Goal: Task Accomplishment & Management: Use online tool/utility

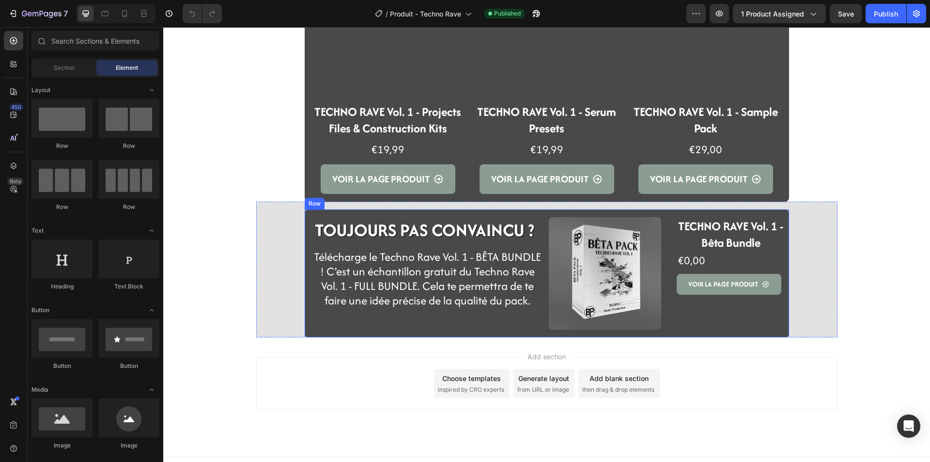
scroll to position [1574, 0]
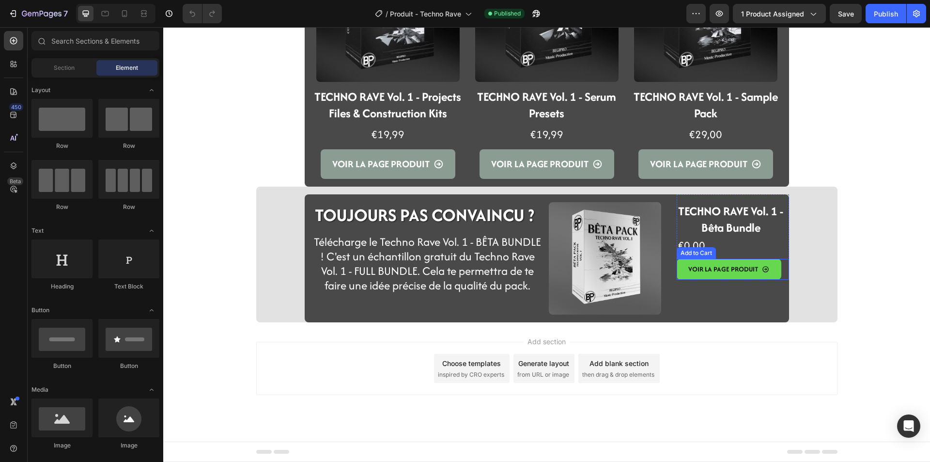
click at [679, 273] on button "VOIR LA PAGE PRODUIT" at bounding box center [729, 269] width 105 height 21
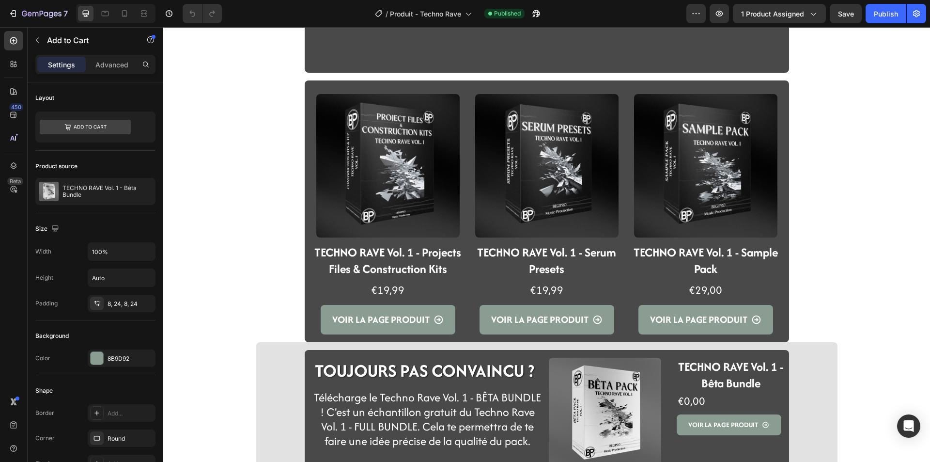
scroll to position [1526, 0]
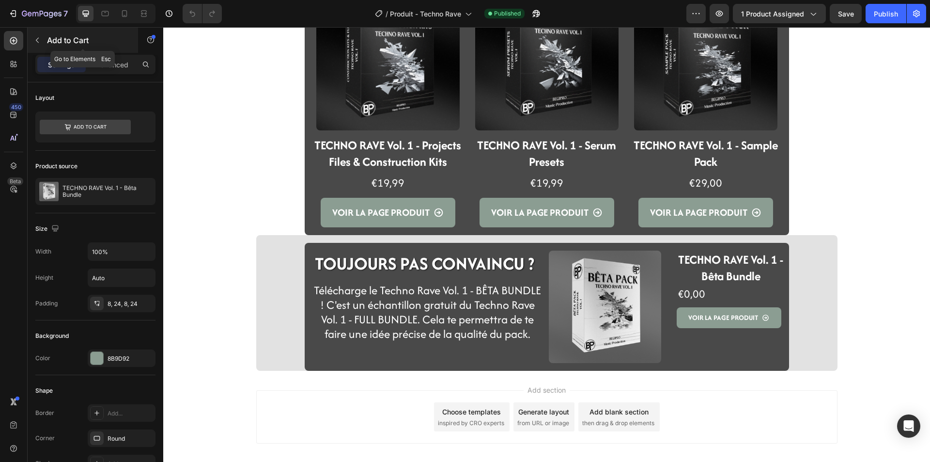
click at [39, 39] on icon "button" at bounding box center [37, 40] width 8 height 8
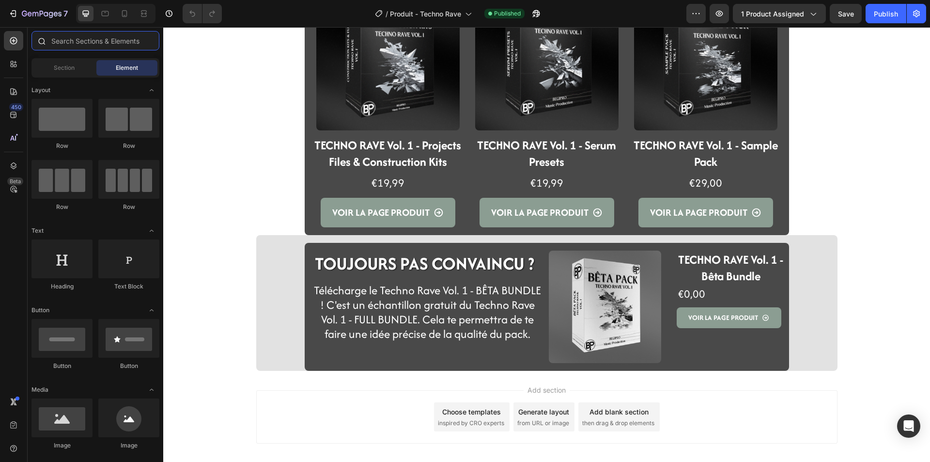
click at [80, 46] on input "text" at bounding box center [95, 40] width 128 height 19
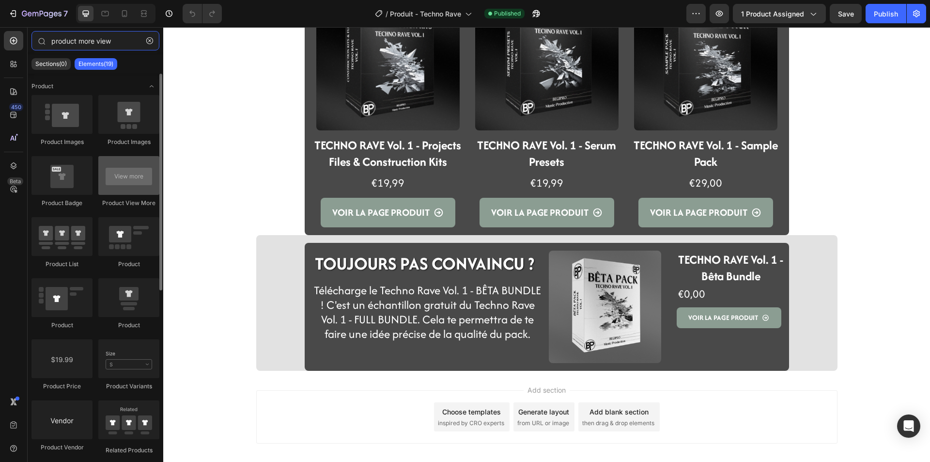
type input "product more view"
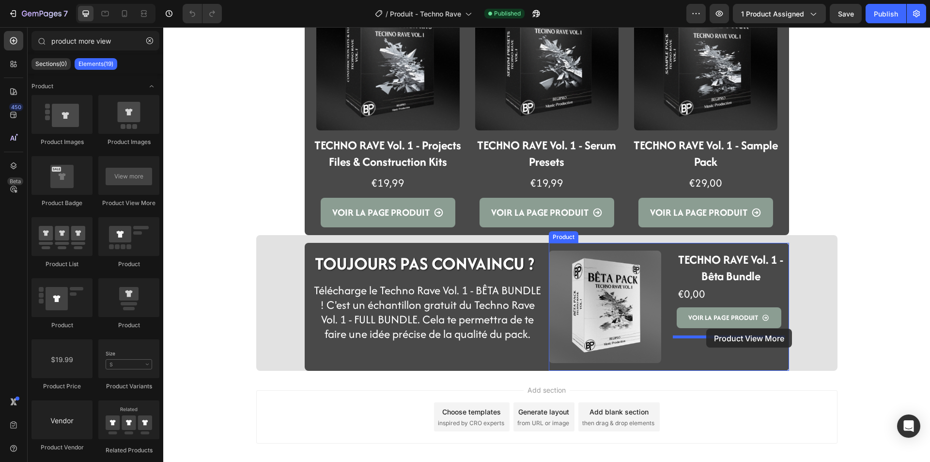
drag, startPoint x: 277, startPoint y: 197, endPoint x: 706, endPoint y: 328, distance: 448.8
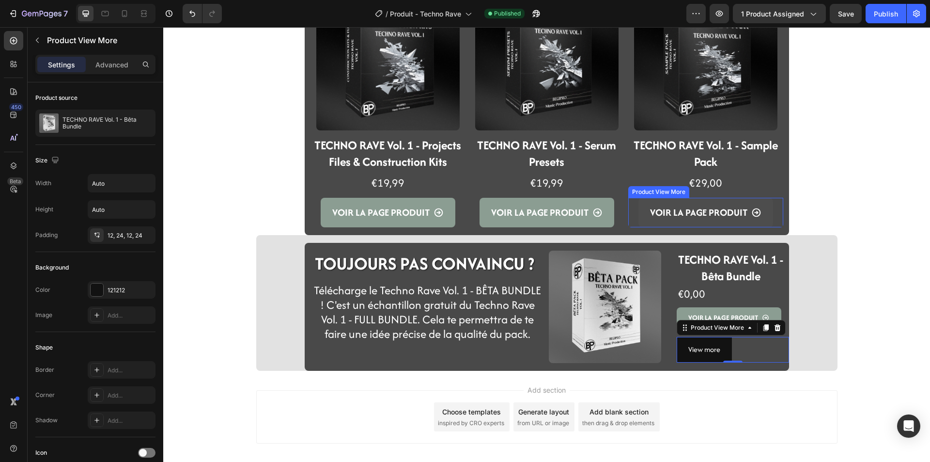
click at [455, 215] on button "VOIR LA PAGE PRODUIT" at bounding box center [388, 213] width 135 height 30
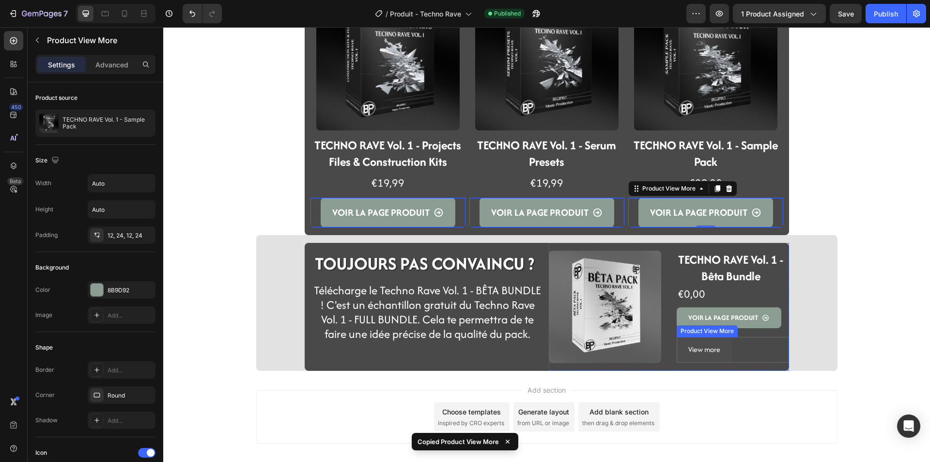
click at [684, 355] on button "View more" at bounding box center [704, 350] width 55 height 26
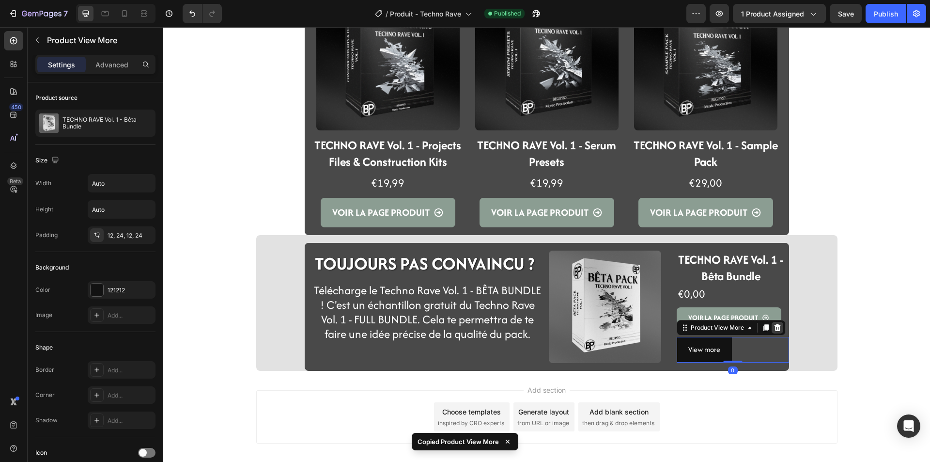
click at [775, 326] on icon at bounding box center [777, 327] width 6 height 7
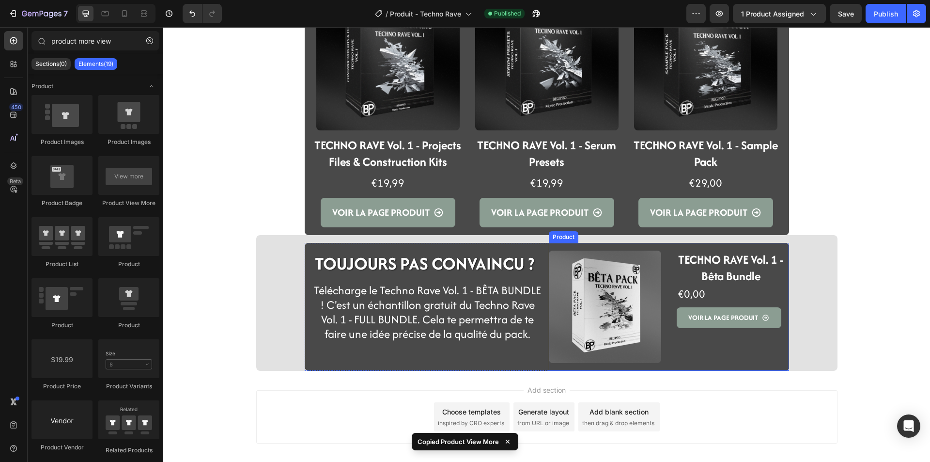
click at [694, 333] on div "TECHNO RAVE Vol. 1 - Bêta Bundle Product Title €0,00 Product Price Product Pric…" at bounding box center [733, 307] width 112 height 128
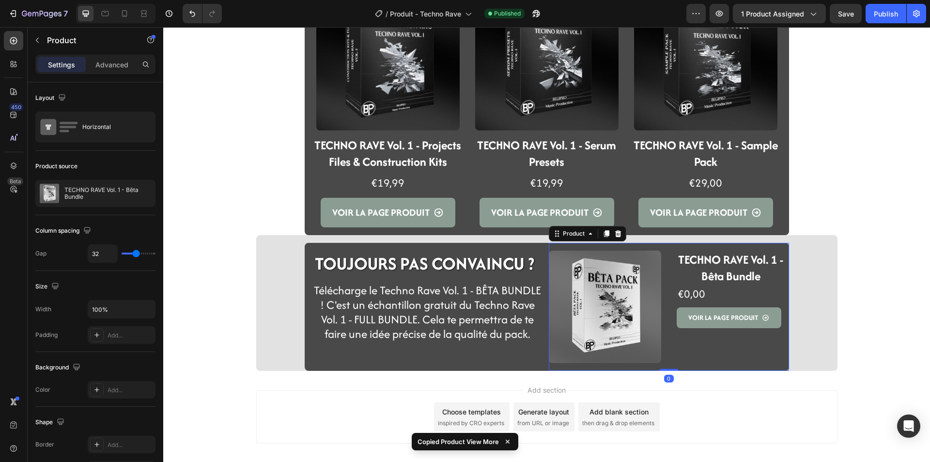
click at [693, 328] on div "TECHNO RAVE Vol. 1 - Bêta Bundle Product Title €0,00 Product Price Product Pric…" at bounding box center [733, 307] width 112 height 128
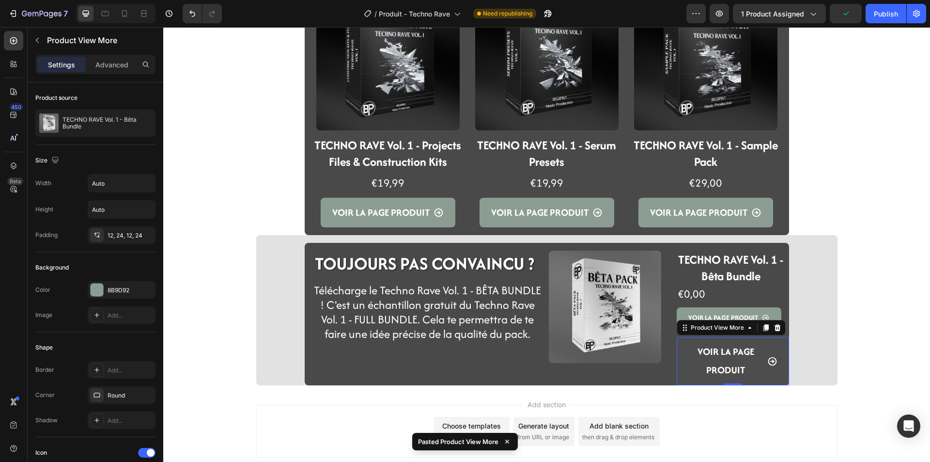
click at [679, 365] on button "VOIR LA PAGE PRODUIT" at bounding box center [733, 361] width 112 height 48
click at [682, 370] on button "VOIR LA PAGE PRODUIT" at bounding box center [733, 361] width 112 height 48
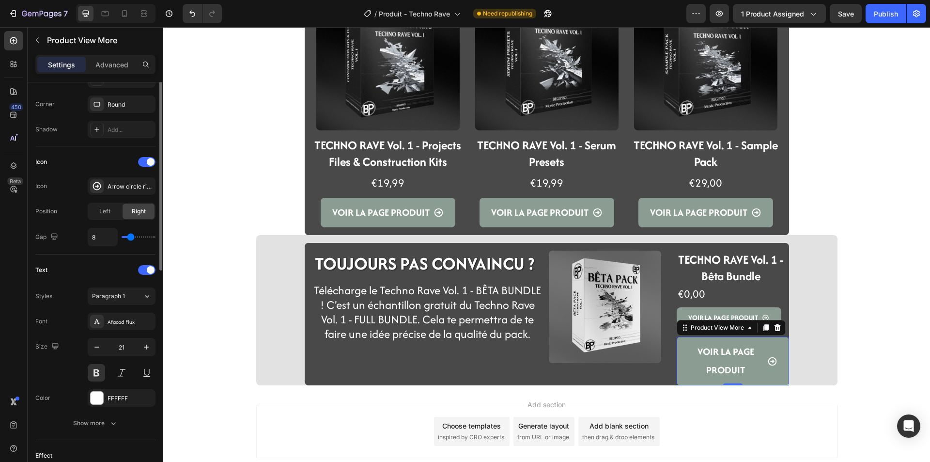
scroll to position [339, 0]
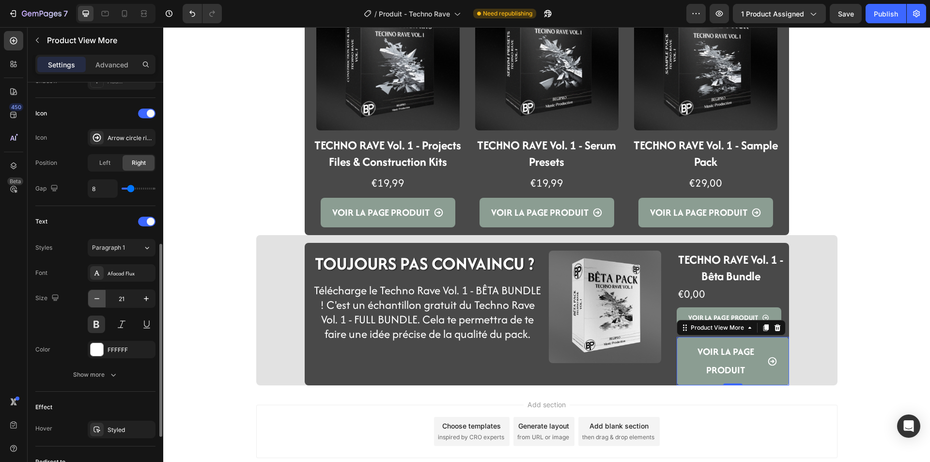
click at [98, 299] on icon "button" at bounding box center [97, 299] width 10 height 10
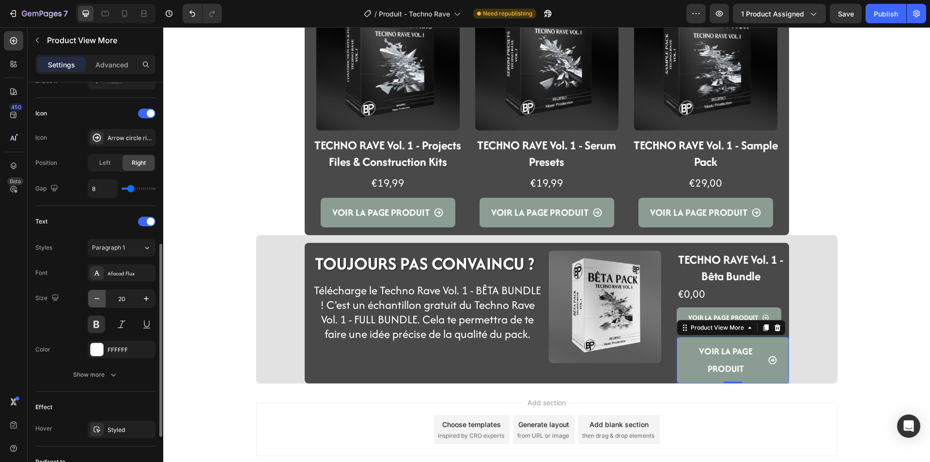
click at [98, 299] on icon "button" at bounding box center [97, 299] width 10 height 10
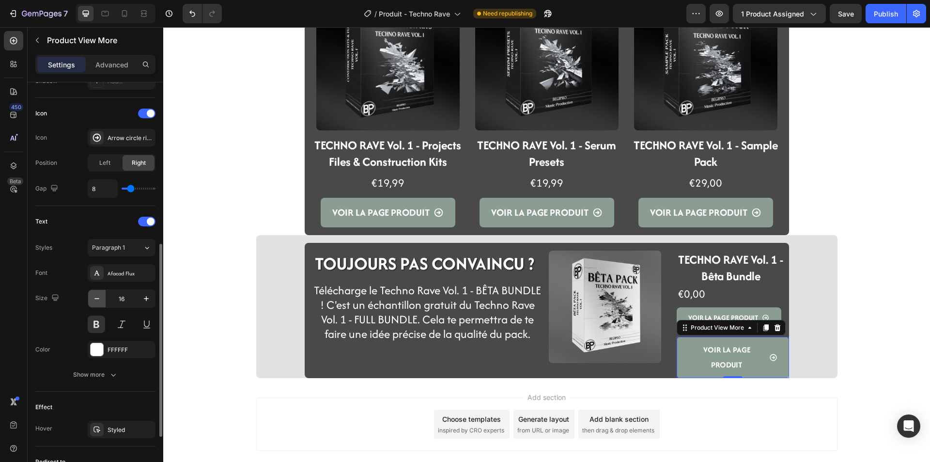
click at [98, 299] on icon "button" at bounding box center [97, 299] width 10 height 10
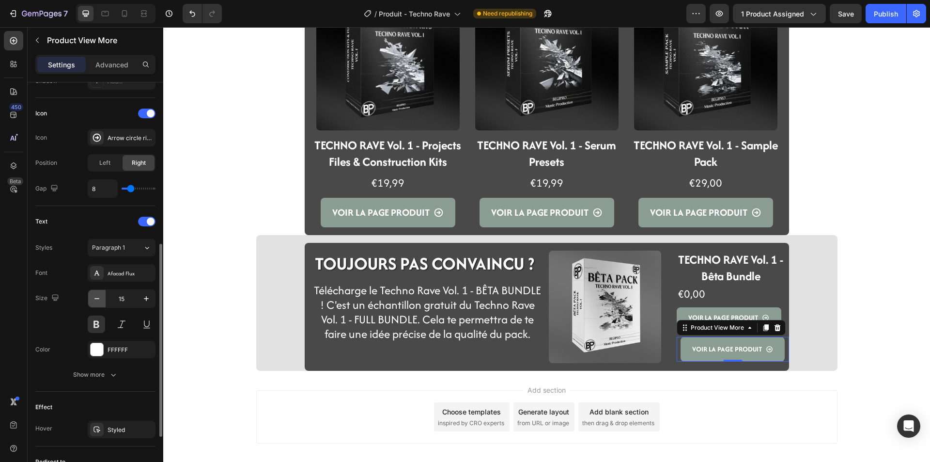
click at [98, 299] on icon "button" at bounding box center [97, 299] width 10 height 10
drag, startPoint x: 146, startPoint y: 298, endPoint x: 18, endPoint y: 272, distance: 130.5
click at [146, 298] on icon "button" at bounding box center [146, 298] width 5 height 5
type input "15"
click at [678, 310] on button "VOIR LA PAGE PRODUIT" at bounding box center [729, 317] width 105 height 21
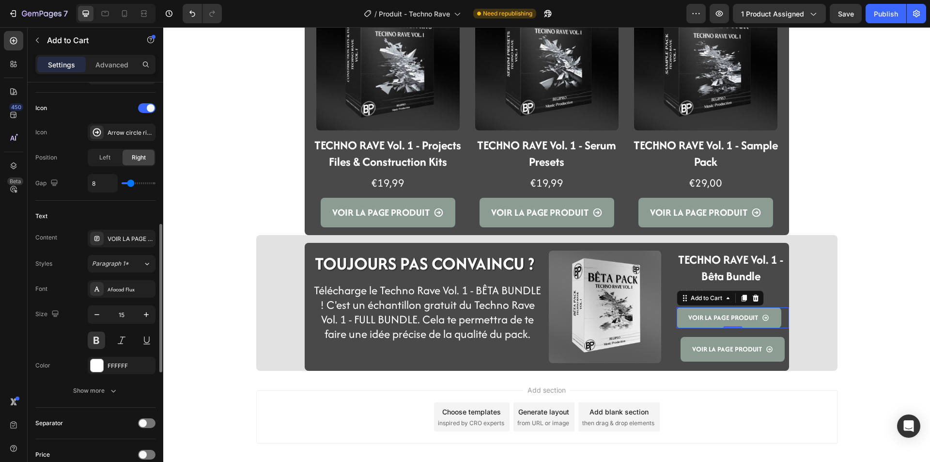
scroll to position [581, 0]
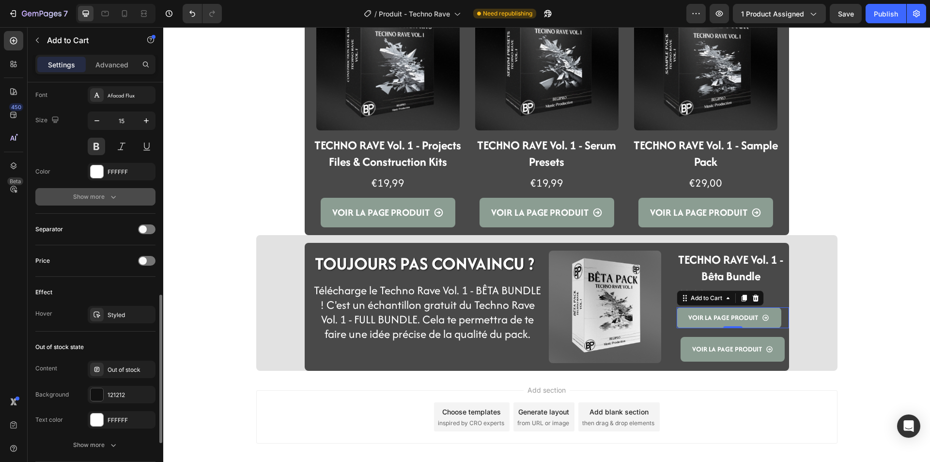
click at [93, 196] on div "Show more" at bounding box center [95, 197] width 45 height 10
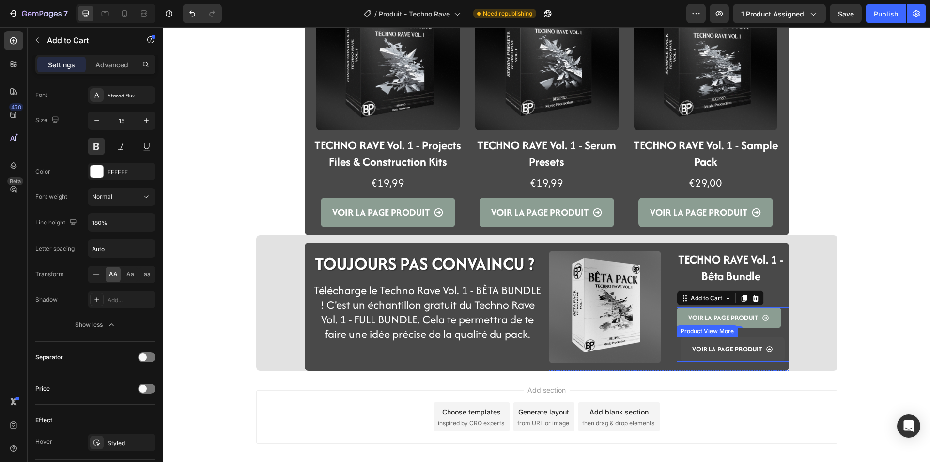
click at [682, 355] on button "VOIR LA PAGE PRODUIT" at bounding box center [733, 349] width 104 height 25
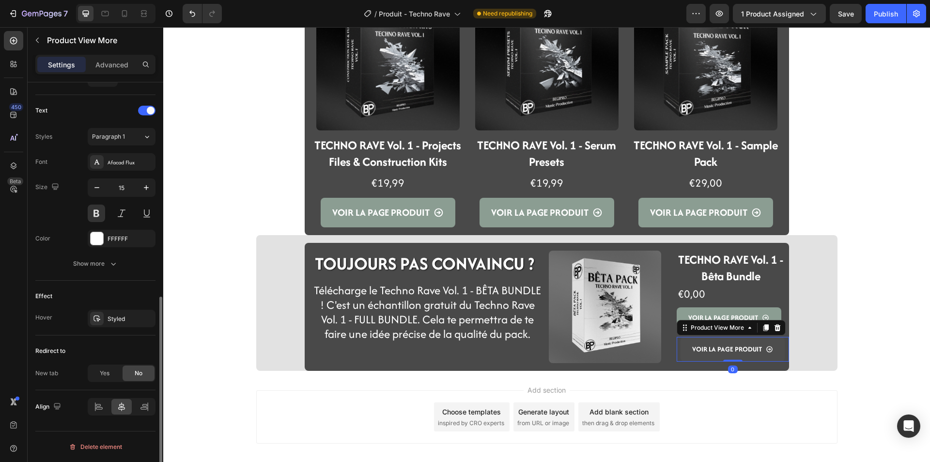
scroll to position [0, 0]
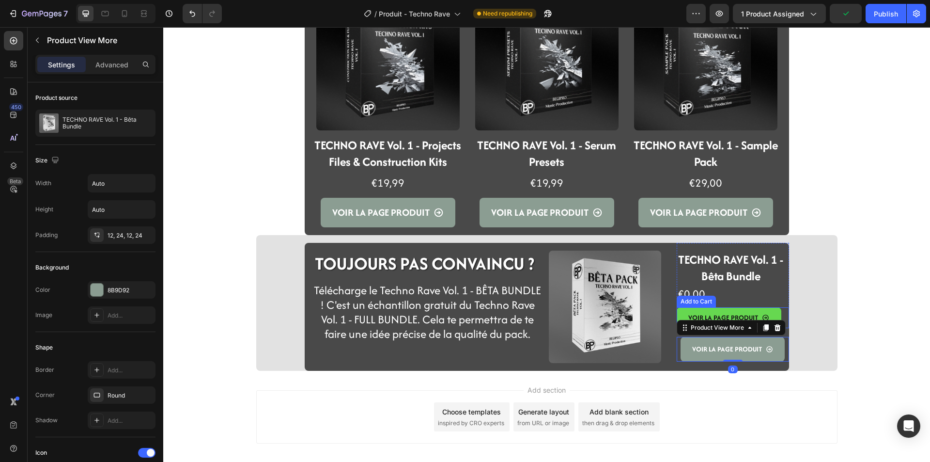
click at [677, 311] on button "VOIR LA PAGE PRODUIT" at bounding box center [729, 317] width 105 height 21
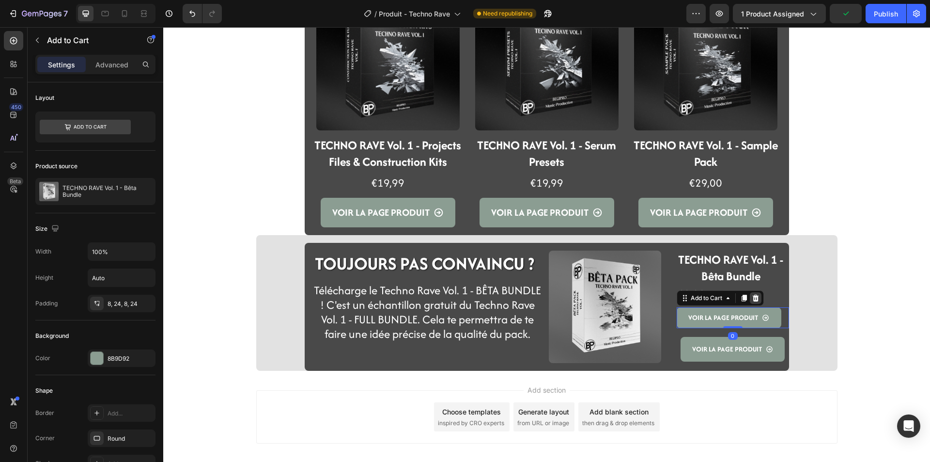
click at [752, 296] on icon at bounding box center [756, 298] width 8 height 8
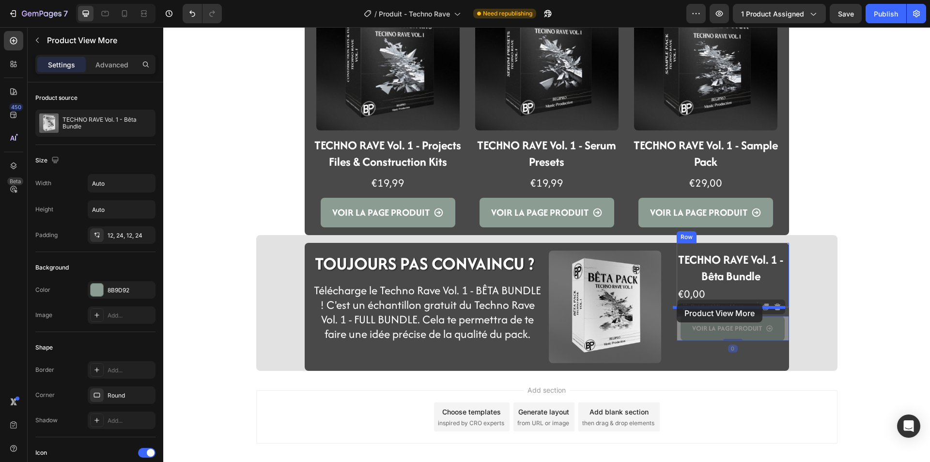
drag, startPoint x: 677, startPoint y: 332, endPoint x: 677, endPoint y: 303, distance: 29.1
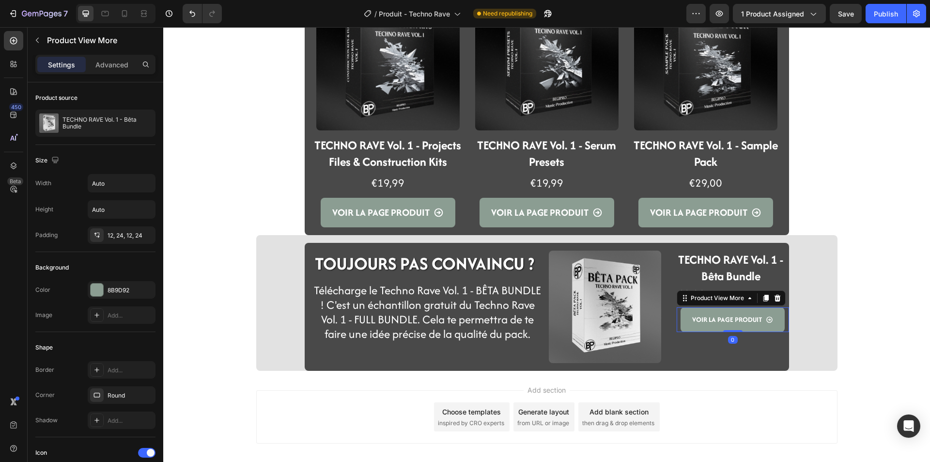
click at [840, 353] on section "TOUJOURS PAS CONVAINCU ? Heading Row Télécharge le Techno Rave Vol. 1 - BÊTA BU…" at bounding box center [546, 303] width 597 height 136
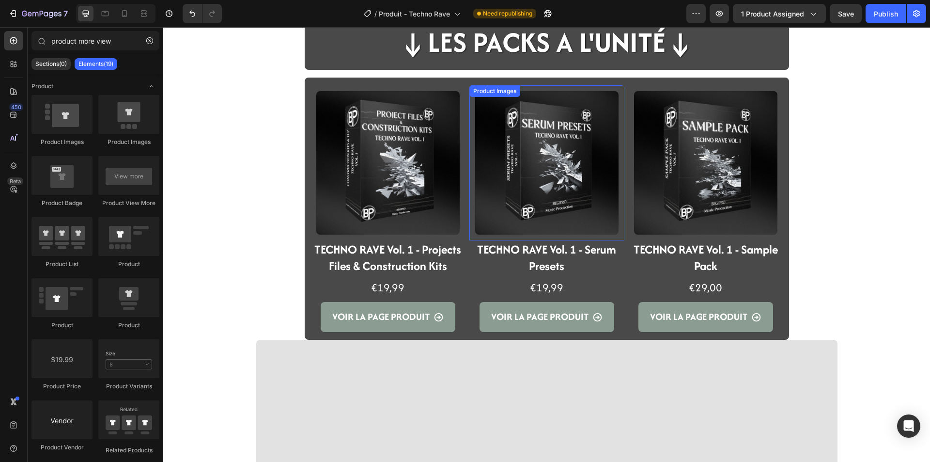
scroll to position [1332, 0]
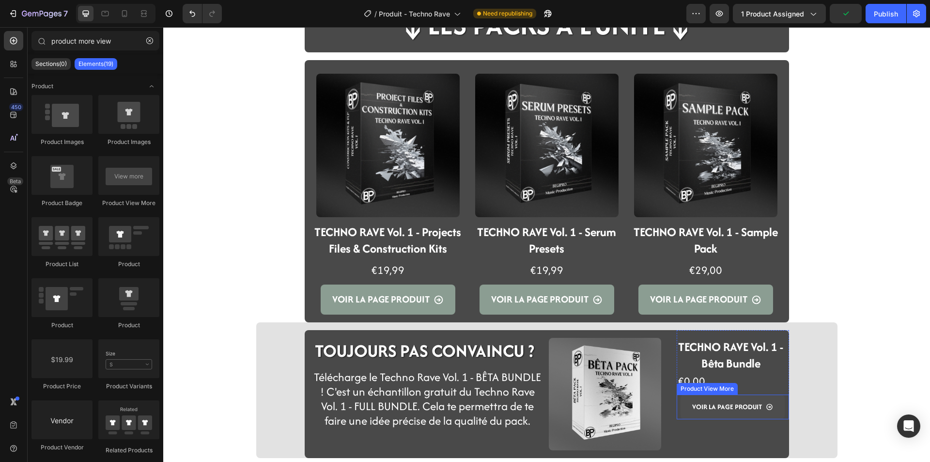
click at [689, 416] on button "VOIR LA PAGE PRODUIT" at bounding box center [733, 406] width 104 height 25
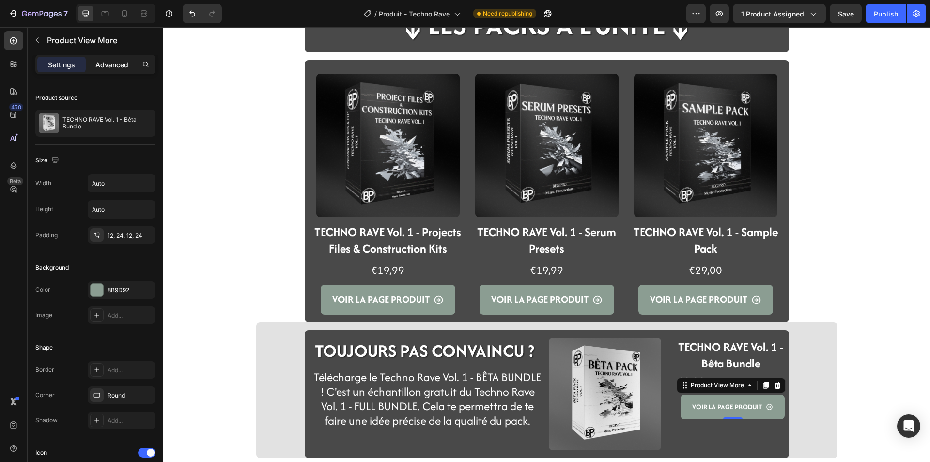
click at [113, 67] on p "Advanced" at bounding box center [111, 65] width 33 height 10
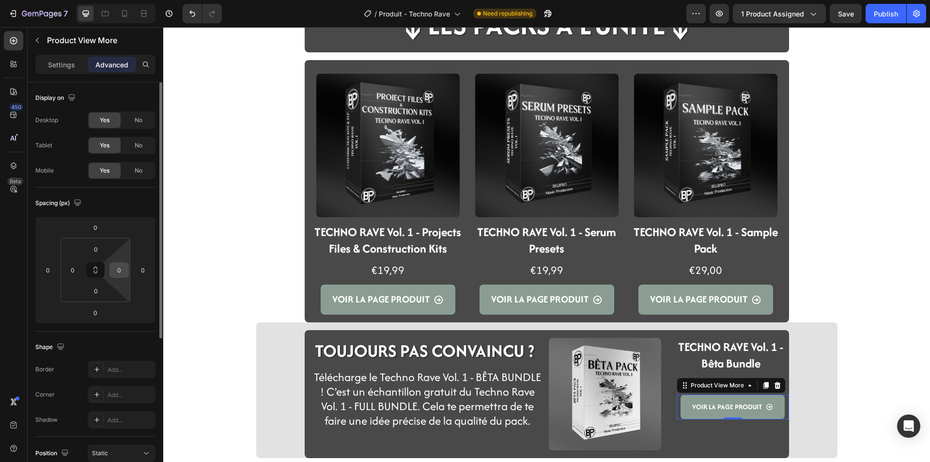
click at [121, 273] on input "0" at bounding box center [119, 270] width 15 height 15
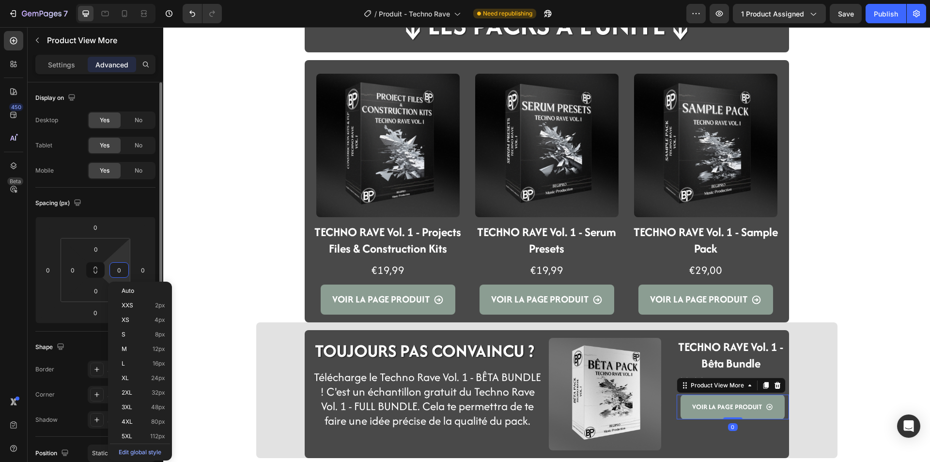
type input "8"
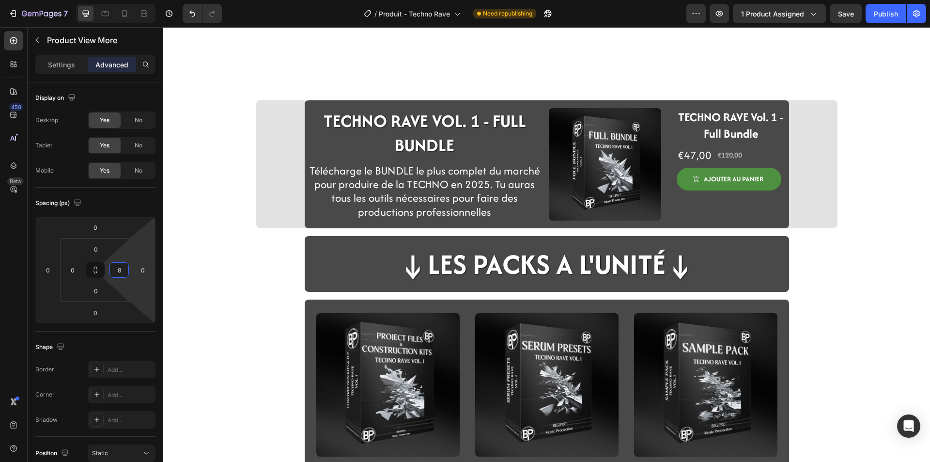
scroll to position [1090, 0]
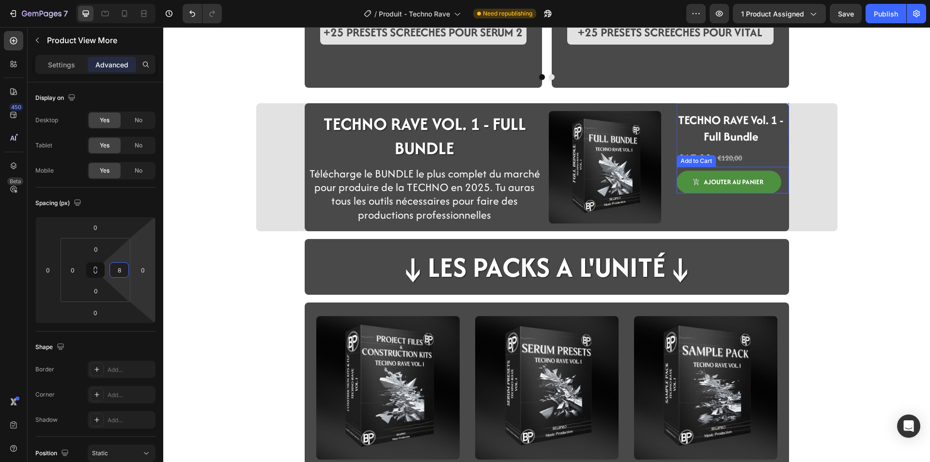
click at [747, 173] on button "ajouter au panier" at bounding box center [729, 182] width 105 height 23
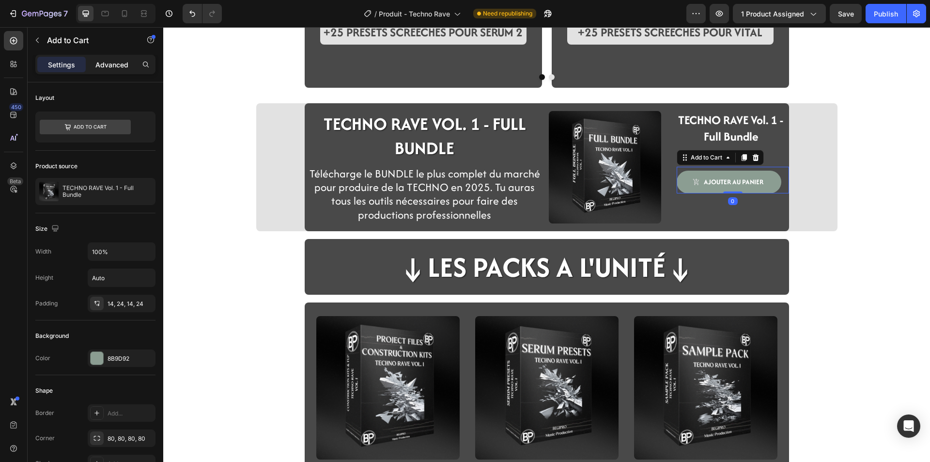
click at [102, 70] on div "Advanced" at bounding box center [112, 65] width 48 height 16
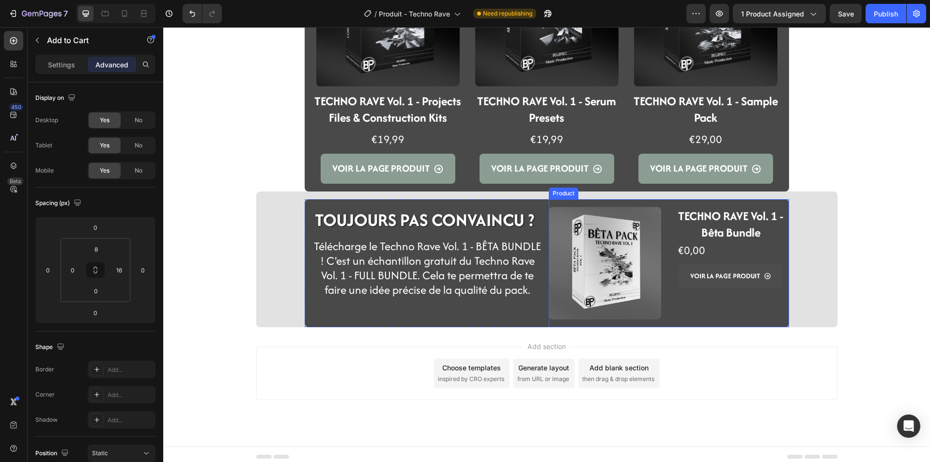
scroll to position [1468, 0]
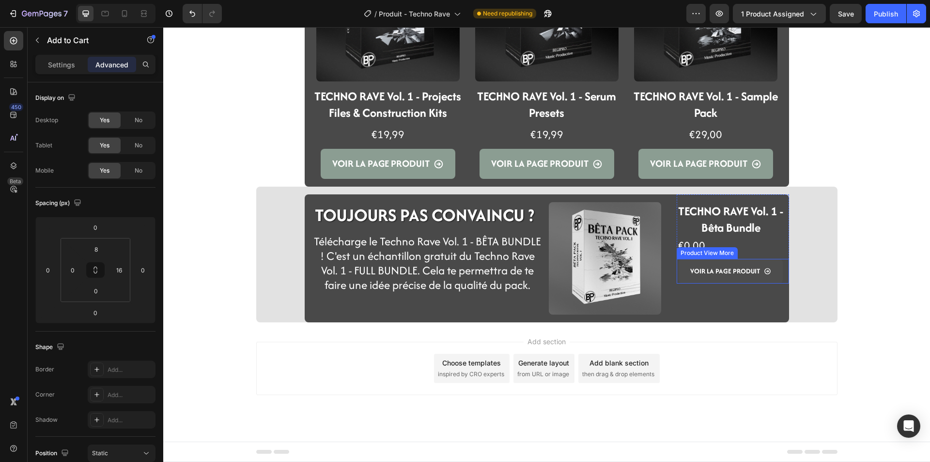
click at [679, 270] on button "VOIR LA PAGE PRODUIT" at bounding box center [731, 271] width 104 height 25
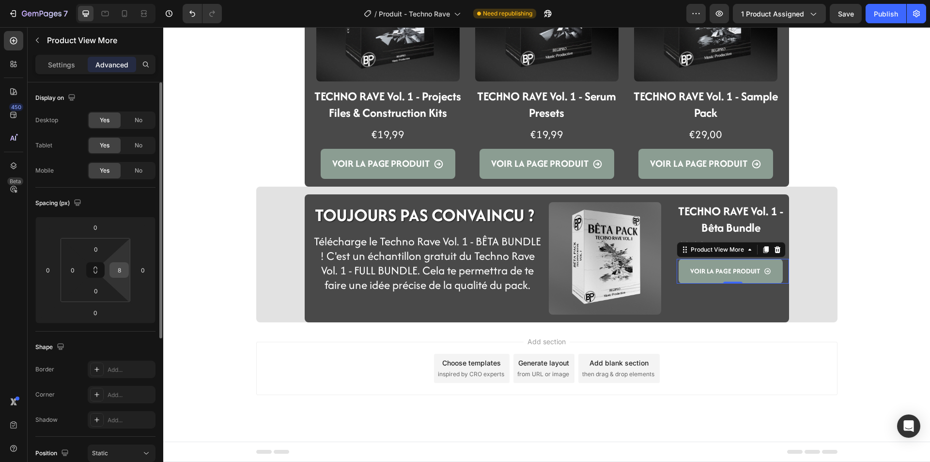
click at [119, 274] on input "8" at bounding box center [119, 270] width 15 height 15
type input "16"
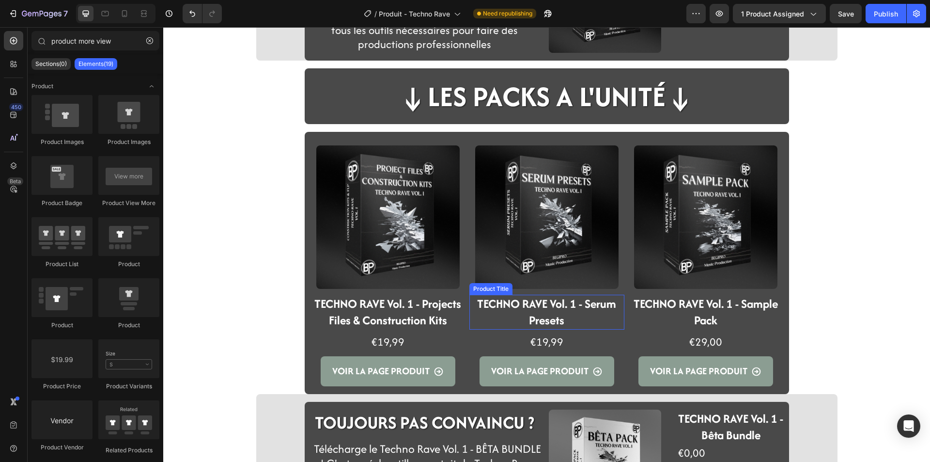
scroll to position [1371, 0]
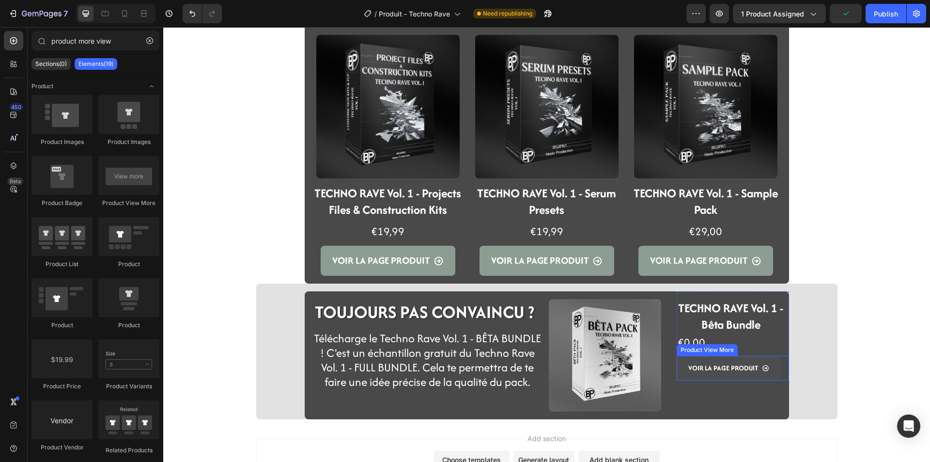
click at [677, 375] on button "VOIR LA PAGE PRODUIT" at bounding box center [729, 368] width 104 height 25
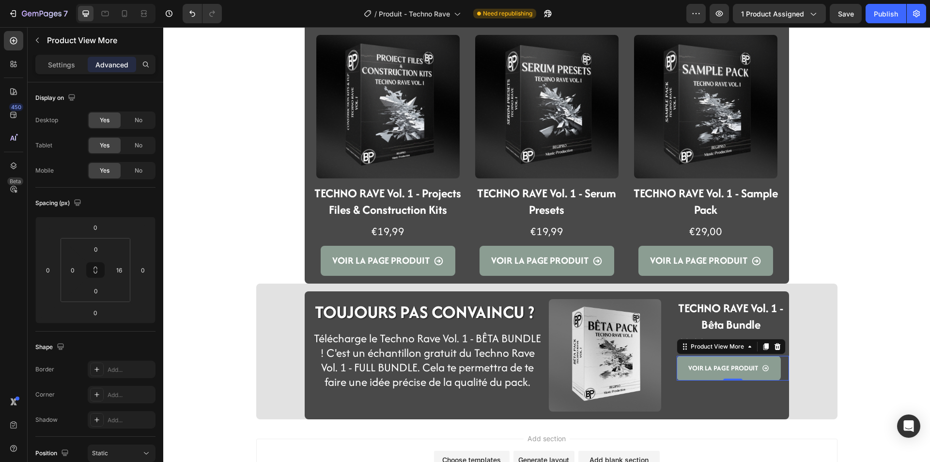
click at [45, 56] on div "Settings Advanced" at bounding box center [95, 64] width 120 height 19
click at [45, 60] on div "Settings" at bounding box center [61, 65] width 48 height 16
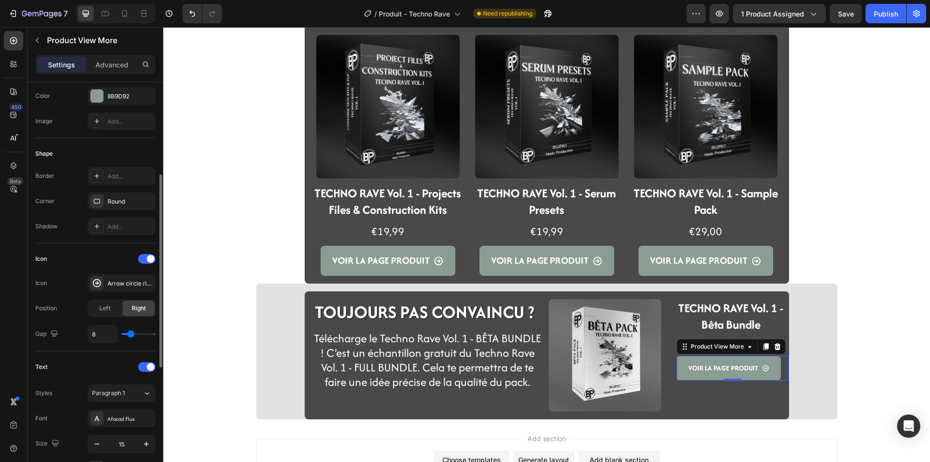
scroll to position [339, 0]
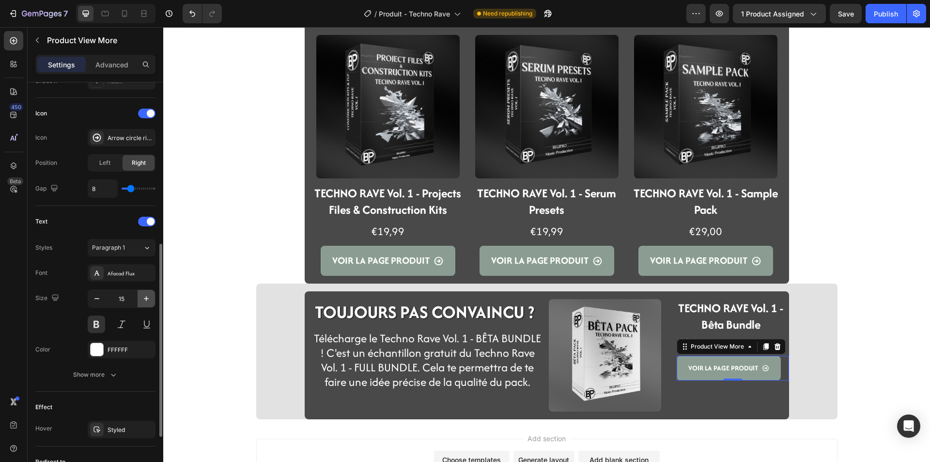
click at [148, 301] on icon "button" at bounding box center [146, 299] width 10 height 10
click at [100, 300] on icon "button" at bounding box center [97, 299] width 10 height 10
type input "15"
click at [102, 324] on button at bounding box center [96, 323] width 17 height 17
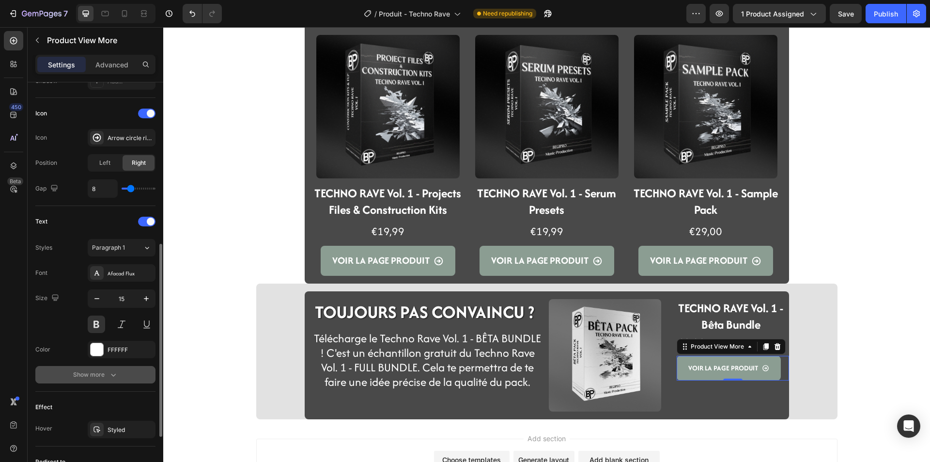
click at [116, 371] on icon "button" at bounding box center [114, 375] width 10 height 10
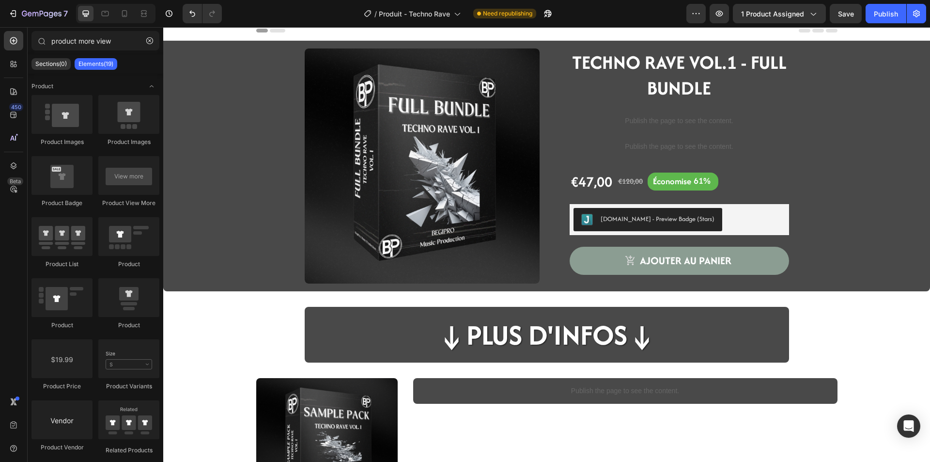
scroll to position [0, 0]
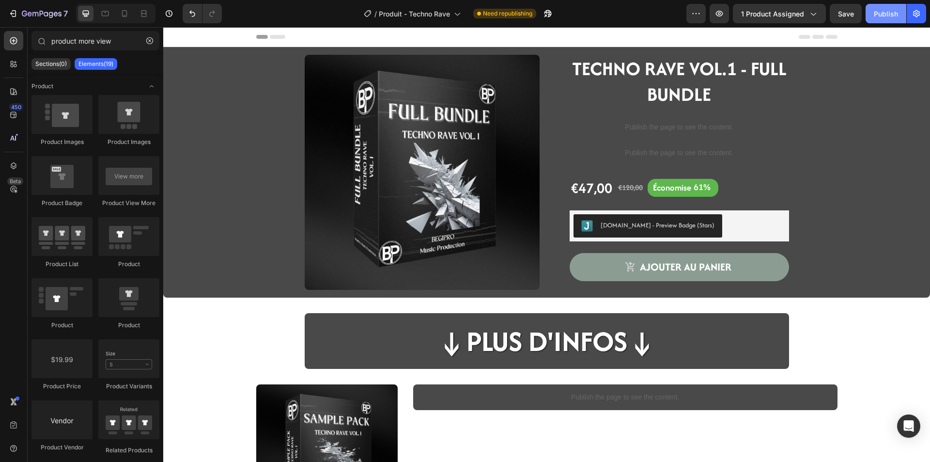
click at [871, 16] on button "Publish" at bounding box center [886, 13] width 41 height 19
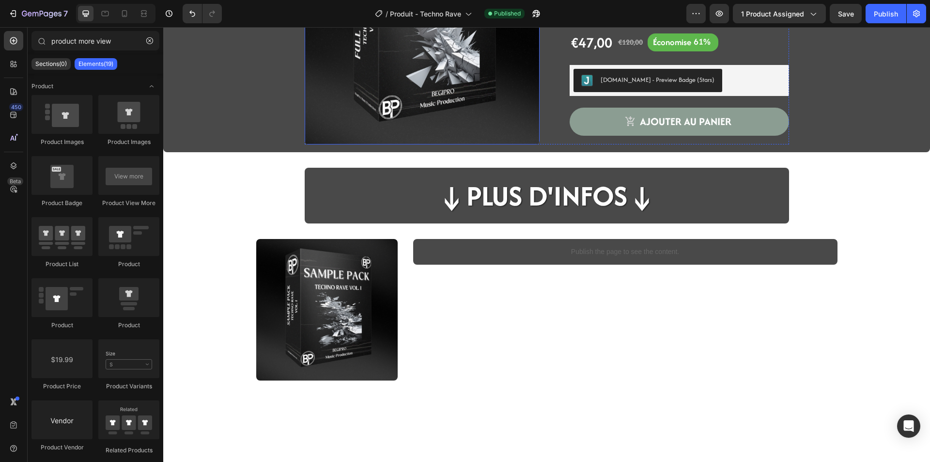
scroll to position [242, 0]
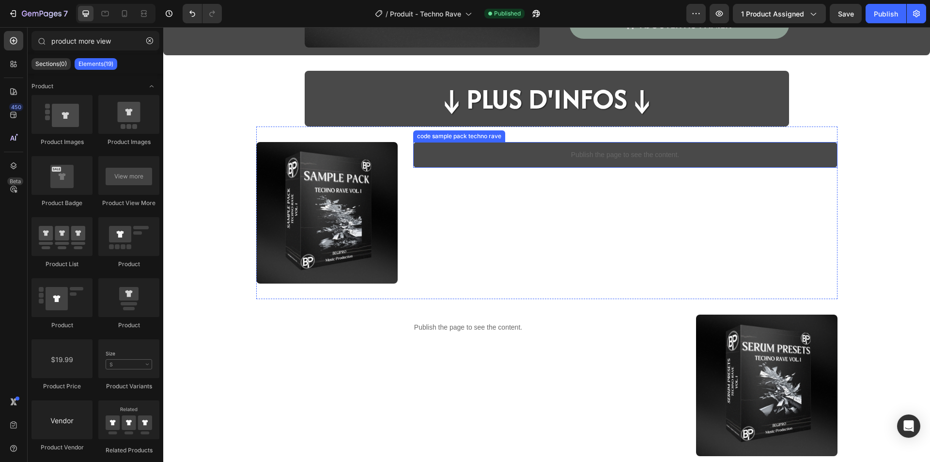
click at [512, 158] on p "Publish the page to see the content." at bounding box center [625, 155] width 424 height 10
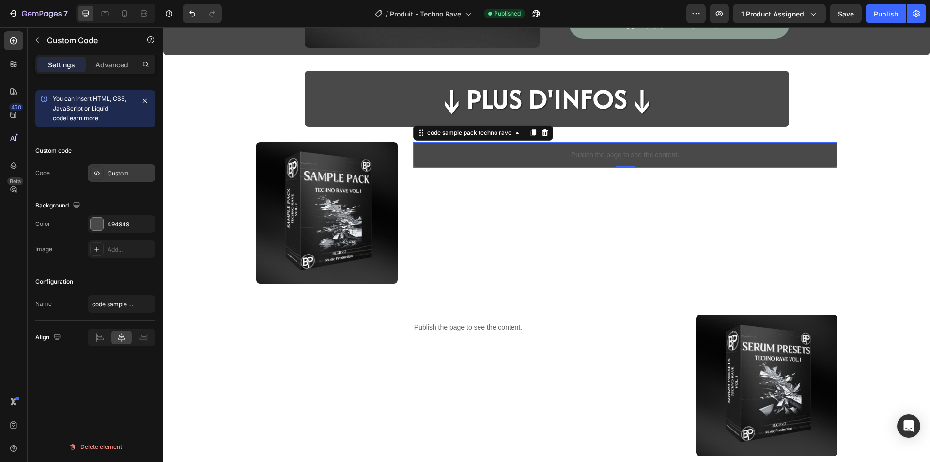
click at [118, 177] on div "Custom" at bounding box center [131, 173] width 46 height 9
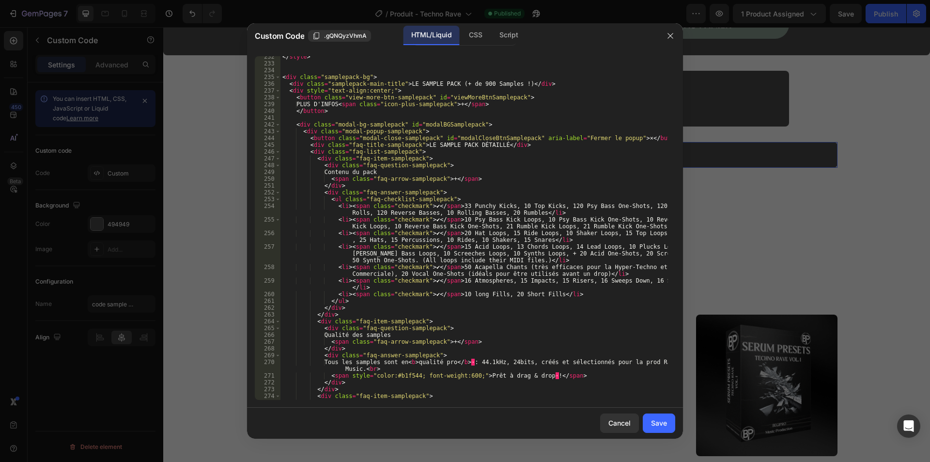
scroll to position [1569, 0]
click at [511, 405] on div "232 233 234 235 236 237 238 239 240 241 242 243 244 245 246 247 248 249 250 251…" at bounding box center [465, 227] width 436 height 359
type textarea "Tous les samples sont en <b>qualité pro</b> : 44.1kHz, 24bits, créés et sélecti…"
click at [488, 368] on div "</ style > < div class = "samplepack-bg" > < div class = "samplepack-main-title…" at bounding box center [474, 231] width 388 height 357
click at [683, 216] on div at bounding box center [465, 231] width 930 height 462
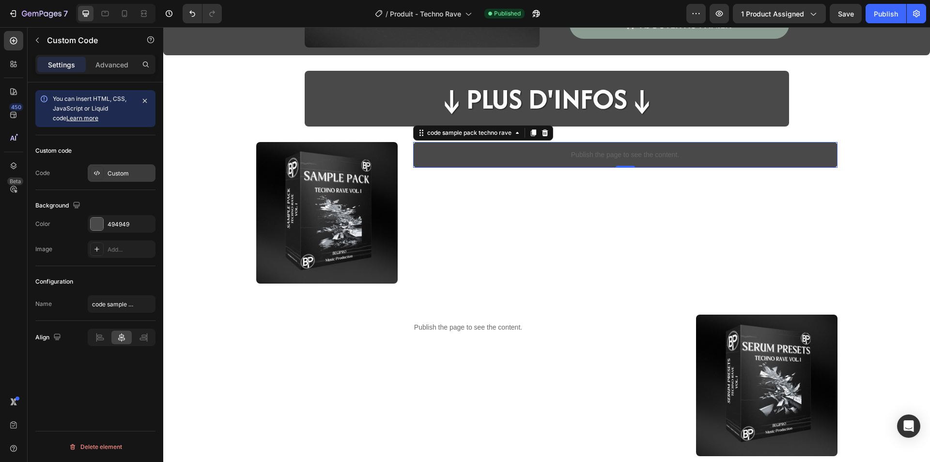
click at [116, 180] on div "Custom" at bounding box center [122, 172] width 68 height 17
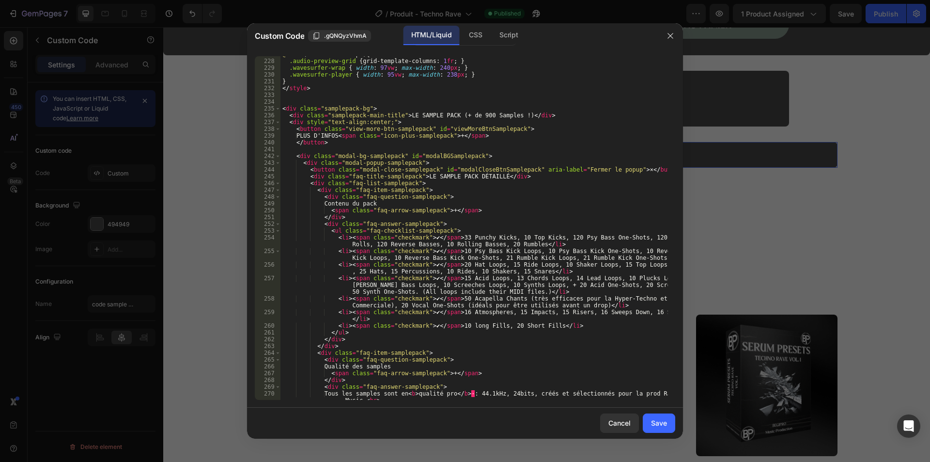
scroll to position [1538, 0]
click at [582, 308] on div "@ media (max-width: 600px) { .audio-preview-grid { grid-template-columns : 1 fr…" at bounding box center [474, 233] width 388 height 364
click at [385, 304] on div "@ media (max-width: 600px) { .audio-preview-grid { grid-template-columns : 1 fr…" at bounding box center [474, 233] width 388 height 364
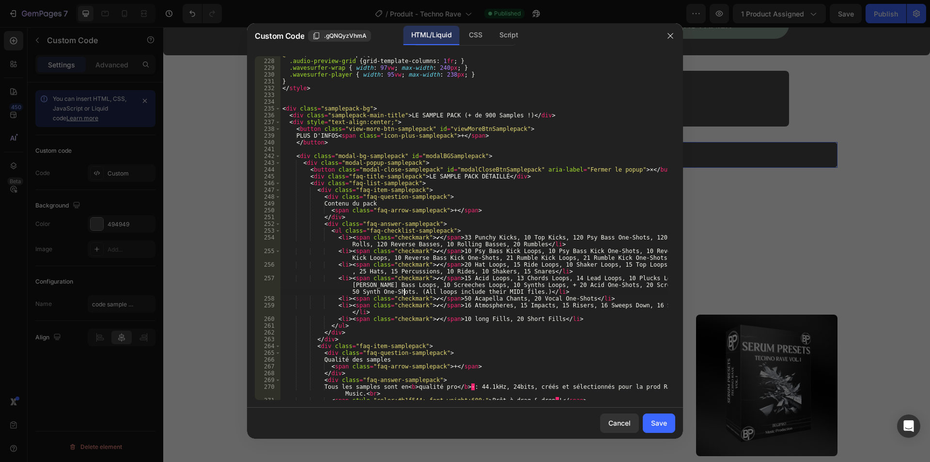
click at [405, 291] on div "@ media (max-width: 600px) { .audio-preview-grid { grid-template-columns : 1 fr…" at bounding box center [474, 229] width 388 height 357
click at [409, 293] on div "@ media (max-width: 600px) { .audio-preview-grid { grid-template-columns : 1 fr…" at bounding box center [474, 229] width 388 height 357
click at [405, 292] on div "@ media (max-width: 600px) { .audio-preview-grid { grid-template-columns : 1 fr…" at bounding box center [474, 229] width 388 height 357
drag, startPoint x: 525, startPoint y: 291, endPoint x: 414, endPoint y: 292, distance: 110.9
click at [414, 292] on div "@ media (max-width: 600px) { .audio-preview-grid { grid-template-columns : 1 fr…" at bounding box center [474, 229] width 388 height 357
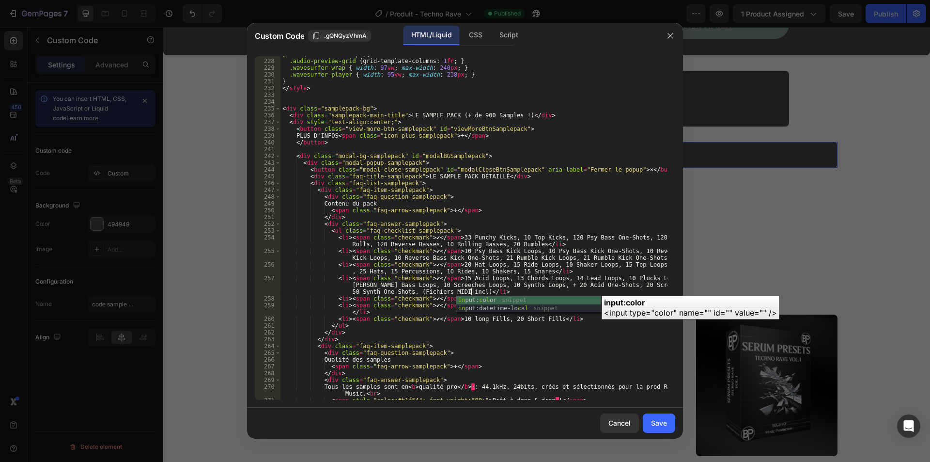
scroll to position [0, 69]
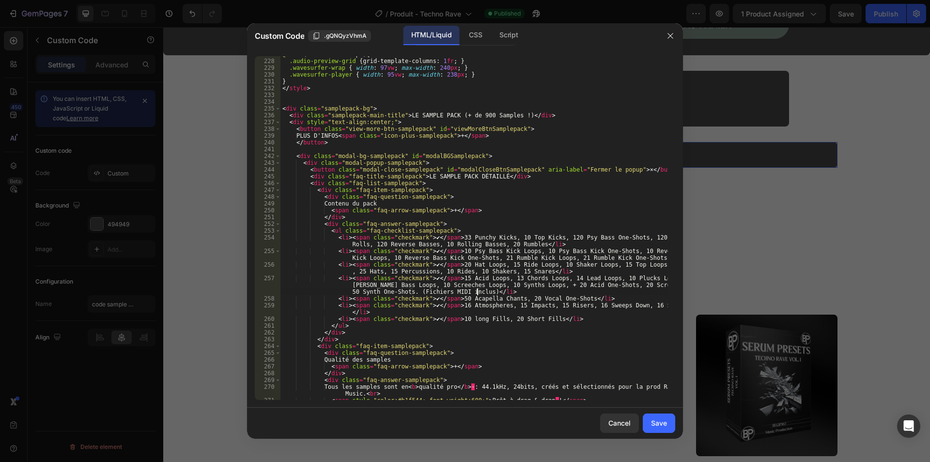
click at [475, 299] on div "@ media (max-width: 600px) { .audio-preview-grid { grid-template-columns : 1 fr…" at bounding box center [474, 229] width 388 height 357
click at [403, 282] on div "@ media (max-width: 600px) { .audio-preview-grid { grid-template-columns : 1 fr…" at bounding box center [474, 229] width 388 height 357
click at [527, 284] on div "@ media (max-width: 600px) { .audio-preview-grid { grid-template-columns : 1 fr…" at bounding box center [474, 229] width 388 height 357
type textarea "<li><span class="checkmark">✔</span>15 Acid Loops, 13 Chords Loops, 14 Lead Loo…"
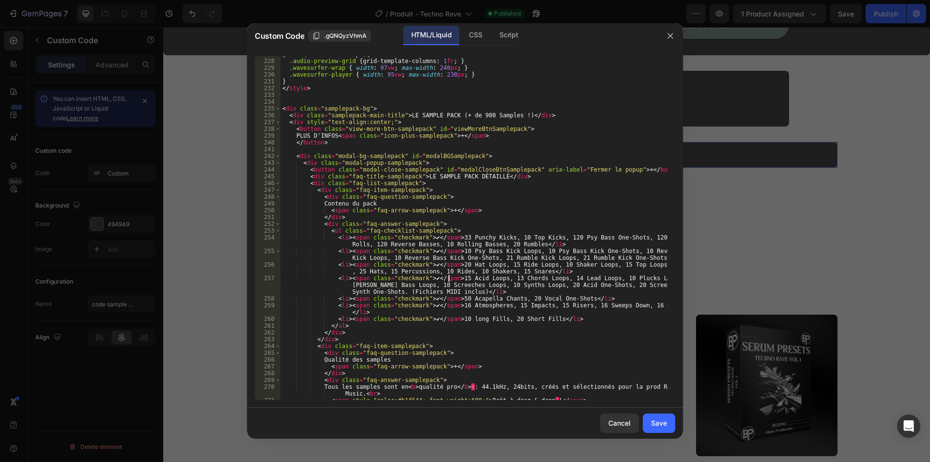
click at [449, 276] on div "@ media (max-width: 600px) { .audio-preview-grid { grid-template-columns : 1 fr…" at bounding box center [474, 229] width 388 height 357
click at [528, 286] on div "@ media (max-width: 600px) { .audio-preview-grid { grid-template-columns : 1 fr…" at bounding box center [474, 229] width 388 height 357
click at [450, 279] on div "@ media (max-width: 600px) { .audio-preview-grid { grid-template-columns : 1 fr…" at bounding box center [474, 229] width 388 height 357
click at [659, 427] on div "Save" at bounding box center [659, 423] width 16 height 10
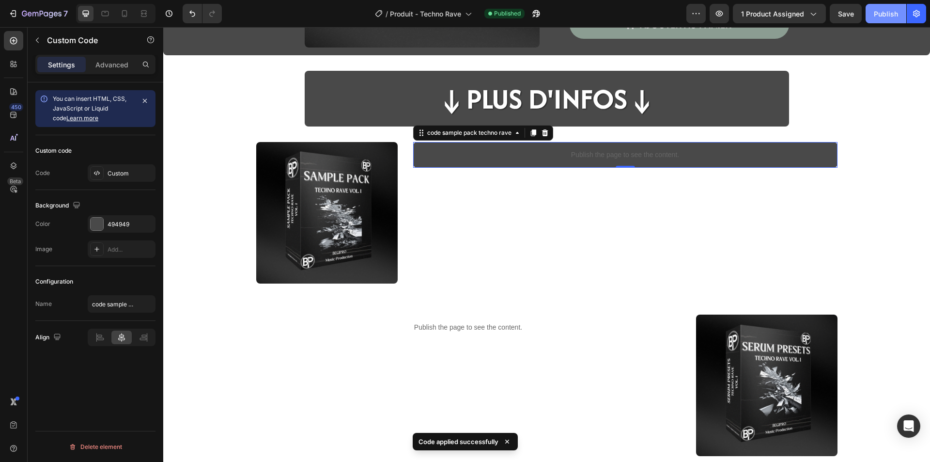
click at [883, 13] on div "Publish" at bounding box center [886, 14] width 24 height 10
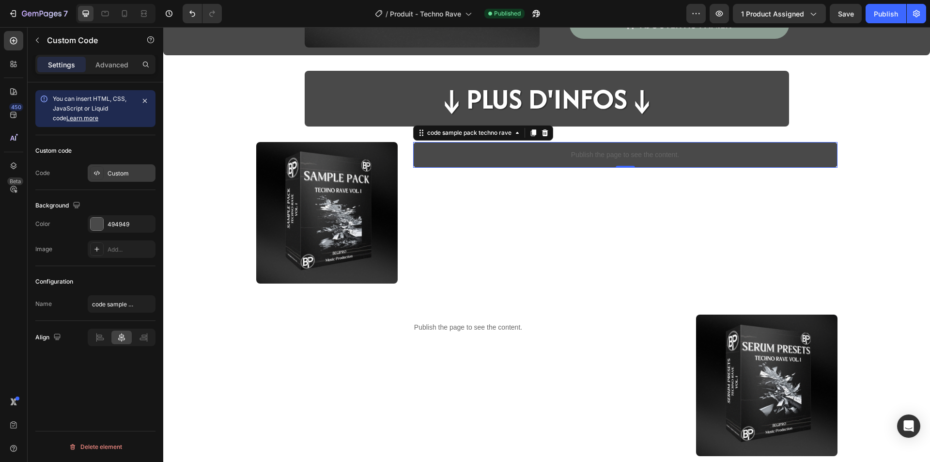
click at [118, 171] on div "Custom" at bounding box center [131, 173] width 46 height 9
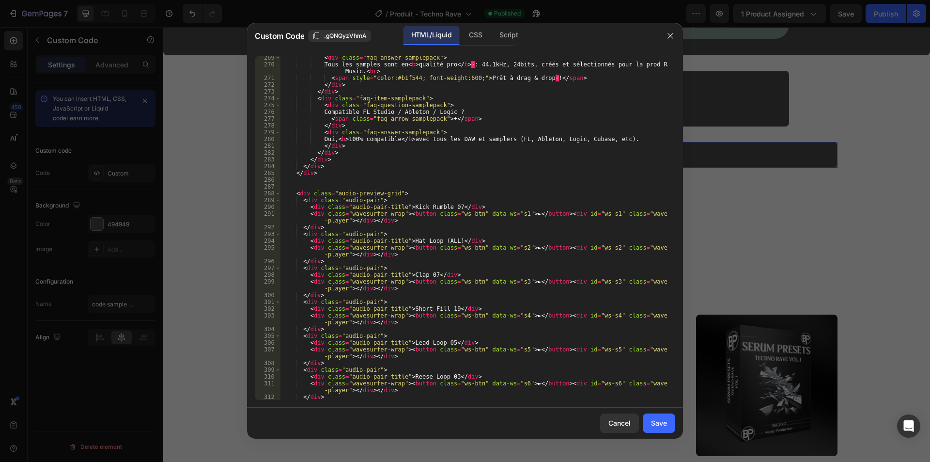
scroll to position [1744, 0]
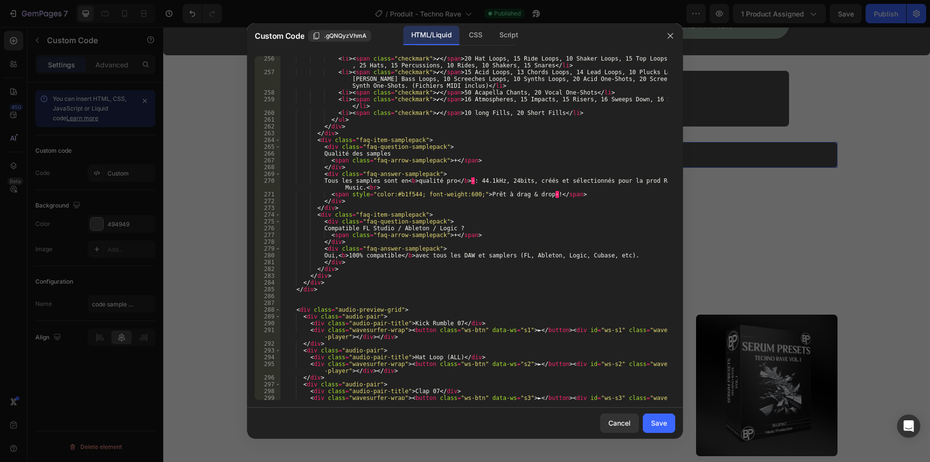
click at [356, 186] on div "< li > < span class = "checkmark" > ✔ </ span > 20 Hat Loops, 15 Ride Loops, 10…" at bounding box center [474, 240] width 388 height 371
type textarea "Tous les samples sont en <b>qualité pro</b> : 44.1kHz, 24bits, créés et sélecti…"
click at [615, 425] on div "Cancel" at bounding box center [619, 423] width 22 height 10
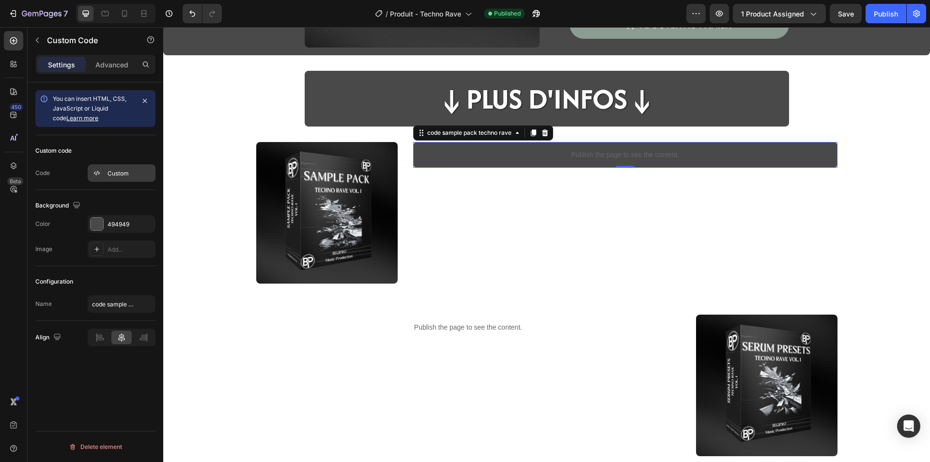
click at [119, 177] on div "Custom" at bounding box center [131, 173] width 46 height 9
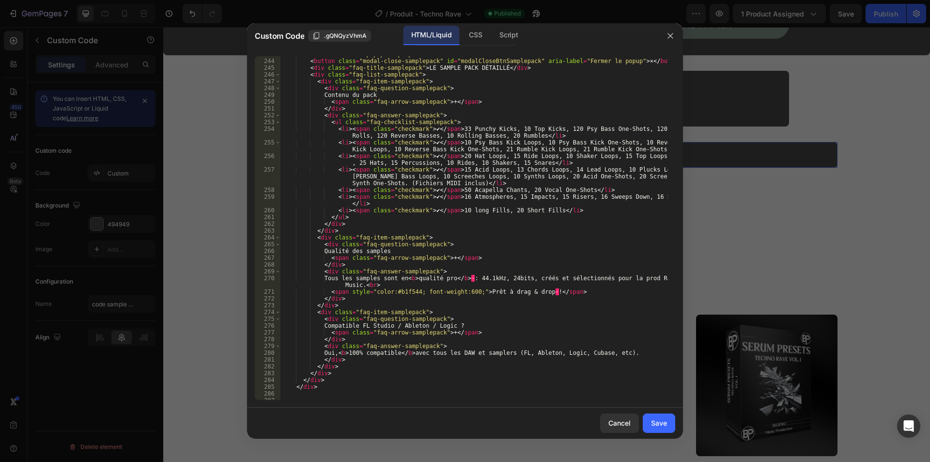
scroll to position [1642, 0]
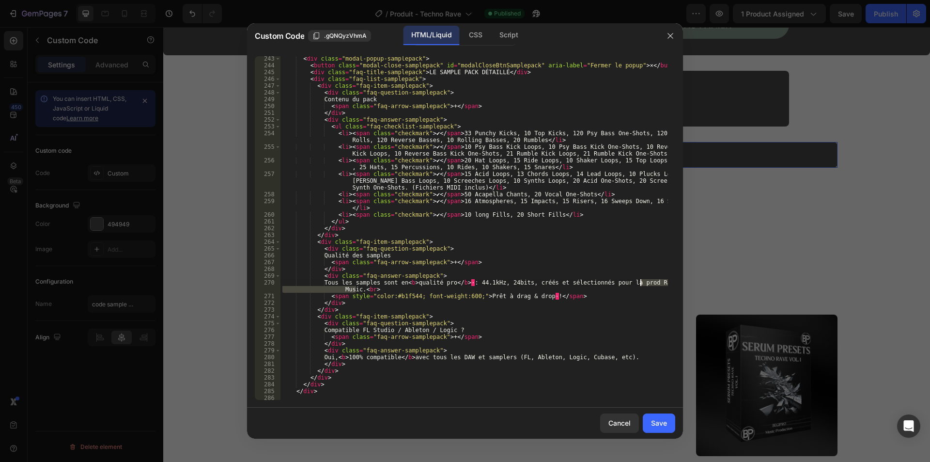
drag, startPoint x: 356, startPoint y: 288, endPoint x: 641, endPoint y: 280, distance: 285.9
click at [641, 280] on div "< div class = "modal-popup-samplepack" > < button class = "modal-close-samplepa…" at bounding box center [474, 233] width 388 height 357
click at [619, 280] on div "< div class = "modal-popup-samplepack" > < button class = "modal-close-samplepa…" at bounding box center [474, 233] width 388 height 357
click at [641, 279] on div "< div class = "modal-popup-samplepack" > < button class = "modal-close-samplepa…" at bounding box center [474, 233] width 388 height 357
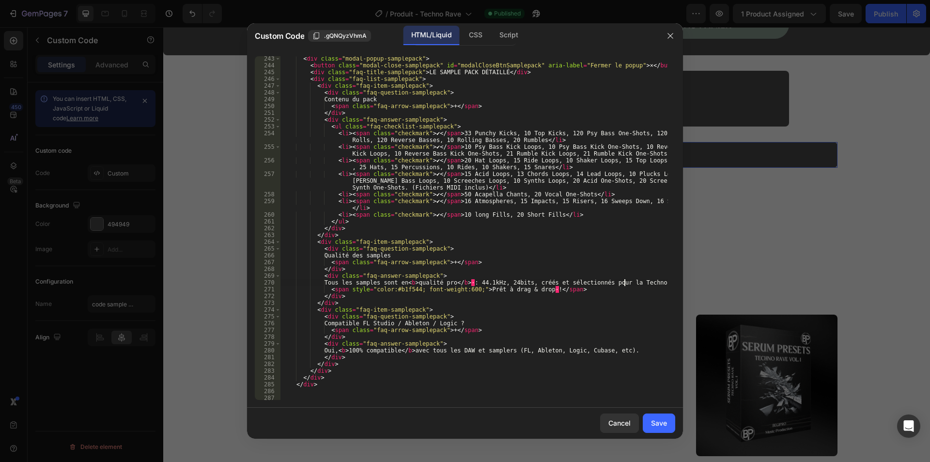
scroll to position [0, 29]
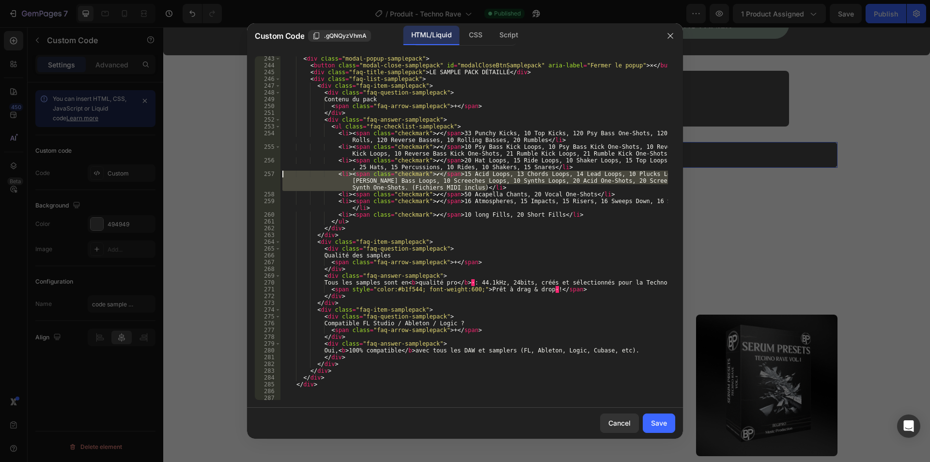
drag, startPoint x: 490, startPoint y: 189, endPoint x: 283, endPoint y: 173, distance: 207.5
click at [283, 173] on div "< div class = "modal-popup-samplepack" > < button class = "modal-close-samplepa…" at bounding box center [474, 233] width 388 height 357
type textarea "<li><span class="checkmark">✔</span>15 Acid Loops, 13 Chords Loops, 14 Lead Loo…"
click at [494, 186] on div "< div class = "modal-popup-samplepack" > < button class = "modal-close-samplepa…" at bounding box center [474, 227] width 388 height 343
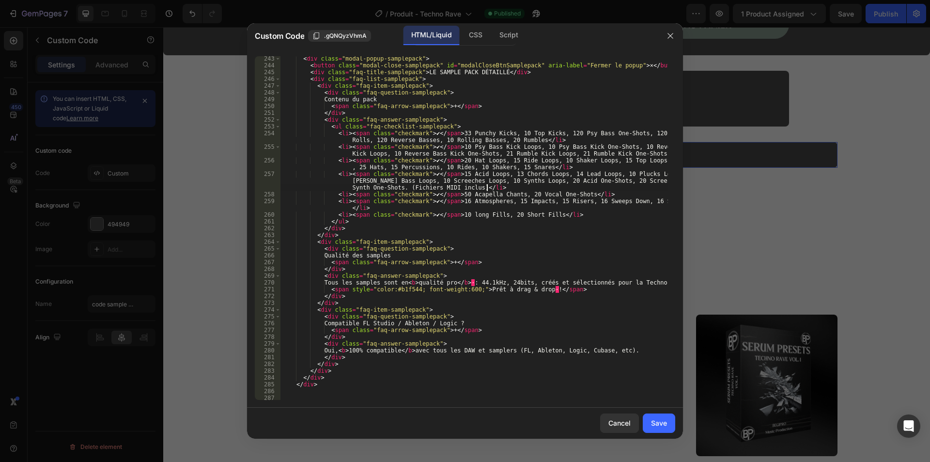
scroll to position [0, 4]
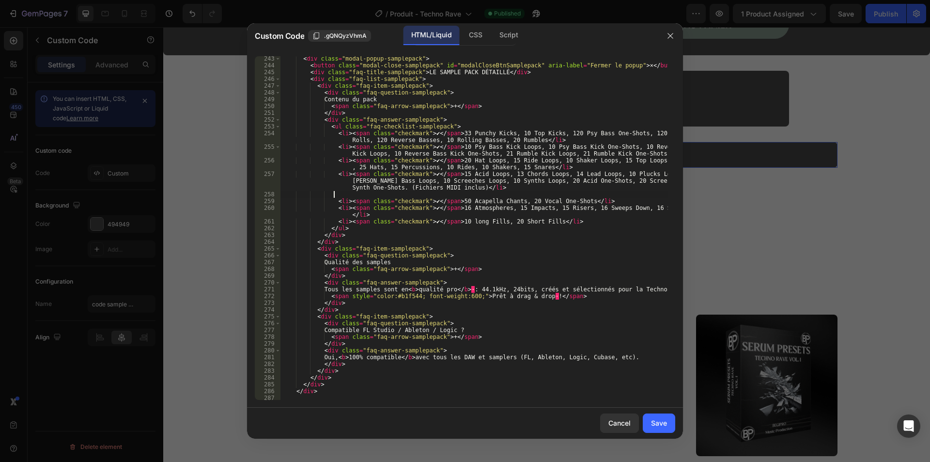
paste textarea "<li><span class="checkmark">✔</span>15 Acid Loops, 13 Chords Loops, 14 Lead Loo…"
type textarea "<li><span class="checkmark">✔</span>15 Acid Loops, 13 Chords Loops, 14 Lead Loo…"
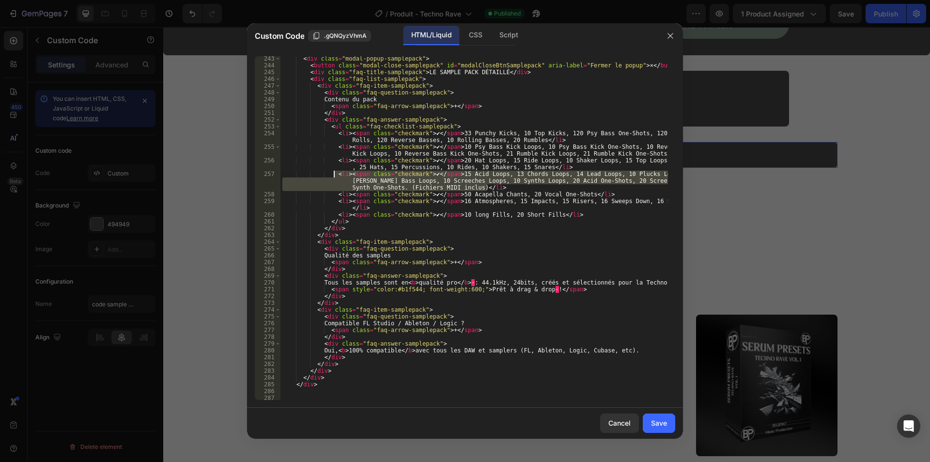
drag, startPoint x: 494, startPoint y: 187, endPoint x: 335, endPoint y: 174, distance: 159.9
click at [335, 174] on div "< div class = "modal-popup-samplepack" > < button class = "modal-close-samplepa…" at bounding box center [474, 233] width 388 height 357
click at [496, 187] on div "< div class = "modal-popup-samplepack" > < button class = "modal-close-samplepa…" at bounding box center [474, 227] width 388 height 343
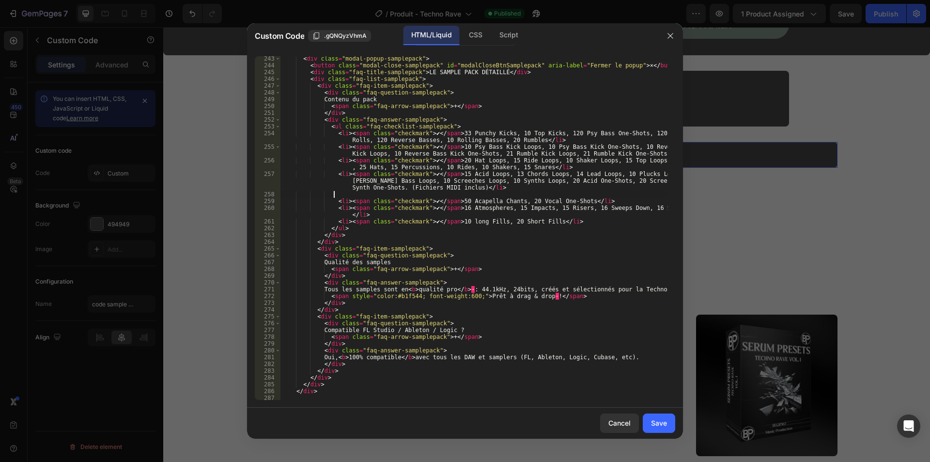
paste textarea "<li><span class="checkmark">✔</span>15 Acid Loops, 13 Chords Loops, 14 Lead Loo…"
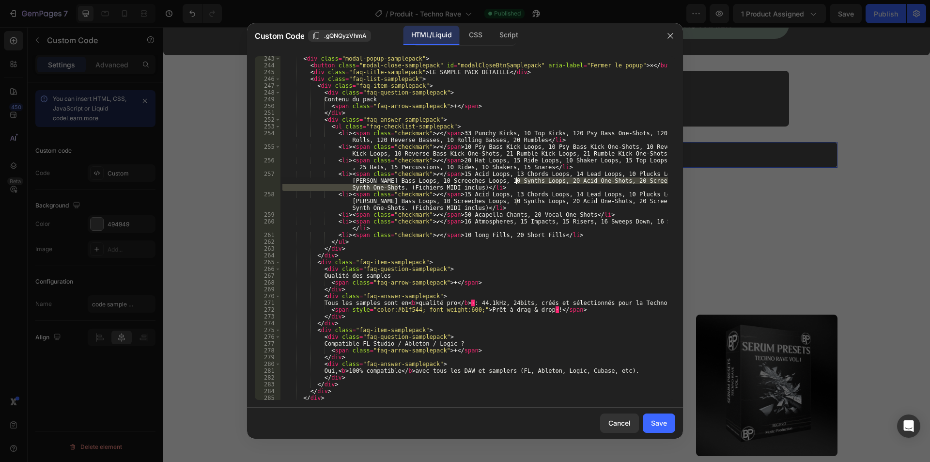
drag, startPoint x: 396, startPoint y: 187, endPoint x: 516, endPoint y: 181, distance: 120.3
click at [516, 181] on div "< div class = "modal-popup-samplepack" > < button class = "modal-close-samplepa…" at bounding box center [474, 233] width 388 height 357
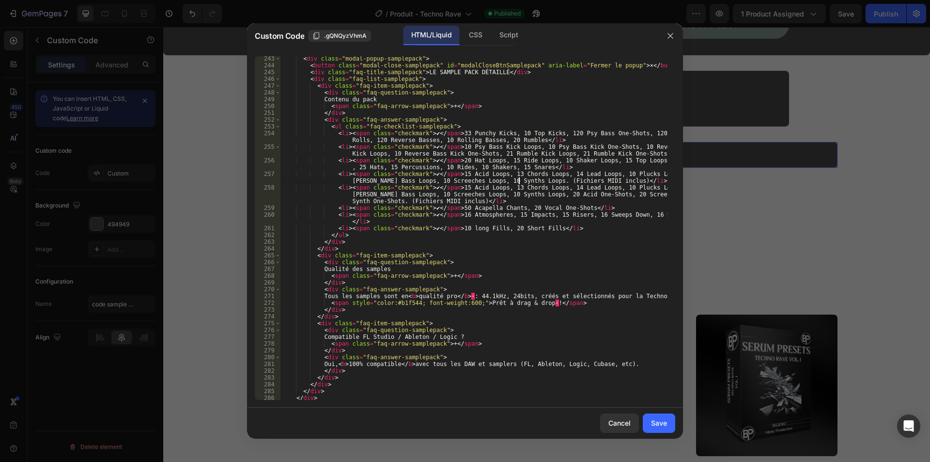
scroll to position [0, 46]
drag, startPoint x: 471, startPoint y: 200, endPoint x: 398, endPoint y: 198, distance: 72.7
click at [398, 198] on div "< div class = "modal-popup-samplepack" > < button class = "modal-close-samplepa…" at bounding box center [474, 233] width 388 height 357
drag, startPoint x: 523, startPoint y: 195, endPoint x: 452, endPoint y: 190, distance: 71.4
click at [452, 190] on div "< div class = "modal-popup-samplepack" > < button class = "modal-close-samplepa…" at bounding box center [474, 233] width 388 height 357
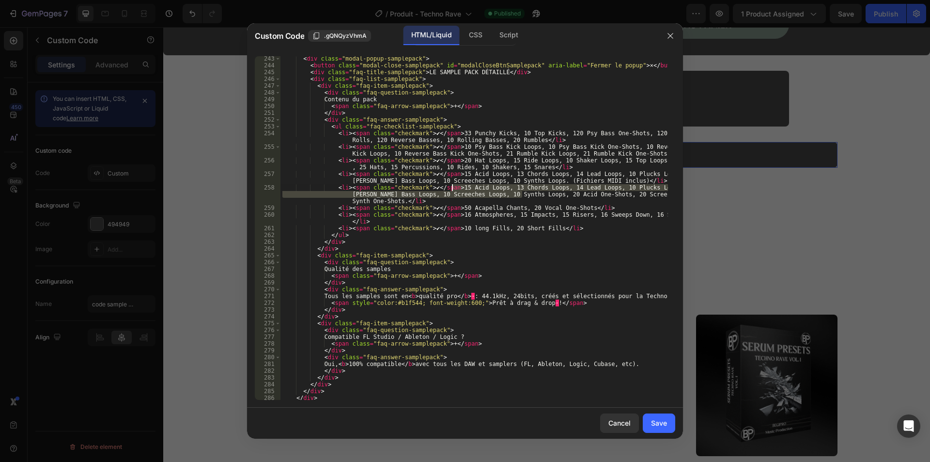
scroll to position [0, 31]
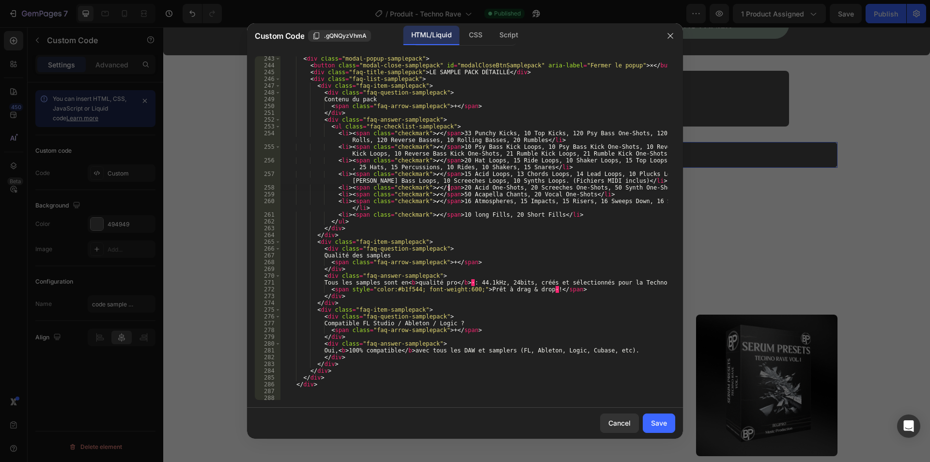
click at [473, 202] on div "< div class = "modal-popup-samplepack" > < button class = "modal-close-samplepa…" at bounding box center [474, 233] width 388 height 357
type textarea "<li><span class="checkmark">✔</span>16 Atmospheres, 15 Impacts, 15 Risers, 16 S…"
click at [651, 424] on button "Save" at bounding box center [659, 422] width 32 height 19
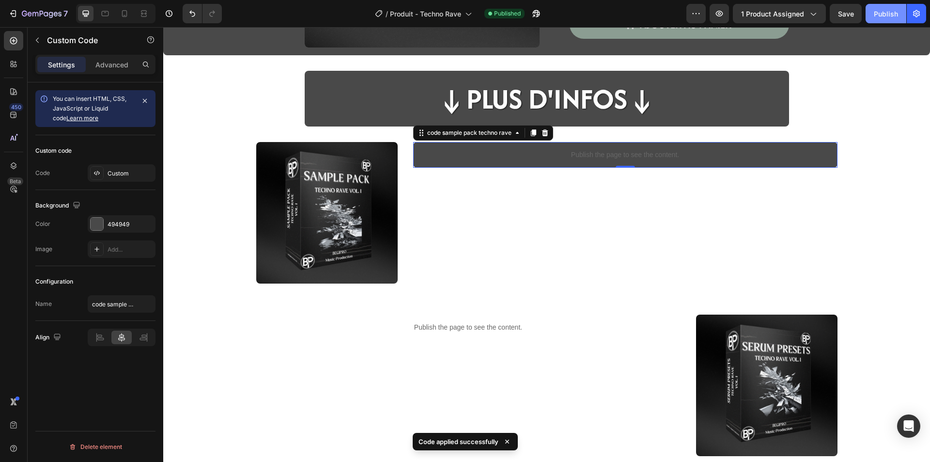
click at [888, 18] on div "Publish" at bounding box center [886, 14] width 24 height 10
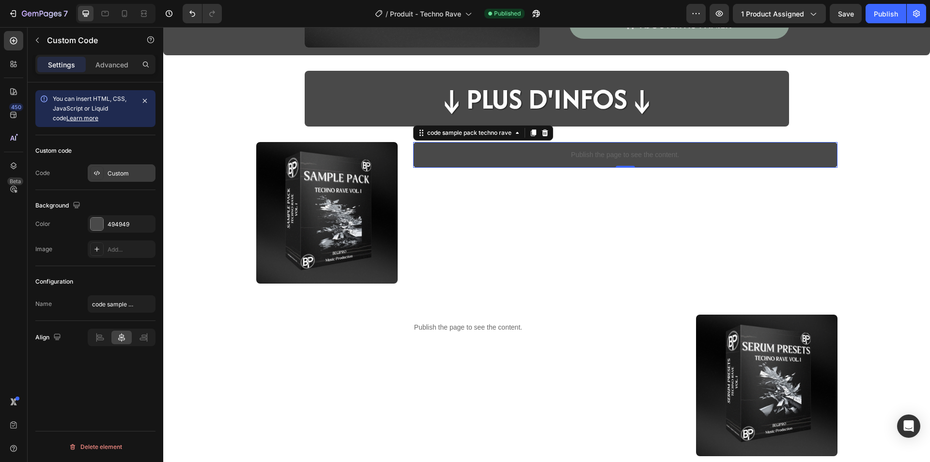
click at [123, 176] on div "Custom" at bounding box center [131, 173] width 46 height 9
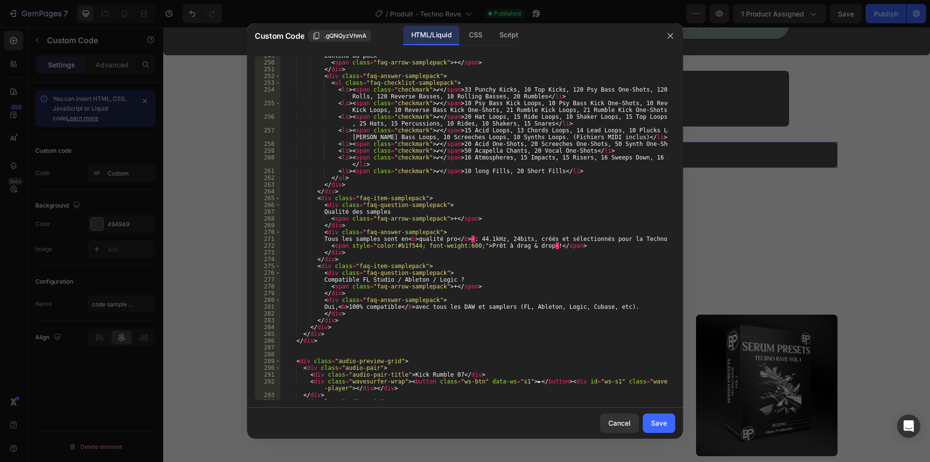
scroll to position [1715, 0]
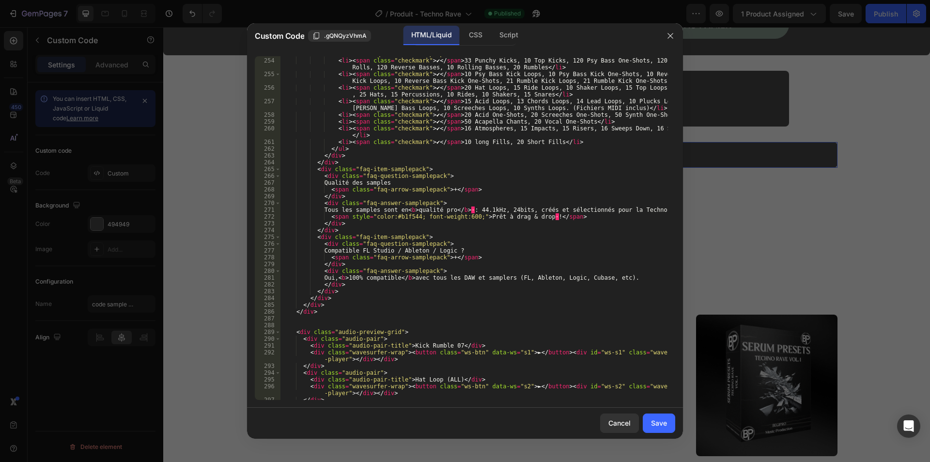
click at [525, 276] on div "< ul class = "faq-checklist-samplepack" > < li > < span class = "checkmark" > ✔…" at bounding box center [474, 228] width 388 height 357
click at [605, 277] on div "< ul class = "faq-checklist-samplepack" > < li > < span class = "checkmark" > ✔…" at bounding box center [474, 228] width 388 height 357
type textarea "Oui, <b>100% compatible</b> avec tous les DAW et samplers (FL Studio, Ableton, …"
click at [651, 424] on button "Save" at bounding box center [659, 422] width 32 height 19
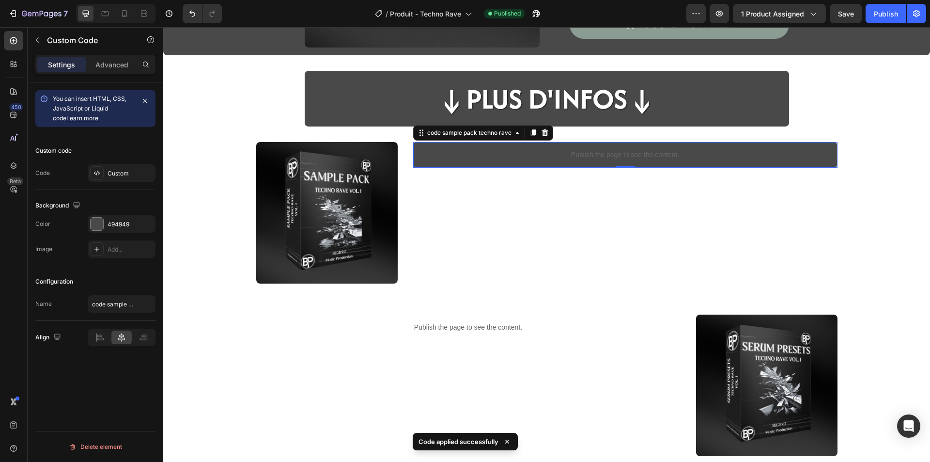
click at [113, 164] on div "Custom code Code Custom" at bounding box center [95, 162] width 120 height 55
click at [114, 168] on div "Custom" at bounding box center [122, 172] width 68 height 17
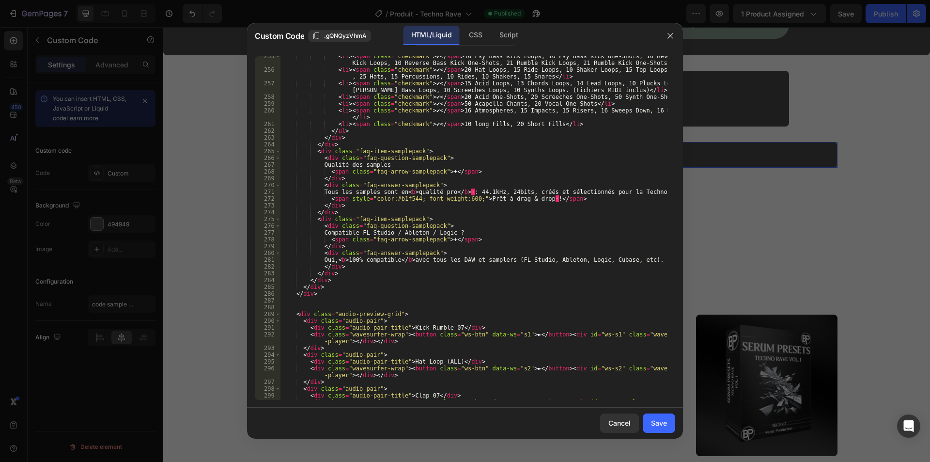
scroll to position [1719, 0]
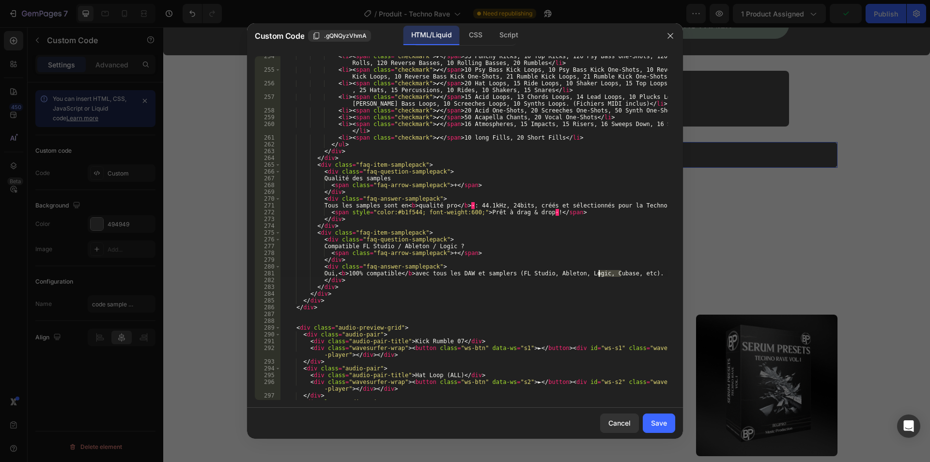
drag, startPoint x: 621, startPoint y: 274, endPoint x: 598, endPoint y: 274, distance: 23.7
click at [598, 274] on div "< li > < span class = "checkmark" > ✔ </ span > 33 Punchy Kicks, 10 Top Kicks, …" at bounding box center [474, 235] width 388 height 364
click at [595, 275] on div "< li > < span class = "checkmark" > ✔ </ span > 33 Punchy Kicks, 10 Top Kicks, …" at bounding box center [474, 235] width 388 height 364
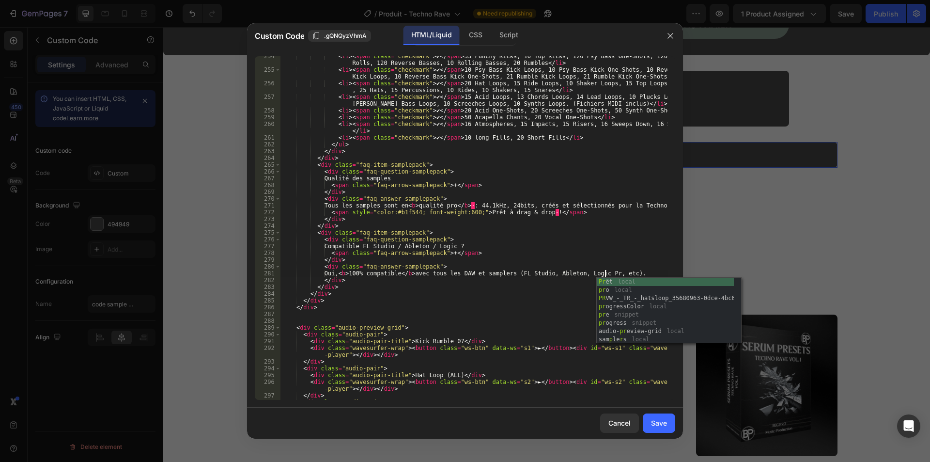
scroll to position [0, 27]
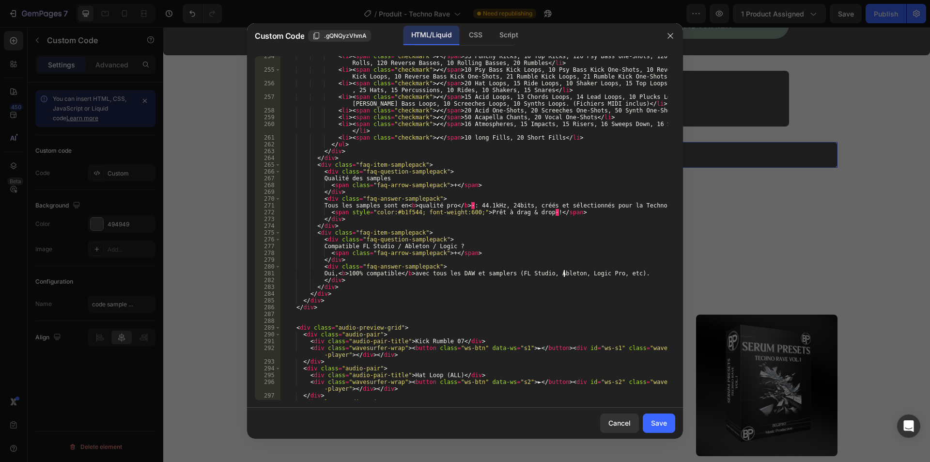
click at [563, 276] on div "< li > < span class = "checkmark" > ✔ </ span > 33 Punchy Kicks, 10 Top Kicks, …" at bounding box center [474, 235] width 388 height 364
type textarea "Oui, <b>100% compatible</b> avec tous les DAW et samplers (FL Studio, Ableton, …"
click at [665, 417] on button "Save" at bounding box center [659, 422] width 32 height 19
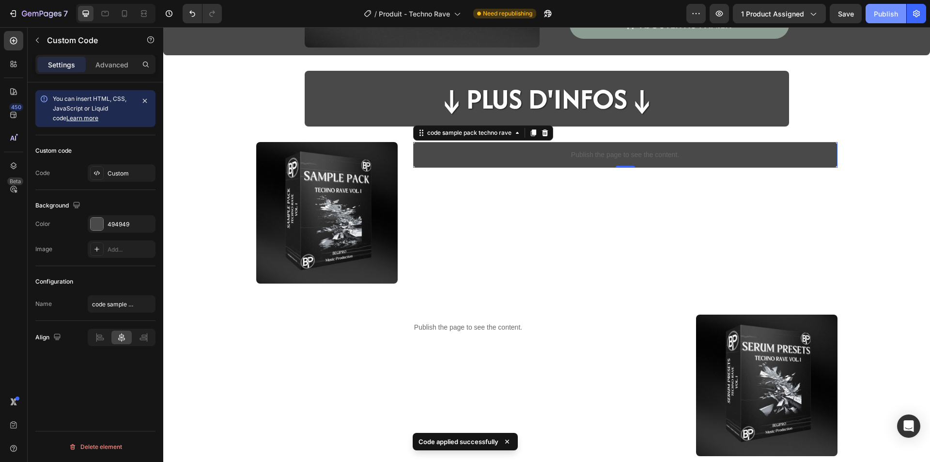
click at [882, 16] on div "Publish" at bounding box center [886, 14] width 24 height 10
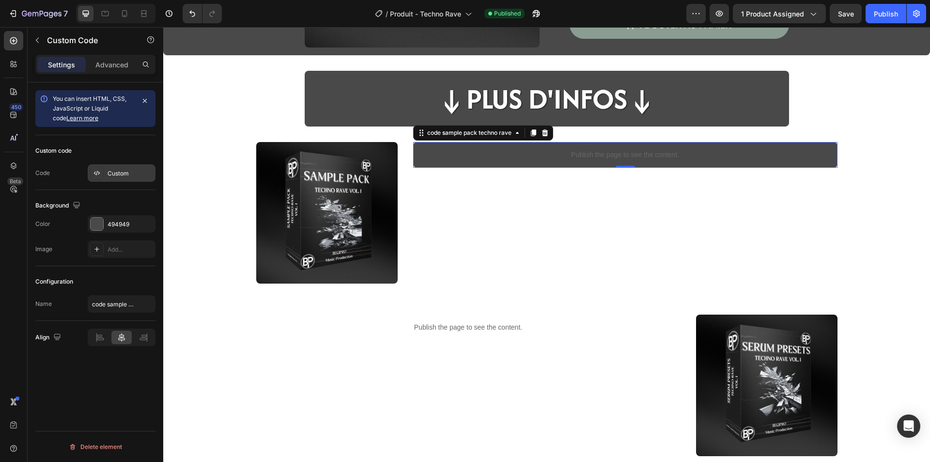
click at [110, 170] on div "Custom" at bounding box center [131, 173] width 46 height 9
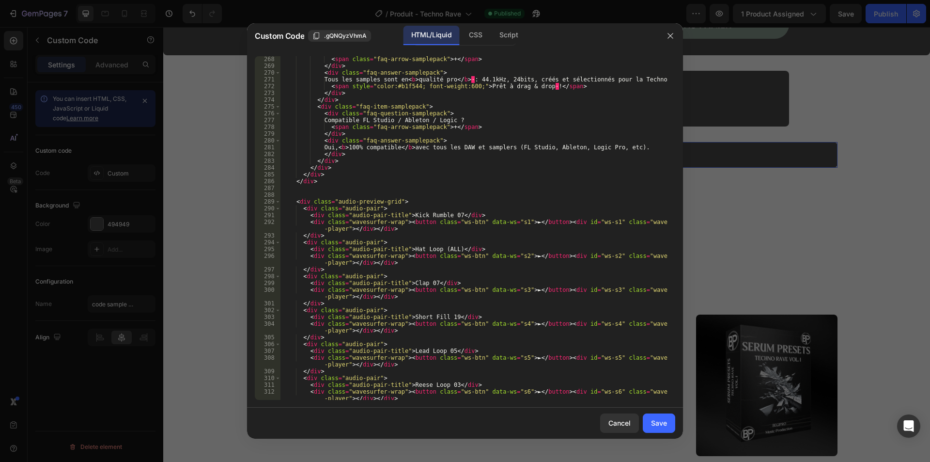
scroll to position [1788, 0]
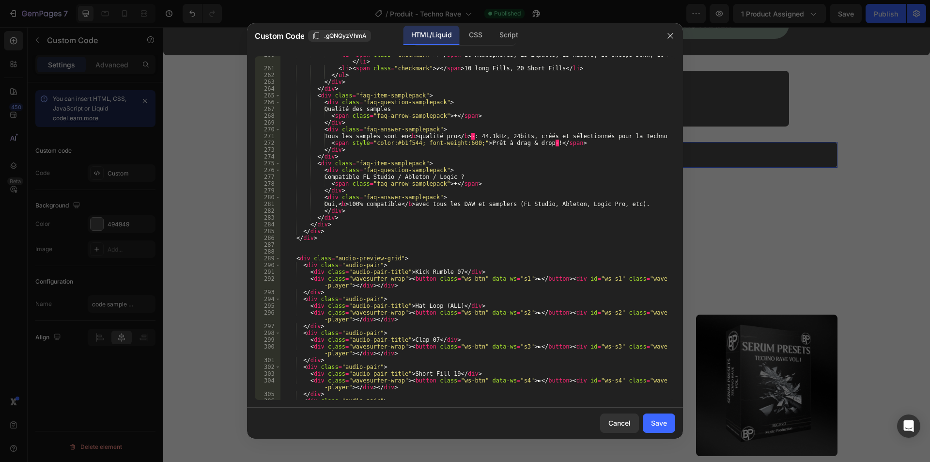
click at [623, 205] on div "< li > < span class = "checkmark" > ✔ </ span > 16 Atmospheres, 15 Impacts, 15 …" at bounding box center [474, 233] width 388 height 364
type textarea "Oui, <b>100% compatible</b> avec tous les DAW et samplers (FL Studio, Ableton, …"
click at [653, 423] on div "Save" at bounding box center [659, 423] width 16 height 10
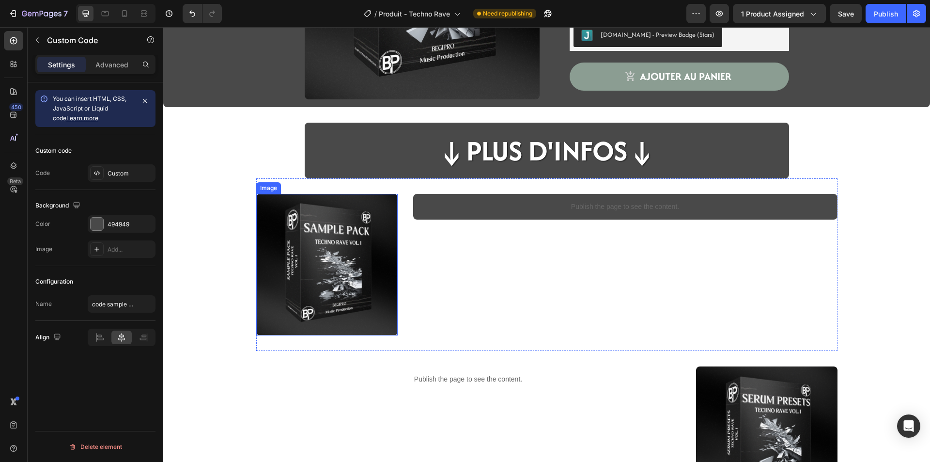
scroll to position [194, 0]
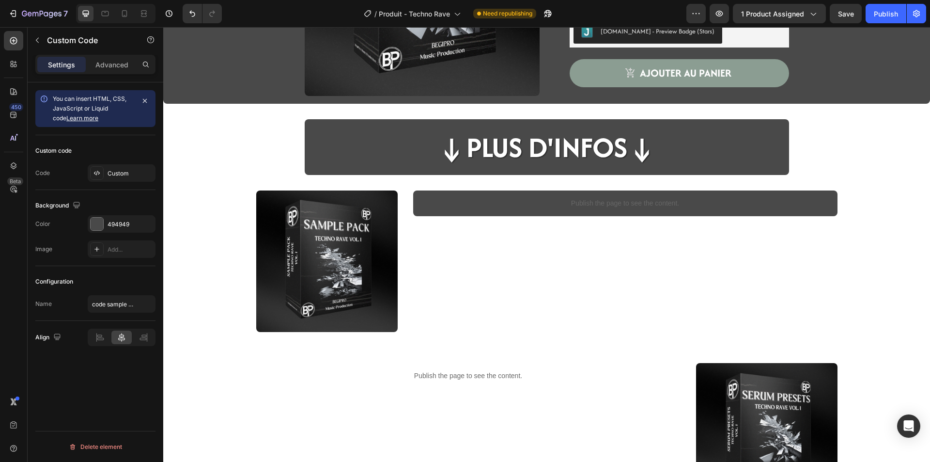
click at [829, 5] on div "Preview 1 product assigned Save Publish" at bounding box center [806, 13] width 240 height 19
click at [832, 11] on button "Save" at bounding box center [846, 13] width 32 height 19
click at [875, 16] on div "Publish" at bounding box center [886, 14] width 24 height 10
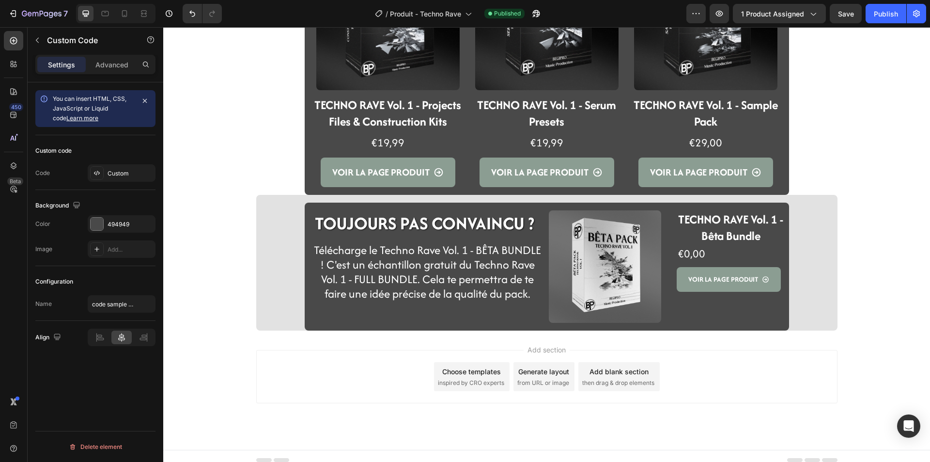
scroll to position [1574, 0]
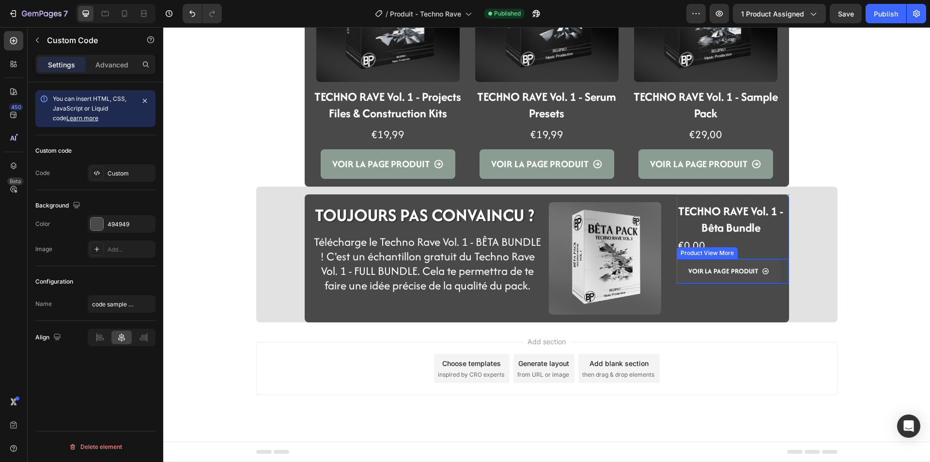
click at [677, 278] on button "VOIR LA PAGE PRODUIT" at bounding box center [729, 271] width 104 height 25
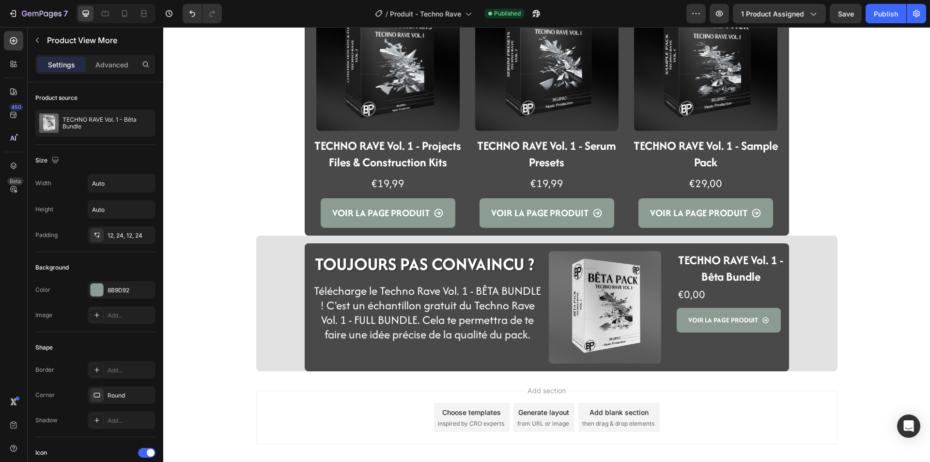
scroll to position [1526, 0]
click at [678, 328] on button "VOIR LA PAGE PRODUIT" at bounding box center [729, 319] width 104 height 25
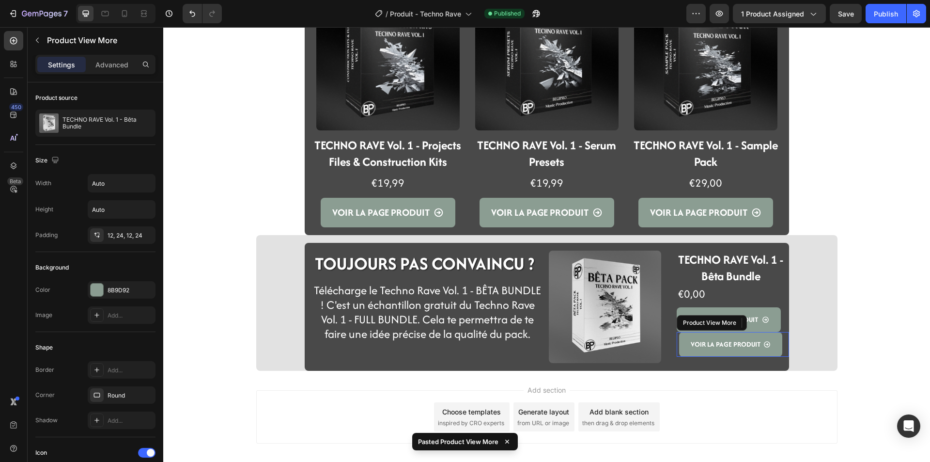
scroll to position [339, 0]
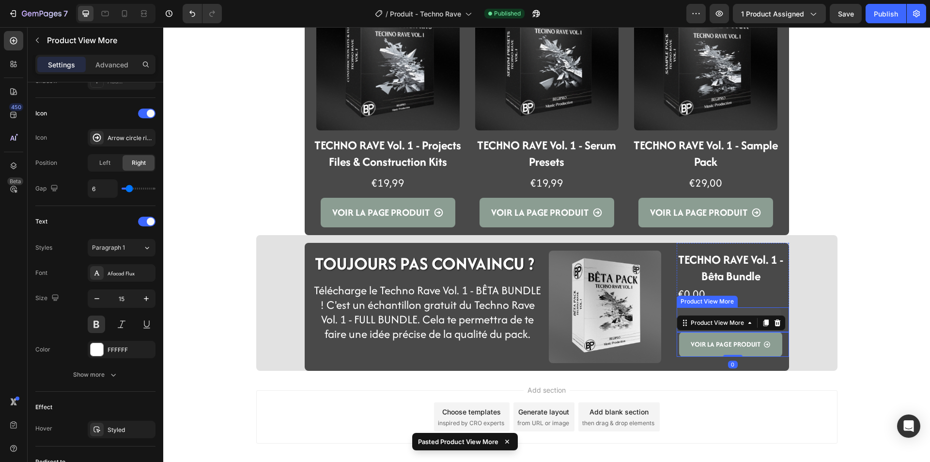
click at [677, 312] on button "VOIR LA PAGE PRODUIT" at bounding box center [729, 319] width 104 height 25
click at [772, 300] on div at bounding box center [778, 298] width 12 height 12
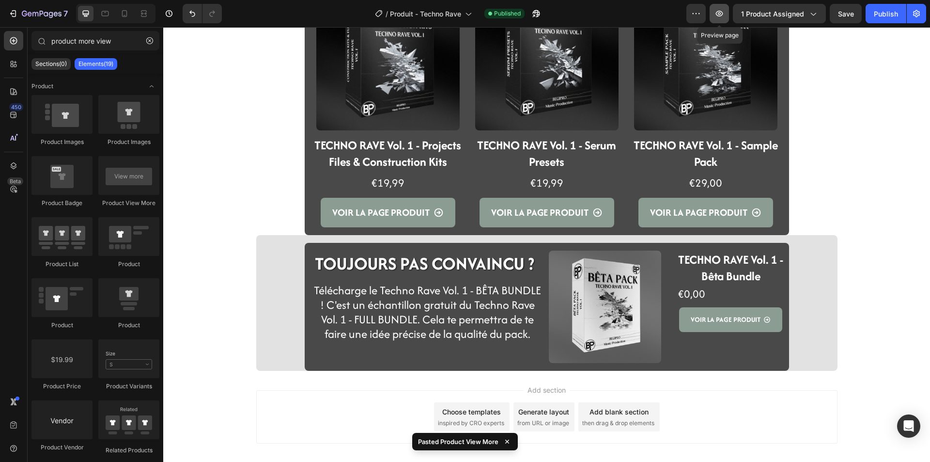
click at [718, 15] on icon "button" at bounding box center [719, 14] width 10 height 10
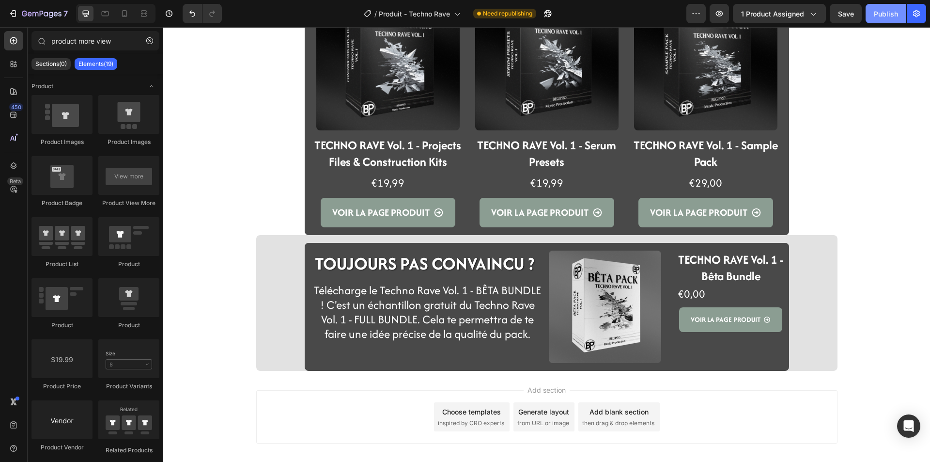
drag, startPoint x: 893, startPoint y: 11, endPoint x: 490, endPoint y: 2, distance: 403.1
click at [893, 11] on div "Publish" at bounding box center [886, 14] width 24 height 10
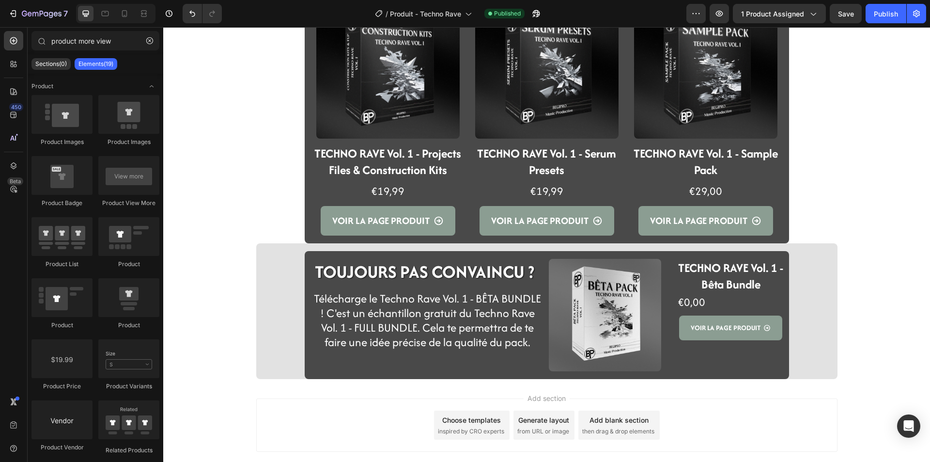
scroll to position [1550, 0]
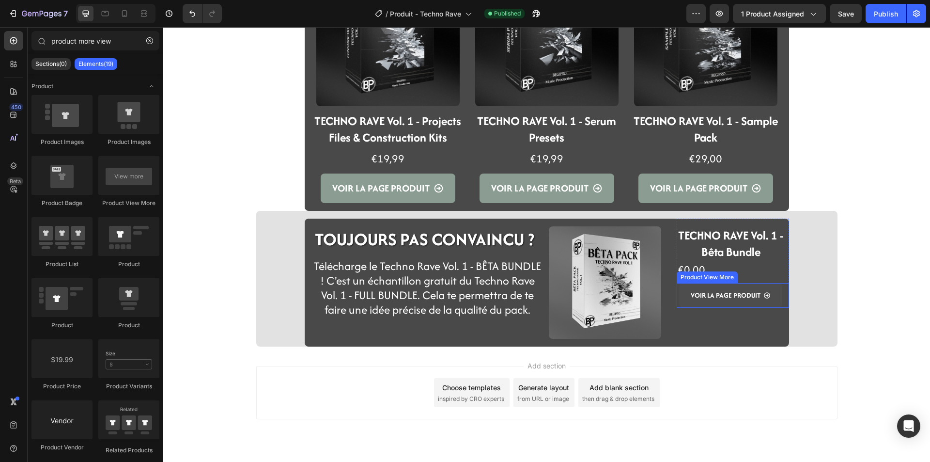
click at [679, 300] on button "VOIR LA PAGE PRODUIT" at bounding box center [730, 295] width 103 height 25
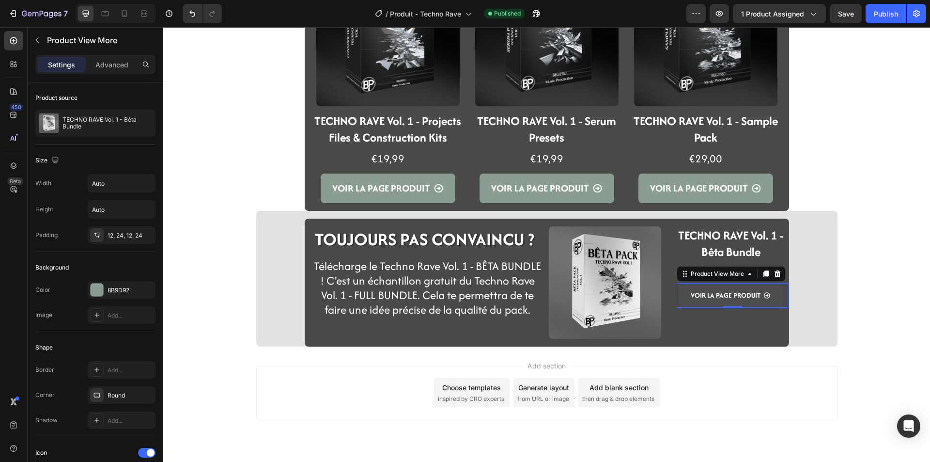
click at [687, 304] on button "VOIR LA PAGE PRODUIT" at bounding box center [730, 295] width 103 height 25
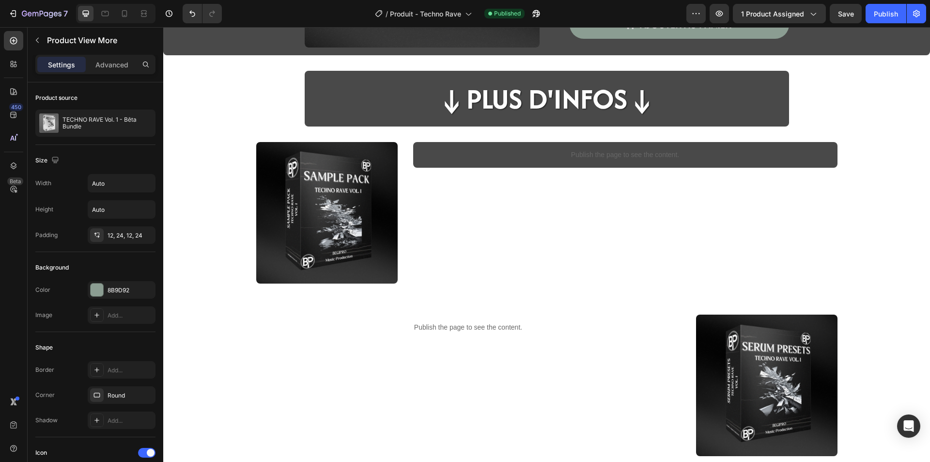
scroll to position [0, 0]
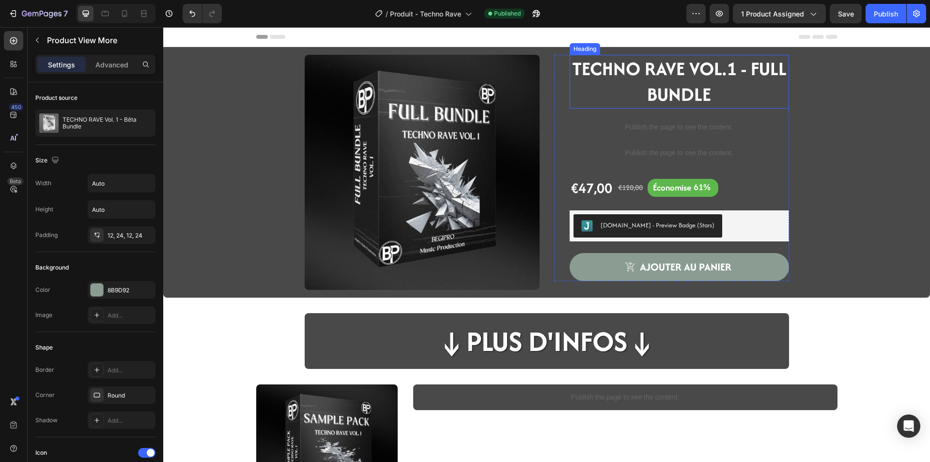
click at [670, 69] on strong "TECHNO RAVE VOL.1 - FULL BUNDLE" at bounding box center [679, 81] width 215 height 52
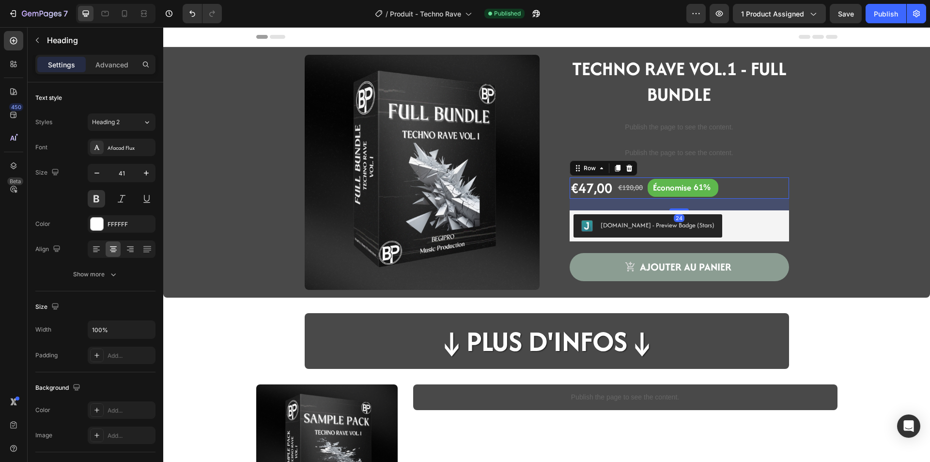
click at [747, 186] on div "€47,00 Product Price Product Price €120,00 Product Price Product Price É conomi…" at bounding box center [679, 187] width 219 height 21
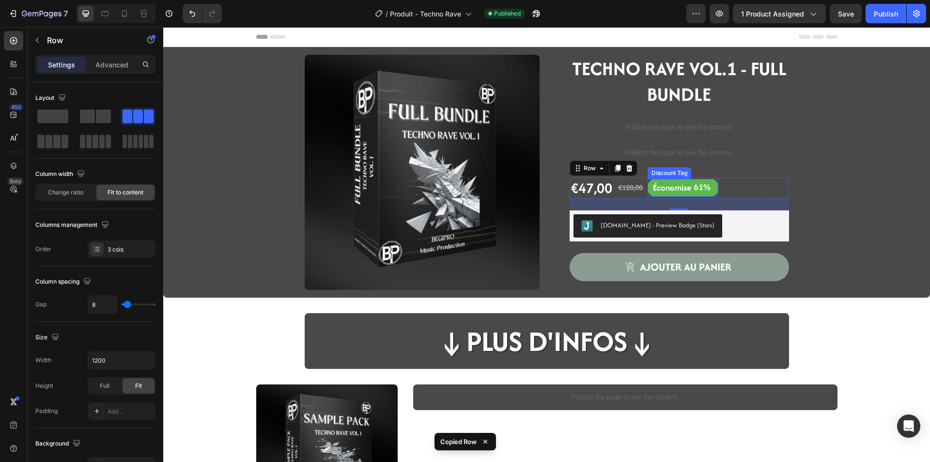
click at [689, 189] on div "É conomise" at bounding box center [672, 187] width 41 height 15
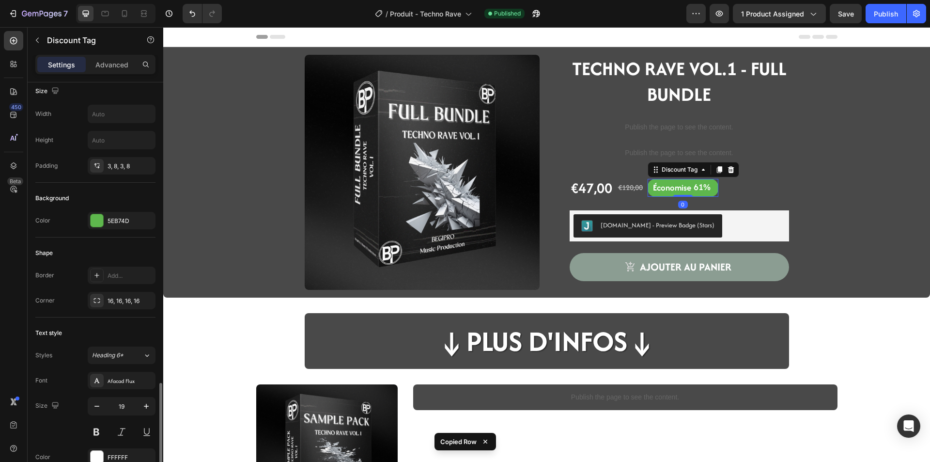
scroll to position [279, 0]
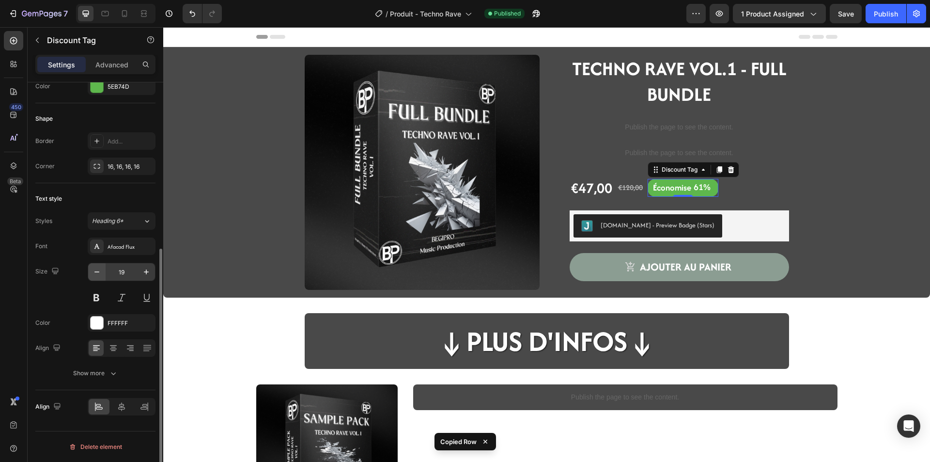
click at [96, 273] on icon "button" at bounding box center [97, 272] width 10 height 10
type input "16"
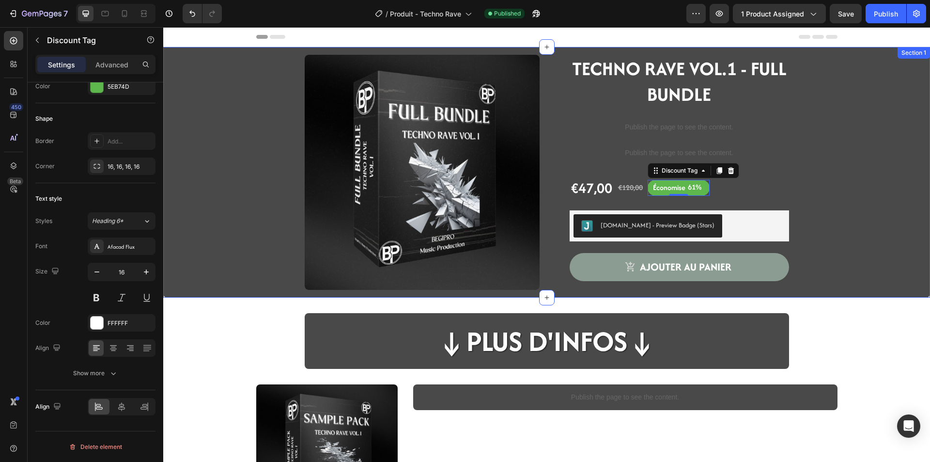
click at [258, 278] on div "Product Images TECHNO RAVE VOL.1 - FULL BUNDLE Heading Publish the page to see …" at bounding box center [547, 176] width 752 height 243
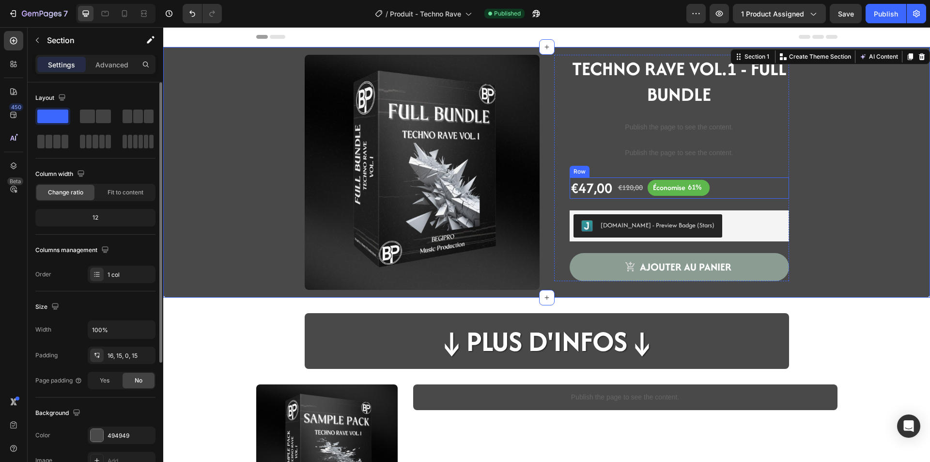
click at [716, 187] on div "€47,00 Product Price Product Price €120,00 Product Price Product Price É conomi…" at bounding box center [679, 187] width 219 height 21
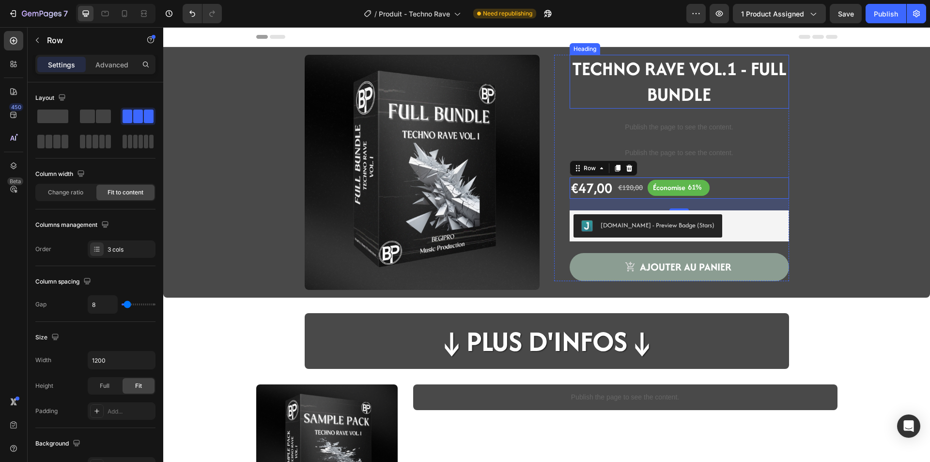
click at [623, 76] on strong "TECHNO RAVE VOL.1 - FULL BUNDLE" at bounding box center [679, 81] width 215 height 52
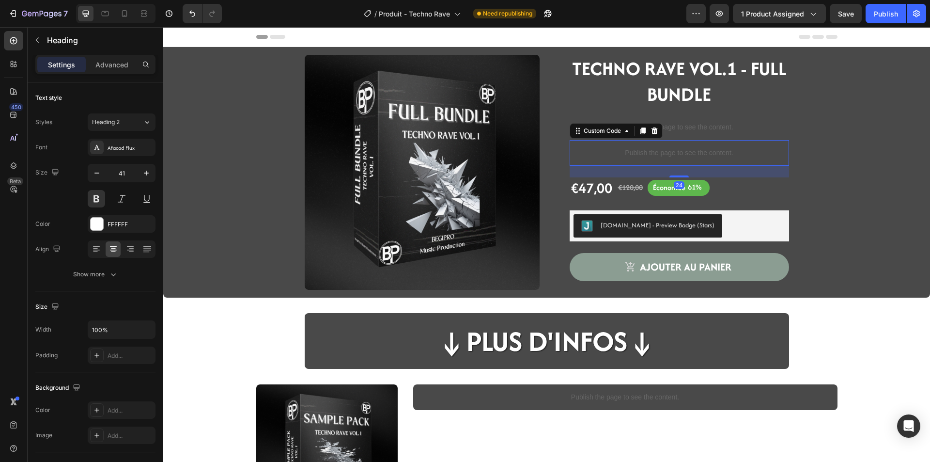
click at [642, 153] on p "Publish the page to see the content." at bounding box center [679, 153] width 219 height 10
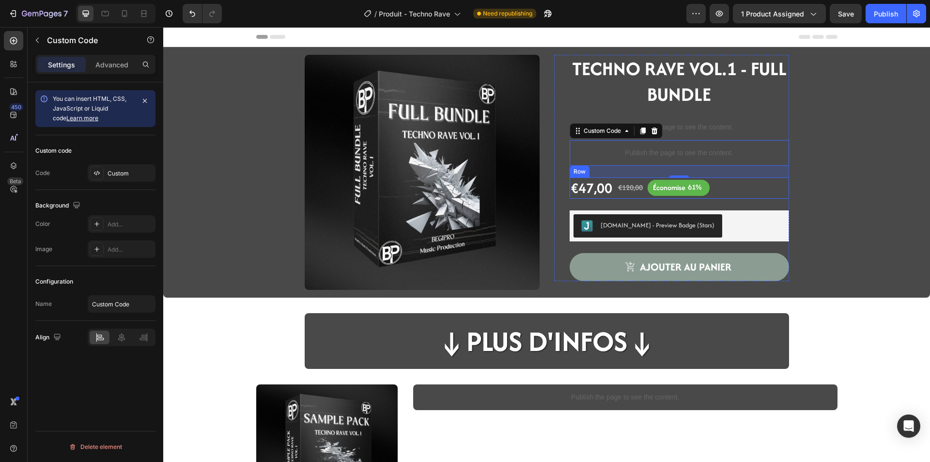
click at [704, 196] on div "É conomise 61% Discount Tag" at bounding box center [679, 187] width 62 height 21
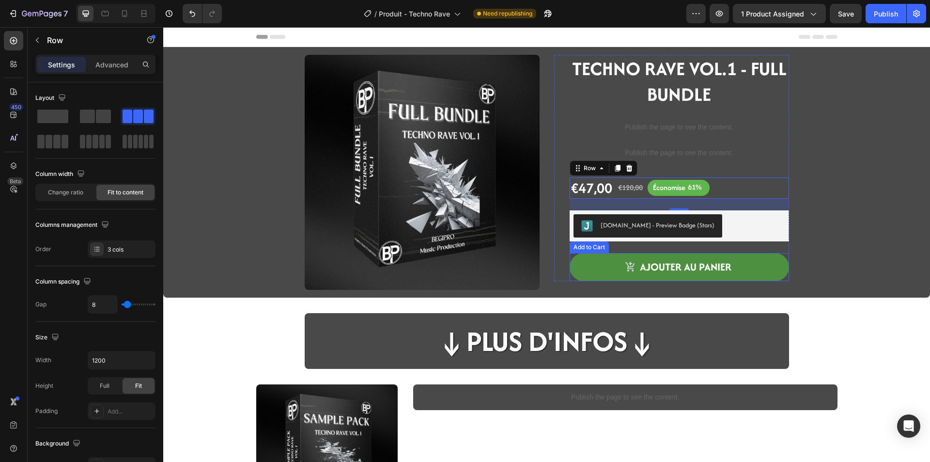
click at [605, 270] on button "ajouter au panier" at bounding box center [679, 267] width 219 height 28
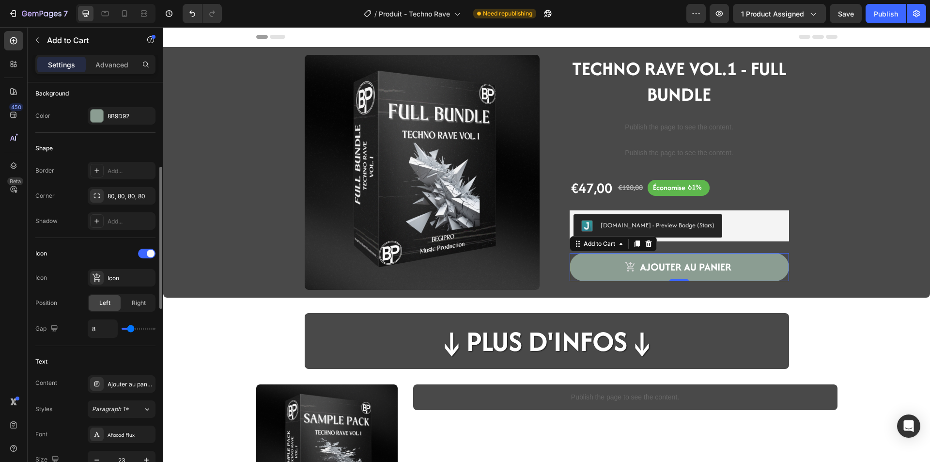
scroll to position [388, 0]
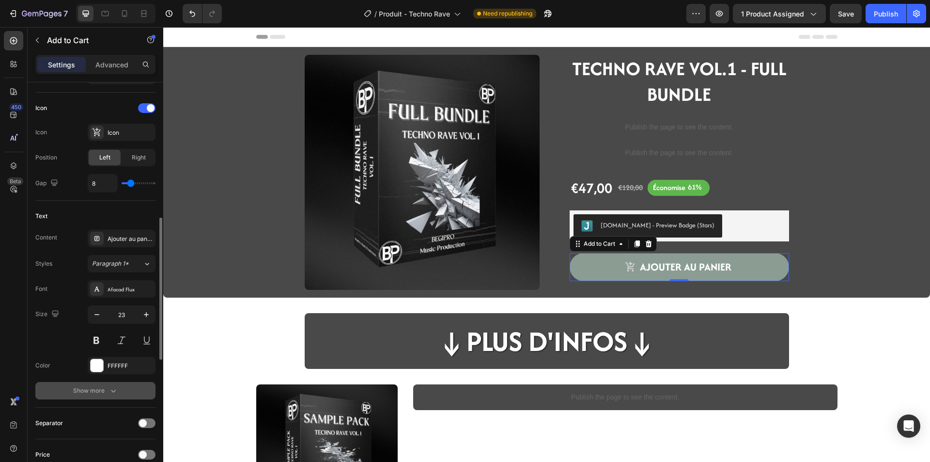
click at [87, 394] on div "Show more" at bounding box center [95, 391] width 45 height 10
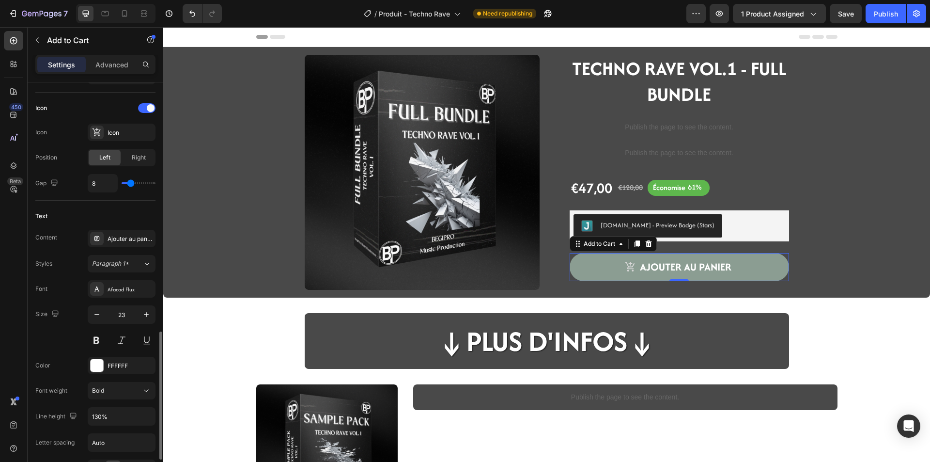
scroll to position [581, 0]
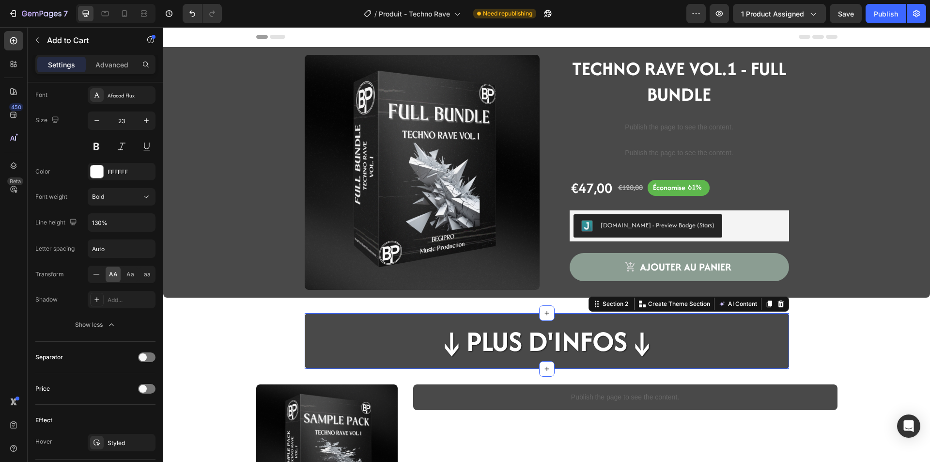
click at [310, 366] on div "↓Plus d'infos↓ Heading Row" at bounding box center [547, 345] width 484 height 48
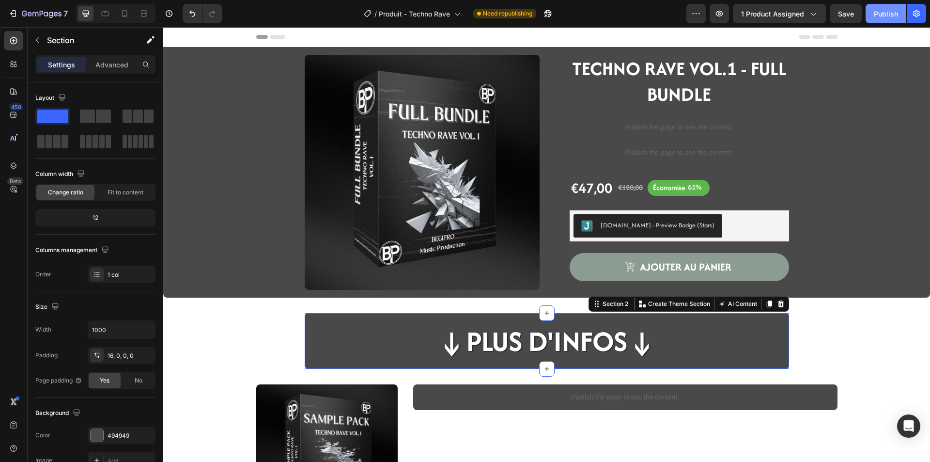
click at [897, 14] on div "Publish" at bounding box center [886, 14] width 24 height 10
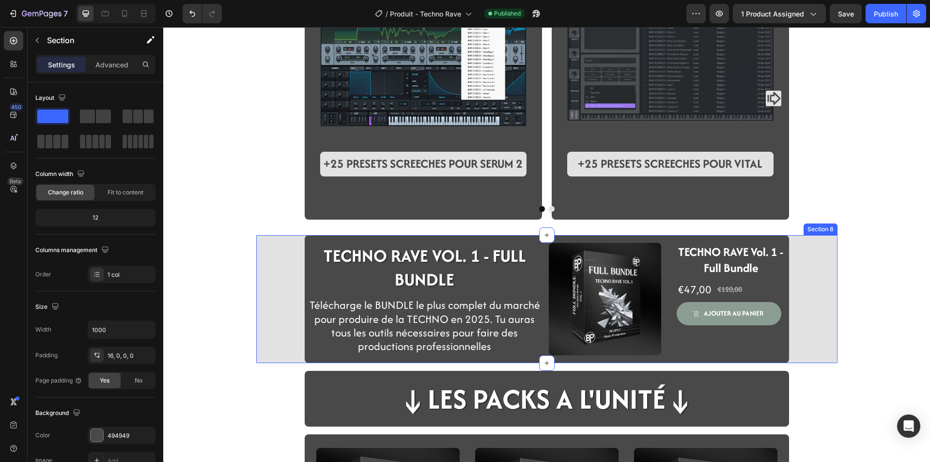
scroll to position [997, 0]
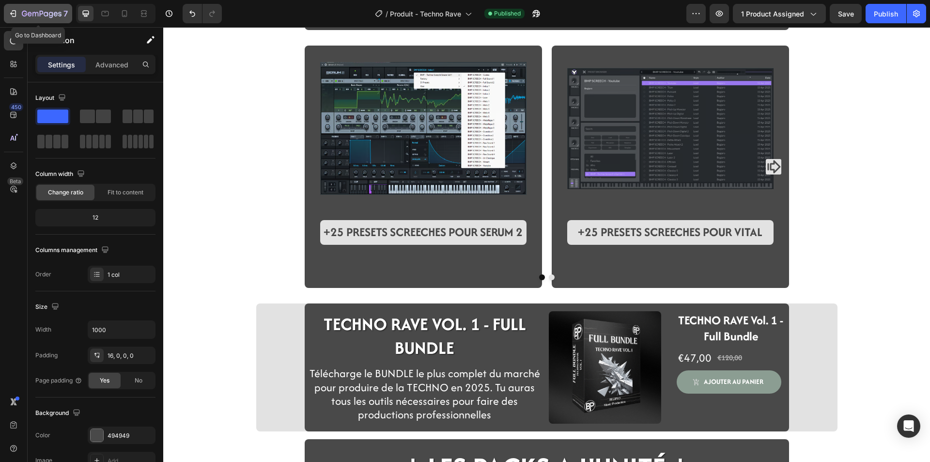
click at [47, 19] on div "7" at bounding box center [45, 14] width 46 height 12
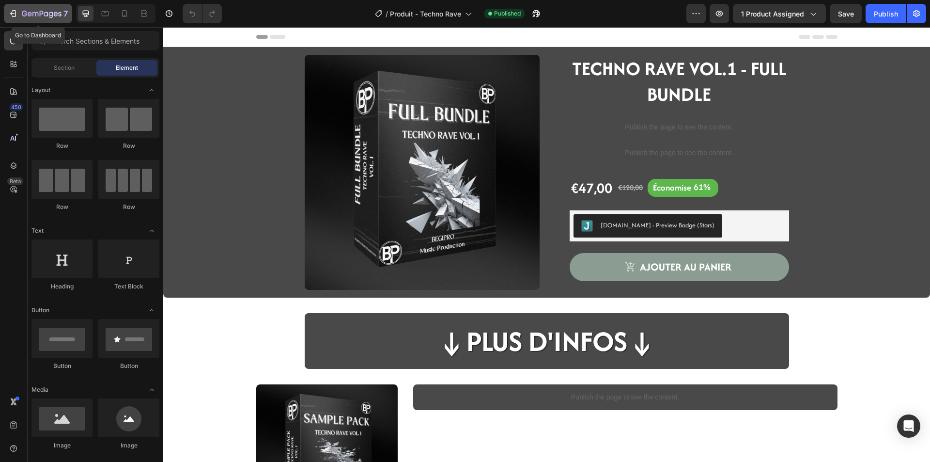
click at [65, 15] on p "7" at bounding box center [65, 14] width 4 height 12
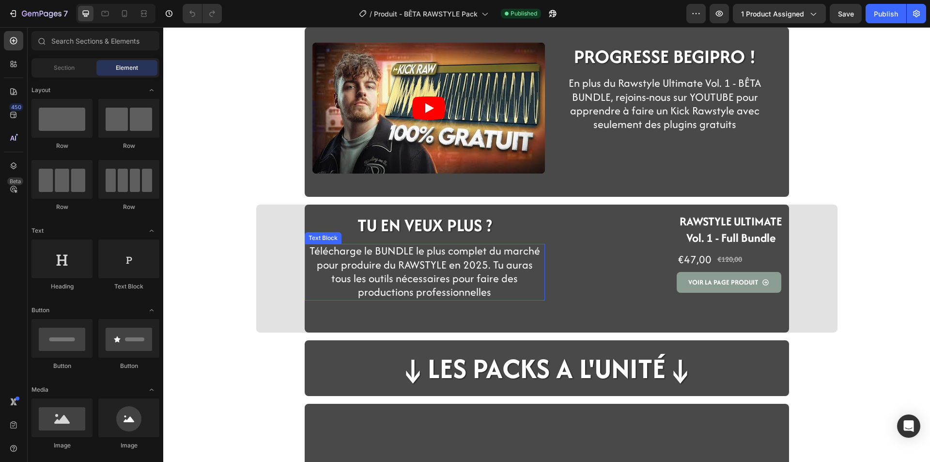
scroll to position [242, 0]
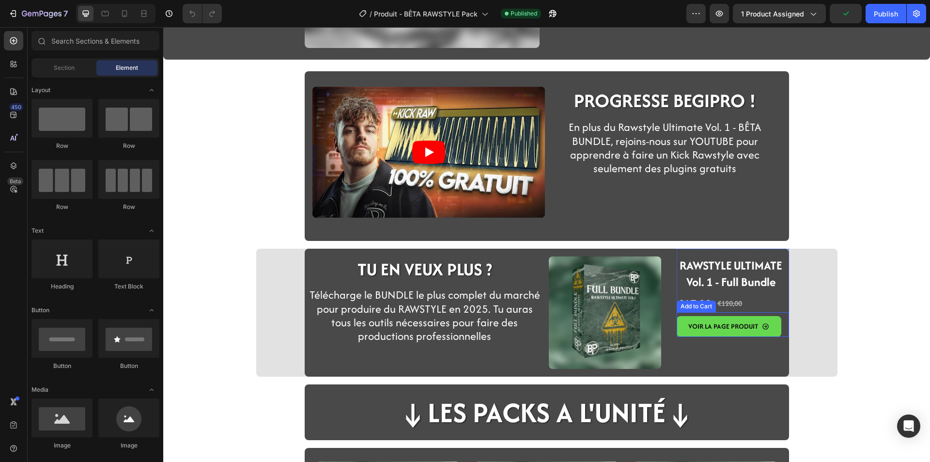
click at [678, 331] on button "VOIR LA PAGE PRODUIT" at bounding box center [729, 326] width 105 height 21
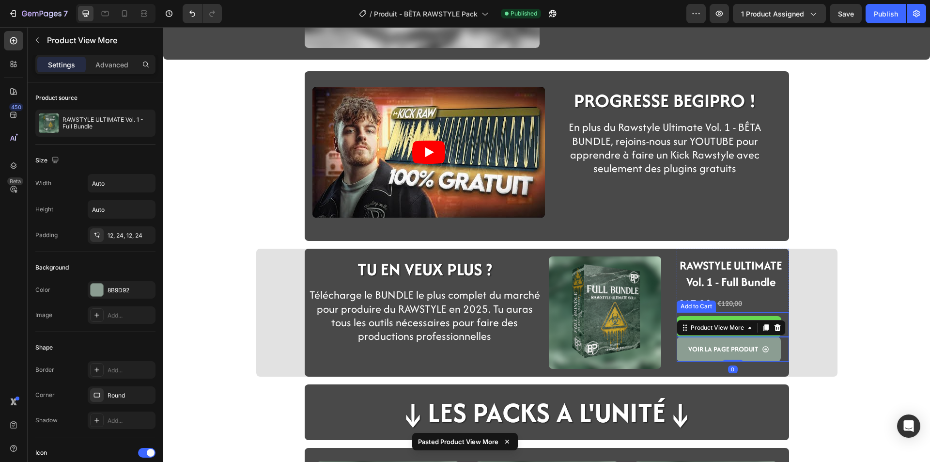
click at [677, 318] on button "VOIR LA PAGE PRODUIT" at bounding box center [729, 326] width 105 height 21
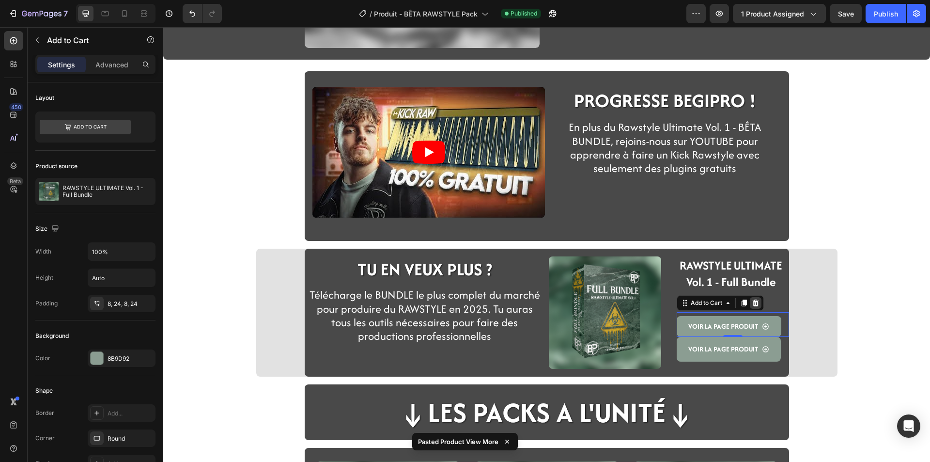
click at [752, 305] on icon at bounding box center [755, 302] width 6 height 7
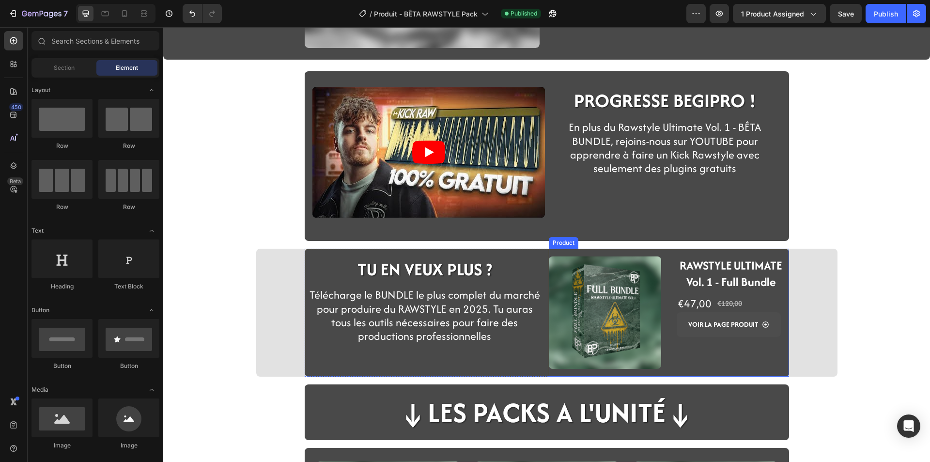
click at [681, 335] on button "VOIR LA PAGE PRODUIT" at bounding box center [729, 324] width 104 height 25
click at [825, 205] on div "Product Images RAWSTYLE ULTIMATE VOL.1 - BÊTA BUNDLE Heading €0,00 Product Pric…" at bounding box center [546, 257] width 767 height 904
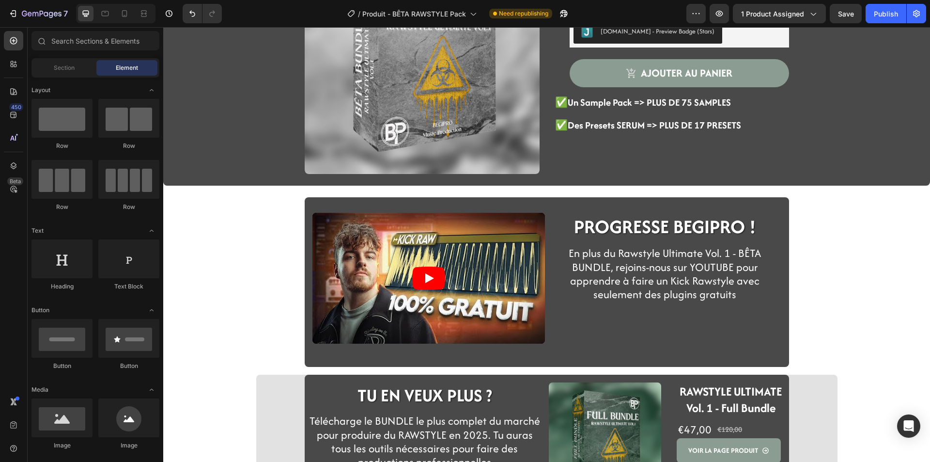
scroll to position [96, 0]
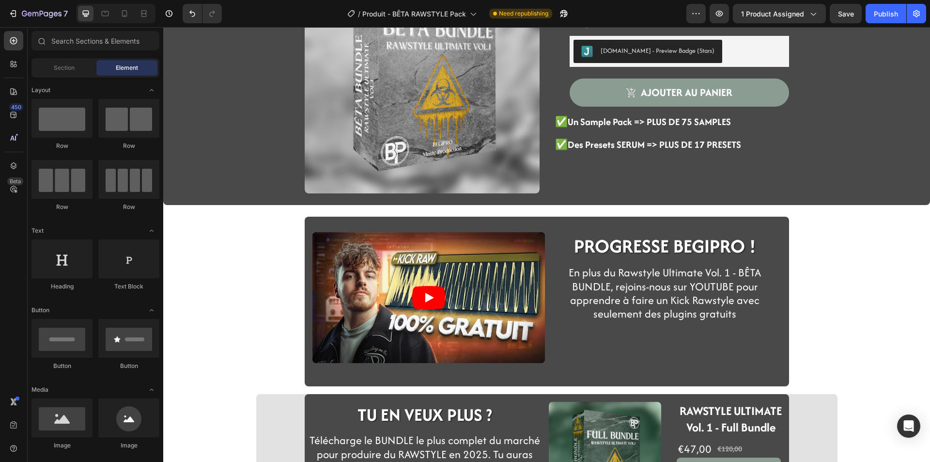
click at [827, 283] on div "Product Images RAWSTYLE ULTIMATE VOL.1 - BÊTA BUNDLE Heading €0,00 Product Pric…" at bounding box center [546, 403] width 767 height 904
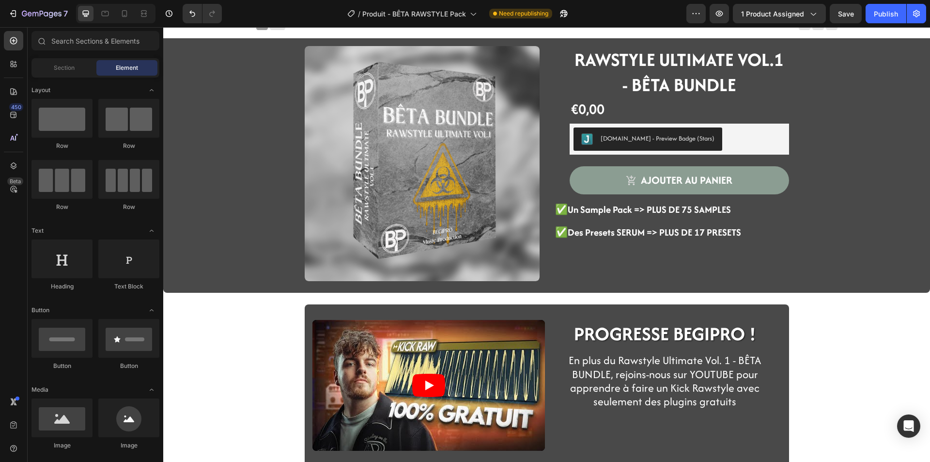
scroll to position [0, 0]
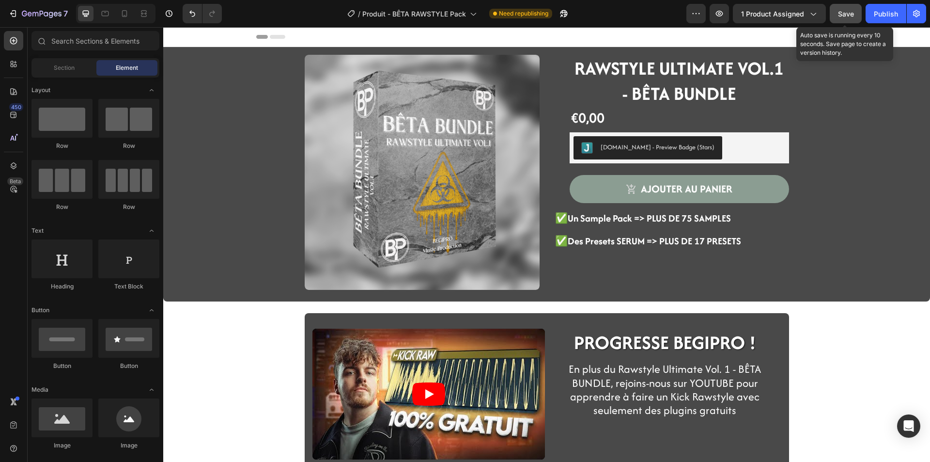
click at [840, 15] on span "Save" at bounding box center [846, 14] width 16 height 8
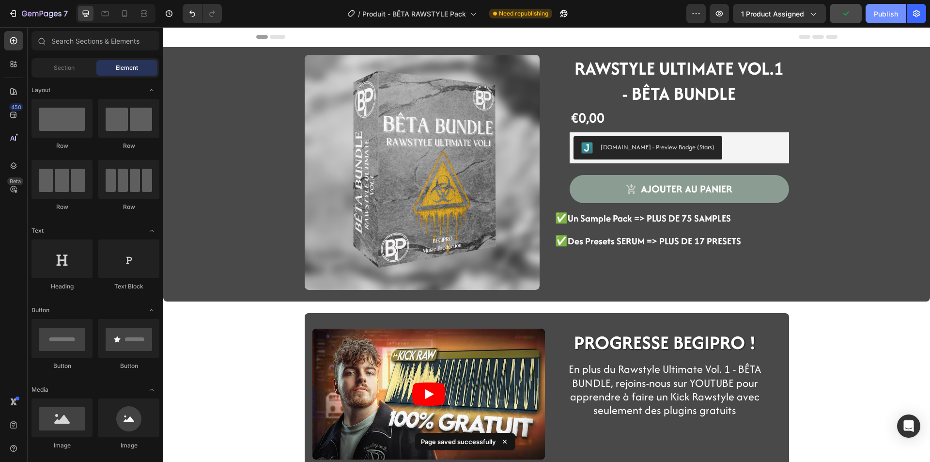
click at [873, 20] on button "Publish" at bounding box center [886, 13] width 41 height 19
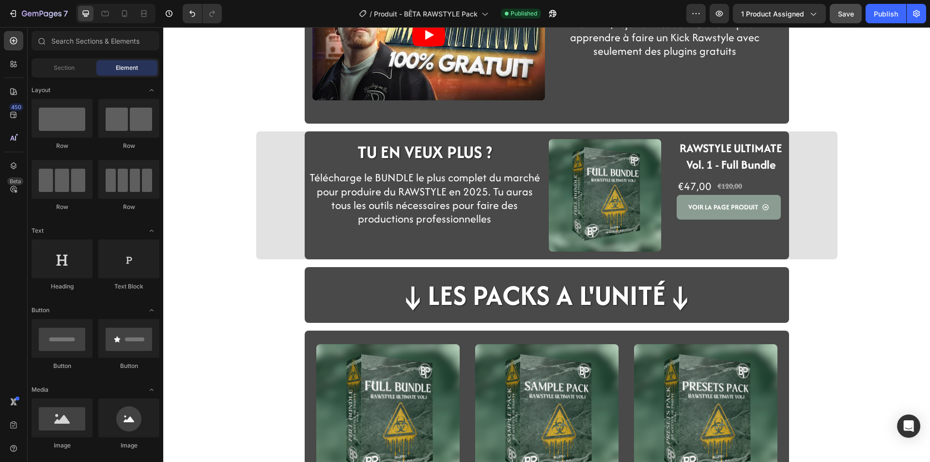
scroll to position [388, 0]
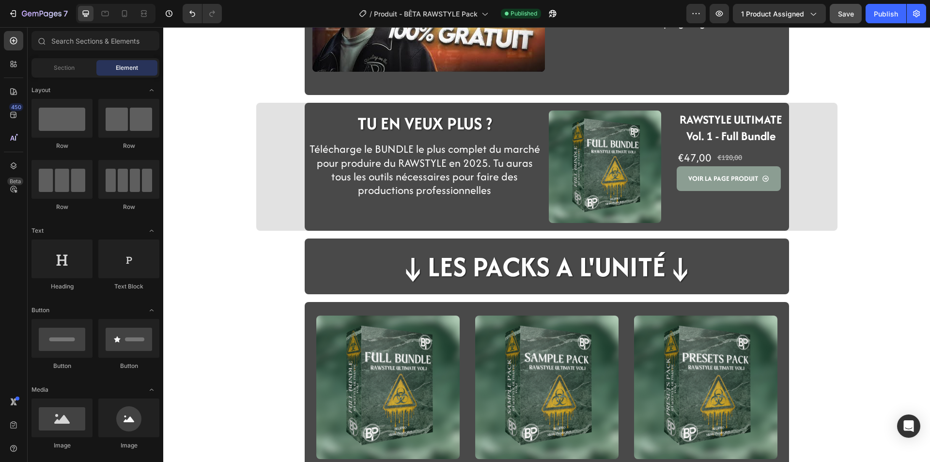
click at [224, 171] on div "Video PROGRESSE BEGIPRO ! Heading Row En plus du Rawstyle Ultimate Vol. 1 - BÊT…" at bounding box center [546, 111] width 767 height 904
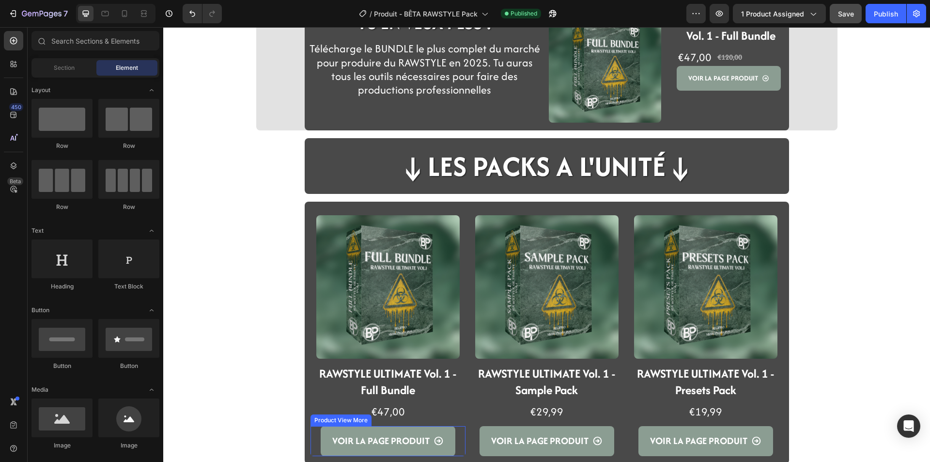
scroll to position [435, 0]
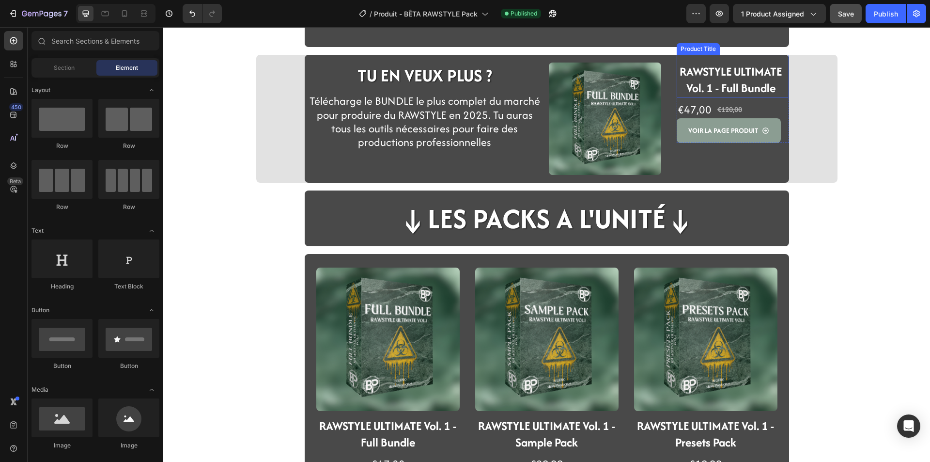
click at [697, 83] on h1 "RAWSTYLE ULTIMATE Vol. 1 - Full Bundle" at bounding box center [731, 79] width 109 height 35
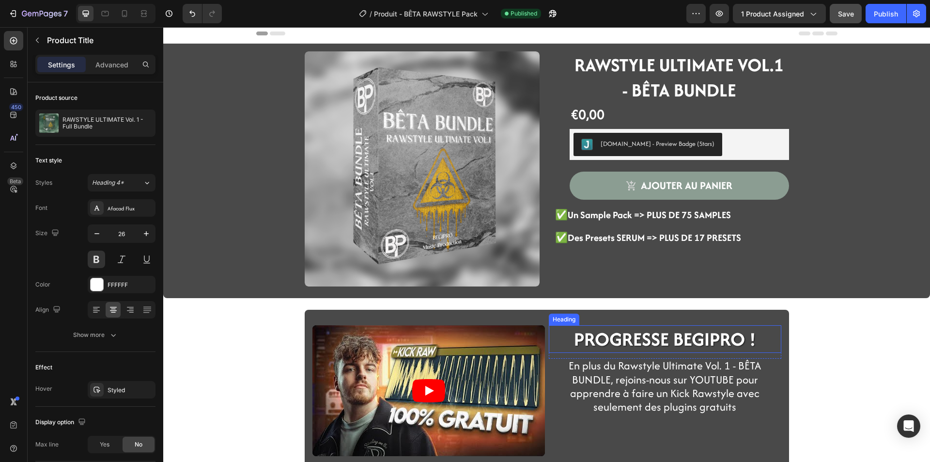
scroll to position [0, 0]
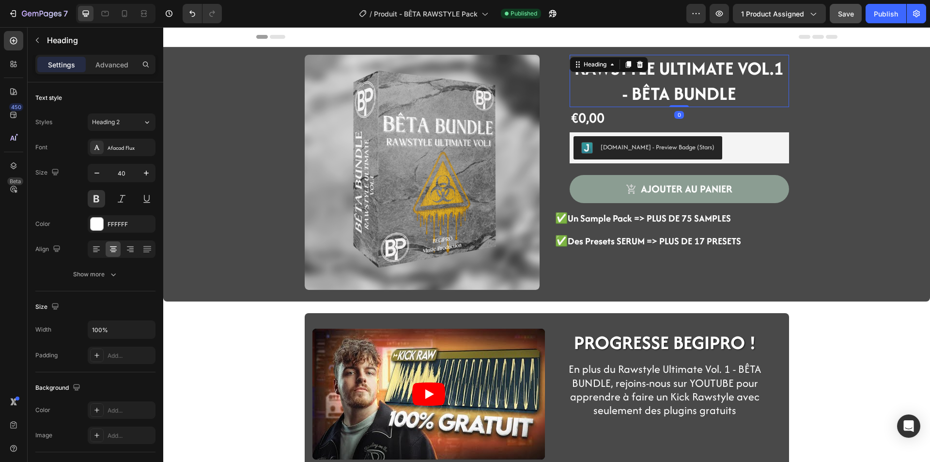
click at [635, 89] on strong "RAWSTYLE ULTIMATE VOL.1 - BÊTA BUNDLE" at bounding box center [678, 80] width 209 height 51
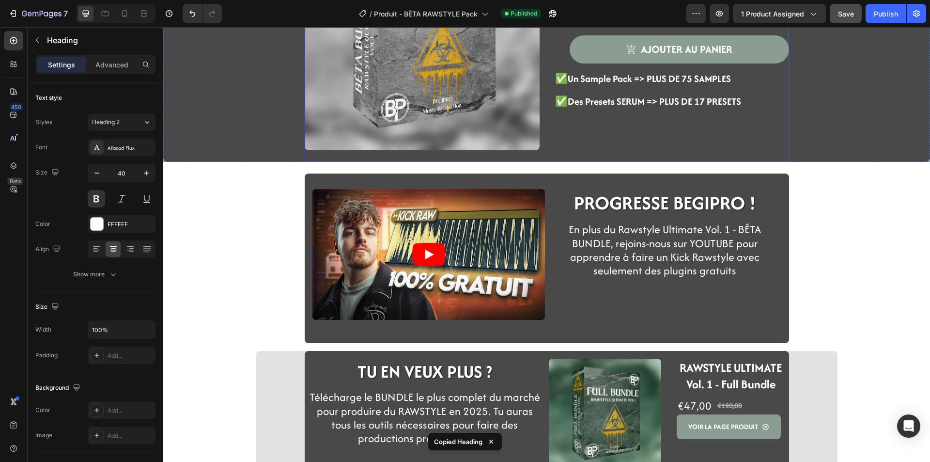
scroll to position [242, 0]
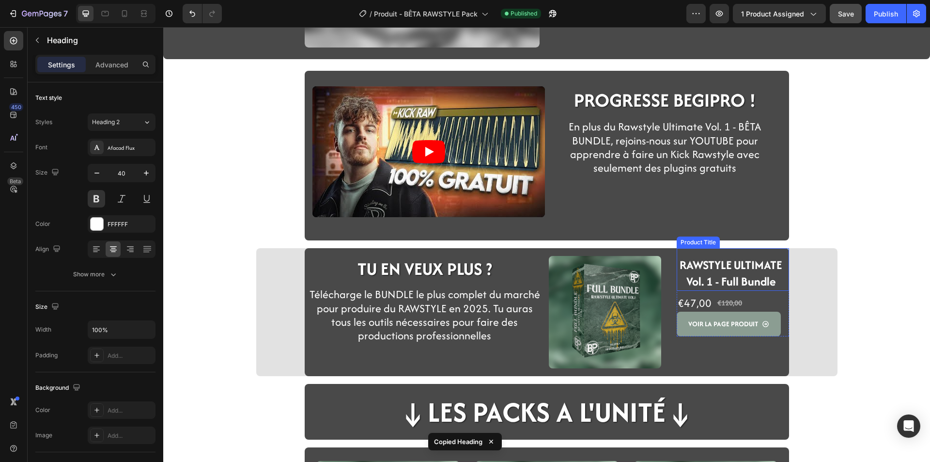
click at [698, 273] on h1 "RAWSTYLE ULTIMATE Vol. 1 - Full Bundle" at bounding box center [731, 273] width 109 height 35
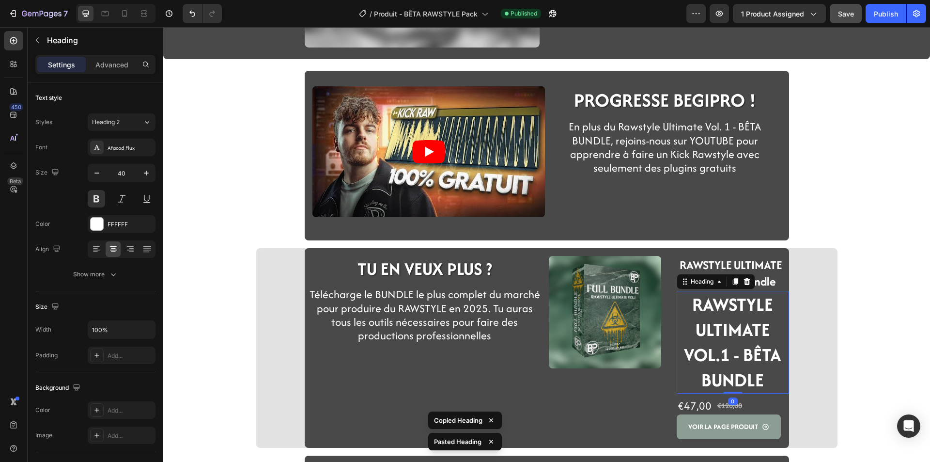
click at [775, 360] on strong "RAWSTYLE ULTIMATE VOL.1 - BÊTA BUNDLE" at bounding box center [732, 341] width 97 height 101
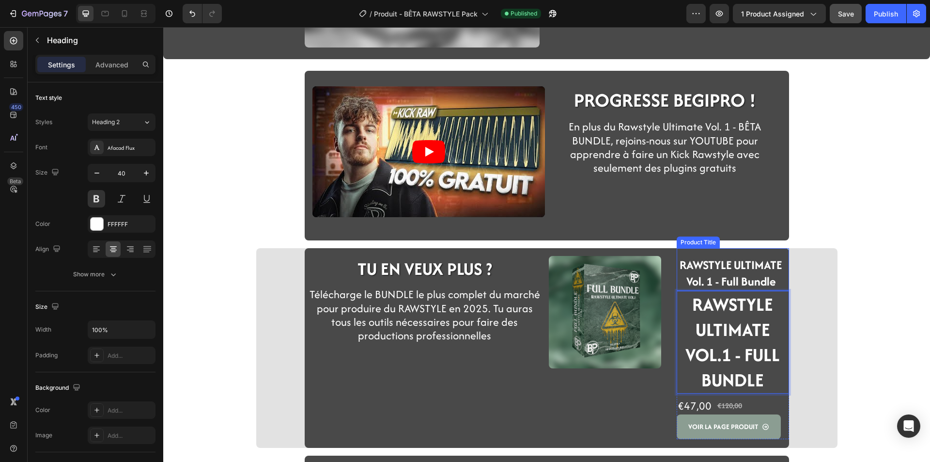
click at [738, 281] on h1 "RAWSTYLE ULTIMATE Vol. 1 - Full Bundle" at bounding box center [731, 273] width 109 height 35
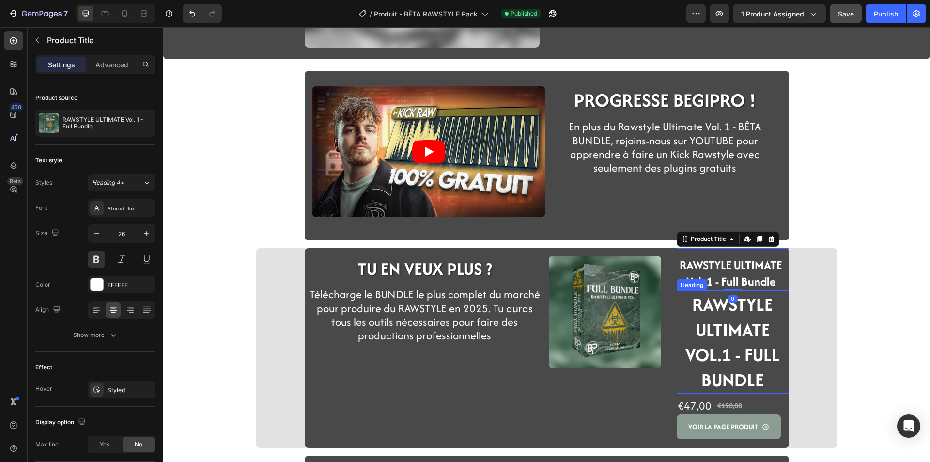
click at [755, 337] on strong "RAWSTYLE ULTIMATE VOL.1 - FULL BUNDLE" at bounding box center [732, 341] width 94 height 101
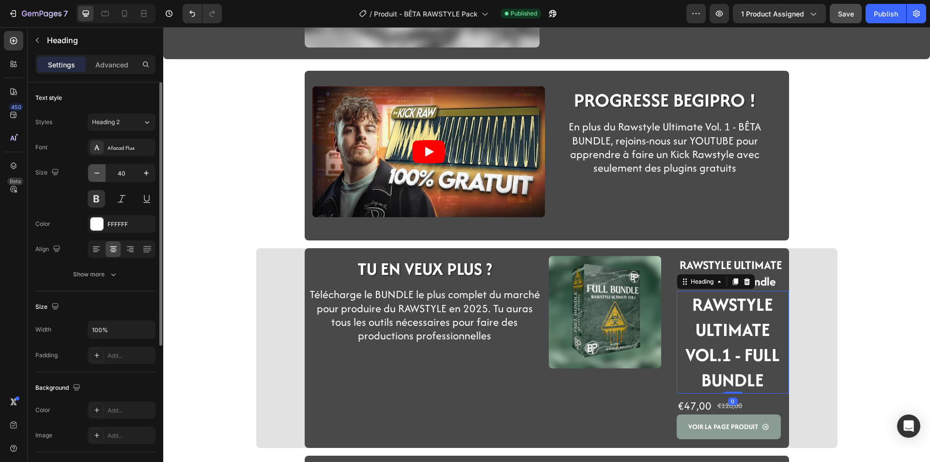
click at [101, 175] on icon "button" at bounding box center [97, 173] width 10 height 10
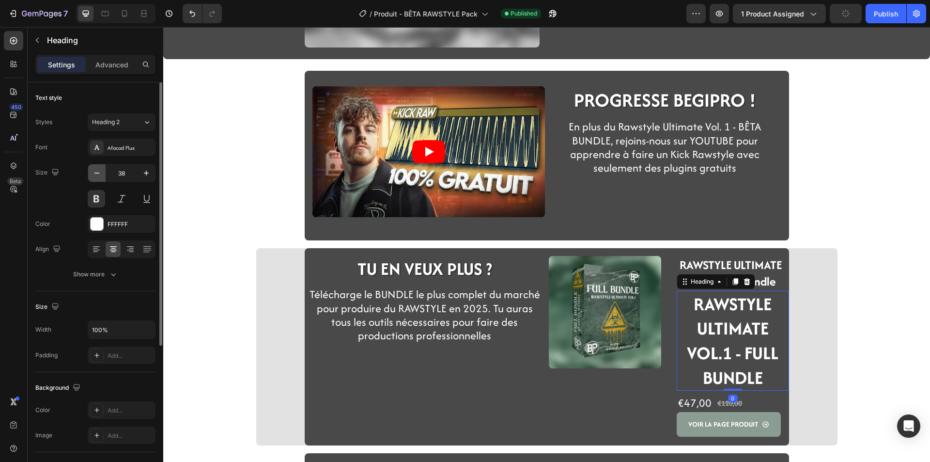
click at [101, 175] on icon "button" at bounding box center [97, 173] width 10 height 10
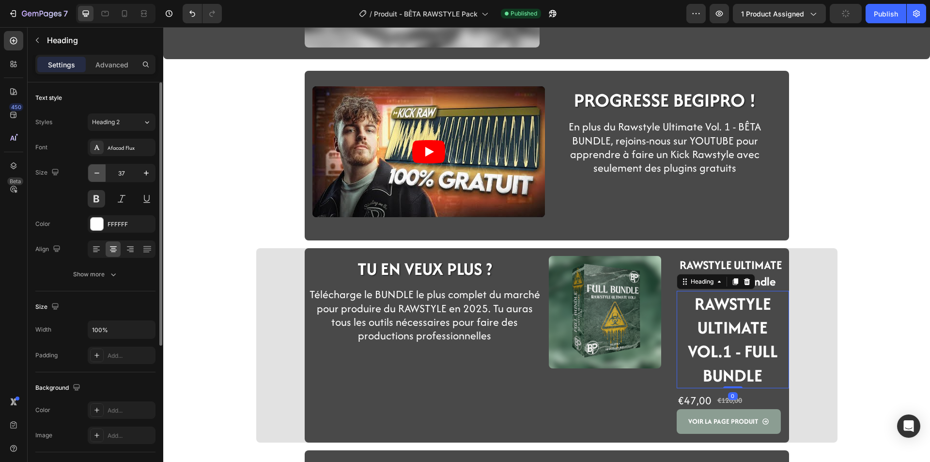
click at [101, 175] on icon "button" at bounding box center [97, 173] width 10 height 10
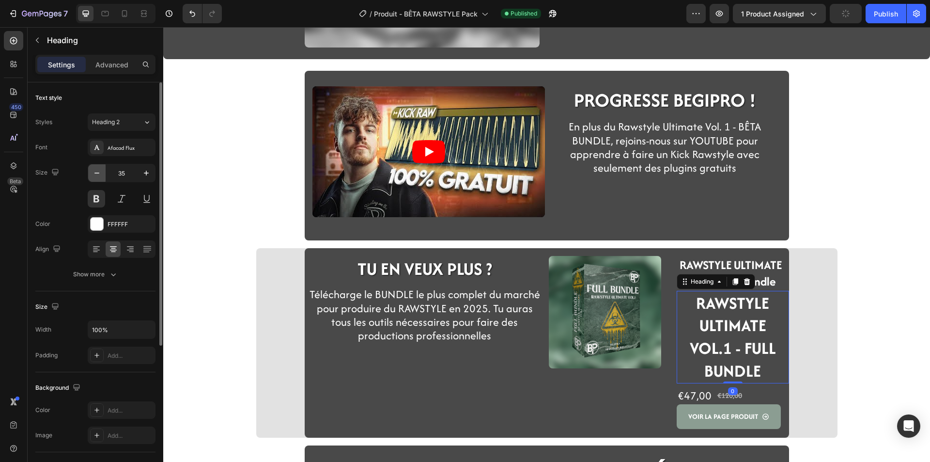
click at [101, 175] on icon "button" at bounding box center [97, 173] width 10 height 10
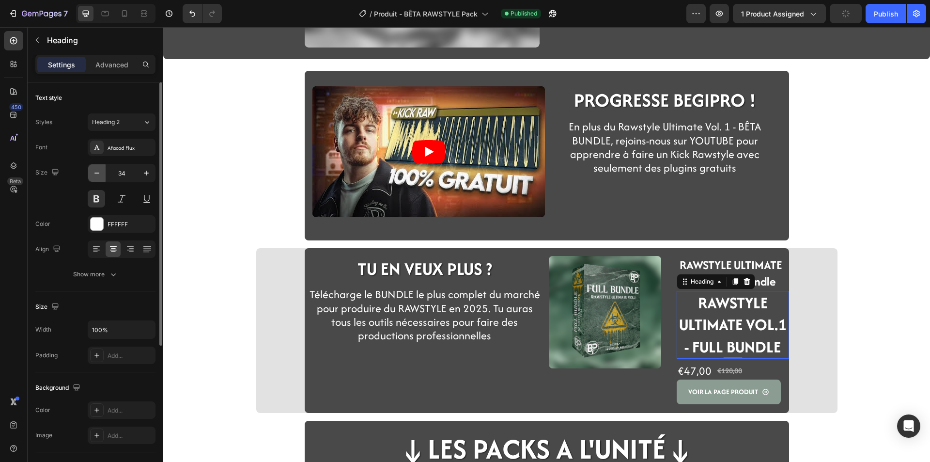
click at [101, 175] on icon "button" at bounding box center [97, 173] width 10 height 10
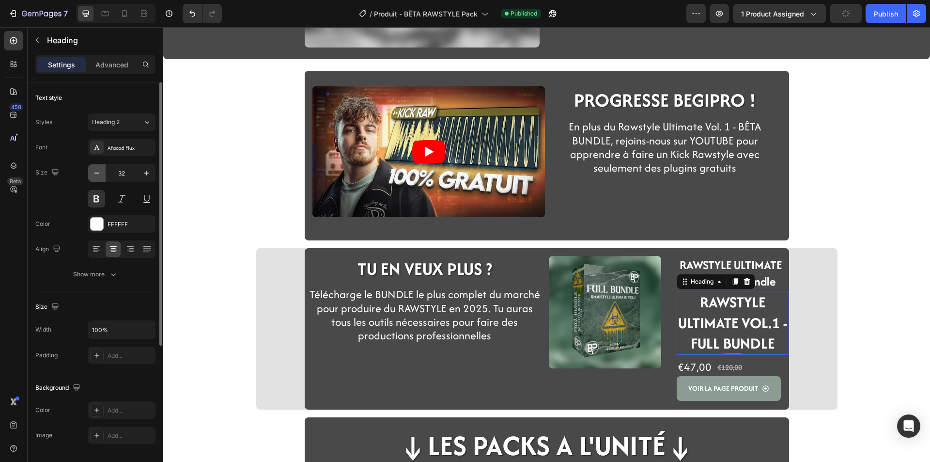
click at [101, 175] on icon "button" at bounding box center [97, 173] width 10 height 10
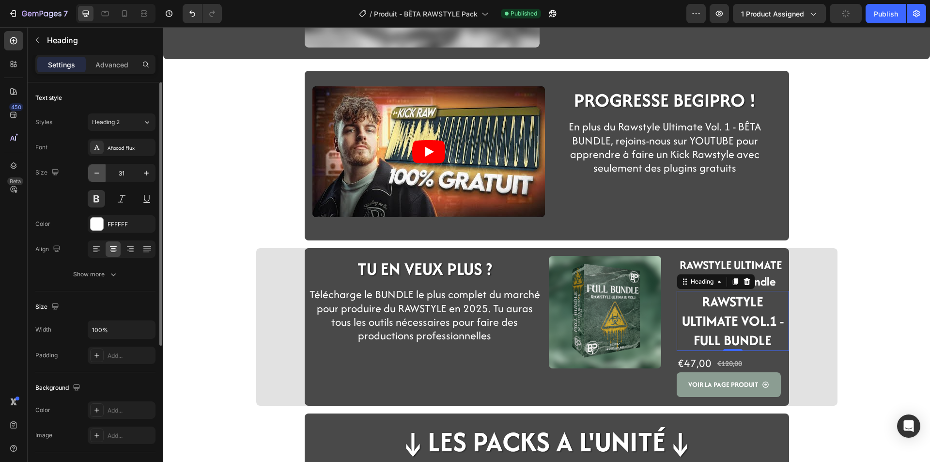
click at [101, 175] on icon "button" at bounding box center [97, 173] width 10 height 10
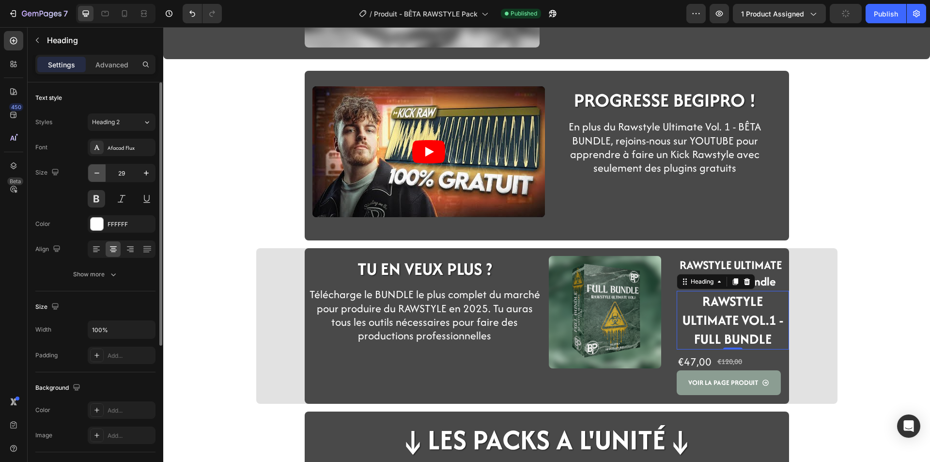
click at [101, 175] on icon "button" at bounding box center [97, 173] width 10 height 10
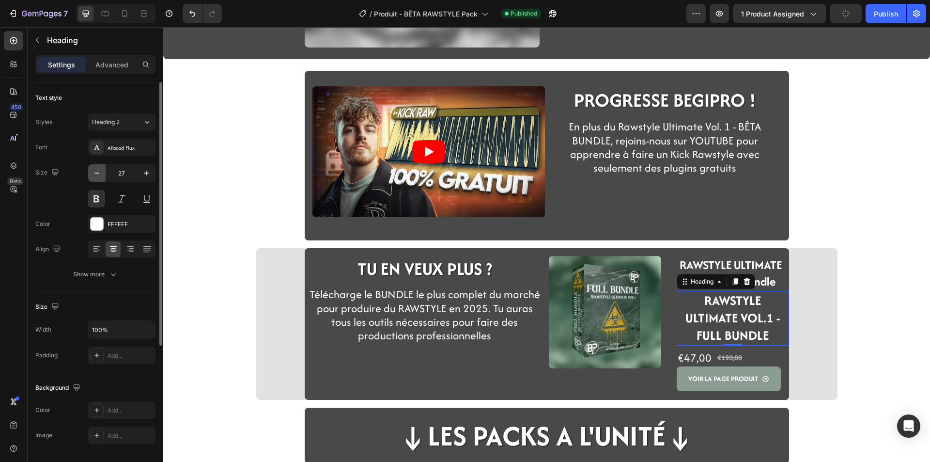
click at [101, 175] on icon "button" at bounding box center [97, 173] width 10 height 10
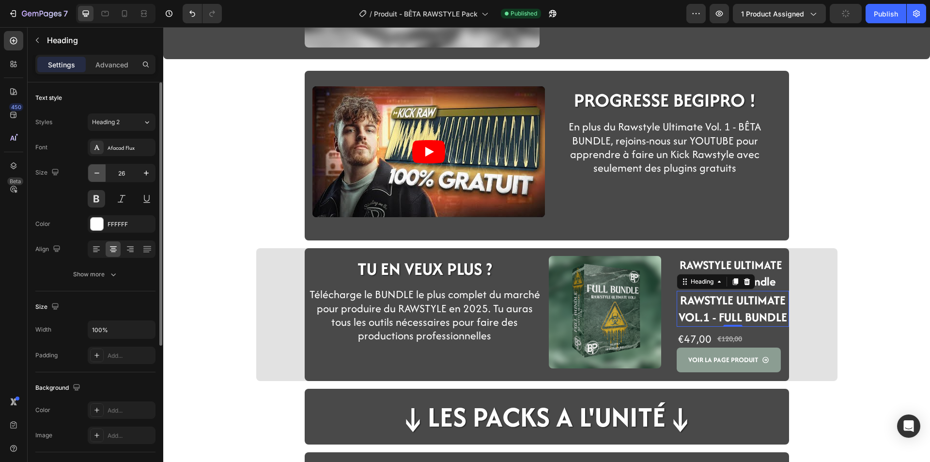
click at [101, 175] on icon "button" at bounding box center [97, 173] width 10 height 10
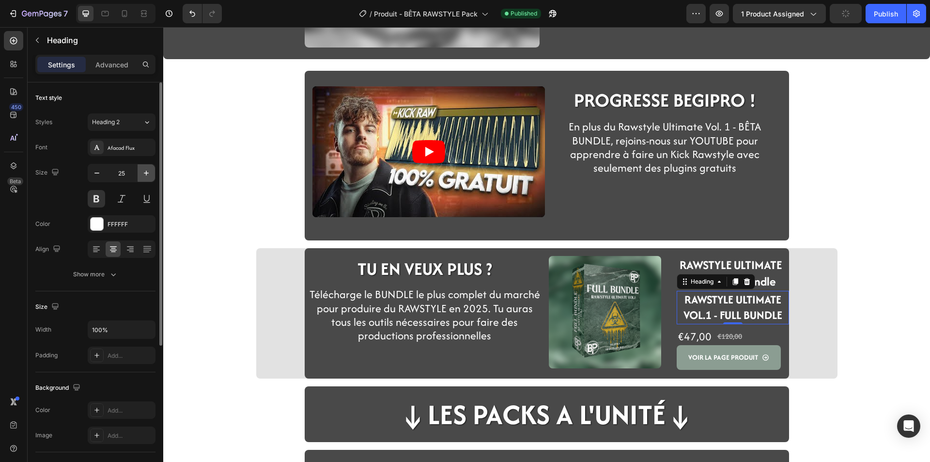
click at [144, 177] on icon "button" at bounding box center [146, 173] width 10 height 10
type input "26"
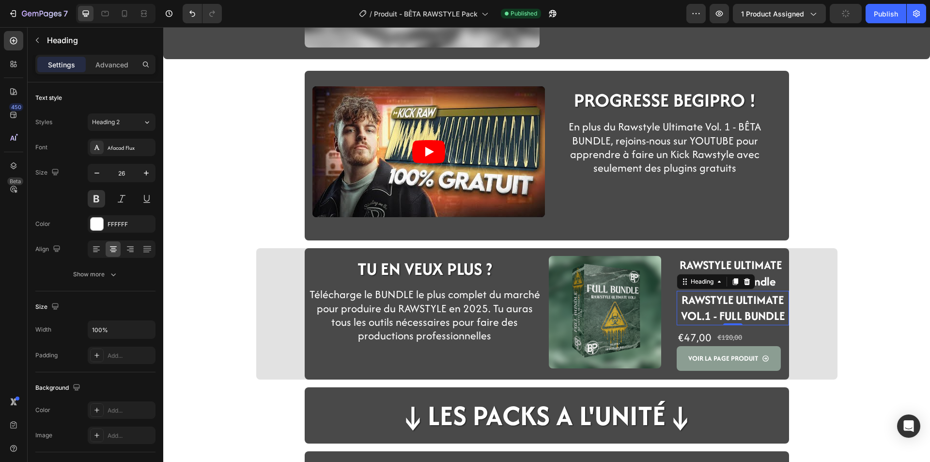
click at [198, 314] on div "Product Images RAWSTYLE ULTIMATE VOL.1 - BÊTA BUNDLE Heading €0,00 Product Pric…" at bounding box center [546, 259] width 767 height 908
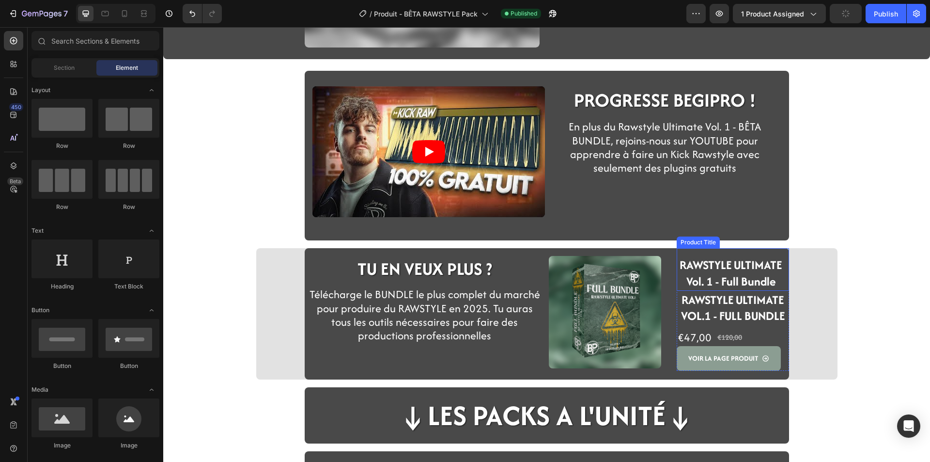
click at [704, 273] on h1 "RAWSTYLE ULTIMATE Vol. 1 - Full Bundle" at bounding box center [731, 273] width 109 height 35
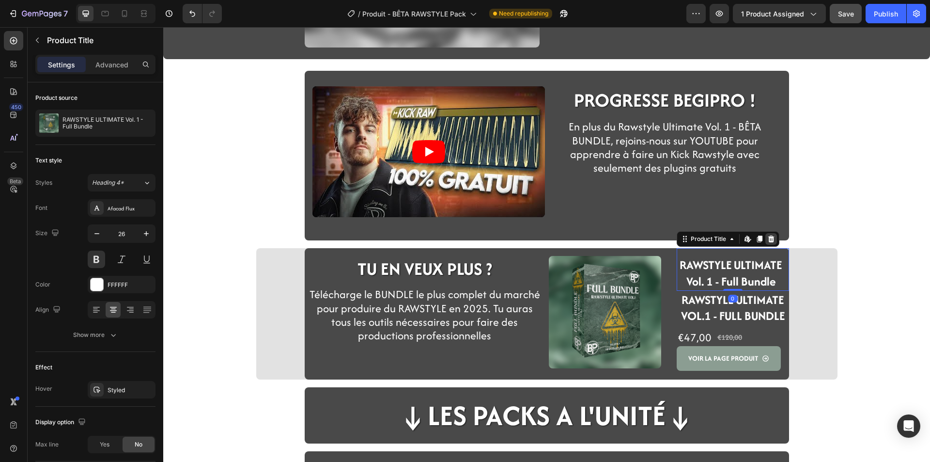
click at [768, 239] on icon at bounding box center [771, 238] width 6 height 7
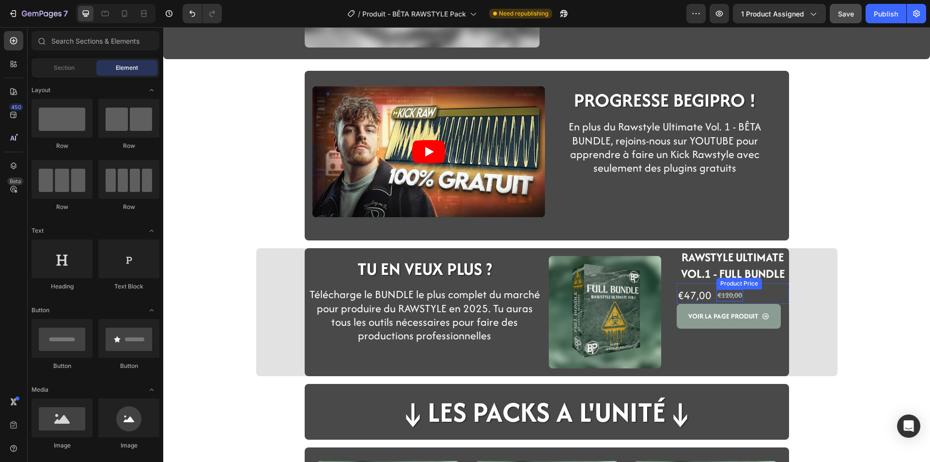
click at [724, 273] on strong "RAWSTYLE ULTIMATE VOL.1 - FULL BUNDLE" at bounding box center [733, 264] width 104 height 33
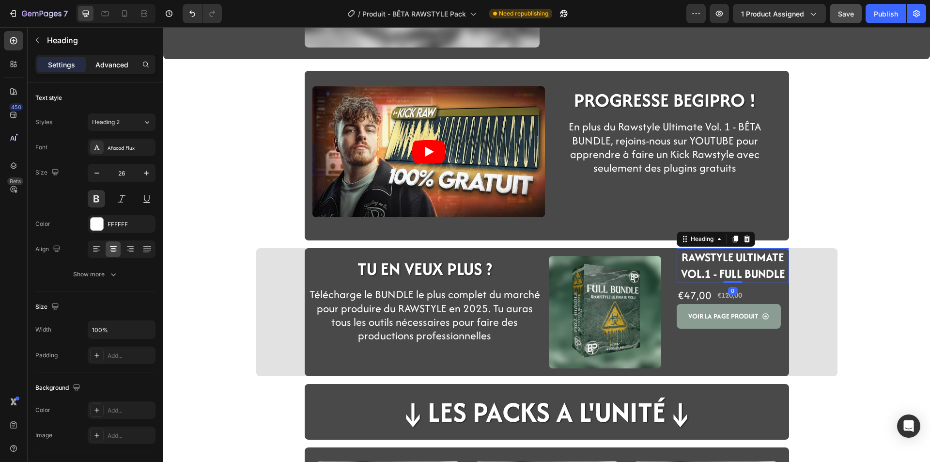
click at [109, 69] on p "Advanced" at bounding box center [111, 65] width 33 height 10
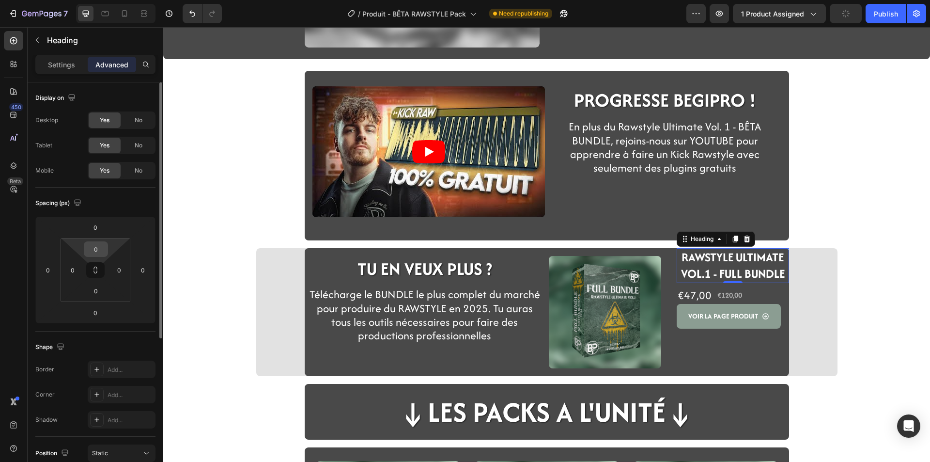
click at [93, 251] on input "0" at bounding box center [95, 249] width 19 height 15
type input "16"
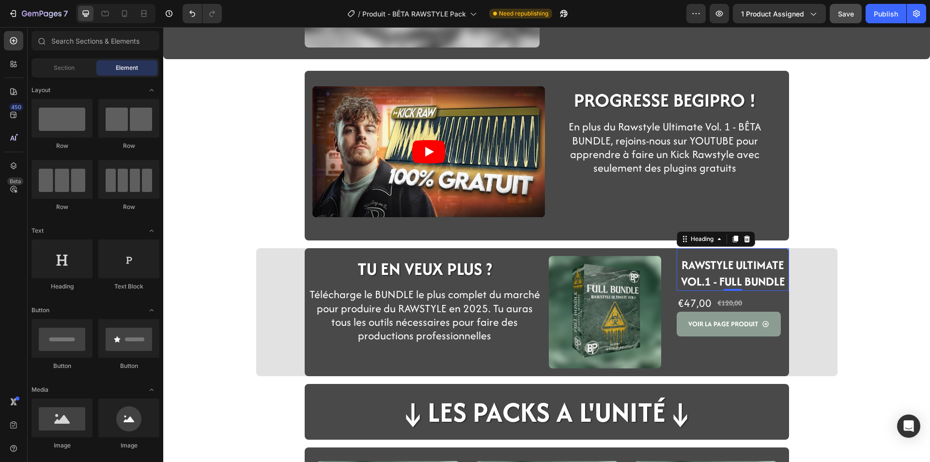
click at [249, 245] on div "Product Images RAWSTYLE ULTIMATE VOL.1 - BÊTA BUNDLE Heading €0,00 Product Pric…" at bounding box center [546, 257] width 767 height 904
click at [721, 7] on button "button" at bounding box center [719, 13] width 19 height 19
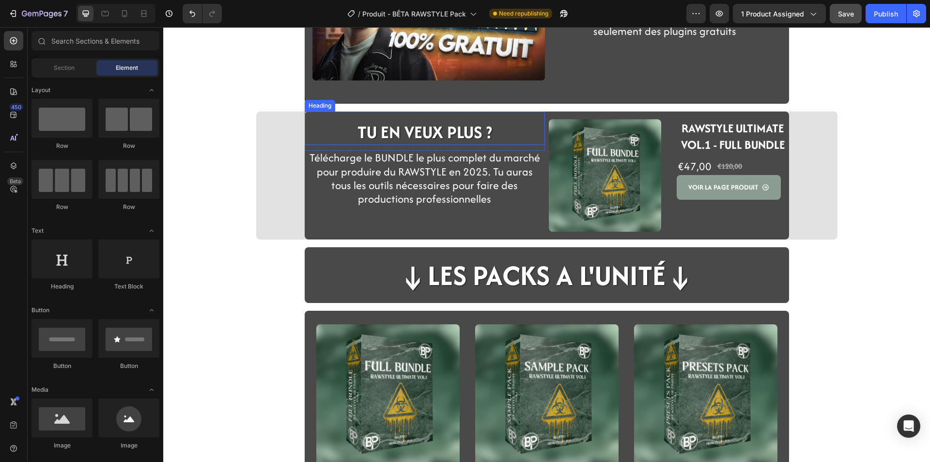
scroll to position [388, 0]
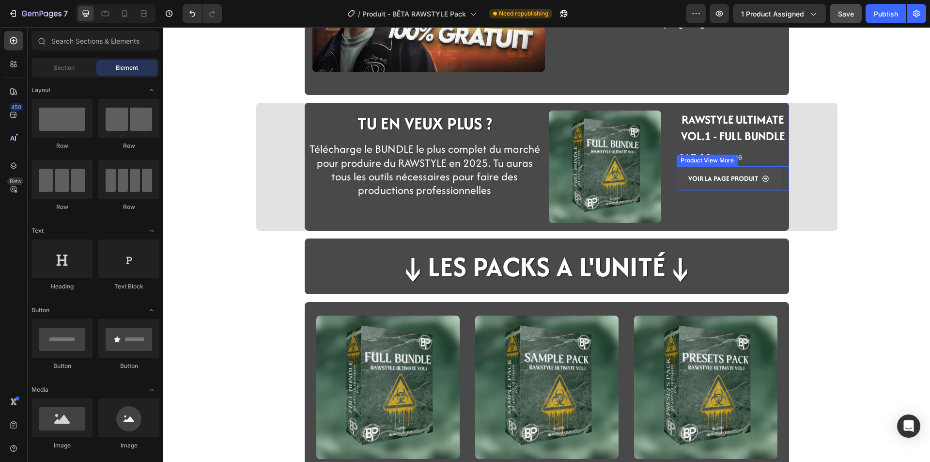
click at [684, 188] on button "VOIR LA PAGE PRODUIT" at bounding box center [729, 178] width 104 height 25
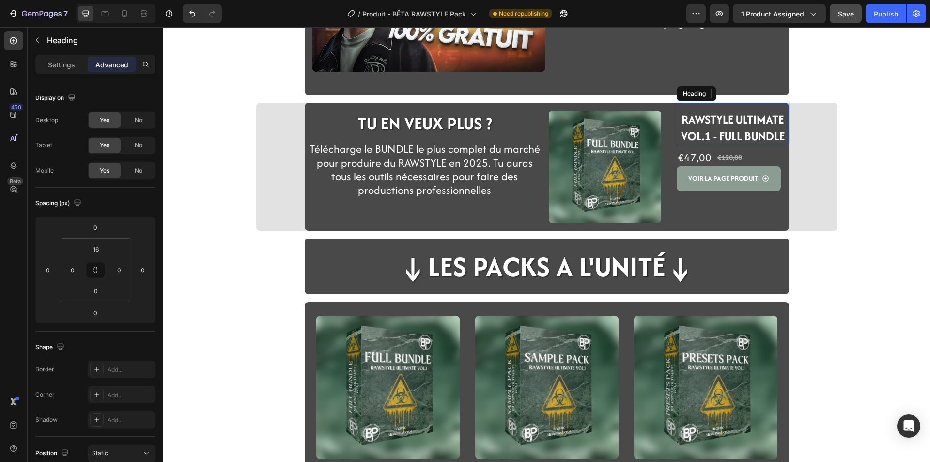
click at [743, 137] on strong "RAWSTYLE ULTIMATE VOL.1 - FULL BUNDLE" at bounding box center [733, 127] width 104 height 33
click at [122, 270] on input "0" at bounding box center [119, 270] width 15 height 15
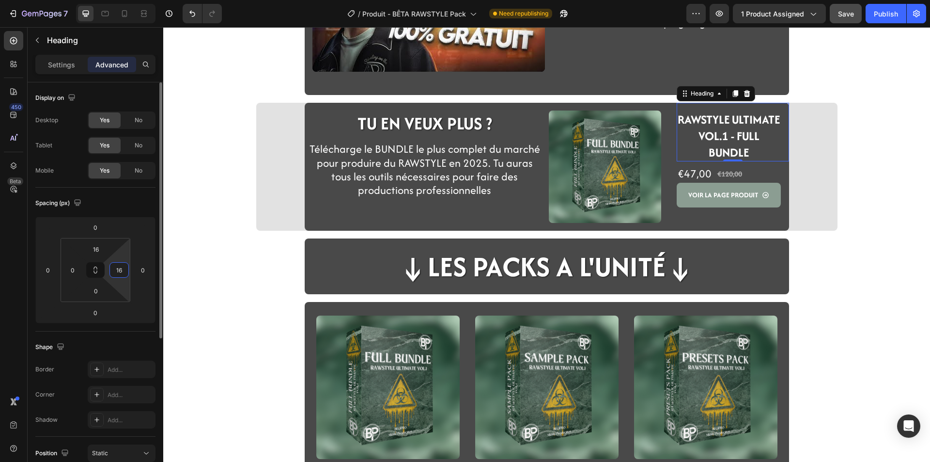
click at [123, 270] on input "16" at bounding box center [119, 270] width 15 height 15
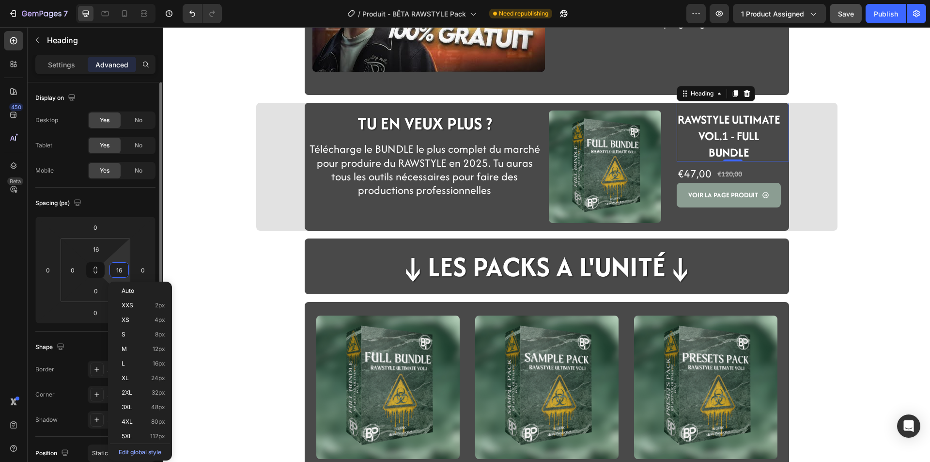
type input "1"
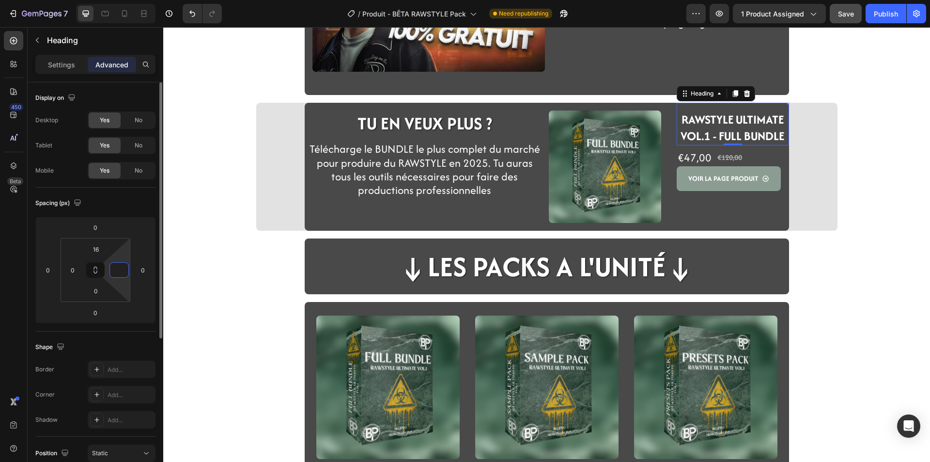
type input "8"
click at [256, 269] on div "Video PROGRESSE BEGIPRO ! Heading Row En plus du Rawstyle Ultimate Vol. 1 - BÊT…" at bounding box center [546, 111] width 767 height 904
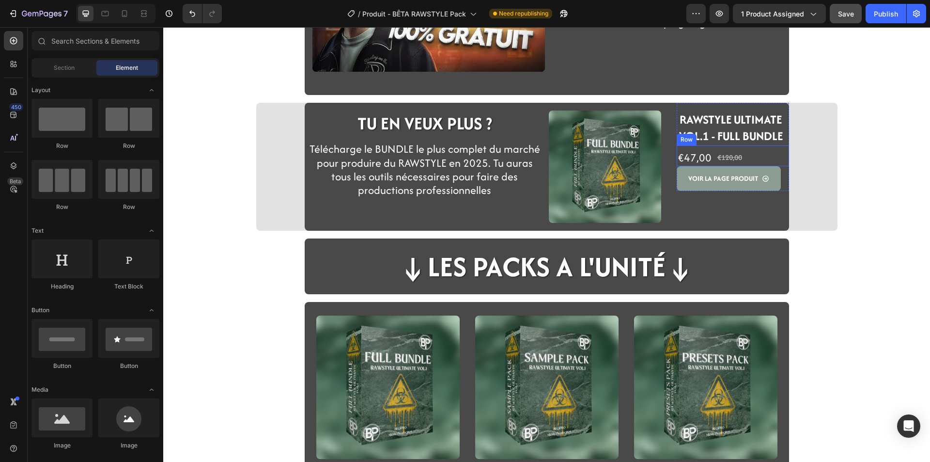
click at [767, 156] on div "€47,00 Product Price Product Price €120,00 Product Price Product Price Row" at bounding box center [733, 155] width 112 height 21
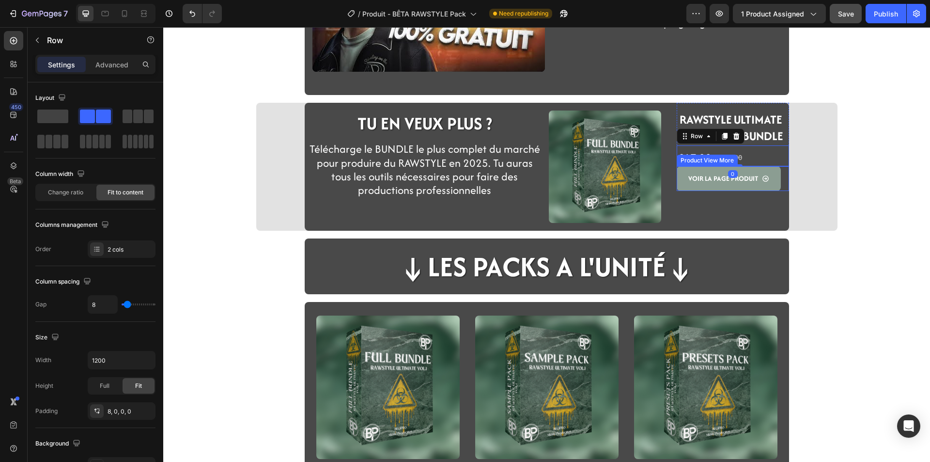
click at [779, 181] on div "VOIR LA PAGE PRODUIT Product View More" at bounding box center [733, 178] width 112 height 25
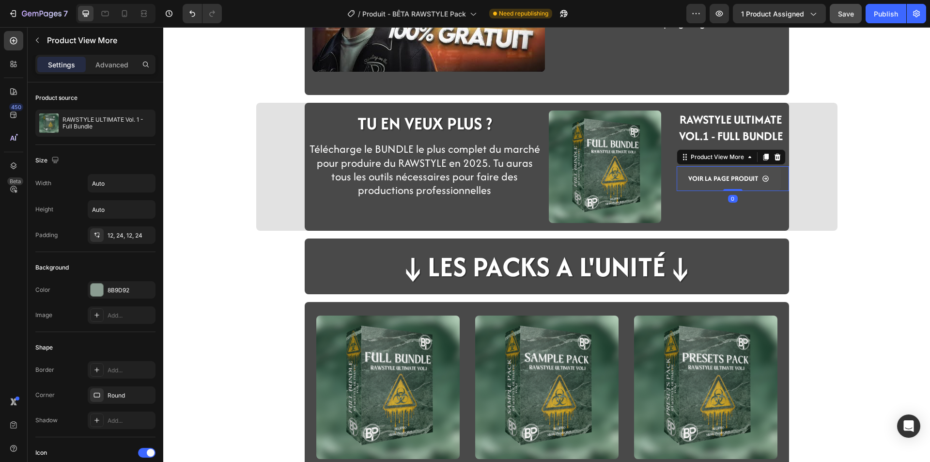
click at [776, 183] on button "VOIR LA PAGE PRODUIT" at bounding box center [729, 178] width 104 height 25
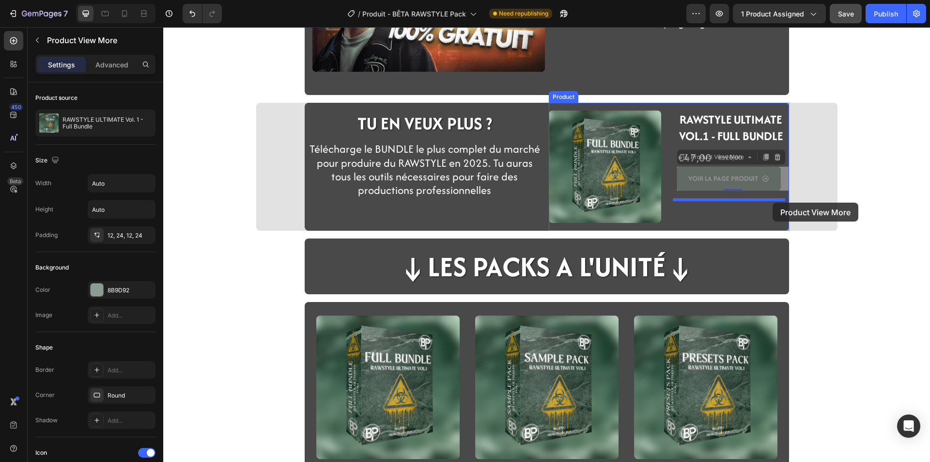
drag, startPoint x: 777, startPoint y: 179, endPoint x: 773, endPoint y: 202, distance: 24.2
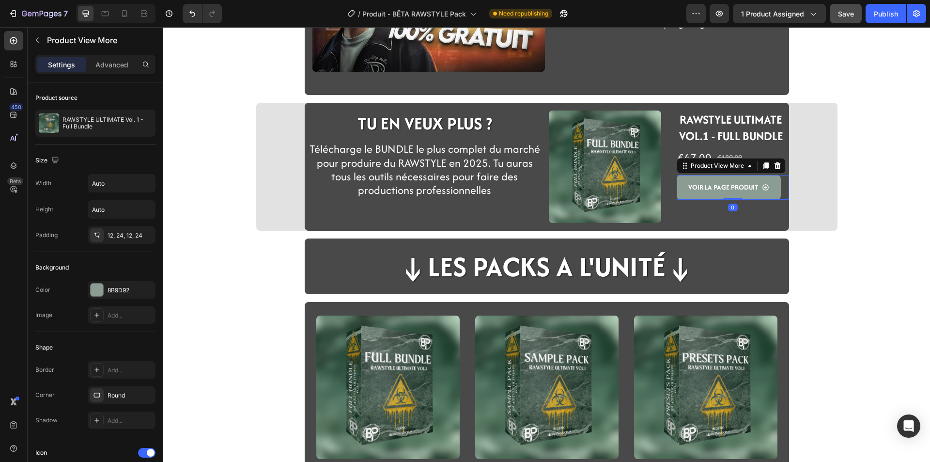
click at [677, 208] on div "⁠⁠⁠⁠⁠⁠⁠ RAWSTYLE ULTIMATE VOL.1 - FULL BUNDLE Heading €47,00 Product Price Prod…" at bounding box center [733, 167] width 112 height 128
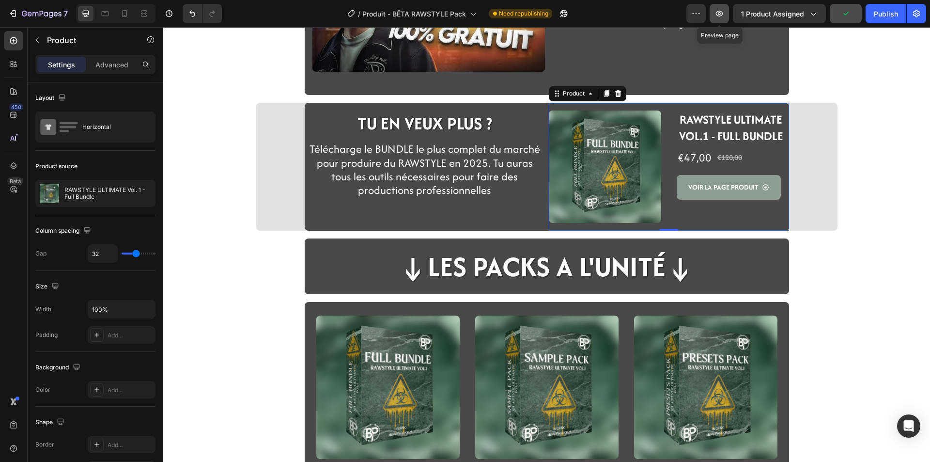
click at [725, 19] on button "button" at bounding box center [719, 13] width 19 height 19
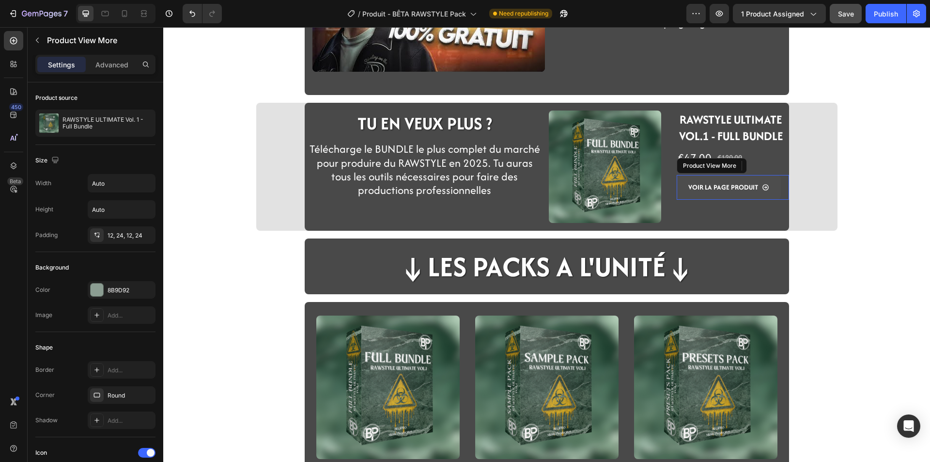
click at [694, 195] on button "VOIR LA PAGE PRODUIT" at bounding box center [729, 187] width 104 height 25
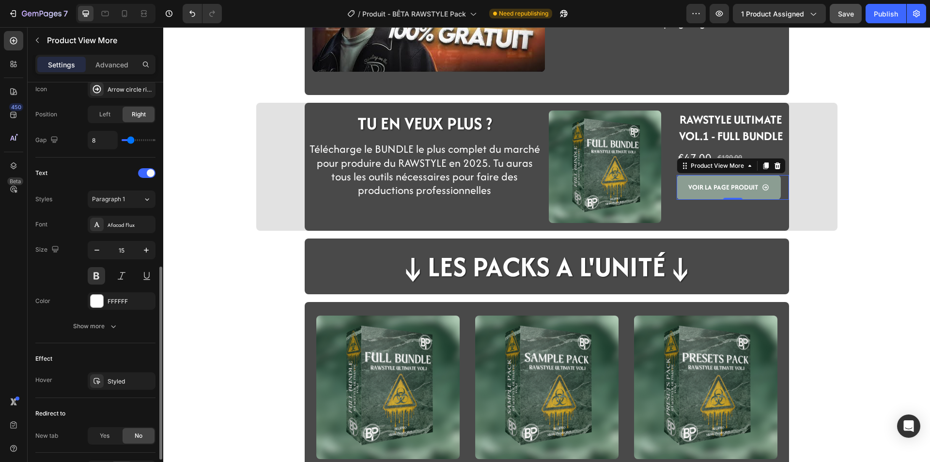
scroll to position [436, 0]
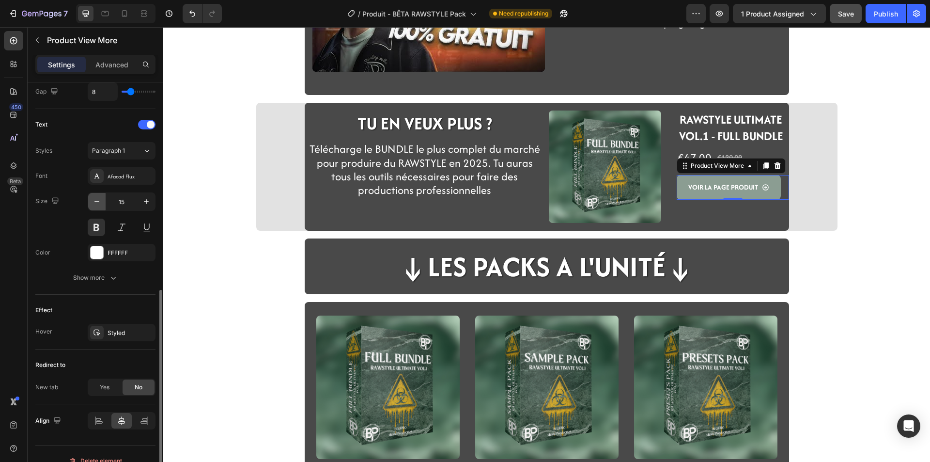
click at [98, 205] on icon "button" at bounding box center [97, 202] width 10 height 10
type input "14"
click at [725, 19] on button "button" at bounding box center [719, 13] width 19 height 19
click at [97, 57] on div "Advanced" at bounding box center [112, 65] width 48 height 16
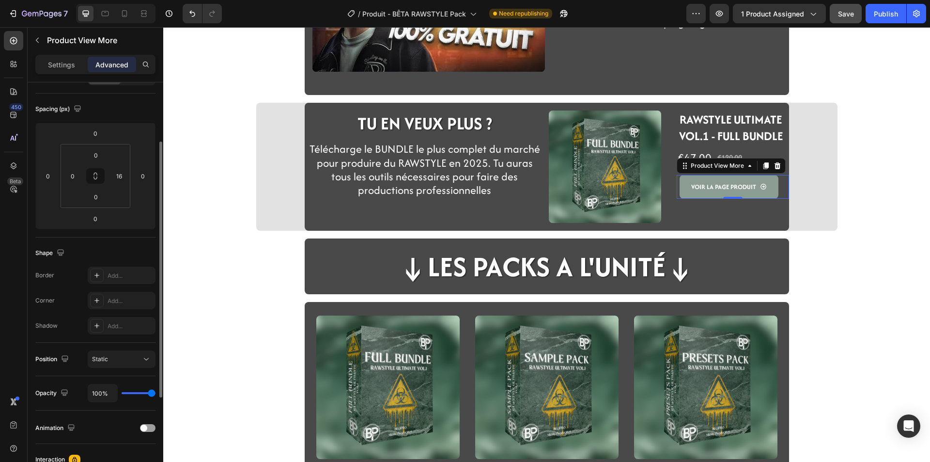
scroll to position [0, 0]
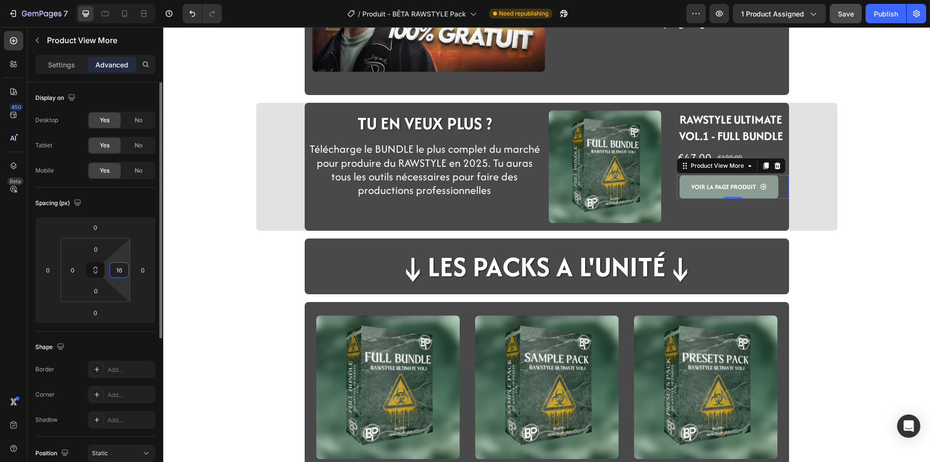
click at [124, 274] on input "16" at bounding box center [119, 270] width 15 height 15
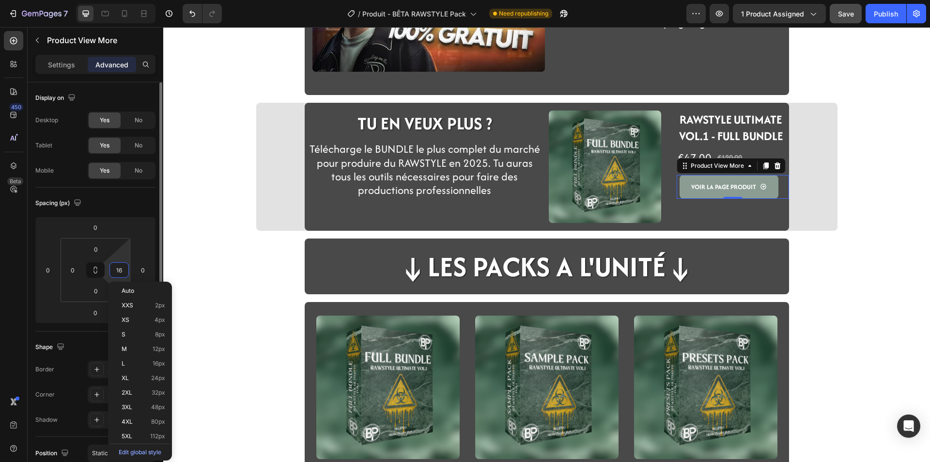
type input "8"
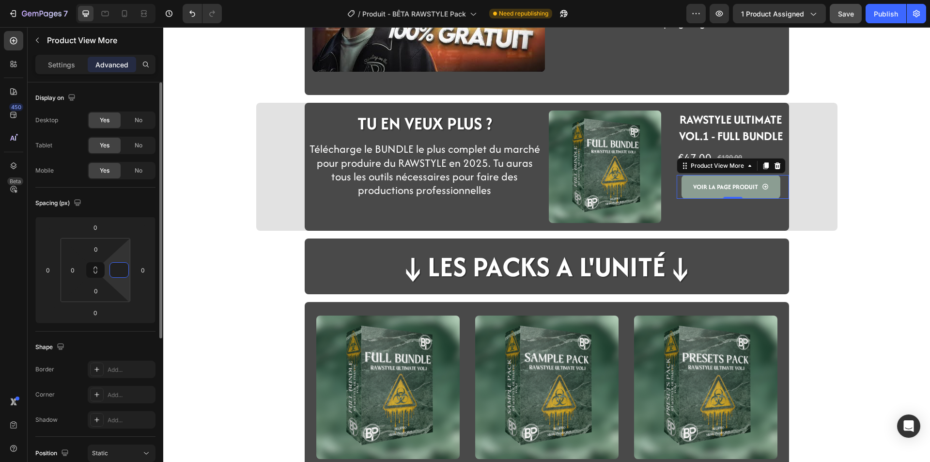
type input "0"
click at [238, 238] on div "Video PROGRESSE BEGIPRO ! Heading Row En plus du Rawstyle Ultimate Vol. 1 - BÊT…" at bounding box center [546, 111] width 767 height 904
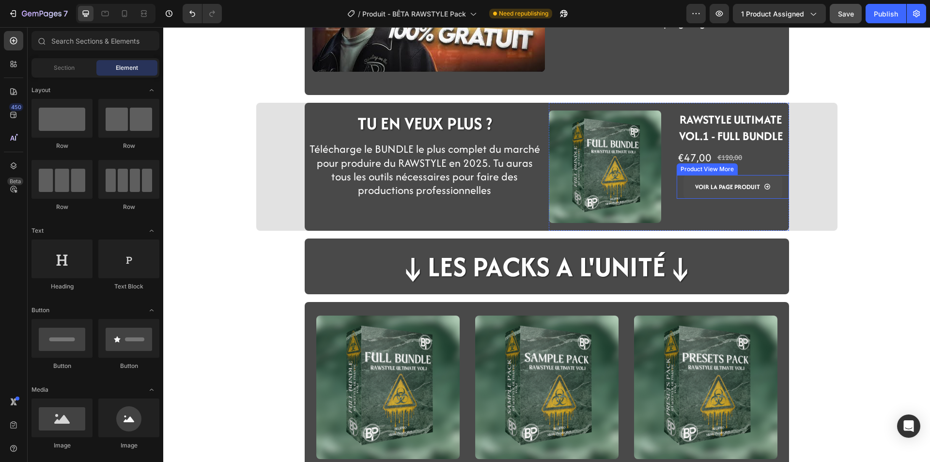
click at [691, 183] on button "VOIR LA PAGE PRODUIT" at bounding box center [732, 187] width 99 height 24
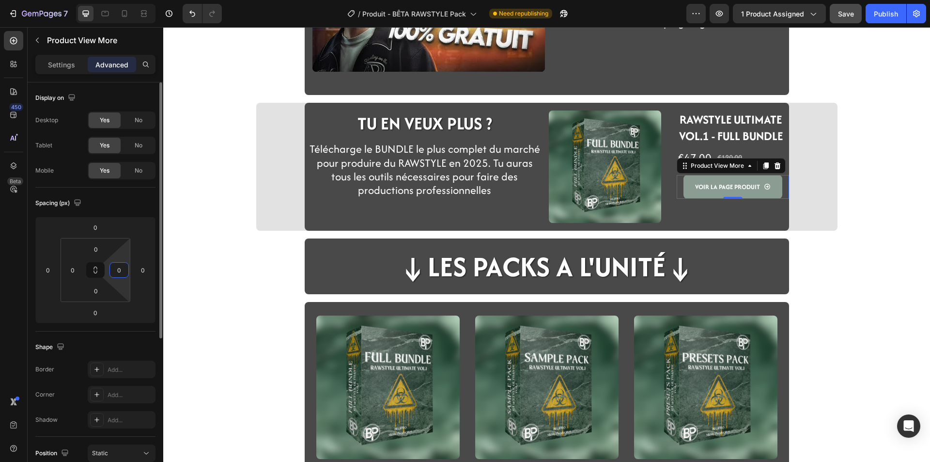
click at [114, 269] on input "0" at bounding box center [119, 270] width 15 height 15
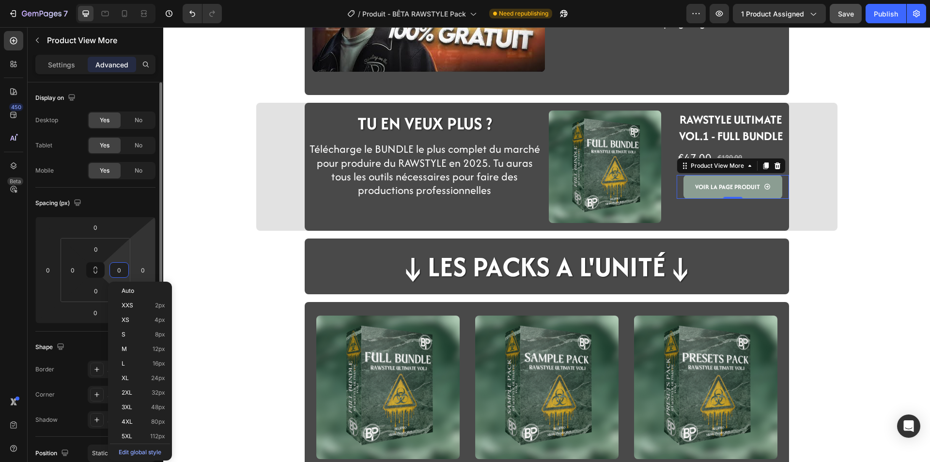
type input "8"
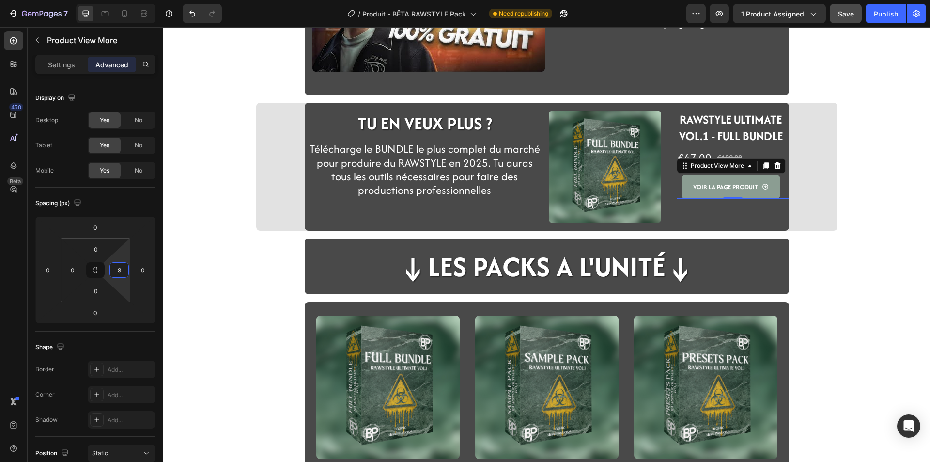
click at [202, 248] on div "Video PROGRESSE BEGIPRO ! Heading Row En plus du Rawstyle Ultimate Vol. 1 - BÊT…" at bounding box center [546, 111] width 767 height 904
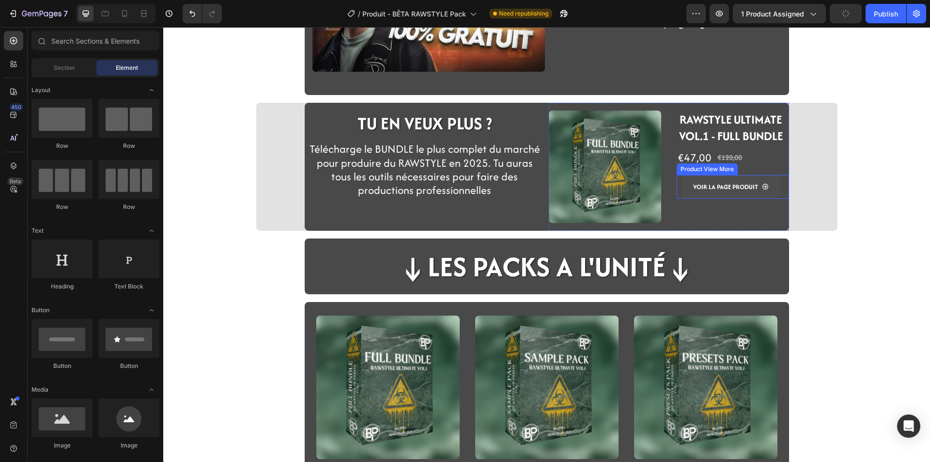
click at [685, 194] on button "VOIR LA PAGE PRODUIT" at bounding box center [731, 187] width 99 height 24
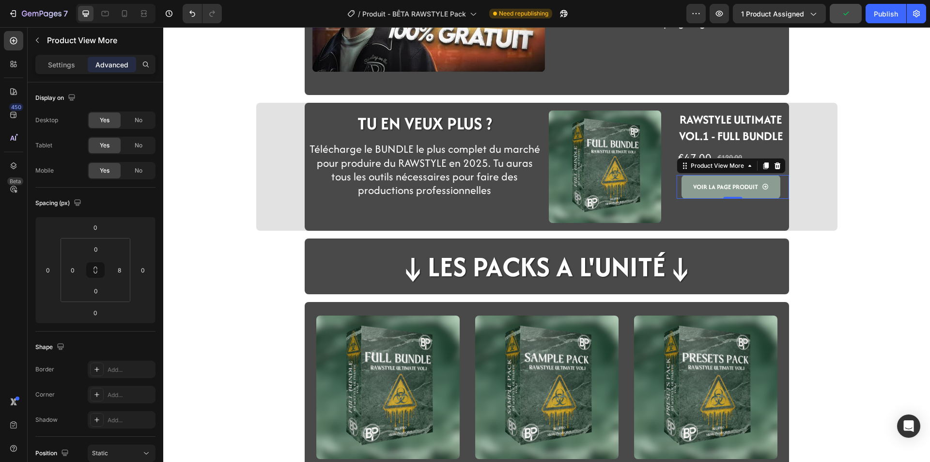
click at [269, 280] on div "Video PROGRESSE BEGIPRO ! Heading Row En plus du Rawstyle Ultimate Vol. 1 - BÊT…" at bounding box center [546, 111] width 767 height 904
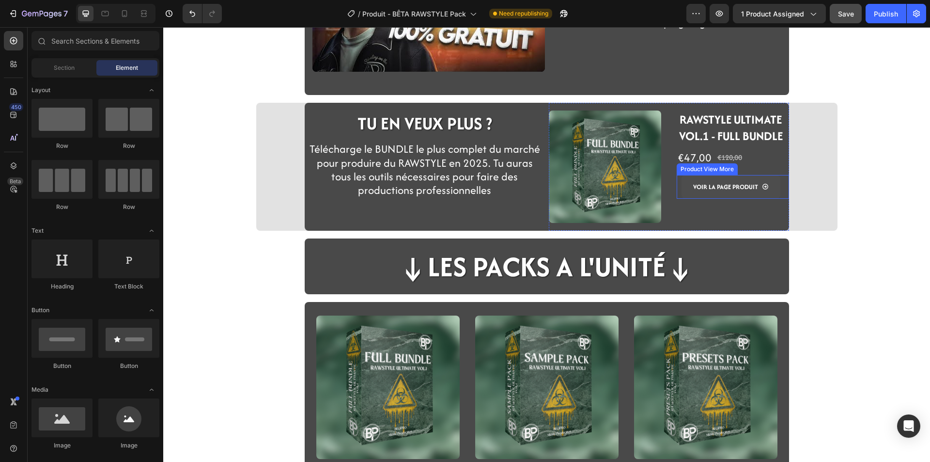
click at [690, 193] on button "VOIR LA PAGE PRODUIT" at bounding box center [731, 187] width 99 height 24
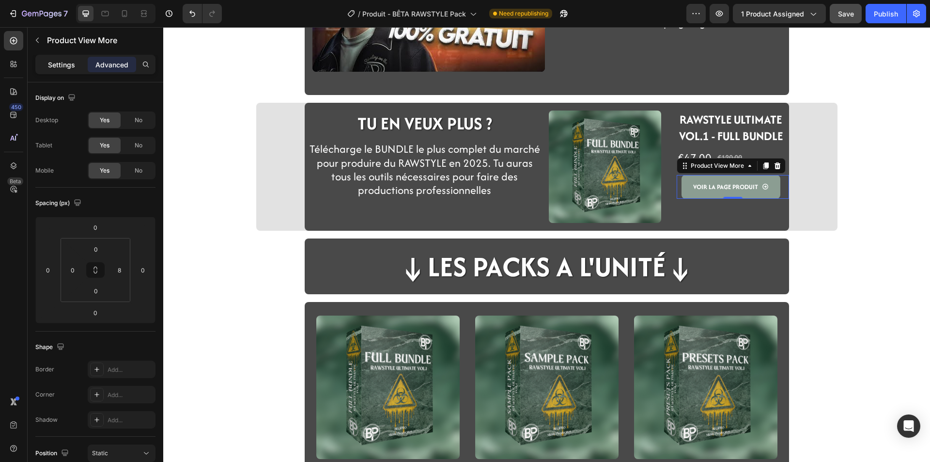
click at [68, 69] on p "Settings" at bounding box center [61, 65] width 27 height 10
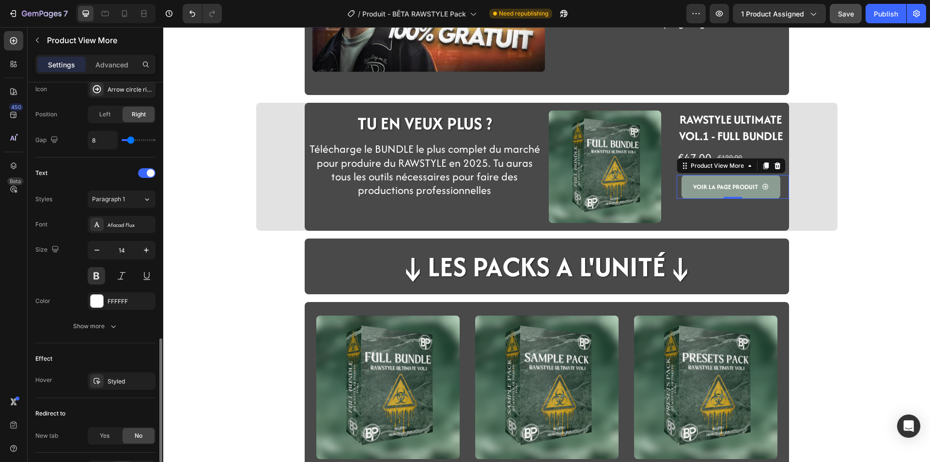
scroll to position [436, 0]
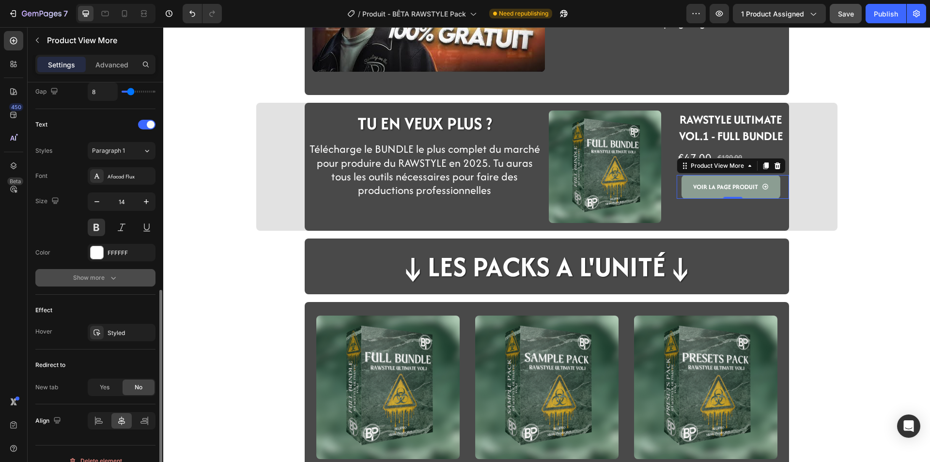
click at [97, 272] on button "Show more" at bounding box center [95, 277] width 120 height 17
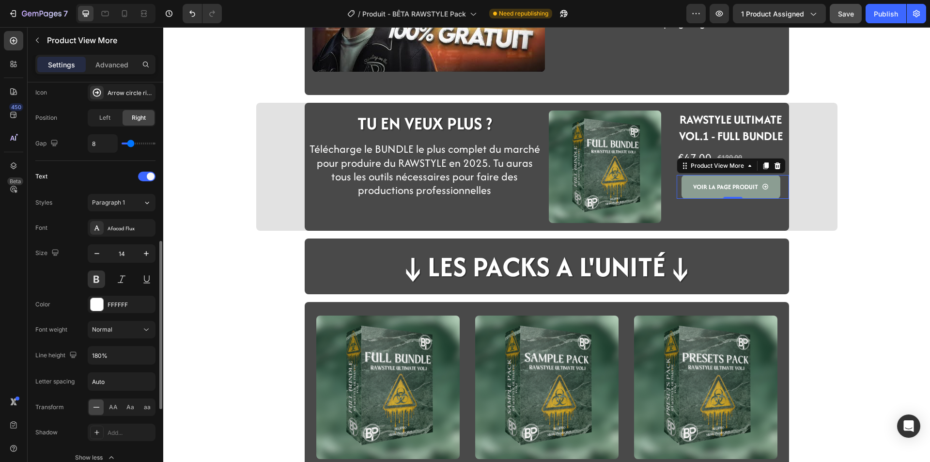
scroll to position [239, 0]
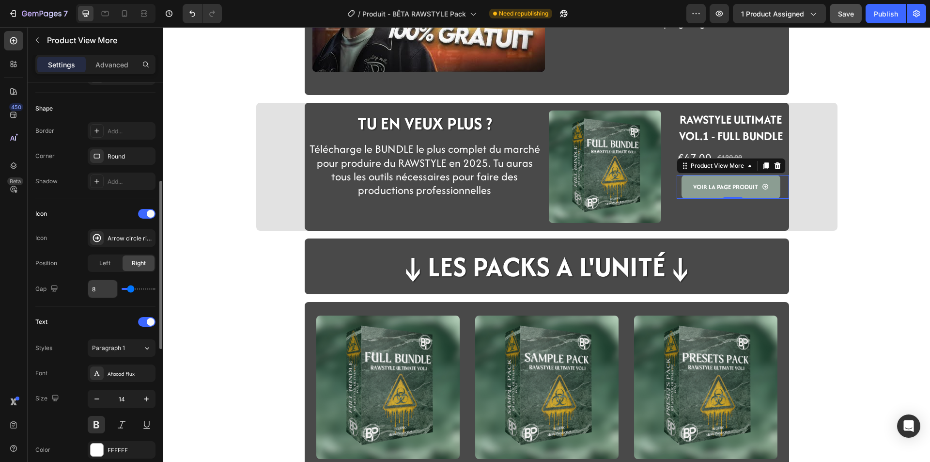
click at [102, 292] on input "8" at bounding box center [102, 288] width 29 height 17
type input "6"
click at [212, 260] on div "Video PROGRESSE BEGIPRO ! Heading Row En plus du Rawstyle Ultimate Vol. 1 - BÊT…" at bounding box center [546, 111] width 767 height 904
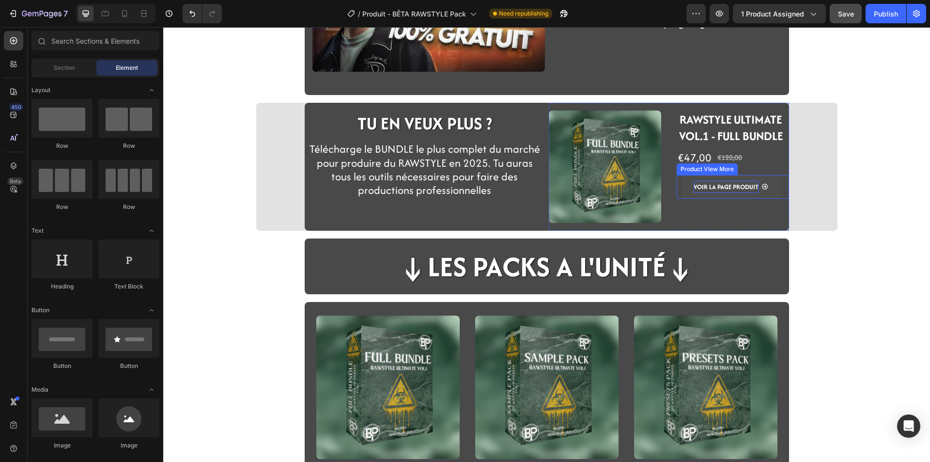
click at [703, 181] on div "VOIR LA PAGE PRODUIT" at bounding box center [726, 187] width 65 height 12
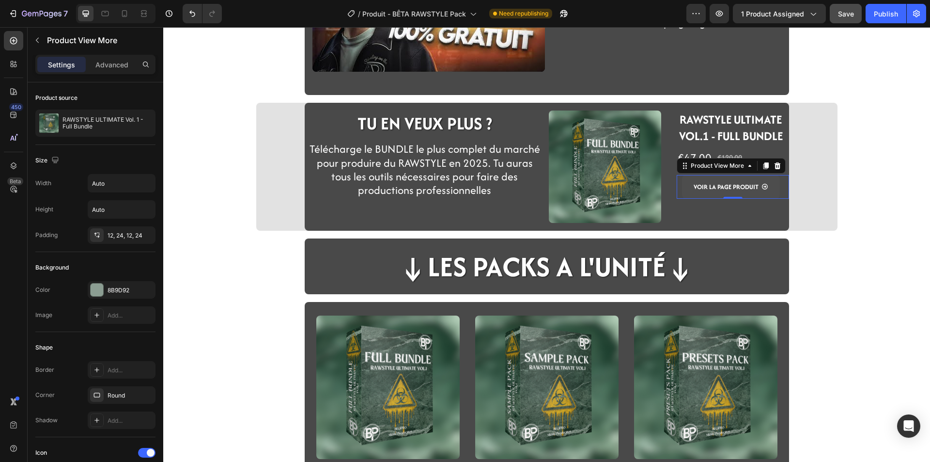
click at [755, 191] on div "VOIR LA PAGE PRODUIT" at bounding box center [731, 187] width 75 height 12
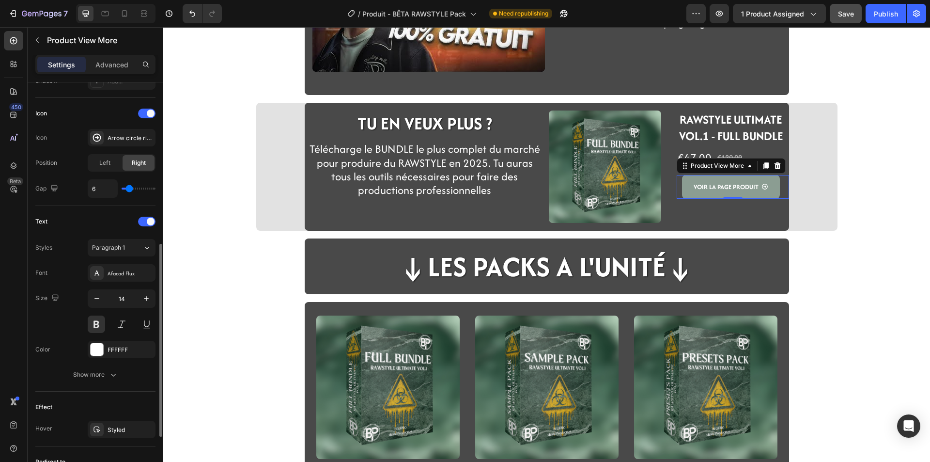
scroll to position [388, 0]
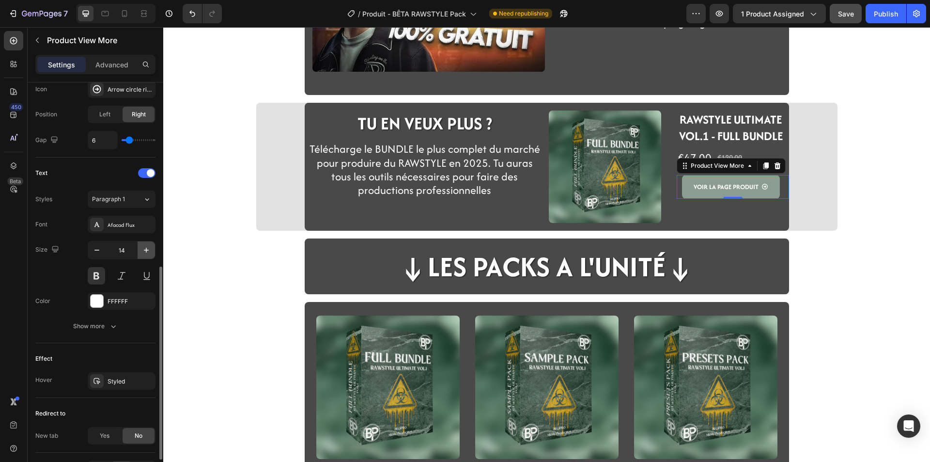
click at [141, 244] on button "button" at bounding box center [146, 249] width 17 height 17
type input "15"
click at [259, 281] on div "Video PROGRESSE BEGIPRO ! Heading Row En plus du Rawstyle Ultimate Vol. 1 - BÊT…" at bounding box center [546, 111] width 767 height 904
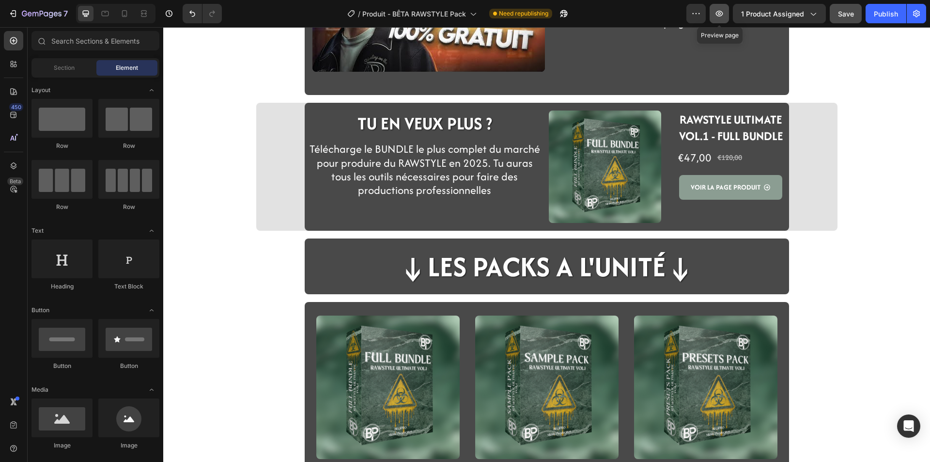
click at [718, 11] on icon "button" at bounding box center [719, 14] width 10 height 10
click at [845, 19] on button "Save" at bounding box center [846, 13] width 32 height 19
click at [872, 17] on button "Publish" at bounding box center [886, 13] width 41 height 19
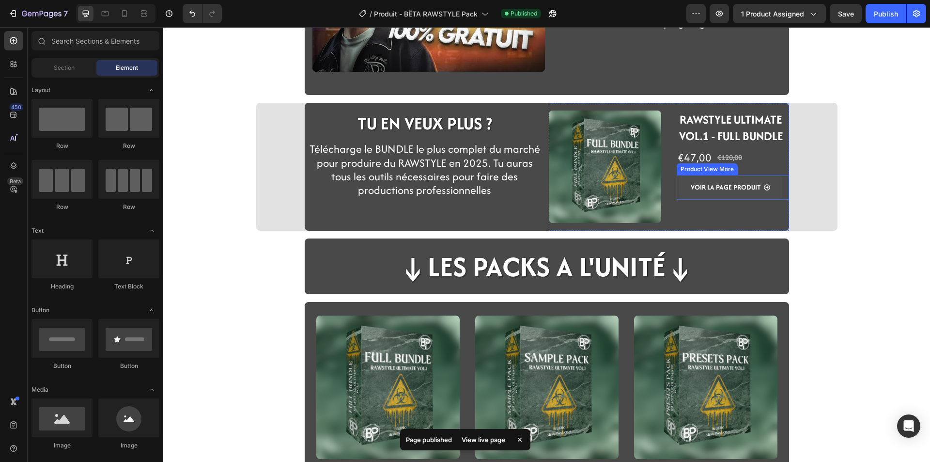
click at [679, 192] on button "VOIR LA PAGE PRODUIT" at bounding box center [730, 187] width 103 height 25
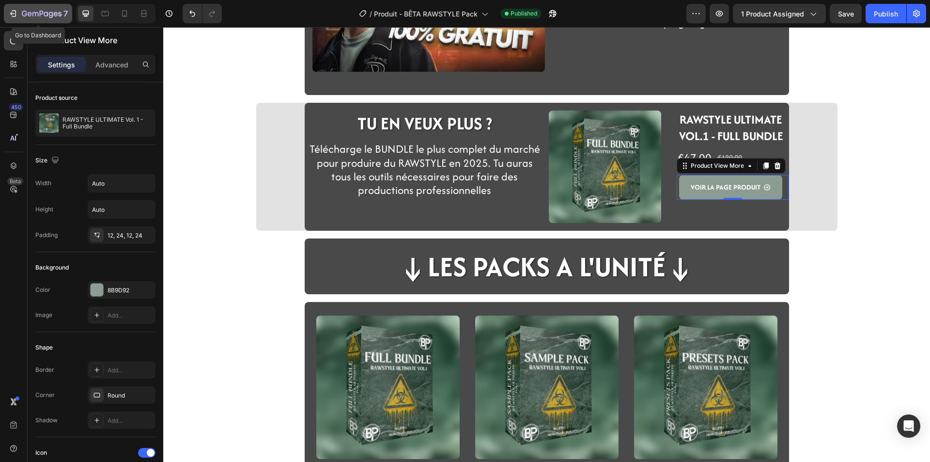
click at [41, 12] on icon "button" at bounding box center [42, 14] width 40 height 8
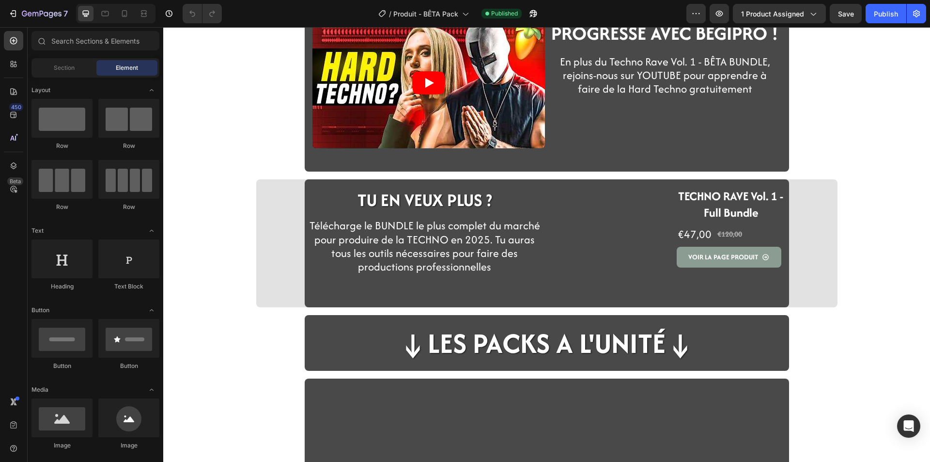
scroll to position [291, 0]
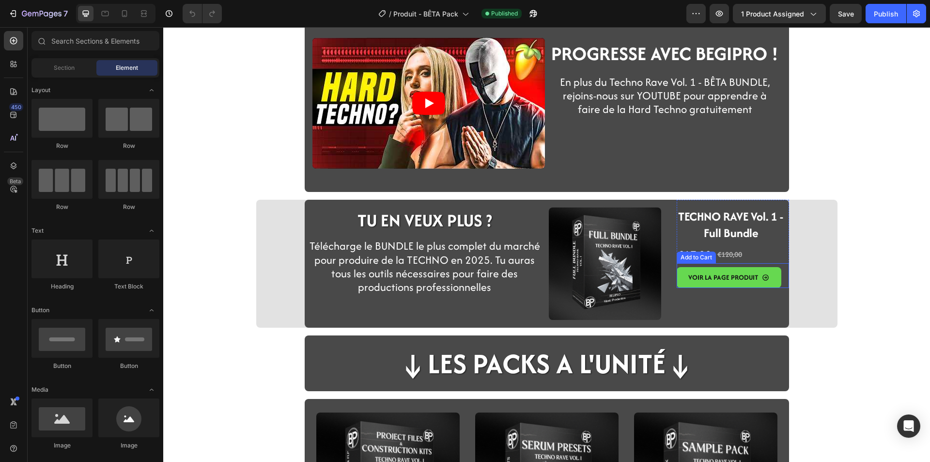
click at [681, 283] on button "VOIR LA PAGE PRODUIT" at bounding box center [729, 277] width 105 height 21
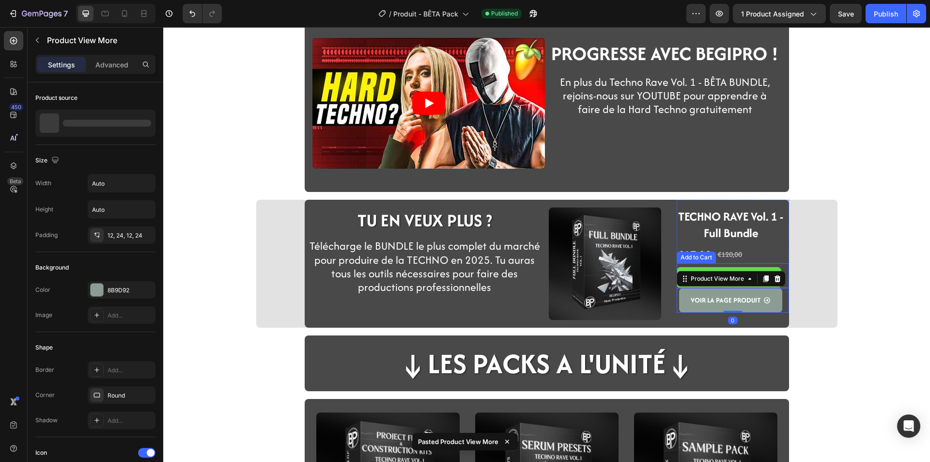
click at [677, 269] on button "VOIR LA PAGE PRODUIT" at bounding box center [729, 277] width 105 height 21
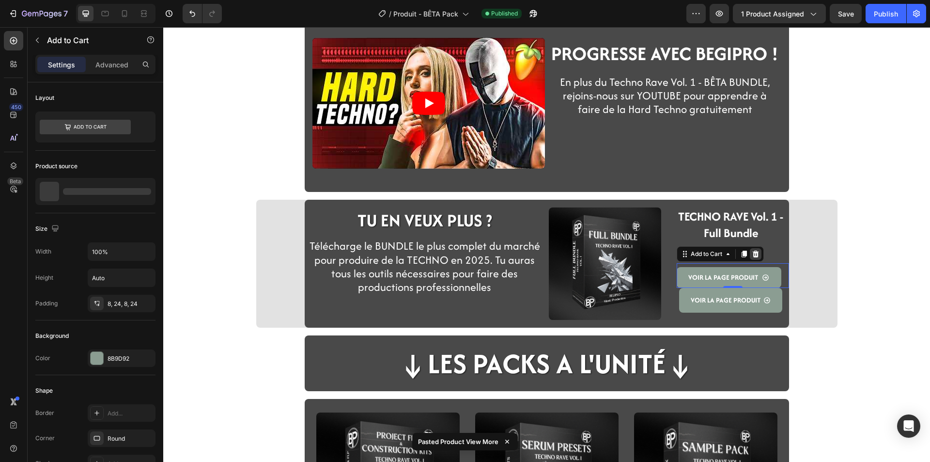
click at [752, 257] on icon at bounding box center [756, 254] width 8 height 8
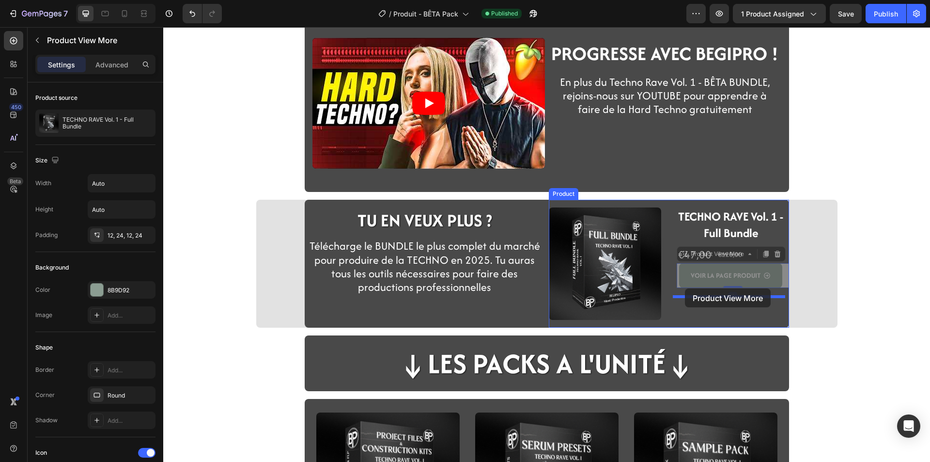
drag, startPoint x: 685, startPoint y: 281, endPoint x: 685, endPoint y: 288, distance: 6.8
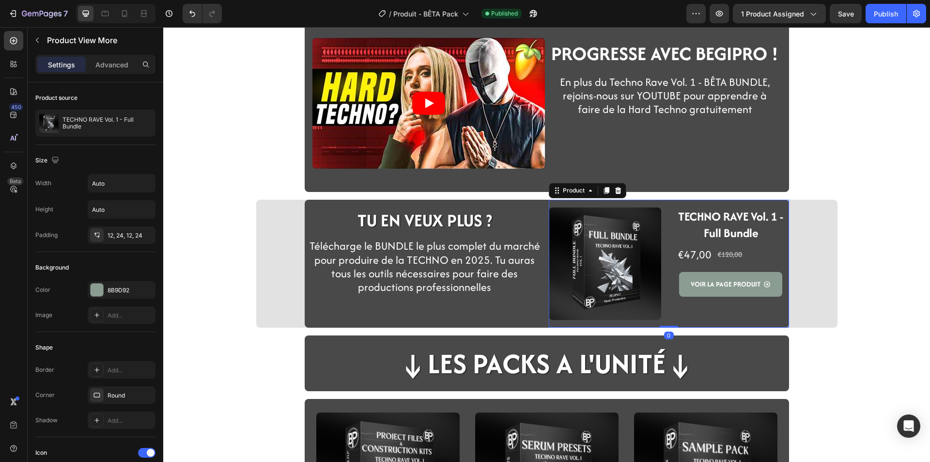
click at [677, 322] on div "TECHNO RAVE Vol. 1 - Full Bundle Product Title €47,00 Product Price Product Pri…" at bounding box center [733, 264] width 112 height 128
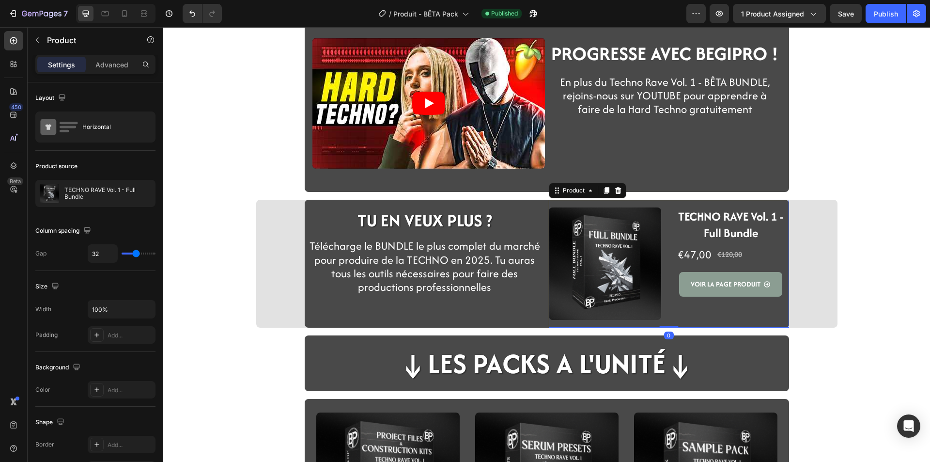
click at [682, 265] on div "TECHNO RAVE Vol. 1 - Full Bundle Product Title €47,00 Product Price Product Pri…" at bounding box center [733, 264] width 112 height 128
click at [680, 277] on button "VOIR LA PAGE PRODUIT" at bounding box center [730, 284] width 103 height 25
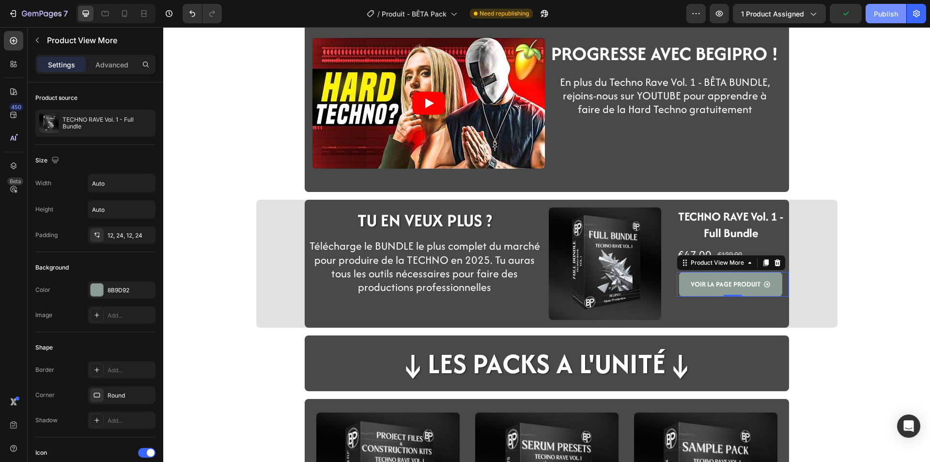
click at [877, 20] on button "Publish" at bounding box center [886, 13] width 41 height 19
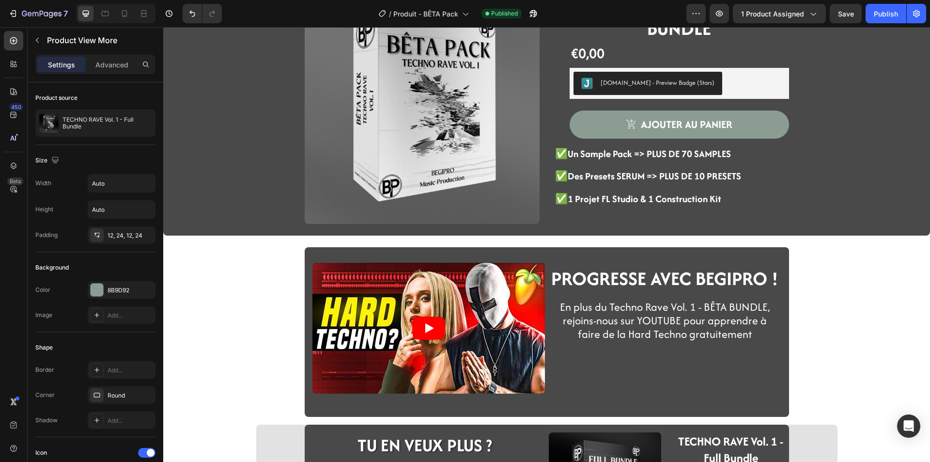
scroll to position [0, 0]
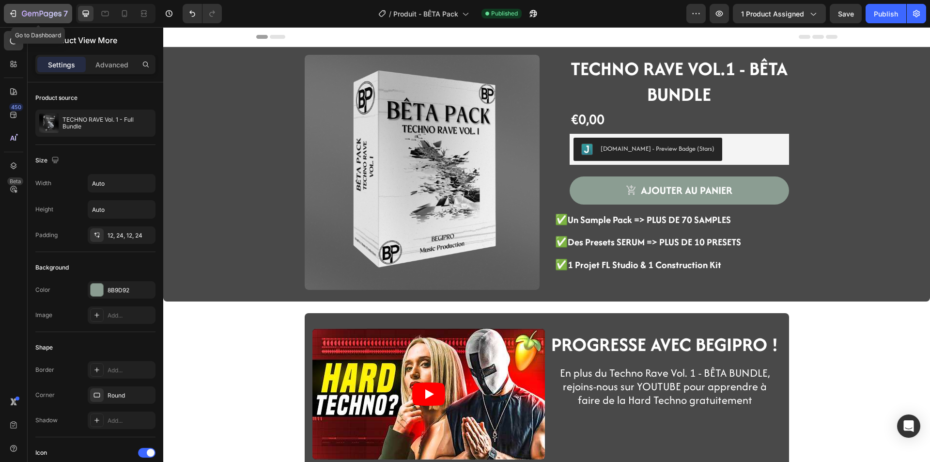
click at [52, 7] on button "7" at bounding box center [38, 13] width 68 height 19
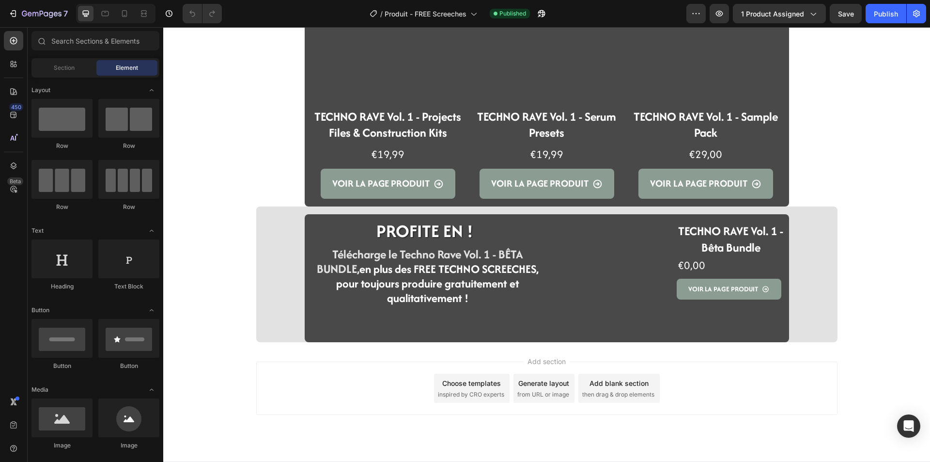
scroll to position [751, 0]
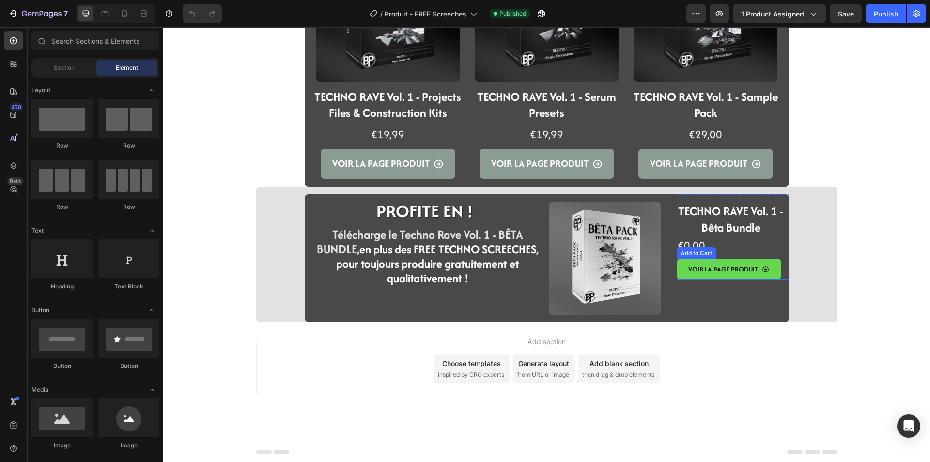
click at [686, 277] on button "VOIR LA PAGE PRODUIT" at bounding box center [729, 269] width 105 height 21
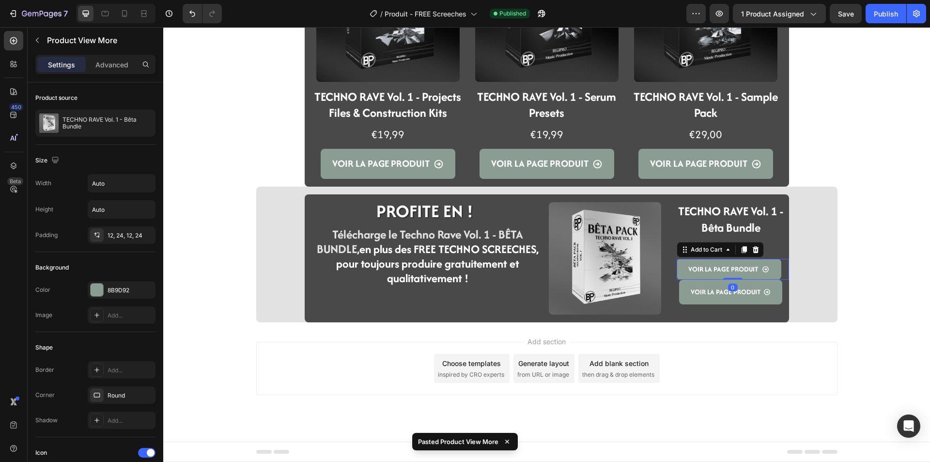
click at [679, 259] on div "VOIR LA PAGE PRODUIT Add to Cart 0" at bounding box center [733, 269] width 112 height 21
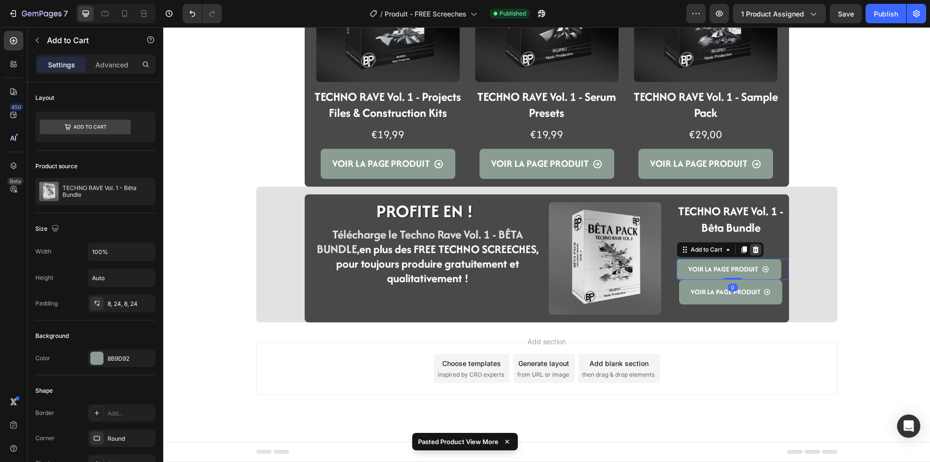
click at [752, 247] on icon at bounding box center [755, 249] width 6 height 7
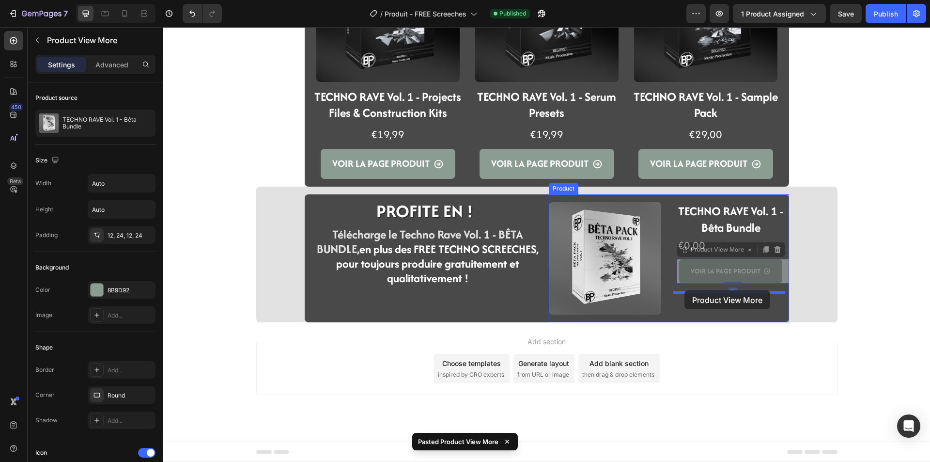
drag, startPoint x: 686, startPoint y: 273, endPoint x: 684, endPoint y: 290, distance: 17.5
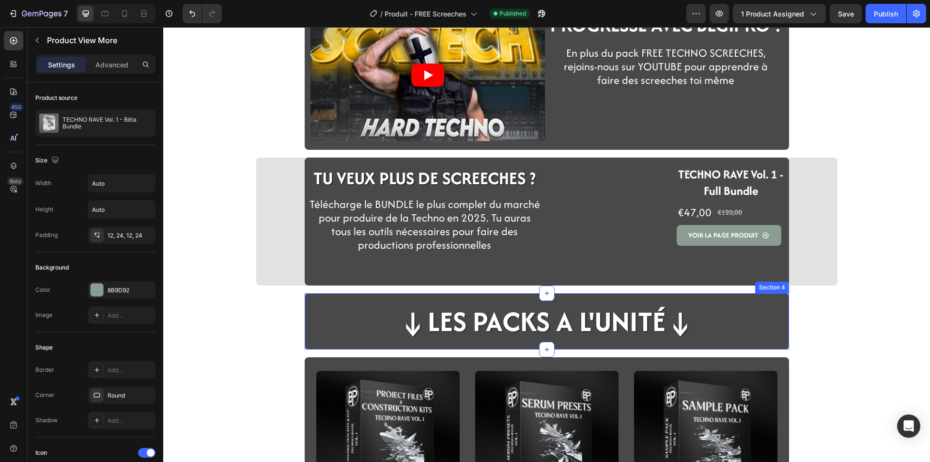
scroll to position [315, 0]
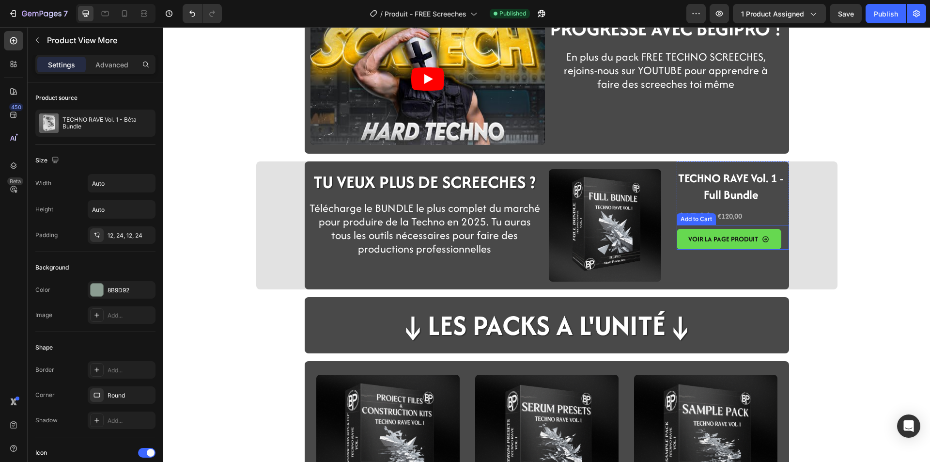
click at [684, 245] on button "VOIR LA PAGE PRODUIT" at bounding box center [729, 239] width 105 height 21
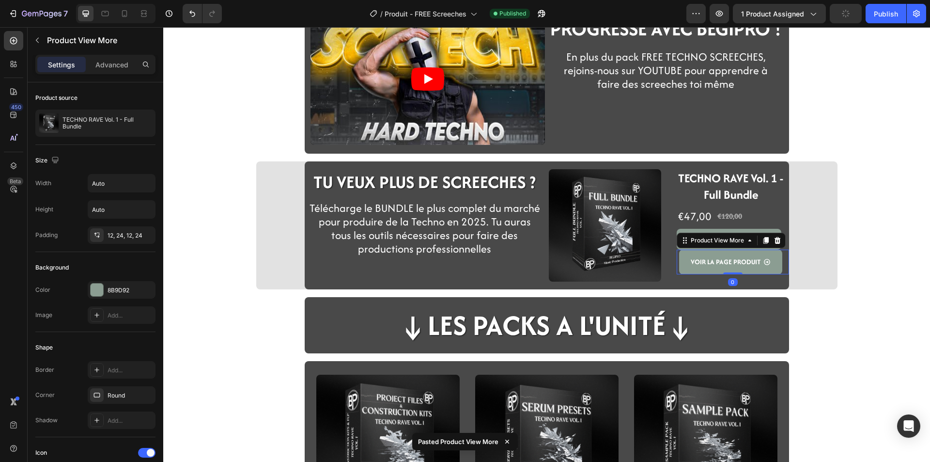
click at [690, 234] on div "Product View More" at bounding box center [731, 241] width 109 height 16
click at [692, 225] on div "VOIR LA PAGE PRODUIT Add to Cart" at bounding box center [733, 237] width 112 height 25
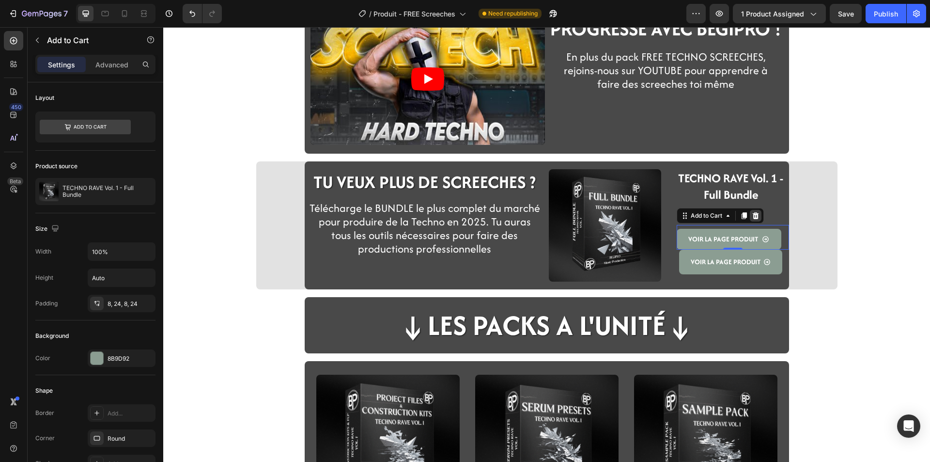
click at [756, 215] on icon at bounding box center [756, 216] width 8 height 8
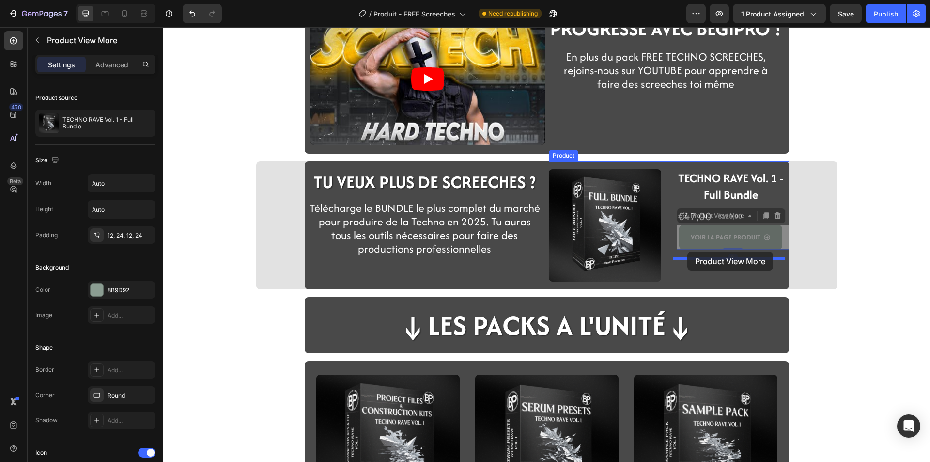
drag, startPoint x: 688, startPoint y: 232, endPoint x: 687, endPoint y: 251, distance: 19.9
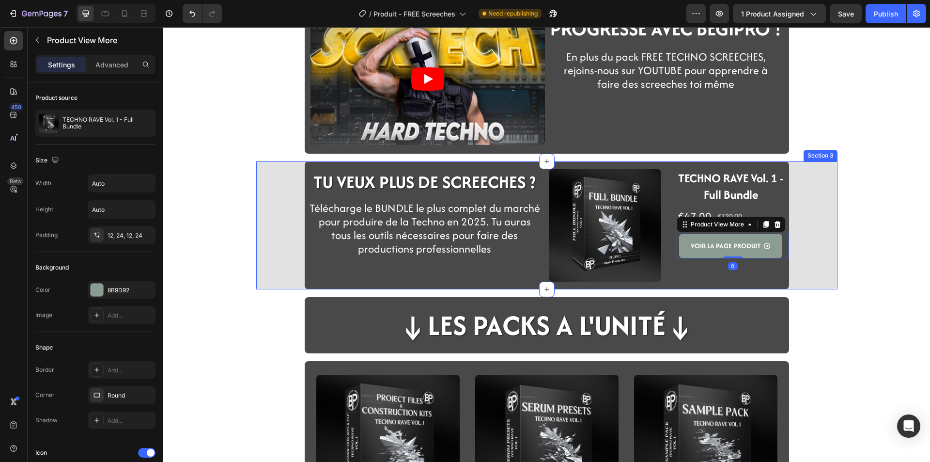
click at [868, 312] on div "Video PROGRESSE AVEC BEGIPRO ! Heading Row En plus du pack FREE TECHNO SCREECHE…" at bounding box center [546, 245] width 767 height 1026
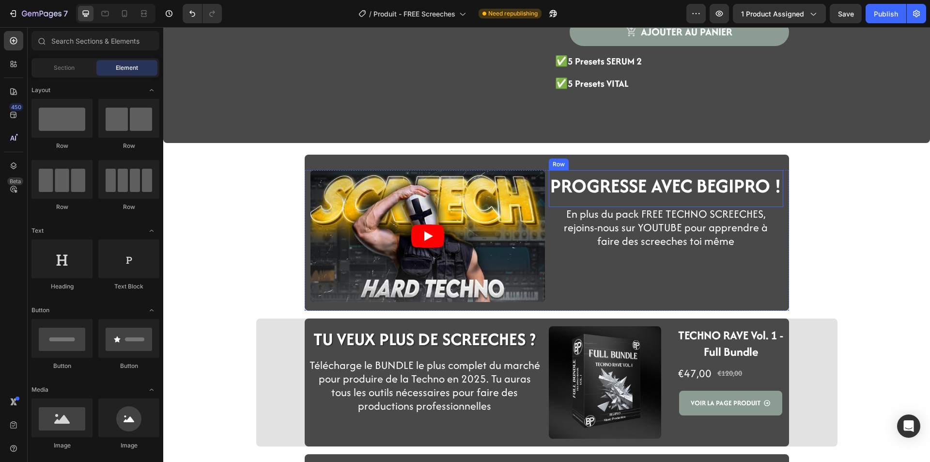
scroll to position [267, 0]
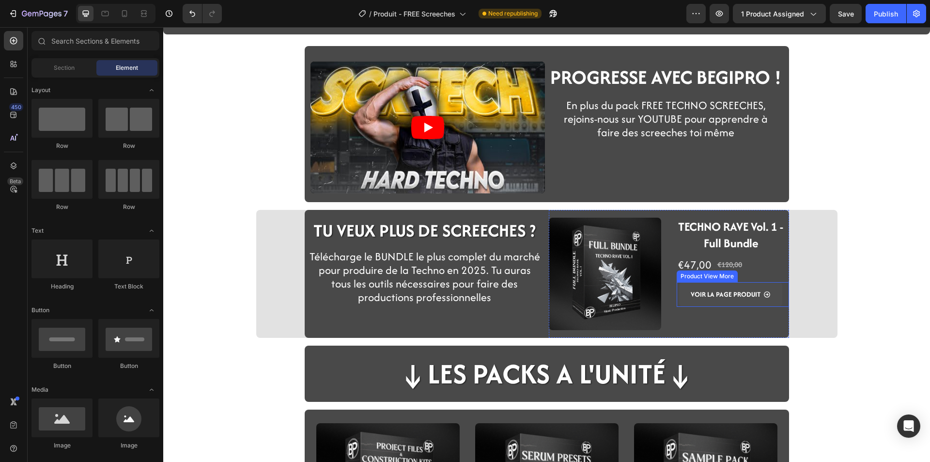
click at [685, 301] on button "VOIR LA PAGE PRODUIT" at bounding box center [730, 294] width 103 height 25
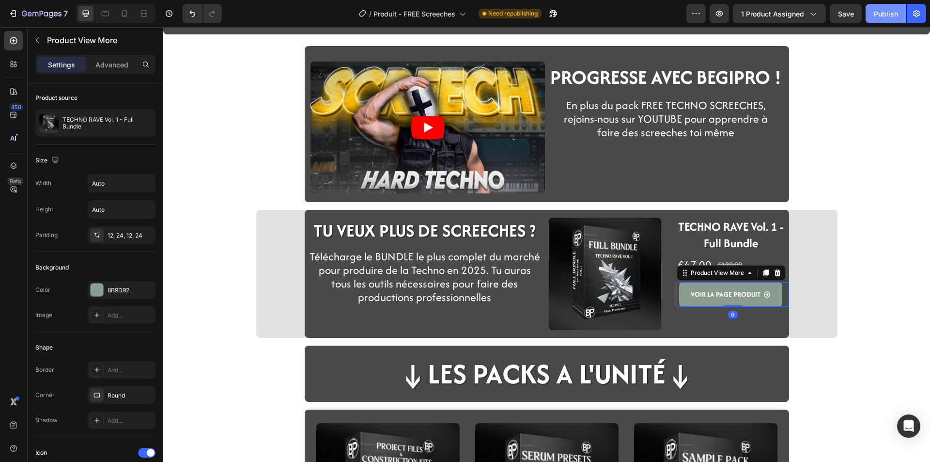
click at [896, 22] on button "Publish" at bounding box center [886, 13] width 41 height 19
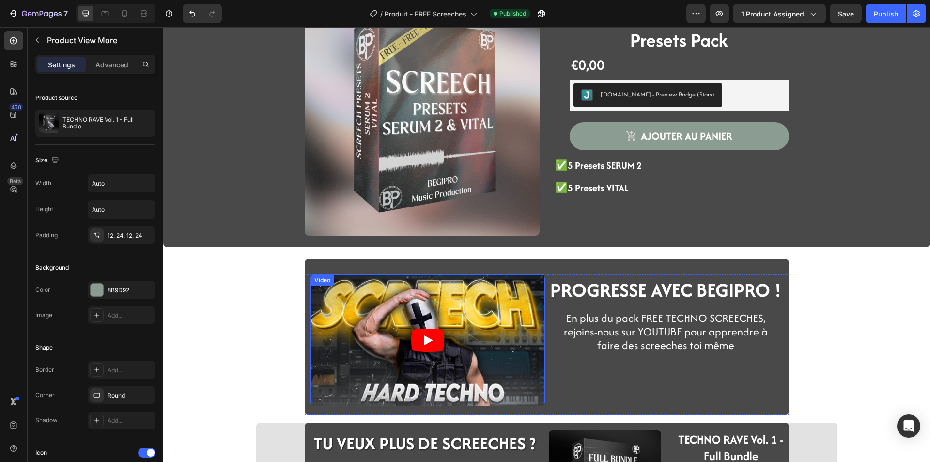
scroll to position [48, 0]
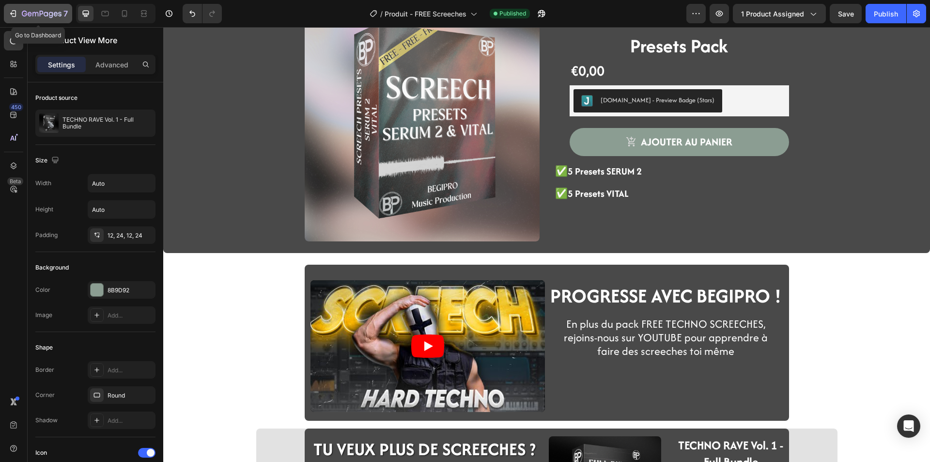
click at [14, 8] on div "7" at bounding box center [38, 14] width 60 height 12
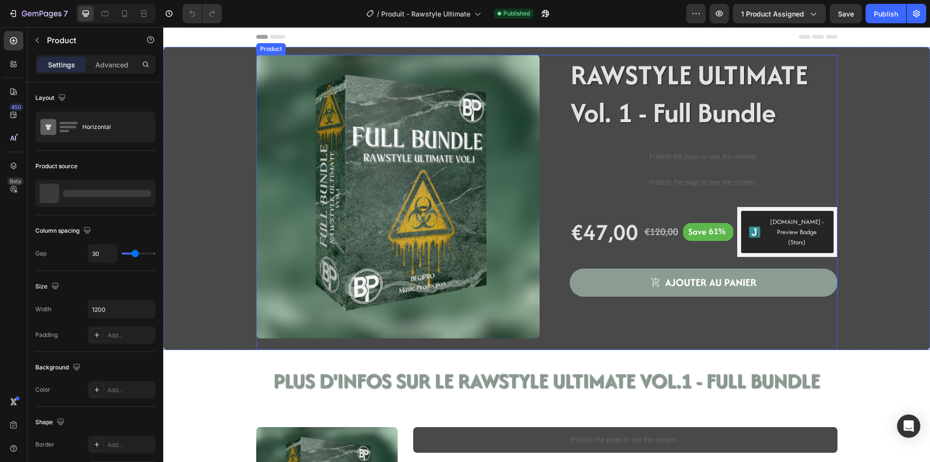
click at [264, 344] on div "Product Images" at bounding box center [397, 202] width 283 height 295
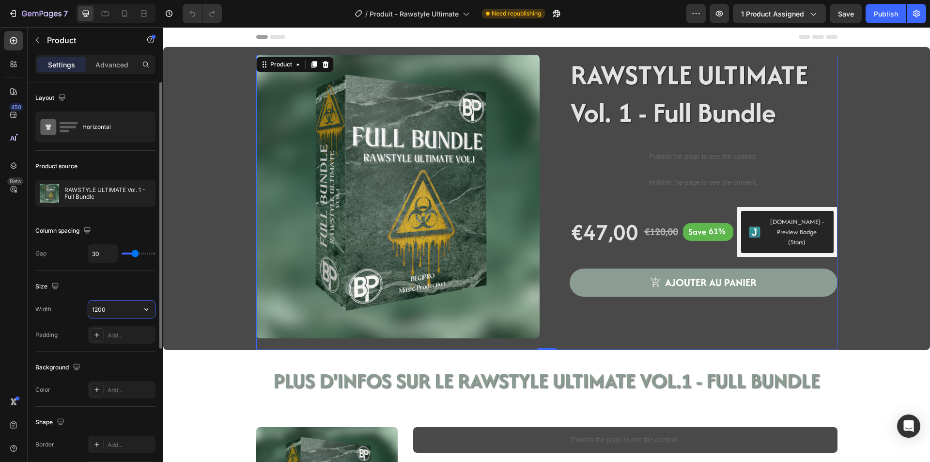
click at [122, 312] on input "1200" at bounding box center [121, 308] width 67 height 17
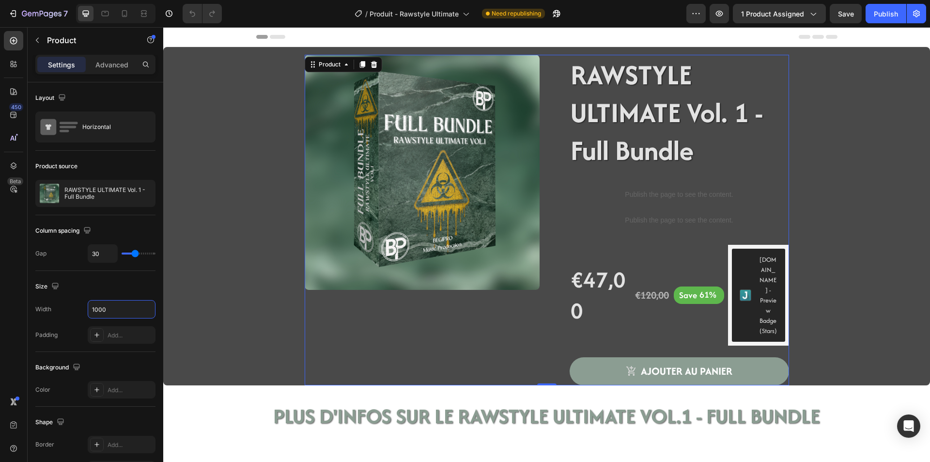
type input "1000"
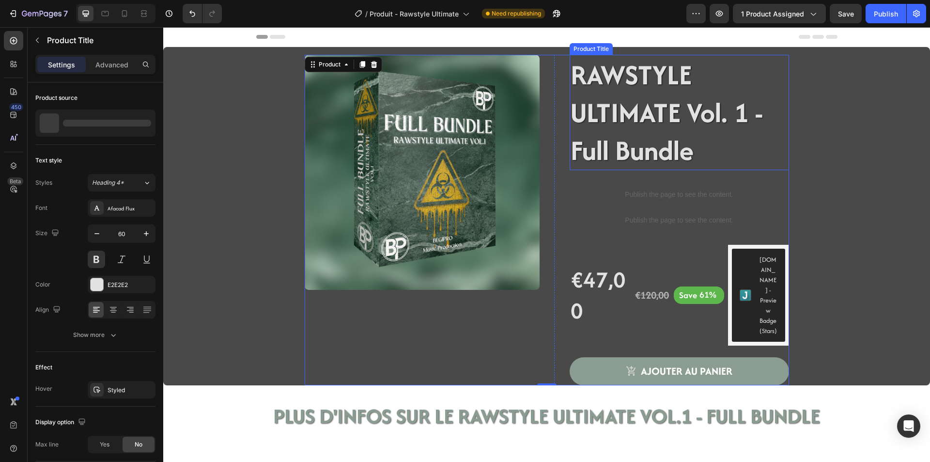
click at [590, 79] on h1 "RAWSTYLE ULTIMATE Vol. 1 - Full Bundle" at bounding box center [679, 112] width 219 height 115
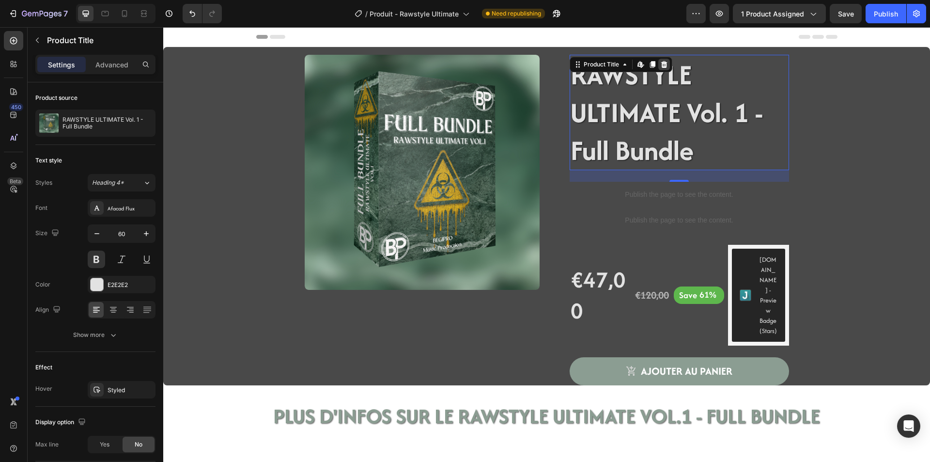
click at [665, 59] on div at bounding box center [664, 65] width 12 height 12
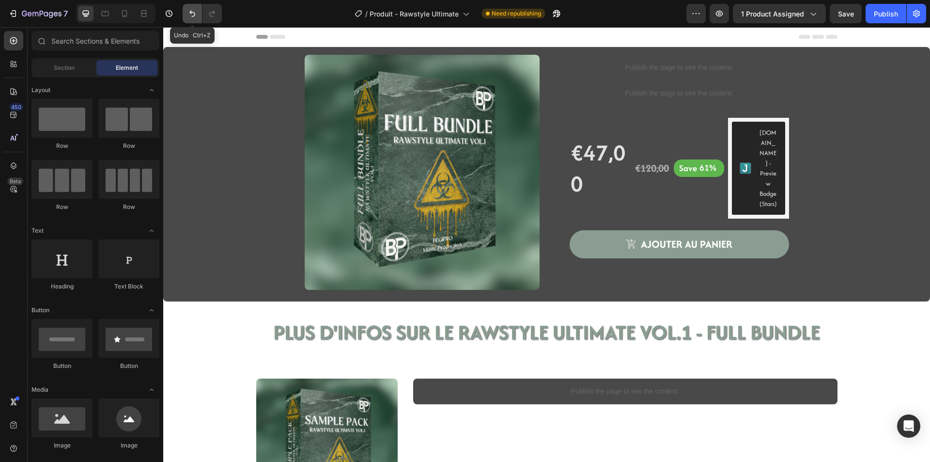
click at [195, 14] on icon "Undo/Redo" at bounding box center [192, 14] width 10 height 10
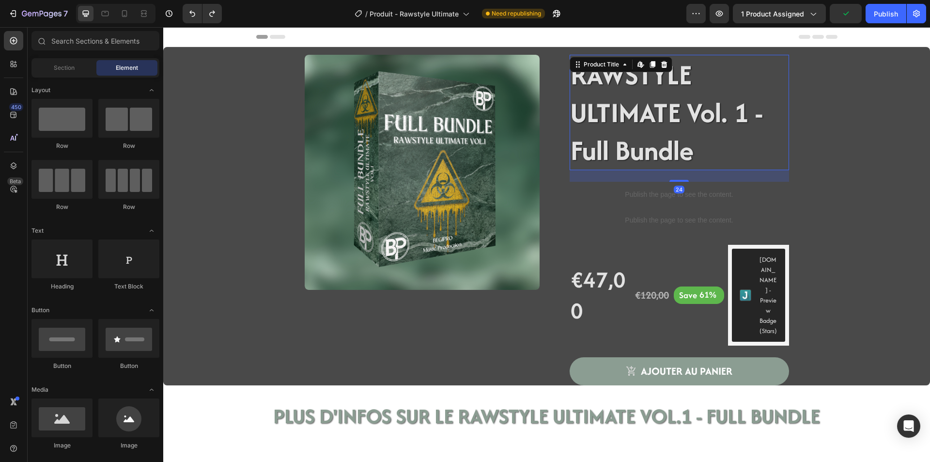
click at [633, 58] on div "RAWSTYLE ULTIMATE Vol. 1 - Full Bundle Product Title Edit content in Shopify 24" at bounding box center [679, 112] width 219 height 115
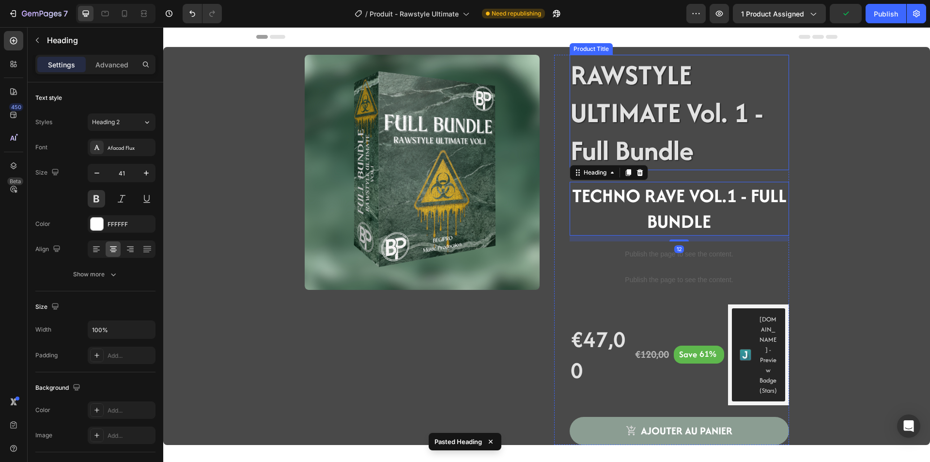
click at [661, 151] on h1 "RAWSTYLE ULTIMATE Vol. 1 - Full Bundle" at bounding box center [679, 112] width 219 height 115
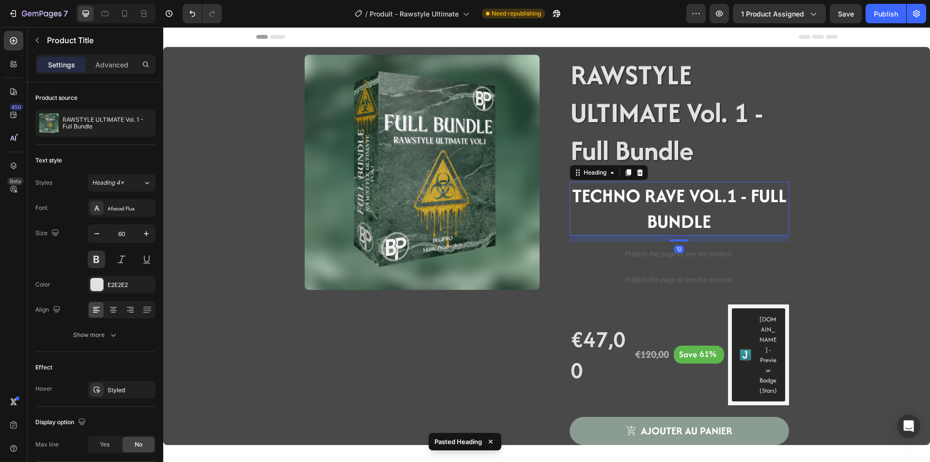
click at [689, 218] on strong "TECHNO RAVE VOL.1 - FULL BUNDLE" at bounding box center [679, 208] width 215 height 52
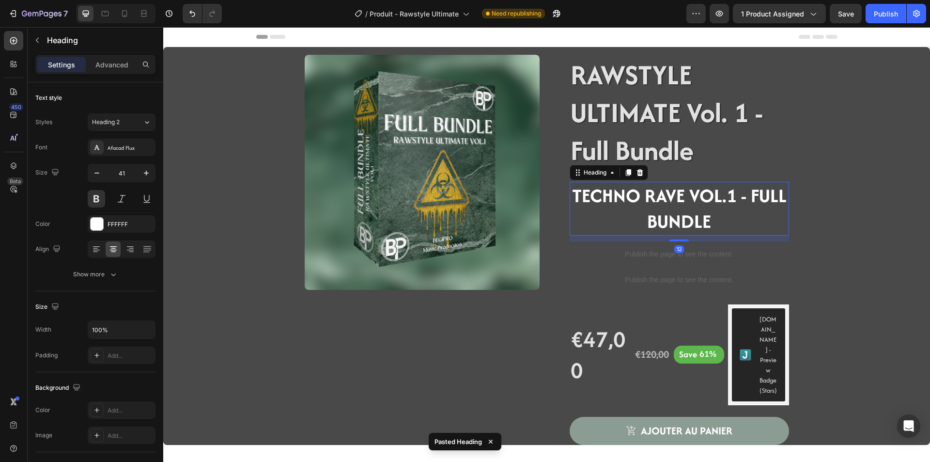
click at [683, 192] on strong "TECHNO RAVE VOL.1 - FULL BUNDLE" at bounding box center [679, 208] width 215 height 52
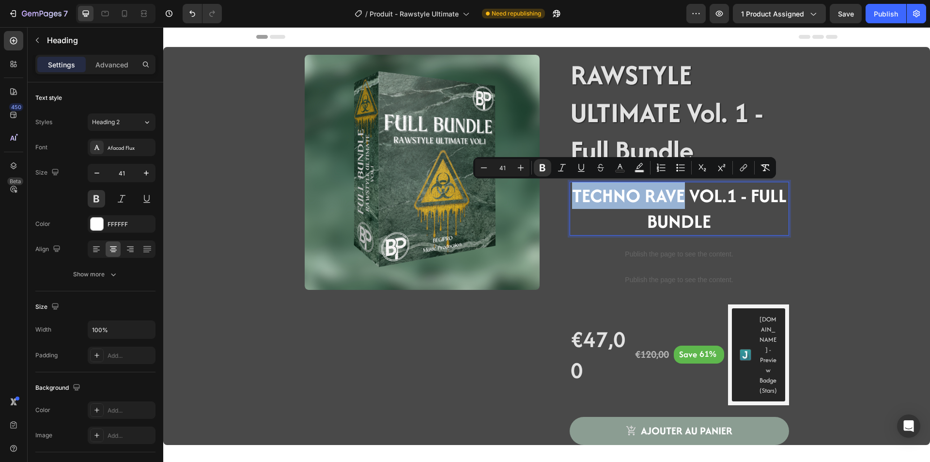
drag, startPoint x: 637, startPoint y: 191, endPoint x: 572, endPoint y: 189, distance: 65.4
click at [572, 189] on strong "TECHNO RAVE VOL.1 - FULL BUNDLE" at bounding box center [679, 208] width 215 height 52
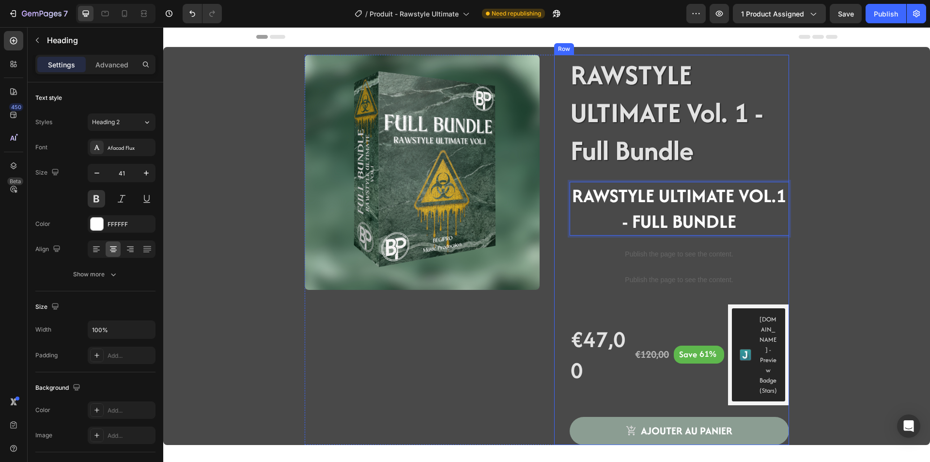
click at [604, 235] on div "RAWSTYLE ULTIMATE Vol. 1 - Full Bundle Product Title RAWSTYLE ULTIMATE VOL.1 - …" at bounding box center [679, 250] width 219 height 390
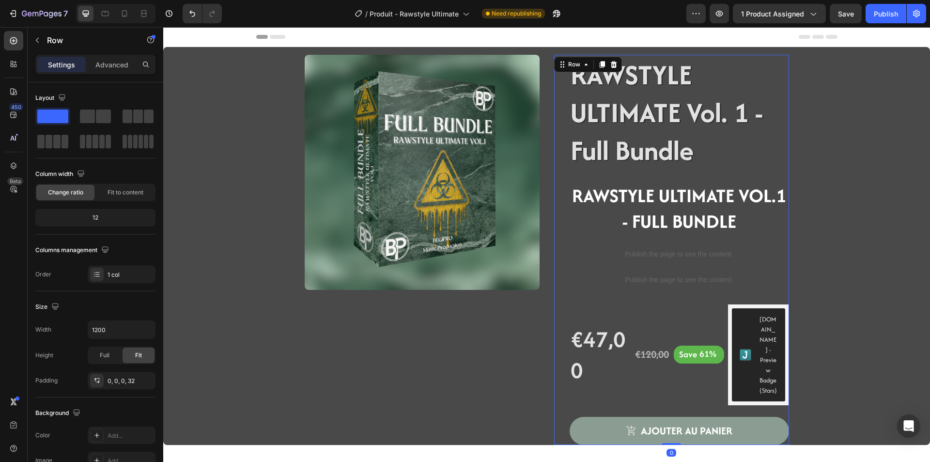
click at [628, 212] on strong "RAWSTYLE ULTIMATE VOL.1 - FULL BUNDLE" at bounding box center [679, 208] width 214 height 52
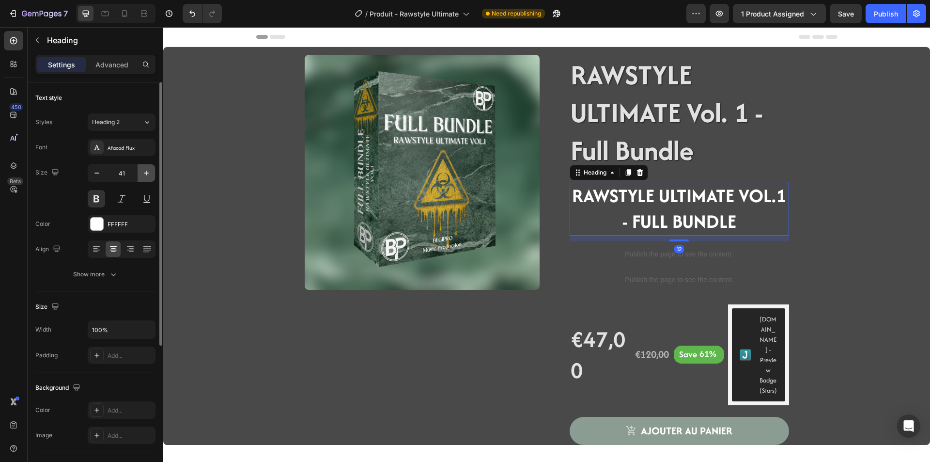
click at [145, 176] on icon "button" at bounding box center [146, 173] width 10 height 10
type input "42"
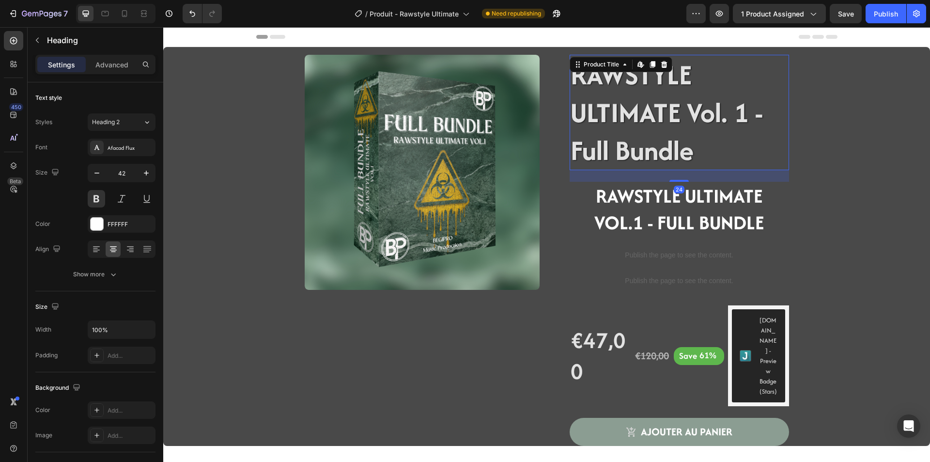
click at [619, 124] on h1 "RAWSTYLE ULTIMATE Vol. 1 - Full Bundle" at bounding box center [679, 112] width 219 height 115
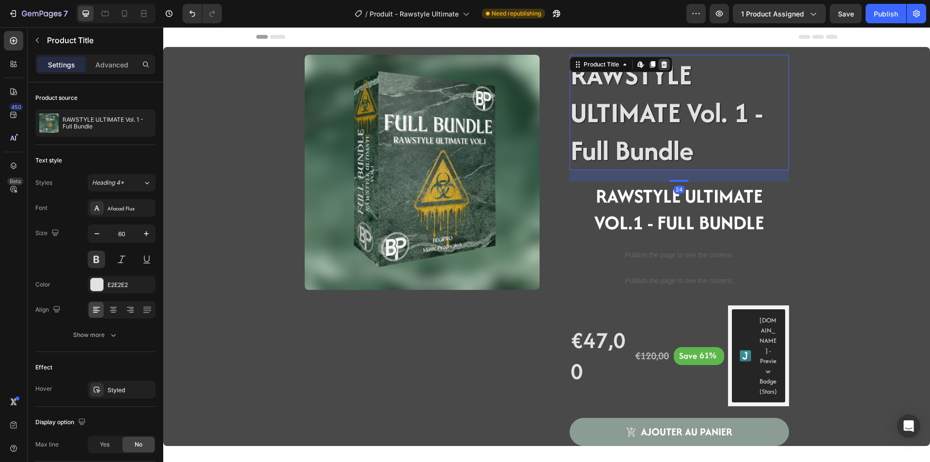
click at [664, 65] on icon at bounding box center [664, 65] width 8 height 8
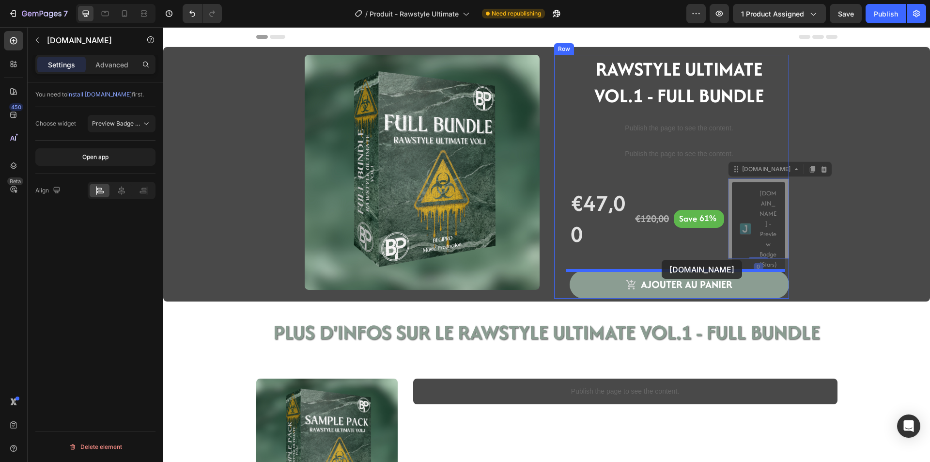
drag, startPoint x: 736, startPoint y: 181, endPoint x: 662, endPoint y: 260, distance: 107.9
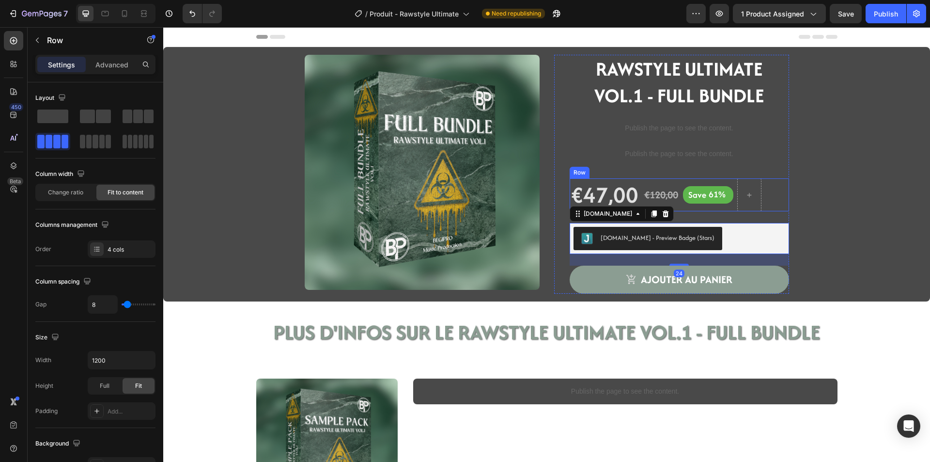
click at [688, 208] on div "Save 61% Discount Tag" at bounding box center [708, 194] width 50 height 33
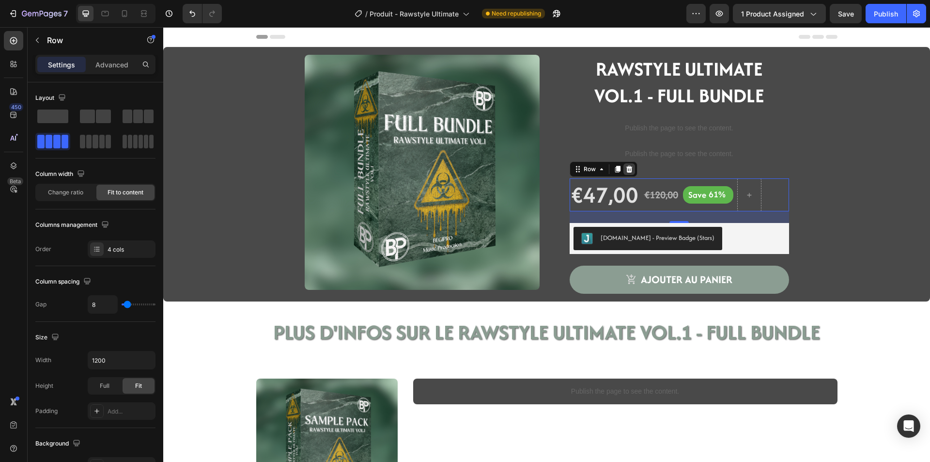
click at [625, 169] on icon at bounding box center [629, 169] width 8 height 8
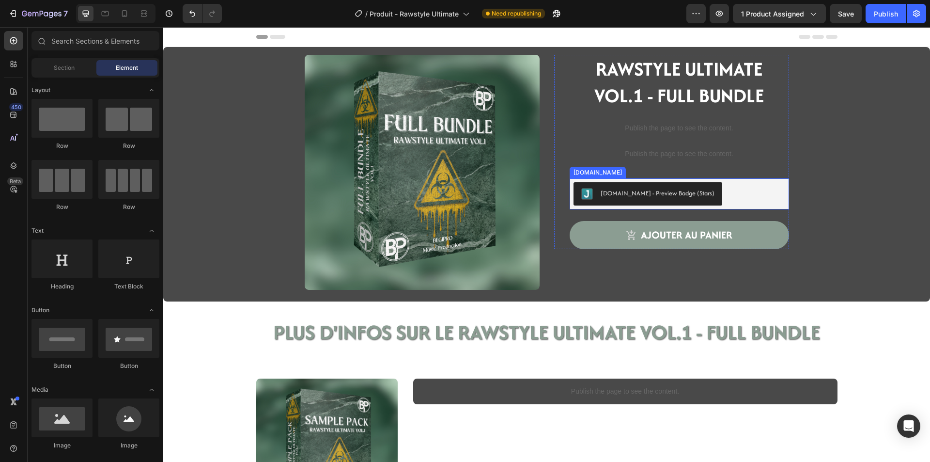
click at [717, 179] on div "[DOMAIN_NAME] - Preview Badge (Stars)" at bounding box center [679, 193] width 219 height 31
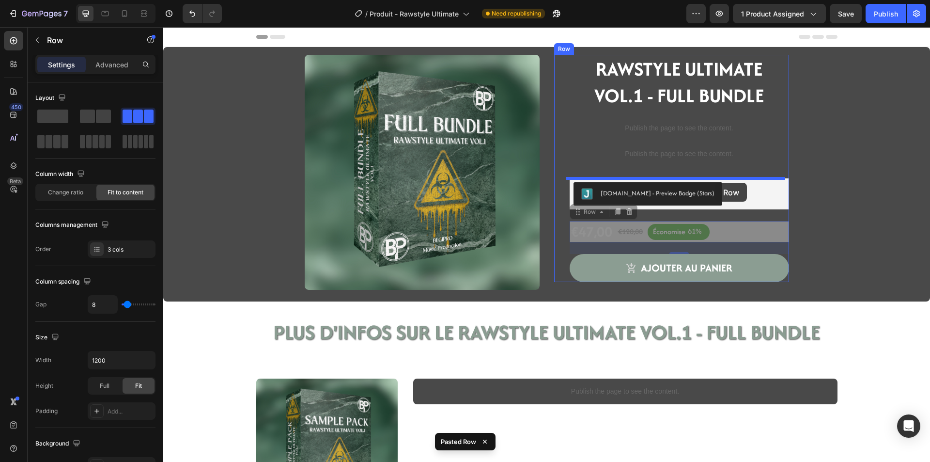
drag, startPoint x: 716, startPoint y: 233, endPoint x: 715, endPoint y: 183, distance: 49.9
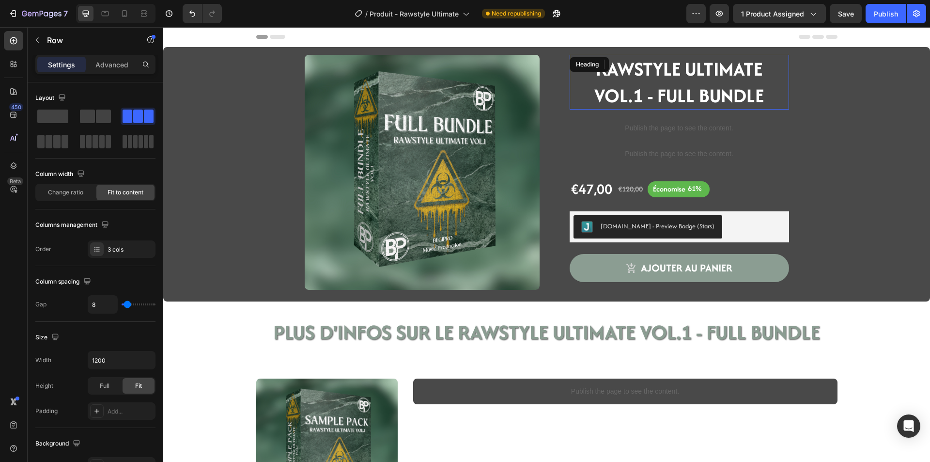
click at [618, 84] on strong "RAWSTYLE ULTIMATE VOL.1 - FULL BUNDLE" at bounding box center [679, 82] width 170 height 54
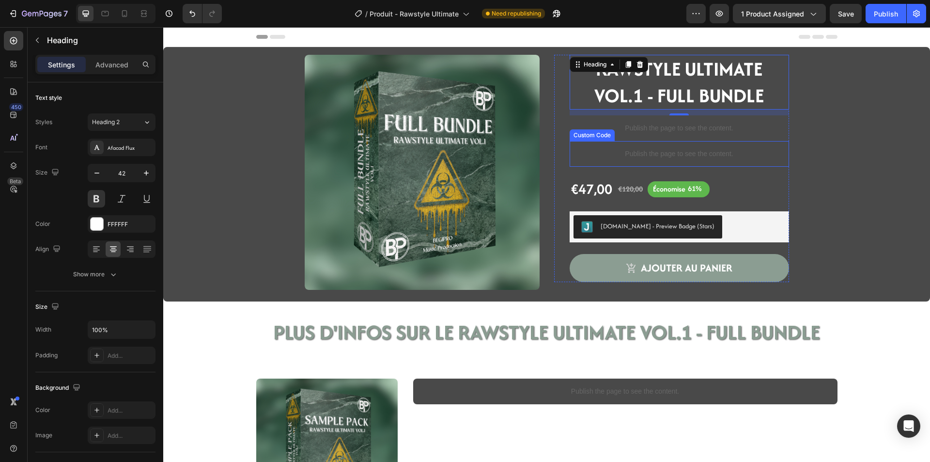
click at [603, 163] on div "Publish the page to see the content." at bounding box center [679, 154] width 219 height 26
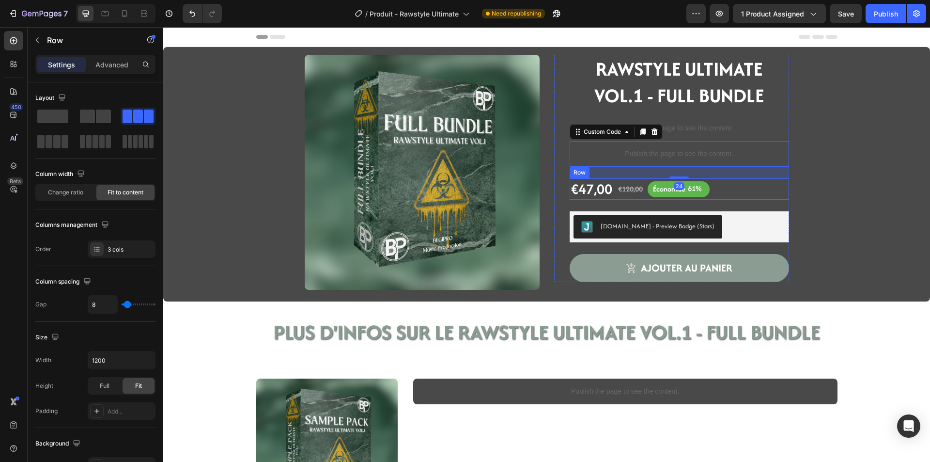
click at [721, 194] on div "€47,00 Product Price Product Price €120,00 Product Price Product Price É conomi…" at bounding box center [679, 188] width 219 height 21
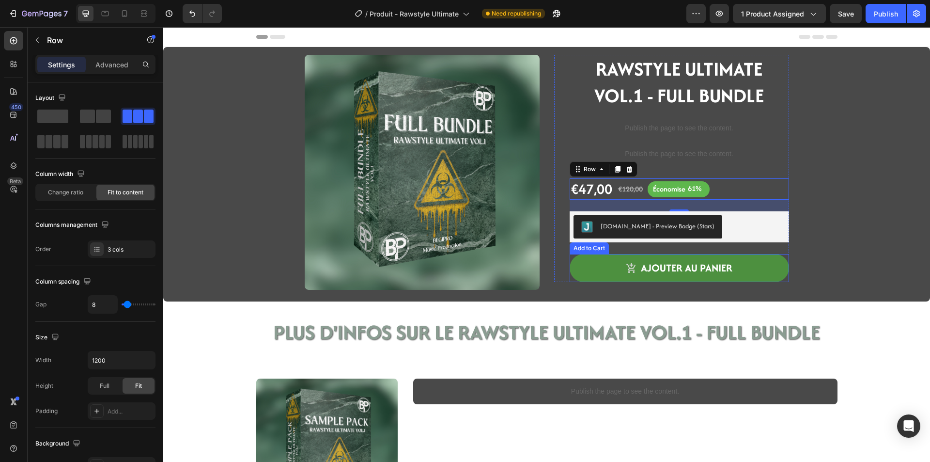
click at [596, 263] on button "ajouter au panier" at bounding box center [679, 268] width 219 height 28
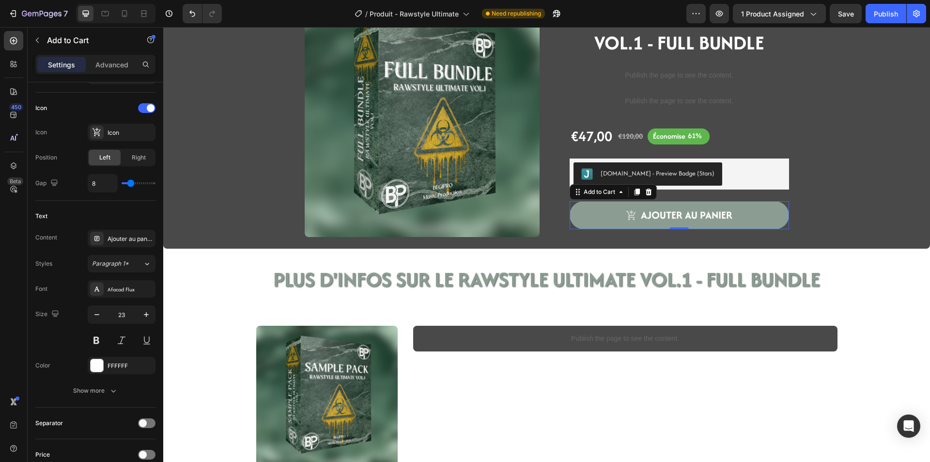
scroll to position [97, 0]
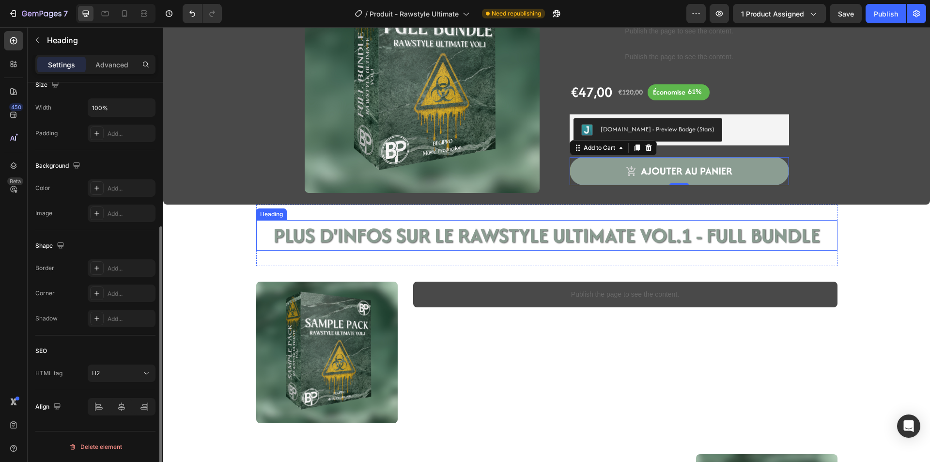
click at [333, 239] on h2 "PLUS D'INFOS SUR LE RAWSTYLE ULTIMATE VOL.1 - FULL BUNDLE" at bounding box center [546, 235] width 581 height 31
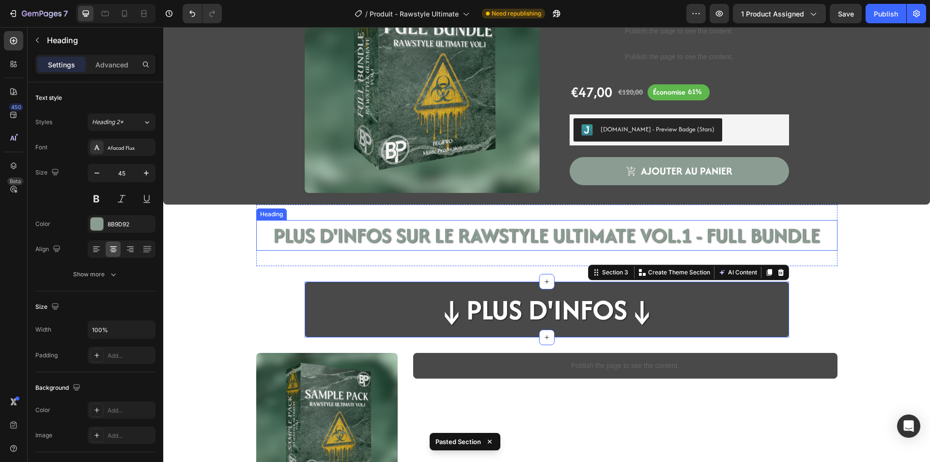
click at [403, 233] on h2 "PLUS D'INFOS SUR LE RAWSTYLE ULTIMATE VOL.1 - FULL BUNDLE" at bounding box center [546, 235] width 581 height 31
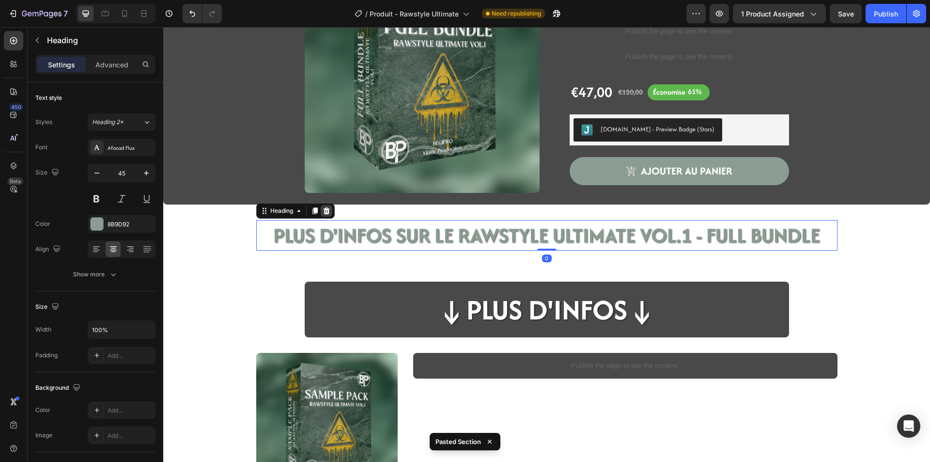
click at [324, 212] on icon at bounding box center [327, 211] width 8 height 8
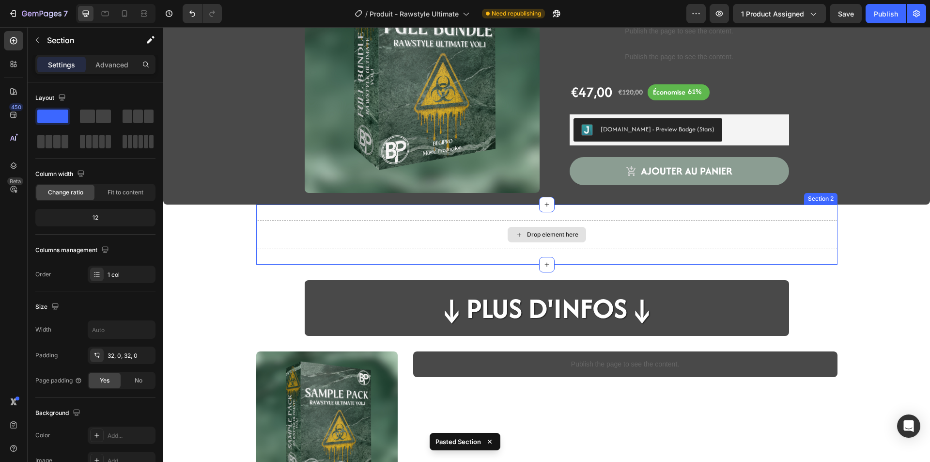
click at [378, 244] on div "Drop element here" at bounding box center [546, 234] width 581 height 29
click at [825, 196] on icon at bounding box center [829, 195] width 8 height 8
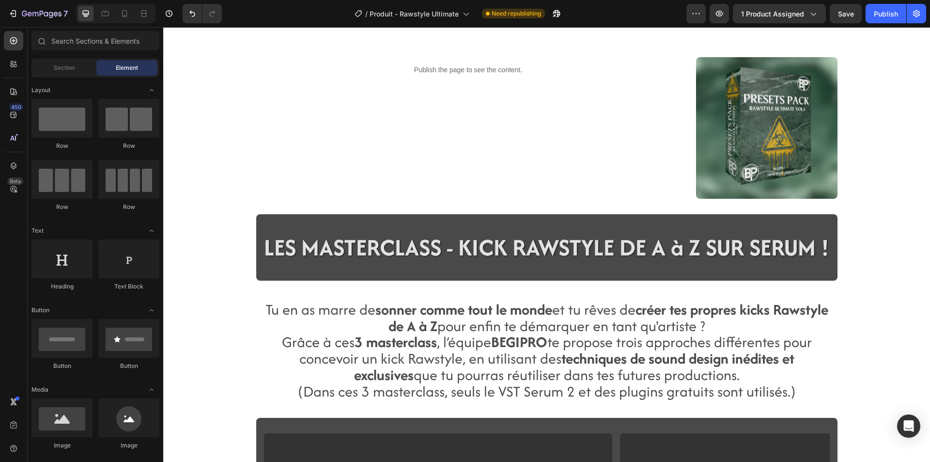
scroll to position [533, 0]
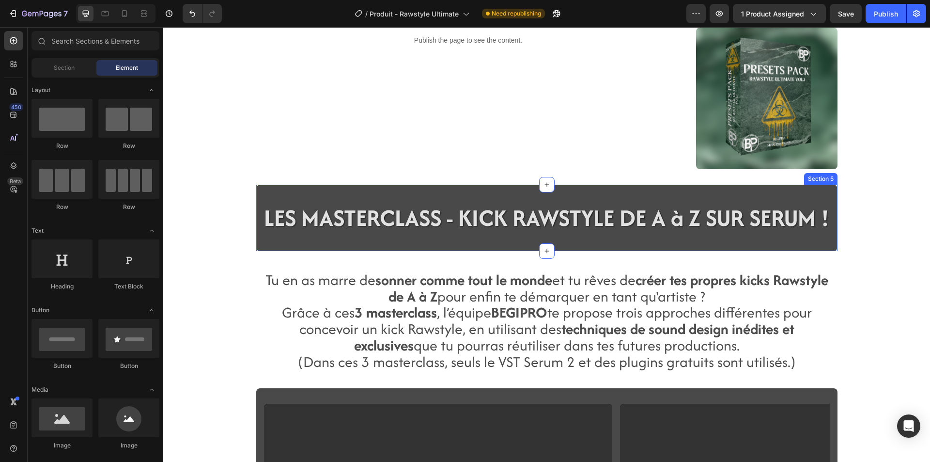
click at [259, 245] on div "LES MASTERCLASS - KICK RAWSTYLE DE A à Z SUR SERUM ! Heading Section 5" at bounding box center [546, 218] width 581 height 66
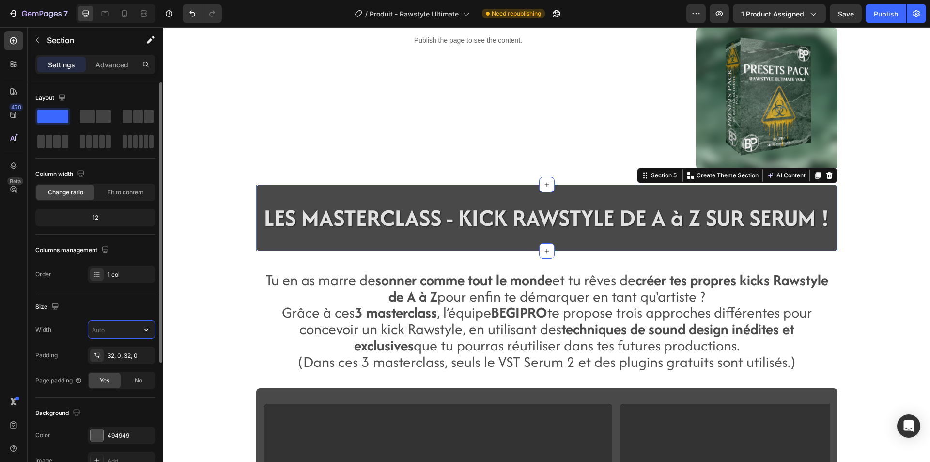
click at [117, 332] on input "text" at bounding box center [121, 329] width 67 height 17
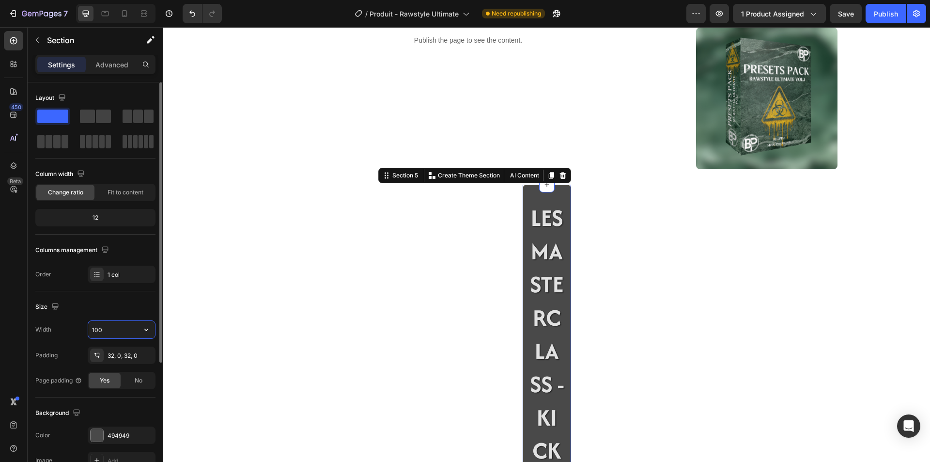
type input "1000"
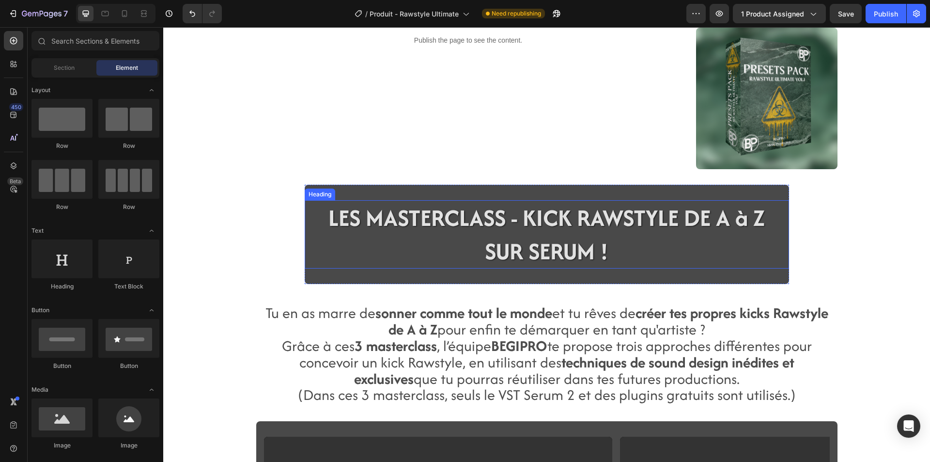
click at [495, 225] on span "LES MASTERCLASS - KICK RAWSTYLE DE A à Z SUR SERUM !" at bounding box center [546, 234] width 436 height 66
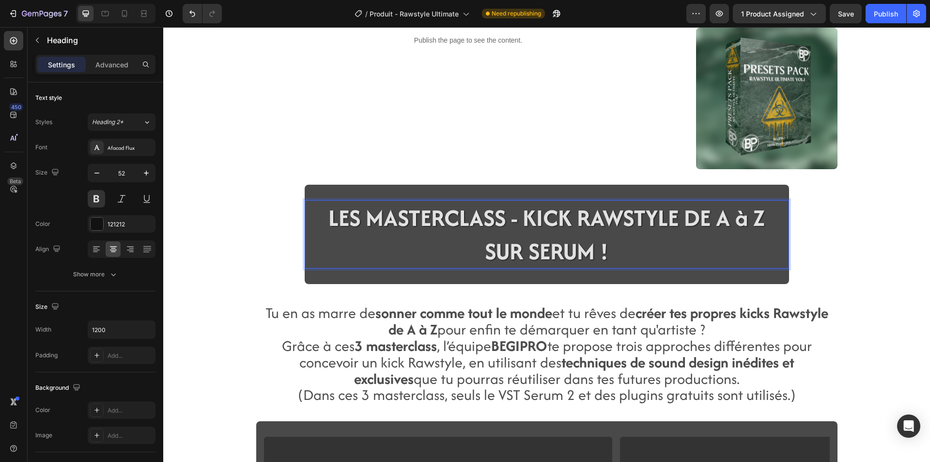
click at [512, 220] on span "LES MASTERCLASS - KICK RAWSTYLE DE A à Z SUR SERUM !" at bounding box center [546, 234] width 436 height 66
click at [508, 222] on span "LES MASTERCLASS - KICK RAWSTYLE DE A à Z SUR SERUM !" at bounding box center [546, 234] width 436 height 66
click at [521, 221] on span "LES MASTERCLASS - KICK RAWSTYLE DE A à Z SUR SERUM !" at bounding box center [546, 234] width 436 height 66
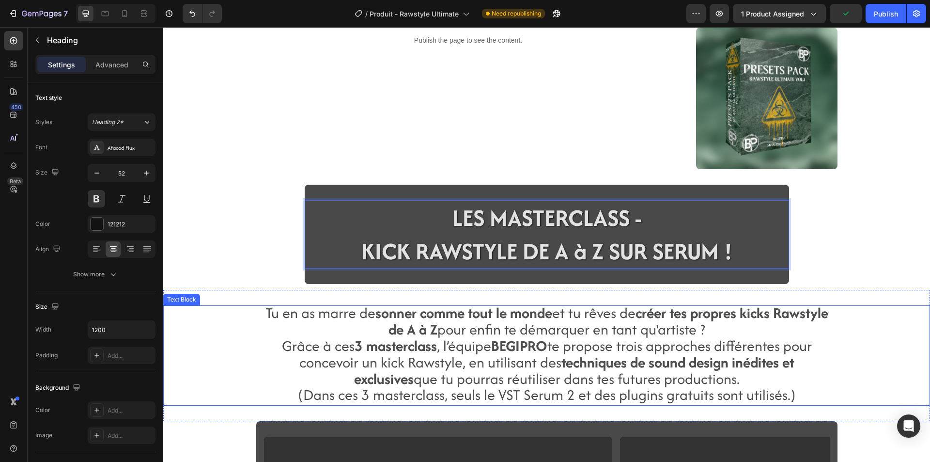
click at [247, 306] on div "Tu en as marre de sonner comme tout le monde et tu rêves de créer tes propres k…" at bounding box center [546, 355] width 767 height 100
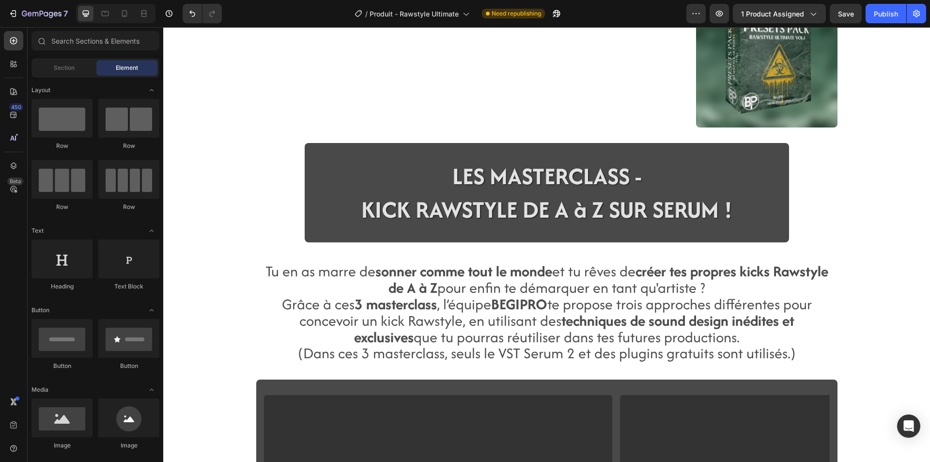
scroll to position [581, 0]
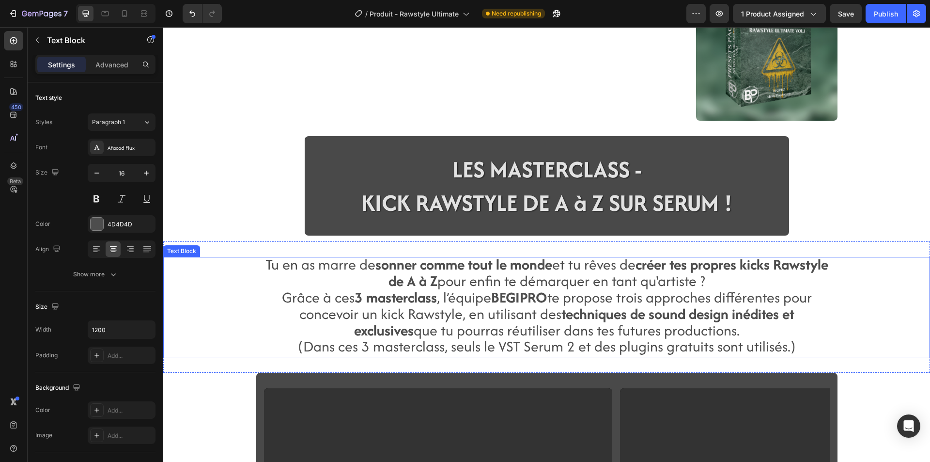
click at [310, 288] on span "Grâce à ces 3 masterclass , l’équipe BEGIPRO te propose trois approches différe…" at bounding box center [547, 314] width 530 height 54
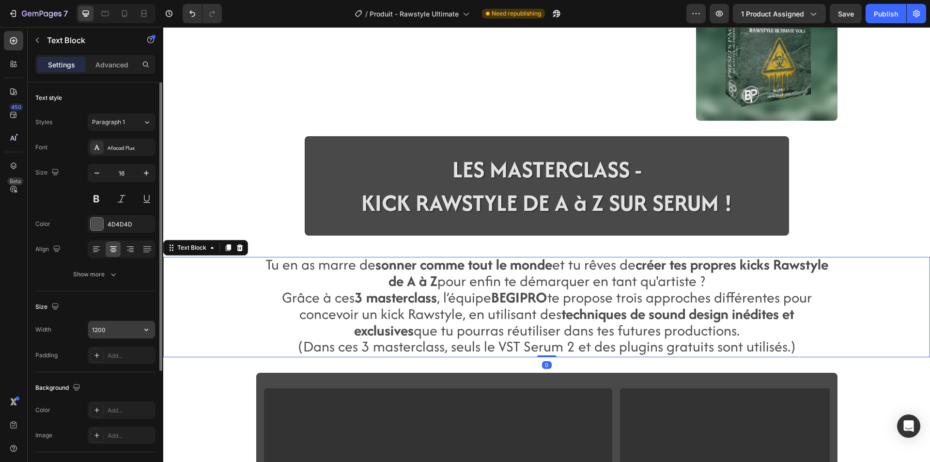
click at [115, 336] on input "1200" at bounding box center [121, 329] width 67 height 17
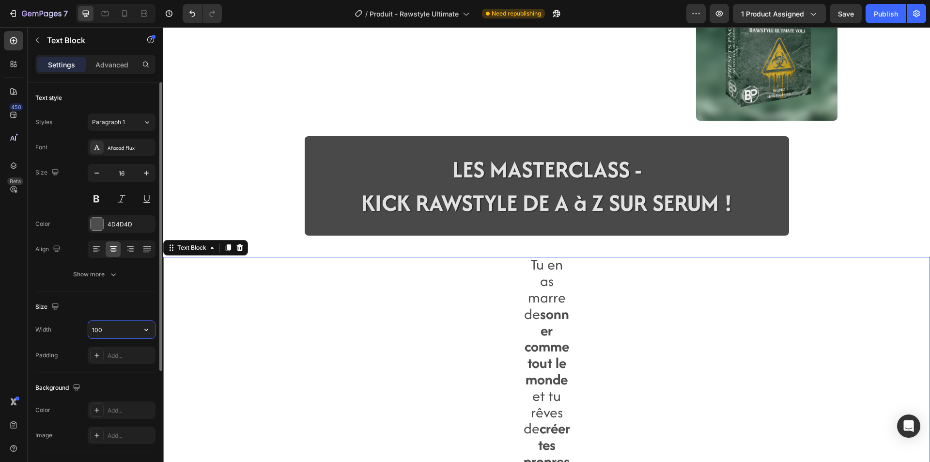
type input "1000"
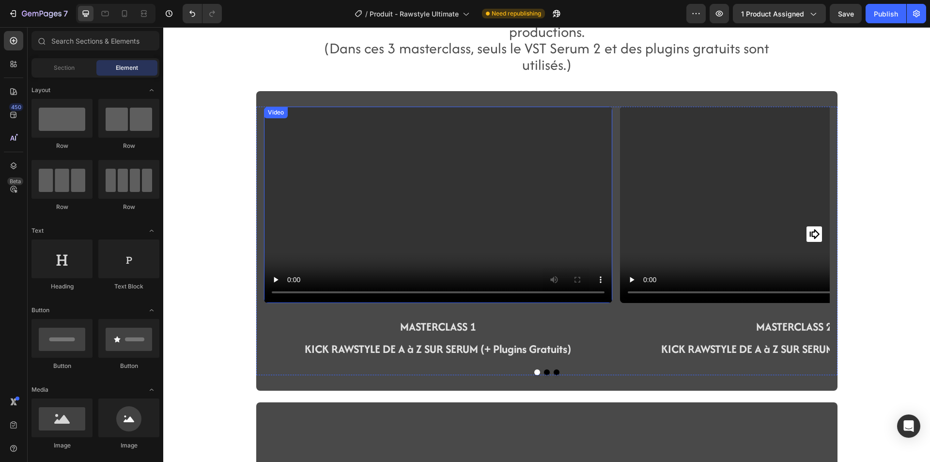
scroll to position [920, 0]
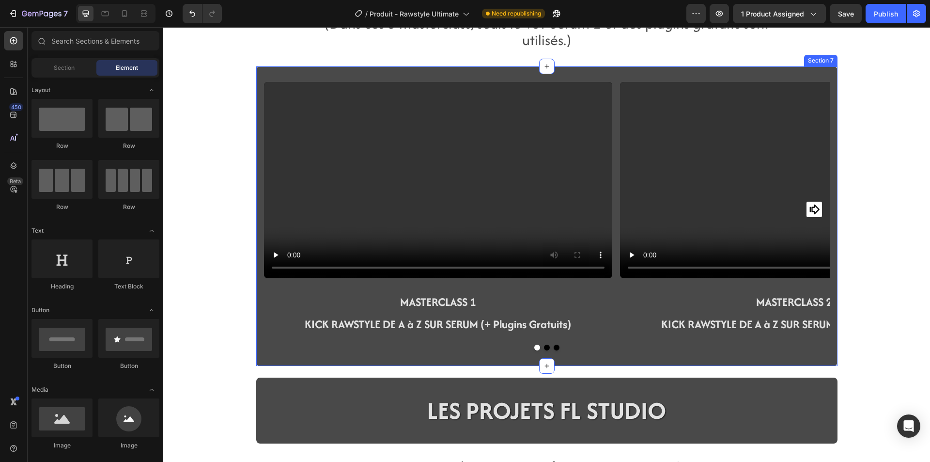
click at [256, 358] on div "Video MASTERCLASS 1 KICK RAWSTYLE DE A à Z SUR SERUM (+ Plugins Gratuits) Text …" at bounding box center [546, 215] width 581 height 299
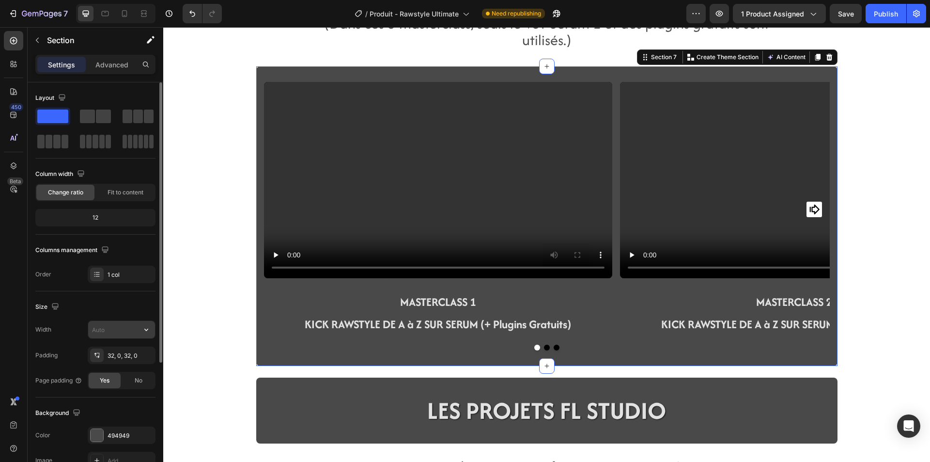
click at [124, 329] on input "text" at bounding box center [121, 329] width 67 height 17
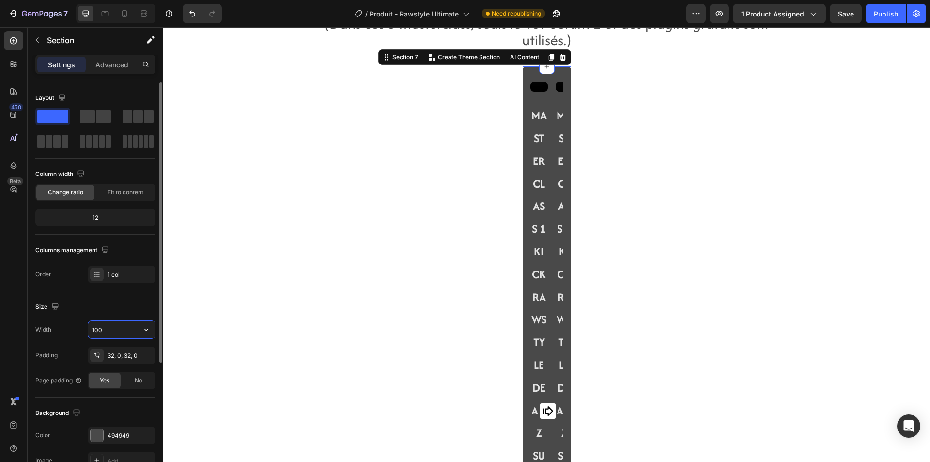
type input "1000"
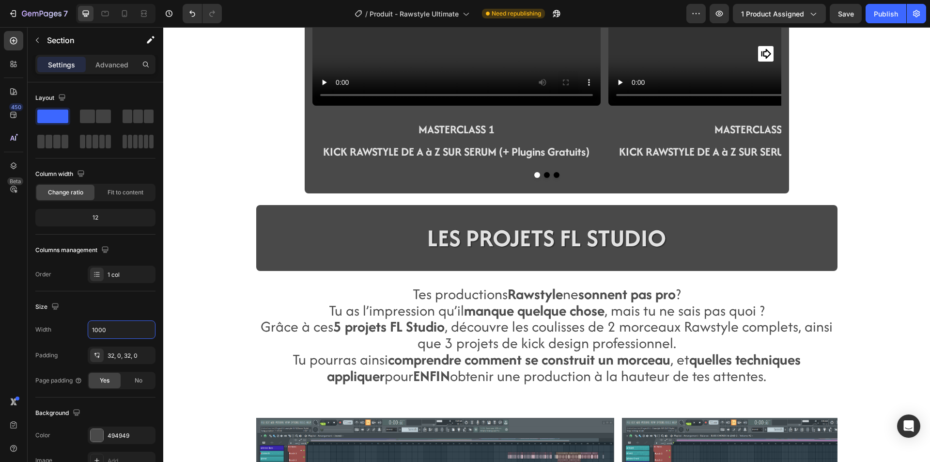
scroll to position [1114, 0]
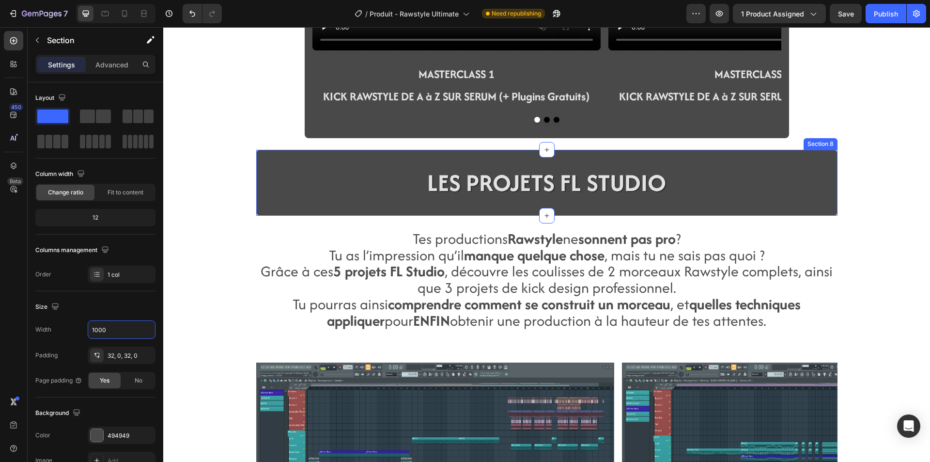
click at [259, 212] on div "LES PROJETS FL STUDIO Heading Section 8" at bounding box center [546, 183] width 581 height 66
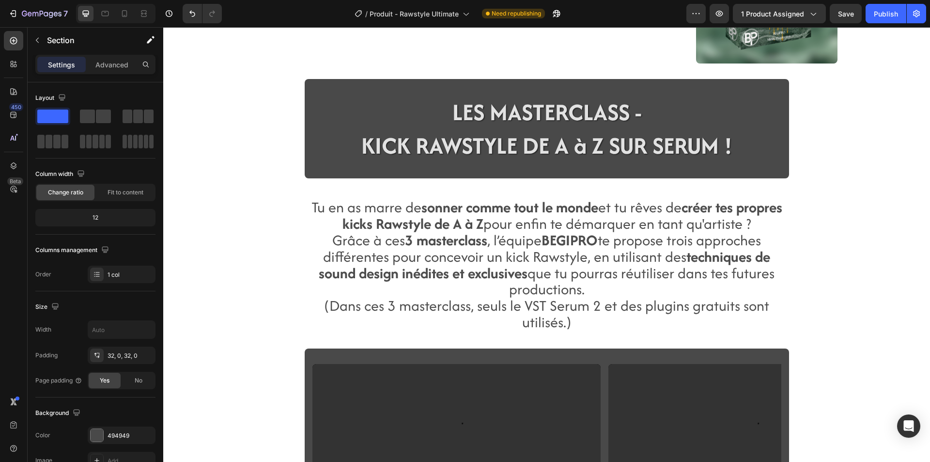
scroll to position [630, 0]
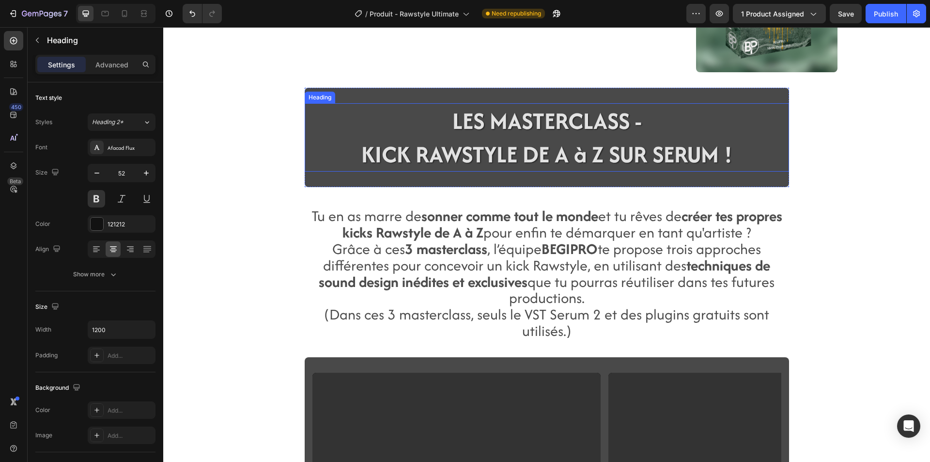
click at [488, 140] on span "KICK RAWSTYLE DE A à Z SUR SERUM !" at bounding box center [546, 154] width 371 height 33
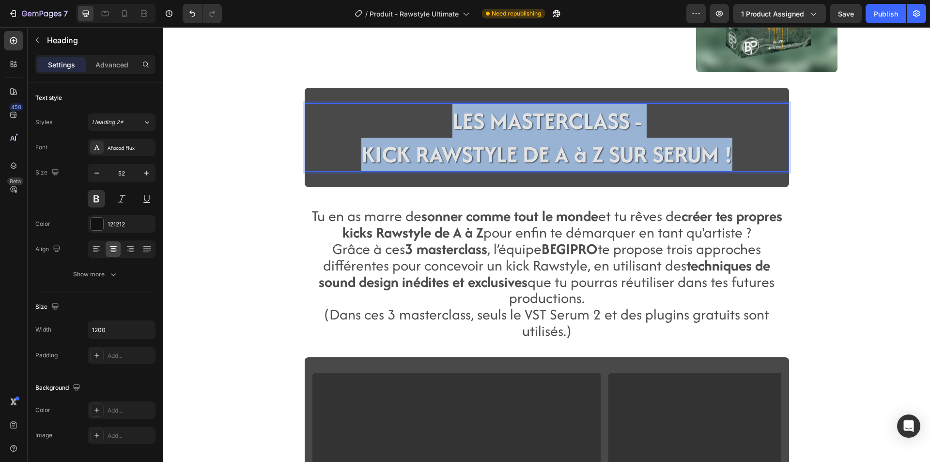
drag, startPoint x: 734, startPoint y: 156, endPoint x: 405, endPoint y: 118, distance: 331.2
click at [405, 118] on p "LES MASTERCLASS - KICK RAWSTYLE DE A à Z SUR SERUM !" at bounding box center [546, 137] width 471 height 66
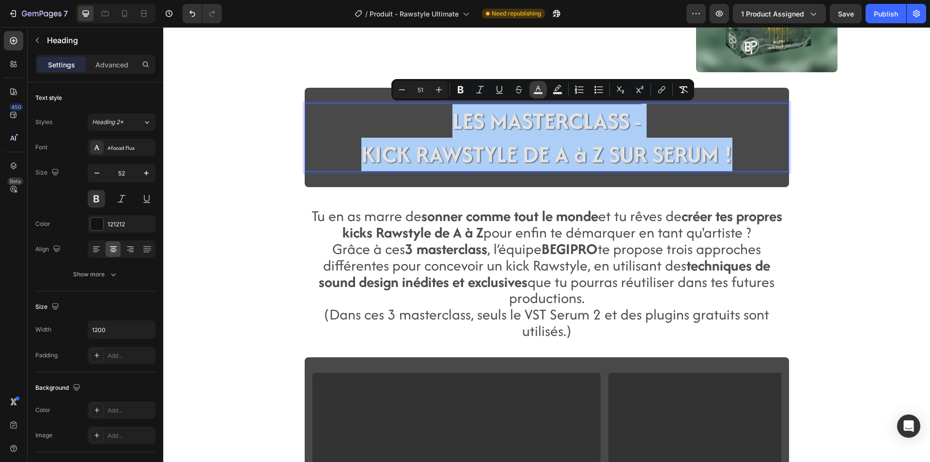
click at [543, 91] on button "color" at bounding box center [537, 89] width 17 height 17
type input "E2E2E2"
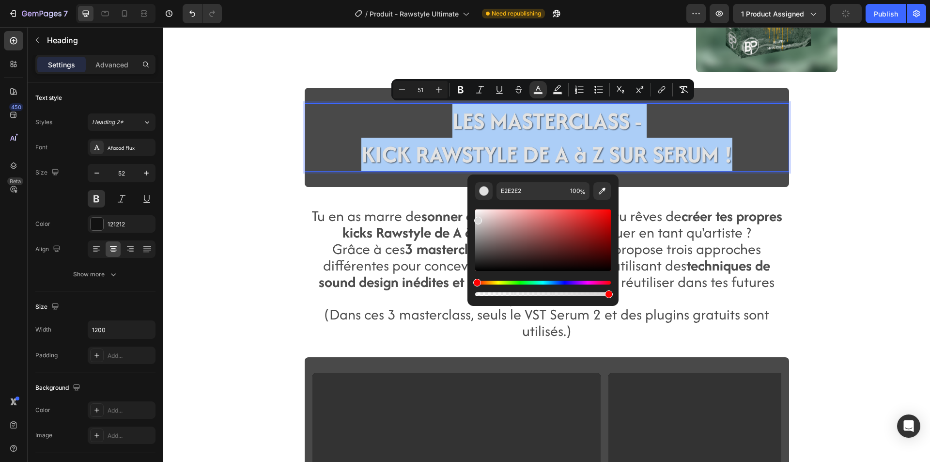
drag, startPoint x: 477, startPoint y: 218, endPoint x: 469, endPoint y: 183, distance: 35.7
click at [469, 183] on div "E2E2E2 100 %" at bounding box center [542, 236] width 151 height 124
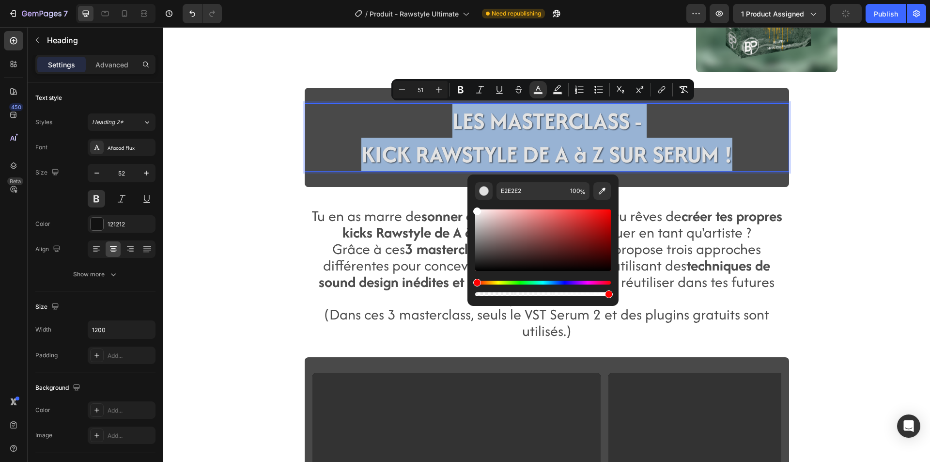
type input "FFFFFF"
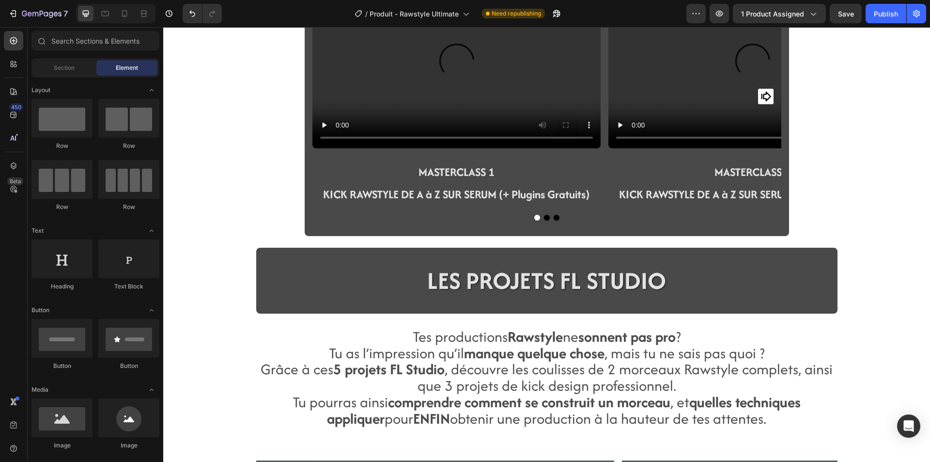
scroll to position [1017, 0]
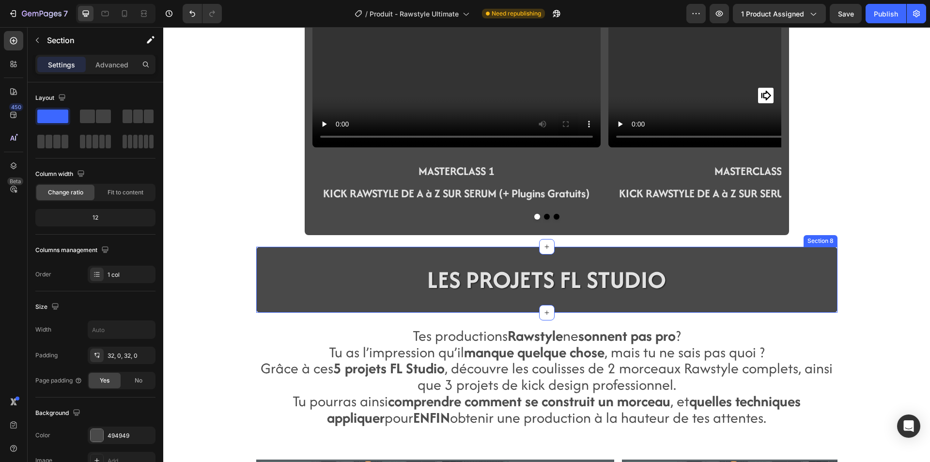
click at [269, 303] on div "LES PROJETS FL STUDIO Heading Section 8" at bounding box center [546, 280] width 581 height 66
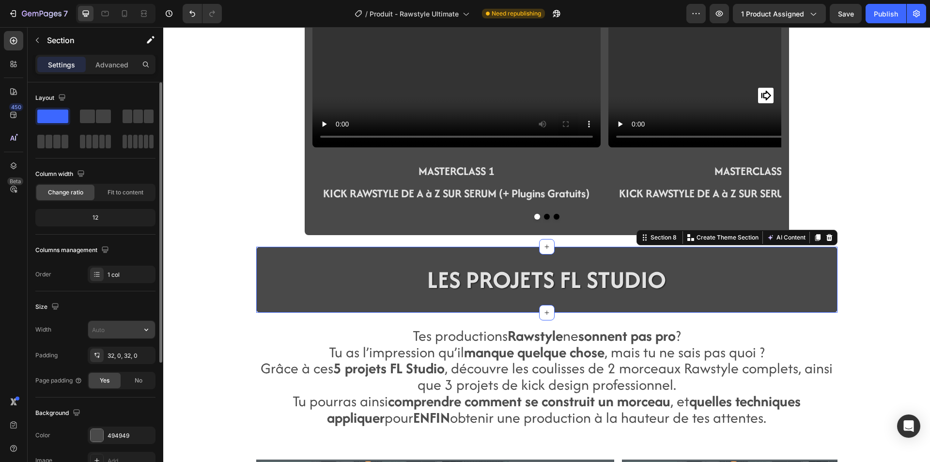
click at [88, 326] on input "text" at bounding box center [121, 329] width 67 height 17
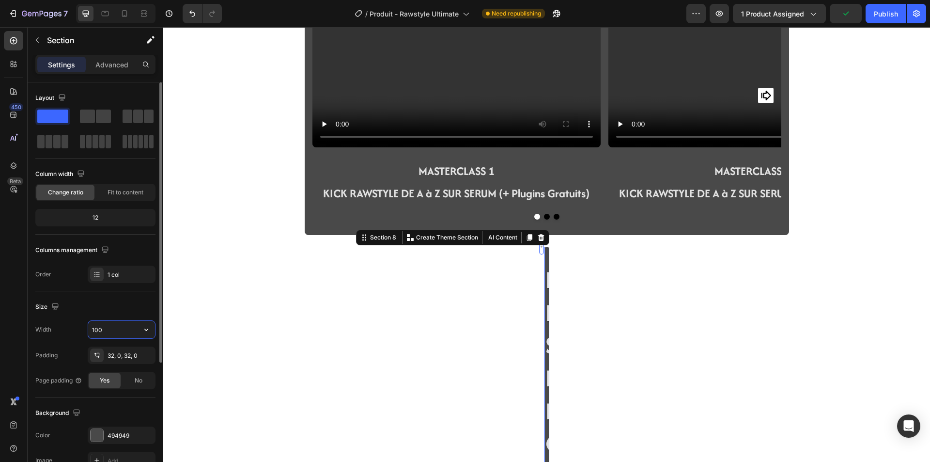
type input "1000"
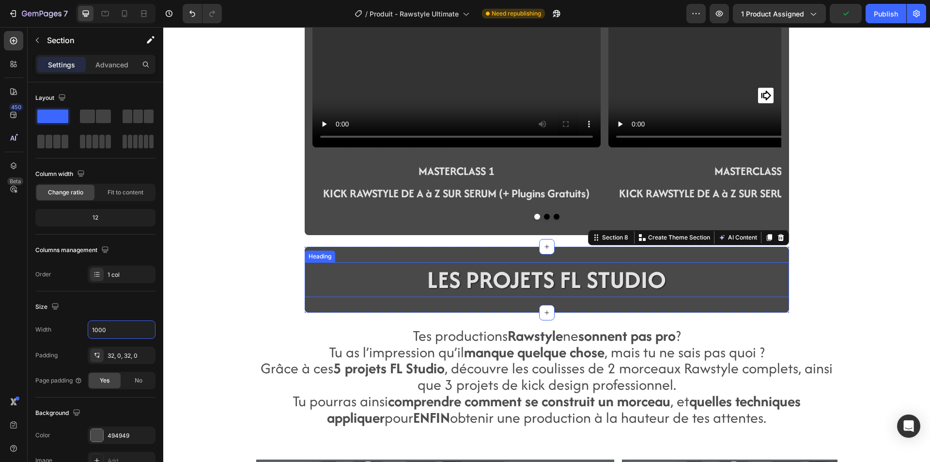
click at [446, 286] on span "LES PROJETS FL STUDIO" at bounding box center [546, 279] width 239 height 33
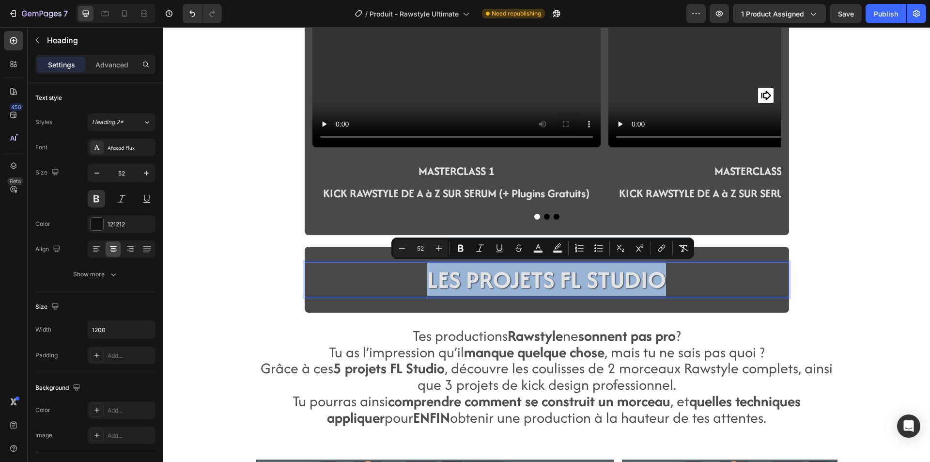
drag, startPoint x: 660, startPoint y: 279, endPoint x: 424, endPoint y: 269, distance: 236.1
click at [427, 269] on span "LES PROJETS FL STUDIO" at bounding box center [546, 279] width 239 height 33
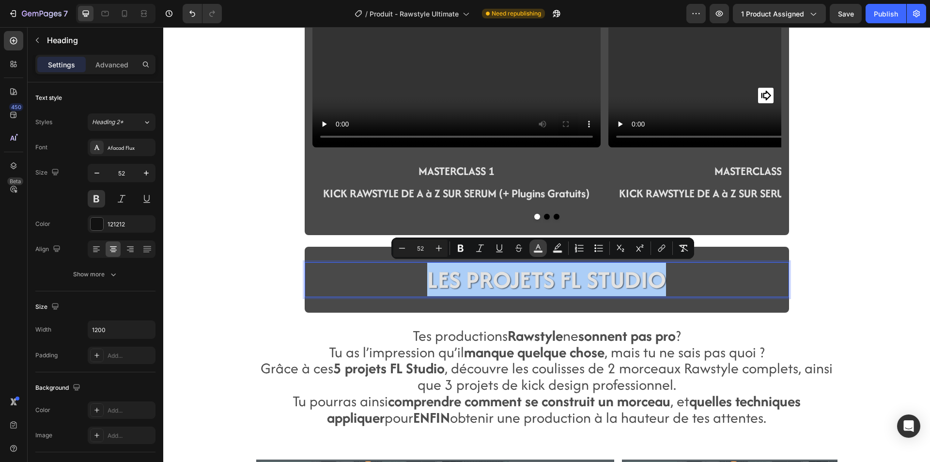
click at [543, 248] on button "color" at bounding box center [537, 247] width 17 height 17
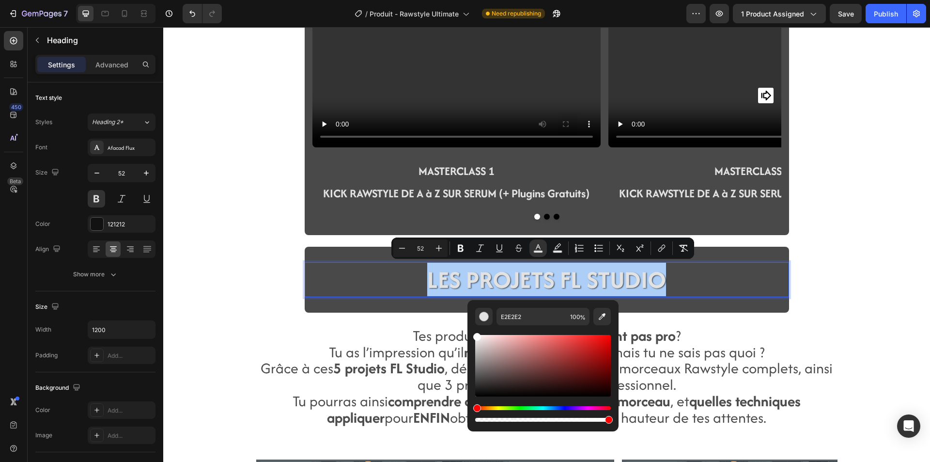
drag, startPoint x: 477, startPoint y: 341, endPoint x: 472, endPoint y: 318, distance: 23.2
click at [472, 318] on div "E2E2E2 100 %" at bounding box center [542, 362] width 151 height 124
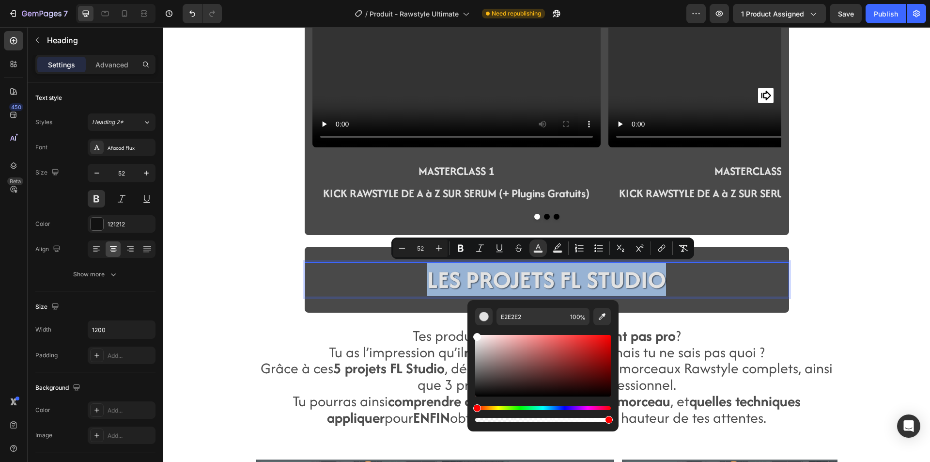
type input "FFFFFF"
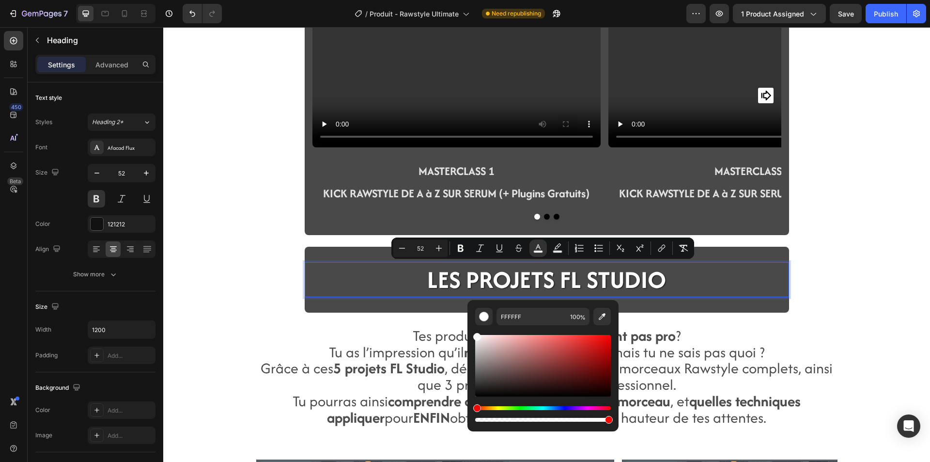
click at [219, 264] on div "Video MASTERCLASS 1 KICK RAWSTYLE DE A à Z SUR SERUM (+ Plugins Gratuits) Text …" at bounding box center [546, 362] width 767 height 2665
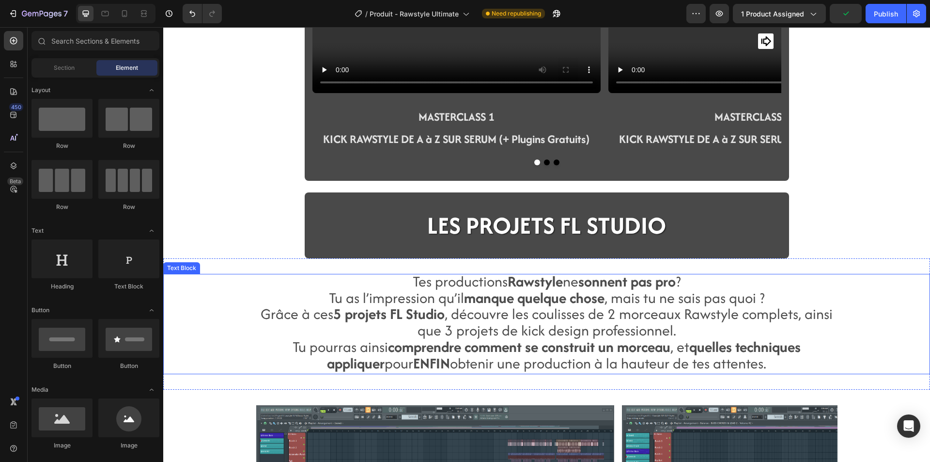
scroll to position [1114, 0]
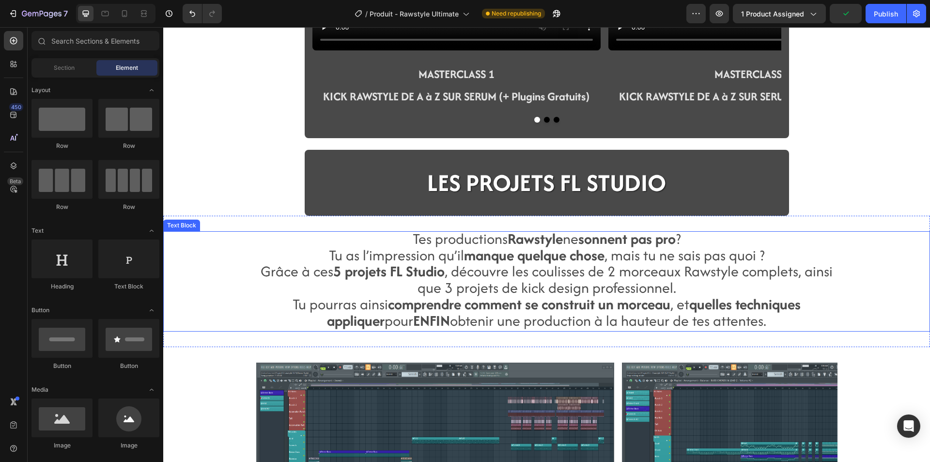
click at [240, 326] on div "Tes productions Rawstyle ne sonnent pas pro ? Tu as l’impression qu’il manque q…" at bounding box center [546, 281] width 767 height 100
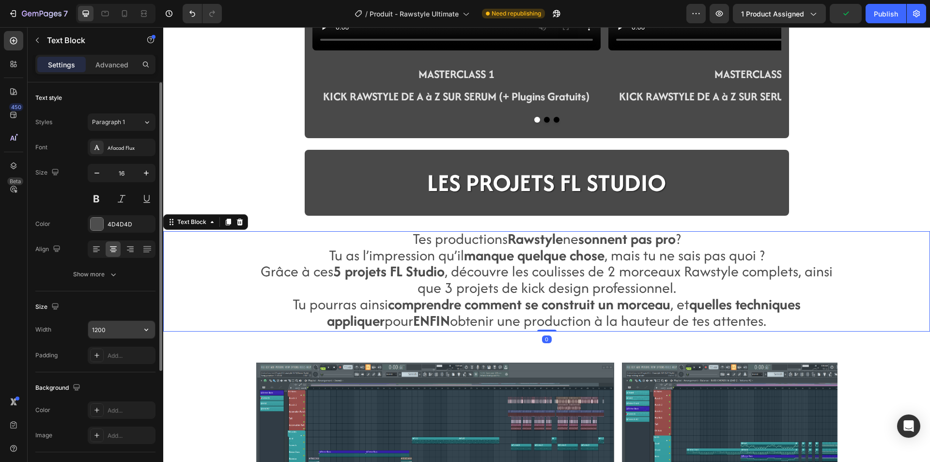
click at [111, 338] on input "1200" at bounding box center [121, 329] width 67 height 17
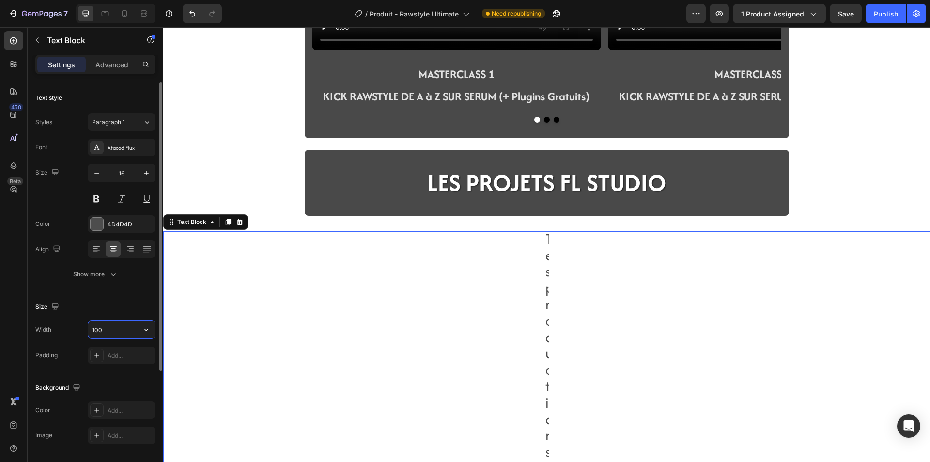
type input "1000"
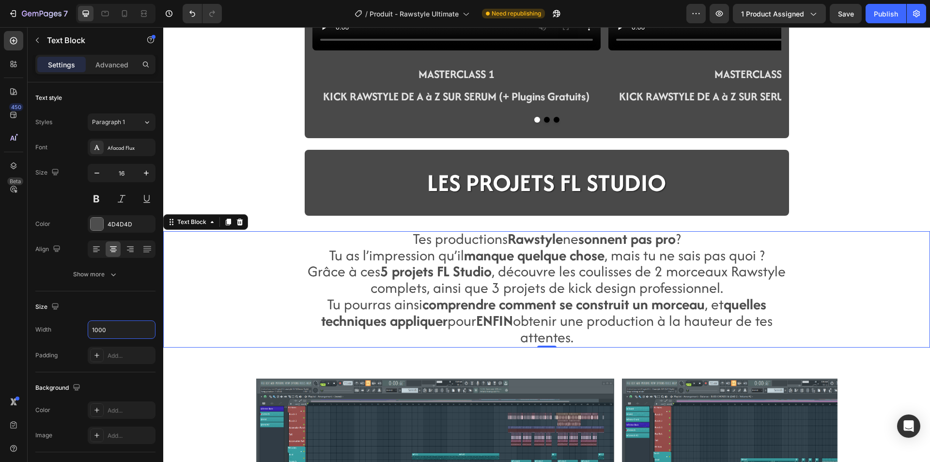
click at [223, 389] on div "Video MASTERCLASS 1 KICK RAWSTYLE DE A à Z SUR SERUM (+ Plugins Gratuits) Text …" at bounding box center [546, 273] width 767 height 2681
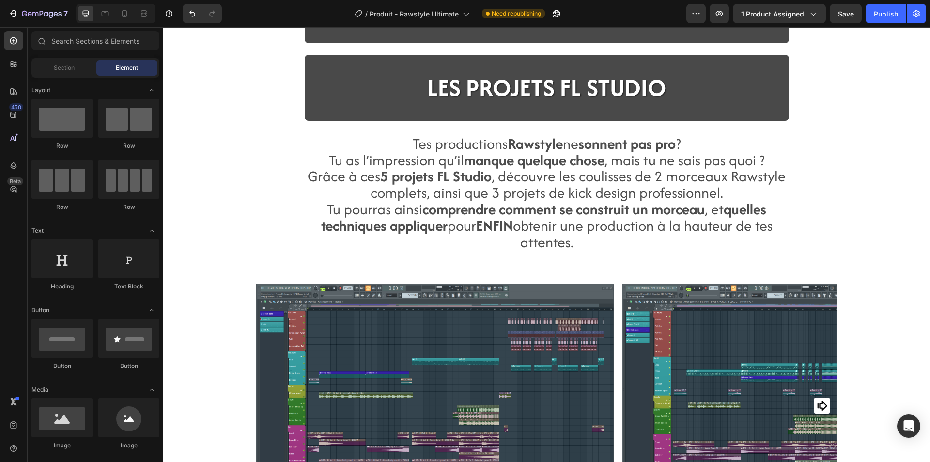
scroll to position [1163, 0]
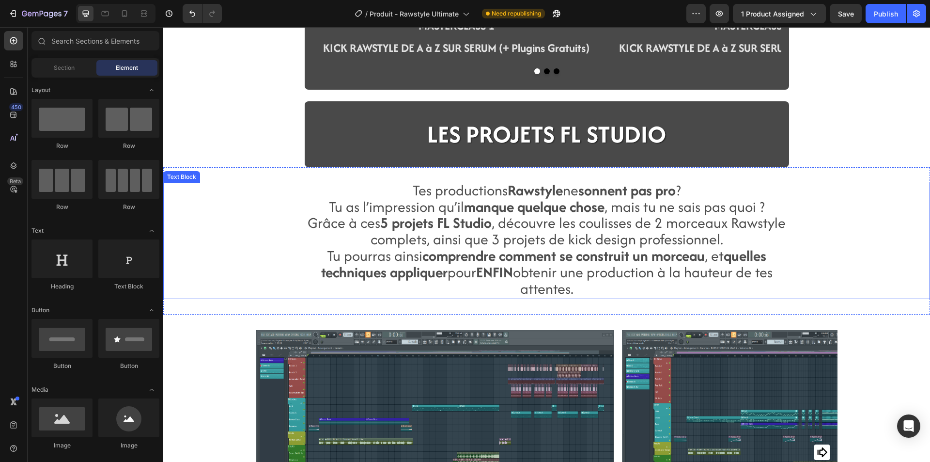
click at [540, 295] on span "Tu pourras ainsi comprendre comment se construit un morceau , et quelles techni…" at bounding box center [546, 272] width 451 height 54
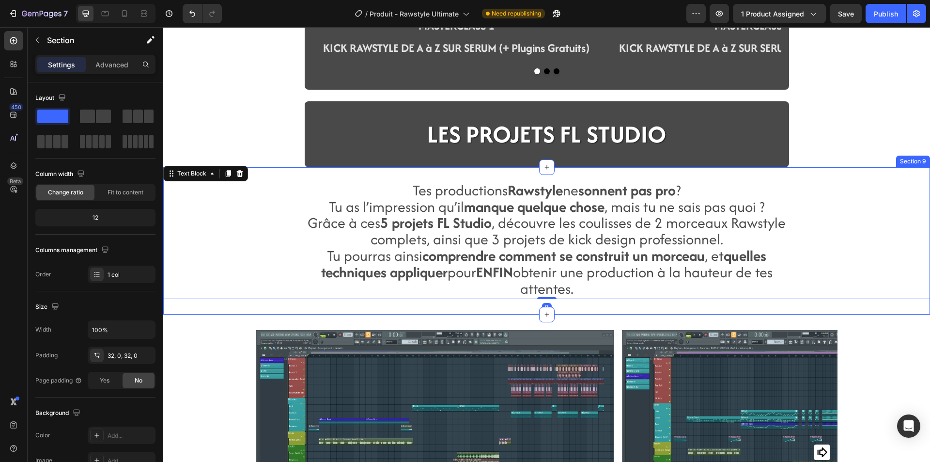
click at [575, 314] on div "Tes productions Rawstyle ne sonnent pas pro ? Tu as l’impression qu’il manque q…" at bounding box center [546, 241] width 767 height 148
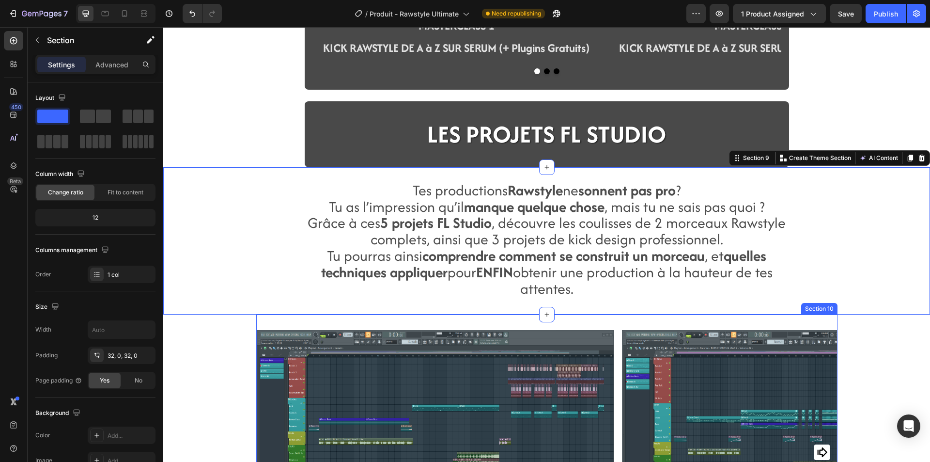
click at [575, 322] on div "Image Row FLP 1 - CLASSIC RAWSTYLE Text Block Publish the page to see the conte…" at bounding box center [546, 458] width 581 height 288
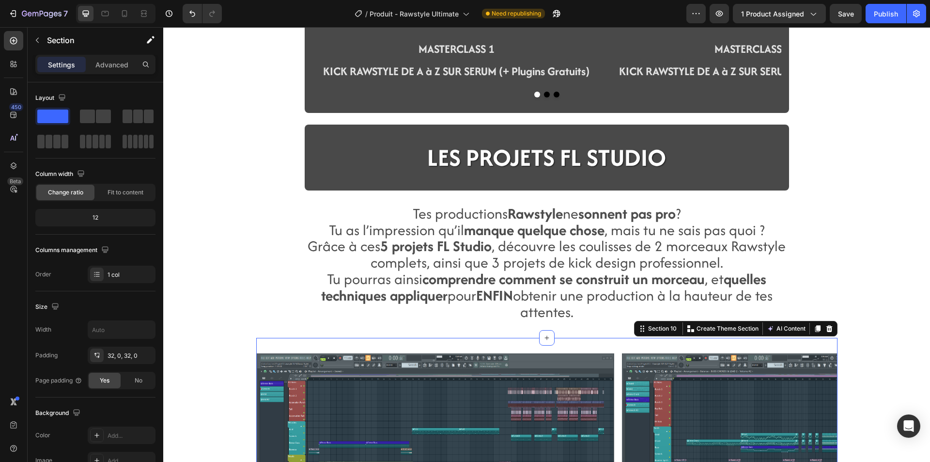
scroll to position [1114, 0]
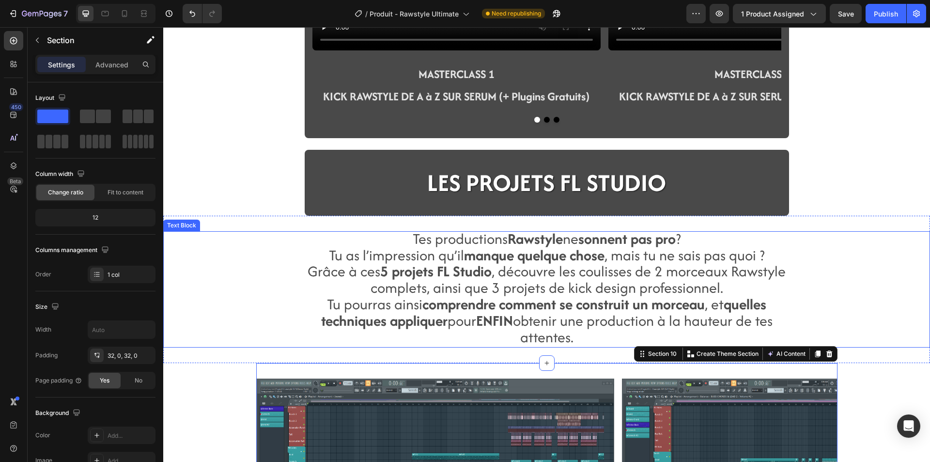
click at [228, 282] on div "Tes productions Rawstyle ne sonnent pas pro ? Tu as l’impression qu’il manque q…" at bounding box center [546, 289] width 767 height 117
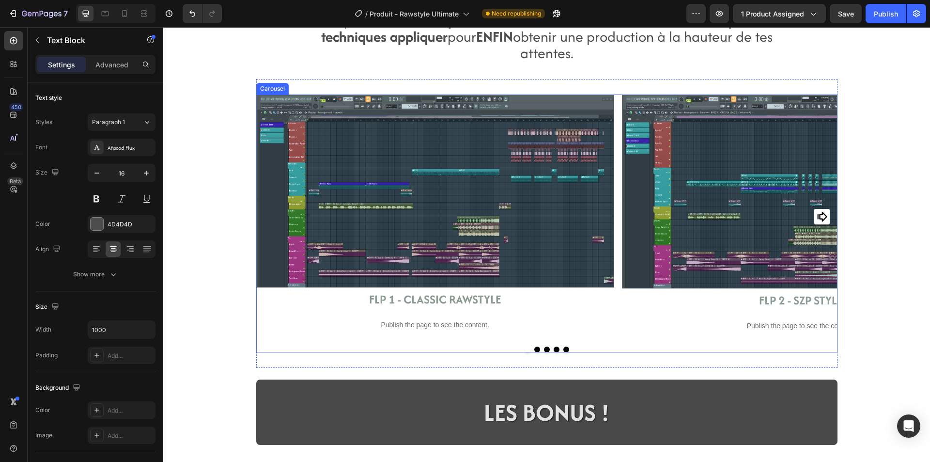
scroll to position [1405, 0]
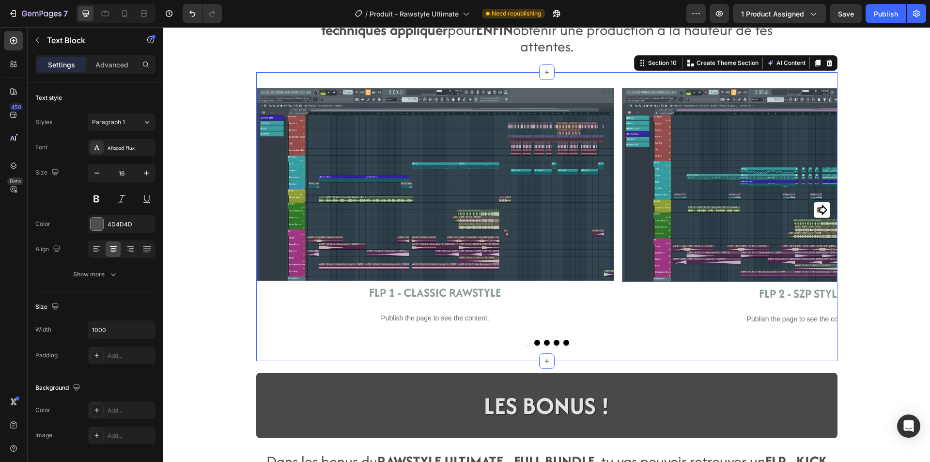
click at [259, 352] on div "Image Row FLP 1 - CLASSIC RAWSTYLE Text Block Publish the page to see the conte…" at bounding box center [546, 216] width 581 height 288
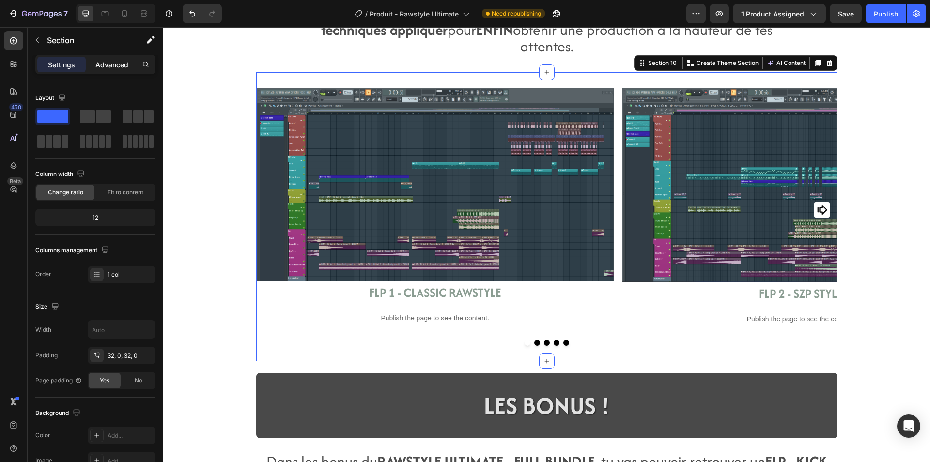
click at [121, 70] on div "Advanced" at bounding box center [112, 65] width 48 height 16
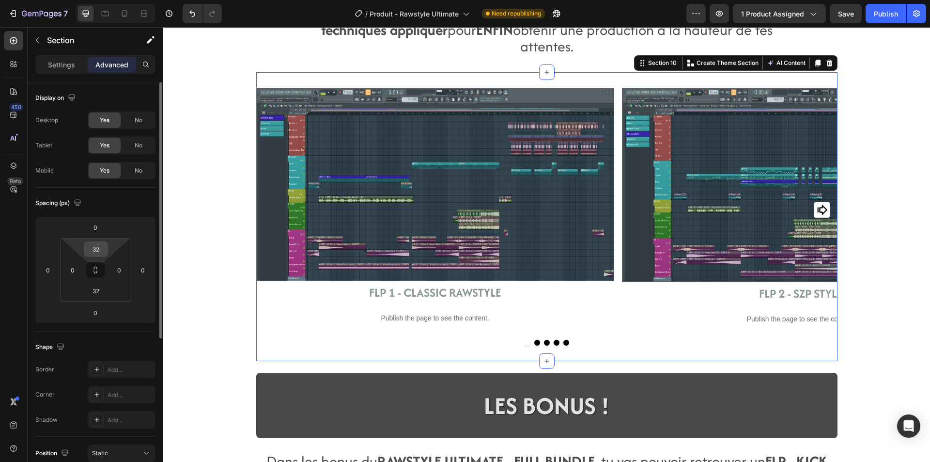
click at [93, 252] on input "32" at bounding box center [95, 249] width 19 height 15
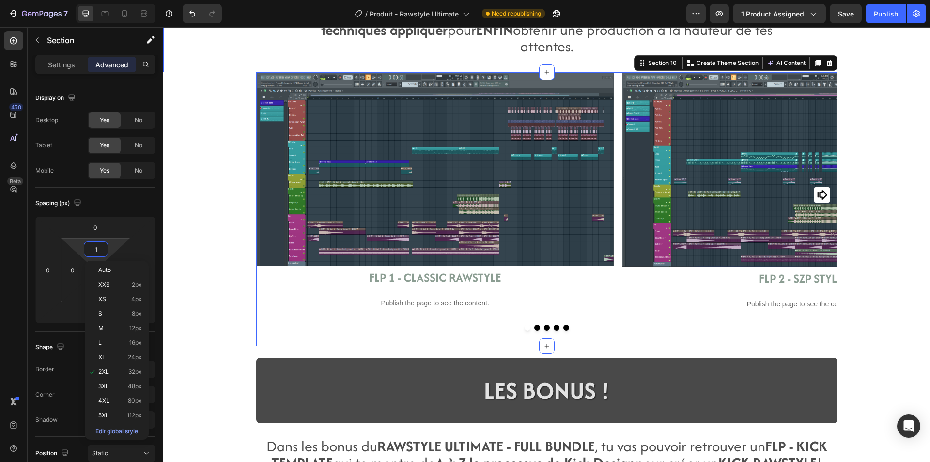
type input "16"
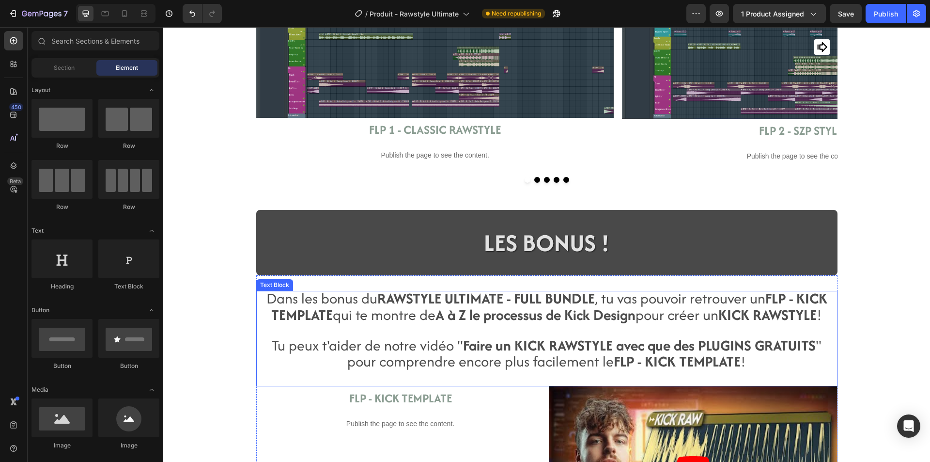
scroll to position [1598, 0]
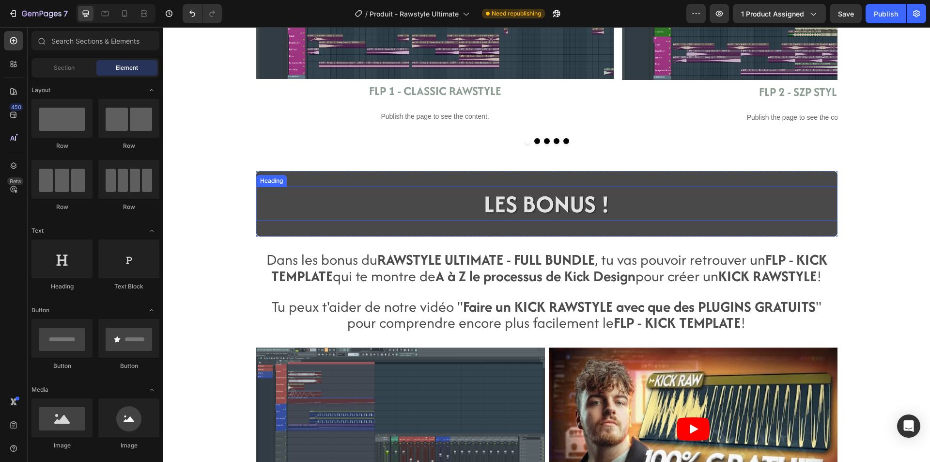
click at [566, 202] on span "LES BONUS !" at bounding box center [546, 203] width 125 height 33
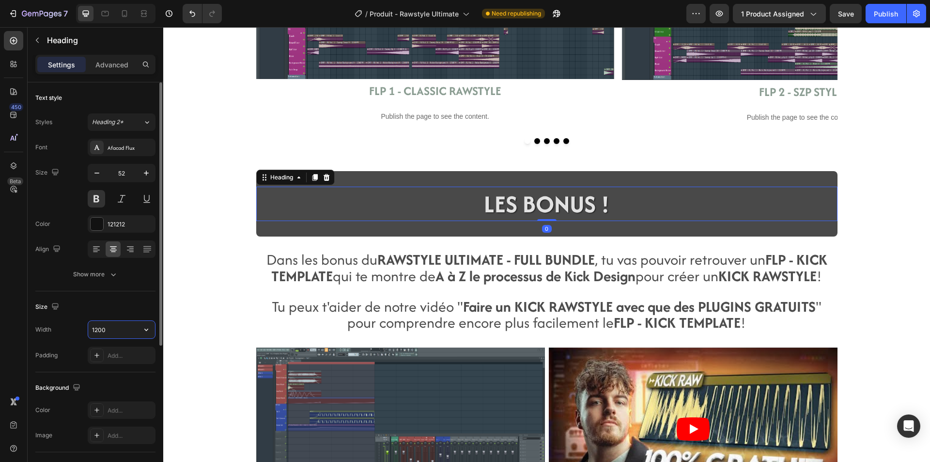
click at [115, 328] on input "1200" at bounding box center [121, 329] width 67 height 17
type input "1000"
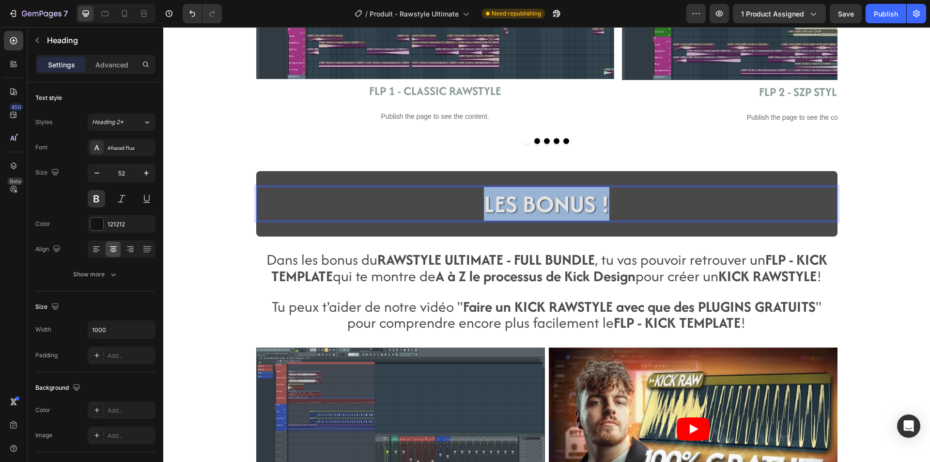
drag, startPoint x: 602, startPoint y: 206, endPoint x: 465, endPoint y: 204, distance: 137.1
click at [465, 204] on p "LES BONUS !" at bounding box center [547, 203] width 482 height 33
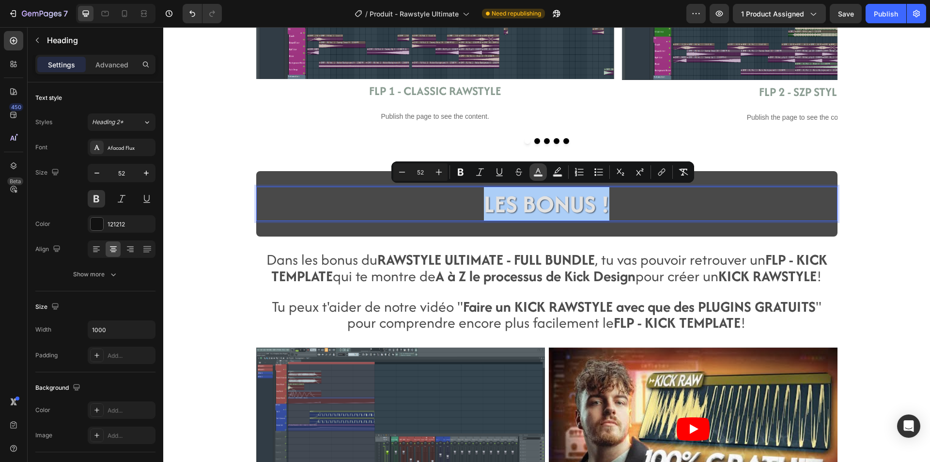
click at [538, 171] on icon "Editor contextual toolbar" at bounding box center [538, 170] width 5 height 5
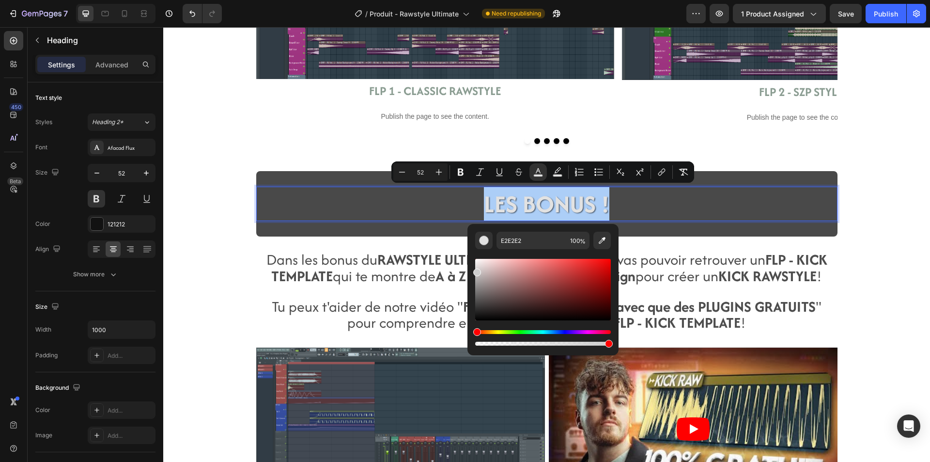
drag, startPoint x: 476, startPoint y: 270, endPoint x: 474, endPoint y: 242, distance: 27.6
click at [474, 242] on div "E2E2E2 100 %" at bounding box center [542, 286] width 151 height 124
type input "FFFFFF"
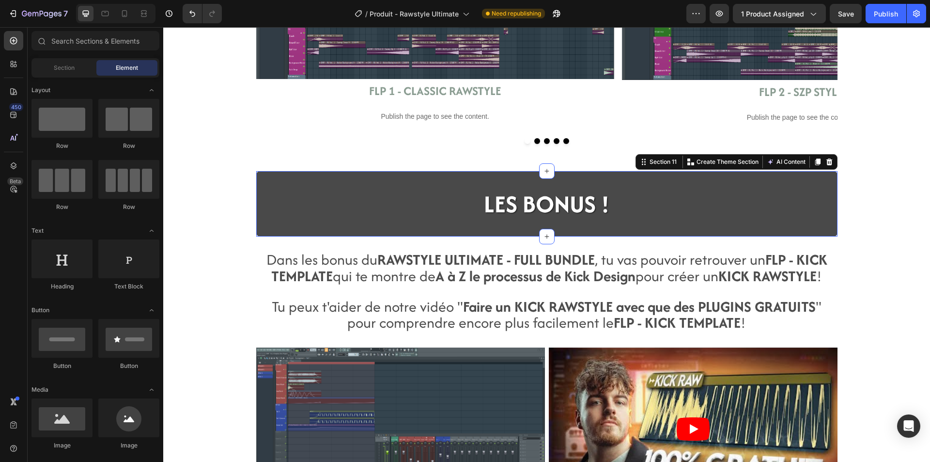
click at [256, 231] on div "⁠⁠⁠⁠⁠⁠⁠ LES BONUS ! Heading Section 11 You can create reusable sections Create …" at bounding box center [546, 204] width 581 height 66
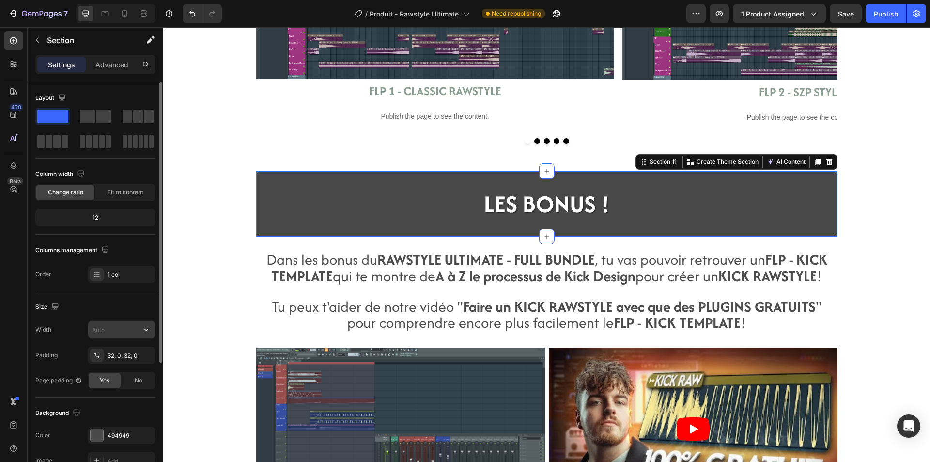
click at [112, 337] on input "text" at bounding box center [121, 329] width 67 height 17
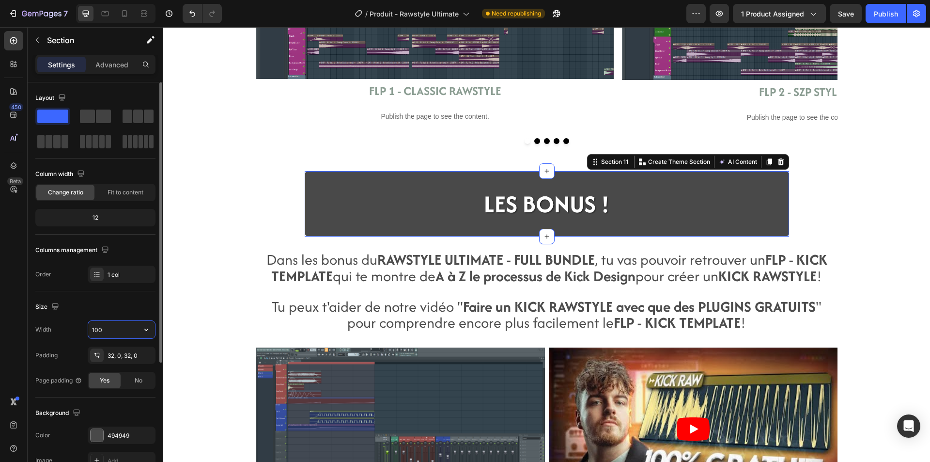
type input "1000"
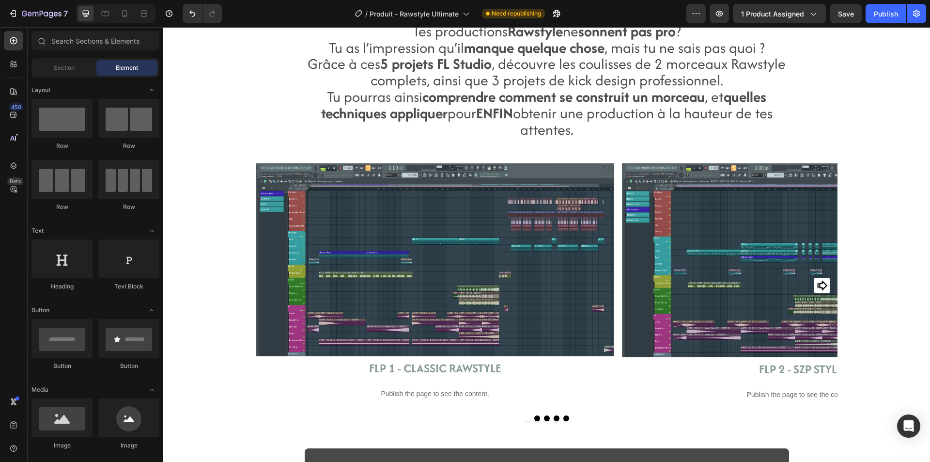
scroll to position [1308, 0]
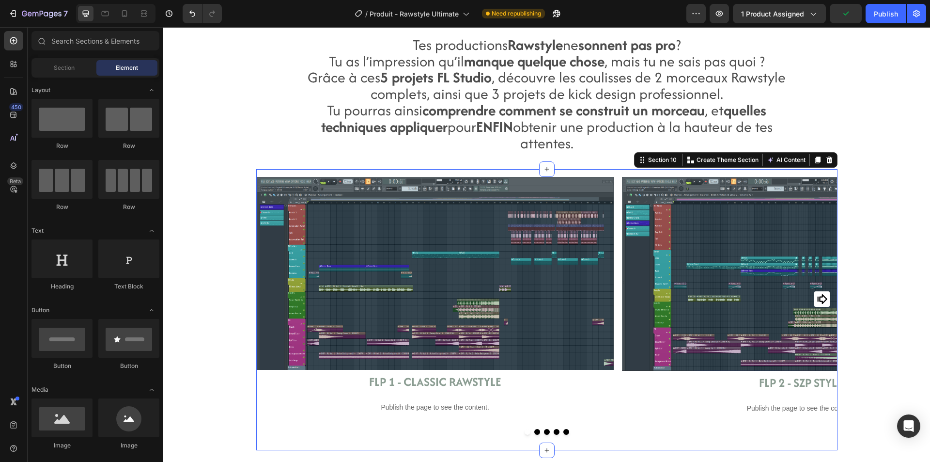
click at [291, 442] on div "Image Row FLP 1 - CLASSIC RAWSTYLE Text Block Publish the page to see the conte…" at bounding box center [546, 309] width 581 height 280
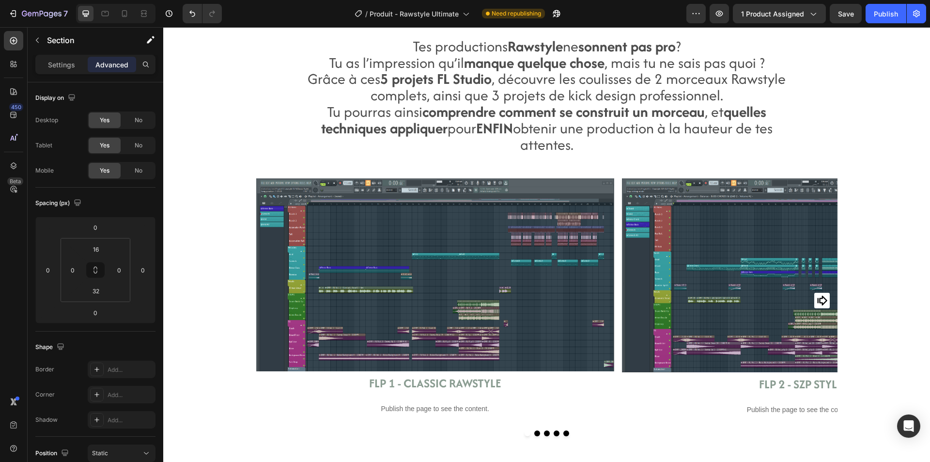
scroll to position [1356, 0]
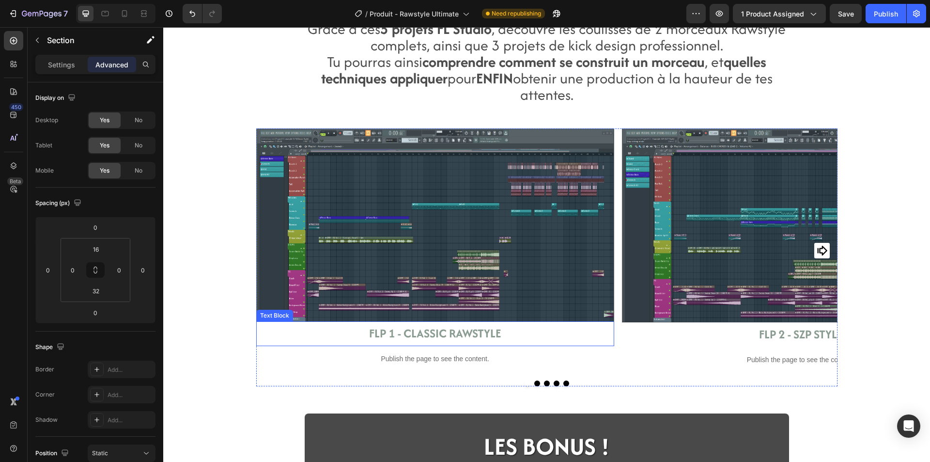
click at [263, 334] on p "FLP 1 - CLASSIC RAWSTYLE" at bounding box center [435, 333] width 356 height 23
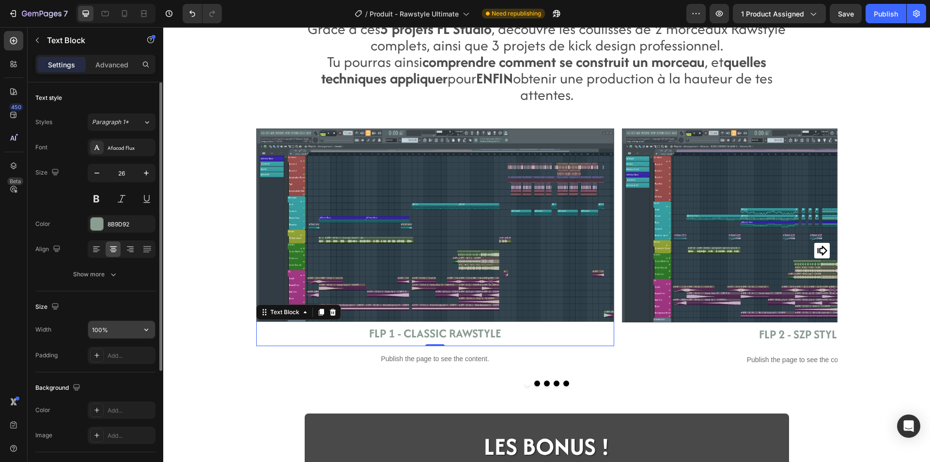
click at [124, 337] on input "100%" at bounding box center [121, 329] width 67 height 17
click at [151, 328] on button "button" at bounding box center [146, 329] width 17 height 17
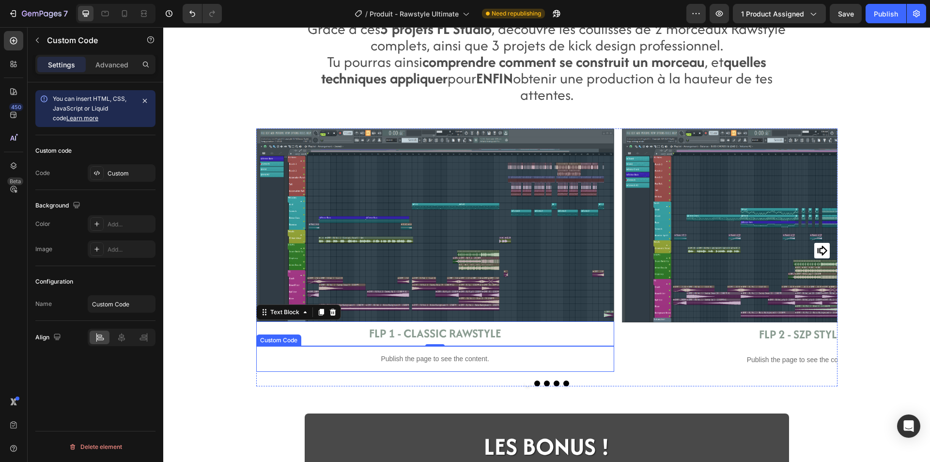
click at [307, 354] on p "Publish the page to see the content." at bounding box center [435, 359] width 358 height 10
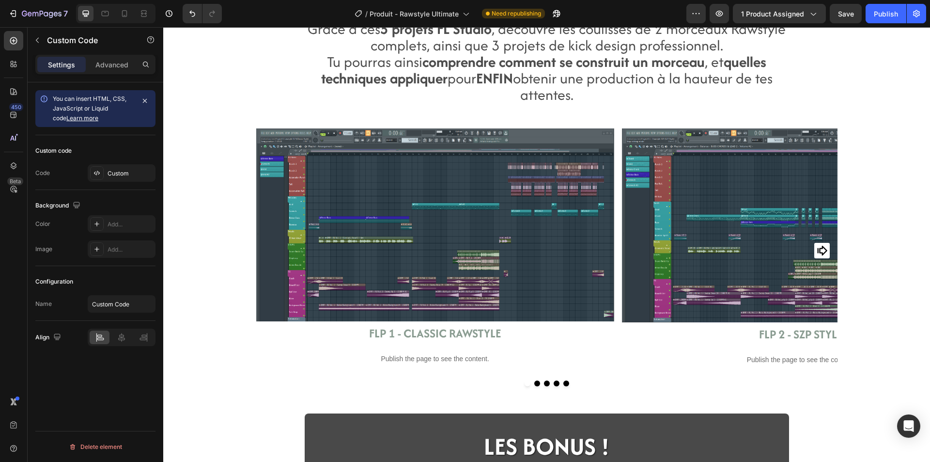
click at [229, 378] on div "Tes productions Rawstyle ne sonnent pas pro ? Tu as l’impression qu’il manque q…" at bounding box center [546, 39] width 767 height 2697
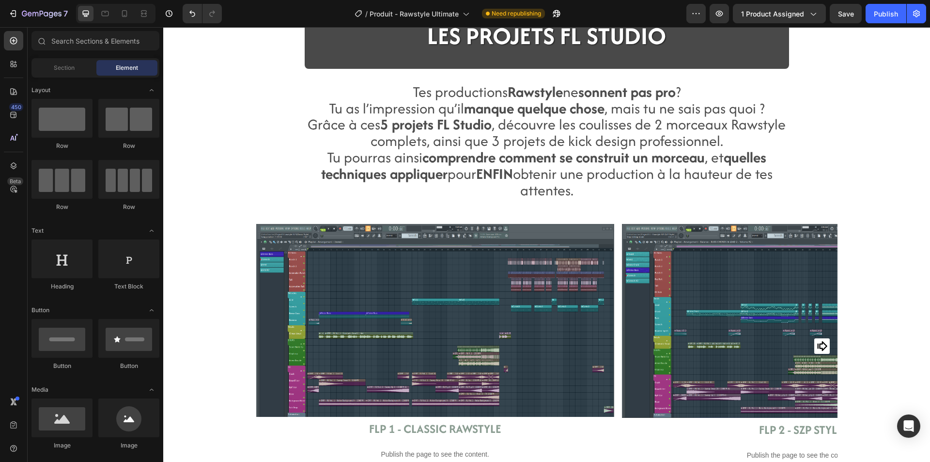
scroll to position [1211, 0]
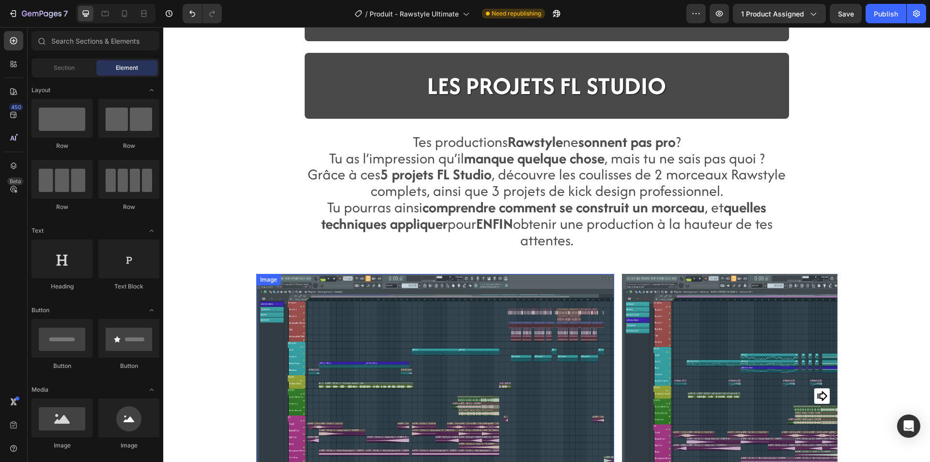
click at [282, 288] on div "Image" at bounding box center [435, 370] width 358 height 193
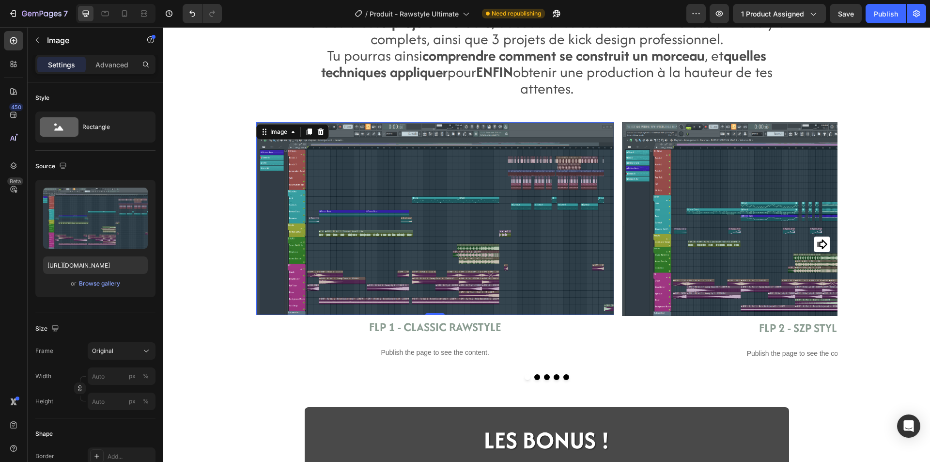
scroll to position [1405, 0]
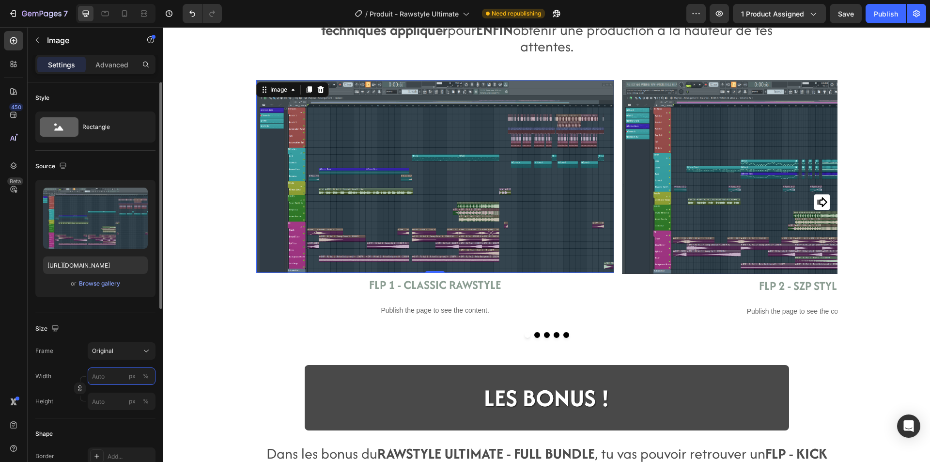
click at [105, 378] on input "px %" at bounding box center [122, 375] width 68 height 17
click at [143, 373] on div "%" at bounding box center [146, 376] width 6 height 9
click at [122, 379] on input "1000" at bounding box center [122, 375] width 68 height 17
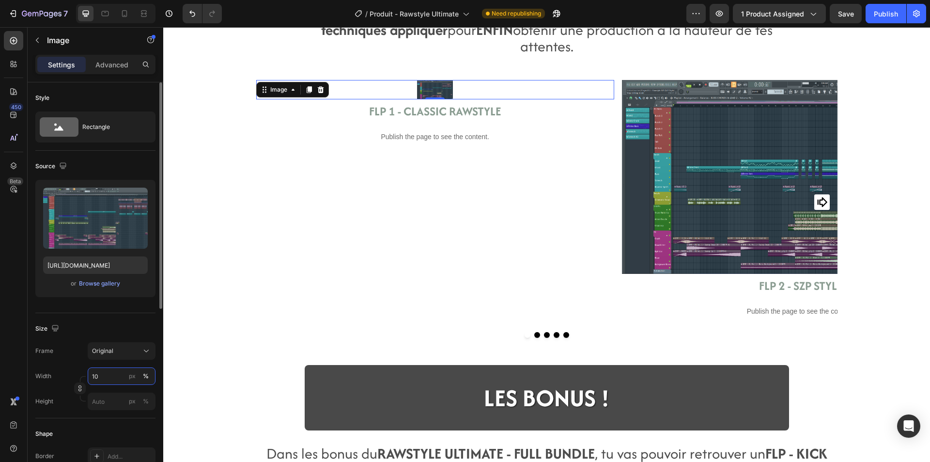
type input "1"
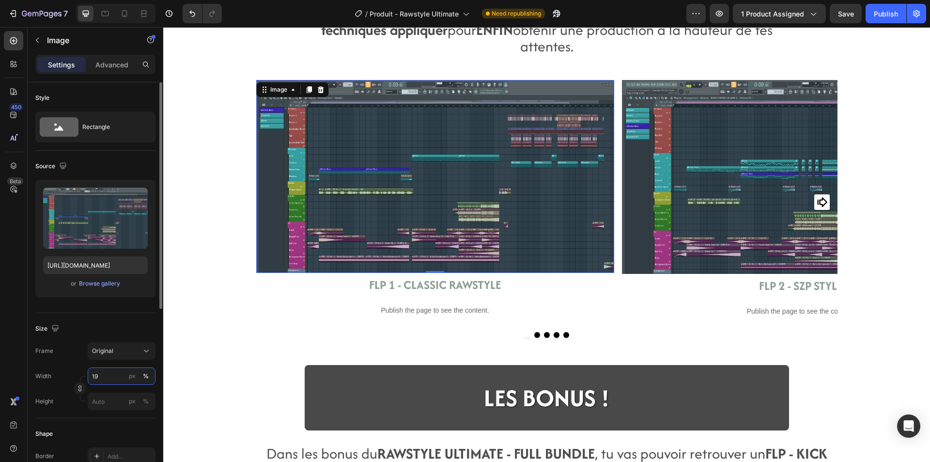
type input "1"
type input "9"
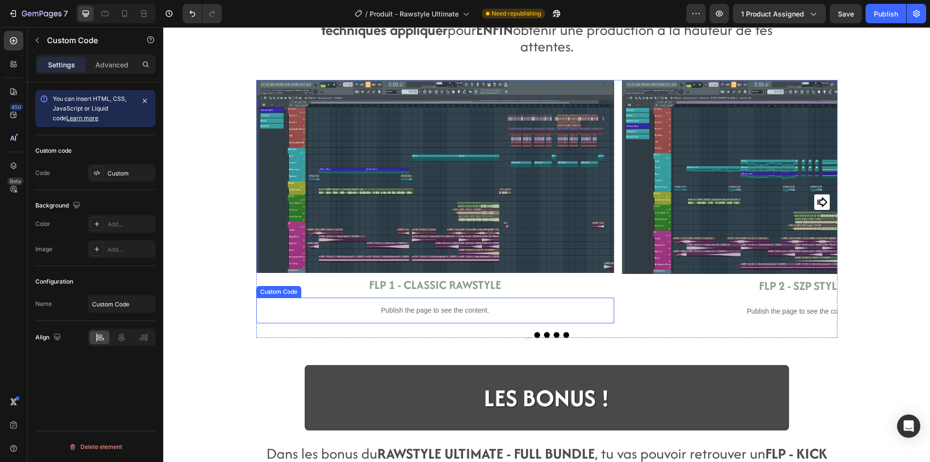
click at [299, 317] on div "Publish the page to see the content." at bounding box center [435, 310] width 358 height 26
click at [258, 335] on div at bounding box center [546, 335] width 581 height 6
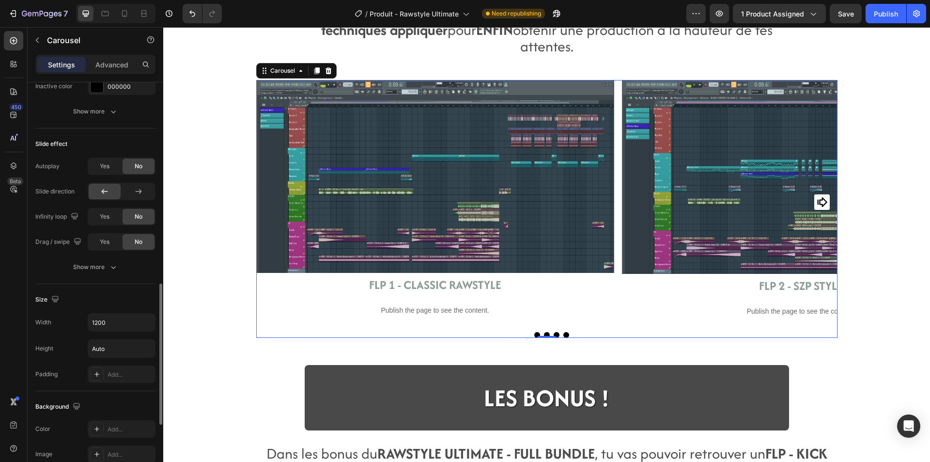
scroll to position [727, 0]
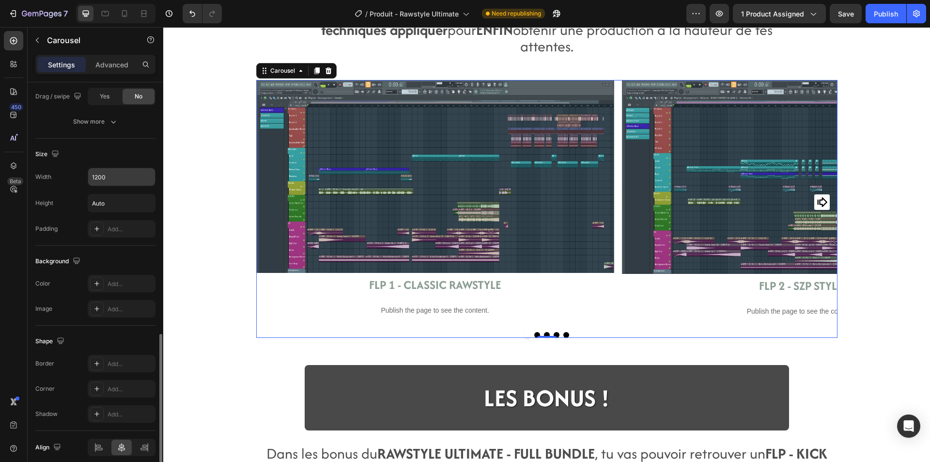
click at [112, 175] on input "1200" at bounding box center [121, 176] width 67 height 17
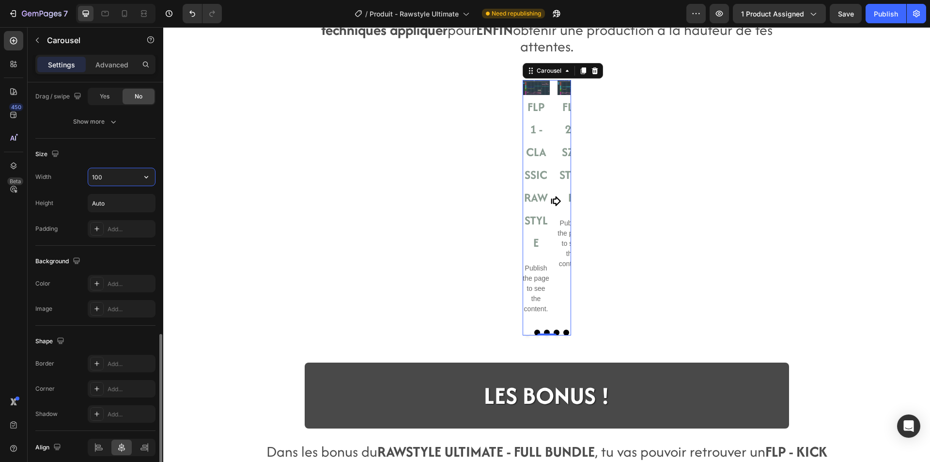
type input "1000"
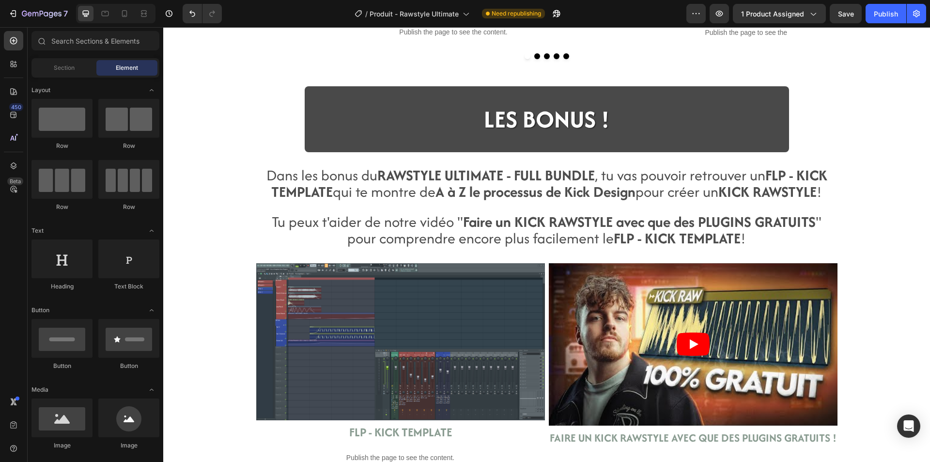
scroll to position [1695, 0]
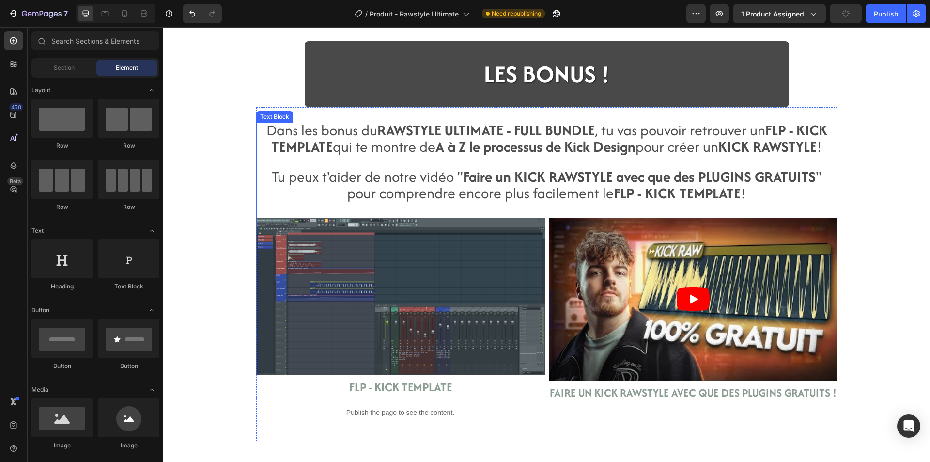
click at [336, 187] on span "Tu peux t'aider de notre vidéo " Faire un KICK RAWSTYLE avec que des PLUGINS GR…" at bounding box center [547, 184] width 550 height 37
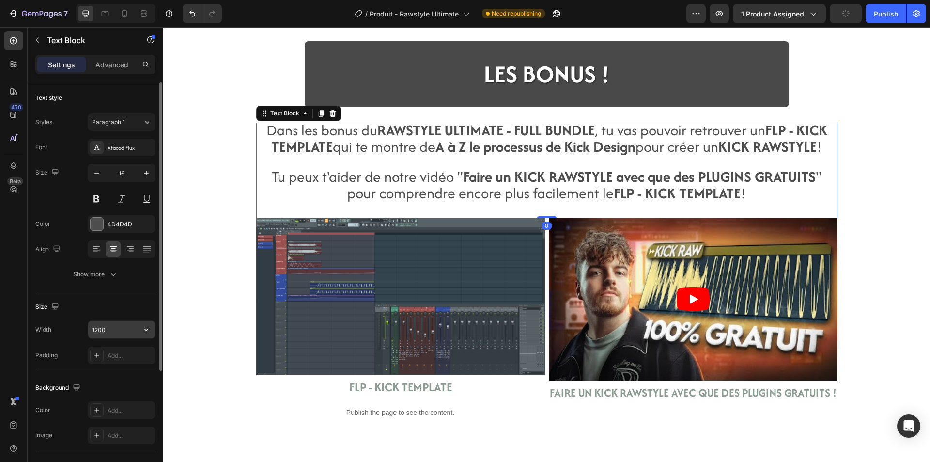
click at [121, 329] on input "1200" at bounding box center [121, 329] width 67 height 17
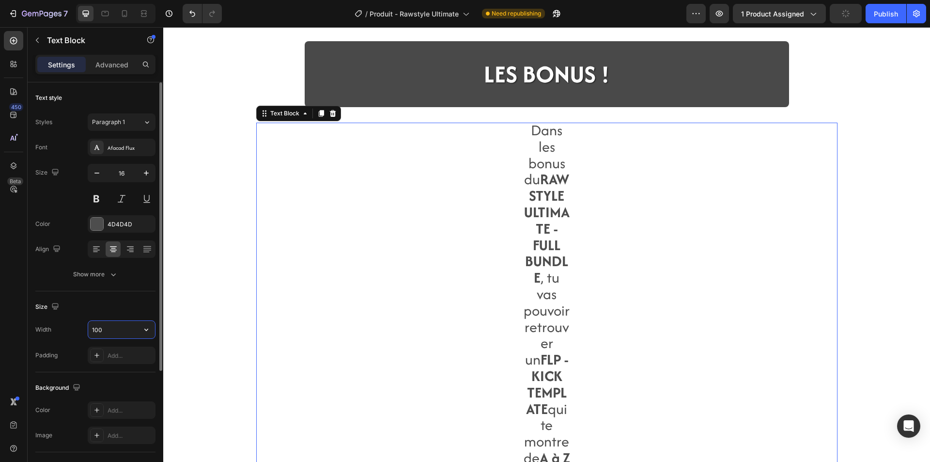
type input "1000"
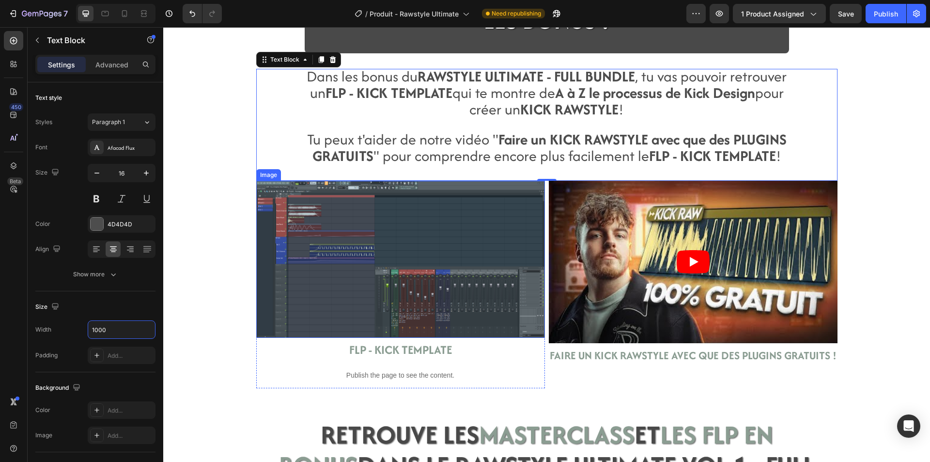
scroll to position [1792, 0]
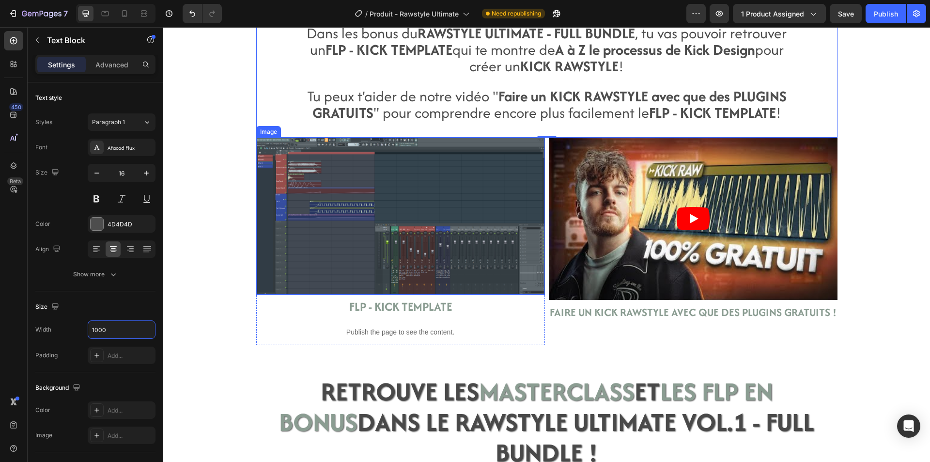
click at [310, 290] on img at bounding box center [400, 216] width 289 height 157
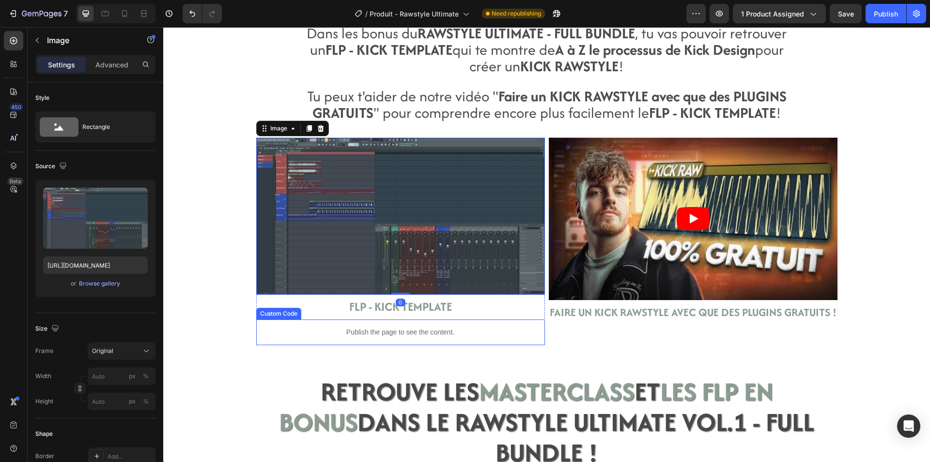
click at [281, 324] on div "Publish the page to see the content." at bounding box center [400, 332] width 289 height 26
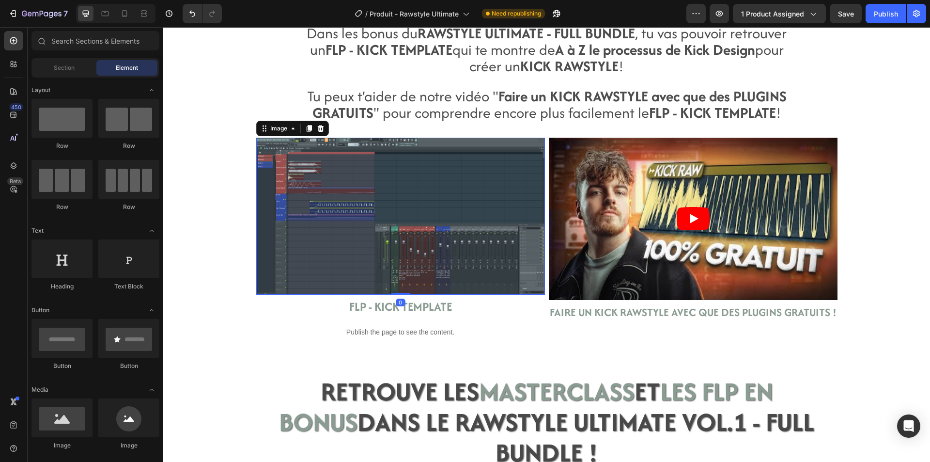
click at [502, 267] on img at bounding box center [400, 216] width 289 height 157
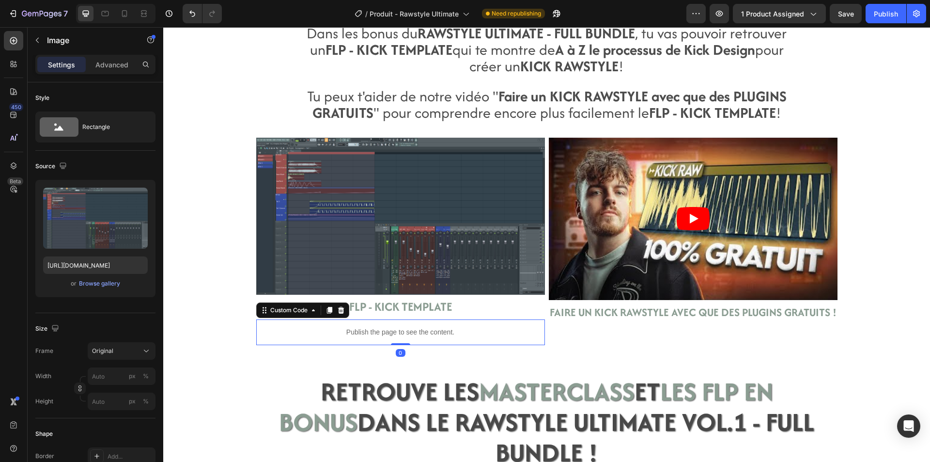
click at [526, 335] on p "Publish the page to see the content." at bounding box center [400, 332] width 289 height 10
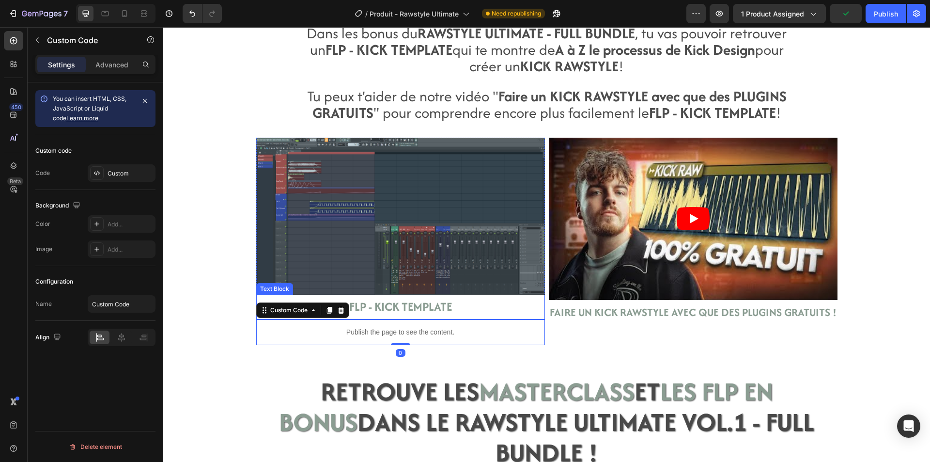
click at [538, 307] on p "FLP - KICK TEMPLATE" at bounding box center [400, 306] width 287 height 23
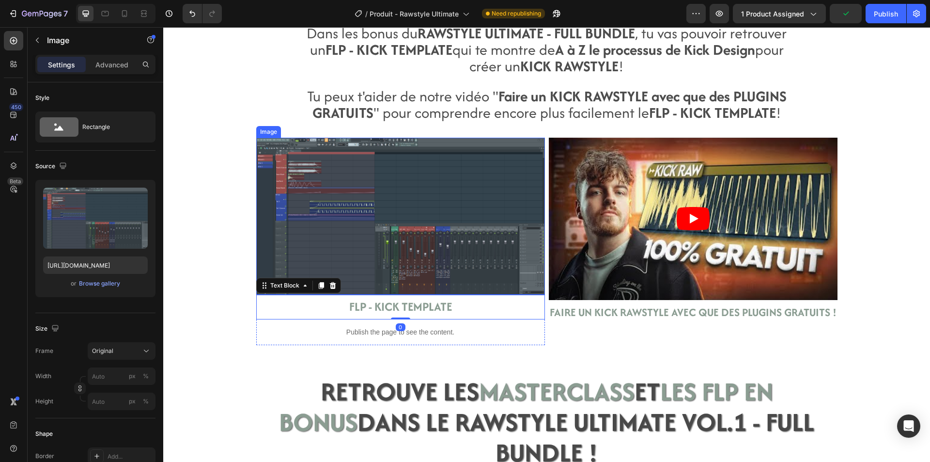
click at [538, 284] on img at bounding box center [400, 216] width 289 height 157
click at [543, 297] on p "FLP - KICK TEMPLATE" at bounding box center [400, 306] width 287 height 23
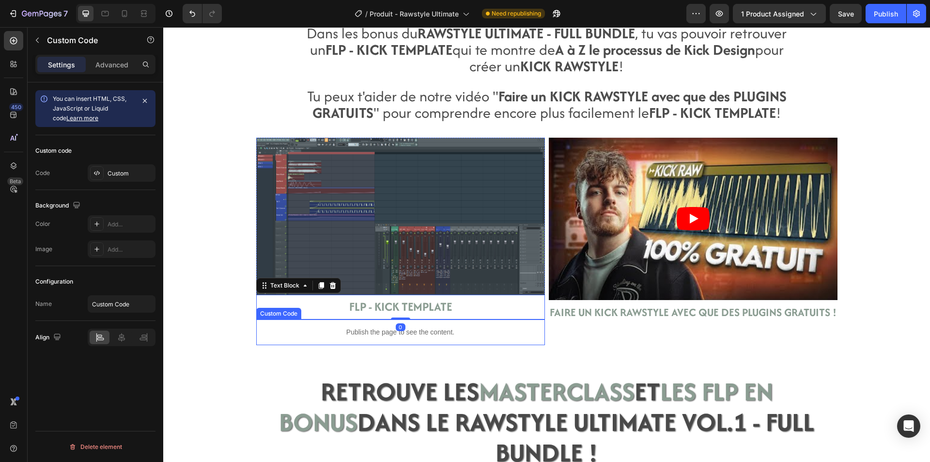
click at [538, 336] on p "Publish the page to see the content." at bounding box center [400, 332] width 289 height 10
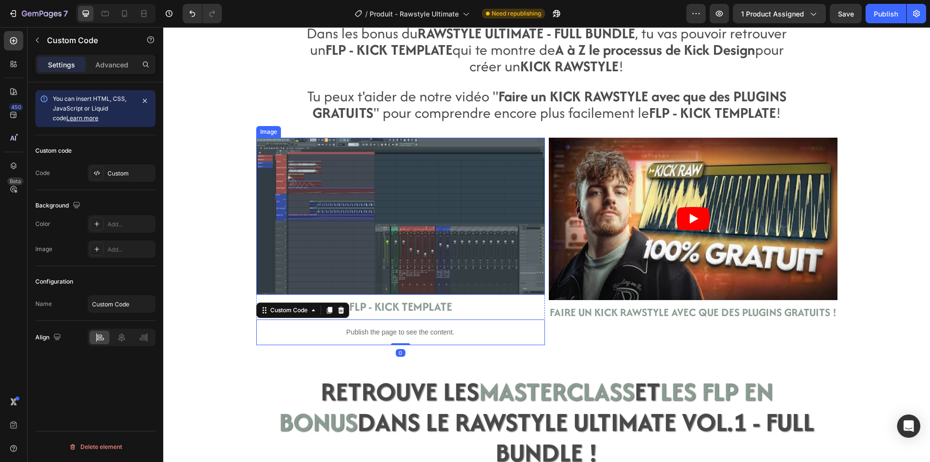
click at [452, 245] on img at bounding box center [400, 216] width 289 height 157
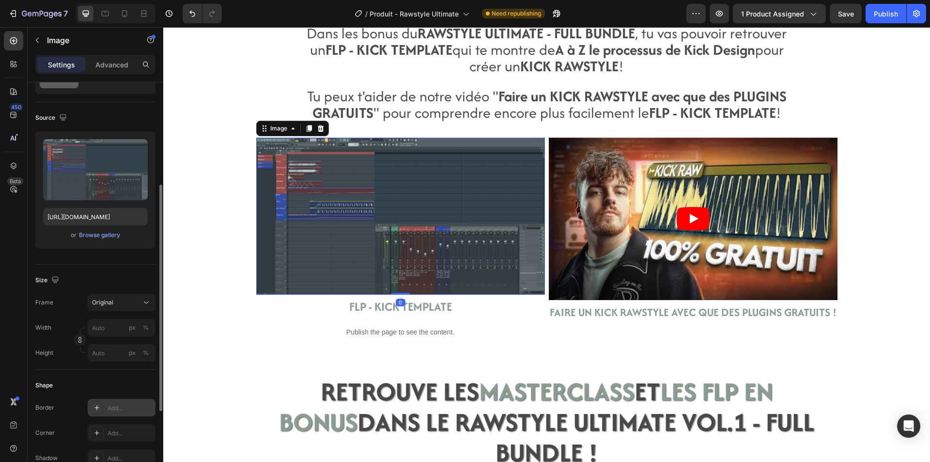
scroll to position [97, 0]
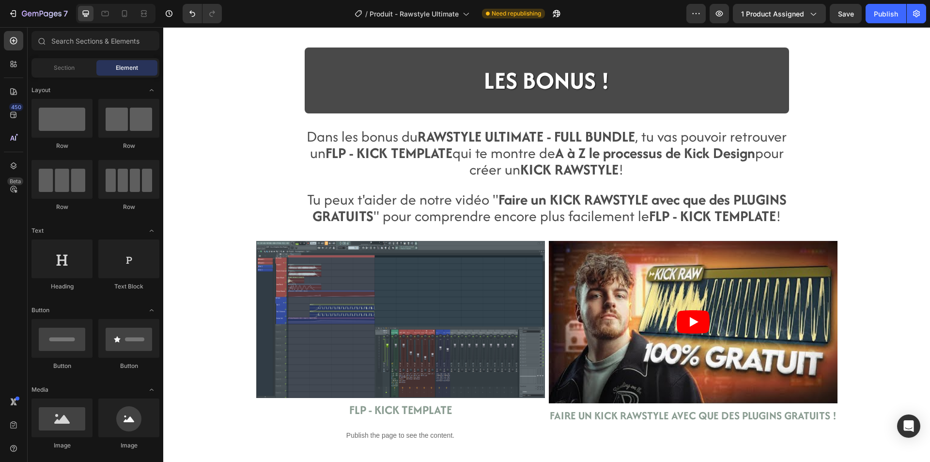
scroll to position [1695, 0]
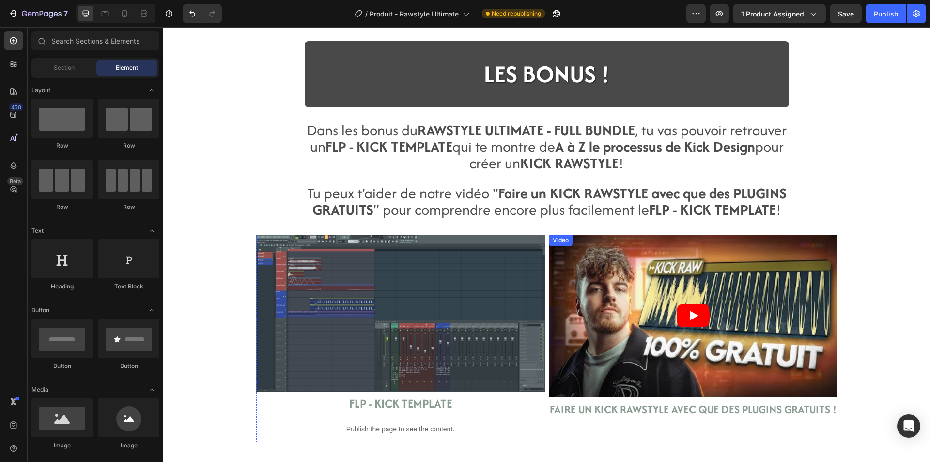
click at [576, 381] on article at bounding box center [693, 315] width 289 height 162
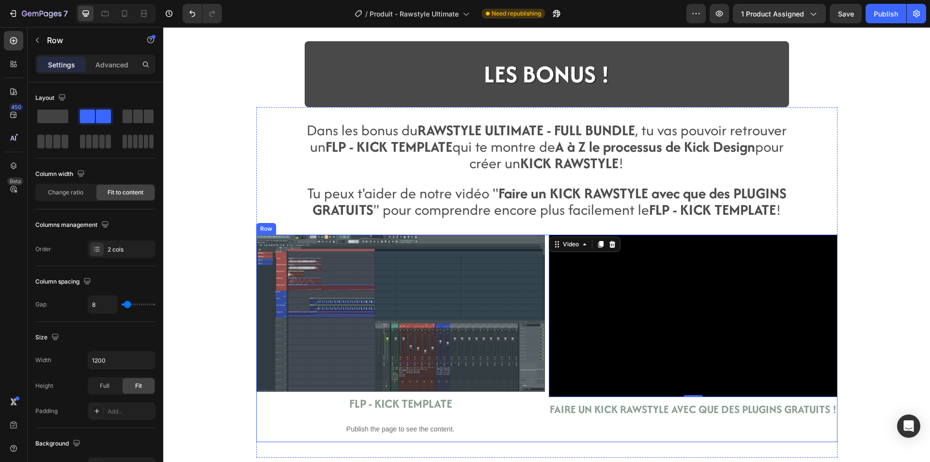
click at [551, 429] on div "Video 0 FAIRE UN KICK RAWSTYLE AVEC QUE DES PLUGINS GRATUITS ! Text Block" at bounding box center [693, 337] width 289 height 207
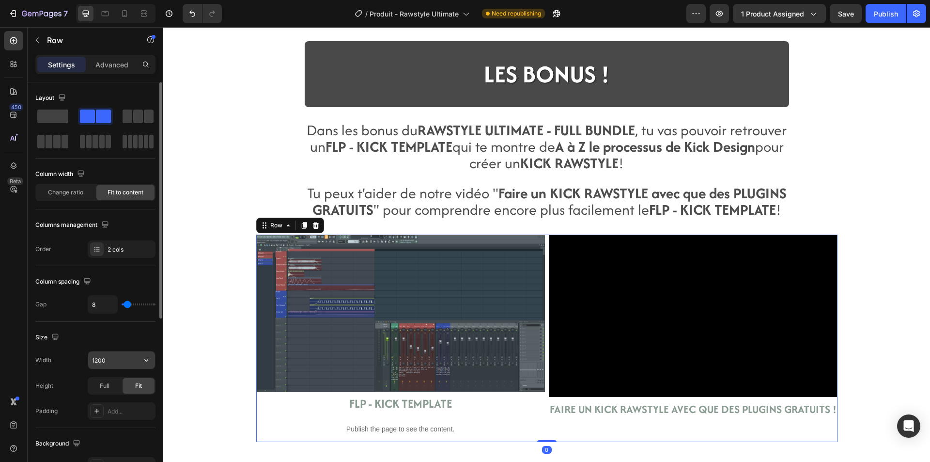
click at [117, 362] on input "1200" at bounding box center [121, 359] width 67 height 17
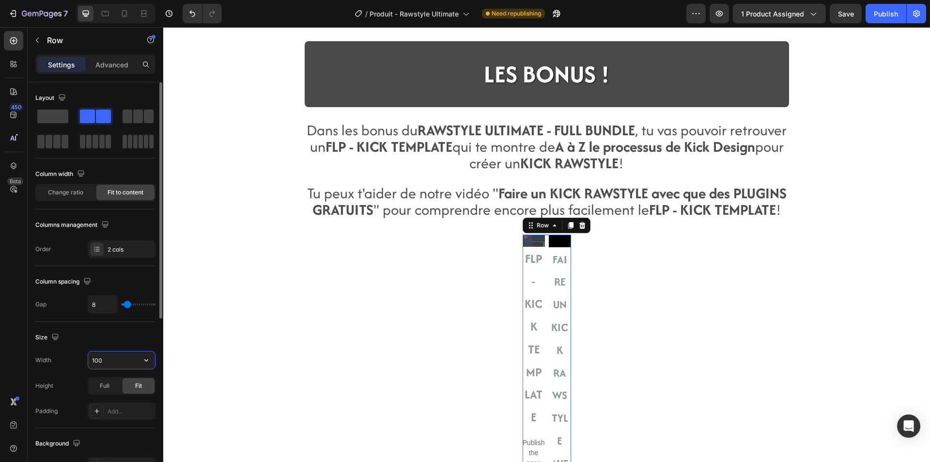
type input "1000"
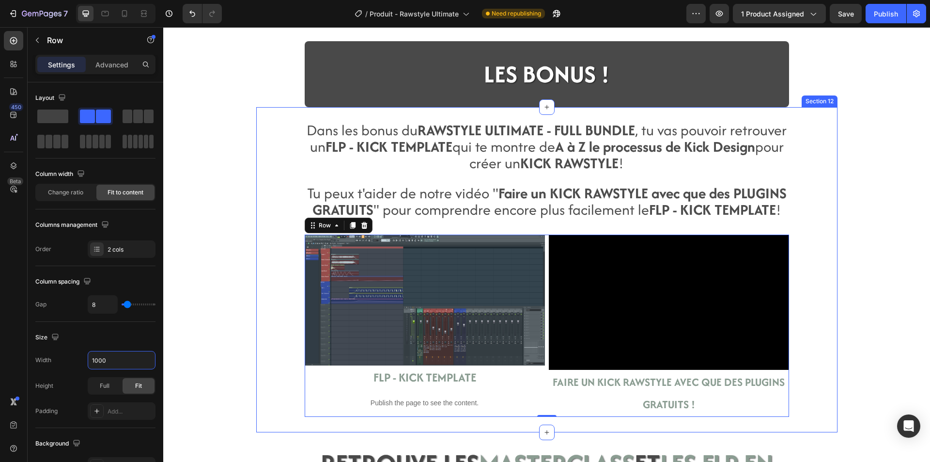
click at [259, 309] on div "Dans les bonus du RAWSTYLE ULTIMATE - FULL BUNDLE , tu vas pouvoir retrouver un…" at bounding box center [546, 270] width 581 height 294
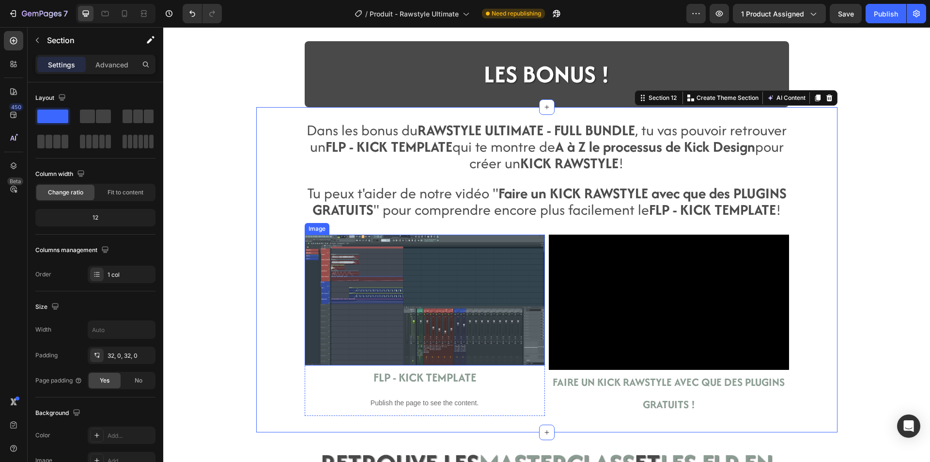
click at [513, 343] on img at bounding box center [425, 299] width 240 height 131
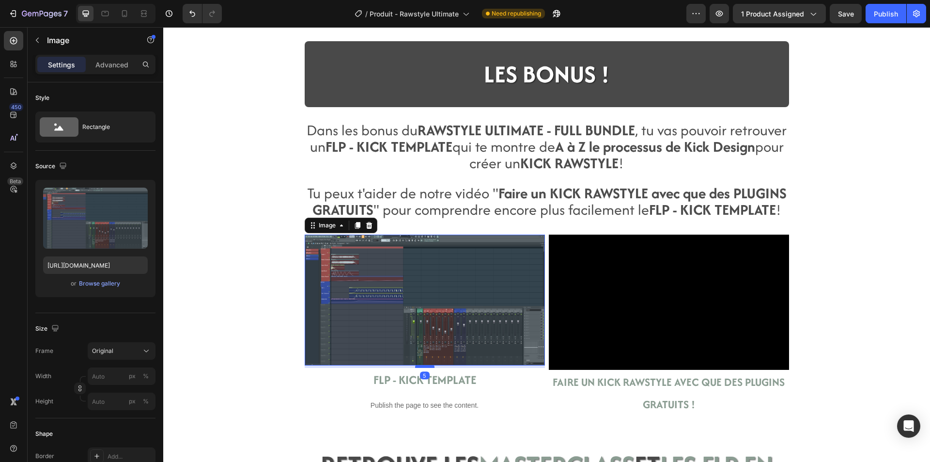
click at [417, 366] on div at bounding box center [424, 366] width 19 height 3
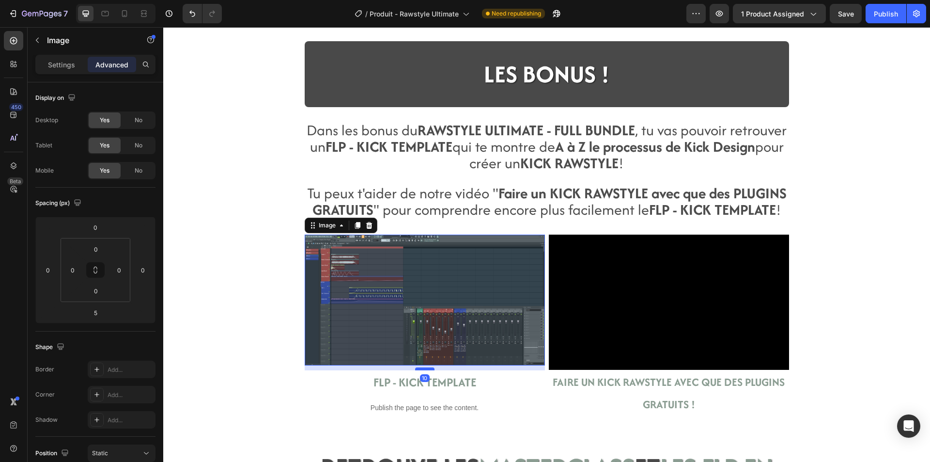
click at [417, 369] on div at bounding box center [424, 368] width 19 height 3
type input "10"
click at [274, 357] on div "Dans les bonus du RAWSTYLE ULTIMATE - FULL BUNDLE , tu vas pouvoir retrouver un…" at bounding box center [546, 271] width 581 height 297
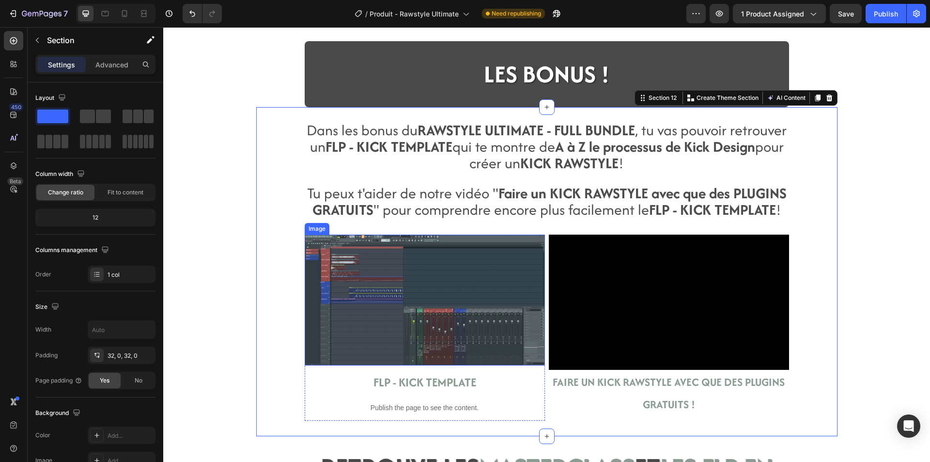
click at [426, 329] on img at bounding box center [425, 299] width 240 height 131
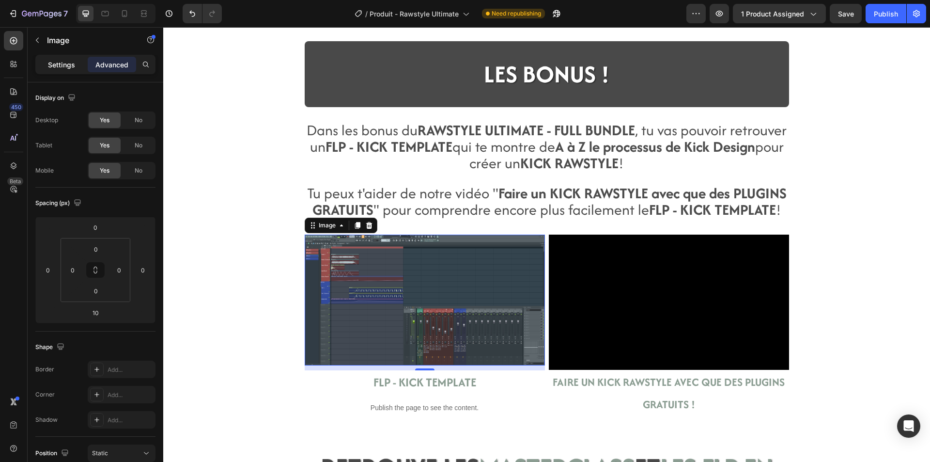
click at [74, 68] on div "Settings" at bounding box center [61, 65] width 48 height 16
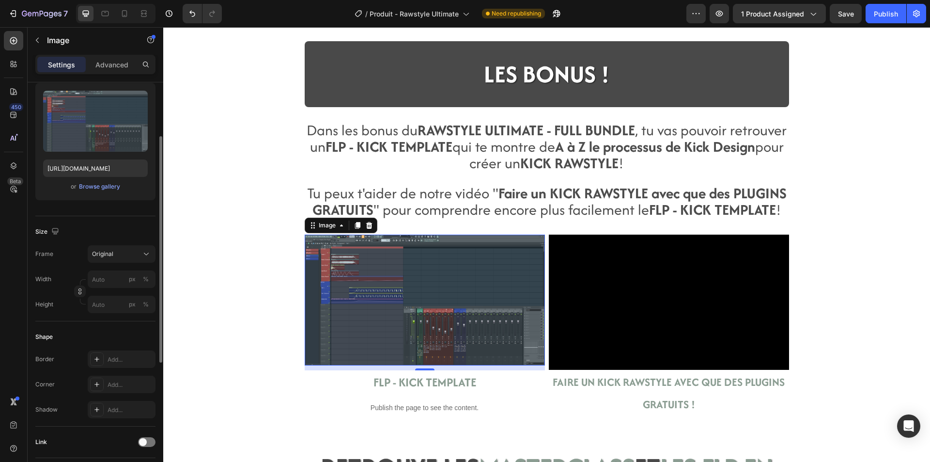
scroll to position [145, 0]
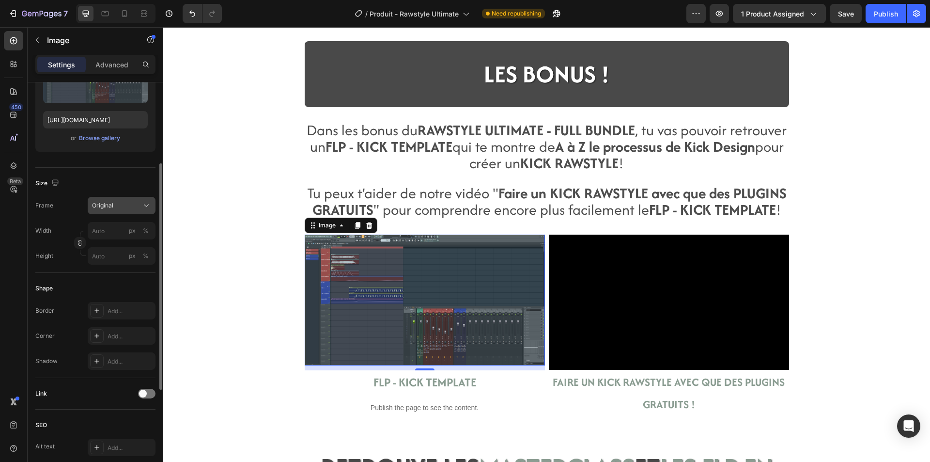
click at [147, 204] on icon at bounding box center [146, 206] width 10 height 10
click at [106, 233] on input "px %" at bounding box center [122, 230] width 68 height 17
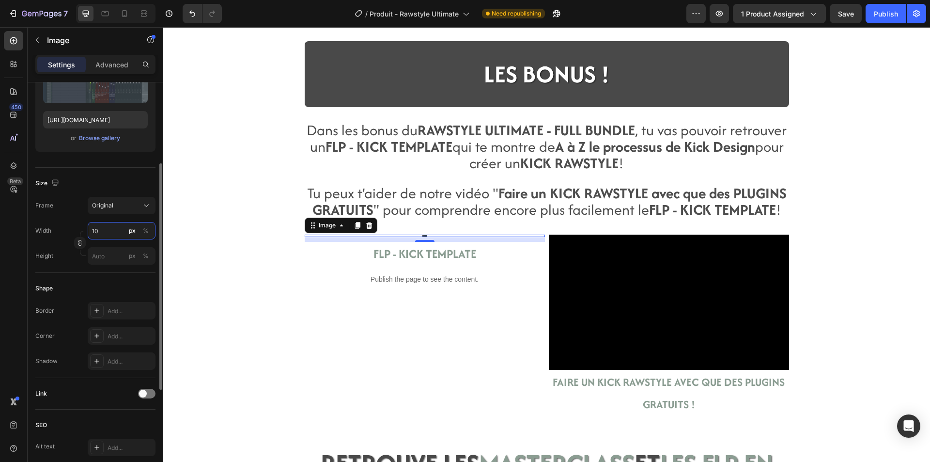
type input "1"
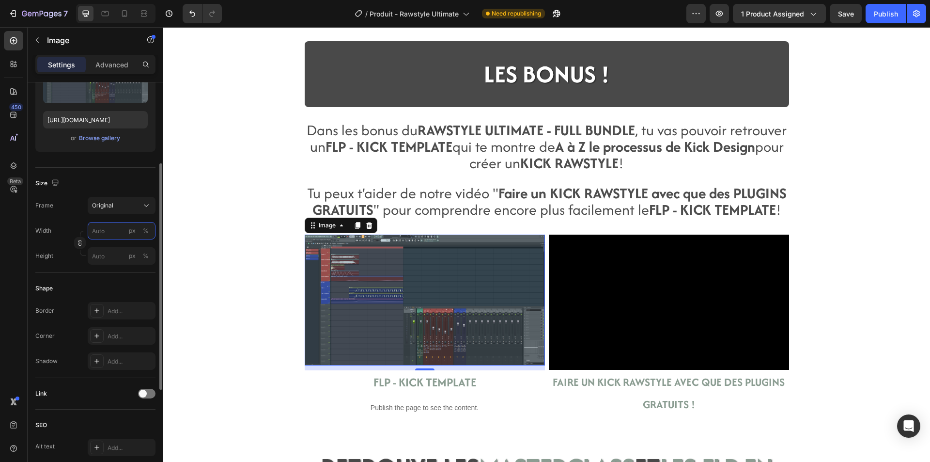
type input "1"
click at [108, 257] on input "px %" at bounding box center [122, 255] width 68 height 17
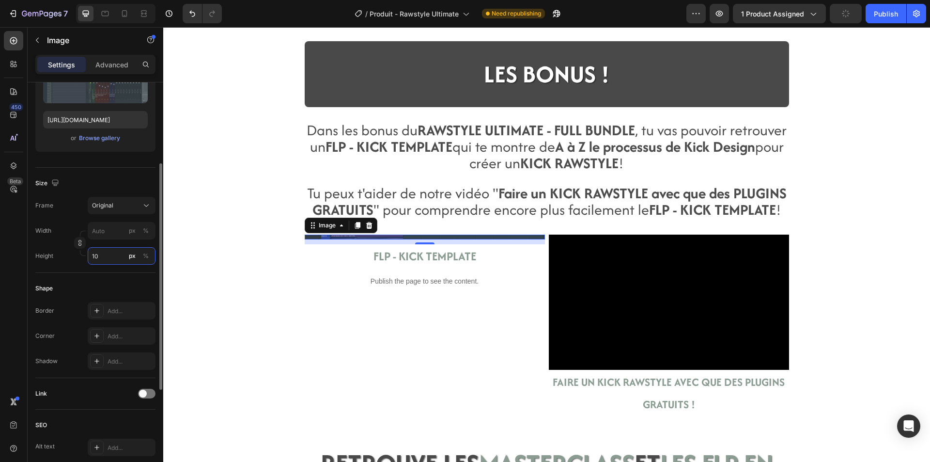
type input "1"
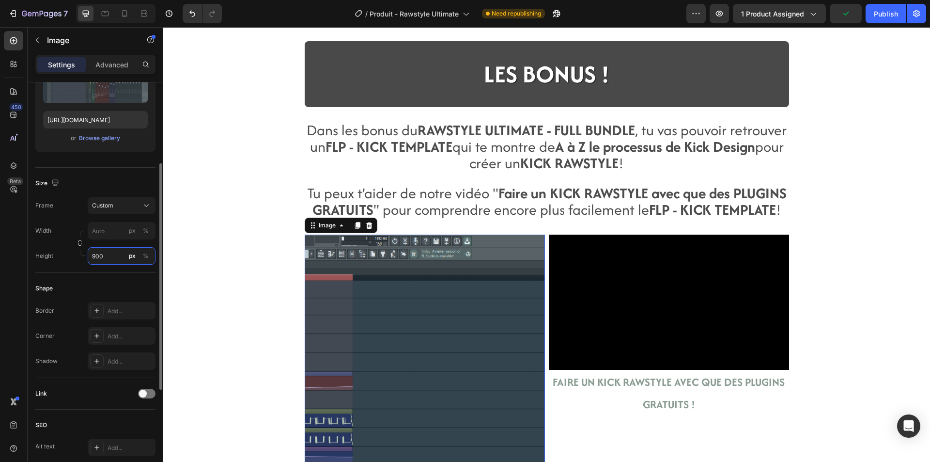
type input "1"
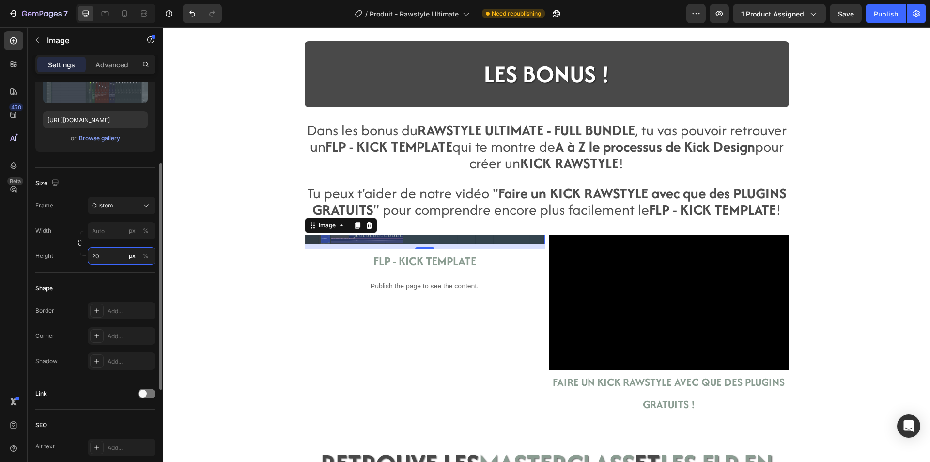
type input "2"
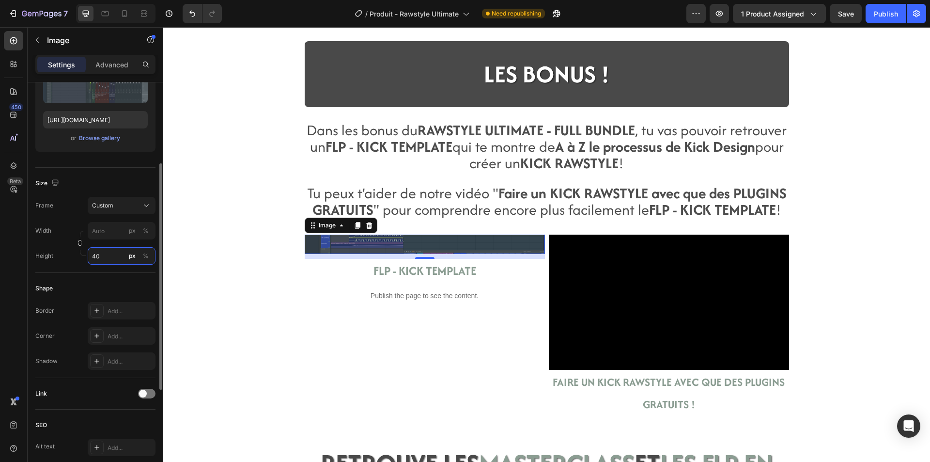
type input "4"
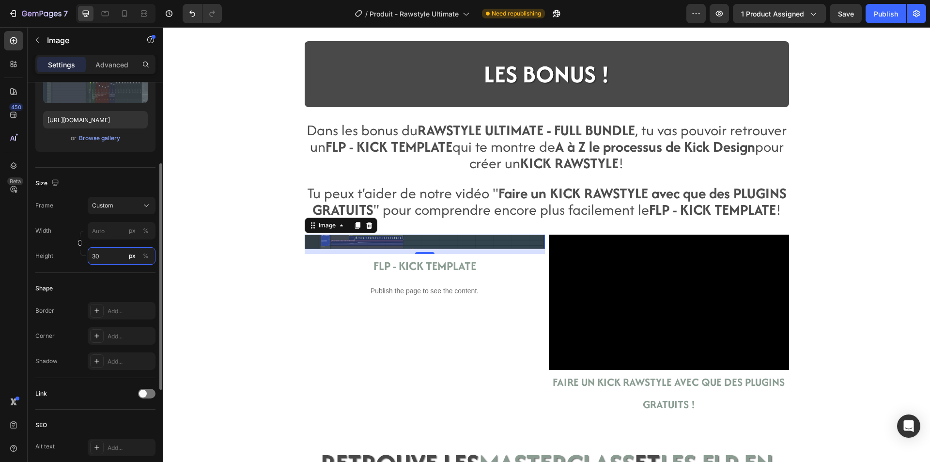
type input "3"
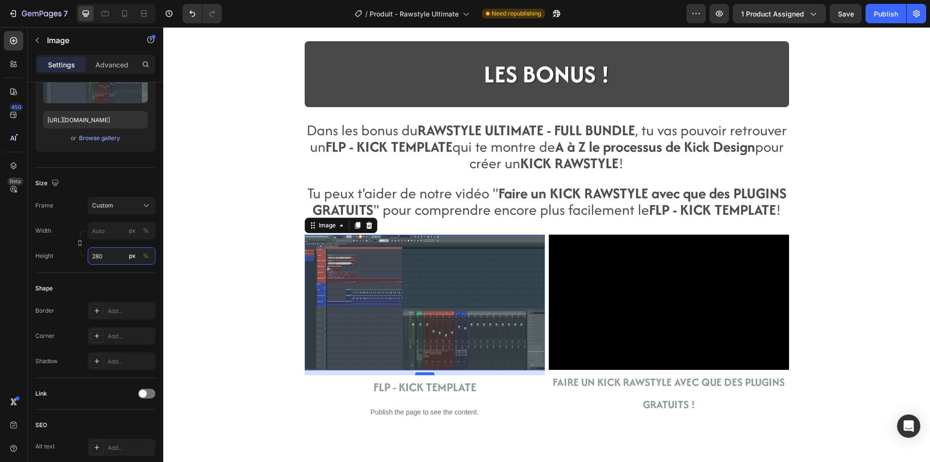
type input "280"
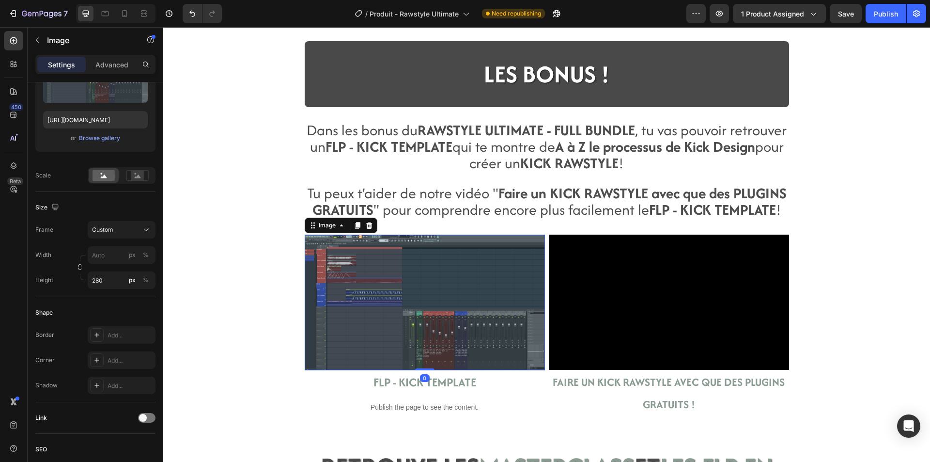
drag, startPoint x: 416, startPoint y: 373, endPoint x: 417, endPoint y: 358, distance: 15.0
click at [417, 358] on div "Image 0" at bounding box center [425, 302] width 240 height 136
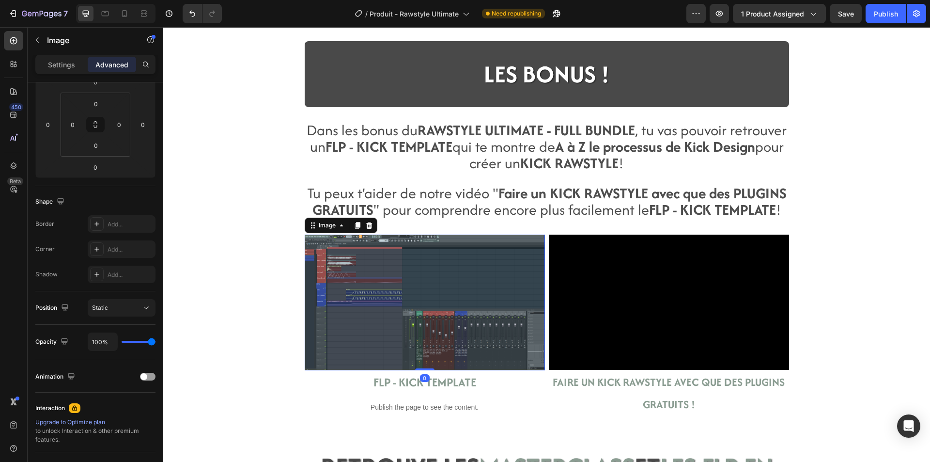
click at [347, 358] on img at bounding box center [425, 302] width 240 height 136
click at [62, 64] on p "Settings" at bounding box center [61, 65] width 27 height 10
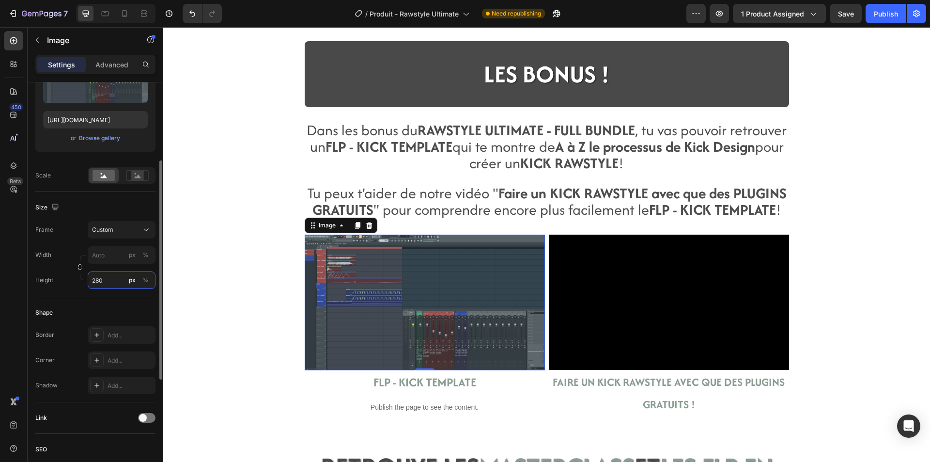
click at [117, 282] on input "280" at bounding box center [122, 279] width 68 height 17
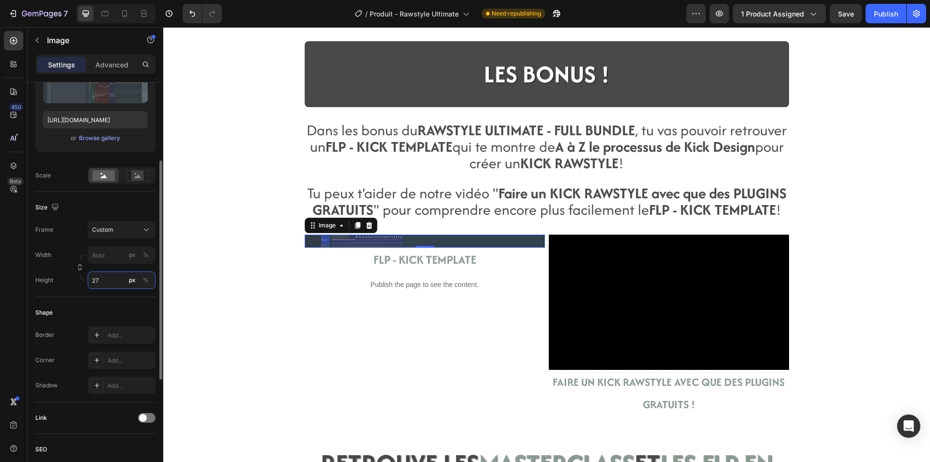
type input "279"
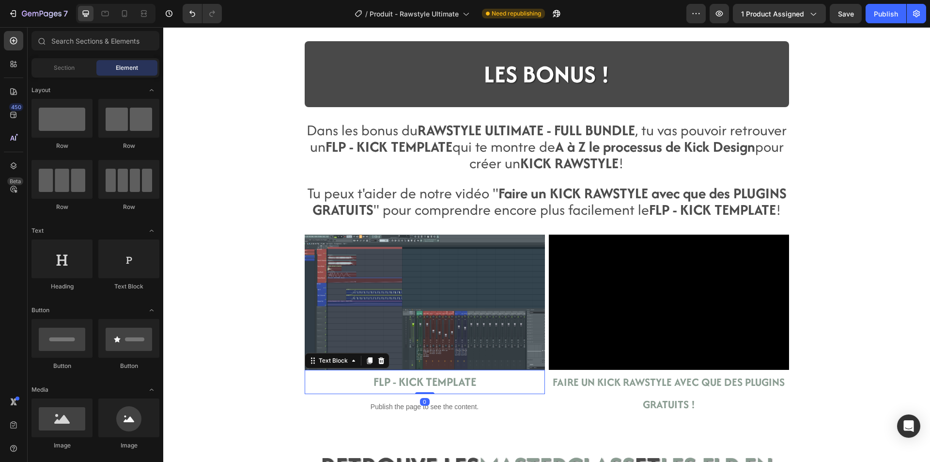
click at [391, 385] on strong "FLP - KICK TEMPLATE" at bounding box center [424, 381] width 103 height 17
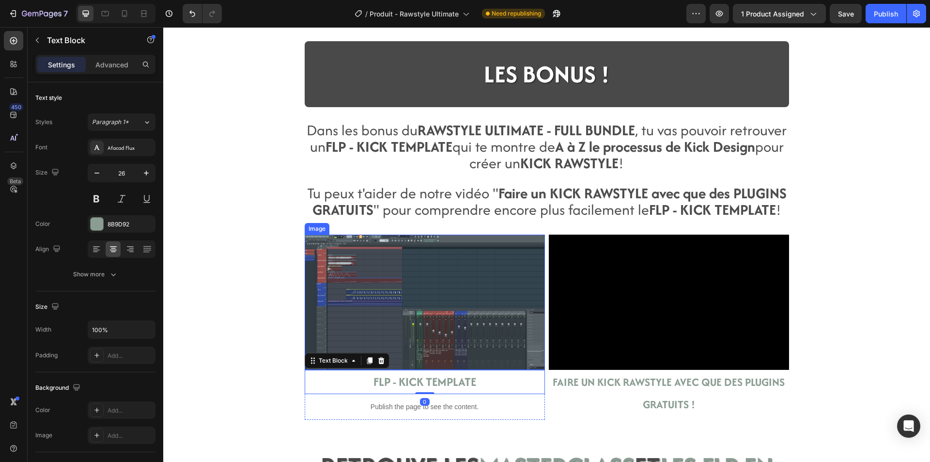
click at [434, 355] on img at bounding box center [425, 301] width 240 height 135
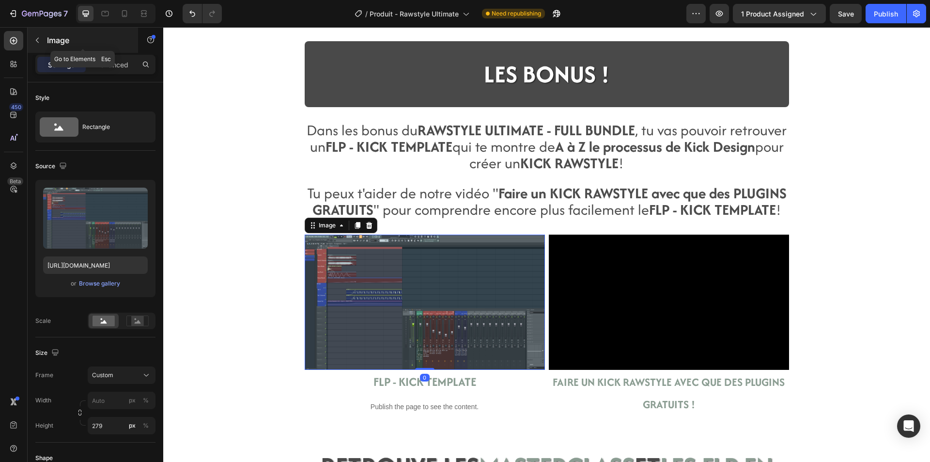
click at [110, 52] on div "Image" at bounding box center [83, 40] width 110 height 25
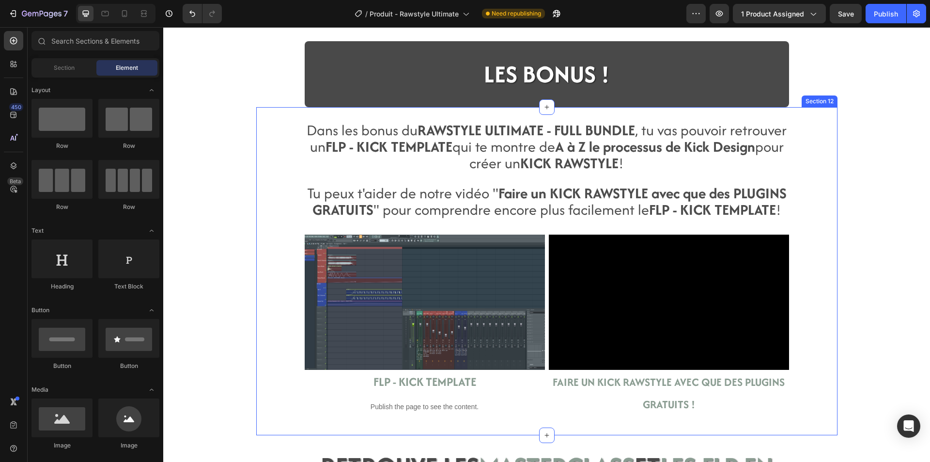
click at [312, 292] on img at bounding box center [425, 301] width 240 height 135
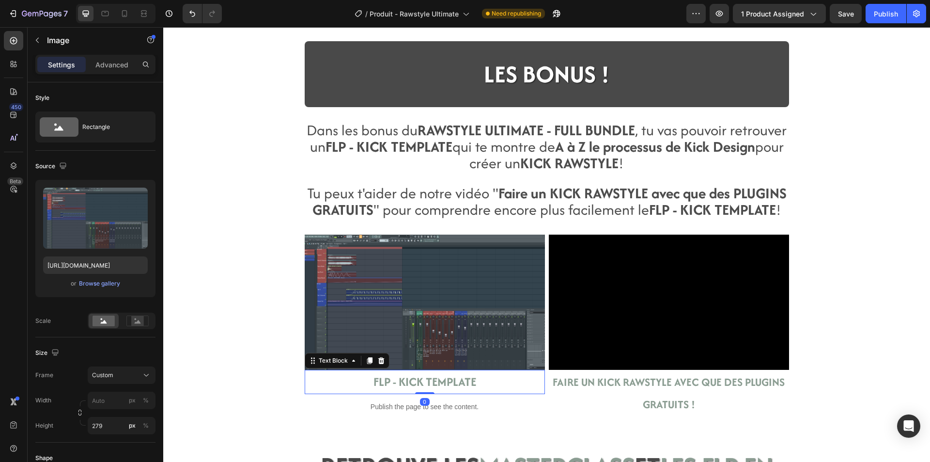
click at [434, 378] on strong "FLP - KICK TEMPLATE" at bounding box center [424, 381] width 103 height 17
click at [419, 359] on img at bounding box center [425, 301] width 240 height 135
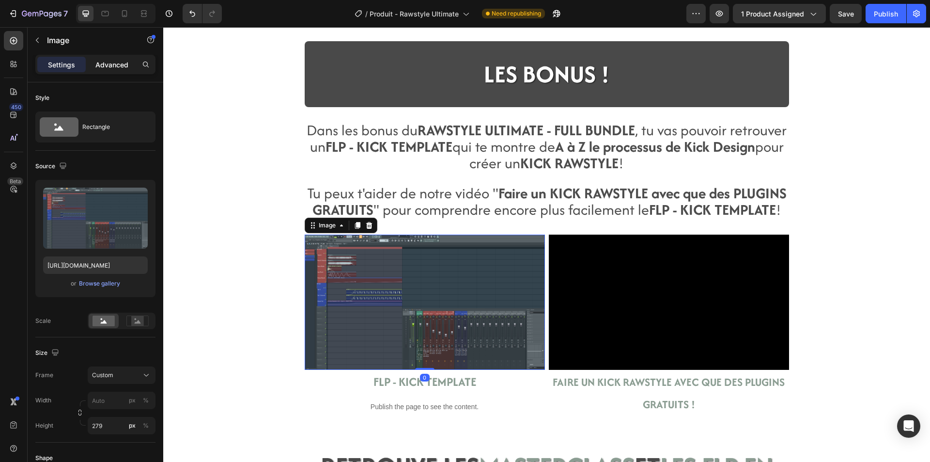
click at [116, 60] on p "Advanced" at bounding box center [111, 65] width 33 height 10
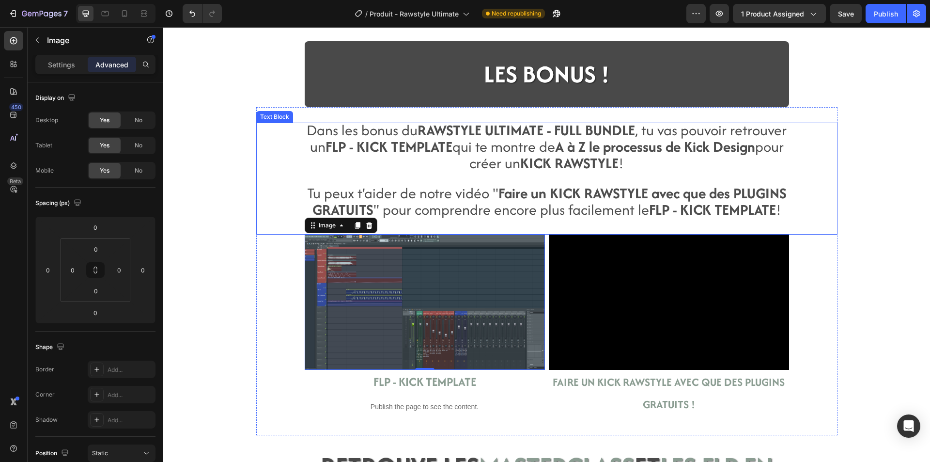
click at [447, 137] on strong "FLP - KICK TEMPLATE" at bounding box center [389, 146] width 127 height 21
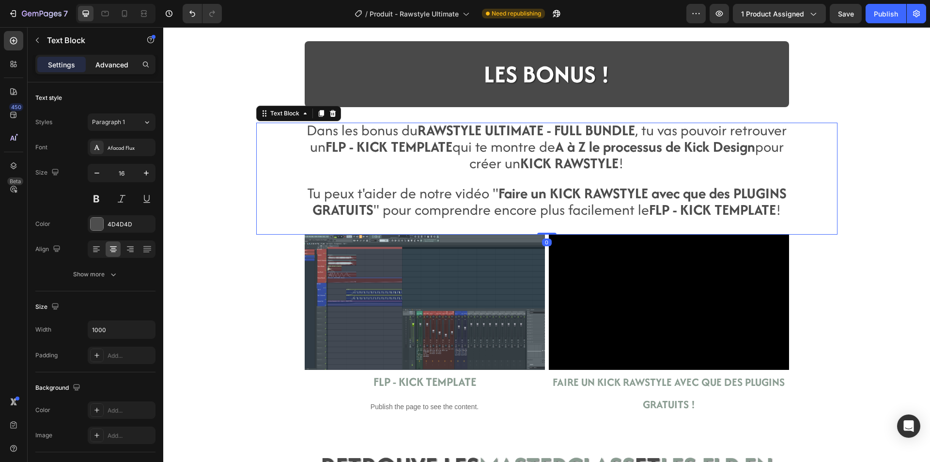
click at [123, 70] on div "Advanced" at bounding box center [112, 65] width 48 height 16
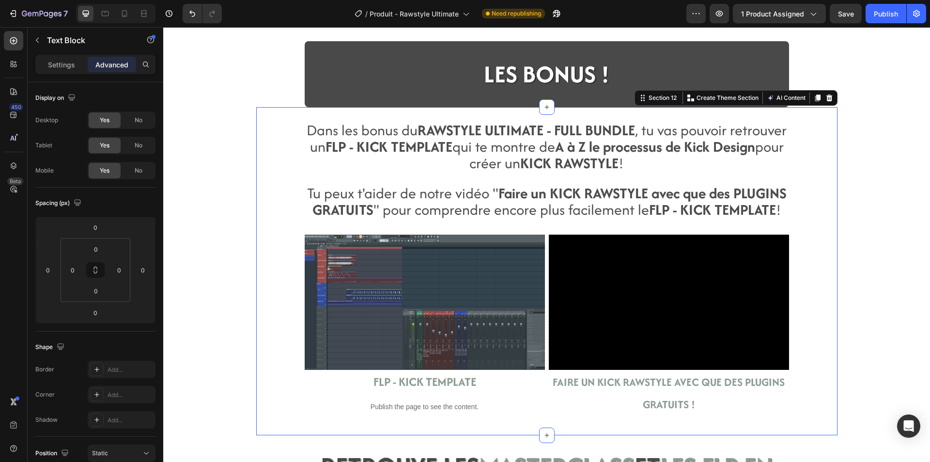
click at [382, 112] on div "Dans les bonus du RAWSTYLE ULTIMATE - FULL BUNDLE , tu vas pouvoir retrouver un…" at bounding box center [546, 271] width 581 height 328
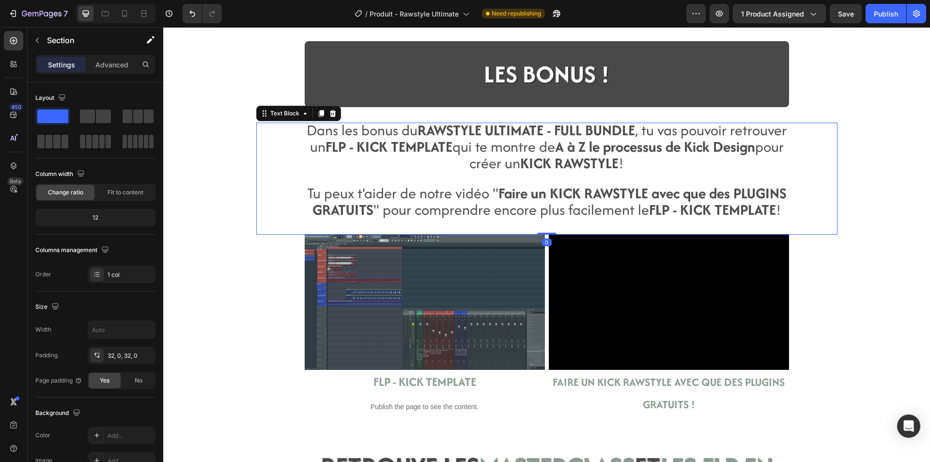
click at [377, 128] on span "Dans les bonus du RAWSTYLE ULTIMATE - FULL BUNDLE , tu vas pouvoir retrouver un…" at bounding box center [547, 147] width 480 height 54
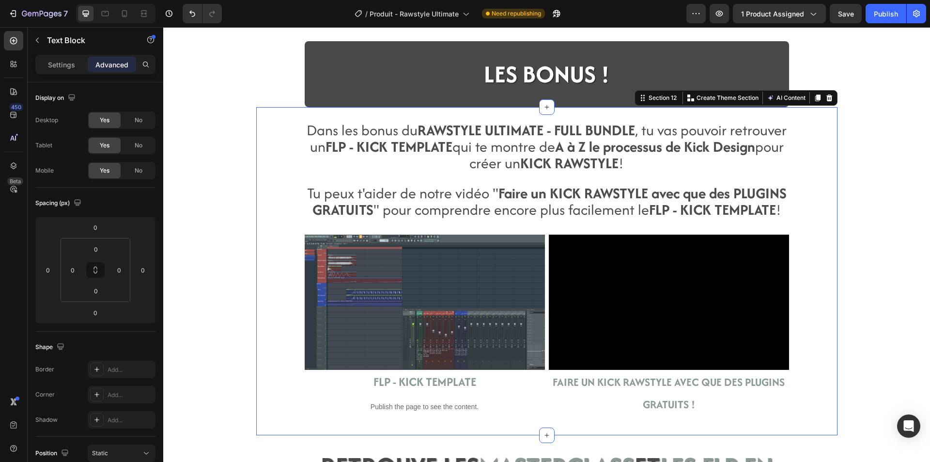
click at [375, 116] on div "Dans les bonus du RAWSTYLE ULTIMATE - FULL BUNDLE , tu vas pouvoir retrouver un…" at bounding box center [546, 271] width 581 height 328
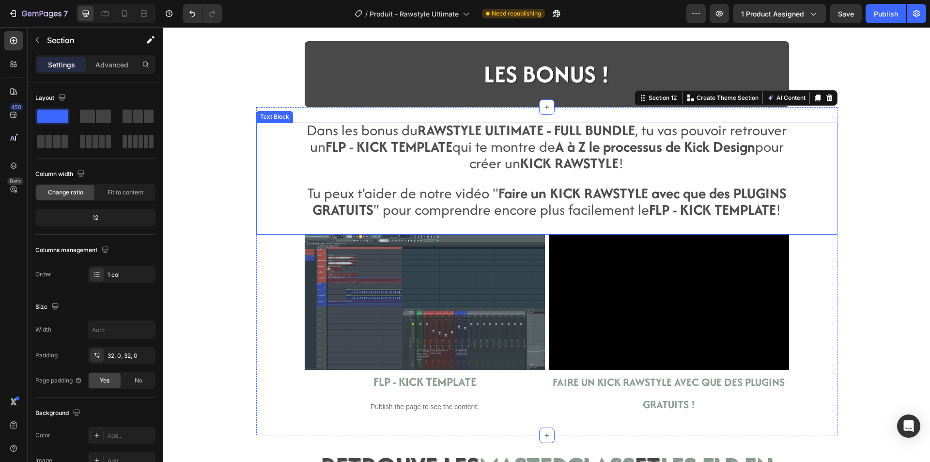
click at [373, 149] on span "Dans les bonus du RAWSTYLE ULTIMATE - FULL BUNDLE , tu vas pouvoir retrouver un…" at bounding box center [547, 147] width 480 height 54
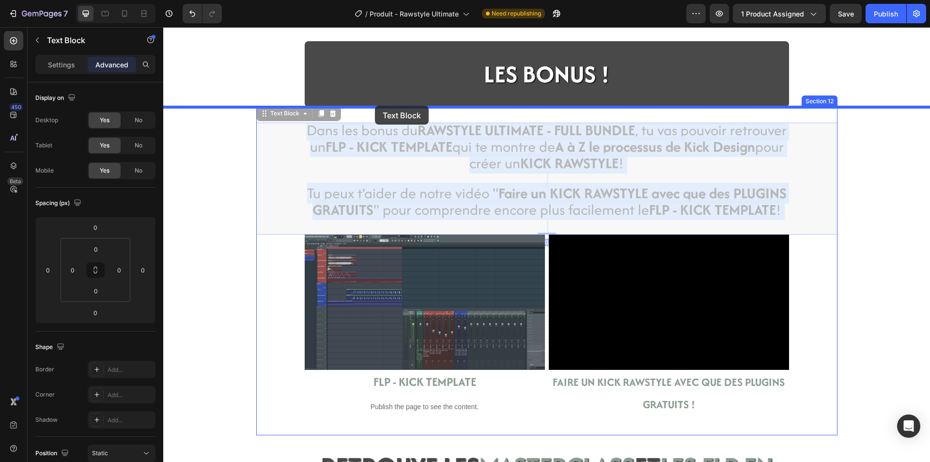
drag, startPoint x: 375, startPoint y: 154, endPoint x: 375, endPoint y: 106, distance: 48.4
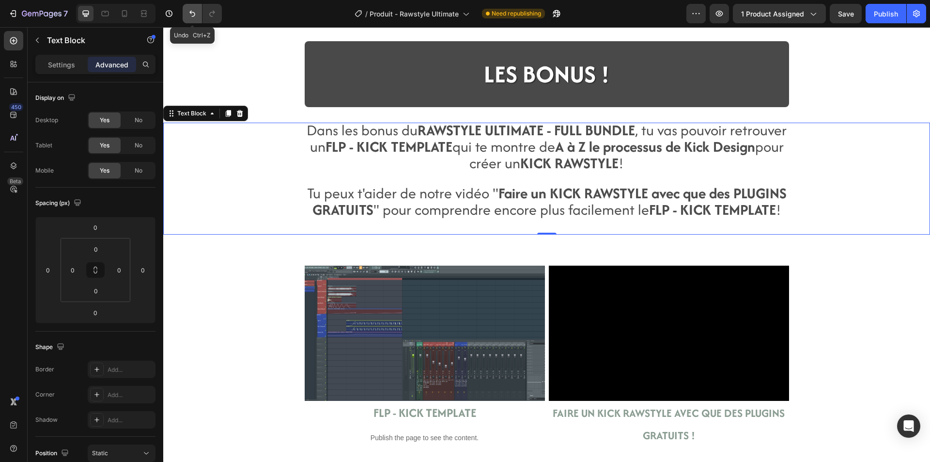
click at [200, 16] on button "Undo/Redo" at bounding box center [192, 13] width 19 height 19
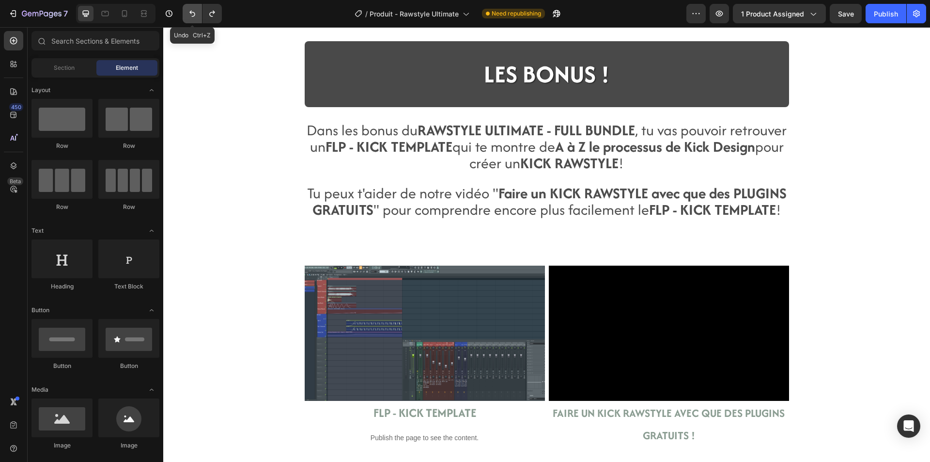
click at [197, 14] on icon "Undo/Redo" at bounding box center [192, 14] width 10 height 10
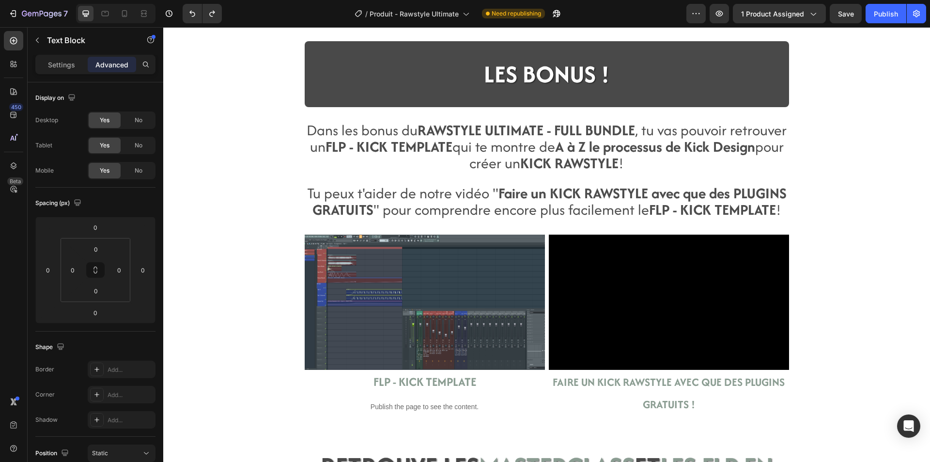
click at [452, 152] on strong "FLP - KICK TEMPLATE" at bounding box center [389, 146] width 127 height 21
click at [474, 194] on span "Tu peux t'aider de notre vidéo " Faire un KICK RAWSTYLE avec que des PLUGINS GR…" at bounding box center [547, 201] width 480 height 37
click at [450, 177] on p "Rich Text Editor. Editing area: main" at bounding box center [547, 179] width 482 height 14
click at [256, 311] on div "Dans les bonus du RAWSTYLE ULTIMATE - FULL BUNDLE , tu vas pouvoir retrouver un…" at bounding box center [546, 271] width 581 height 297
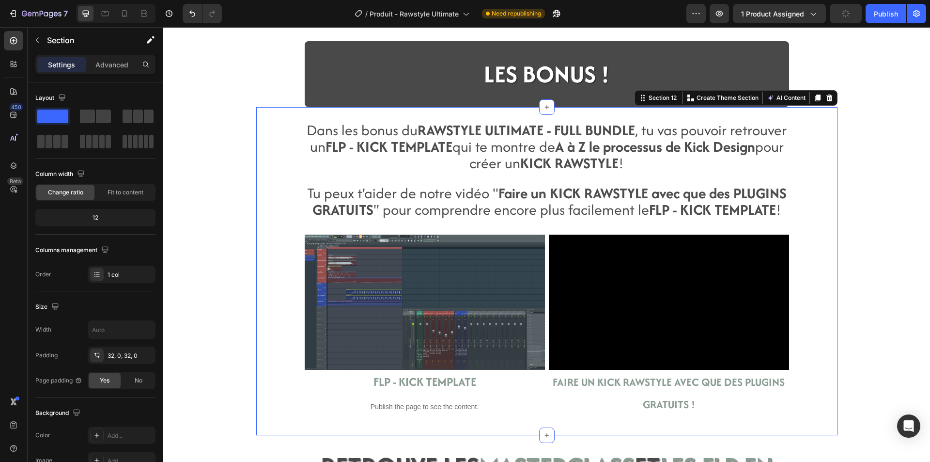
click at [338, 114] on div "Dans les bonus du RAWSTYLE ULTIMATE - FULL BUNDLE , tu vas pouvoir retrouver un…" at bounding box center [546, 271] width 581 height 328
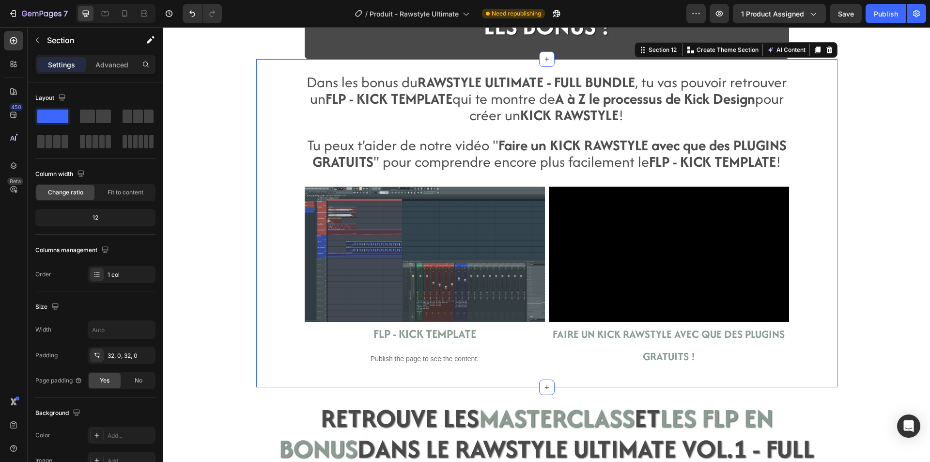
scroll to position [1744, 0]
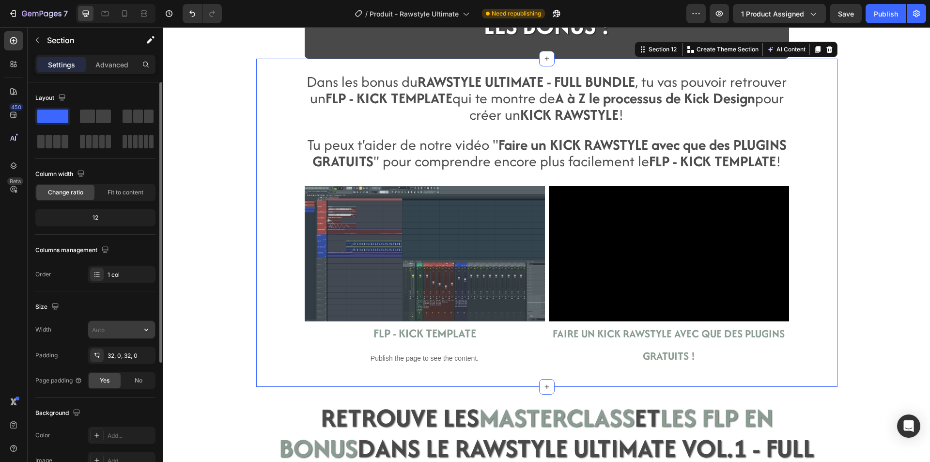
click at [106, 329] on input "text" at bounding box center [121, 329] width 67 height 17
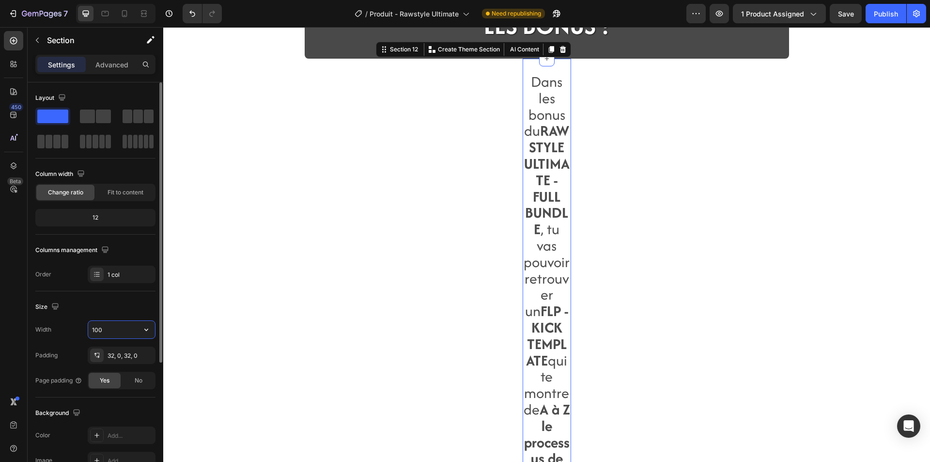
type input "1000"
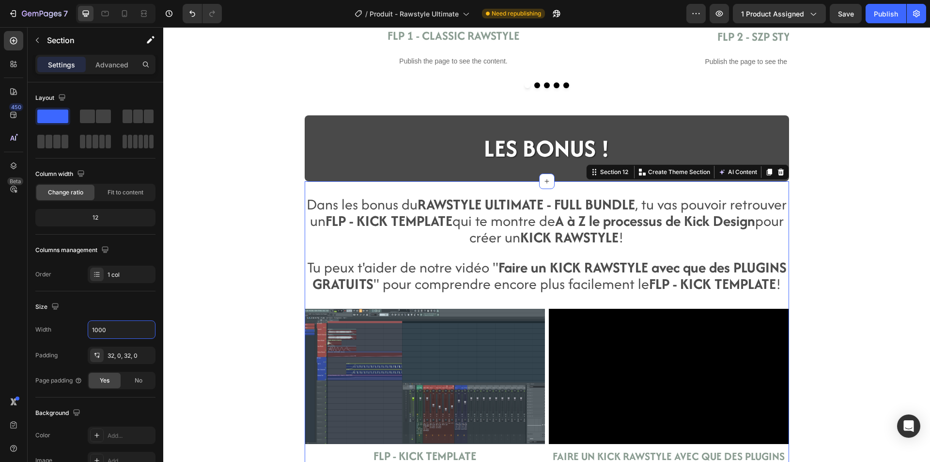
scroll to position [1598, 0]
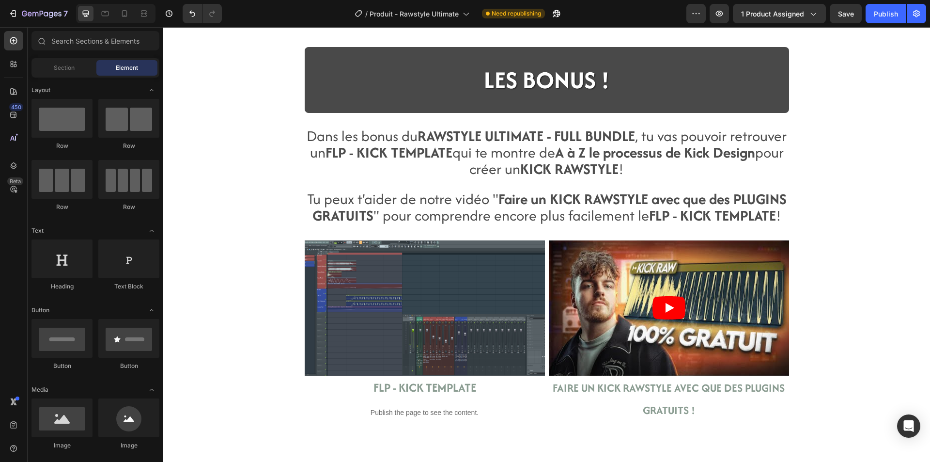
scroll to position [1695, 0]
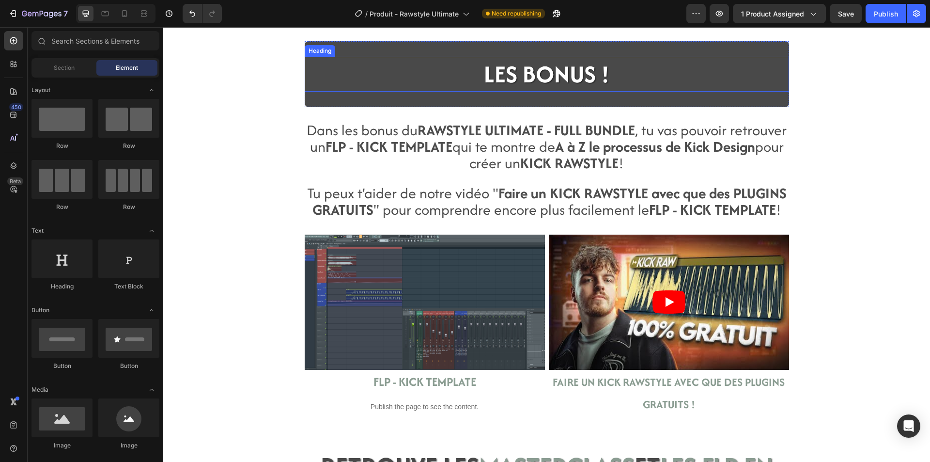
click at [487, 78] on span "LES BONUS !" at bounding box center [546, 73] width 125 height 33
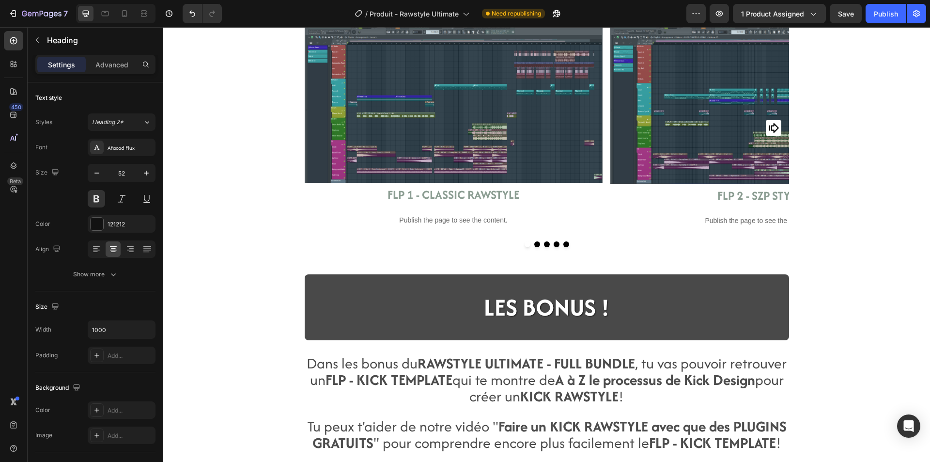
scroll to position [1502, 0]
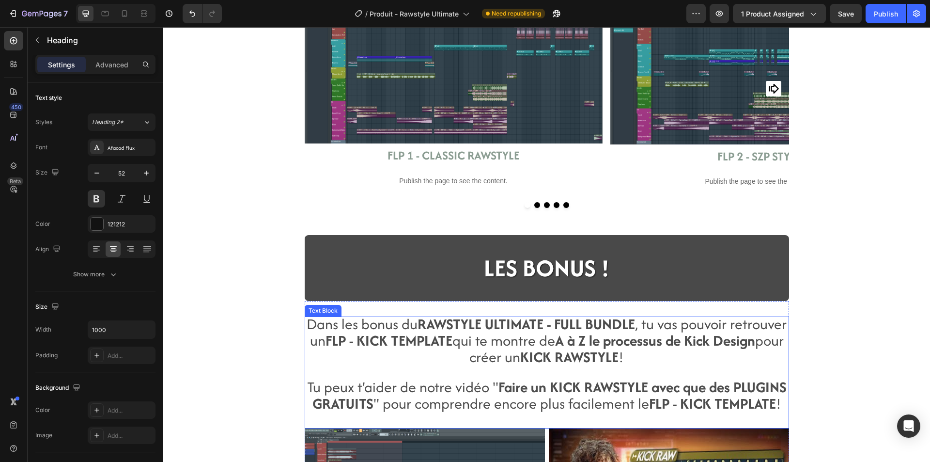
click at [448, 332] on strong "FLP - KICK TEMPLATE" at bounding box center [389, 340] width 127 height 21
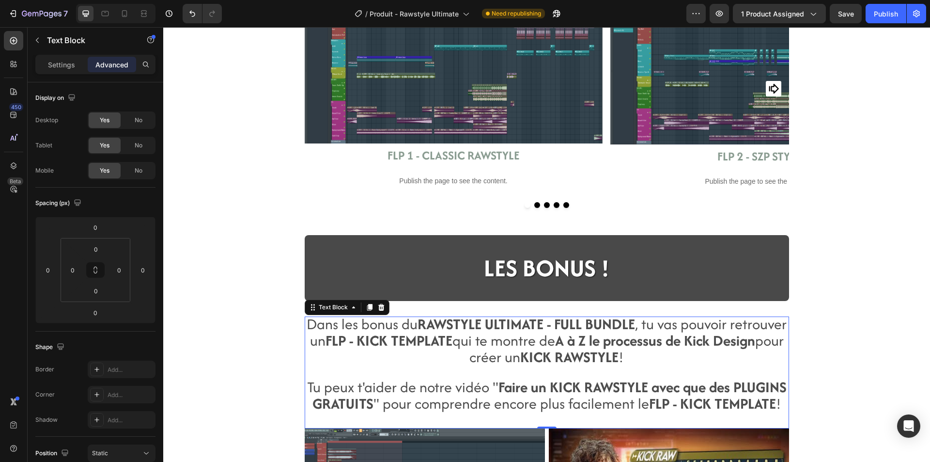
click at [372, 339] on span "Dans les bonus du RAWSTYLE ULTIMATE - FULL BUNDLE , tu vas pouvoir retrouver un…" at bounding box center [547, 340] width 480 height 54
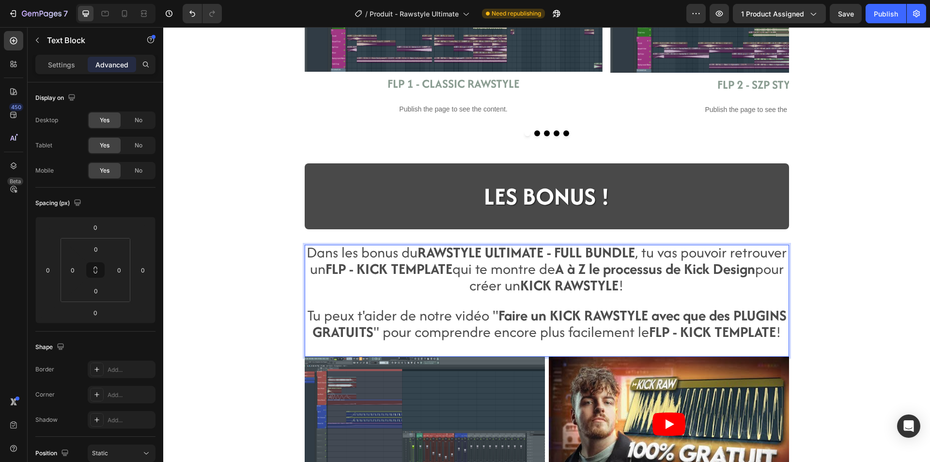
scroll to position [1598, 0]
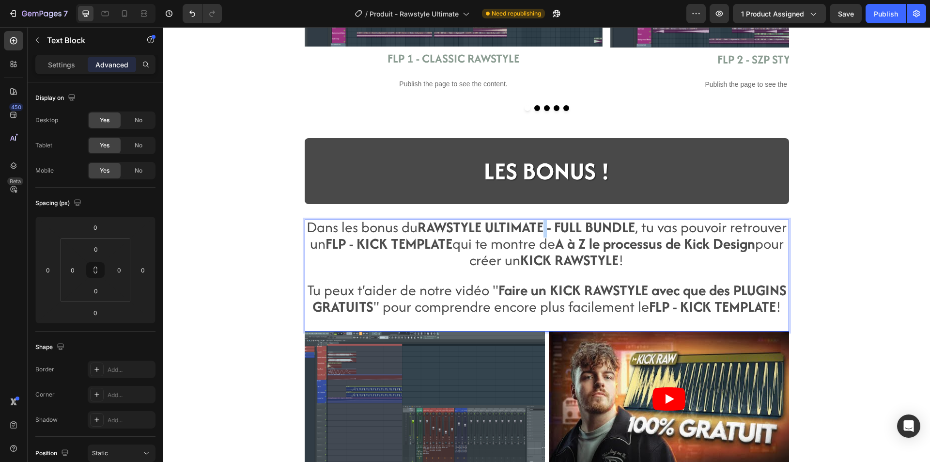
click at [573, 225] on strong "RAWSTYLE ULTIMATE - FULL BUNDLE" at bounding box center [526, 227] width 217 height 21
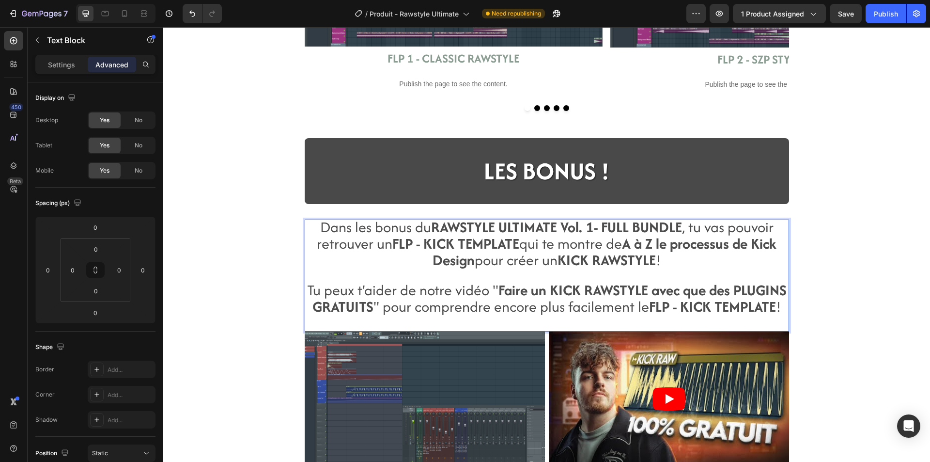
click at [401, 242] on strong "FLP - KICK TEMPLATE" at bounding box center [455, 243] width 127 height 21
click at [455, 249] on strong "A à Z le processus de Kick Design" at bounding box center [605, 251] width 344 height 37
click at [512, 243] on strong "FLP - KICK TEMPLATE" at bounding box center [455, 243] width 127 height 21
drag, startPoint x: 516, startPoint y: 243, endPoint x: 390, endPoint y: 245, distance: 125.5
click at [390, 245] on span "Dans les bonus du RAWSTYLE ULTIMATE Vol. 1- FULL BUNDLE , tu vas pouvoir retrou…" at bounding box center [547, 244] width 460 height 54
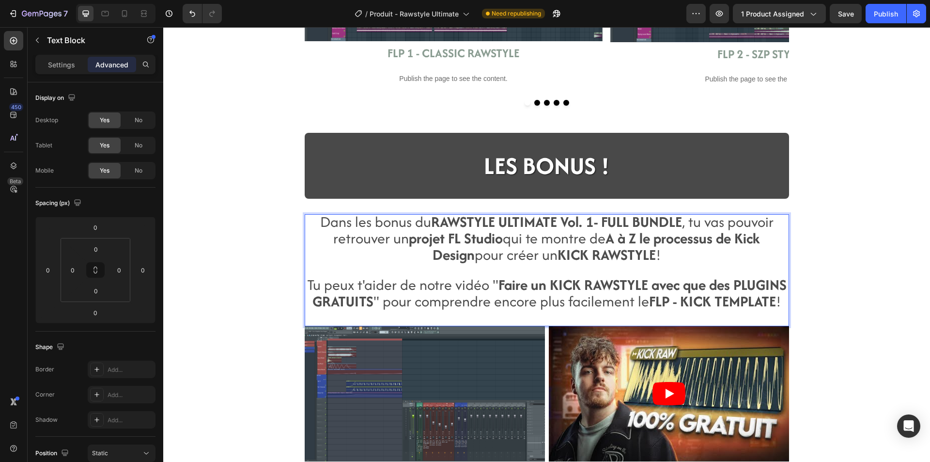
scroll to position [1647, 0]
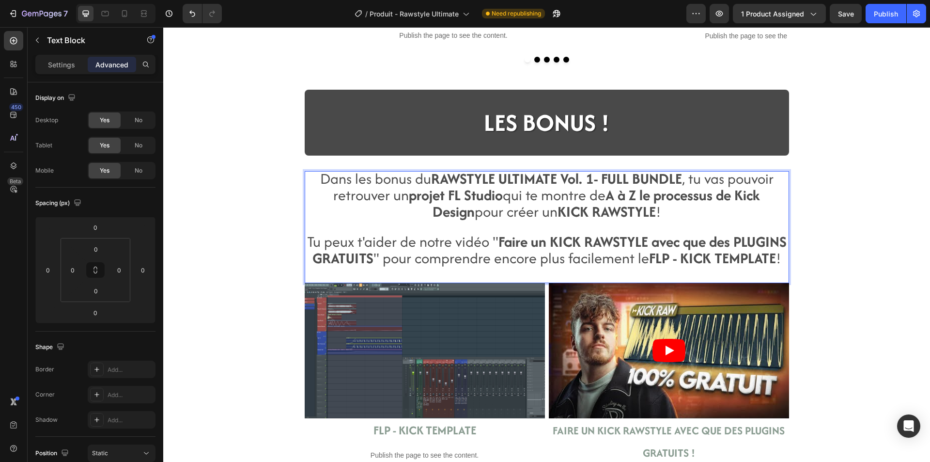
click at [616, 191] on strong "A à Z le processus de Kick Design" at bounding box center [597, 203] width 328 height 37
click at [499, 212] on span "Dans les bonus du RAWSTYLE ULTIMATE Vol. 1- FULL BUNDLE , tu vas pouvoir retrou…" at bounding box center [546, 195] width 467 height 54
click at [590, 211] on span "Dans les bonus du RAWSTYLE ULTIMATE Vol. 1- FULL BUNDLE , tu vas pouvoir retrou…" at bounding box center [546, 195] width 453 height 54
click at [584, 263] on span "Tu peux t'aider de notre vidéo " Faire un KICK RAWSTYLE avec que des PLUGINS GR…" at bounding box center [547, 249] width 480 height 37
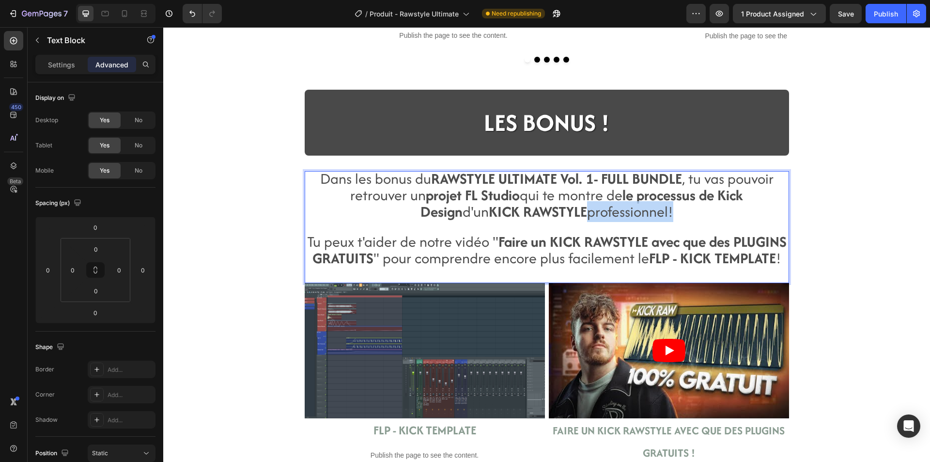
drag, startPoint x: 630, startPoint y: 213, endPoint x: 543, endPoint y: 210, distance: 87.7
click at [543, 210] on span "Dans les bonus du RAWSTYLE ULTIMATE Vol. 1- FULL BUNDLE , tu vas pouvoir retrou…" at bounding box center [546, 195] width 453 height 54
click at [537, 211] on strong "KICK RAWSTYLE" at bounding box center [538, 211] width 98 height 21
drag, startPoint x: 548, startPoint y: 209, endPoint x: 530, endPoint y: 210, distance: 17.9
click at [530, 210] on span "Dans les bonus du RAWSTYLE ULTIMATE Vol. 1- FULL BUNDLE , tu vas pouvoir retrou…" at bounding box center [546, 195] width 453 height 54
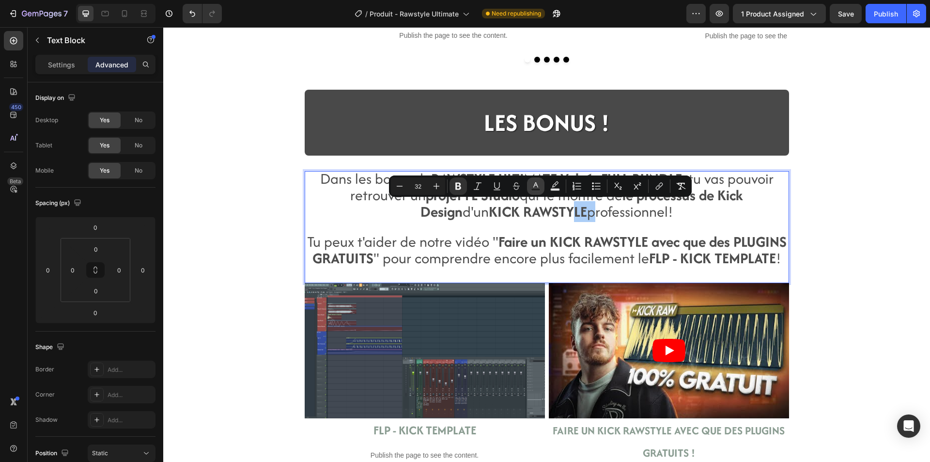
click at [538, 186] on icon "Editor contextual toolbar" at bounding box center [536, 186] width 10 height 10
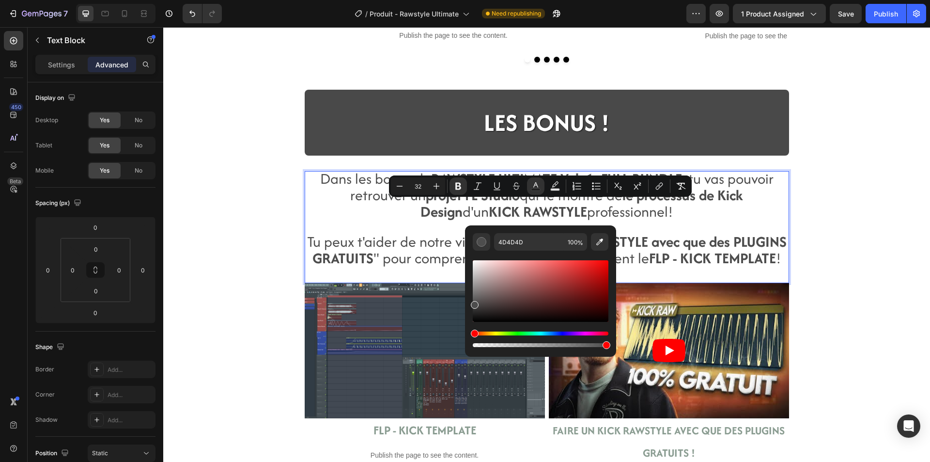
click at [586, 209] on span "Dans les bonus du RAWSTYLE ULTIMATE Vol. 1- FULL BUNDLE , tu vas pouvoir retrou…" at bounding box center [546, 195] width 453 height 54
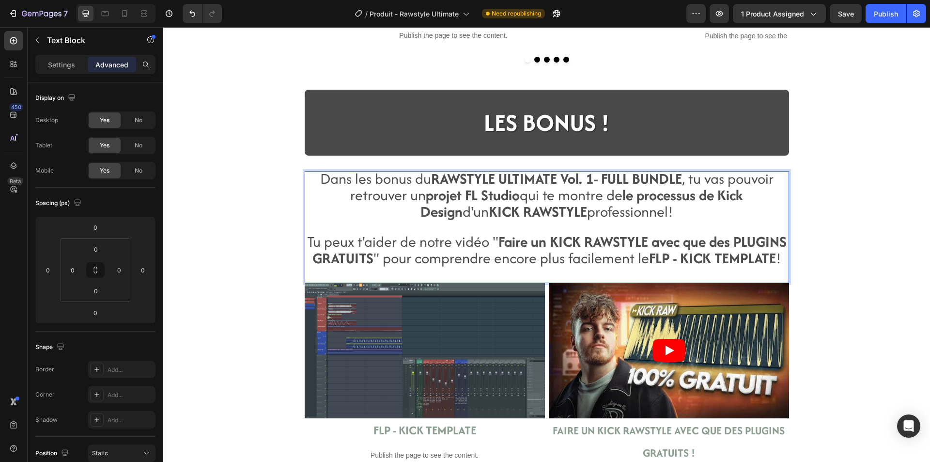
drag, startPoint x: 634, startPoint y: 213, endPoint x: 551, endPoint y: 218, distance: 83.5
click at [551, 218] on span "Dans les bonus du RAWSTYLE ULTIMATE Vol. 1- FULL BUNDLE , tu vas pouvoir retrou…" at bounding box center [546, 195] width 453 height 54
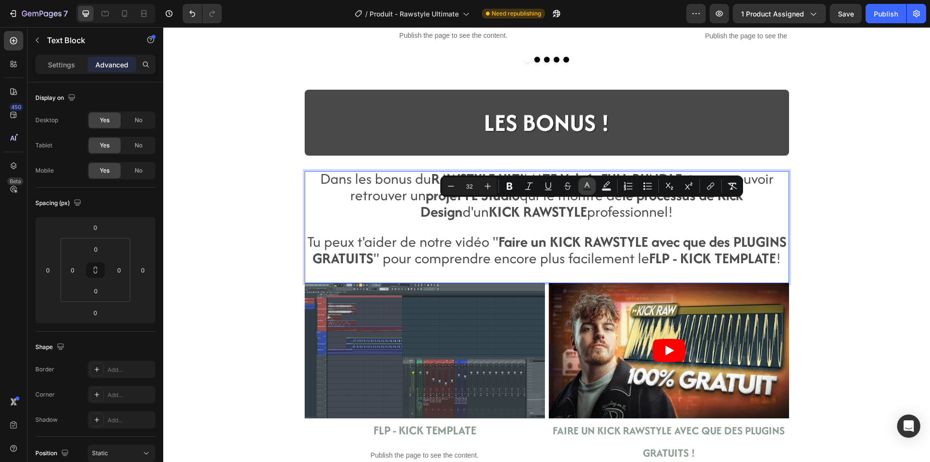
click at [593, 183] on button "Text Color" at bounding box center [586, 185] width 17 height 17
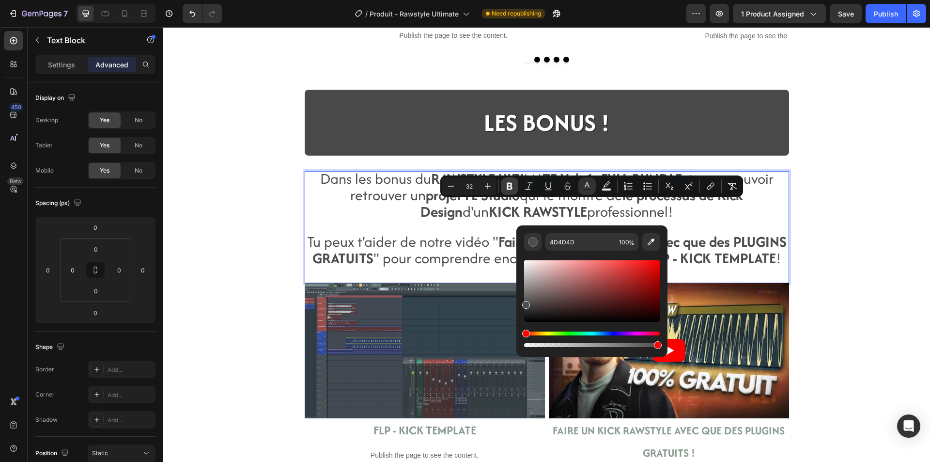
click at [510, 181] on icon "Editor contextual toolbar" at bounding box center [510, 186] width 10 height 10
click at [507, 222] on p "Rich Text Editor. Editing area: main" at bounding box center [547, 228] width 482 height 14
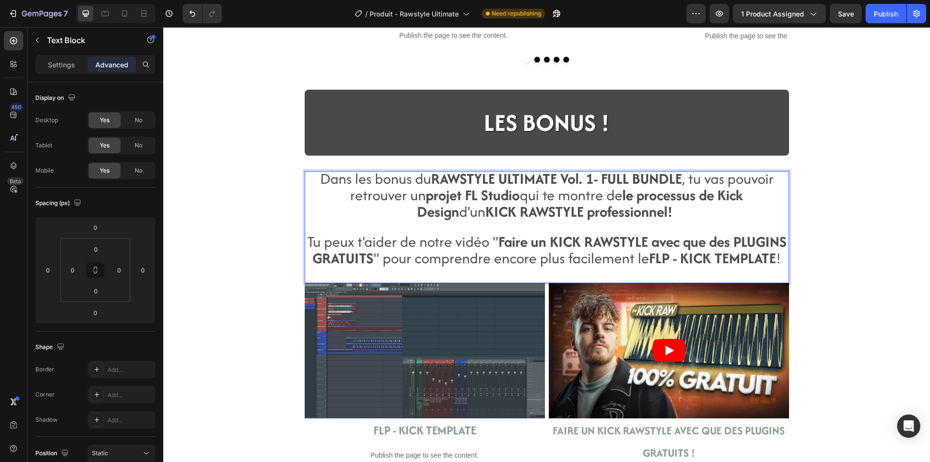
click at [650, 213] on p "Dans les bonus du RAWSTYLE ULTIMATE Vol. 1- FULL BUNDLE , tu vas pouvoir retrou…" at bounding box center [547, 196] width 482 height 49
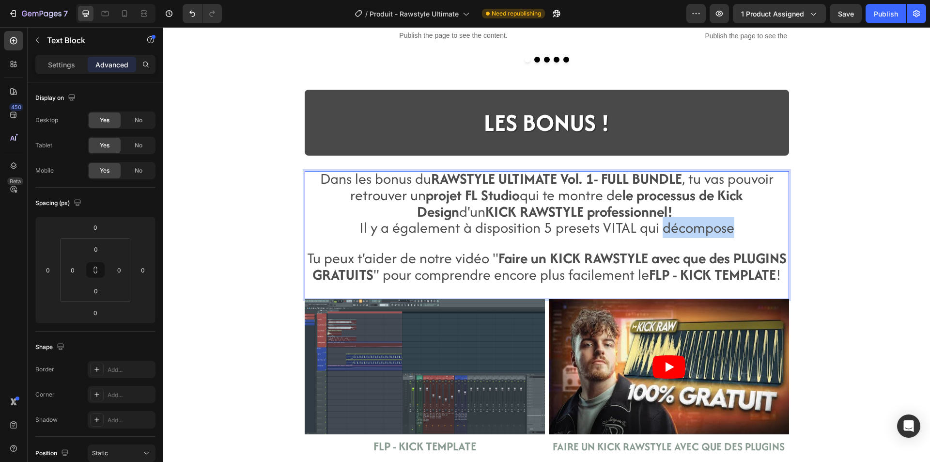
drag, startPoint x: 734, startPoint y: 225, endPoint x: 659, endPoint y: 226, distance: 75.6
click at [659, 226] on p "Il y a également à disposition 5 presets VITAL qui décompose" at bounding box center [547, 229] width 482 height 16
click at [628, 212] on strong "professionnel!" at bounding box center [630, 211] width 86 height 21
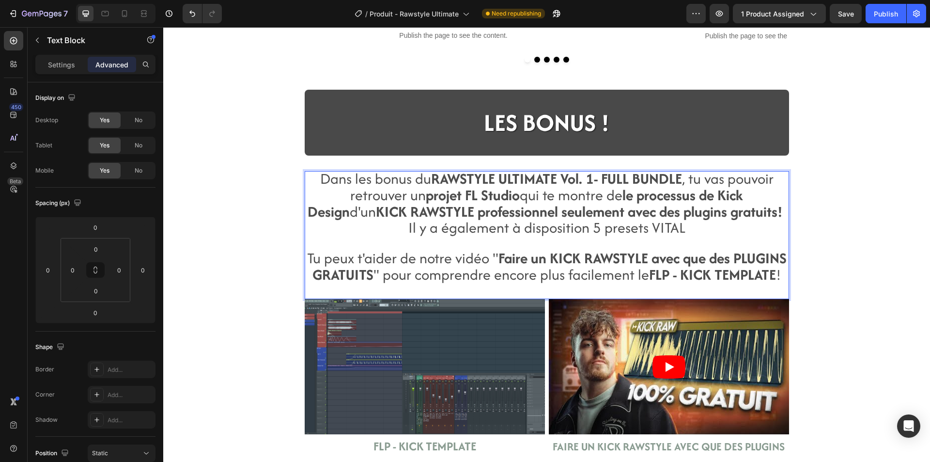
click at [679, 231] on span "Il y a également à disposition 5 presets VITAL" at bounding box center [546, 227] width 277 height 21
click at [408, 228] on span "Il y a également à disposition 5 presets VITAL" at bounding box center [546, 227] width 277 height 21
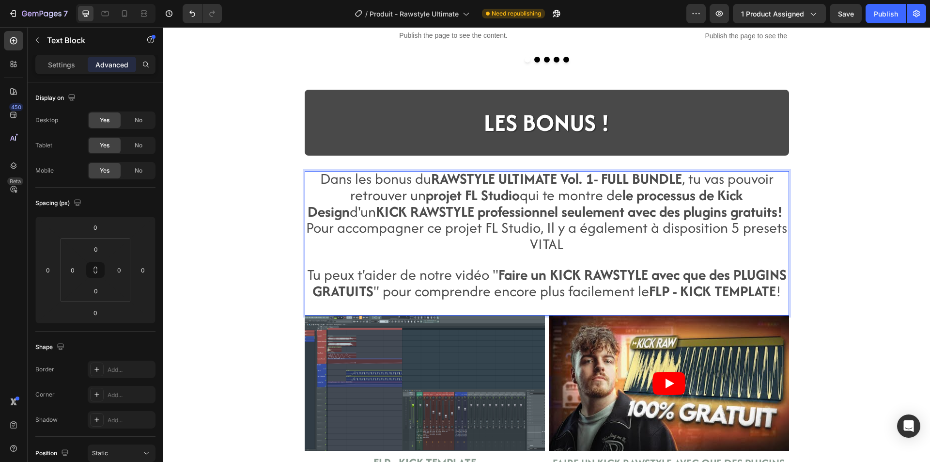
click at [548, 230] on span "Pour accompagner ce projet FL Studio, Il y a également à disposition 5 presets …" at bounding box center [546, 235] width 481 height 37
click at [561, 247] on span "Pour accompagner ce projet FL Studio, il y a également à disposition 5 presets …" at bounding box center [547, 235] width 480 height 37
click at [753, 206] on p "Dans les bonus du RAWSTYLE ULTIMATE Vol. 1- FULL BUNDLE , tu vas pouvoir retrou…" at bounding box center [547, 196] width 482 height 49
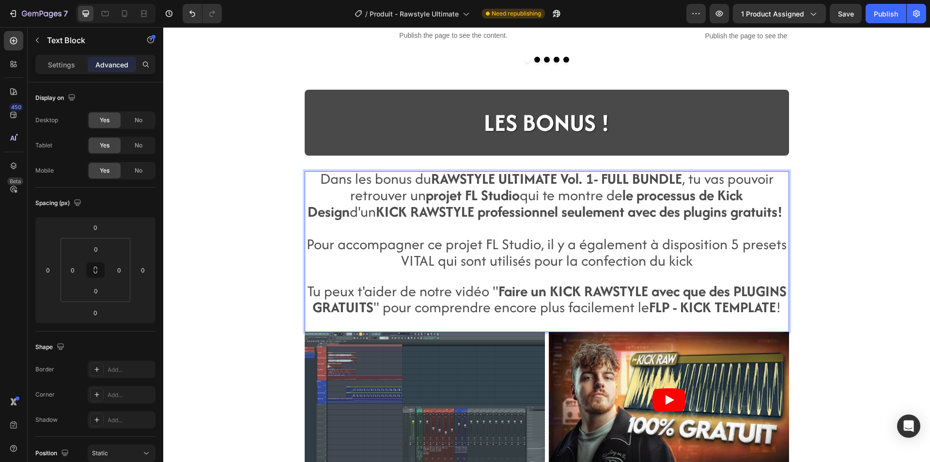
click at [483, 259] on span "Pour accompagner ce projet FL Studio, il y a également à disposition 5 presets …" at bounding box center [547, 251] width 480 height 37
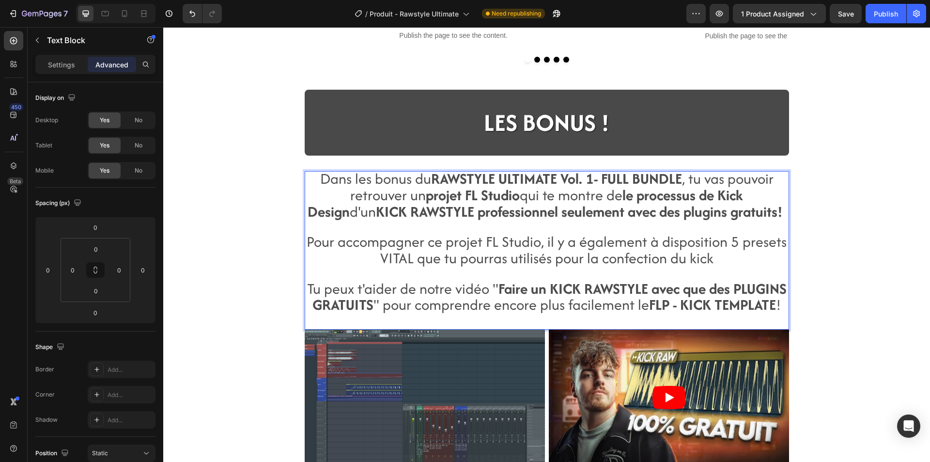
click at [549, 262] on span "Pour accompagner ce projet FL Studio, il y a également à disposition 5 presets …" at bounding box center [547, 249] width 480 height 37
drag, startPoint x: 708, startPoint y: 262, endPoint x: 583, endPoint y: 262, distance: 124.5
click at [583, 262] on span "Pour accompagner ce projet FL Studio, il y a également à disposition 5 presets …" at bounding box center [547, 249] width 480 height 37
drag, startPoint x: 537, startPoint y: 241, endPoint x: 429, endPoint y: 240, distance: 108.5
click at [429, 240] on span "Pour accompagner ce projet FL Studio, il y a également à disposition 5 presets …" at bounding box center [547, 249] width 480 height 37
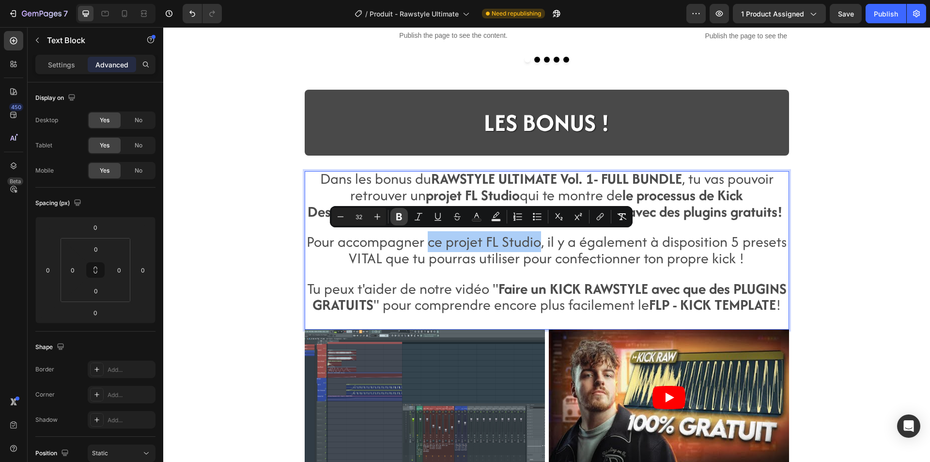
click at [401, 217] on icon "Editor contextual toolbar" at bounding box center [399, 216] width 6 height 7
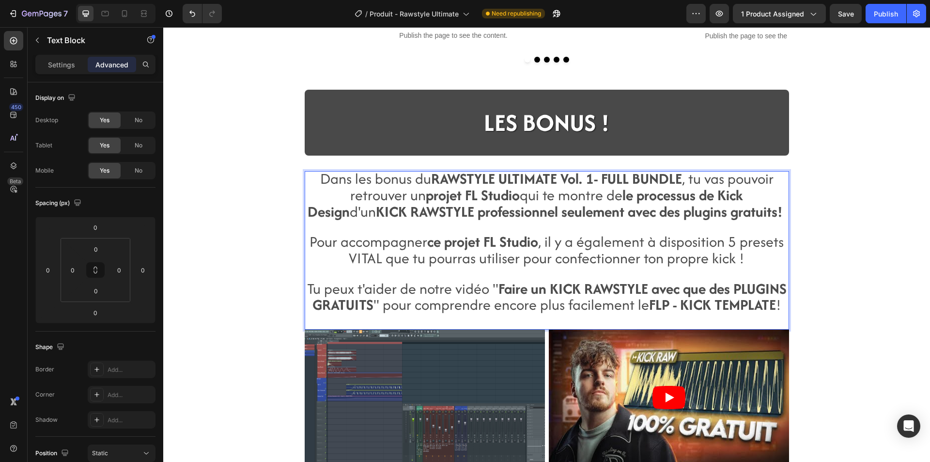
drag, startPoint x: 508, startPoint y: 262, endPoint x: 502, endPoint y: 257, distance: 7.6
click at [506, 260] on span "Pour accompagner ce projet FL Studio , il y a également à disposition 5 presets…" at bounding box center [547, 249] width 474 height 37
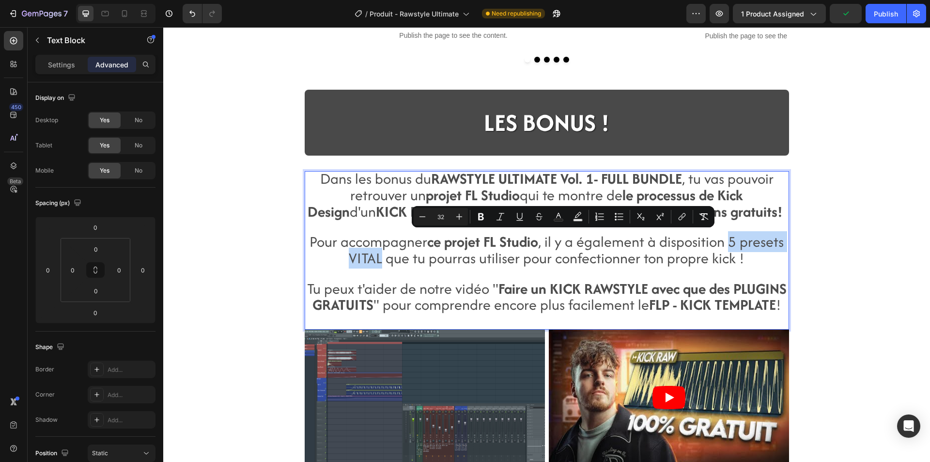
drag, startPoint x: 377, startPoint y: 257, endPoint x: 728, endPoint y: 240, distance: 350.6
click at [728, 240] on span "Pour accompagner ce projet FL Studio , il y a également à disposition 5 presets…" at bounding box center [547, 249] width 474 height 37
click at [483, 216] on icon "Editor contextual toolbar" at bounding box center [481, 217] width 10 height 10
click at [452, 253] on span "Pour accompagner ce projet FL Studio , il y a également à disposition 5 presets…" at bounding box center [546, 249] width 470 height 37
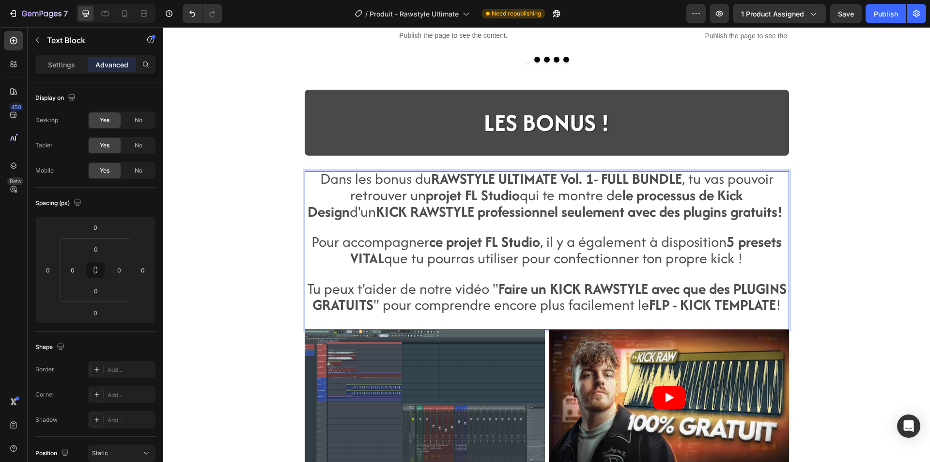
click at [512, 261] on span "Pour accompagner ce projet FL Studio , il y a également à disposition 5 presets…" at bounding box center [546, 249] width 470 height 37
click at [647, 263] on span "Pour accompagner ce projet FL Studio , il y a également à disposition 5 presets…" at bounding box center [546, 249] width 470 height 37
click at [436, 277] on p "Rich Text Editor. Editing area: main" at bounding box center [547, 275] width 482 height 14
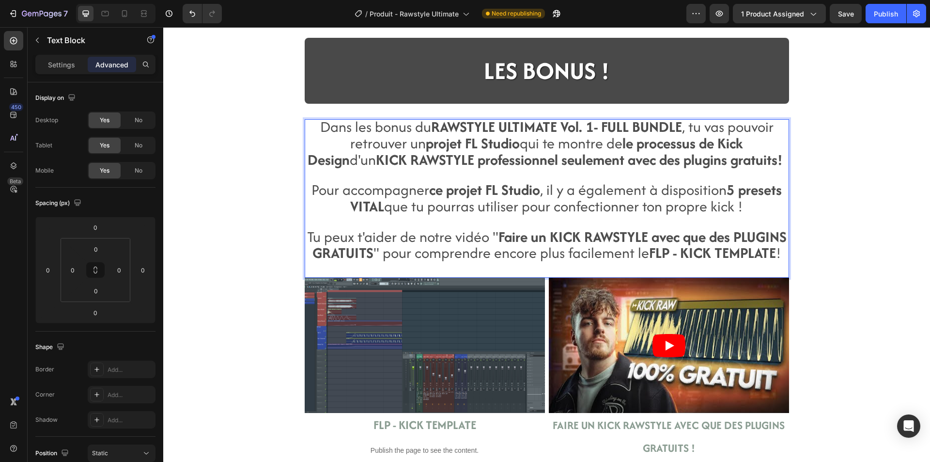
scroll to position [1695, 0]
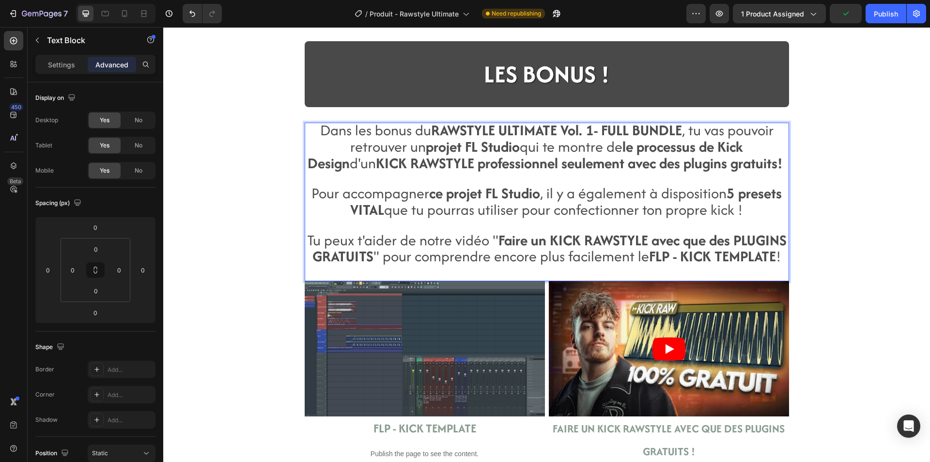
click at [701, 241] on strong "Faire un KICK RAWSTYLE avec que des PLUGINS GRATUITS" at bounding box center [549, 248] width 474 height 37
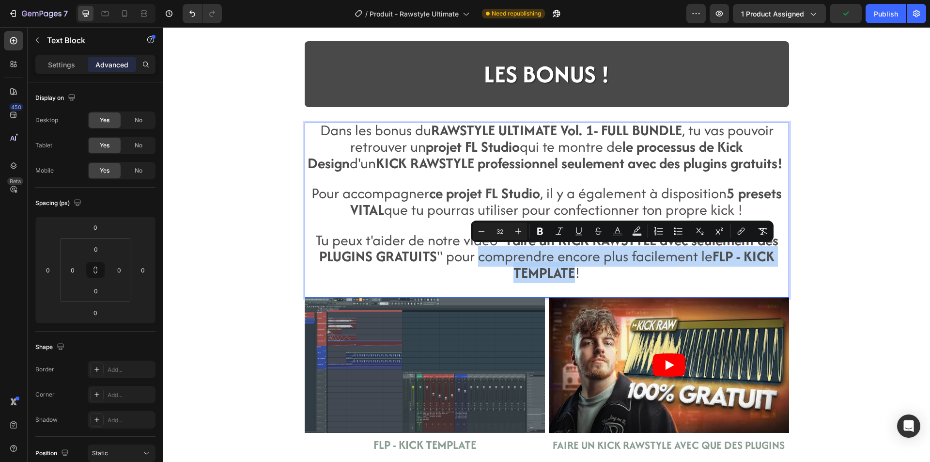
drag, startPoint x: 570, startPoint y: 273, endPoint x: 476, endPoint y: 261, distance: 94.2
click at [476, 261] on span "Tu peux t'aider de notre vidéo " Faire un KICK RAWSTYLE avec seulement des PLUG…" at bounding box center [546, 257] width 463 height 54
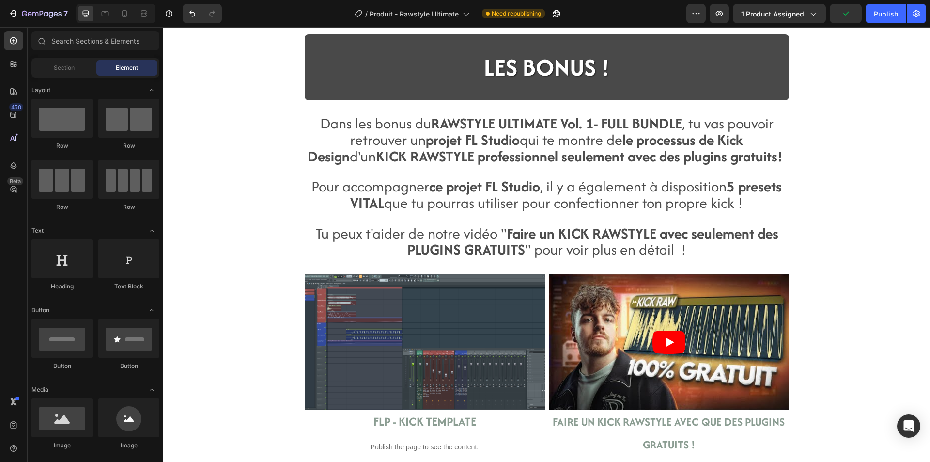
scroll to position [1744, 0]
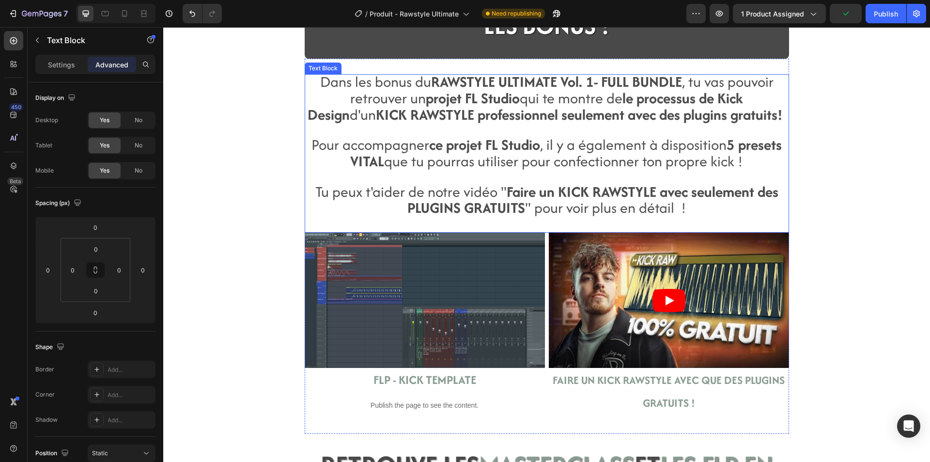
click at [658, 212] on span "Tu peux t'aider de notre vidéo " Faire un KICK RAWSTYLE avec seulement des PLUG…" at bounding box center [546, 199] width 463 height 37
click at [674, 213] on span "Tu peux t'aider de notre vidéo " Faire un KICK RAWSTYLE avec seulement des PLUG…" at bounding box center [546, 199] width 463 height 37
click at [672, 213] on span "Tu peux t'aider de notre vidéo " Faire un KICK RAWSTYLE avec seulement des PLUG…" at bounding box center [546, 199] width 463 height 37
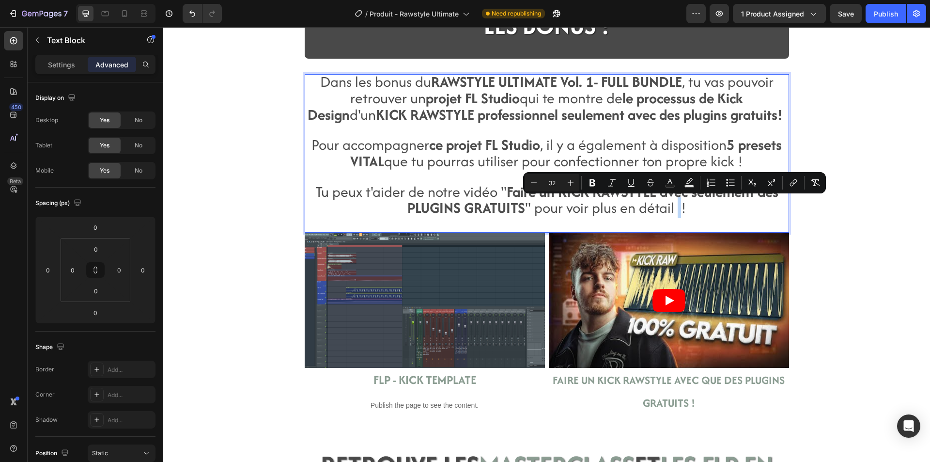
click at [674, 211] on span "Tu peux t'aider de notre vidéo " Faire un KICK RAWSTYLE avec seulement des PLUG…" at bounding box center [546, 199] width 463 height 37
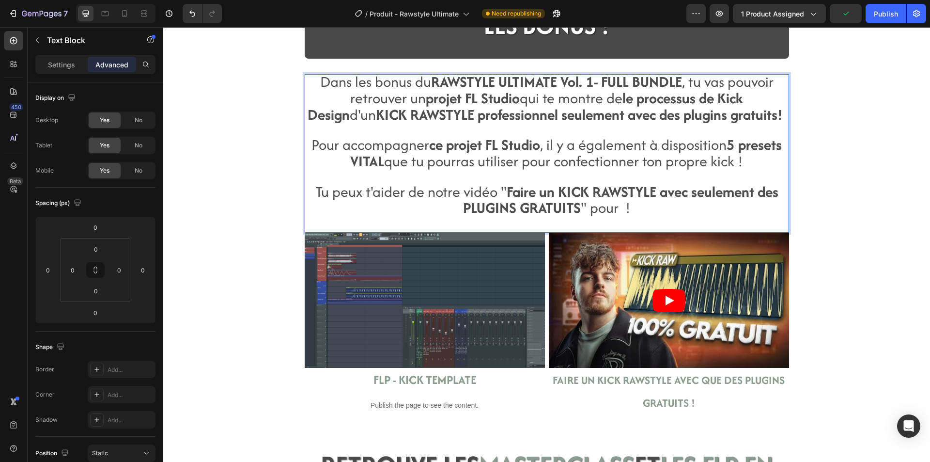
click at [673, 98] on strong "le processus de Kick Design" at bounding box center [526, 106] width 436 height 37
click at [749, 97] on strong "le processus d'un Kick Design" at bounding box center [528, 106] width 441 height 37
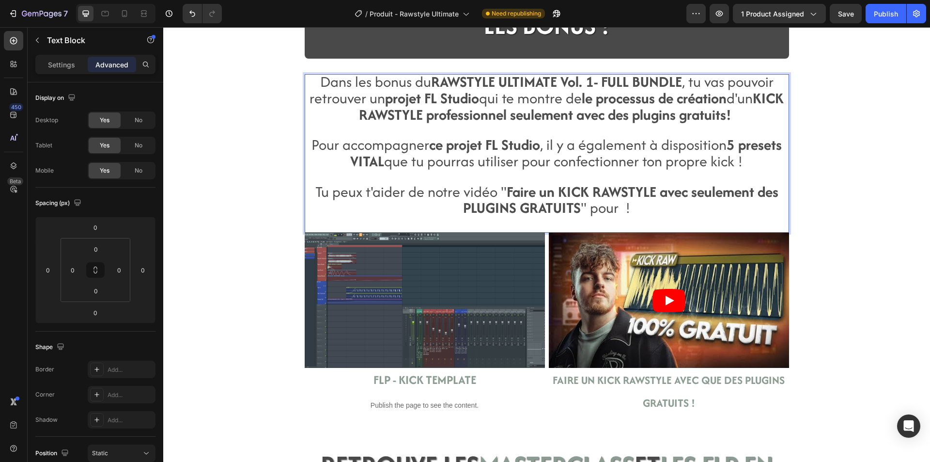
drag, startPoint x: 740, startPoint y: 97, endPoint x: 597, endPoint y: 98, distance: 142.4
click at [597, 98] on strong "le processus de création" at bounding box center [654, 98] width 145 height 21
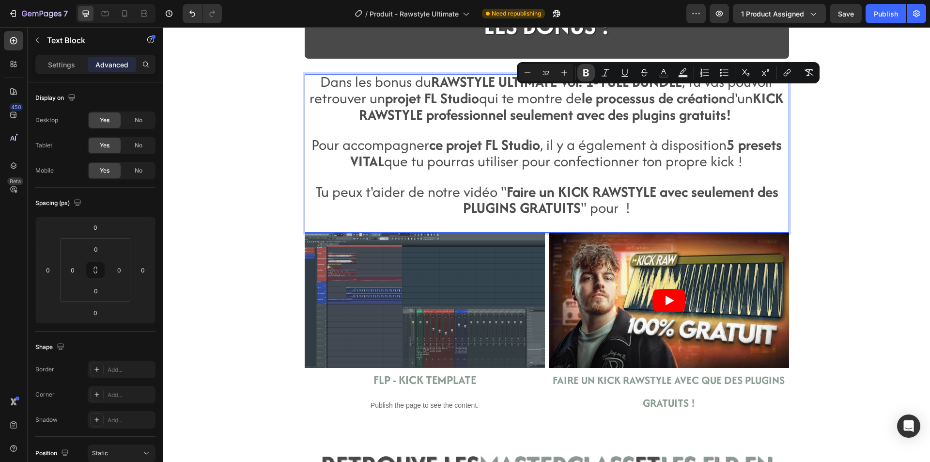
click at [587, 75] on icon "Editor contextual toolbar" at bounding box center [586, 73] width 10 height 10
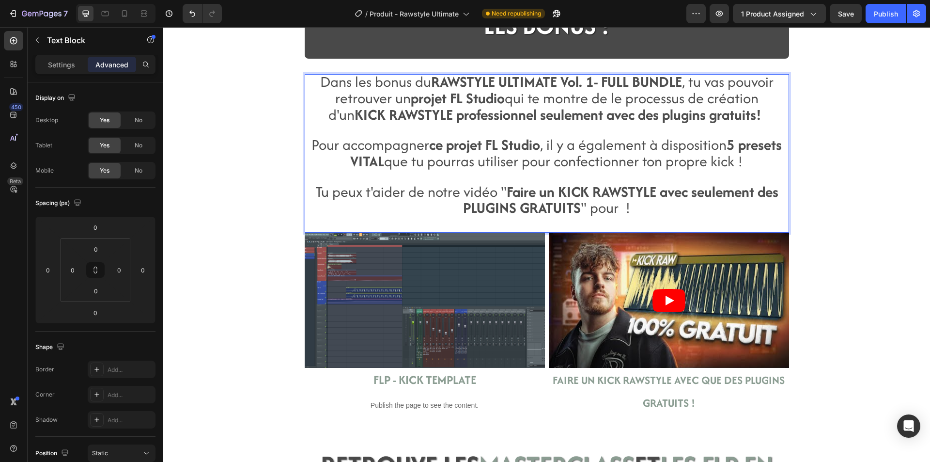
click at [549, 140] on span "Pour accompagner ce projet FL Studio , il y a également à disposition 5 presets…" at bounding box center [546, 152] width 470 height 37
click at [607, 91] on strong "Rich Text Editor. Editing area: main" at bounding box center [608, 98] width 3 height 21
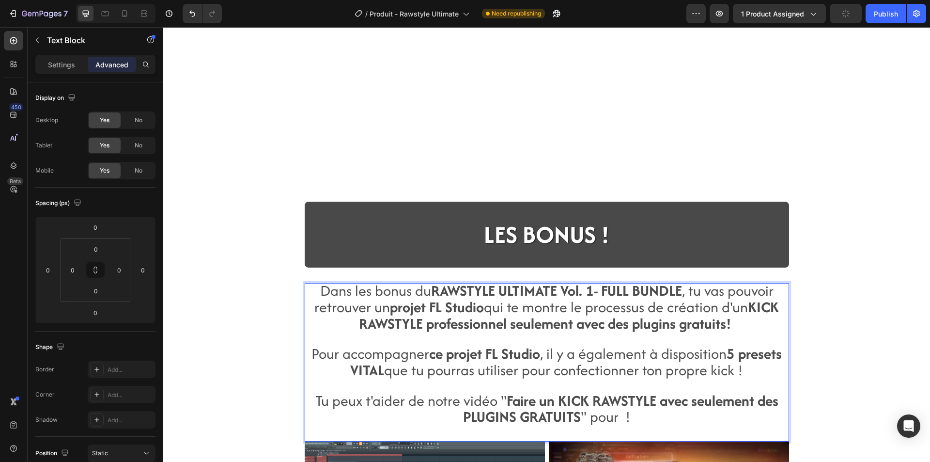
scroll to position [1695, 0]
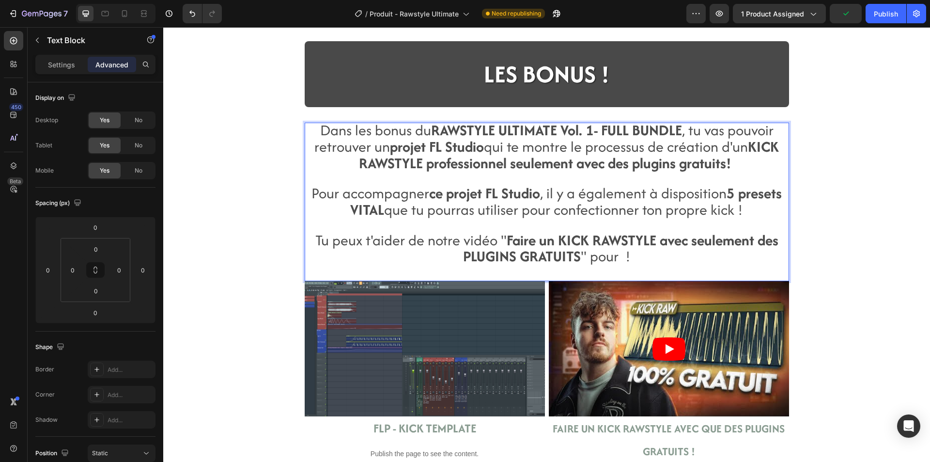
click at [611, 254] on span "Tu peux t'aider de notre vidéo " Faire un KICK RAWSTYLE avec seulement des PLUG…" at bounding box center [546, 248] width 463 height 37
click at [619, 258] on span "Tu peux t'aider de notre vidéo " Faire un KICK RAWSTYLE avec seulement des PLUG…" at bounding box center [546, 248] width 463 height 37
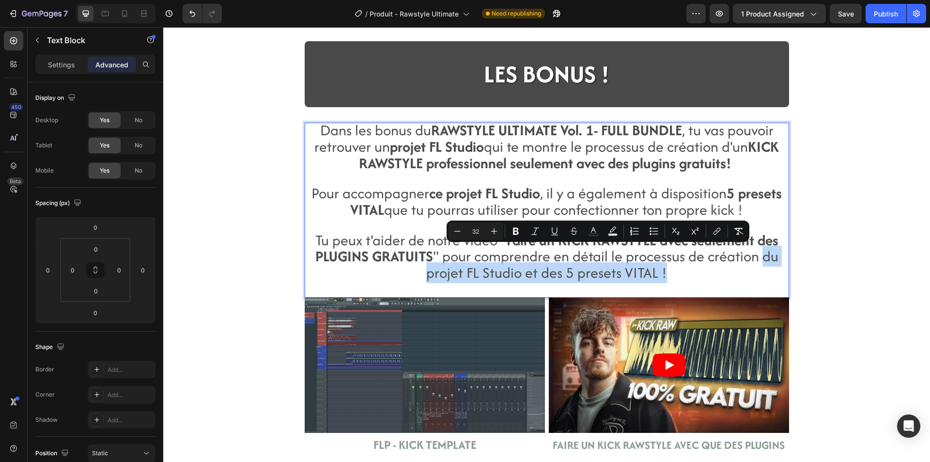
drag, startPoint x: 668, startPoint y: 271, endPoint x: 758, endPoint y: 255, distance: 91.0
click at [758, 255] on p "Tu peux t'aider de notre vidéo " Faire un KICK RAWSTYLE avec seulement des PLUG…" at bounding box center [547, 257] width 482 height 49
click at [512, 237] on button "Bold" at bounding box center [515, 230] width 17 height 17
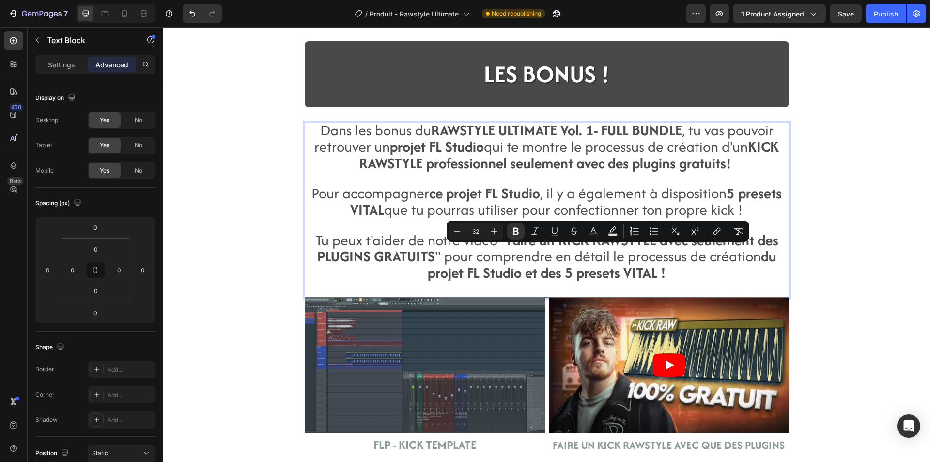
click at [318, 230] on span "Tu peux t'aider de notre vidéo " Faire un KICK RAWSTYLE avec seulement des PLUG…" at bounding box center [546, 257] width 463 height 54
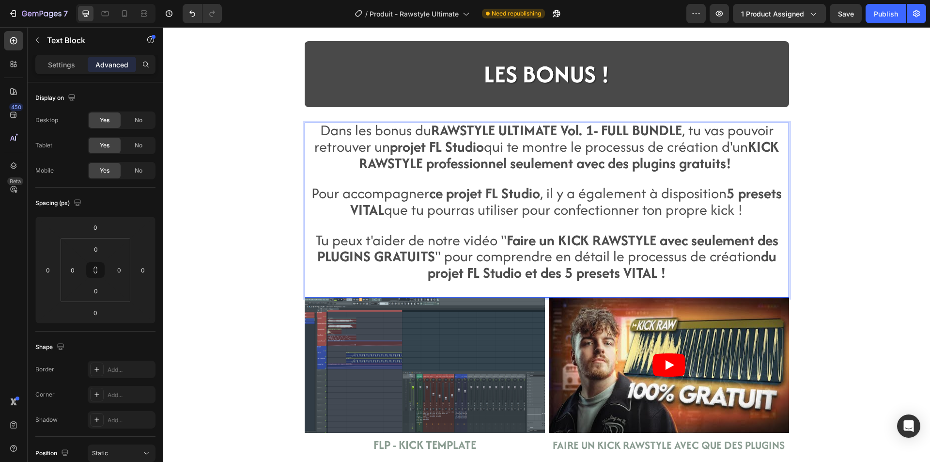
click at [598, 255] on span "Tu peux t'aider de notre vidéo " Faire un KICK RAWSTYLE avec seulement des PLUG…" at bounding box center [546, 257] width 463 height 54
click at [602, 255] on span "Tu peux t'aider de notre vidéo " Faire un KICK RAWSTYLE avec seulement des PLUG…" at bounding box center [546, 257] width 463 height 54
click at [678, 273] on p "Tu peux t'aider de notre vidéo " Faire un KICK RAWSTYLE avec seulement des PLUG…" at bounding box center [547, 257] width 482 height 49
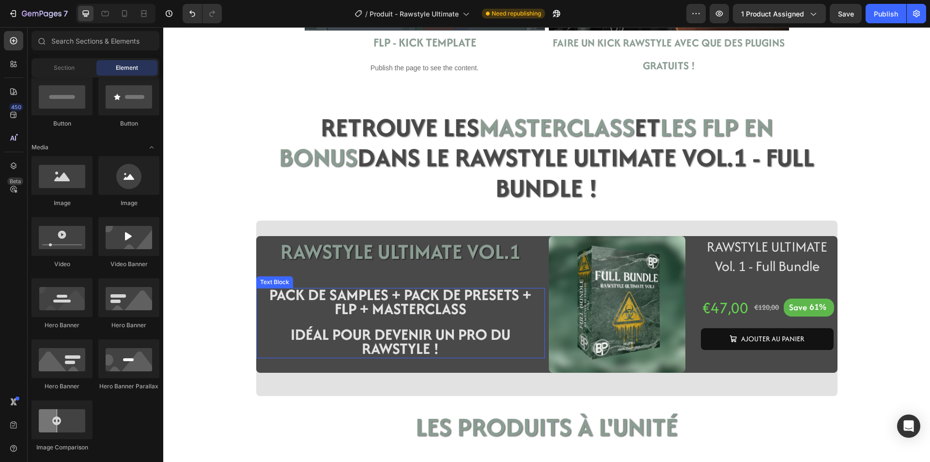
scroll to position [2098, 0]
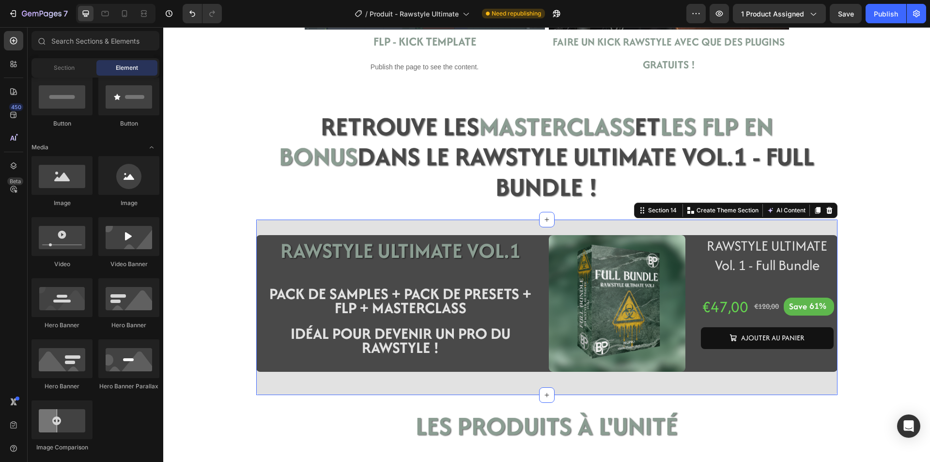
click at [263, 219] on div "RAWSTYLE ULTIMATE VOL.1 Heading Row PACK DE SAMPLES + PACK DE PRESETS + FLP + M…" at bounding box center [546, 306] width 581 height 175
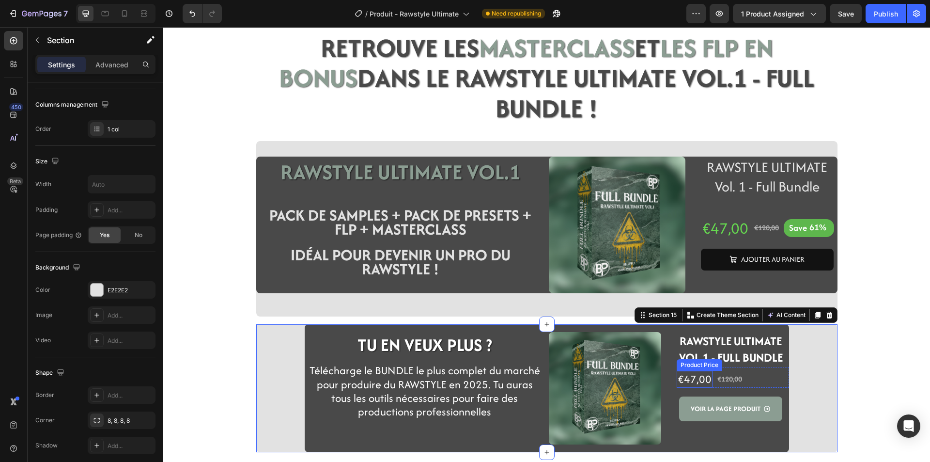
scroll to position [2216, 0]
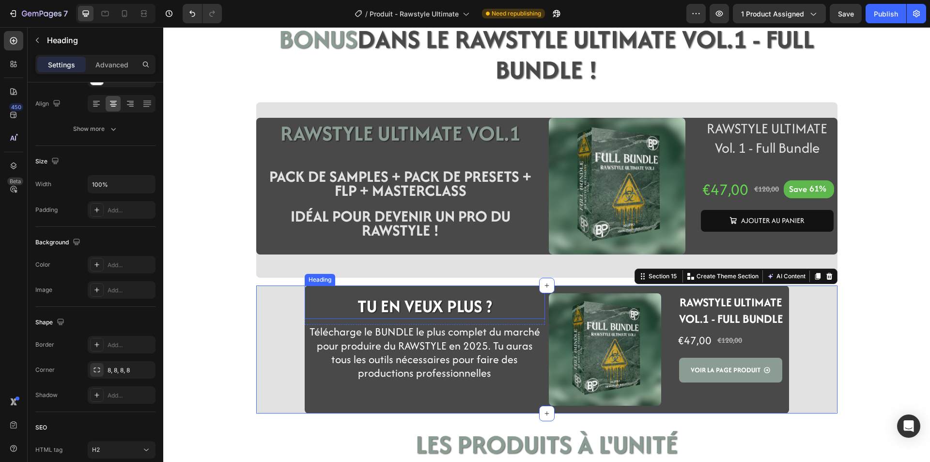
click at [473, 294] on strong "TU EN VEUX PLUS ?" at bounding box center [424, 306] width 135 height 25
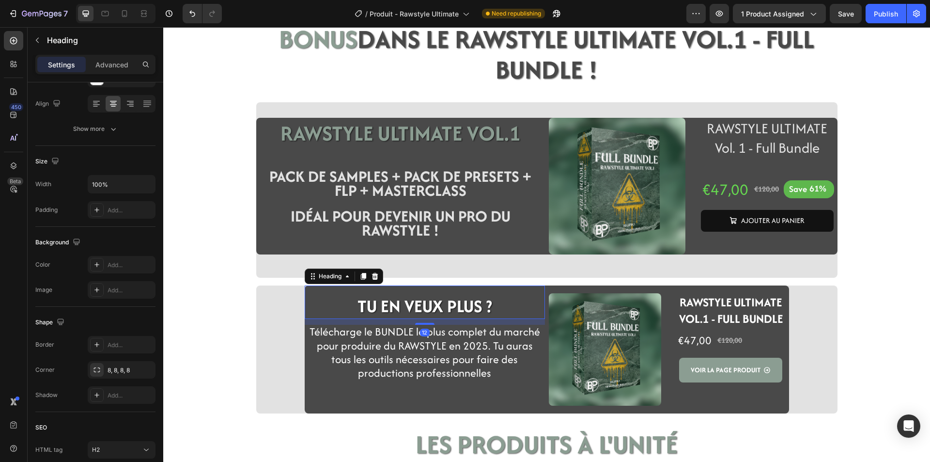
scroll to position [0, 0]
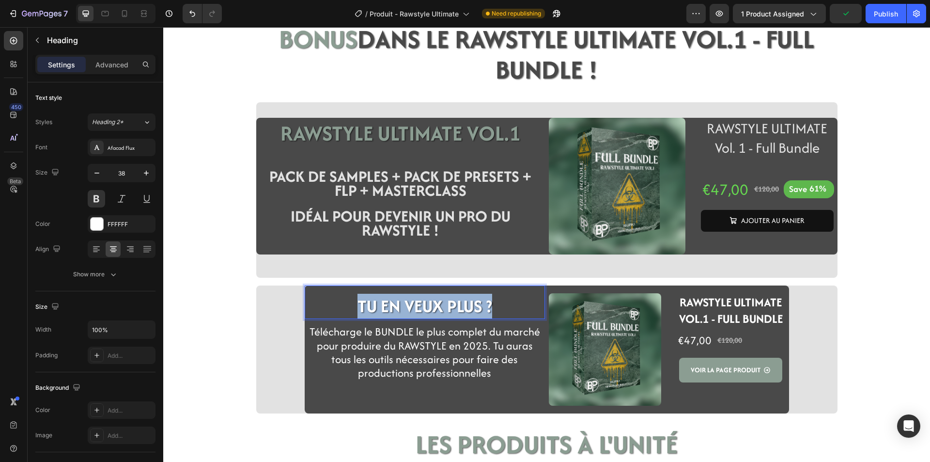
drag, startPoint x: 486, startPoint y: 272, endPoint x: 358, endPoint y: 273, distance: 128.4
click at [358, 294] on strong "TU EN VEUX PLUS ?" at bounding box center [424, 306] width 135 height 25
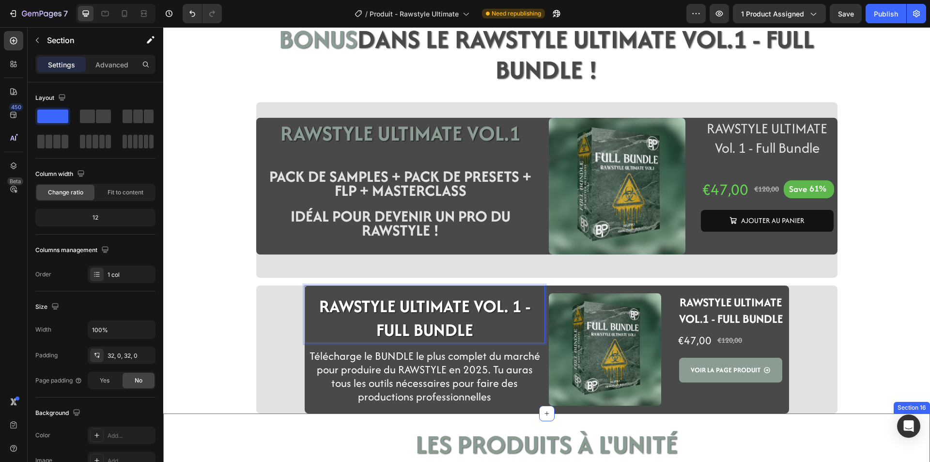
click at [281, 413] on div "LES PRODUITS à l'unité Heading Section 16" at bounding box center [546, 444] width 767 height 63
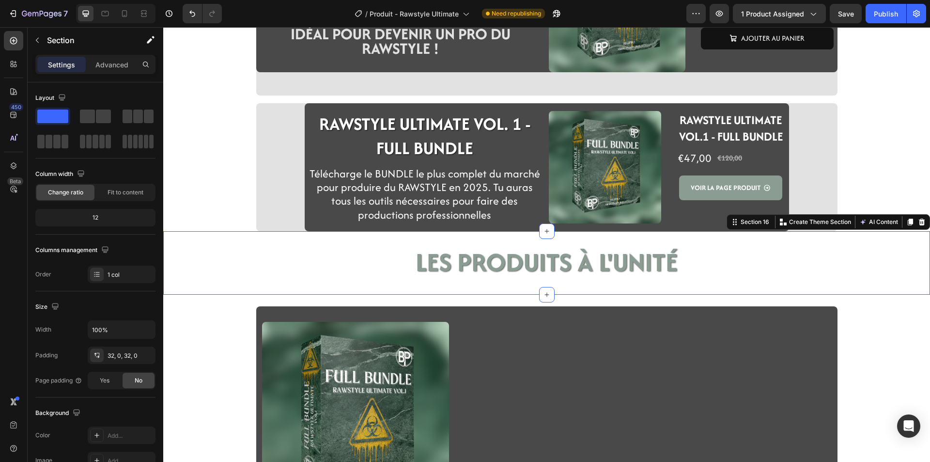
scroll to position [2264, 0]
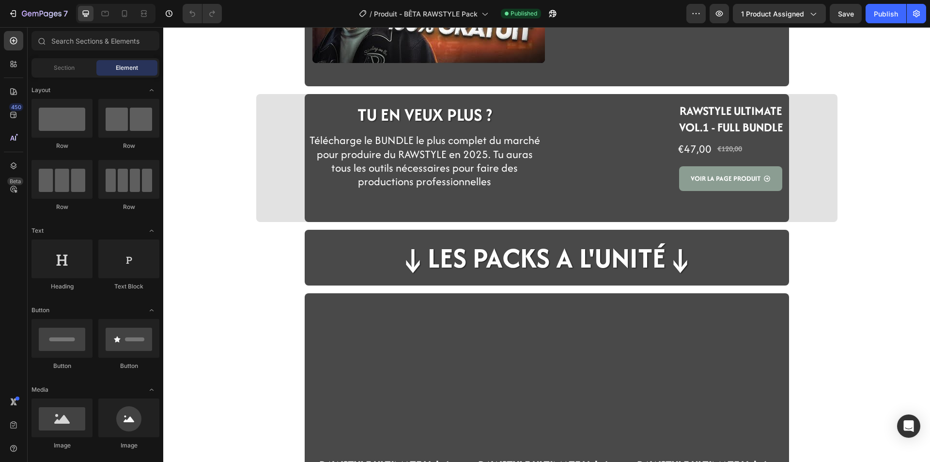
scroll to position [436, 0]
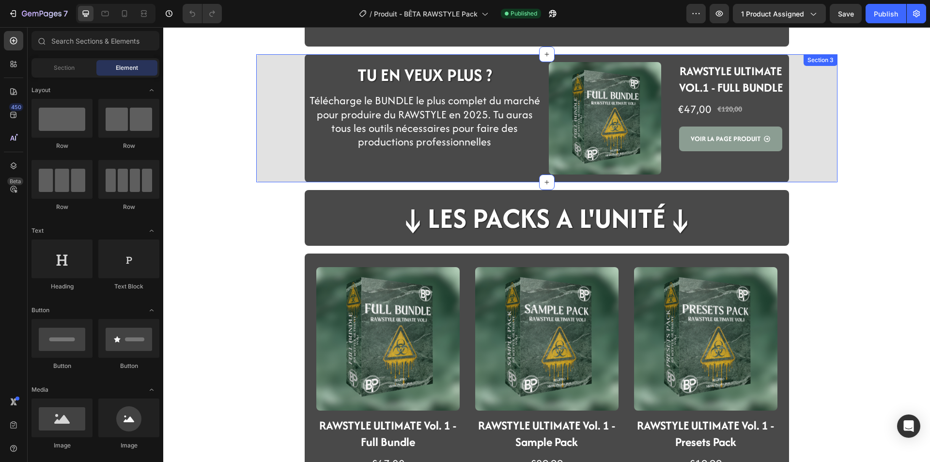
click at [290, 176] on div "TU EN VEUX PLUS ? Heading Row Télécharge le BUNDLE le plus complet du marché po…" at bounding box center [546, 118] width 581 height 128
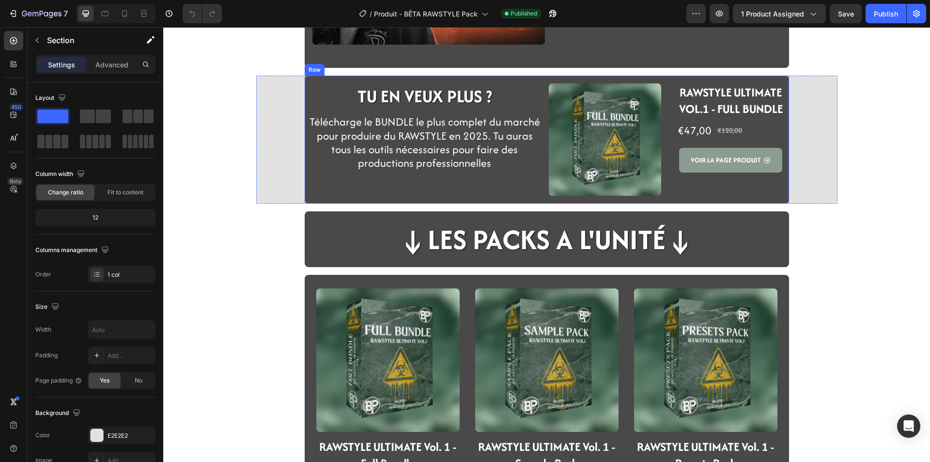
scroll to position [629, 0]
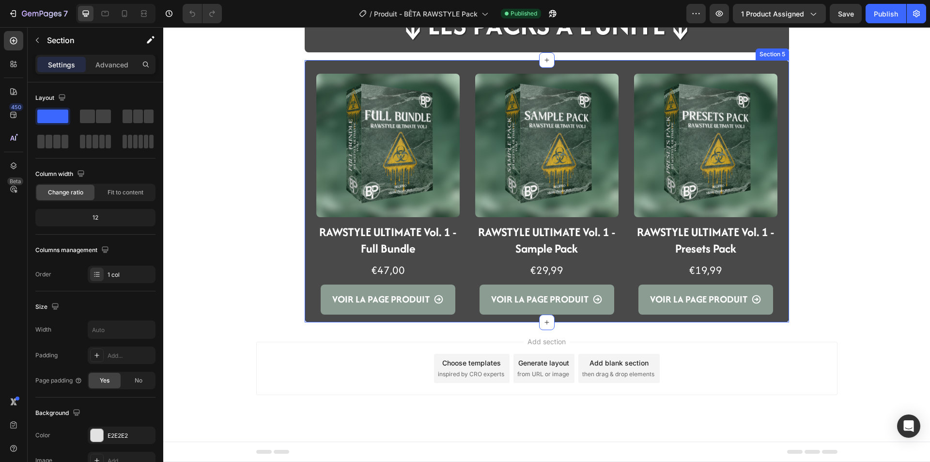
click at [306, 316] on div "Product Images RAWSTYLE ULTIMATE Vol. 1 - Full Bundle Product Title €47,00 Prod…" at bounding box center [547, 191] width 484 height 262
click at [57, 20] on button "7" at bounding box center [38, 13] width 68 height 19
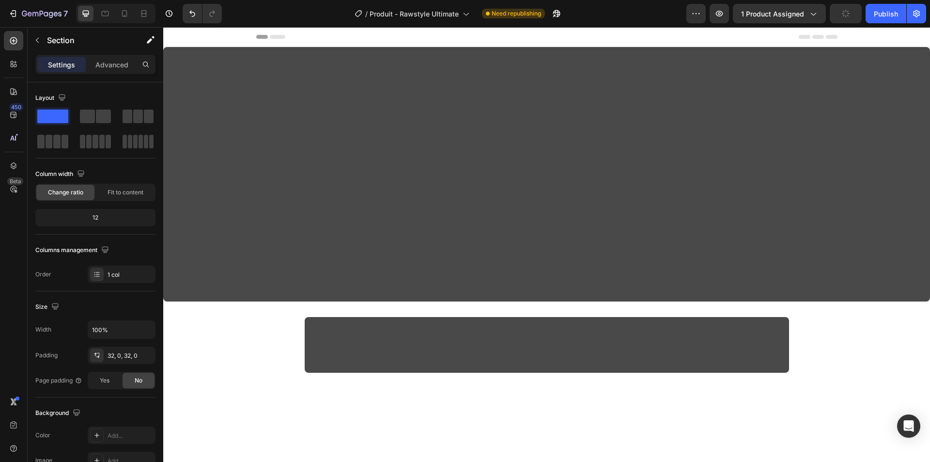
scroll to position [2264, 0]
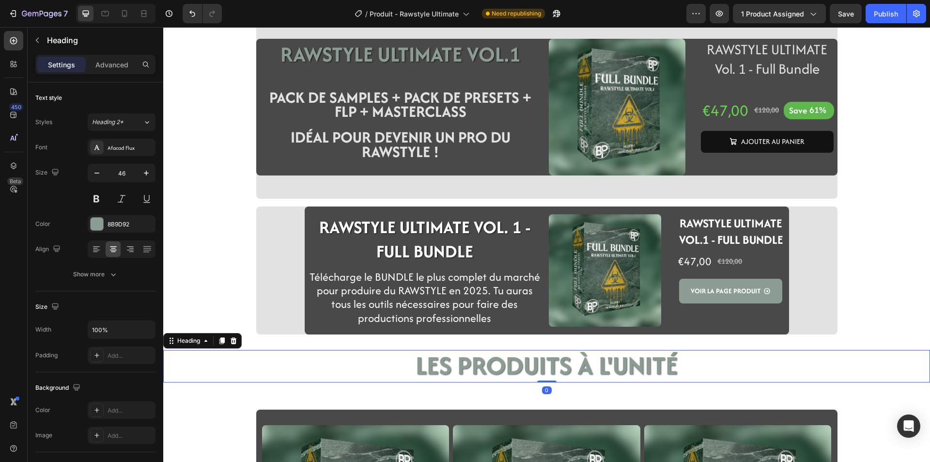
click at [230, 377] on h2 "LES PRODUITS à l'unité" at bounding box center [546, 366] width 767 height 32
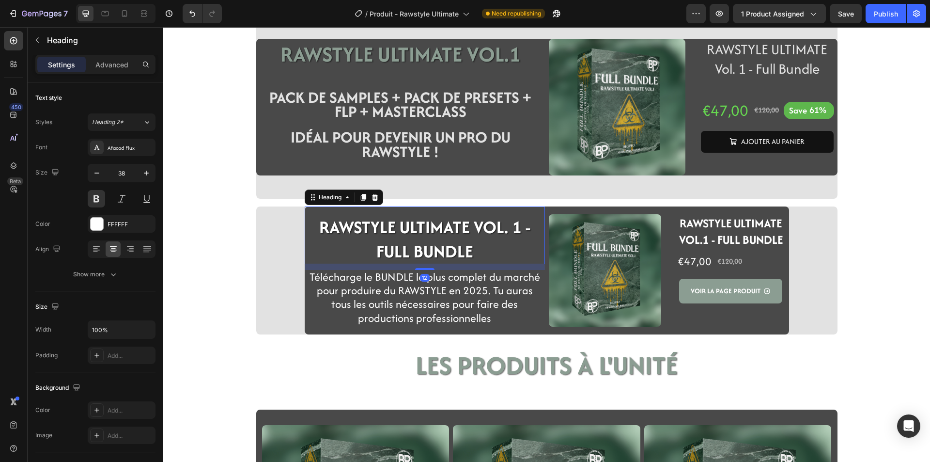
click at [429, 246] on strong "RAWSTYLE ULTIMATE VOL. 1 - FULL BUNDLE" at bounding box center [424, 239] width 211 height 48
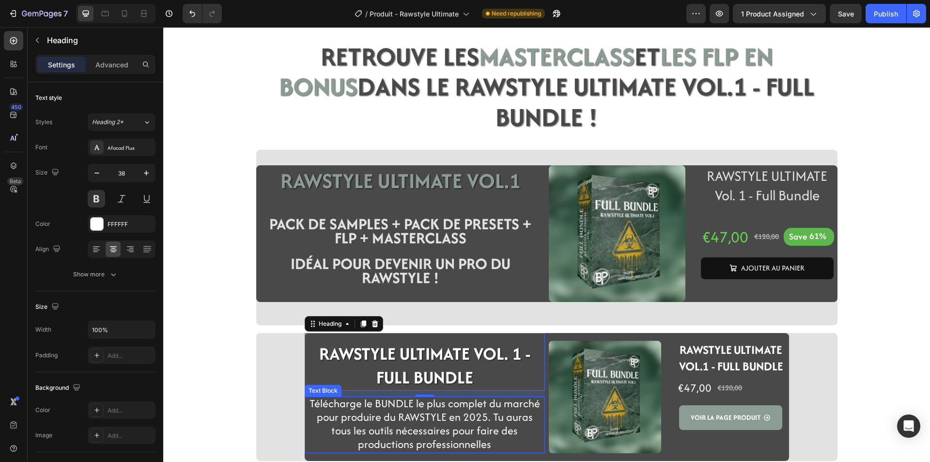
scroll to position [2167, 0]
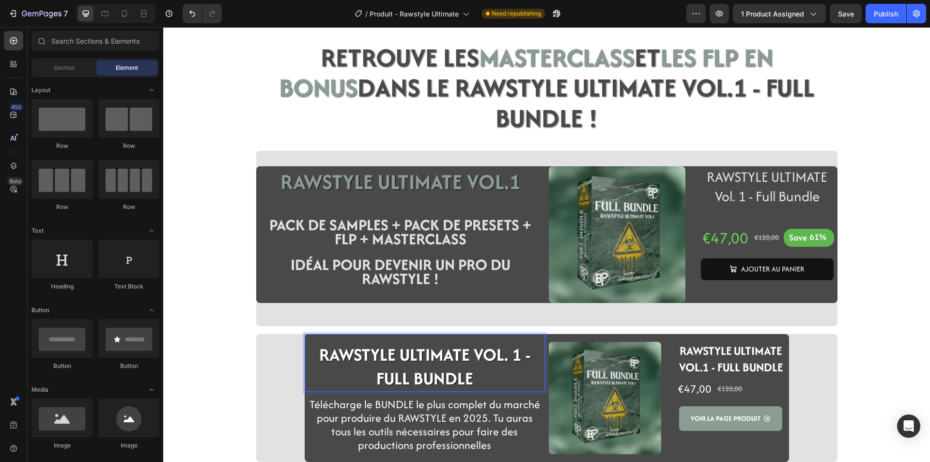
click at [364, 346] on p "⁠⁠⁠⁠⁠⁠⁠ RAWSTYLE ULTIMATE VOL. 1 - FULL BUNDLE" at bounding box center [425, 366] width 238 height 48
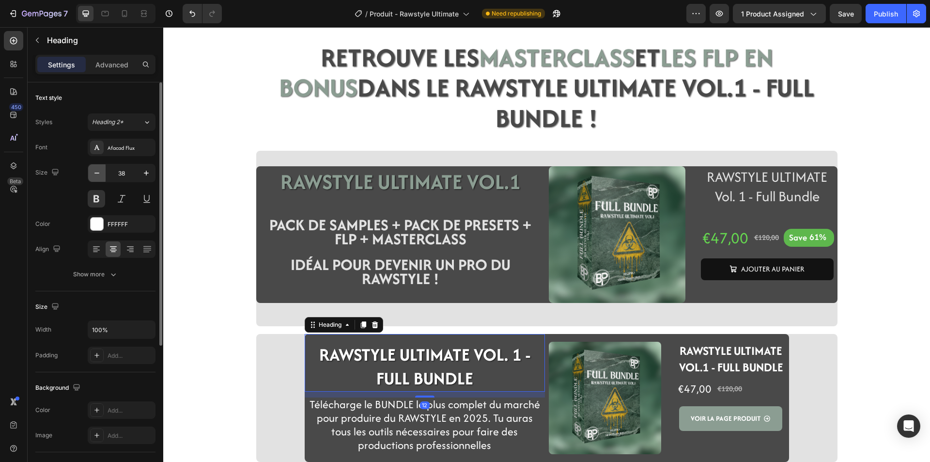
click at [102, 172] on button "button" at bounding box center [96, 172] width 17 height 17
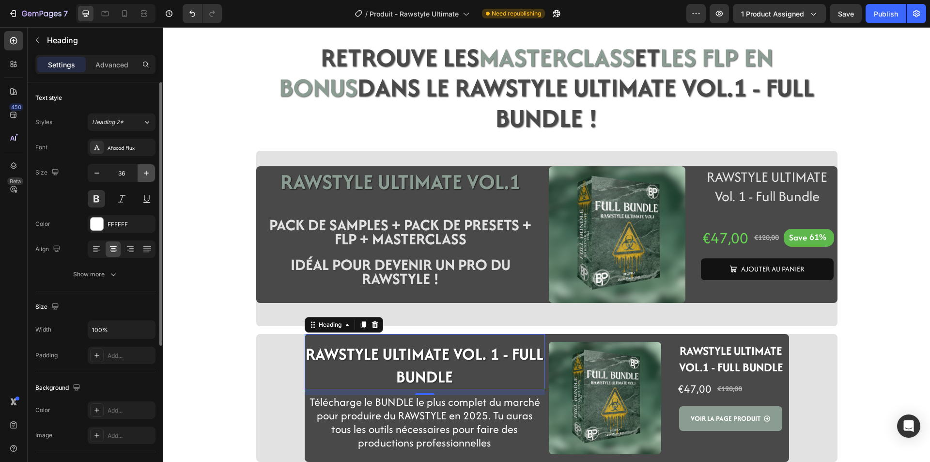
click at [148, 170] on icon "button" at bounding box center [146, 173] width 10 height 10
type input "37"
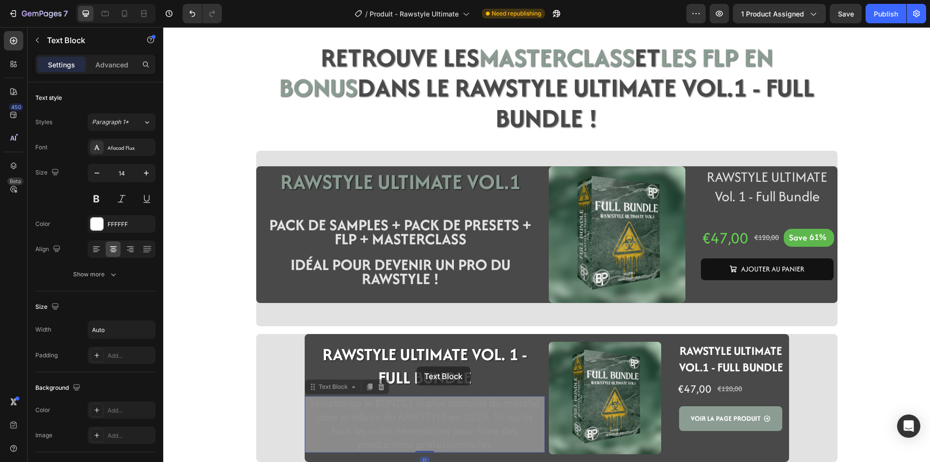
drag, startPoint x: 417, startPoint y: 361, endPoint x: 419, endPoint y: 338, distance: 22.8
click at [419, 338] on div "⁠⁠⁠⁠⁠⁠⁠ RAWSTYLE ULTIMATE VOL. 1 - FULL BUNDLE Heading Row Télécharge le BUNDLE…" at bounding box center [425, 398] width 240 height 128
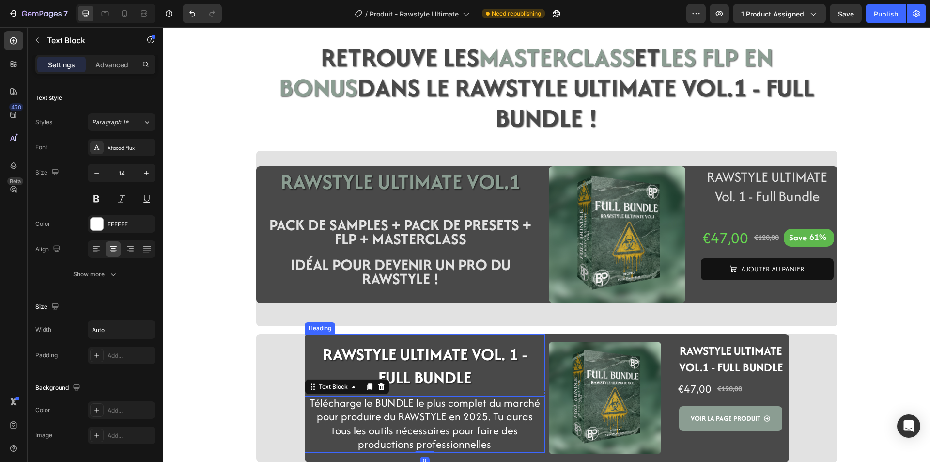
click at [419, 342] on strong "RAWSTYLE ULTIMATE VOL. 1 - FULL BUNDLE" at bounding box center [425, 365] width 204 height 47
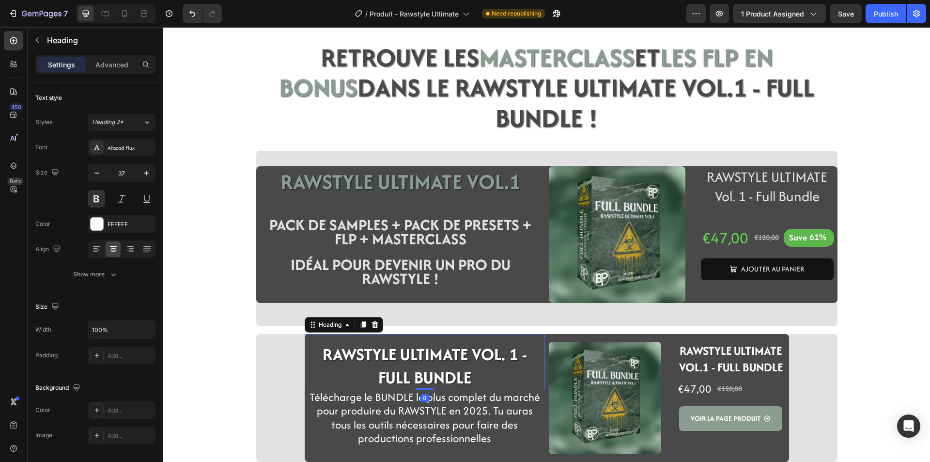
drag, startPoint x: 424, startPoint y: 364, endPoint x: 424, endPoint y: 348, distance: 16.0
click at [424, 348] on div "⁠⁠⁠⁠⁠⁠⁠ RAWSTYLE ULTIMATE VOL. 1 - FULL BUNDLE Heading 0" at bounding box center [425, 362] width 240 height 56
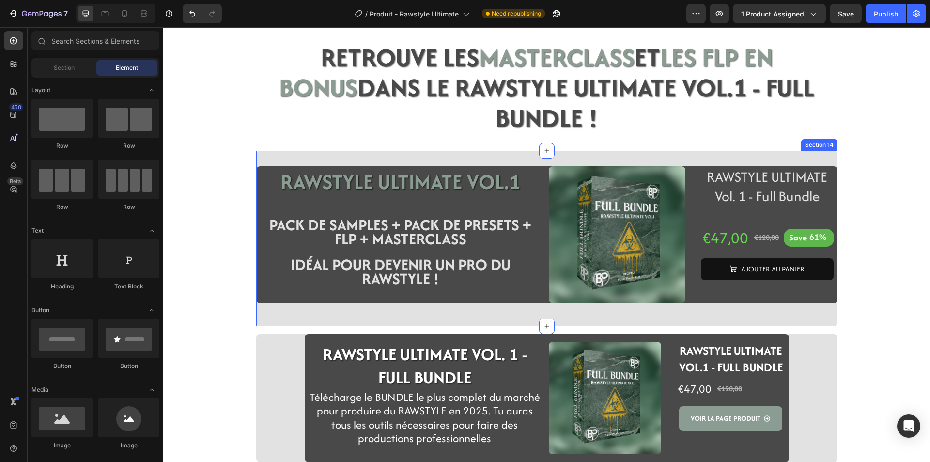
click at [256, 294] on div "RAWSTYLE ULTIMATE VOL.1 Heading Row PACK DE SAMPLES + PACK DE PRESETS + FLP + M…" at bounding box center [546, 238] width 581 height 175
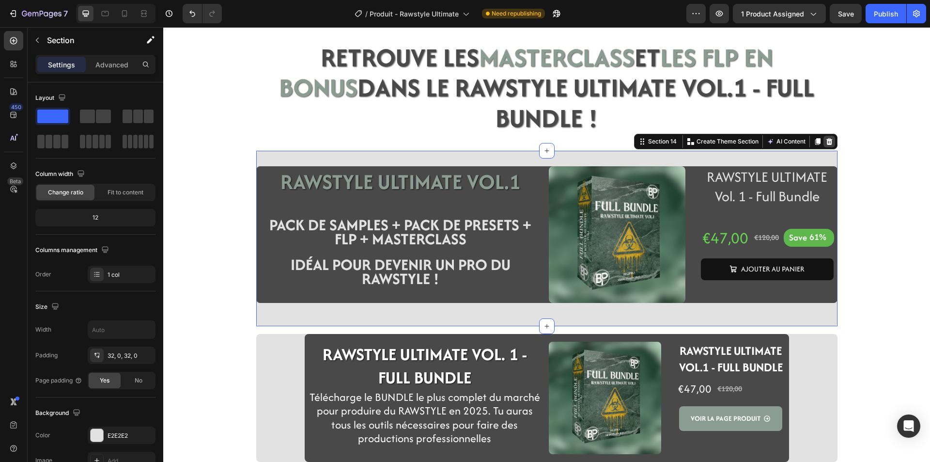
click at [826, 138] on icon at bounding box center [829, 142] width 8 height 8
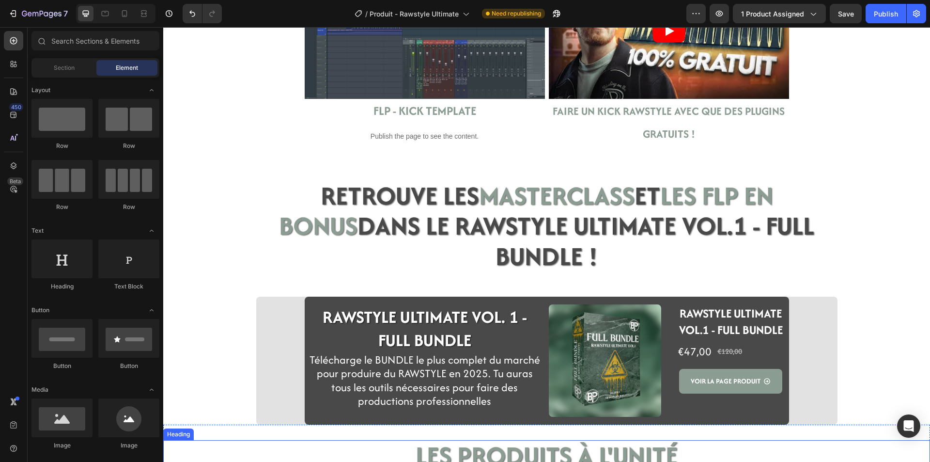
scroll to position [2022, 0]
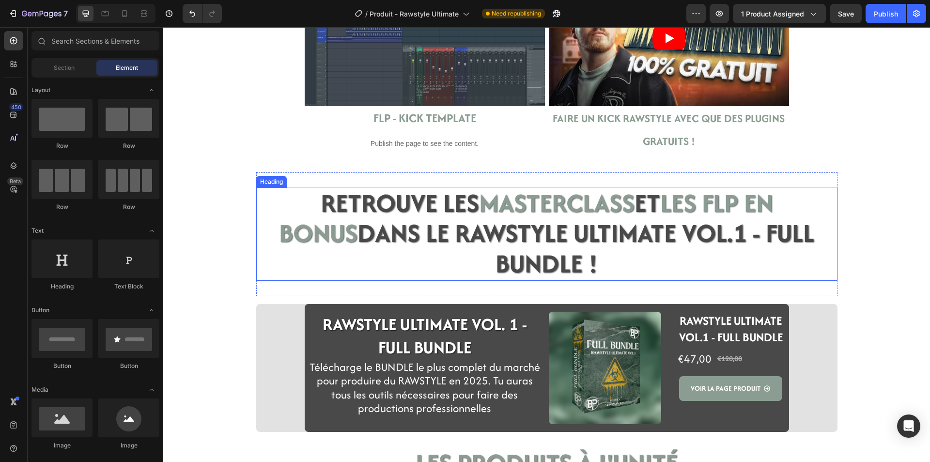
click at [444, 216] on span "DANS LE RAWSTYLE ULTIMATE VOL.1 - FULL BUNDLE !" at bounding box center [585, 248] width 457 height 67
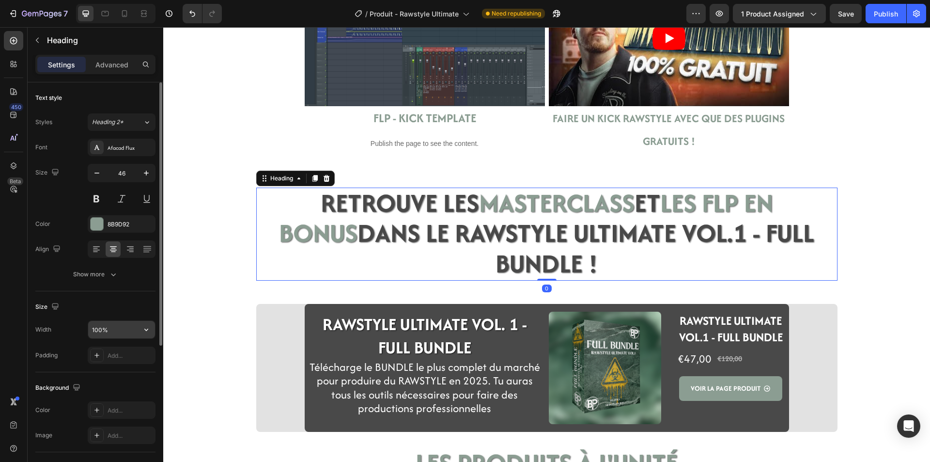
click at [110, 332] on input "100%" at bounding box center [121, 329] width 67 height 17
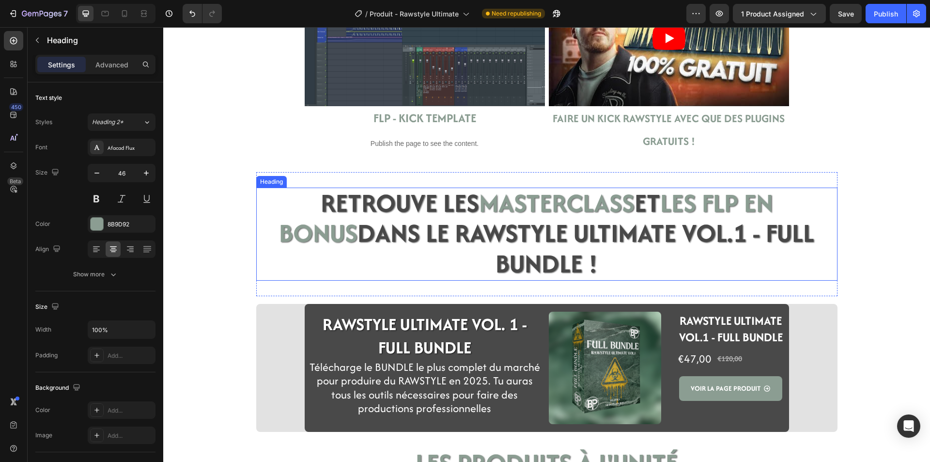
click at [257, 238] on h2 "RETROUVE LES MASTERCLASS ET LES FLP EN BONUS DANS LE RAWSTYLE ULTIMATE VOL.1 - …" at bounding box center [546, 233] width 581 height 93
click at [262, 259] on div "RETROUVE LES MASTERCLASS ET LES FLP EN BONUS DANS LE RAWSTYLE ULTIMATE VOL.1 - …" at bounding box center [546, 234] width 581 height 124
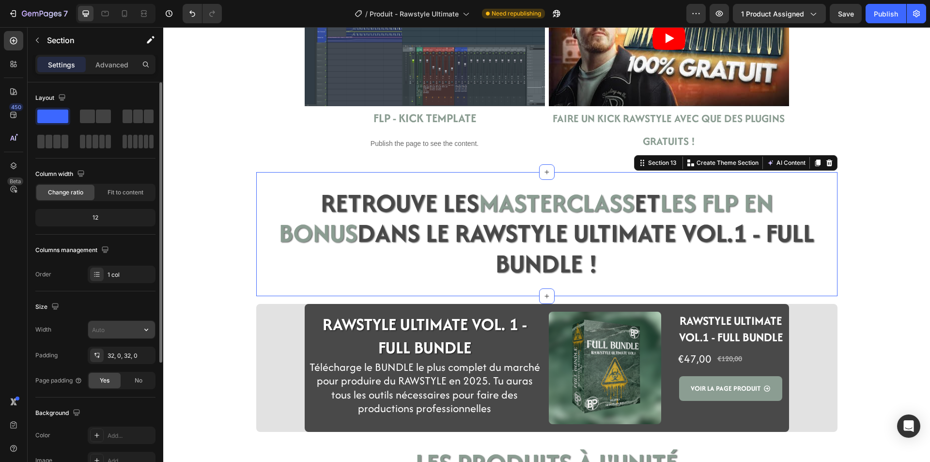
click at [97, 320] on div at bounding box center [122, 329] width 68 height 18
click at [98, 323] on input "text" at bounding box center [121, 329] width 67 height 17
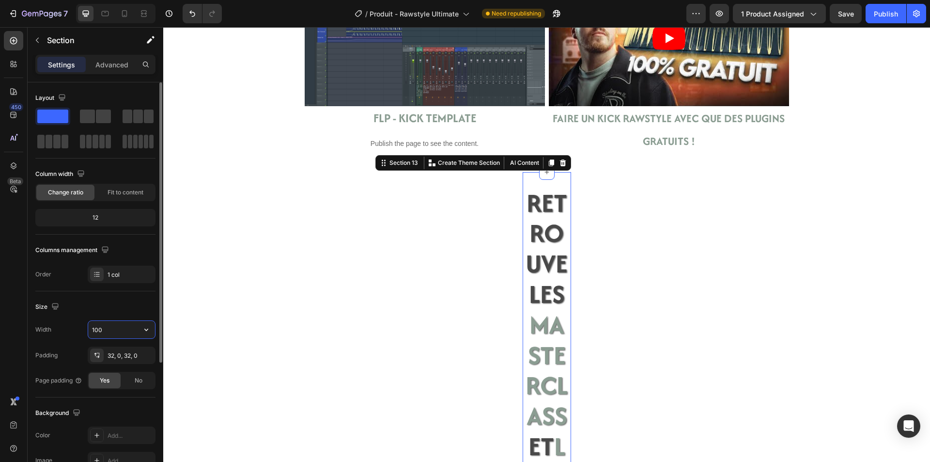
type input "1000"
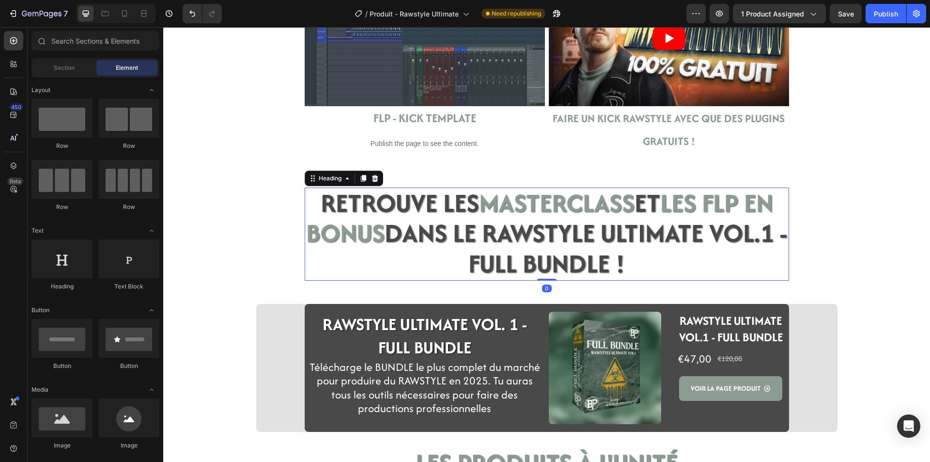
click at [400, 227] on span "DANS LE RAWSTYLE ULTIMATE VOL.1 - FULL BUNDLE !" at bounding box center [586, 248] width 403 height 67
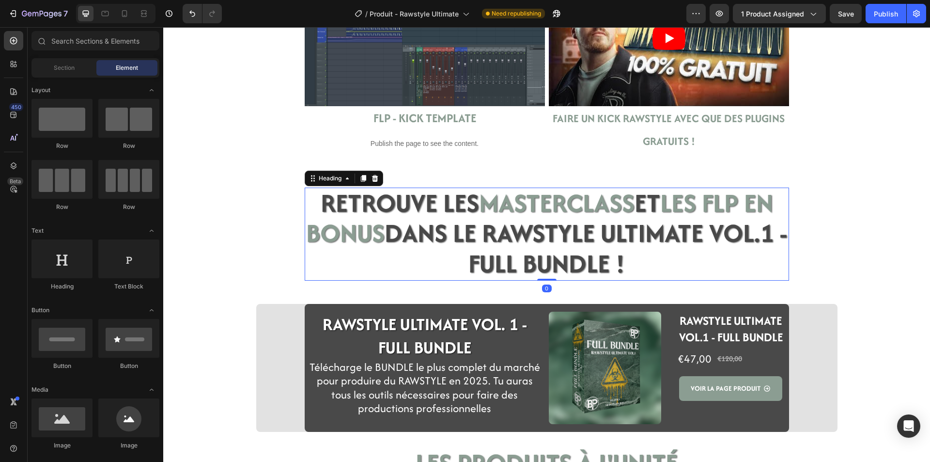
click at [369, 212] on span "RETROUVE LES" at bounding box center [400, 203] width 158 height 36
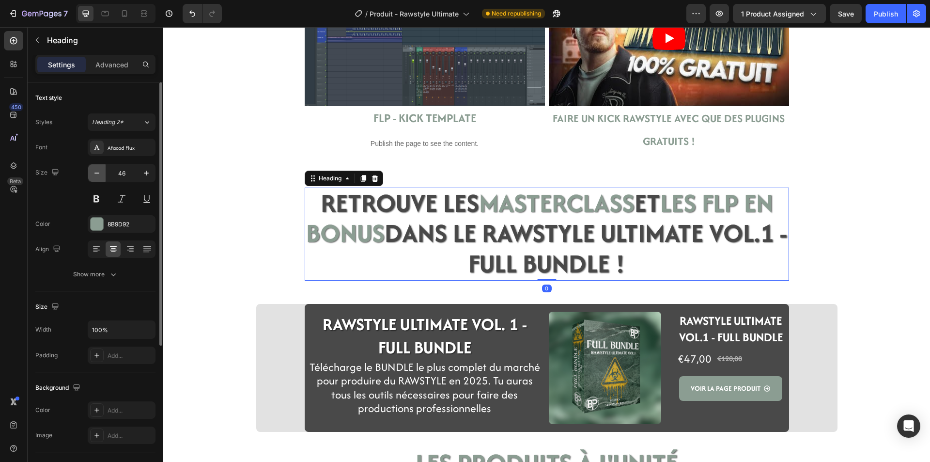
click at [100, 176] on icon "button" at bounding box center [97, 173] width 10 height 10
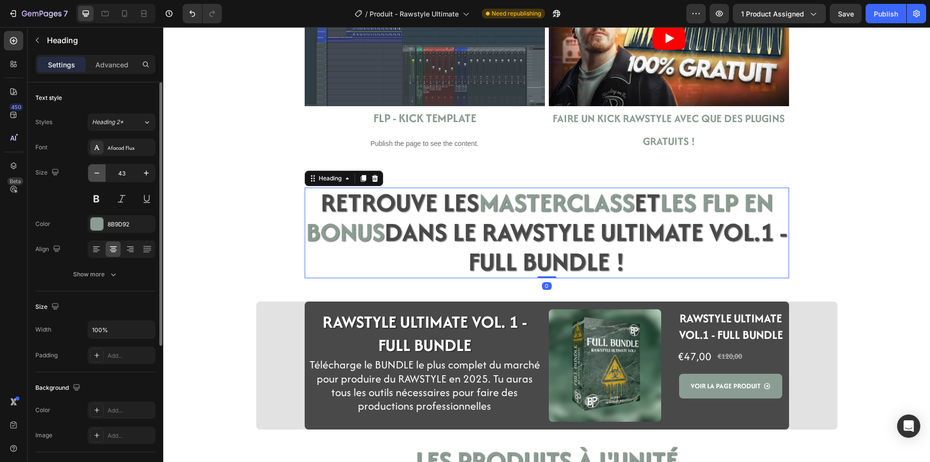
click at [100, 176] on icon "button" at bounding box center [97, 173] width 10 height 10
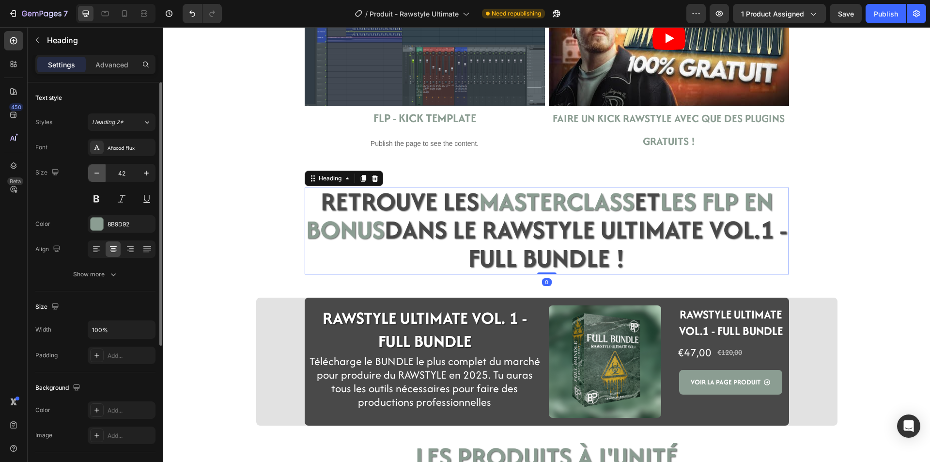
click at [100, 176] on icon "button" at bounding box center [97, 173] width 10 height 10
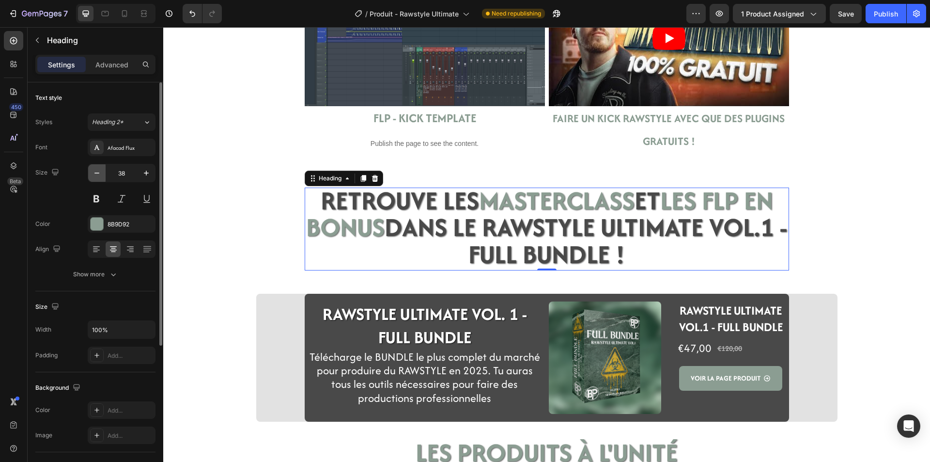
click at [100, 176] on icon "button" at bounding box center [97, 173] width 10 height 10
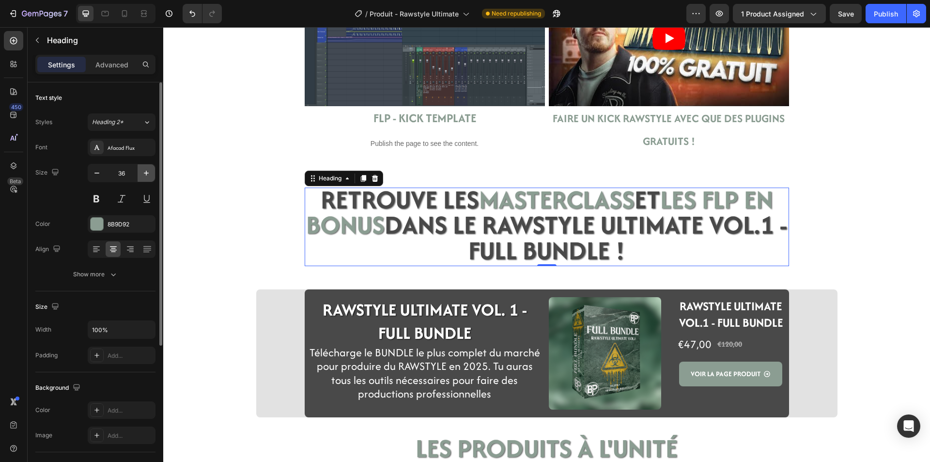
click at [145, 172] on icon "button" at bounding box center [146, 173] width 10 height 10
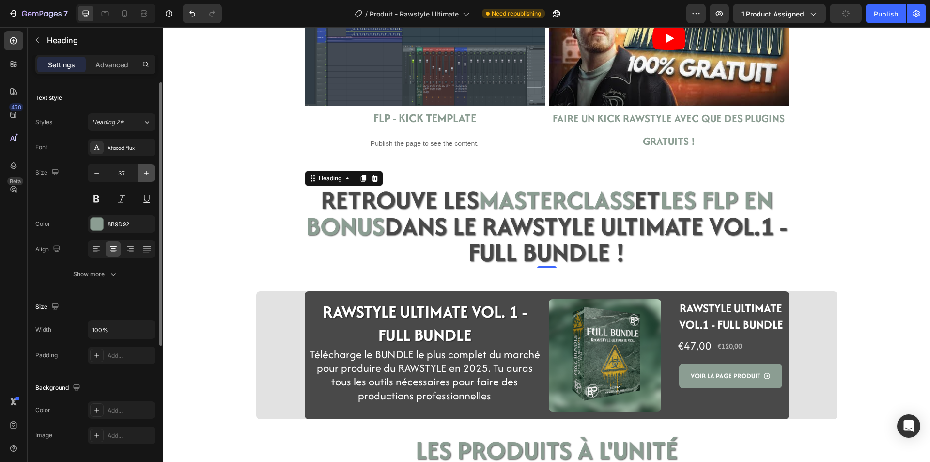
click at [145, 172] on icon "button" at bounding box center [146, 173] width 10 height 10
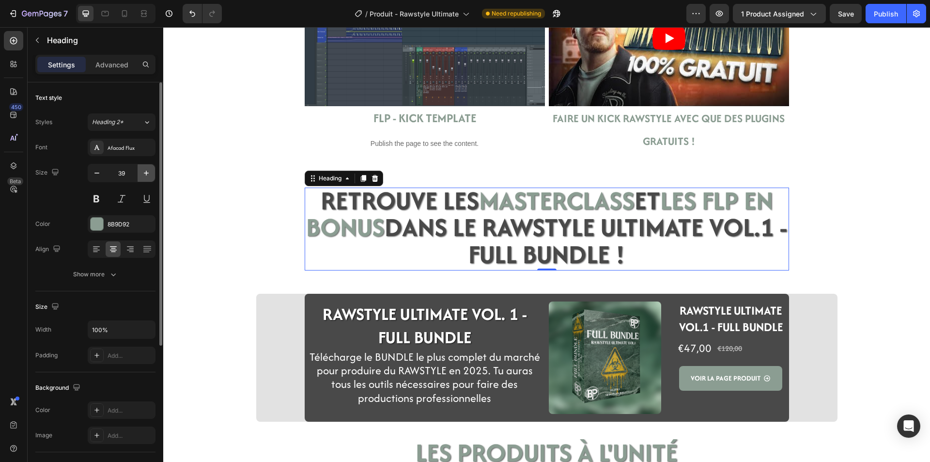
click at [145, 172] on icon "button" at bounding box center [146, 173] width 10 height 10
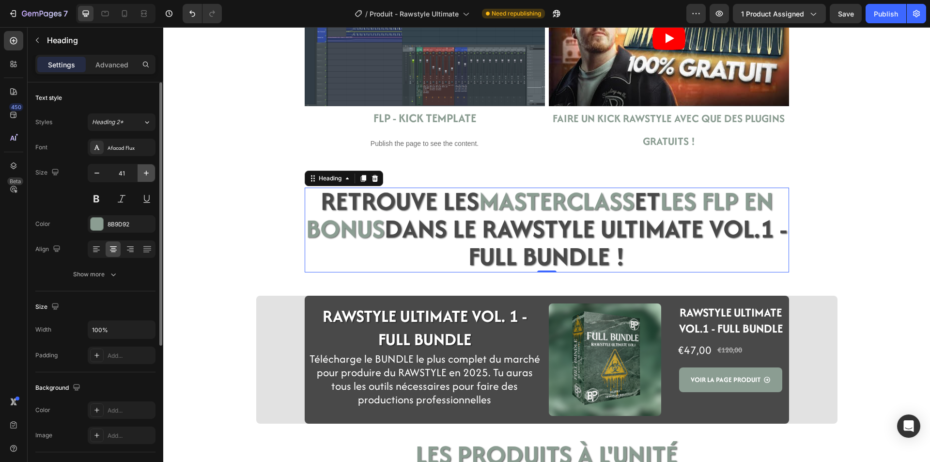
click at [145, 172] on icon "button" at bounding box center [146, 173] width 10 height 10
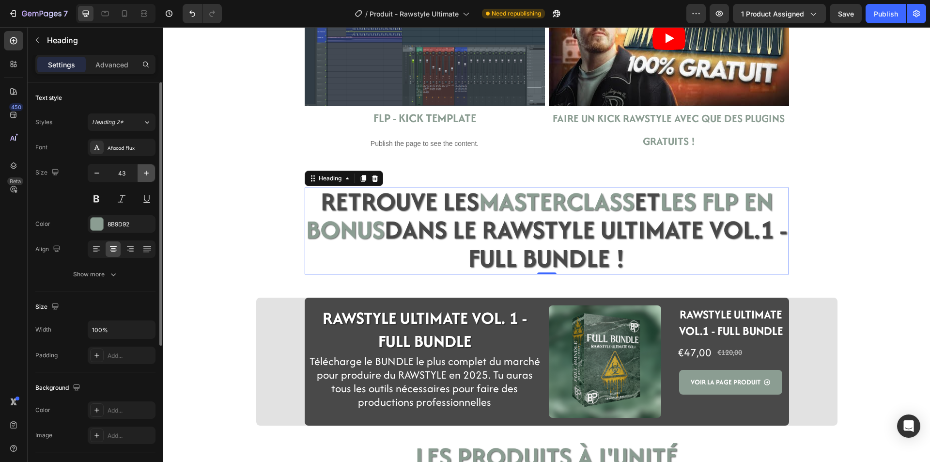
click at [145, 172] on icon "button" at bounding box center [146, 173] width 10 height 10
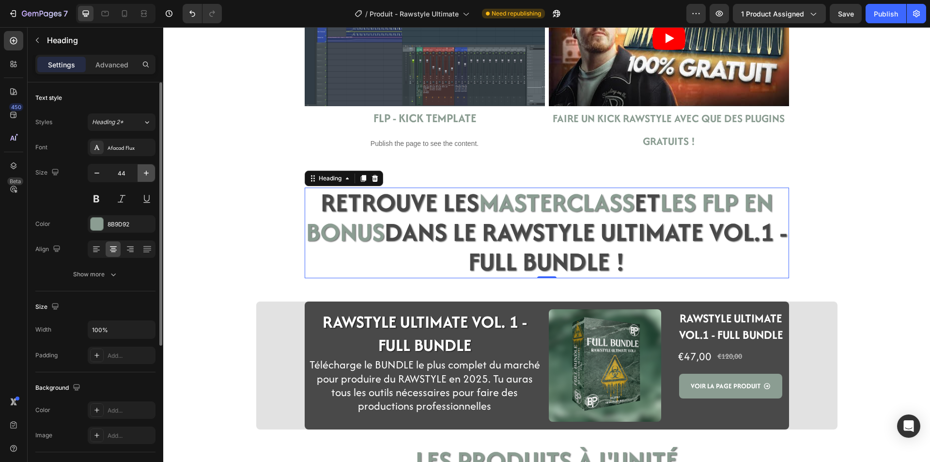
click at [145, 172] on icon "button" at bounding box center [146, 173] width 10 height 10
type input "46"
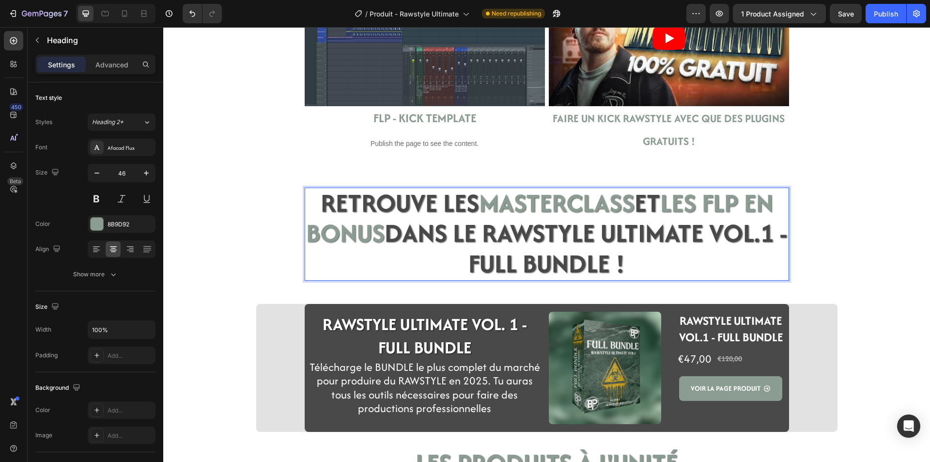
click at [625, 264] on span "DANS LE RAWSTYLE ULTIMATE VOL.1 - FULL BUNDLE !" at bounding box center [586, 248] width 403 height 67
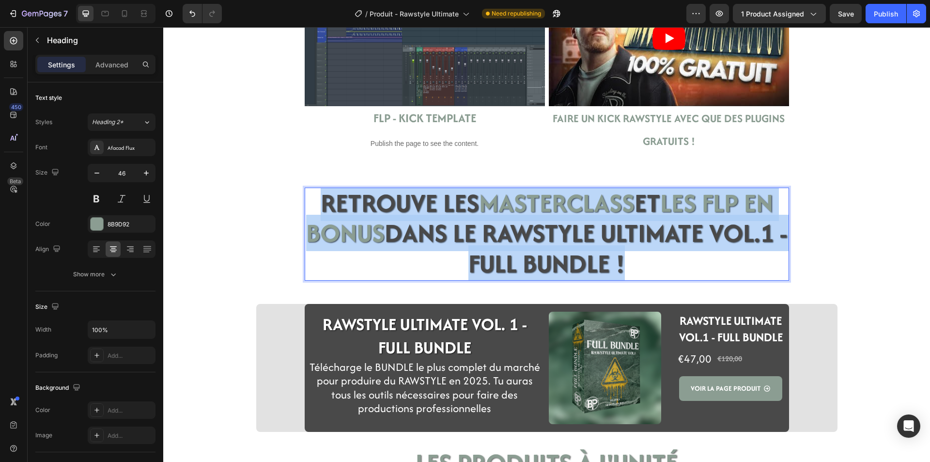
drag, startPoint x: 632, startPoint y: 264, endPoint x: 314, endPoint y: 196, distance: 324.4
click at [314, 196] on p "RETROUVE LES MASTERCLASS ET LES FLP EN BONUS DANS LE RAWSTYLE ULTIMATE VOL.1 - …" at bounding box center [547, 233] width 482 height 91
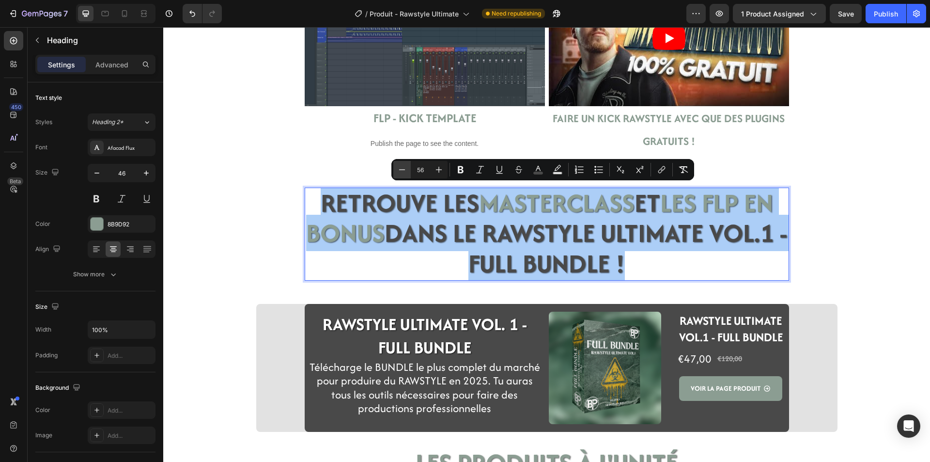
click at [407, 168] on button "Minus" at bounding box center [401, 169] width 17 height 17
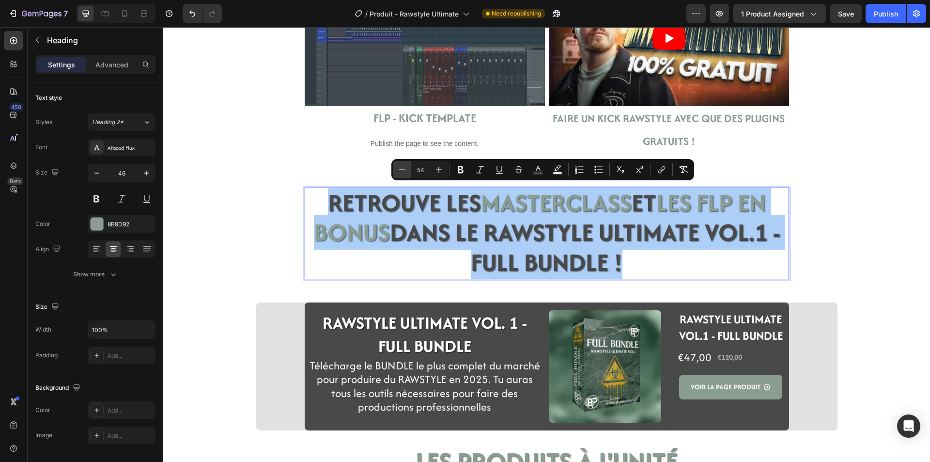
click at [407, 168] on button "Minus" at bounding box center [401, 169] width 17 height 17
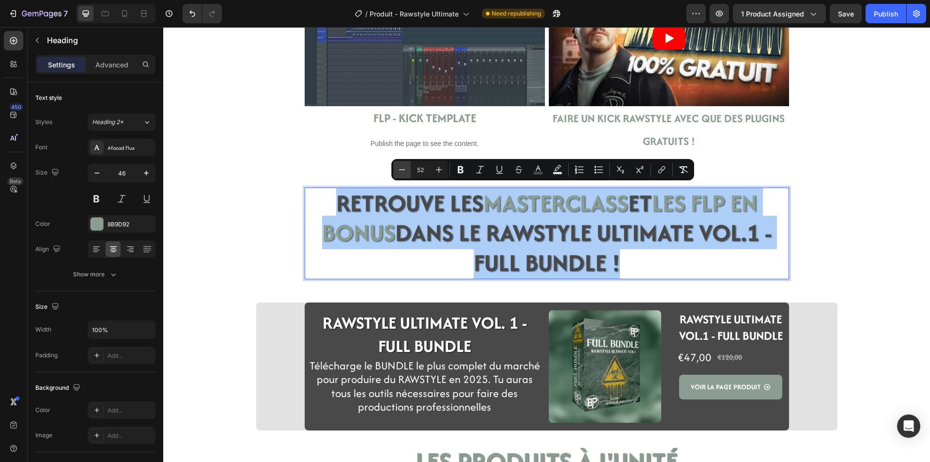
click at [407, 168] on button "Minus" at bounding box center [401, 169] width 17 height 17
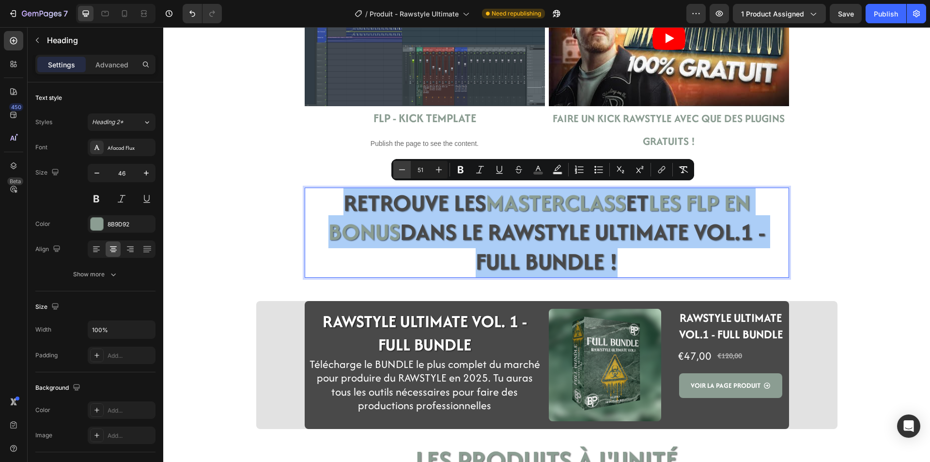
click at [407, 168] on button "Minus" at bounding box center [401, 169] width 17 height 17
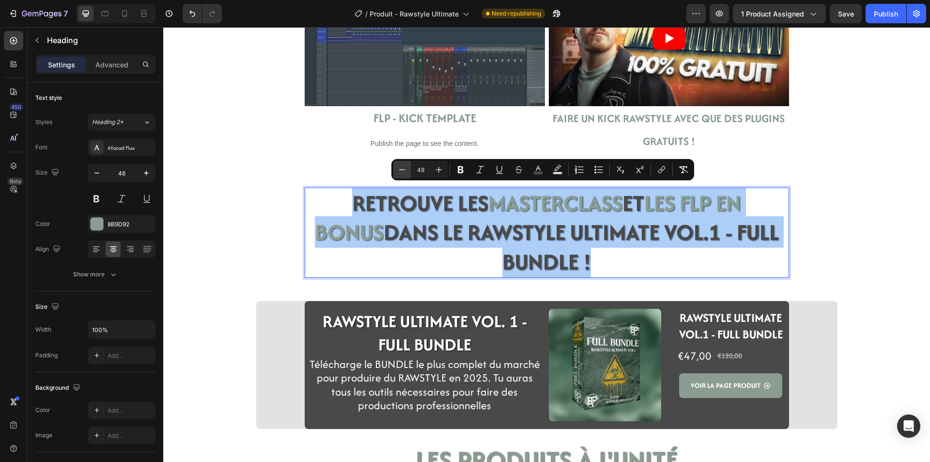
click at [407, 168] on button "Minus" at bounding box center [401, 169] width 17 height 17
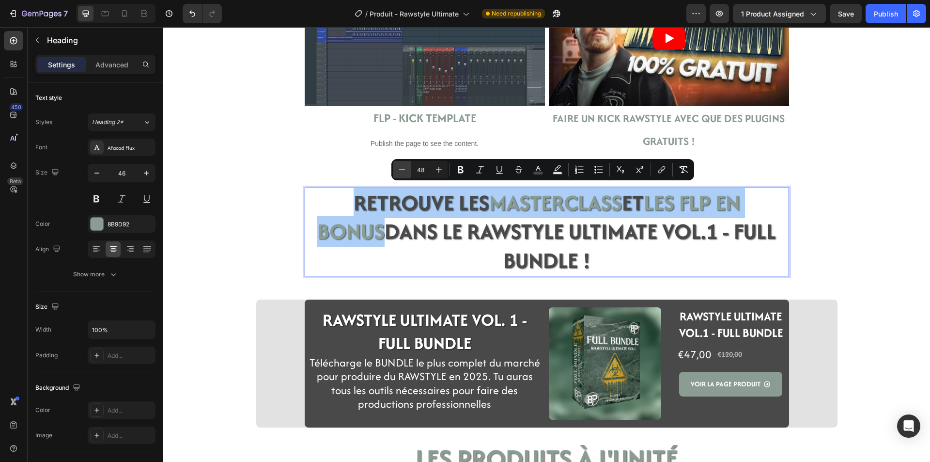
click at [407, 168] on button "Minus" at bounding box center [401, 169] width 17 height 17
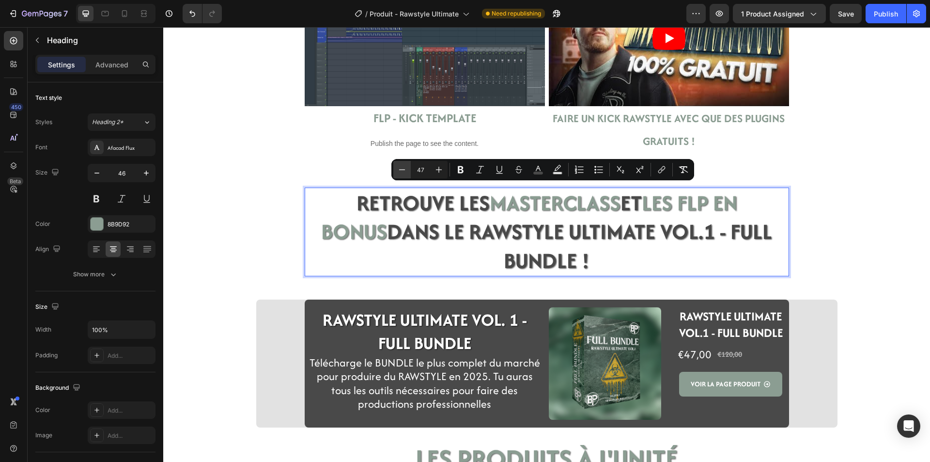
click at [407, 168] on button "Minus" at bounding box center [401, 169] width 17 height 17
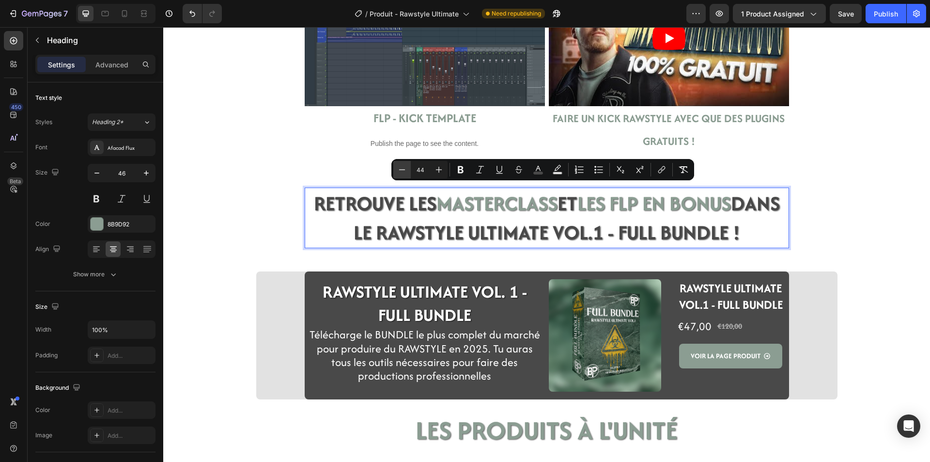
click at [407, 168] on button "Minus" at bounding box center [401, 169] width 17 height 17
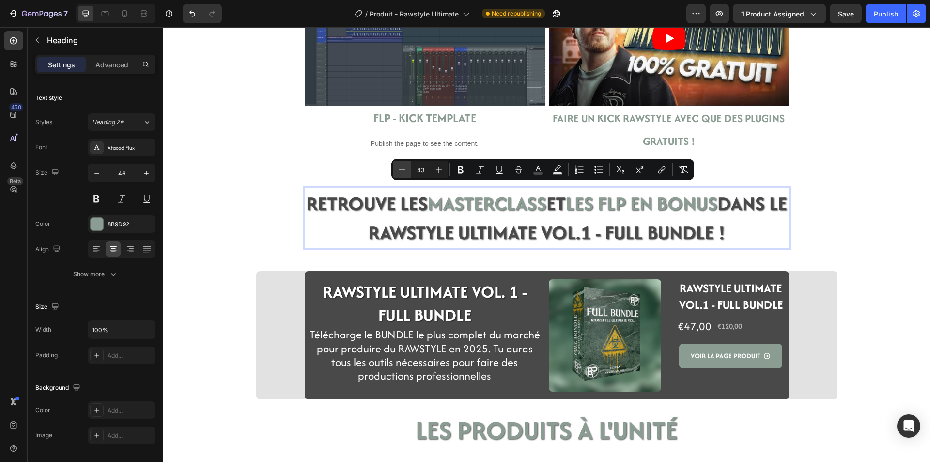
click at [407, 168] on button "Minus" at bounding box center [401, 169] width 17 height 17
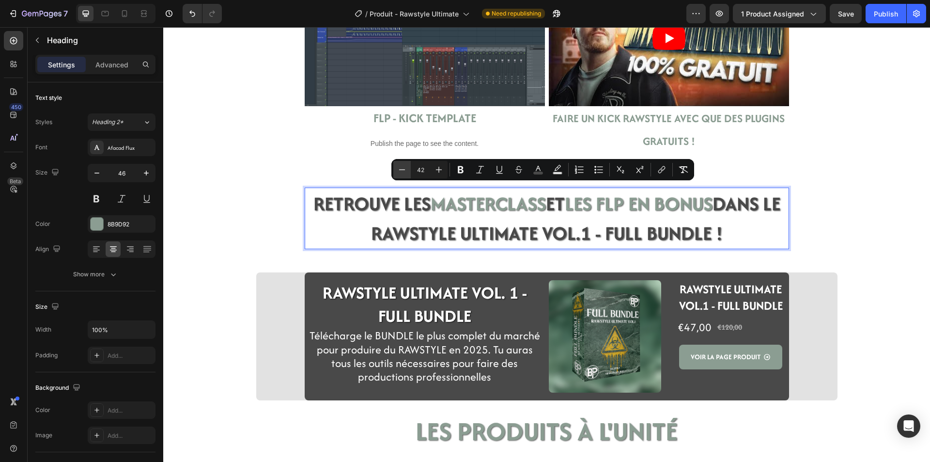
click at [407, 168] on button "Minus" at bounding box center [401, 169] width 17 height 17
type input "41"
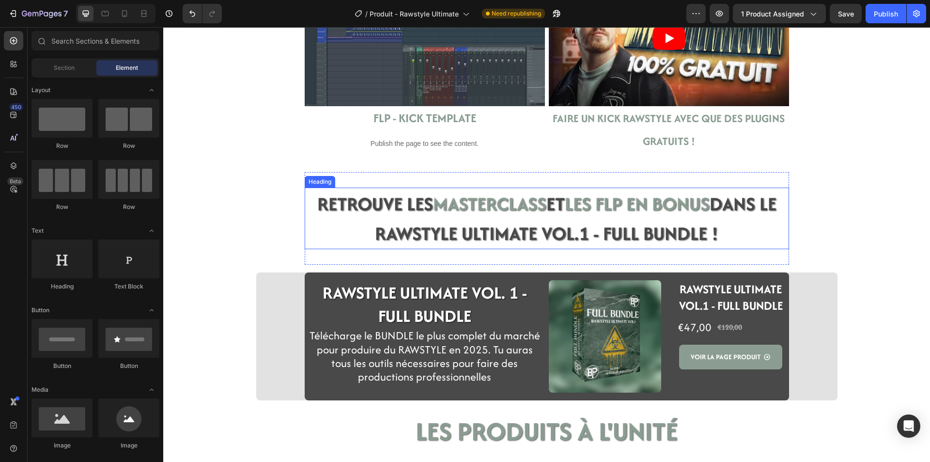
click at [445, 233] on span "DANS LE RAWSTYLE ULTIMATE VOL.1 - FULL BUNDLE !" at bounding box center [576, 218] width 402 height 57
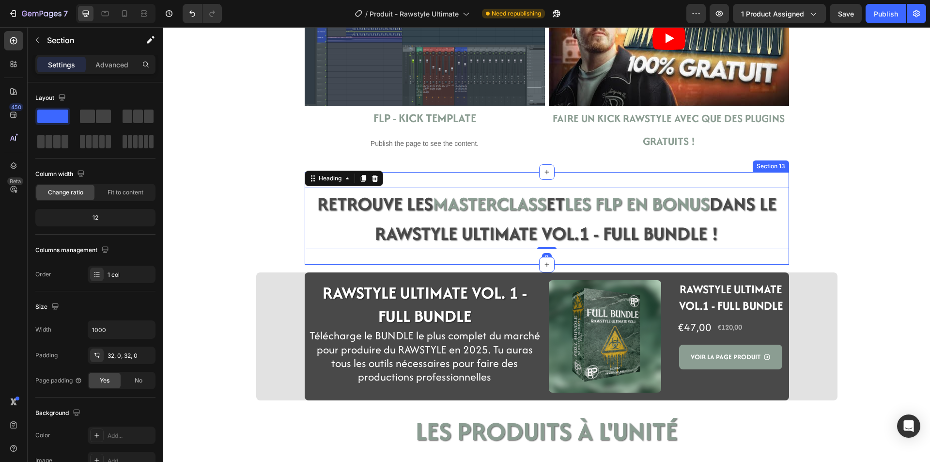
click at [525, 261] on div "⁠⁠⁠⁠⁠⁠⁠ RETROUVE LES MASTERCLASS ET LES FLP EN BONUS DANS LE RAWSTYLE ULTIMATE …" at bounding box center [547, 218] width 484 height 93
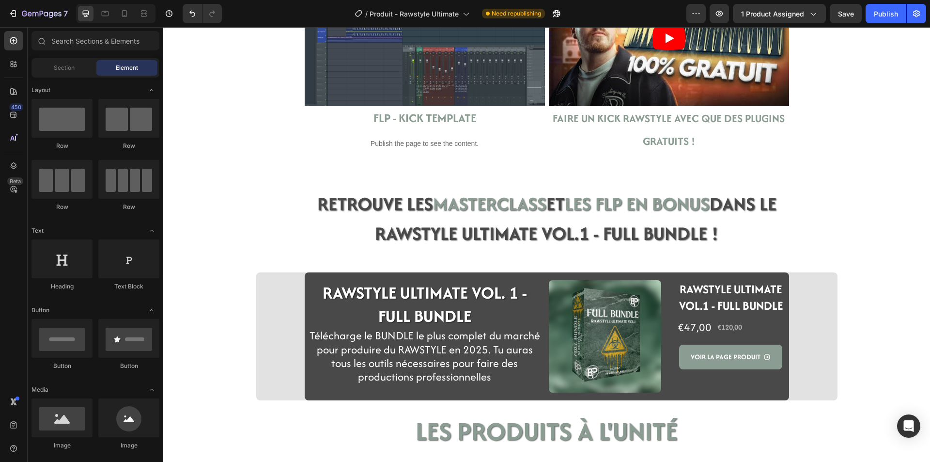
click at [406, 239] on span "DANS LE RAWSTYLE ULTIMATE VOL.1 - FULL BUNDLE !" at bounding box center [576, 218] width 402 height 57
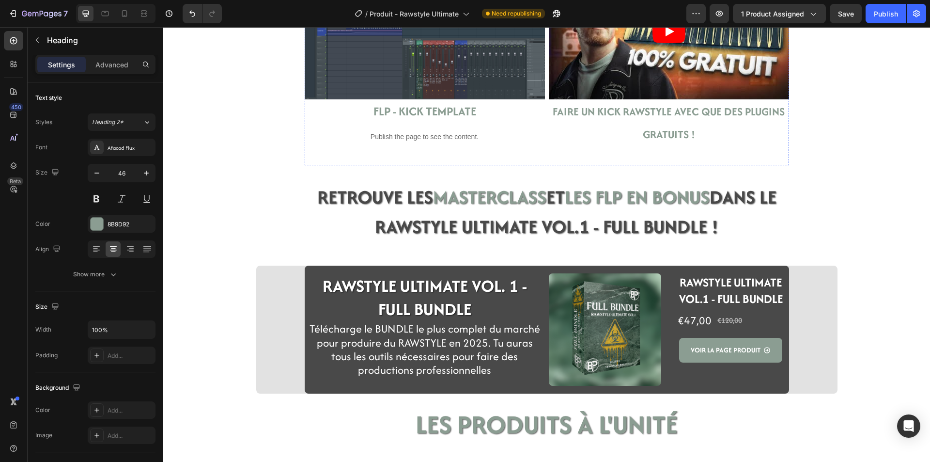
scroll to position [2034, 0]
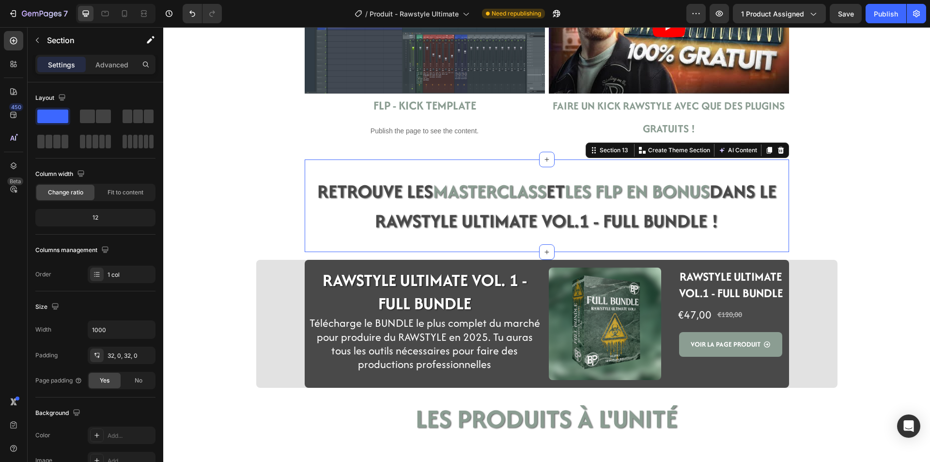
click at [316, 168] on div "RETROUVE LES MASTERCLASS ET LES FLP EN BONUS DANS LE RAWSTYLE ULTIMATE VOL.1 - …" at bounding box center [547, 205] width 484 height 93
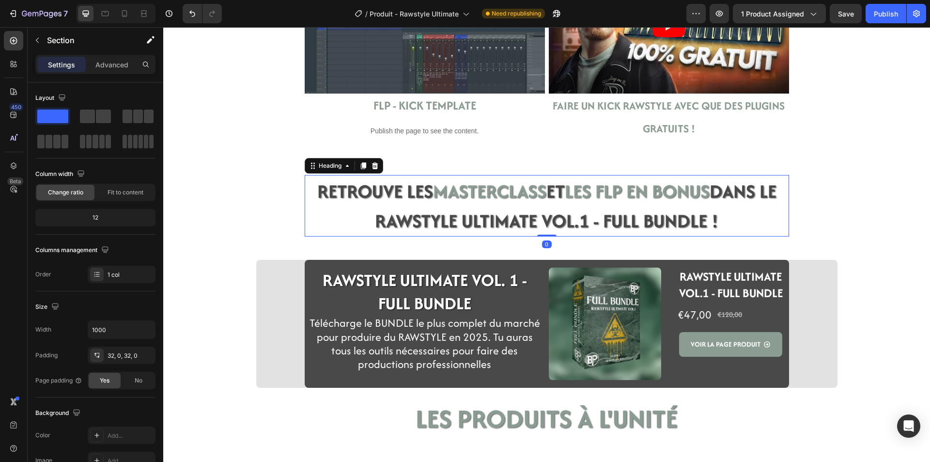
click at [340, 202] on span "RETROUVE LES" at bounding box center [375, 191] width 116 height 27
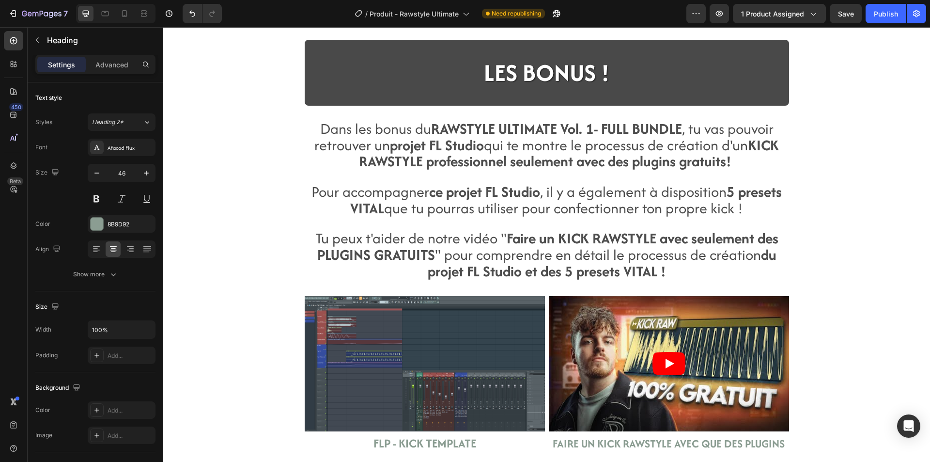
scroll to position [1550, 0]
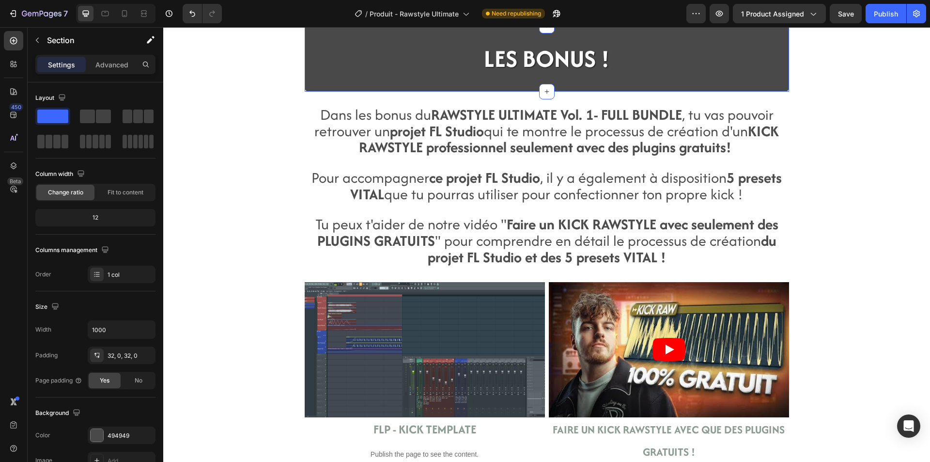
click at [305, 92] on div "LES BONUS ! Heading Section 11" at bounding box center [547, 59] width 484 height 66
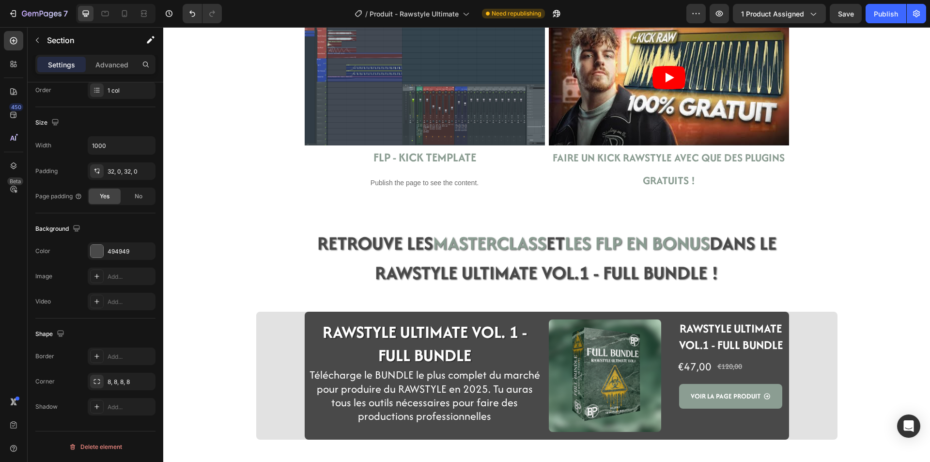
scroll to position [2083, 0]
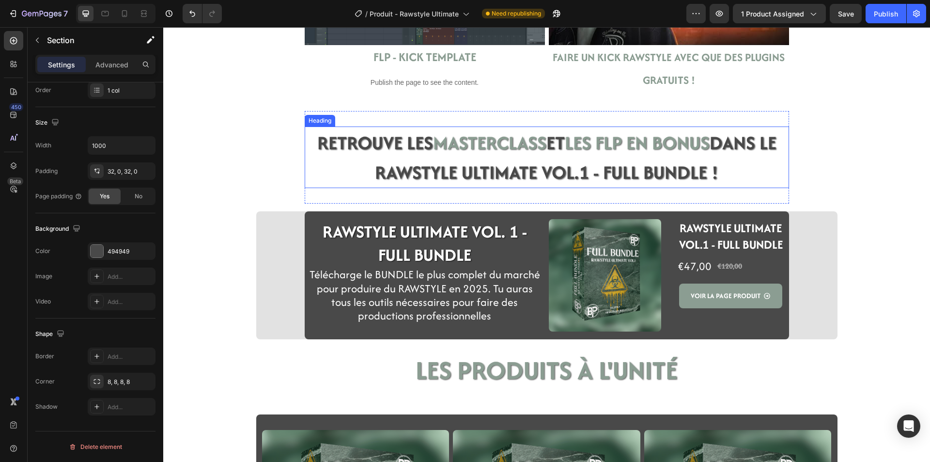
click at [329, 160] on h2 "RETROUVE LES MASTERCLASS ET LES FLP EN BONUS DANS LE RAWSTYLE ULTIMATE VOL.1 - …" at bounding box center [547, 157] width 484 height 62
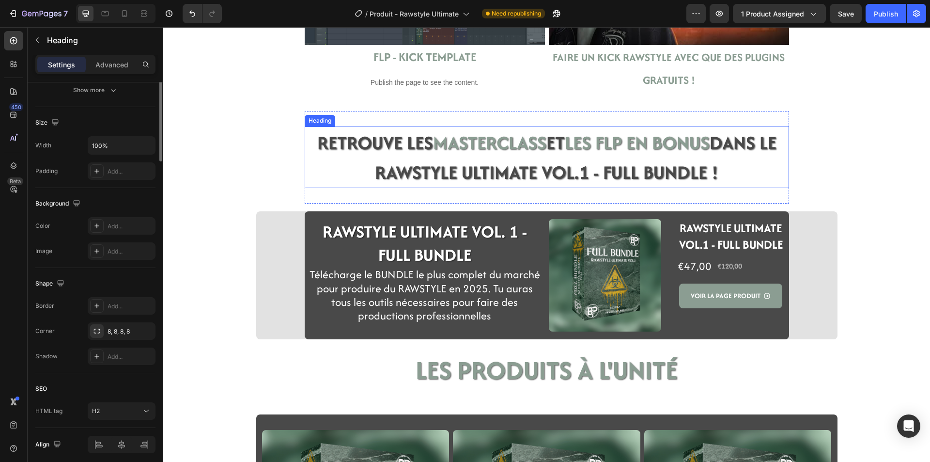
scroll to position [0, 0]
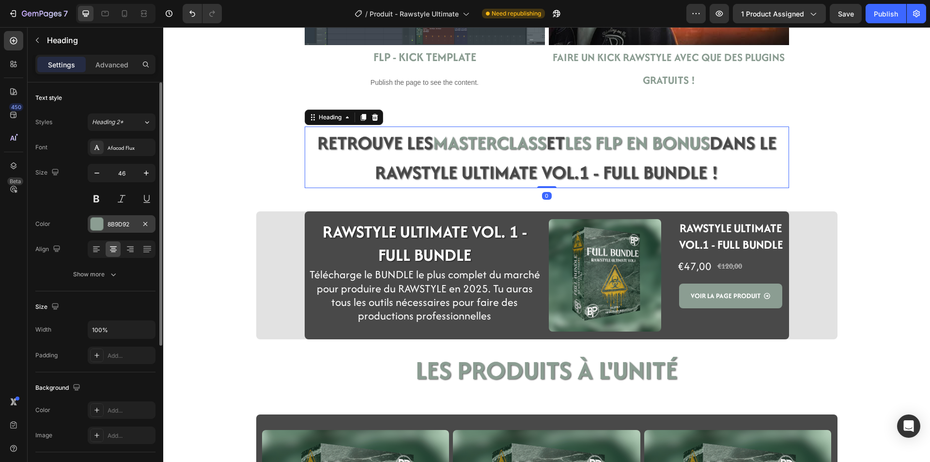
click at [119, 226] on div "8B9D92" at bounding box center [122, 224] width 28 height 9
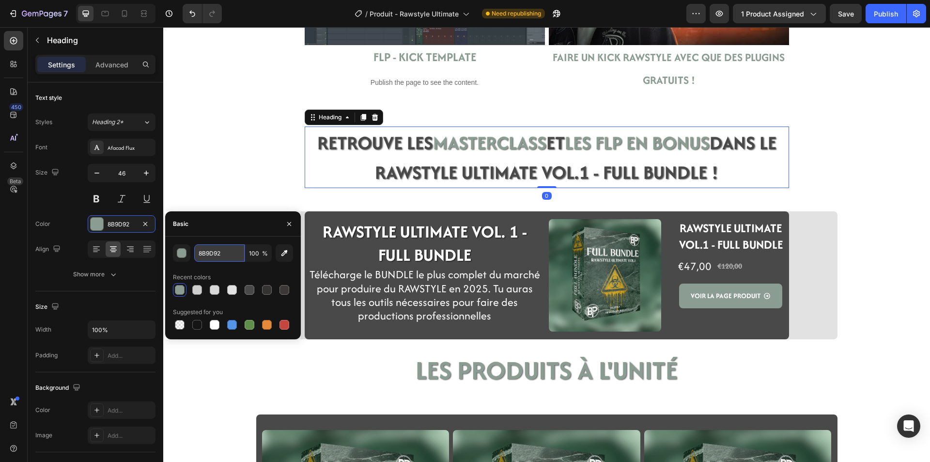
click at [210, 254] on input "8B9D92" at bounding box center [219, 252] width 50 height 17
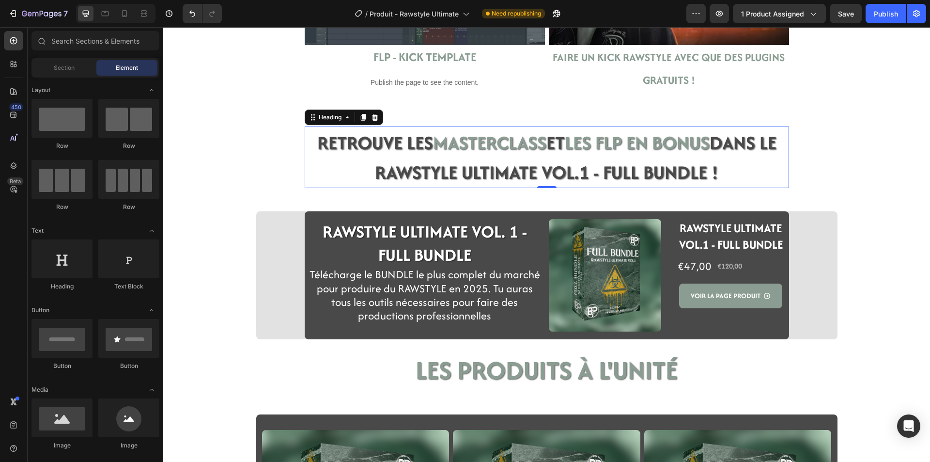
click at [325, 170] on h2 "RETROUVE LES MASTERCLASS ET LES FLP EN BONUS DANS LE RAWSTYLE ULTIMATE VOL.1 - …" at bounding box center [547, 157] width 484 height 62
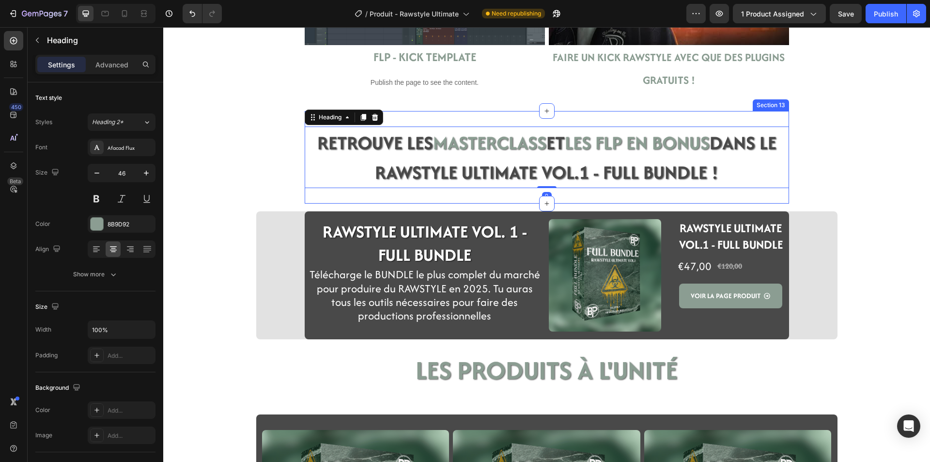
click at [324, 194] on div "RETROUVE LES MASTERCLASS ET LES FLP EN BONUS DANS LE RAWSTYLE ULTIMATE VOL.1 - …" at bounding box center [547, 157] width 484 height 93
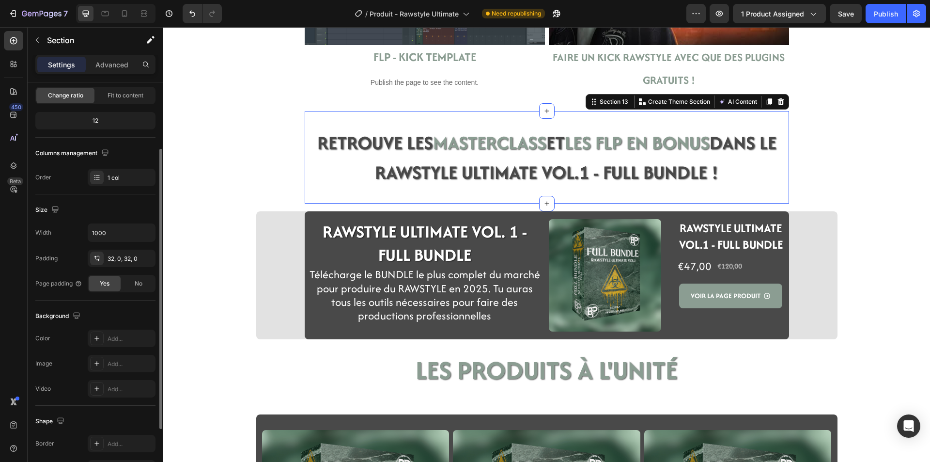
scroll to position [145, 0]
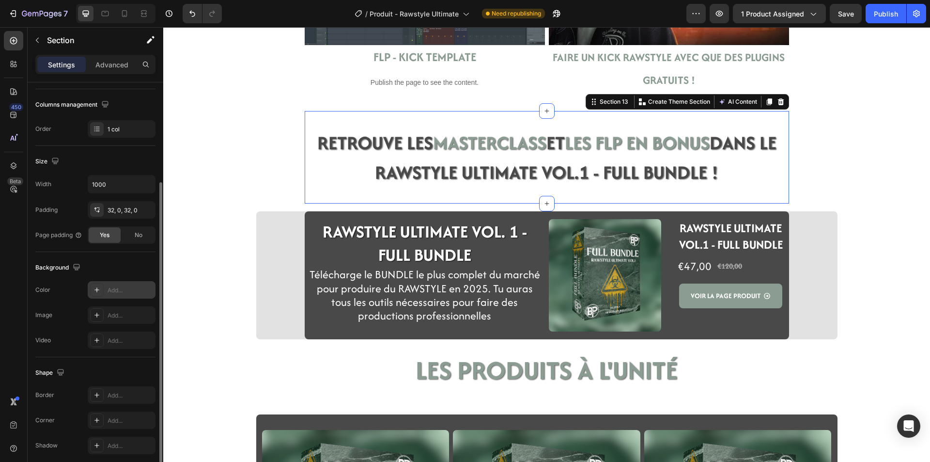
click at [109, 290] on div "Add..." at bounding box center [131, 290] width 46 height 9
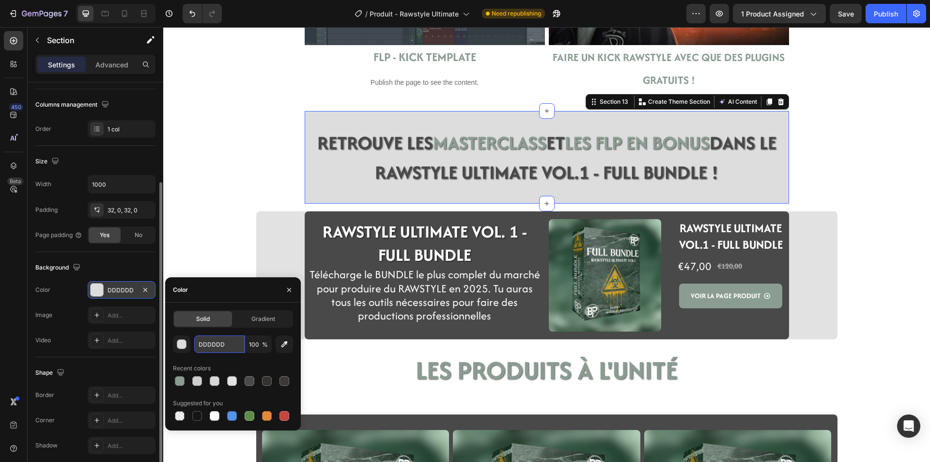
click at [214, 342] on input "DDDDDD" at bounding box center [219, 343] width 50 height 17
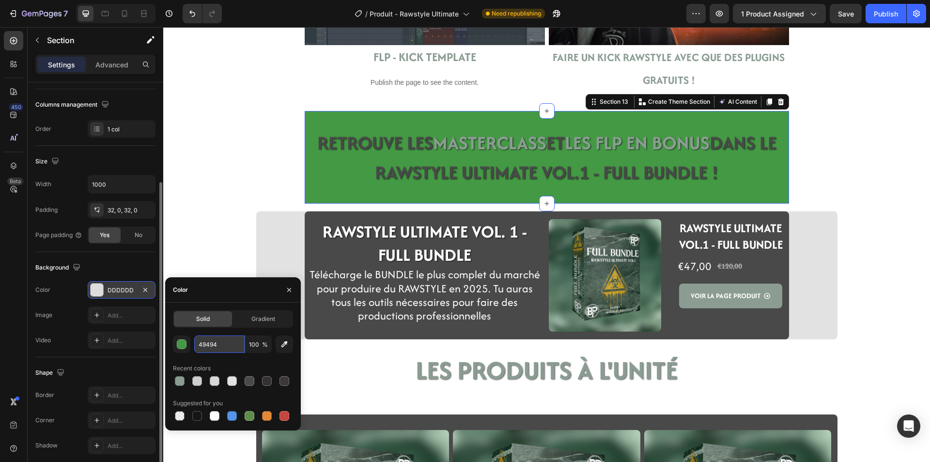
type input "494949"
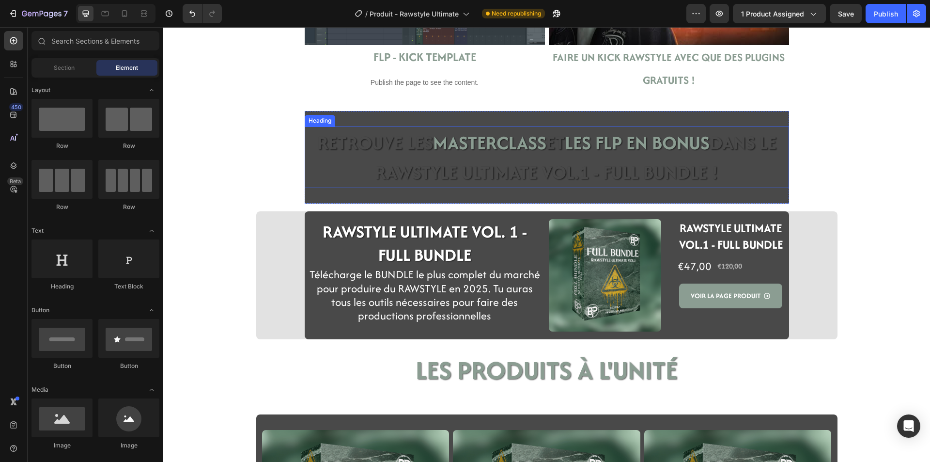
click at [330, 139] on span "RETROUVE LES" at bounding box center [375, 142] width 116 height 27
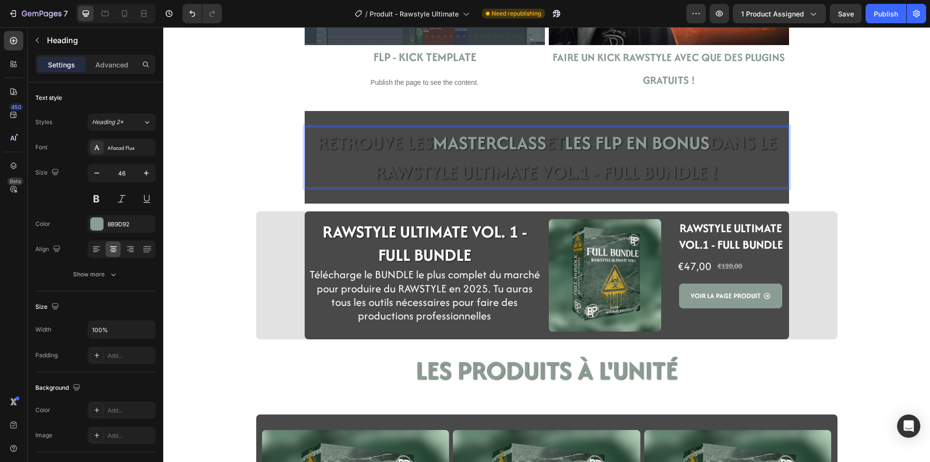
click at [433, 144] on span "MASTERCLASS" at bounding box center [489, 142] width 113 height 27
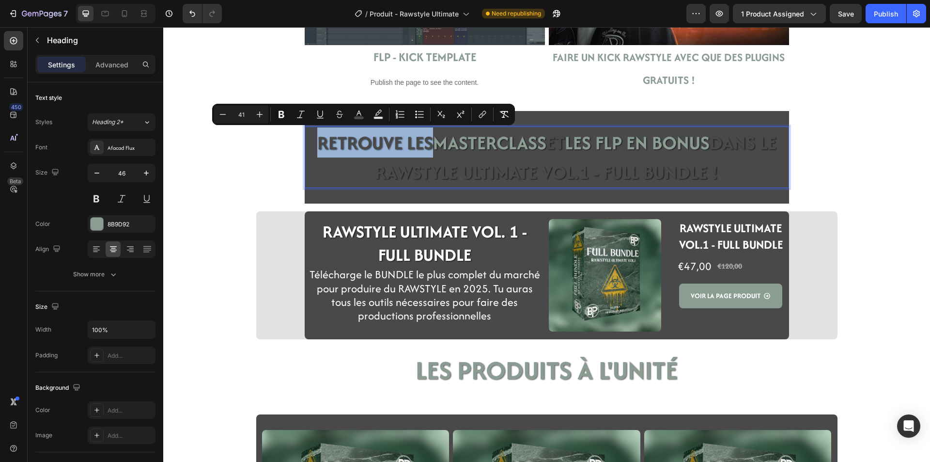
drag, startPoint x: 422, startPoint y: 144, endPoint x: 299, endPoint y: 144, distance: 122.6
click at [299, 144] on section "RETROUVE LES MASTERCLASS ET LES FLP EN BONUS DANS LE RAWSTYLE ULTIMATE VOL.1 - …" at bounding box center [547, 157] width 500 height 93
click at [356, 115] on icon "Editor contextual toolbar" at bounding box center [359, 114] width 10 height 10
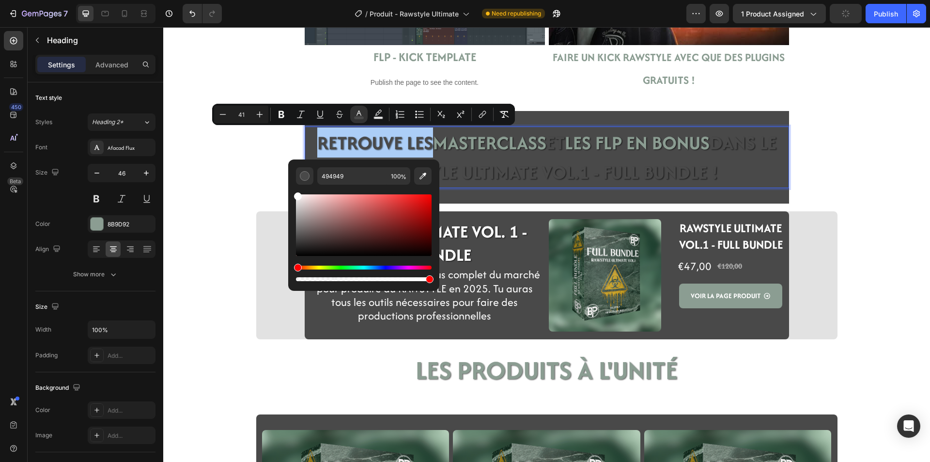
drag, startPoint x: 298, startPoint y: 239, endPoint x: 289, endPoint y: 171, distance: 68.9
click at [289, 171] on div "494949 100 %" at bounding box center [363, 221] width 151 height 124
type input "FFFFFF"
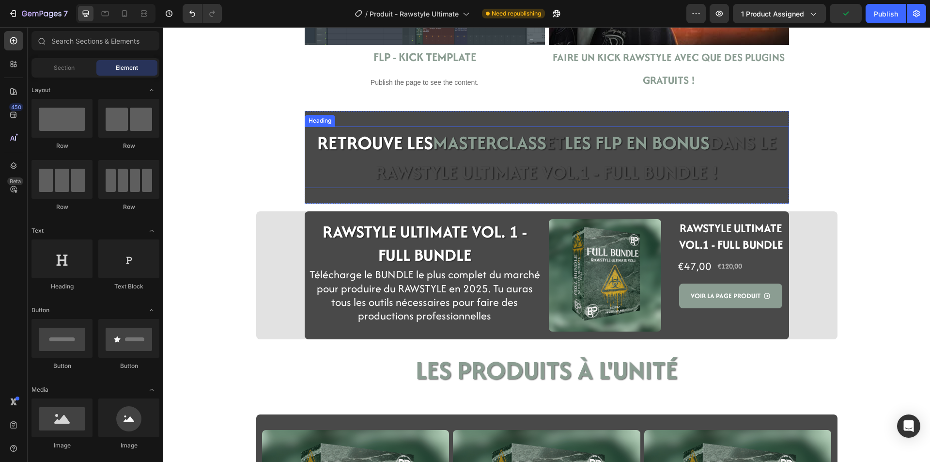
click at [586, 171] on span "DANS LE RAWSTYLE ULTIMATE VOL.1 - FULL BUNDLE !" at bounding box center [576, 157] width 402 height 57
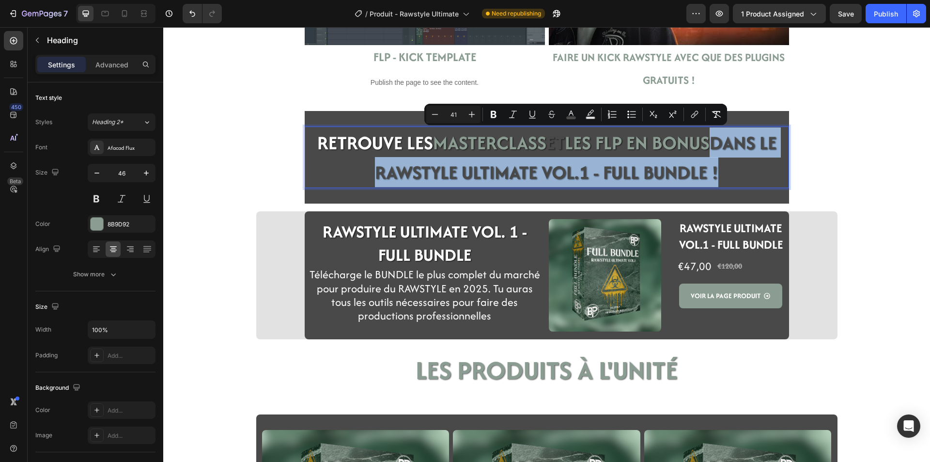
drag, startPoint x: 720, startPoint y: 171, endPoint x: 719, endPoint y: 145, distance: 26.2
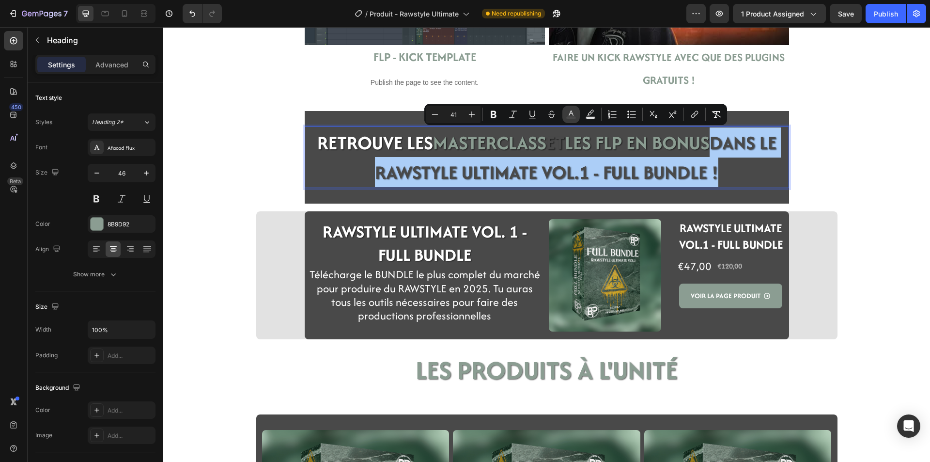
click at [569, 112] on icon "Editor contextual toolbar" at bounding box center [571, 114] width 10 height 10
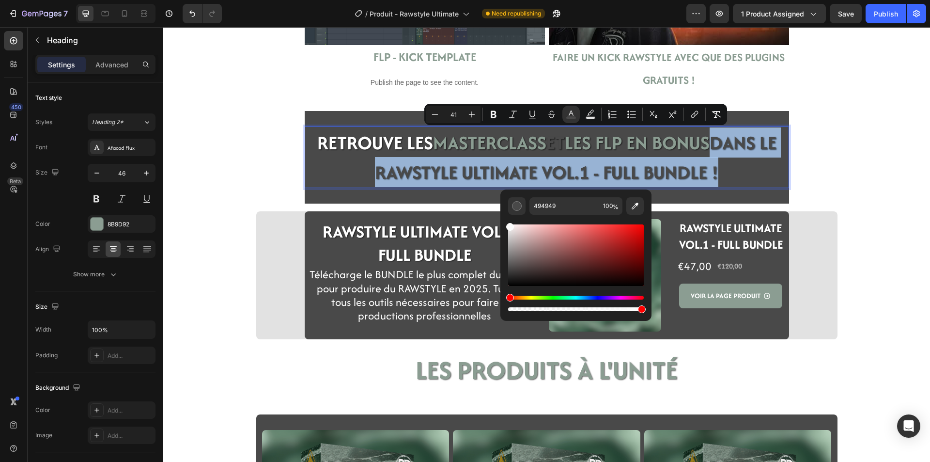
type input "FCFCFC"
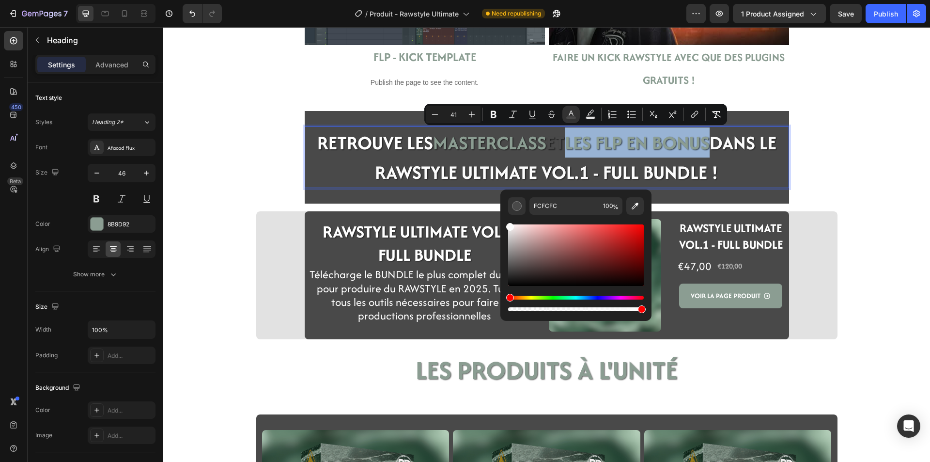
drag, startPoint x: 673, startPoint y: 290, endPoint x: 495, endPoint y: 207, distance: 196.1
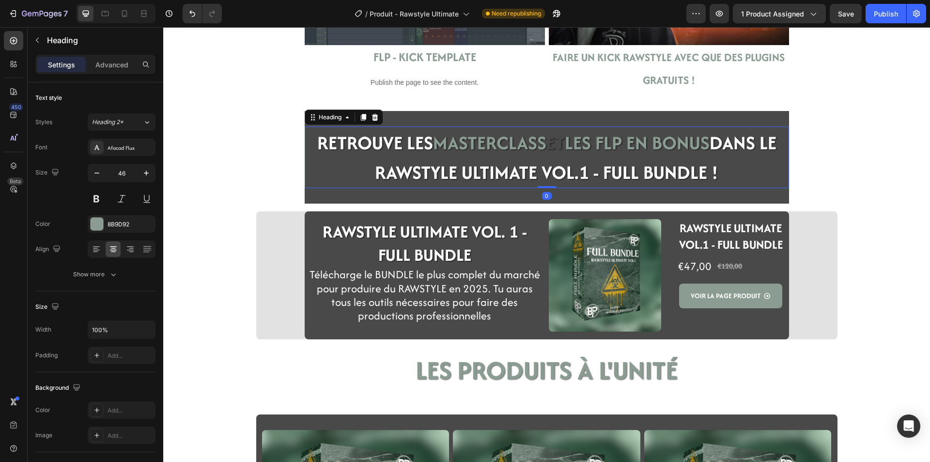
click at [554, 142] on span "ET" at bounding box center [555, 142] width 18 height 27
click at [559, 140] on span "ET" at bounding box center [555, 142] width 18 height 27
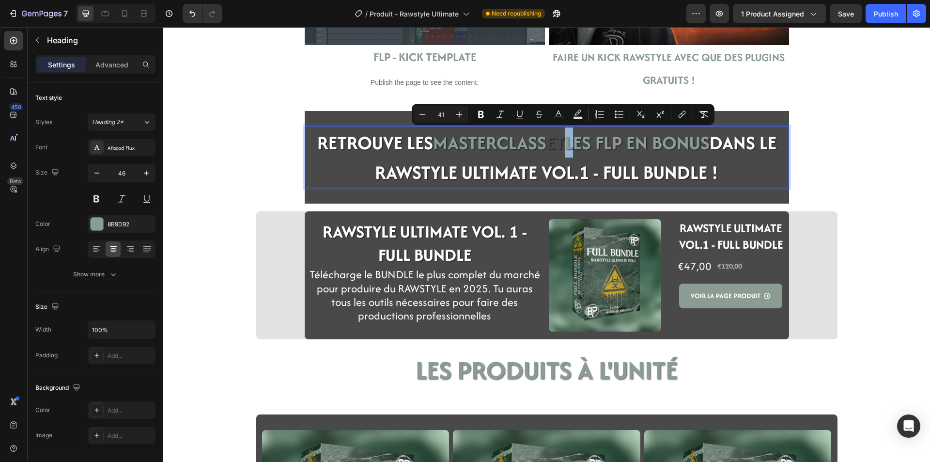
click at [565, 141] on span "LES FLP EN BONUS" at bounding box center [637, 142] width 145 height 27
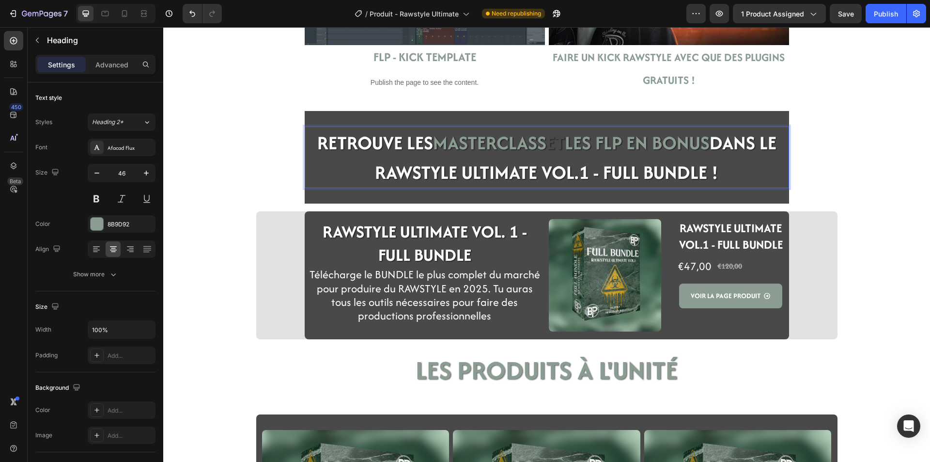
click at [710, 143] on span "LES FLP EN BONUS" at bounding box center [637, 142] width 145 height 27
drag, startPoint x: 710, startPoint y: 143, endPoint x: 423, endPoint y: 143, distance: 287.2
click at [423, 143] on p "RETROUVE LES MASTERCLASS ET LES FLP EN BONUS DANS LE RAWSTYLE ULTIMATE VOL.1 - …" at bounding box center [547, 157] width 482 height 60
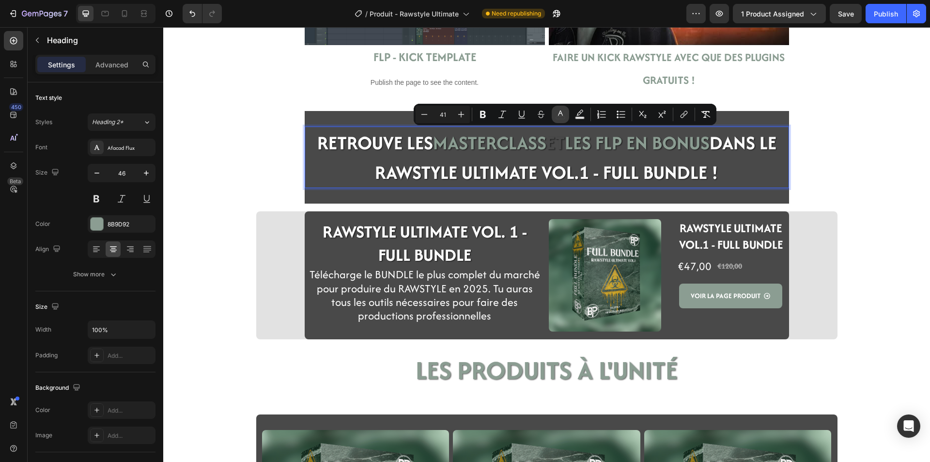
click at [567, 117] on button "color" at bounding box center [560, 114] width 17 height 17
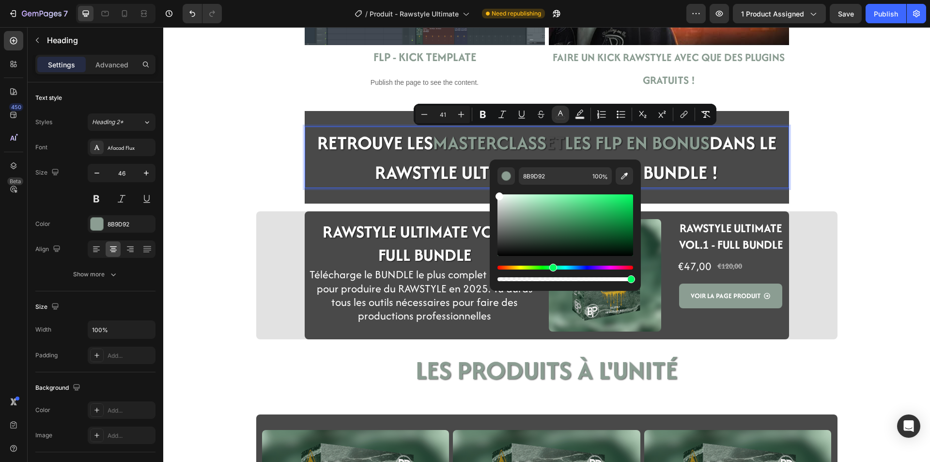
type input "FFFFFF"
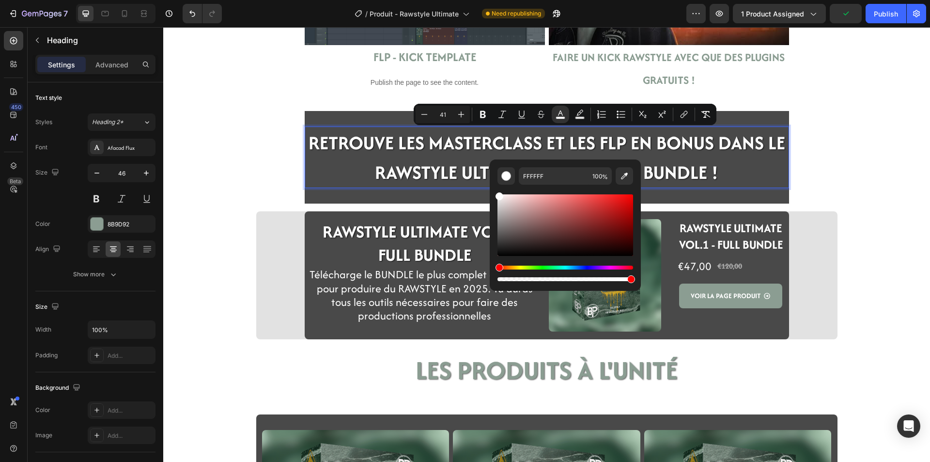
drag, startPoint x: 672, startPoint y: 242, endPoint x: 486, endPoint y: 181, distance: 196.1
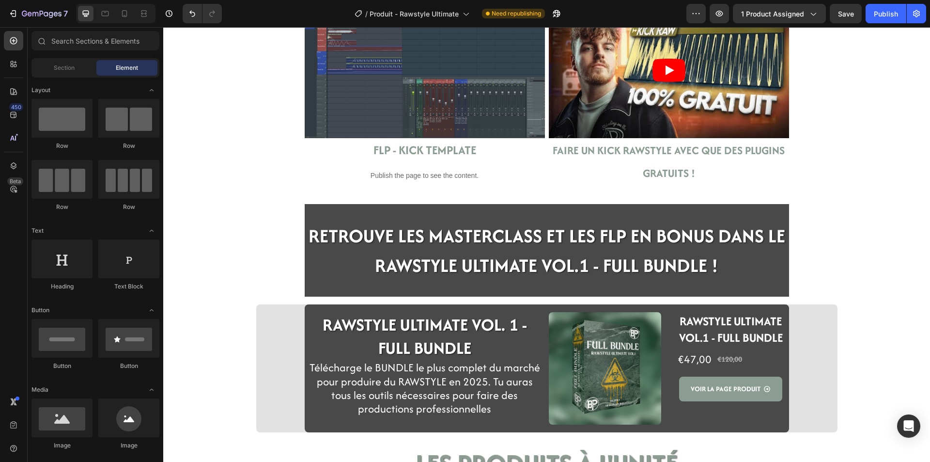
scroll to position [1986, 0]
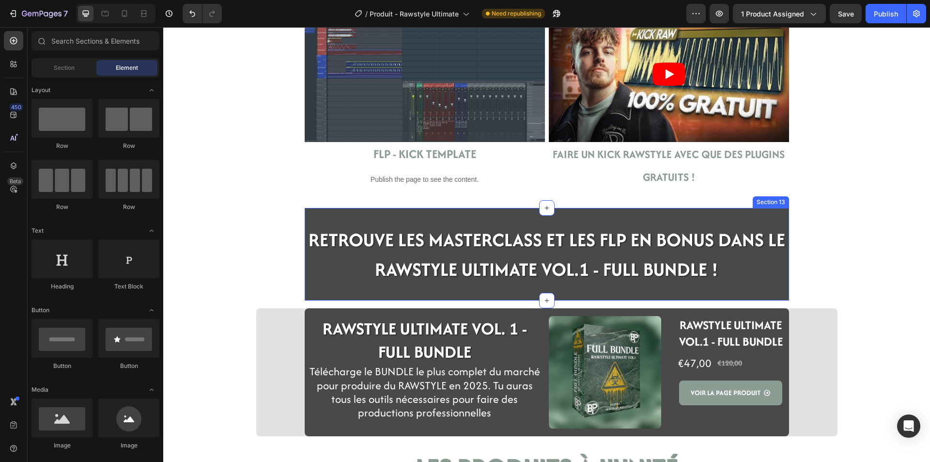
click at [306, 298] on div "⁠⁠⁠⁠⁠⁠⁠ RETROUVE LES MASTERCLASS ET LES FLP EN BONUS DANS LE RAWSTYLE ULTIMATE …" at bounding box center [547, 254] width 484 height 93
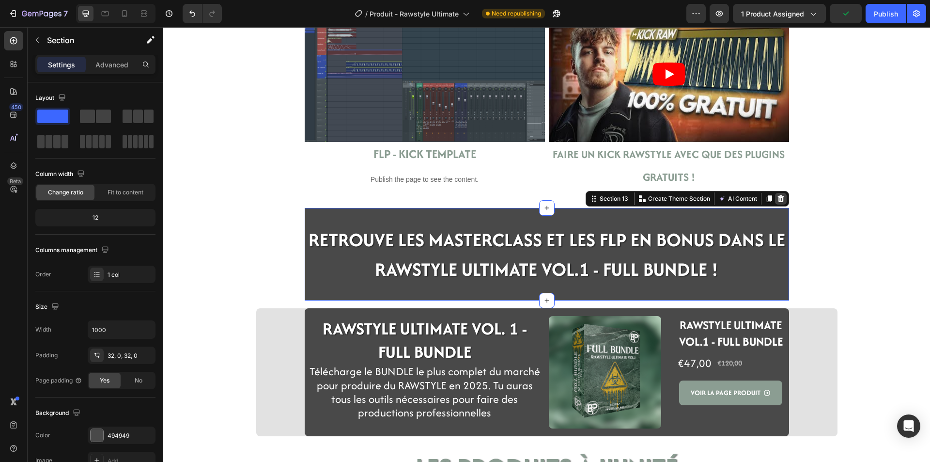
click at [776, 193] on div at bounding box center [781, 199] width 12 height 12
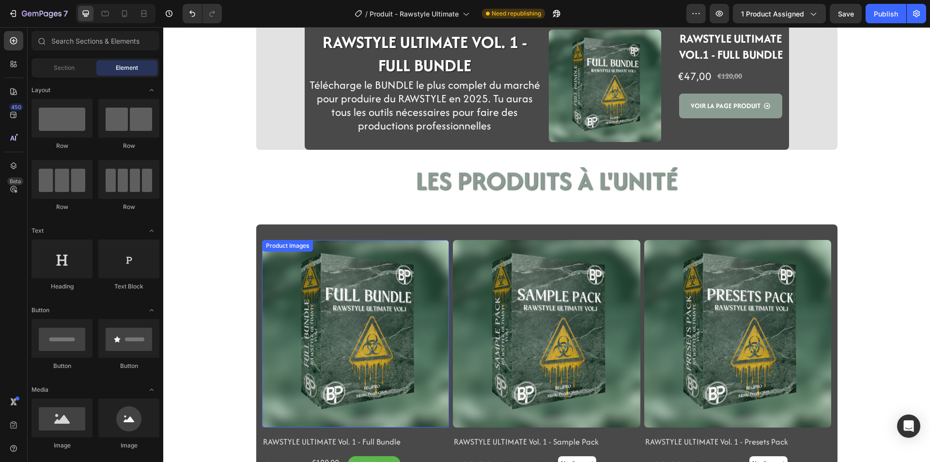
scroll to position [2131, 0]
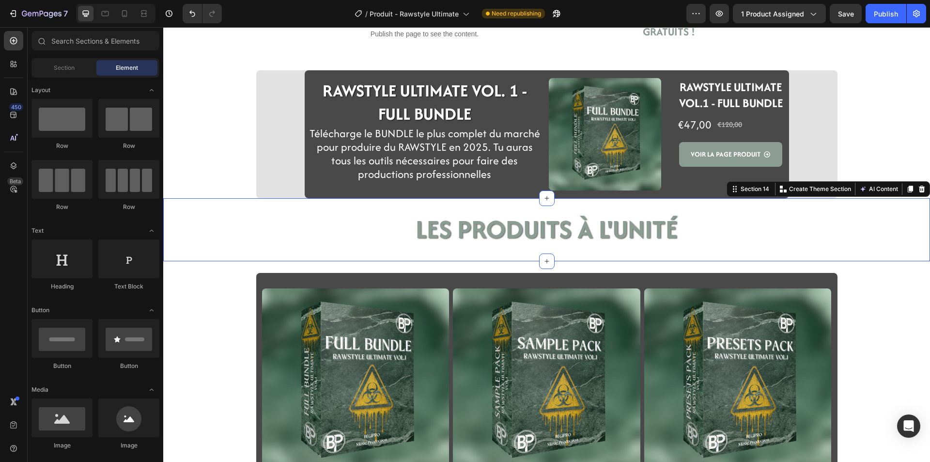
click at [502, 251] on div "LES PRODUITS à l'unité Heading Section 14 You can create reusable sections Crea…" at bounding box center [546, 229] width 767 height 63
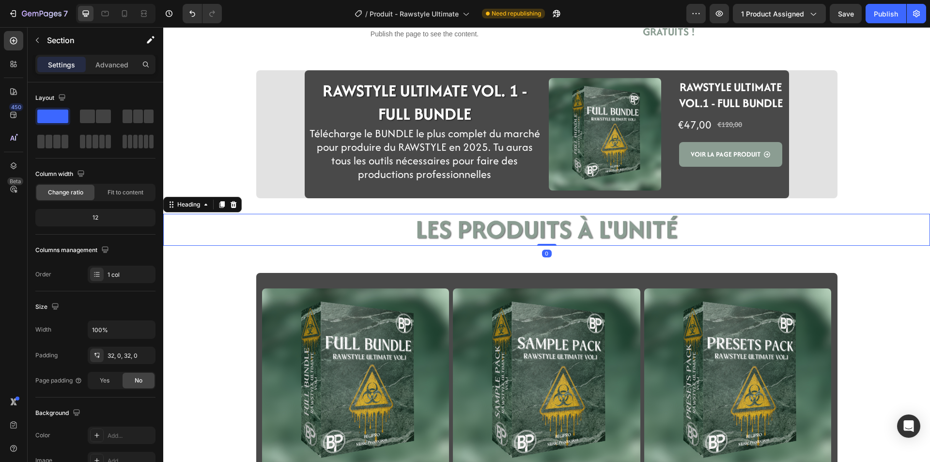
click at [501, 236] on span "LES PRODUITS à l'unité" at bounding box center [547, 229] width 262 height 36
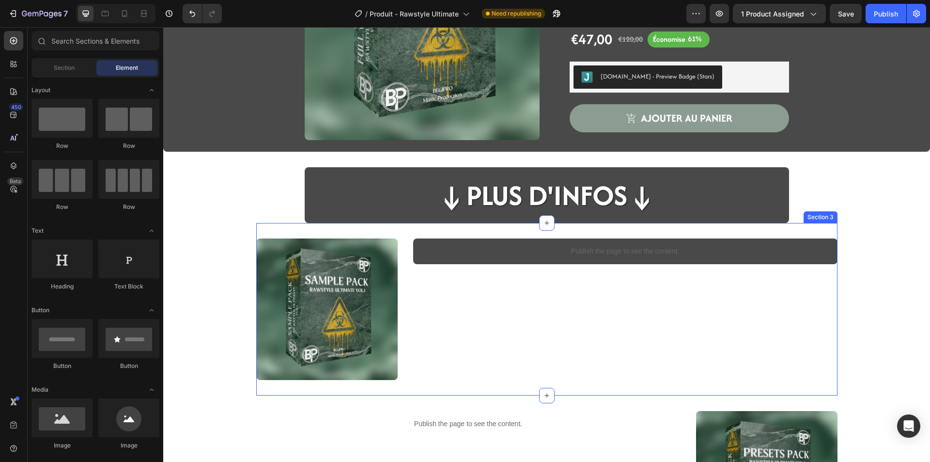
scroll to position [145, 0]
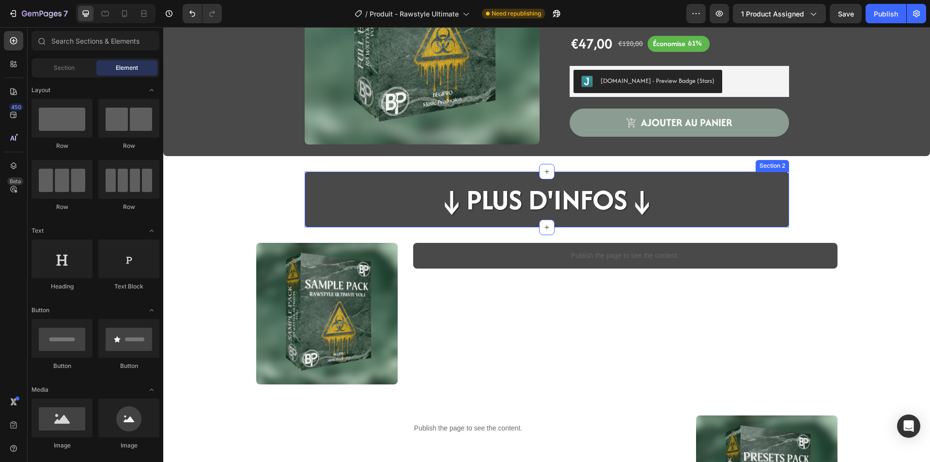
click at [308, 222] on div "↓Plus d'infos↓ Heading Row" at bounding box center [547, 203] width 484 height 48
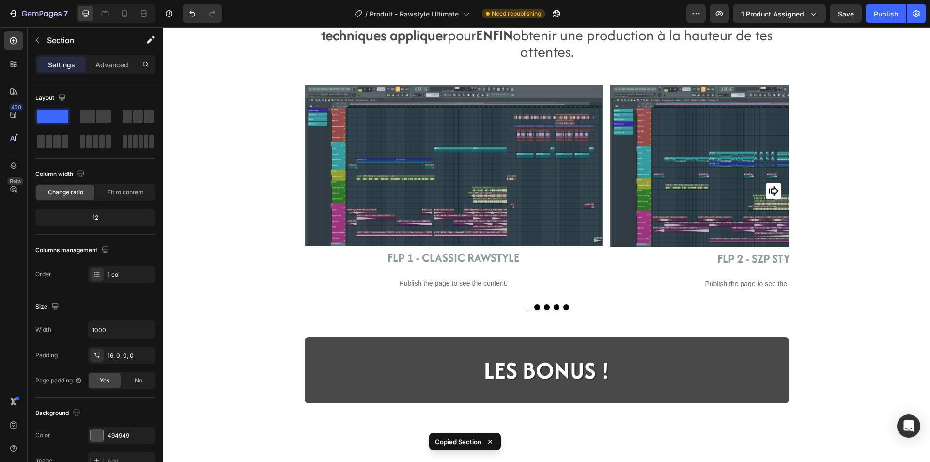
scroll to position [1453, 0]
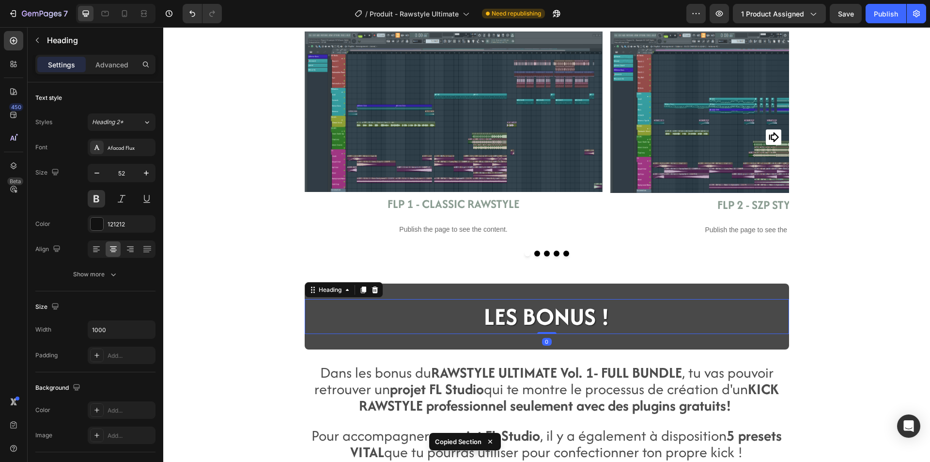
click at [543, 310] on span "LES BONUS !" at bounding box center [546, 315] width 125 height 33
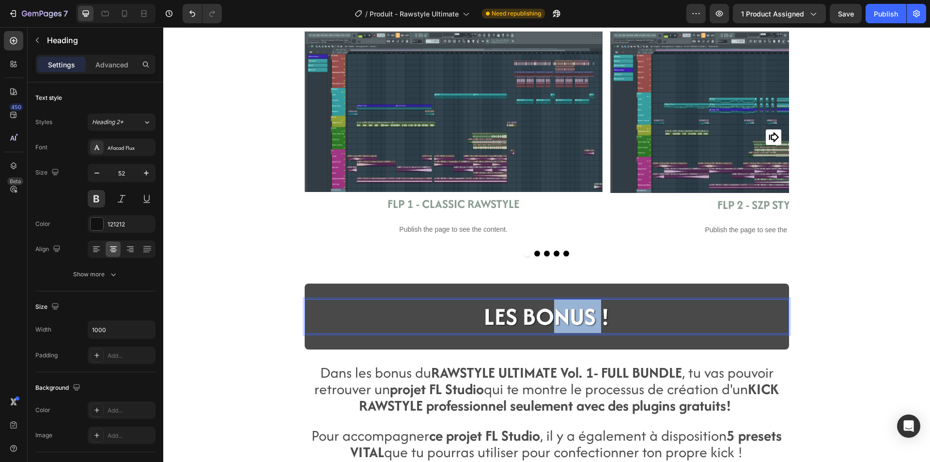
drag, startPoint x: 599, startPoint y: 314, endPoint x: 555, endPoint y: 316, distance: 44.6
click at [555, 316] on span "LES BONUS !" at bounding box center [546, 315] width 125 height 33
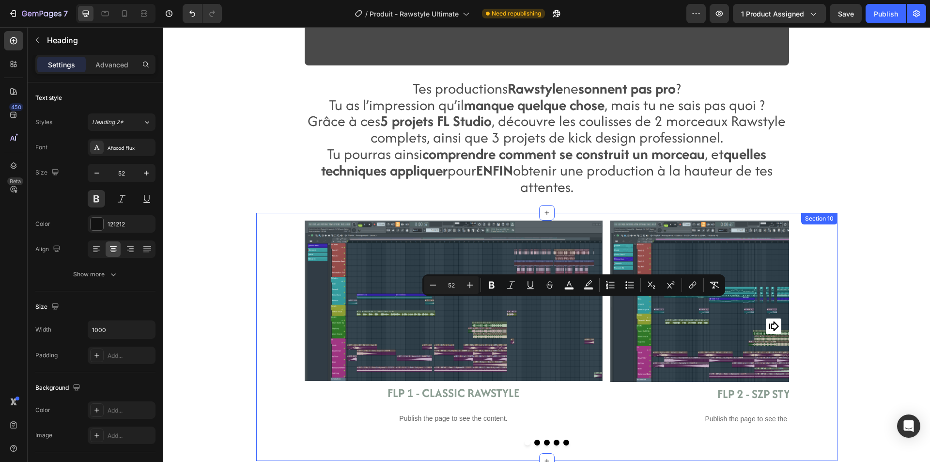
type input "16"
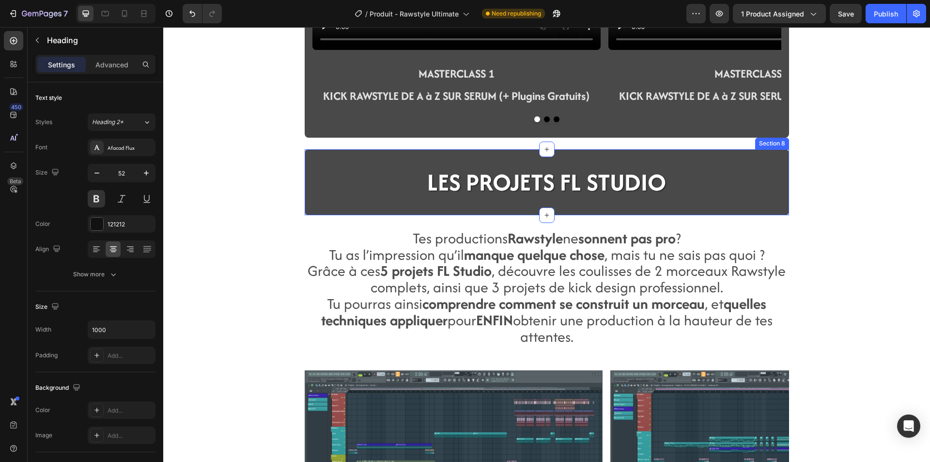
scroll to position [1066, 0]
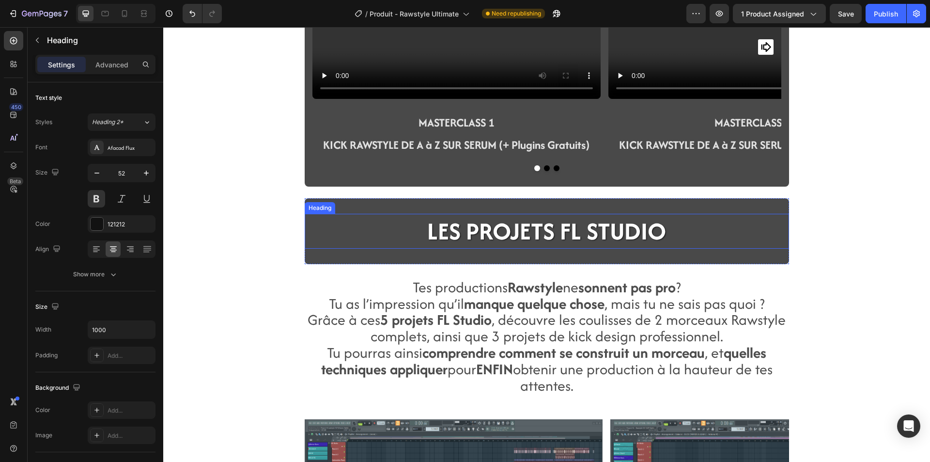
click at [480, 220] on span "LES PROJETS FL STUDIO" at bounding box center [546, 230] width 239 height 33
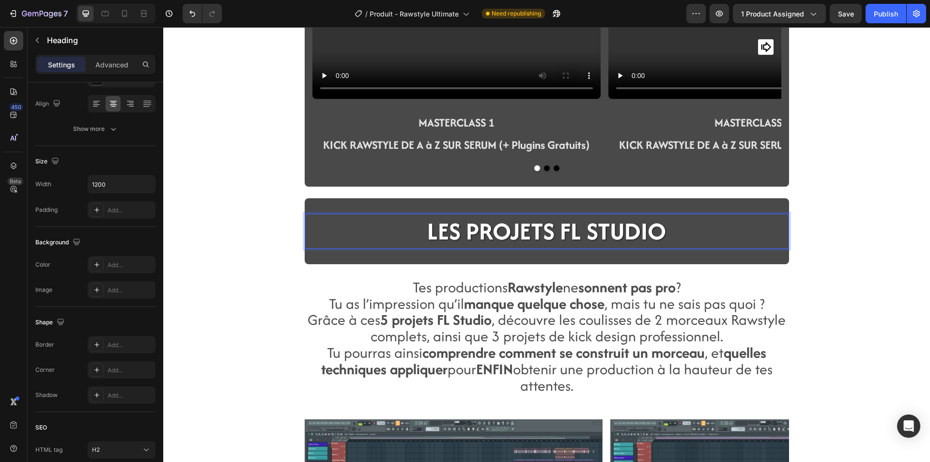
click at [661, 228] on span "LES PROJETS FL STUDIO" at bounding box center [546, 230] width 239 height 33
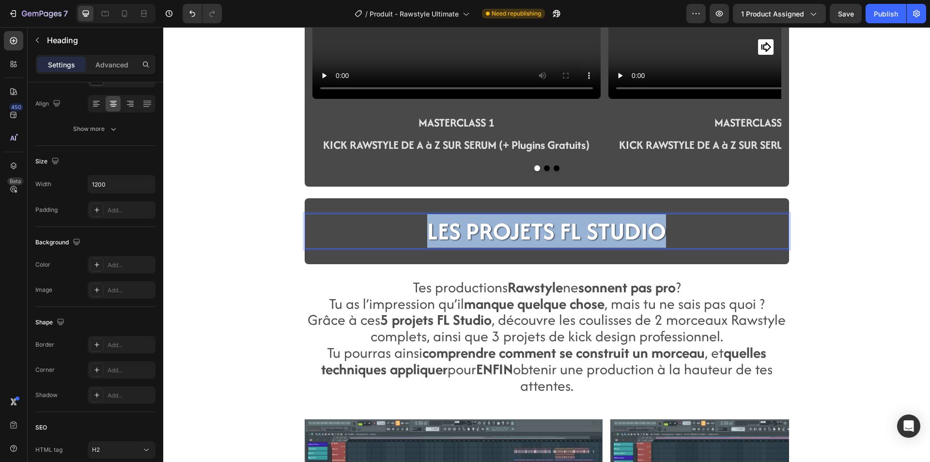
drag, startPoint x: 665, startPoint y: 230, endPoint x: 414, endPoint y: 237, distance: 251.5
click at [414, 237] on p "LES PROJETS FL STUDIO" at bounding box center [547, 231] width 482 height 33
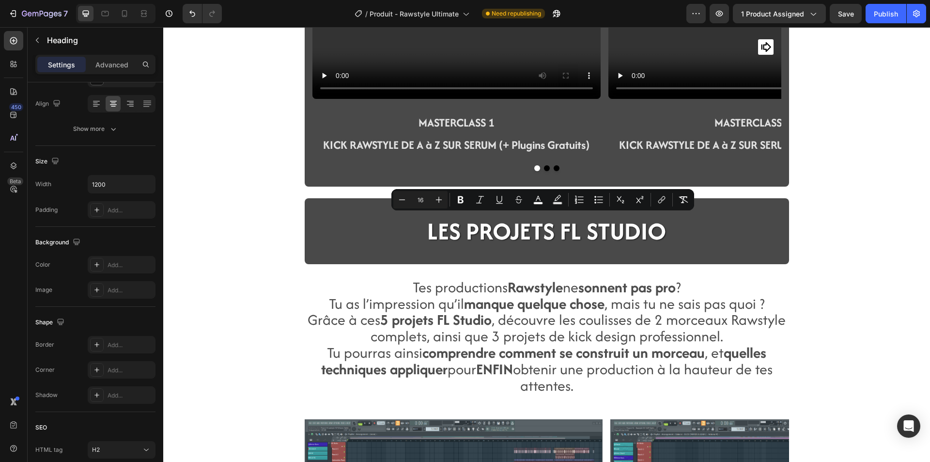
click at [280, 218] on div "Video MASTERCLASS 1 KICK RAWSTYLE DE A à Z SUR SERUM (+ Plugins Gratuits) Text …" at bounding box center [546, 439] width 767 height 2917
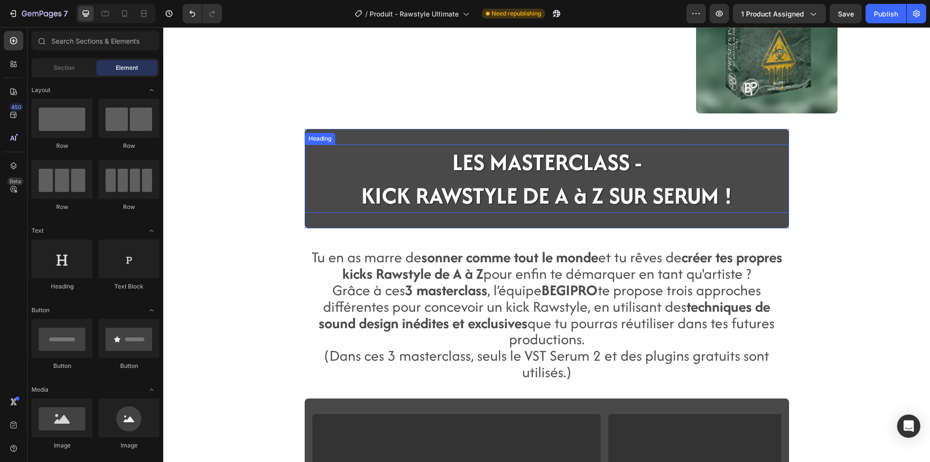
scroll to position [533, 0]
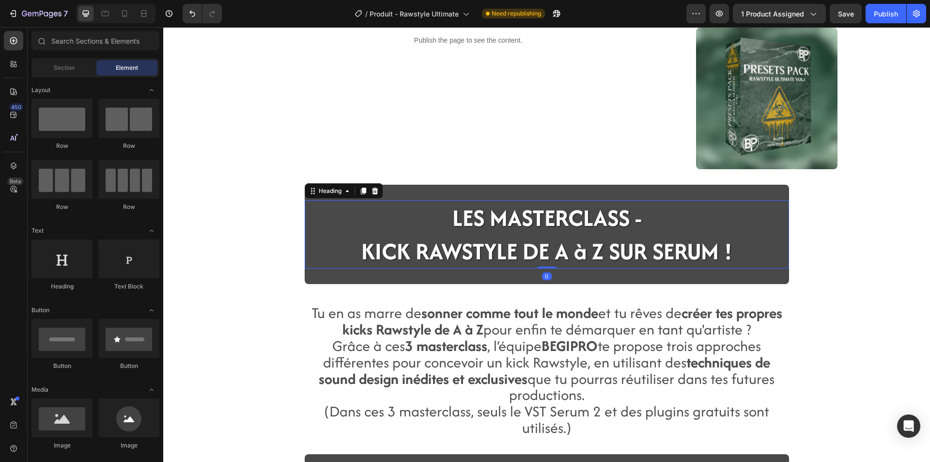
click at [519, 227] on span "LES MASTERCLASS -" at bounding box center [546, 217] width 189 height 33
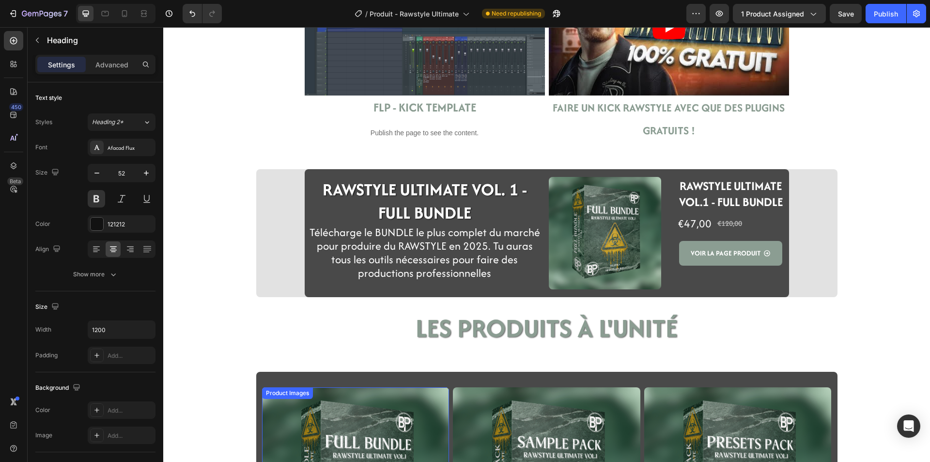
scroll to position [1986, 0]
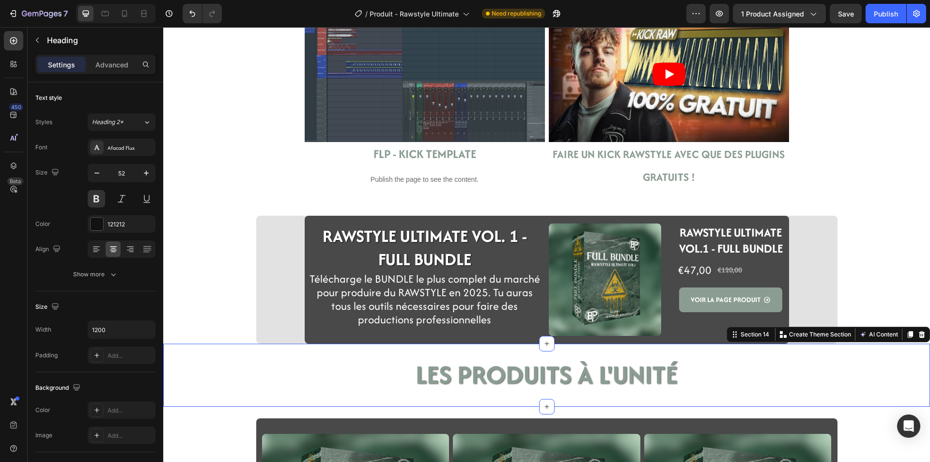
click at [388, 344] on div "LES PRODUITS à l'unité Heading Section 14 You can create reusable sections Crea…" at bounding box center [546, 374] width 767 height 63
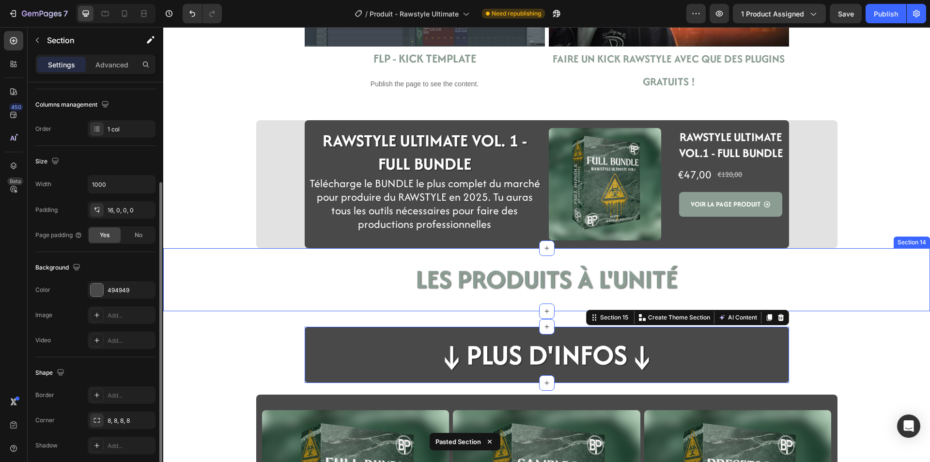
scroll to position [2083, 0]
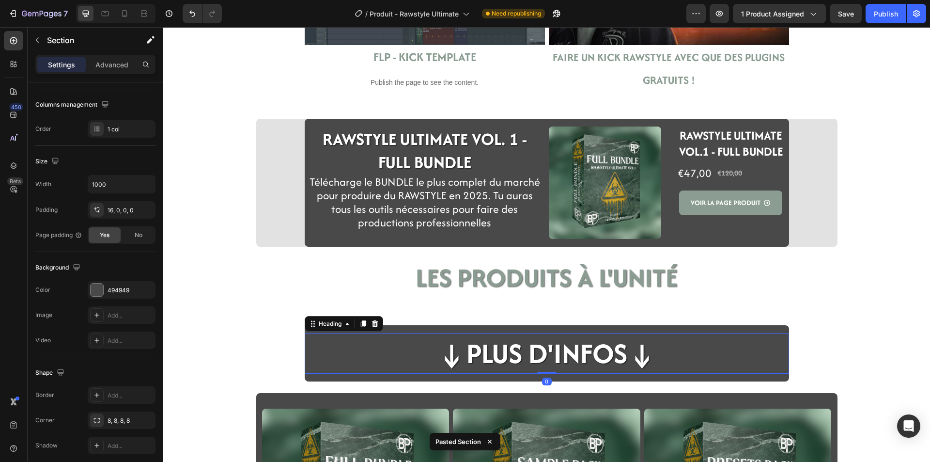
click at [519, 355] on h2 "↓Plus d'infos↓" at bounding box center [547, 353] width 222 height 40
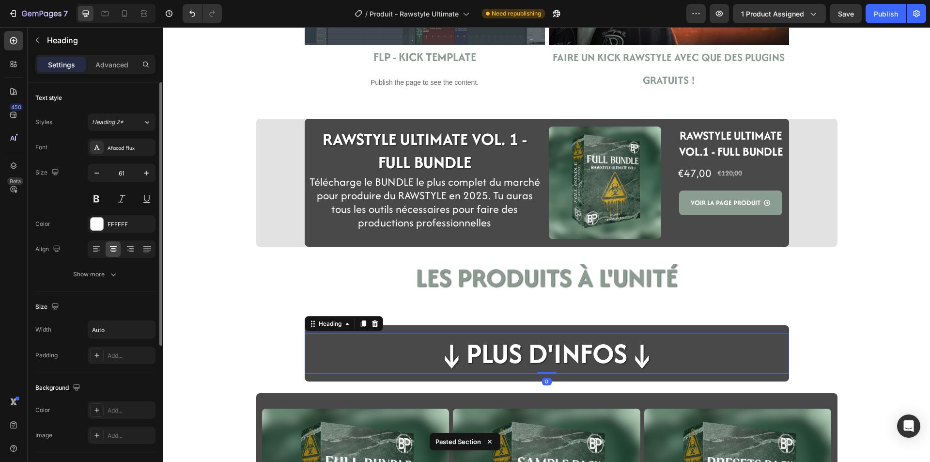
click at [603, 352] on h2 "↓Plus d'infos↓" at bounding box center [547, 353] width 222 height 40
click at [620, 355] on p "↓Plus d'infos↓" at bounding box center [547, 353] width 220 height 38
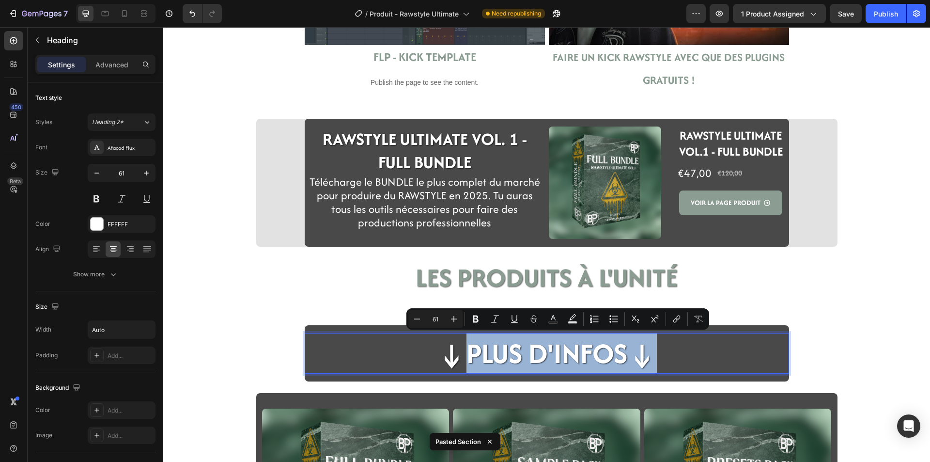
drag, startPoint x: 620, startPoint y: 355, endPoint x: 502, endPoint y: 357, distance: 117.7
click at [502, 357] on p "↓Plus d'infos↓" at bounding box center [547, 353] width 220 height 38
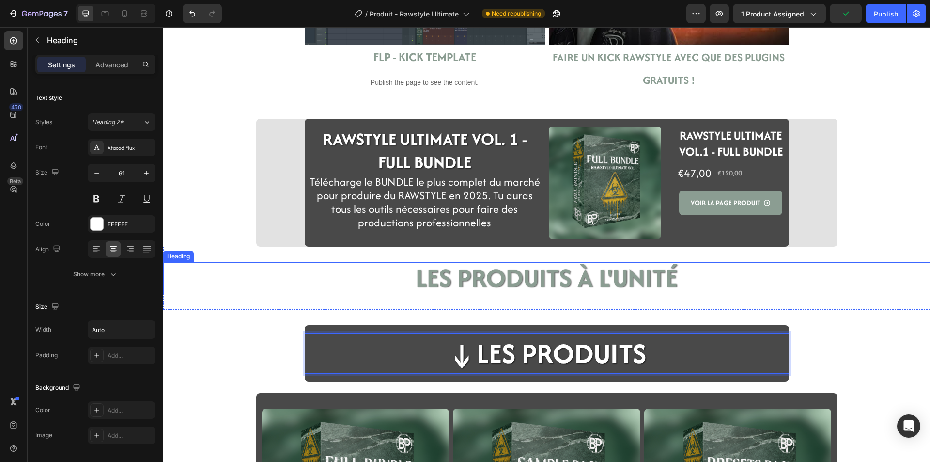
click at [588, 285] on span "LES PRODUITS à l'unité" at bounding box center [547, 277] width 262 height 36
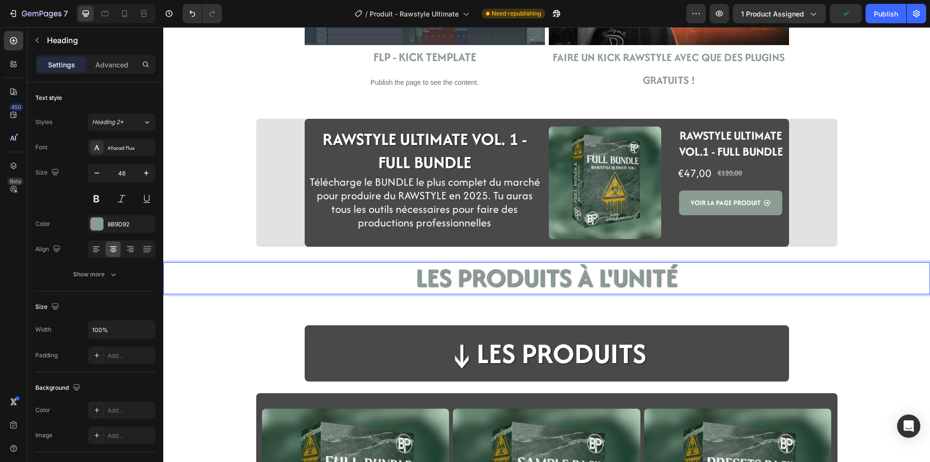
click at [590, 279] on span "LES PRODUITS à l'unité" at bounding box center [547, 277] width 262 height 36
click at [651, 358] on div "↓LES PRODUITS" at bounding box center [547, 353] width 484 height 40
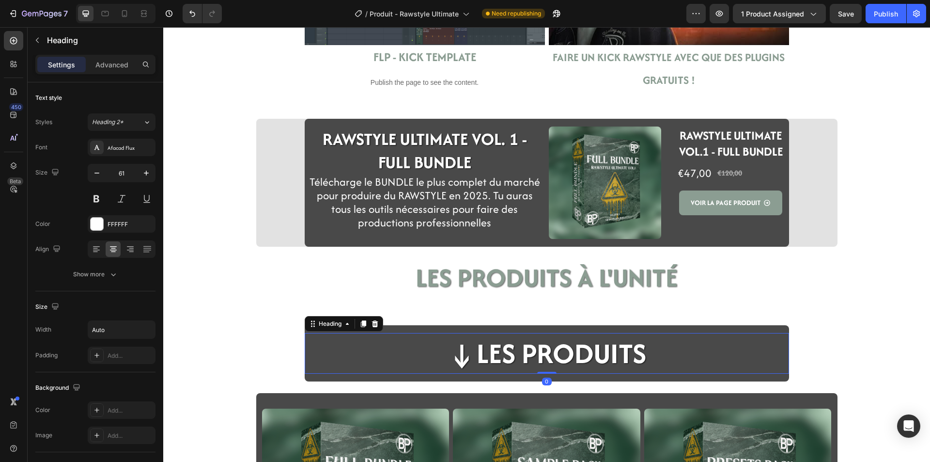
click at [651, 358] on div "↓LES PRODUITS" at bounding box center [547, 353] width 484 height 40
click at [639, 354] on p "↓LES PRODUITS" at bounding box center [546, 353] width 199 height 38
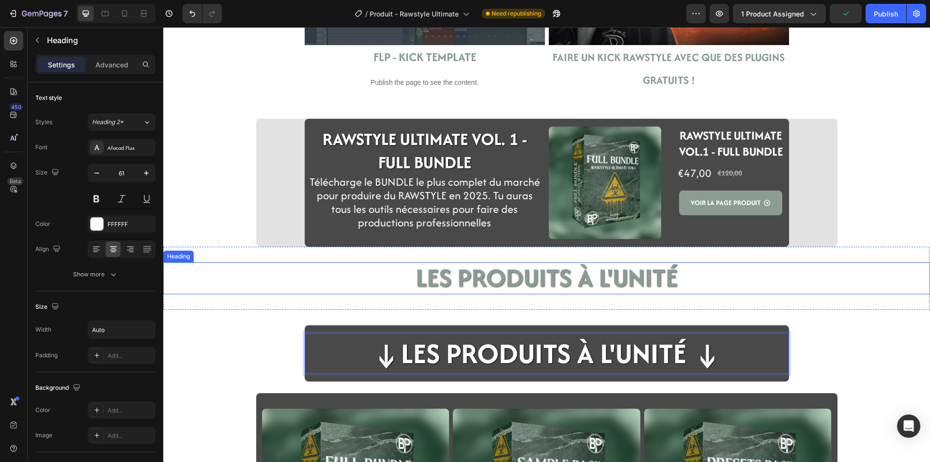
click at [391, 283] on p "⁠⁠⁠⁠⁠⁠⁠ LES PRODUITS à l'unité" at bounding box center [546, 278] width 765 height 31
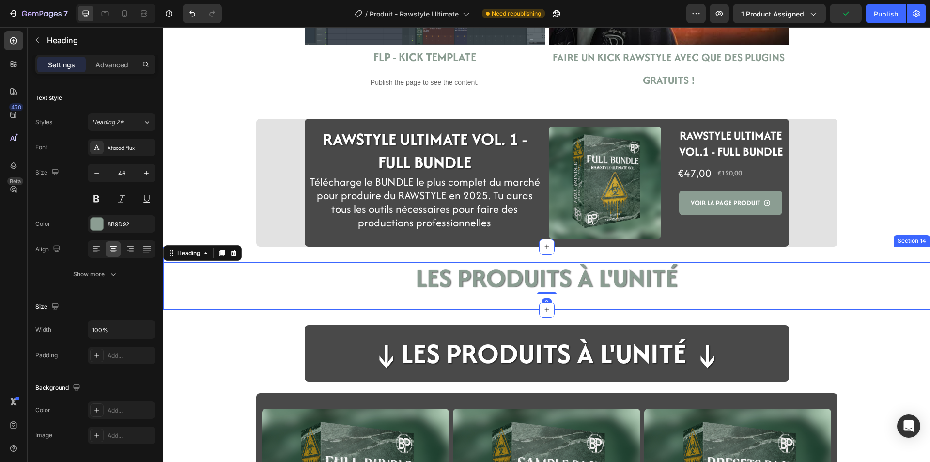
click at [475, 306] on div "⁠⁠⁠⁠⁠⁠⁠ LES PRODUITS à l'unité Heading 0 Section 14" at bounding box center [546, 278] width 767 height 63
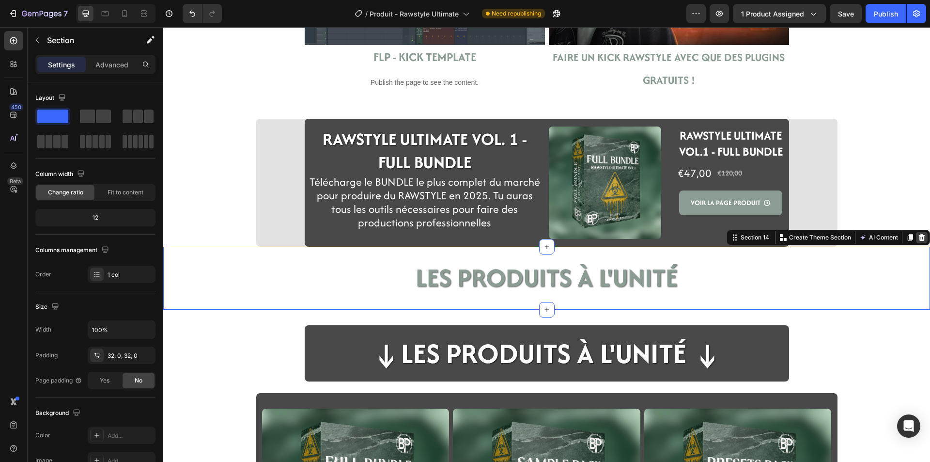
click at [918, 234] on icon at bounding box center [922, 237] width 8 height 8
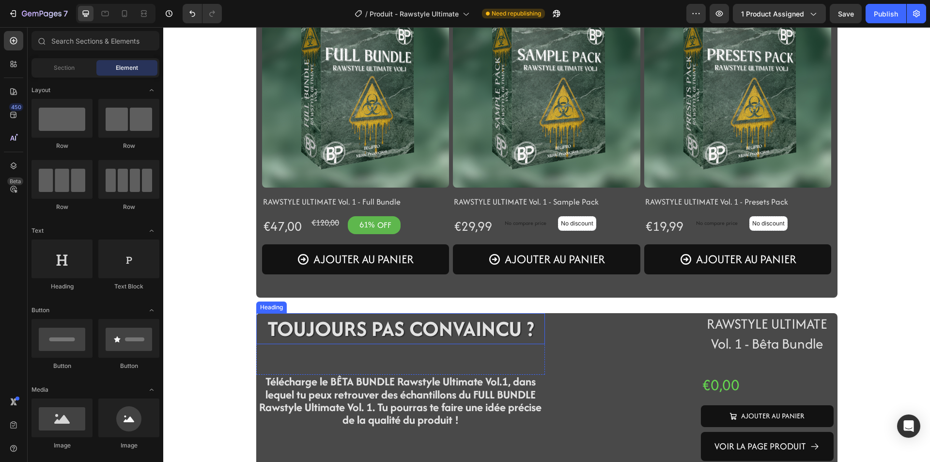
scroll to position [2374, 0]
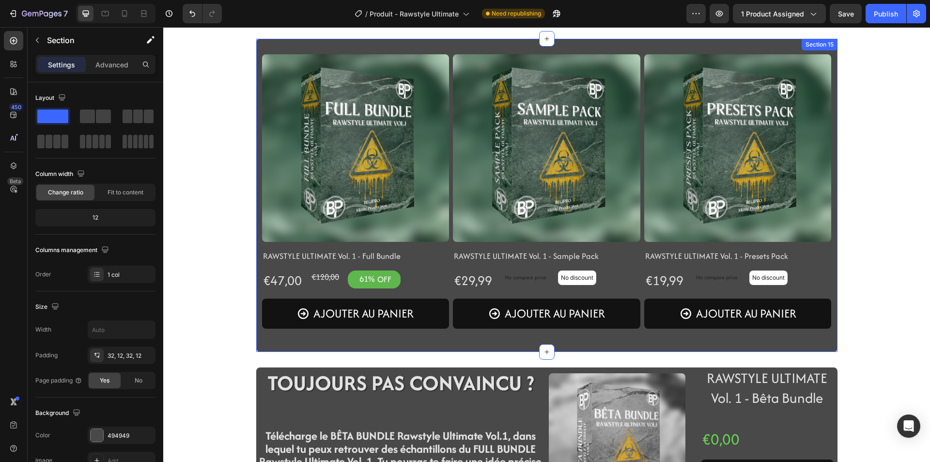
click at [256, 346] on div "Product Images RAWSTYLE ULTIMATE Vol. 1 - Full Bundle Product Title €47,00 Prod…" at bounding box center [546, 195] width 581 height 313
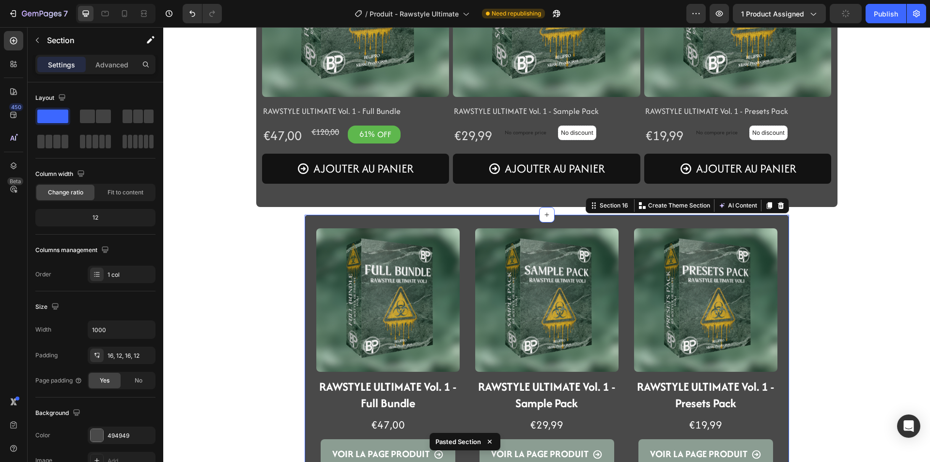
scroll to position [2519, 0]
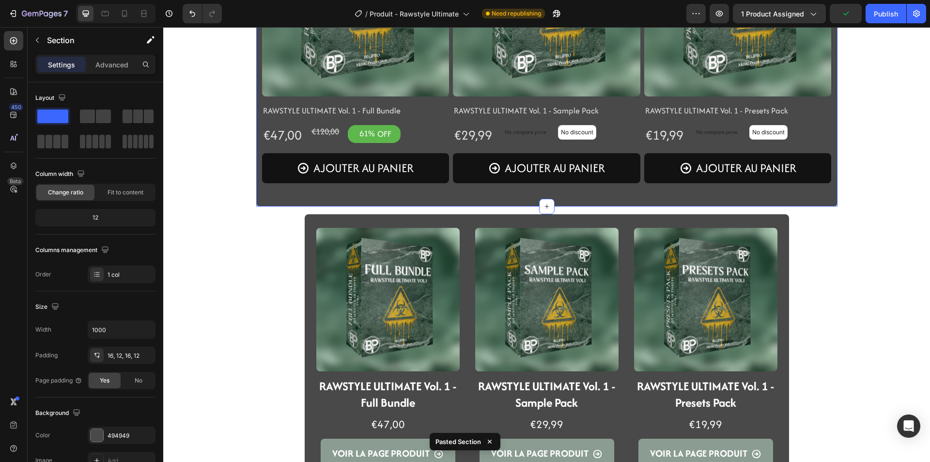
click at [258, 204] on div "Product Images RAWSTYLE ULTIMATE Vol. 1 - Full Bundle Product Title €47,00 Prod…" at bounding box center [546, 49] width 581 height 313
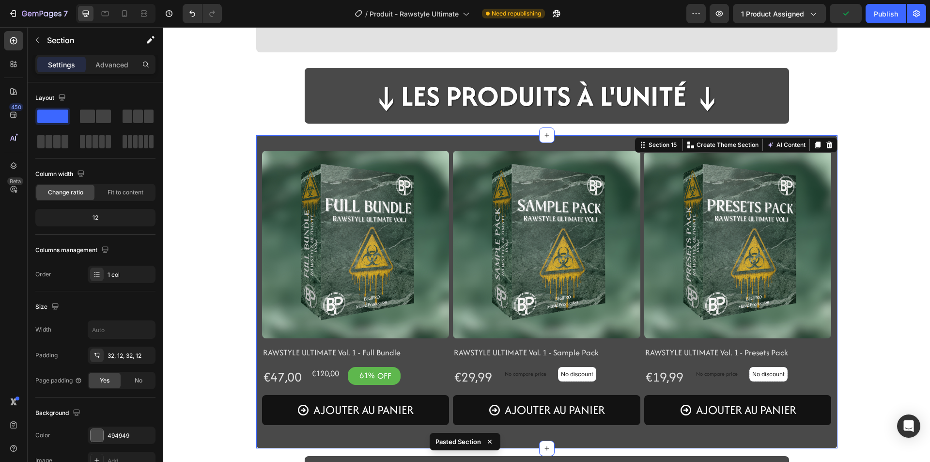
scroll to position [2277, 0]
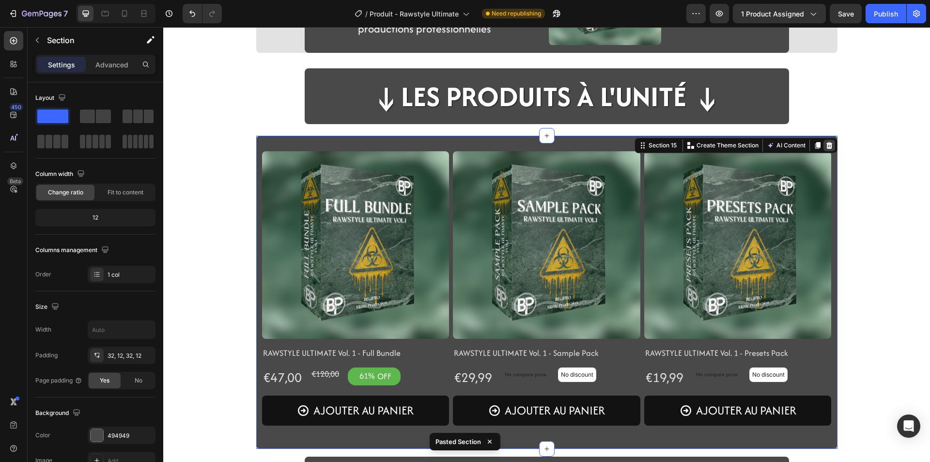
click at [829, 146] on icon at bounding box center [829, 145] width 8 height 8
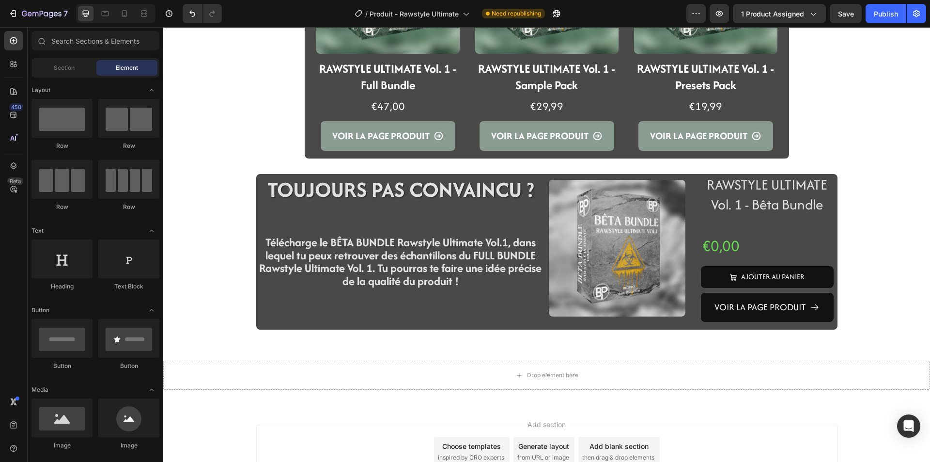
scroll to position [2519, 0]
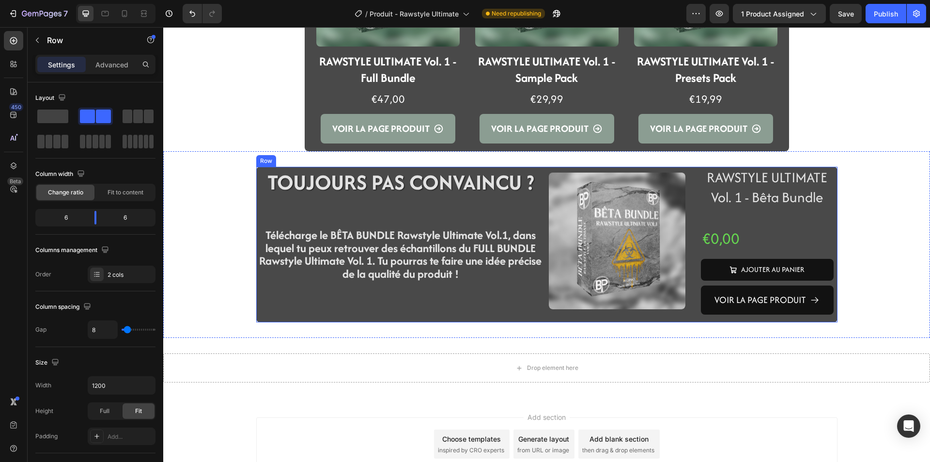
click at [409, 317] on div "TOUJOURS PAS CONVAINCU ? Heading Row Télécharge le BÊTA BUNDLE Rawstyle Ultimat…" at bounding box center [400, 244] width 289 height 155
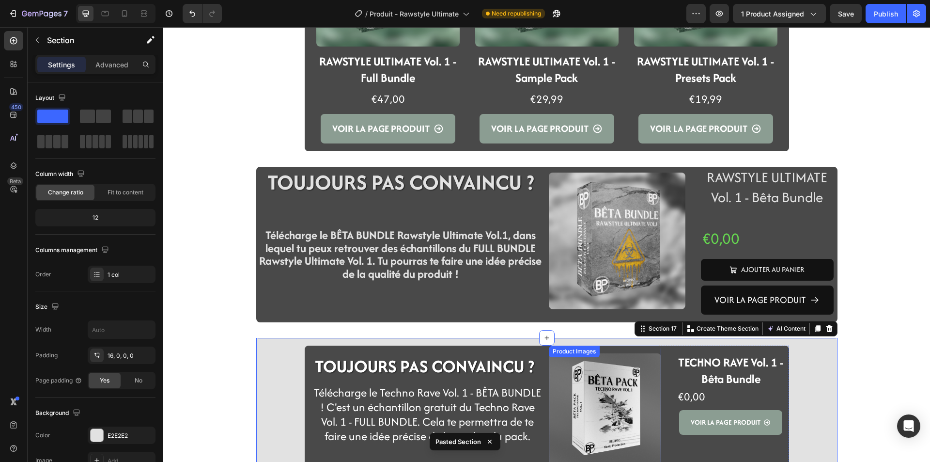
click at [631, 411] on img at bounding box center [605, 409] width 112 height 112
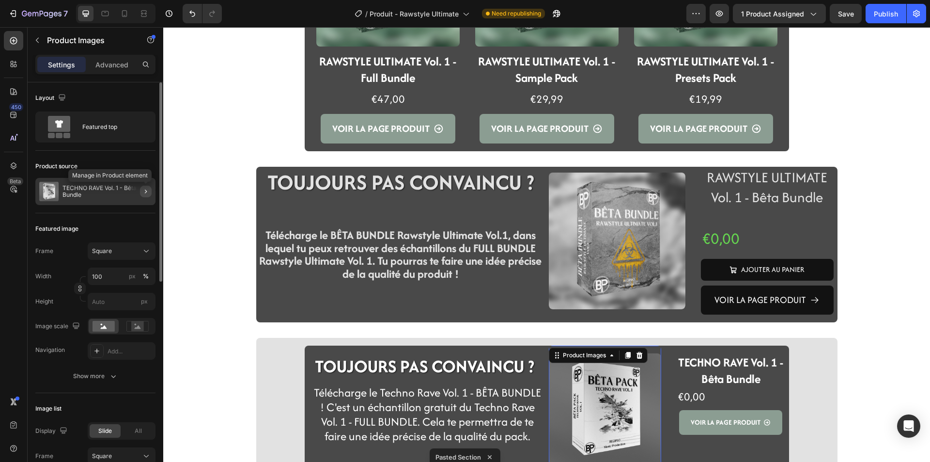
click at [147, 195] on button "button" at bounding box center [146, 192] width 12 height 12
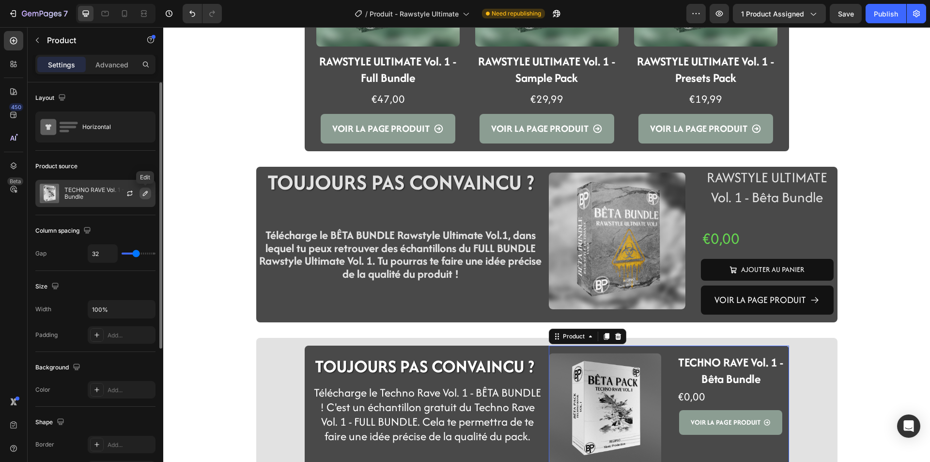
click at [145, 194] on icon "button" at bounding box center [145, 193] width 8 height 8
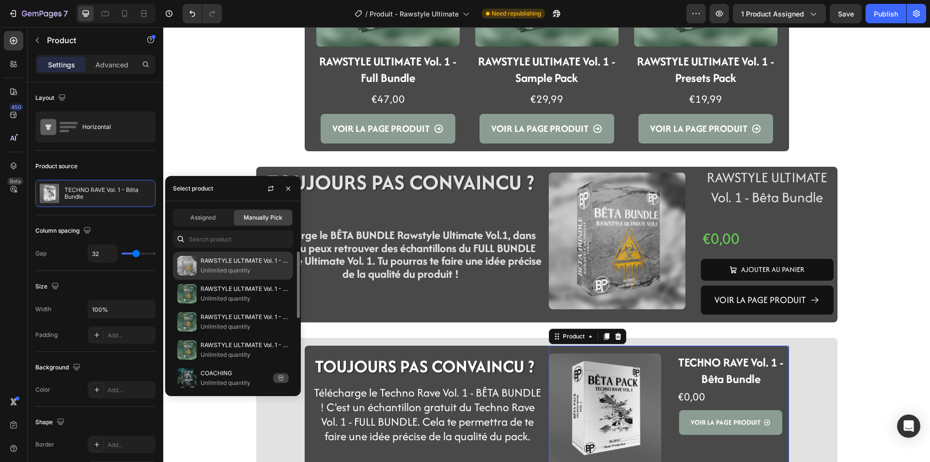
click at [208, 279] on div "RAWSTYLE ULTIMATE Vol. 1 - Bêta Bundle Unlimited quantity" at bounding box center [233, 293] width 120 height 28
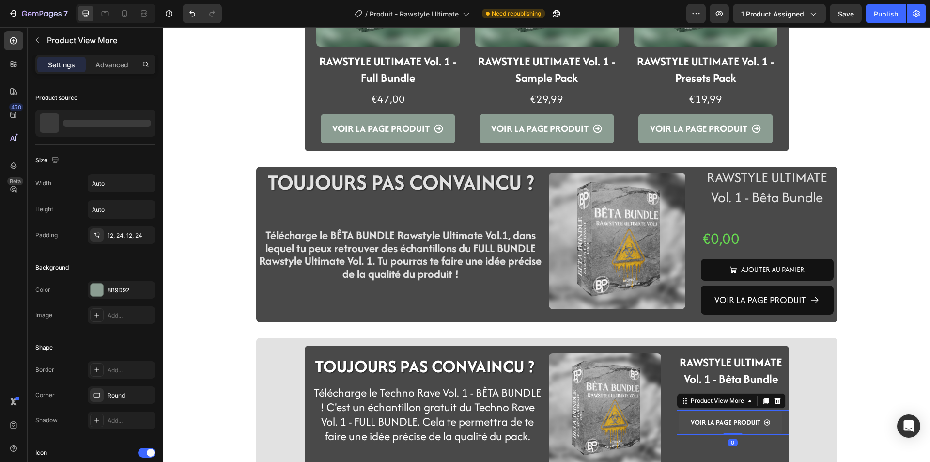
click at [748, 431] on button "VOIR LA PAGE PRODUIT" at bounding box center [730, 422] width 103 height 25
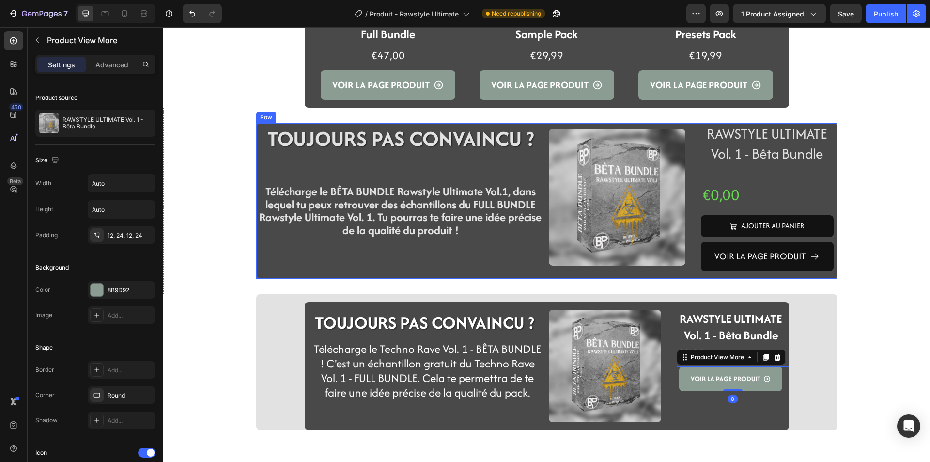
scroll to position [2567, 0]
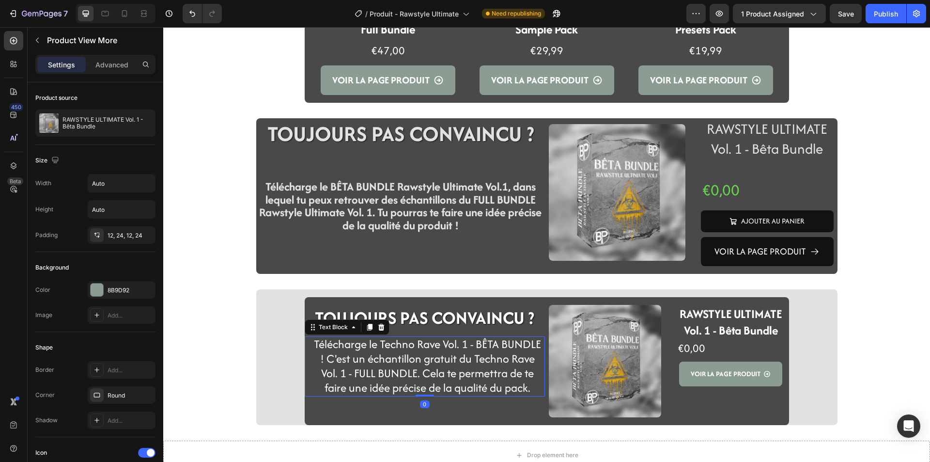
click at [388, 348] on span "Télécharge le Techno Rave Vol. 1 - BÊTA BUNDLE ! C'est un échantillon gratuit d…" at bounding box center [427, 366] width 227 height 60
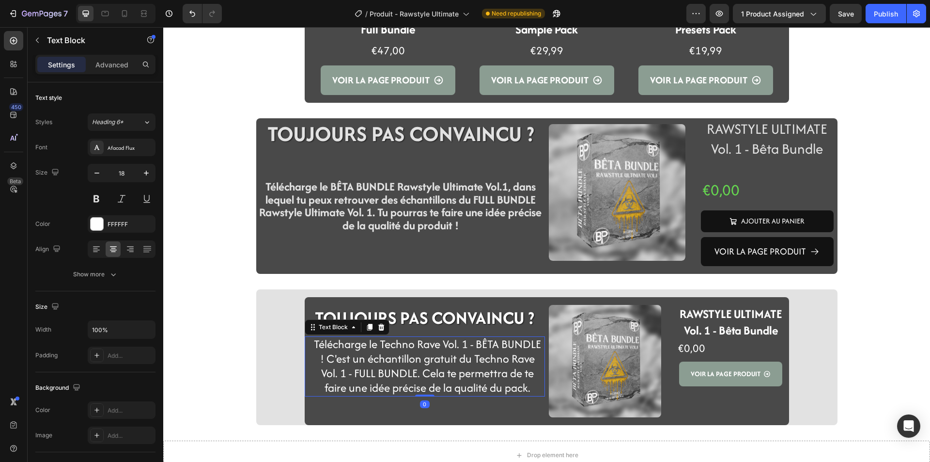
click at [413, 346] on span "Télécharge le Techno Rave Vol. 1 - BÊTA BUNDLE ! C'est un échantillon gratuit d…" at bounding box center [427, 366] width 227 height 60
click at [427, 345] on span "Télécharge le Techno Rave Vol. 1 - BÊTA BUNDLE ! C'est un échantillon gratuit d…" at bounding box center [427, 366] width 227 height 60
drag, startPoint x: 436, startPoint y: 345, endPoint x: 378, endPoint y: 344, distance: 58.1
click at [378, 344] on span "Télécharge le Techno Rave Vol. 1 - BÊTA BUNDLE ! C'est un échantillon gratuit d…" at bounding box center [427, 366] width 227 height 60
click at [359, 373] on span "Télécharge le Rawstyle Ultimate Vol. 1 - BÊTA BUNDLE ! C'est un échantillon gra…" at bounding box center [427, 366] width 231 height 60
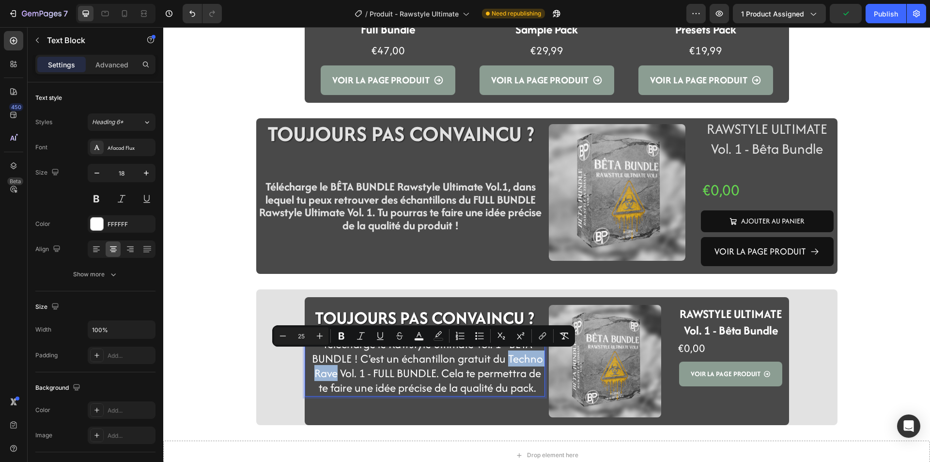
drag, startPoint x: 332, startPoint y: 371, endPoint x: 505, endPoint y: 362, distance: 173.2
click at [505, 362] on span "Télécharge le Rawstyle Ultimate Vol. 1 - BÊTA BUNDLE ! C'est un échantillon gra…" at bounding box center [427, 366] width 231 height 60
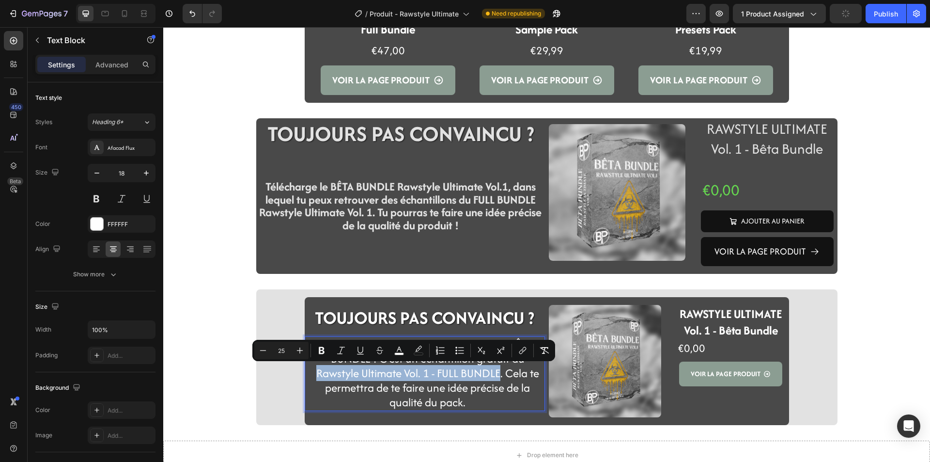
drag, startPoint x: 495, startPoint y: 371, endPoint x: 314, endPoint y: 370, distance: 181.2
click at [316, 370] on span "Télécharge le Rawstyle Ultimate Vol. 1 - BÊTA BUNDLE ! C'est un échantillon gra…" at bounding box center [427, 373] width 223 height 74
click at [326, 347] on icon "Editor contextual toolbar" at bounding box center [322, 350] width 10 height 10
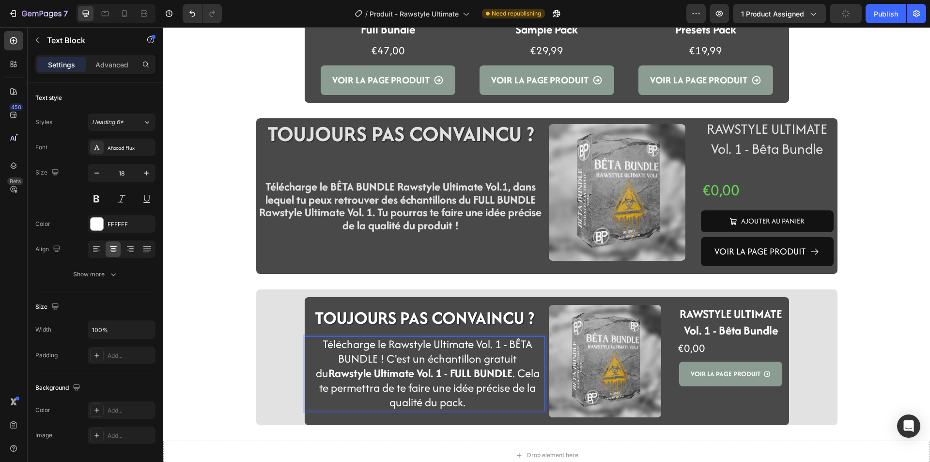
click at [324, 386] on span "Télécharge le Rawstyle Ultimate Vol. 1 - BÊTA BUNDLE ! C'est un échantillon gra…" at bounding box center [428, 373] width 224 height 74
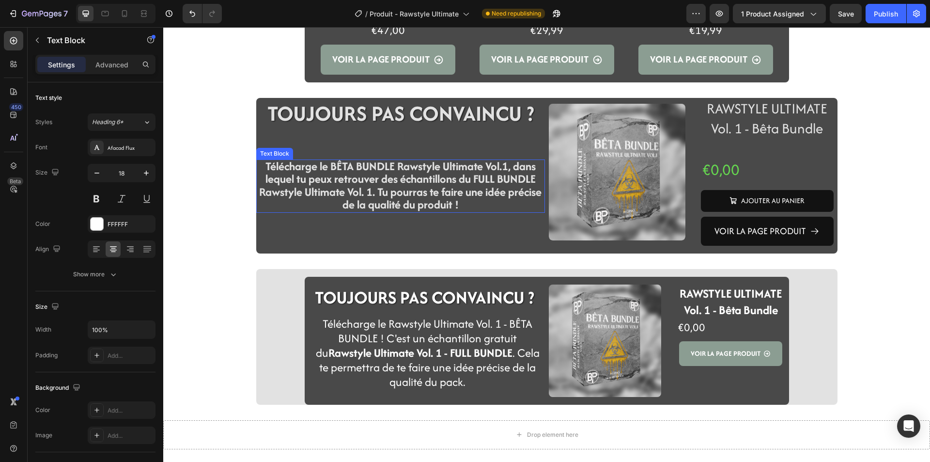
scroll to position [2414, 0]
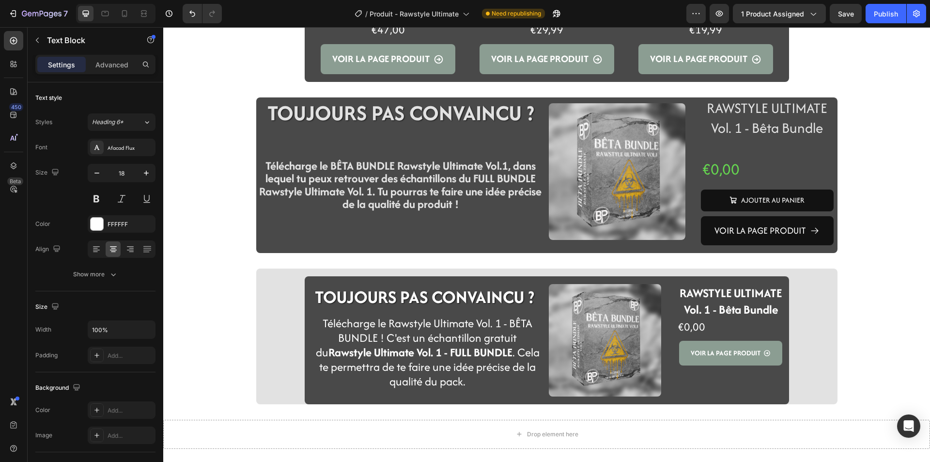
click at [451, 331] on span "Télécharge le Rawstyle Ultimate Vol. 1 - BÊTA BUNDLE ! C'est un échantillon gra…" at bounding box center [428, 352] width 224 height 74
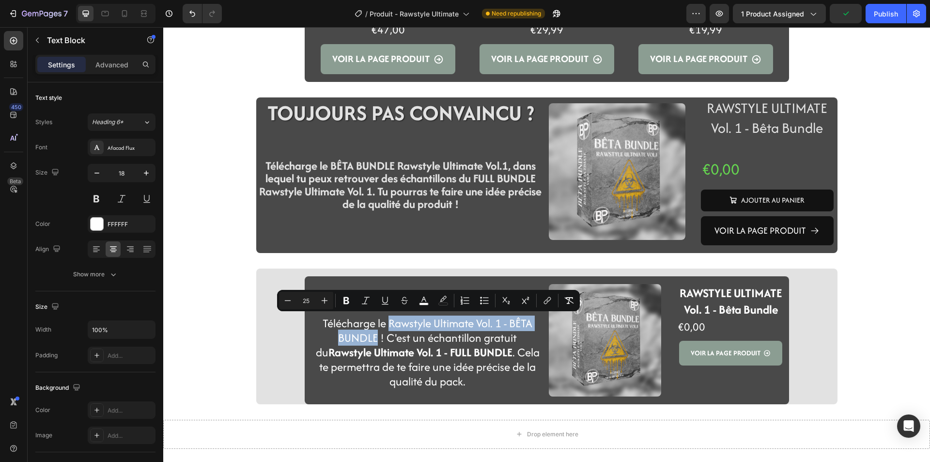
drag, startPoint x: 367, startPoint y: 335, endPoint x: 387, endPoint y: 324, distance: 23.0
click at [387, 324] on span "Télécharge le Rawstyle Ultimate Vol. 1 - BÊTA BUNDLE ! C'est un échantillon gra…" at bounding box center [428, 352] width 224 height 74
click at [347, 296] on icon "Editor contextual toolbar" at bounding box center [346, 300] width 10 height 10
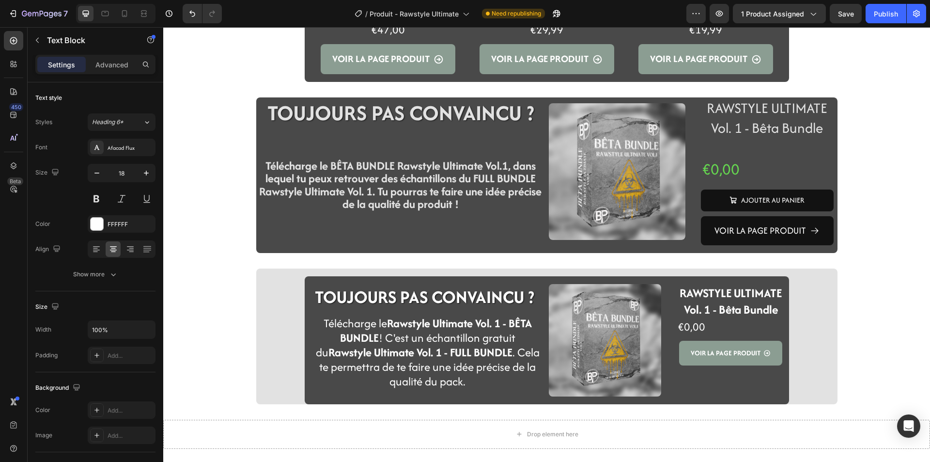
click at [306, 371] on div "Télécharge le Rawstyle Ultimate Vol. 1 - BÊTA BUNDLE ! C'est un échantillon gra…" at bounding box center [425, 352] width 240 height 75
click at [395, 293] on h2 "TOUJOURS PAS CONVAINCU ?" at bounding box center [425, 297] width 240 height 26
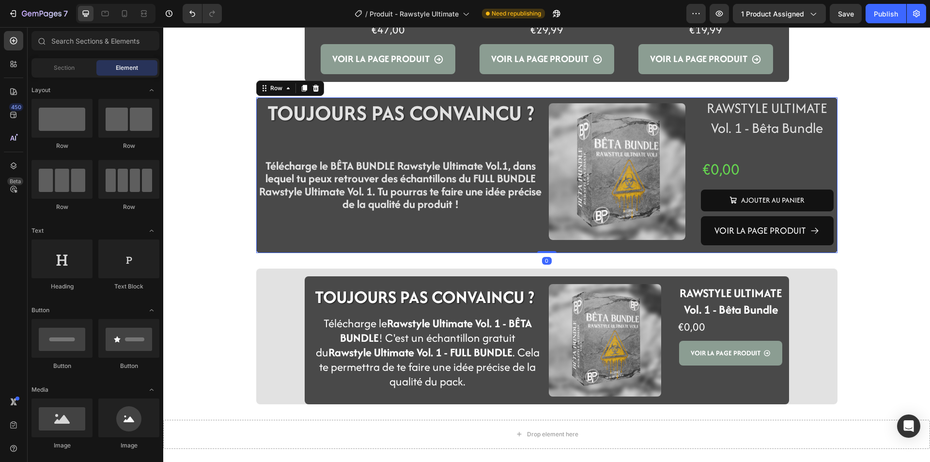
click at [259, 249] on div "TOUJOURS PAS CONVAINCU ? Heading Row Télécharge le BÊTA BUNDLE Rawstyle Ultimat…" at bounding box center [400, 174] width 289 height 155
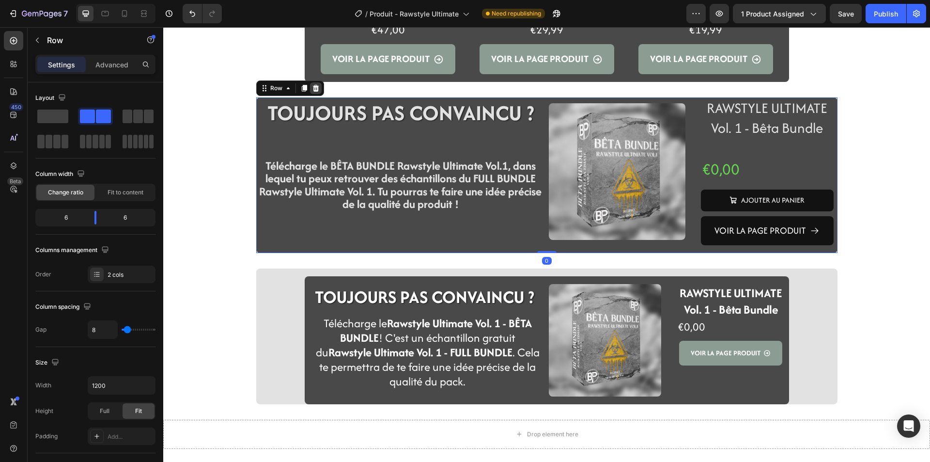
click at [312, 92] on icon at bounding box center [316, 88] width 8 height 8
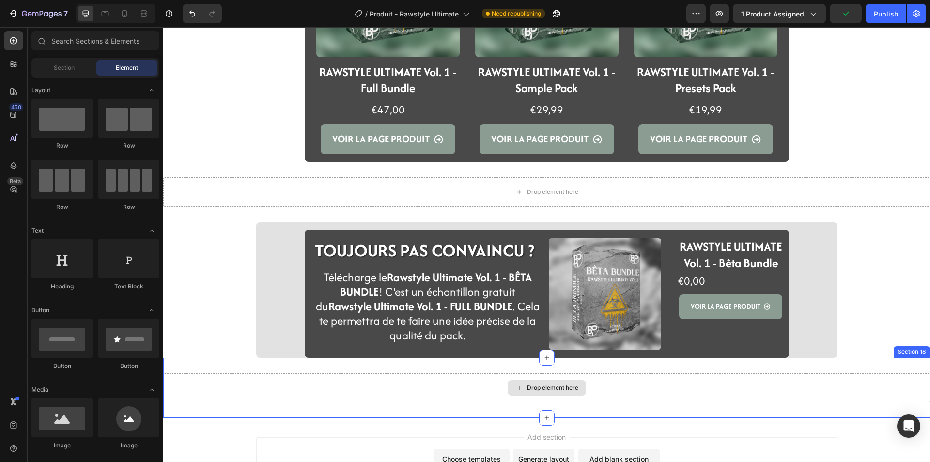
scroll to position [2317, 0]
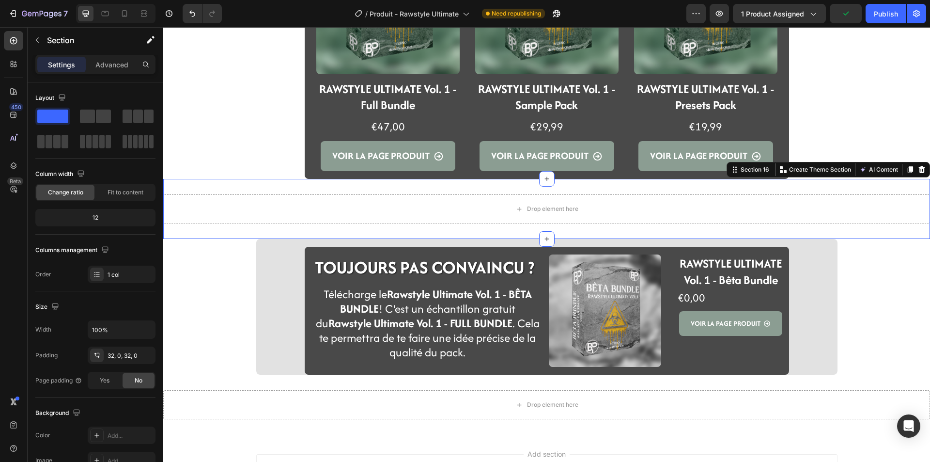
click at [401, 227] on div "Drop element here Section 16 You can create reusable sections Create Theme Sect…" at bounding box center [546, 209] width 767 height 60
click at [918, 171] on icon at bounding box center [922, 170] width 8 height 8
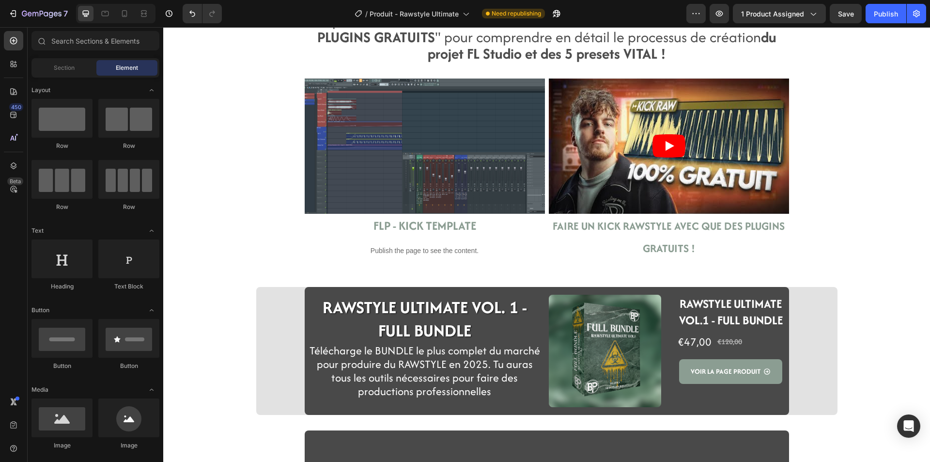
scroll to position [1687, 0]
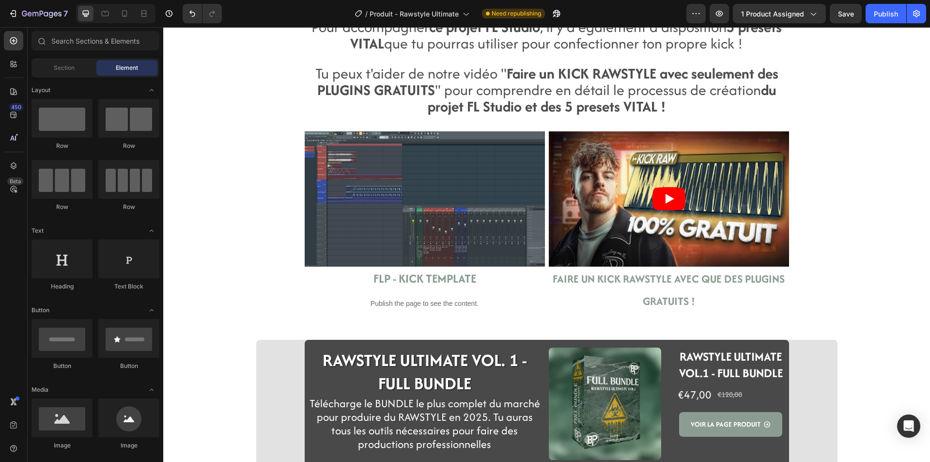
click at [326, 322] on div "Dans les bonus du RAWSTYLE ULTIMATE Vol. 1- FULL BUNDLE , tu vas pouvoir retrou…" at bounding box center [547, 136] width 484 height 391
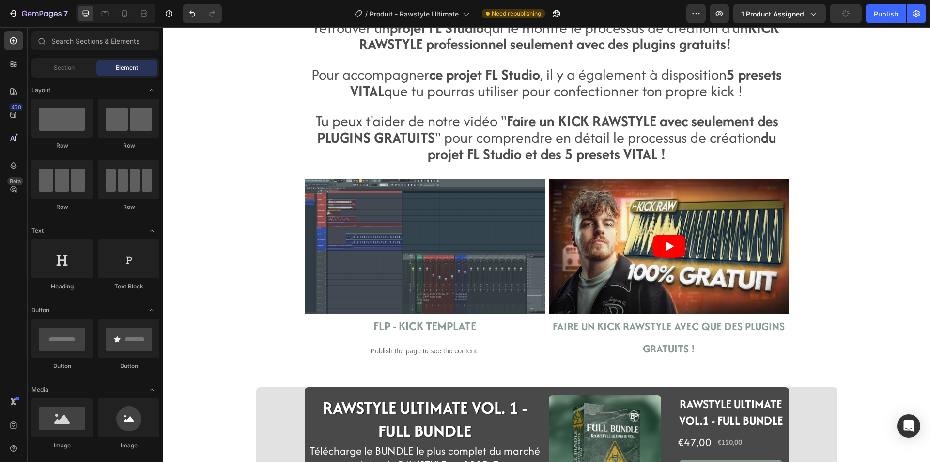
scroll to position [1639, 0]
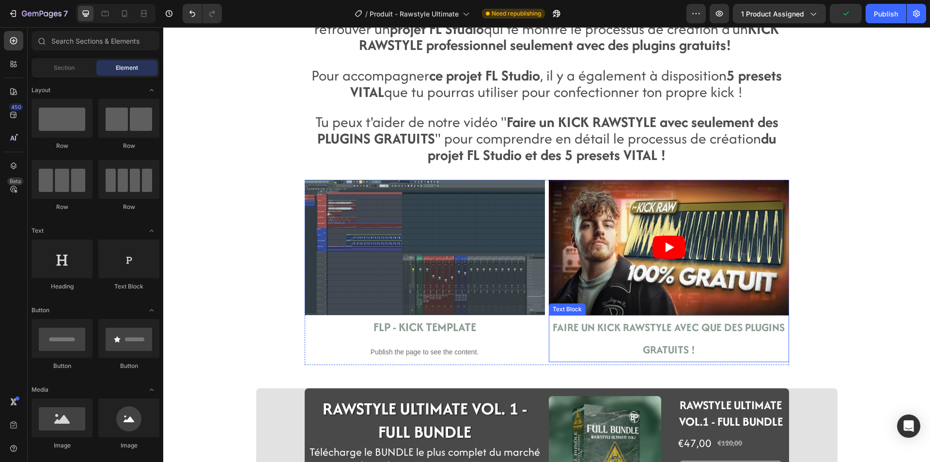
click at [590, 330] on strong "FAIRE UN KICK RAWSTYLE AVEC QUE DES PLUGINS GRATUITS !" at bounding box center [669, 338] width 232 height 38
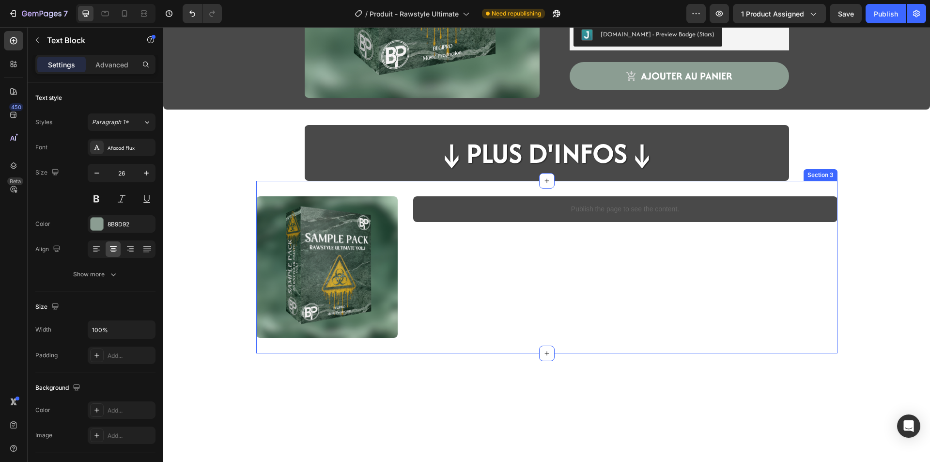
scroll to position [194, 0]
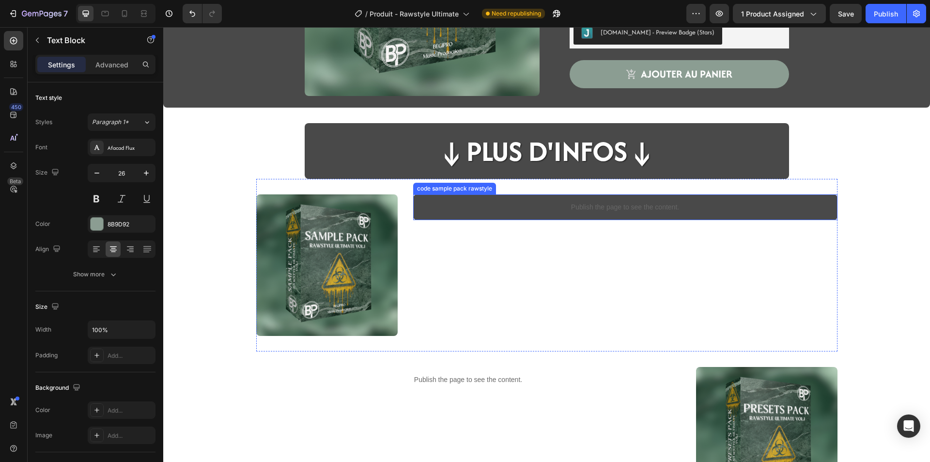
click at [463, 209] on p "Publish the page to see the content." at bounding box center [625, 207] width 424 height 10
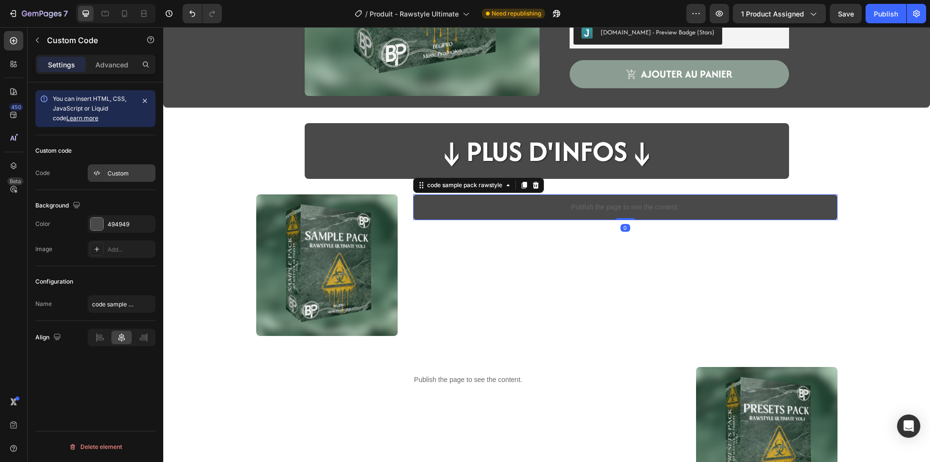
click at [122, 171] on div "Custom" at bounding box center [131, 173] width 46 height 9
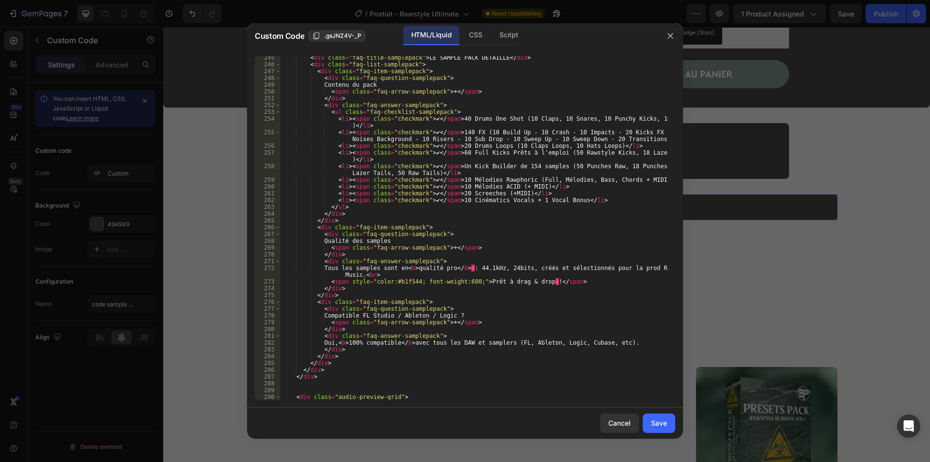
scroll to position [1686, 0]
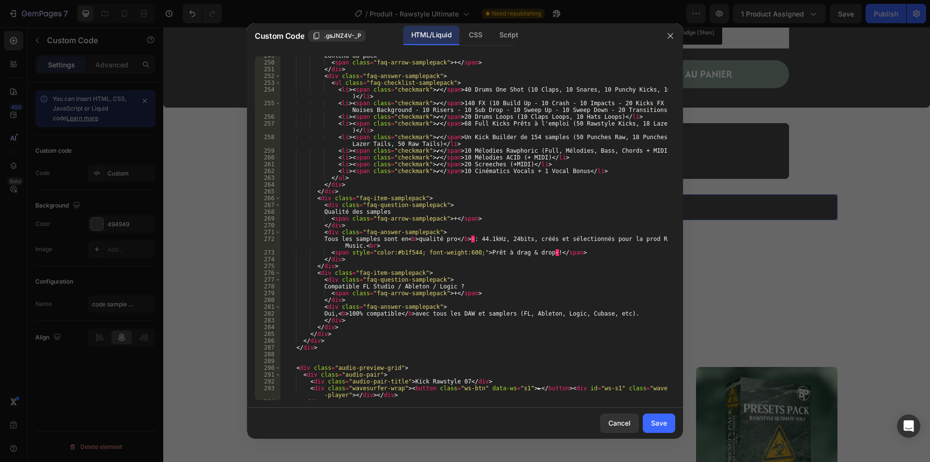
click at [521, 317] on div "Contenu du pack < span class = "faq-arrow-samplepack" > + </ span > </ div > < …" at bounding box center [474, 230] width 388 height 357
click at [519, 314] on div "Contenu du pack < span class = "faq-arrow-samplepack" > + </ span > </ div > < …" at bounding box center [474, 230] width 388 height 357
type textarea "Oui, <b>100% compatible</b> avec tous les DAW et samplers (FL Studio, Ableton, …"
click at [673, 419] on button "Save" at bounding box center [659, 422] width 32 height 19
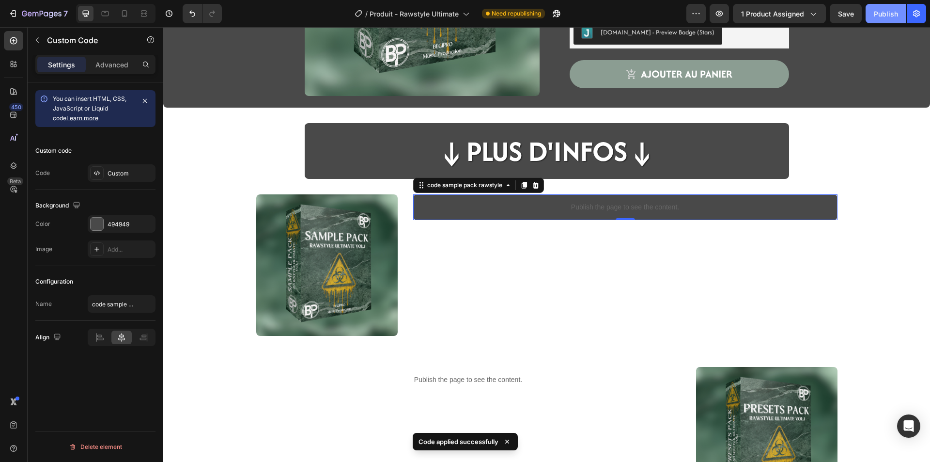
click at [873, 10] on button "Publish" at bounding box center [886, 13] width 41 height 19
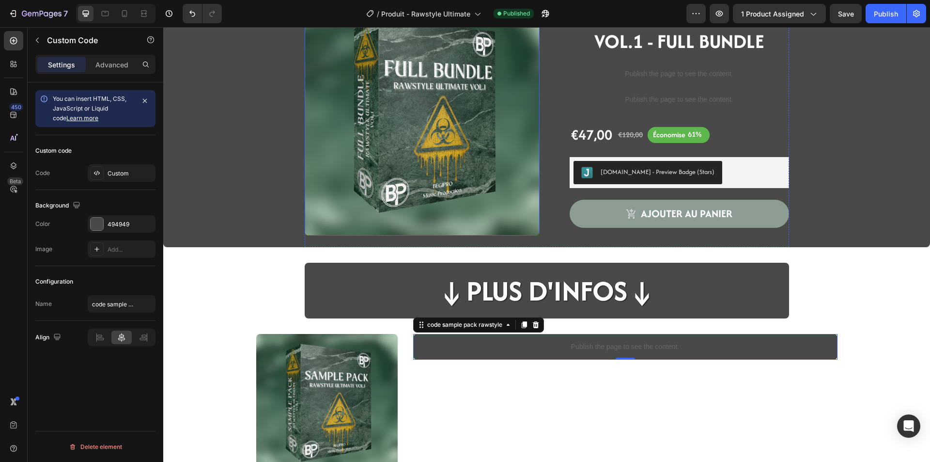
scroll to position [48, 0]
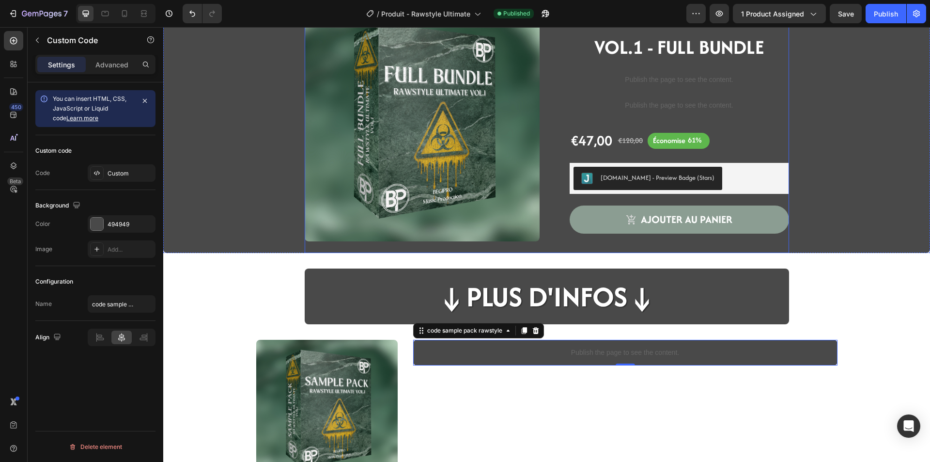
click at [308, 244] on div "Product Images" at bounding box center [422, 129] width 235 height 247
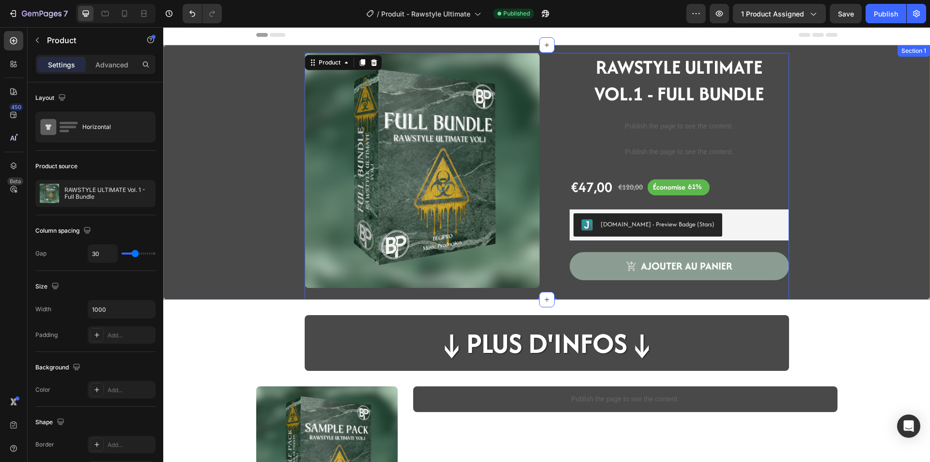
scroll to position [0, 0]
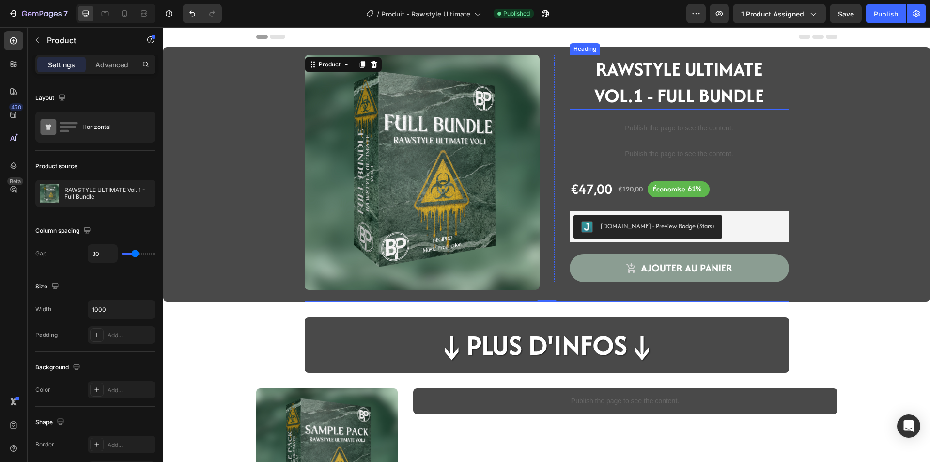
click at [639, 87] on strong "RAWSTYLE ULTIMATE VOL.1 - FULL BUNDLE" at bounding box center [679, 82] width 170 height 54
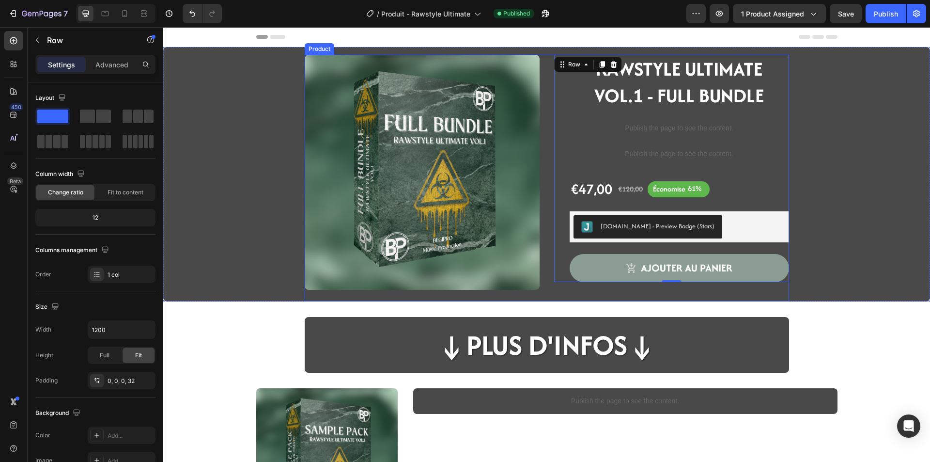
click at [538, 109] on div "Product Images RAWSTYLE ULTIMATE VOL.1 - FULL BUNDLE Heading Publish the page t…" at bounding box center [547, 178] width 484 height 247
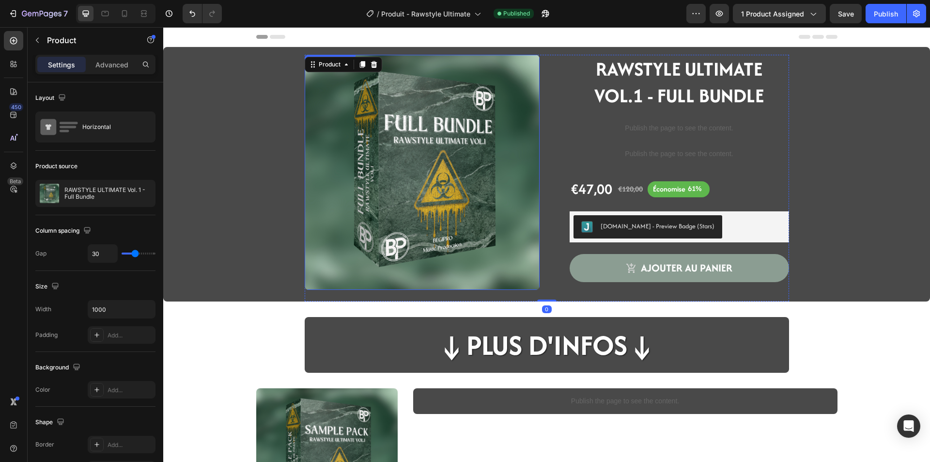
click at [526, 113] on img at bounding box center [422, 172] width 235 height 235
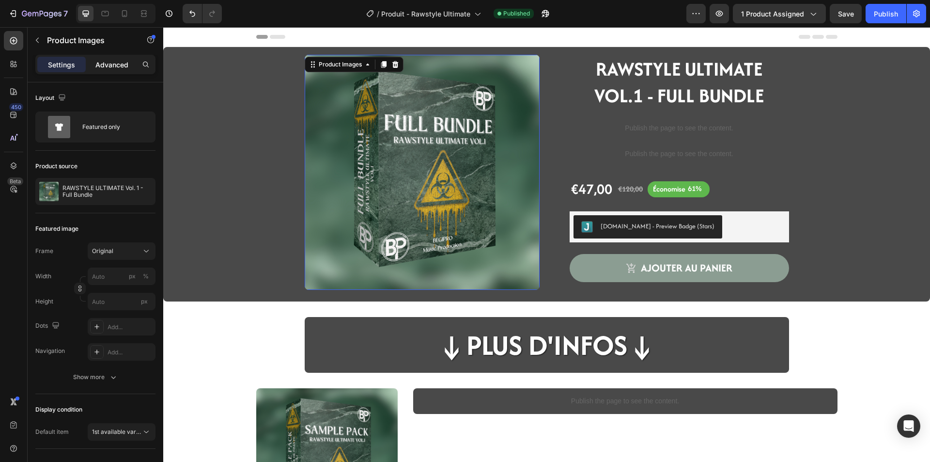
click at [113, 64] on p "Advanced" at bounding box center [111, 65] width 33 height 10
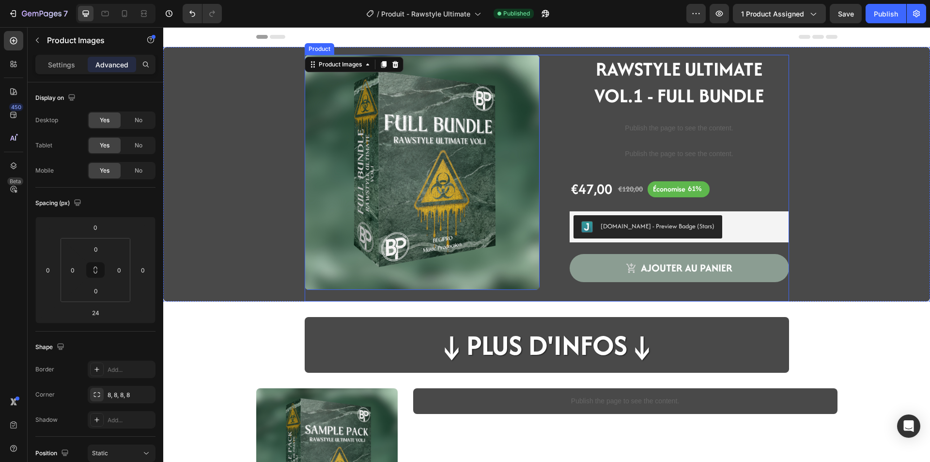
click at [545, 140] on div "Product Images 24 RAWSTYLE ULTIMATE VOL.1 - FULL BUNDLE Heading Publish the pag…" at bounding box center [547, 178] width 484 height 247
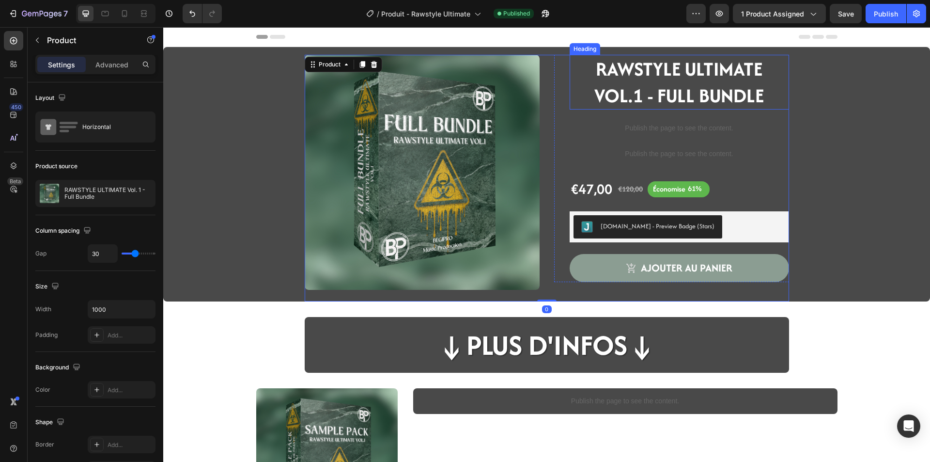
click at [621, 104] on strong "RAWSTYLE ULTIMATE VOL.1 - FULL BUNDLE" at bounding box center [679, 82] width 170 height 54
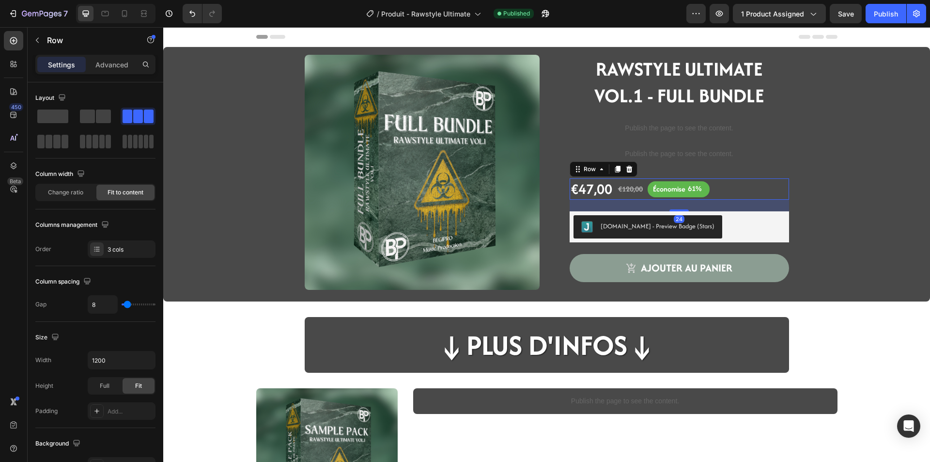
click at [722, 188] on div "€47,00 Product Price Product Price €120,00 Product Price Product Price É conomi…" at bounding box center [679, 188] width 219 height 21
click at [674, 155] on p "Publish the page to see the content." at bounding box center [679, 154] width 219 height 10
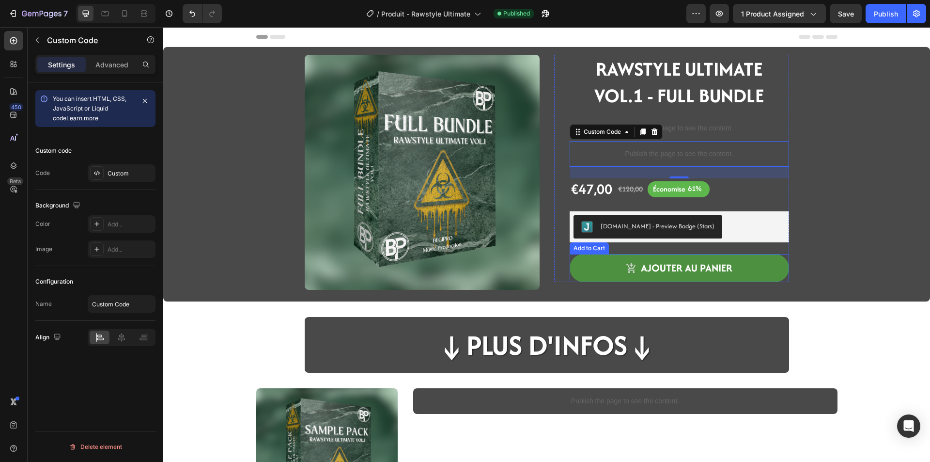
click at [576, 275] on button "ajouter au panier" at bounding box center [679, 268] width 219 height 28
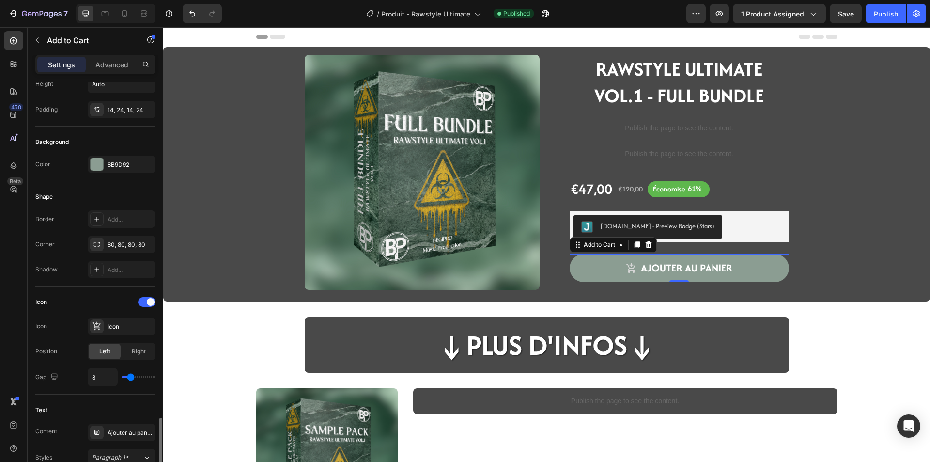
scroll to position [388, 0]
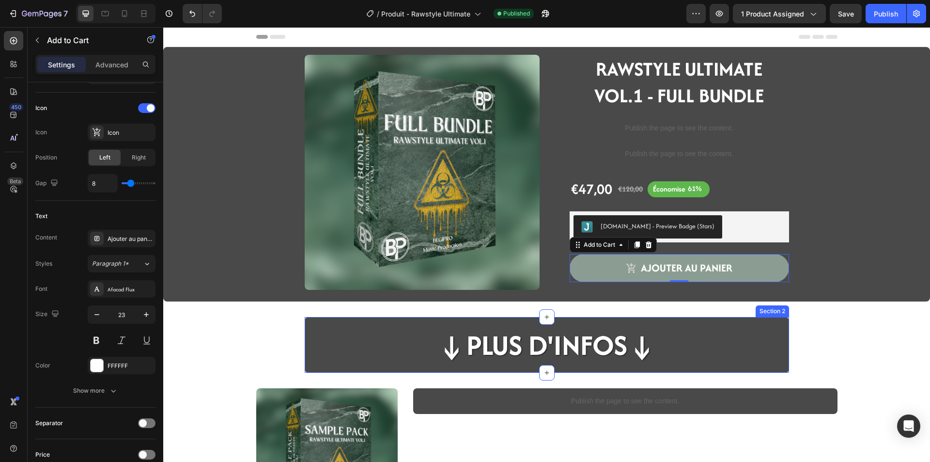
click at [305, 369] on div "↓Plus d'infos↓ Heading Row" at bounding box center [547, 349] width 484 height 48
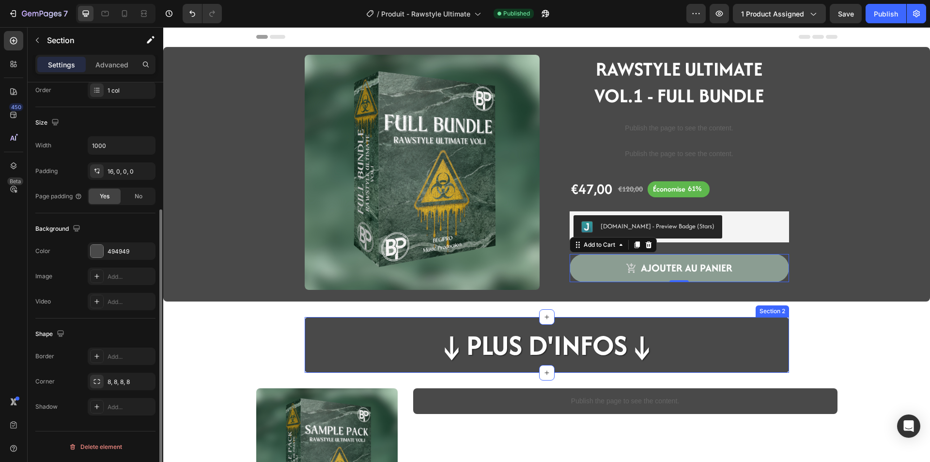
scroll to position [0, 0]
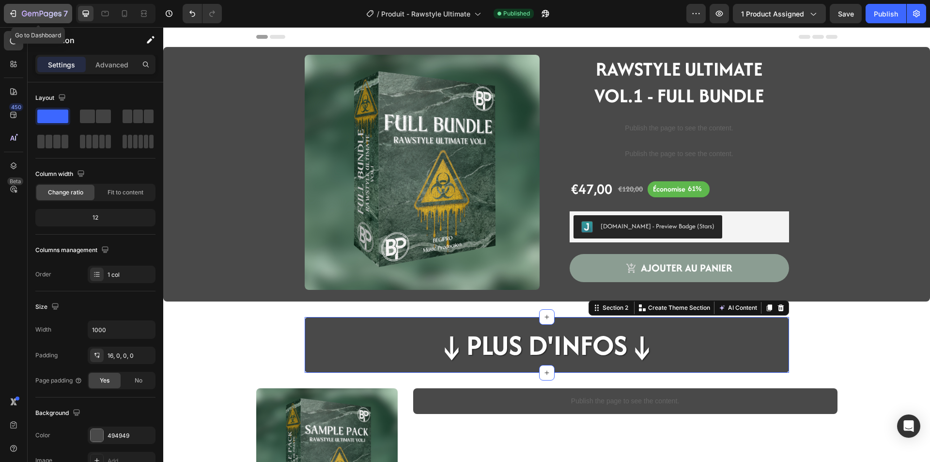
click at [49, 11] on icon "button" at bounding box center [42, 14] width 40 height 8
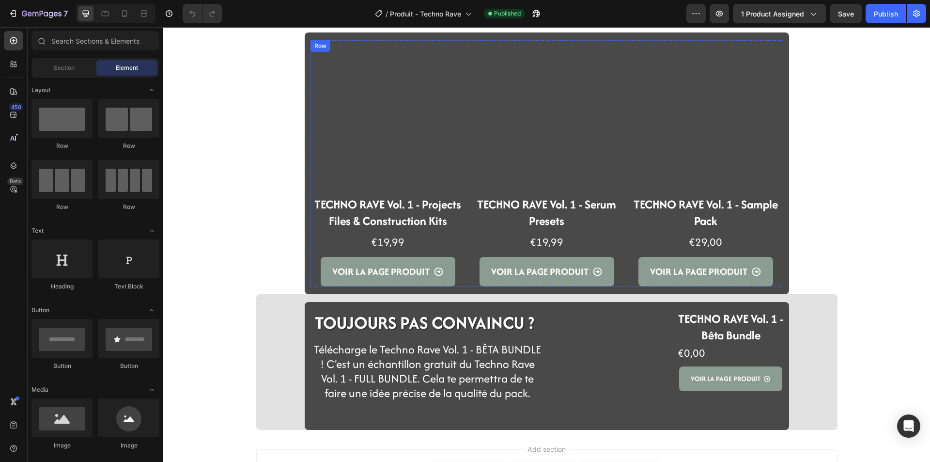
scroll to position [1574, 0]
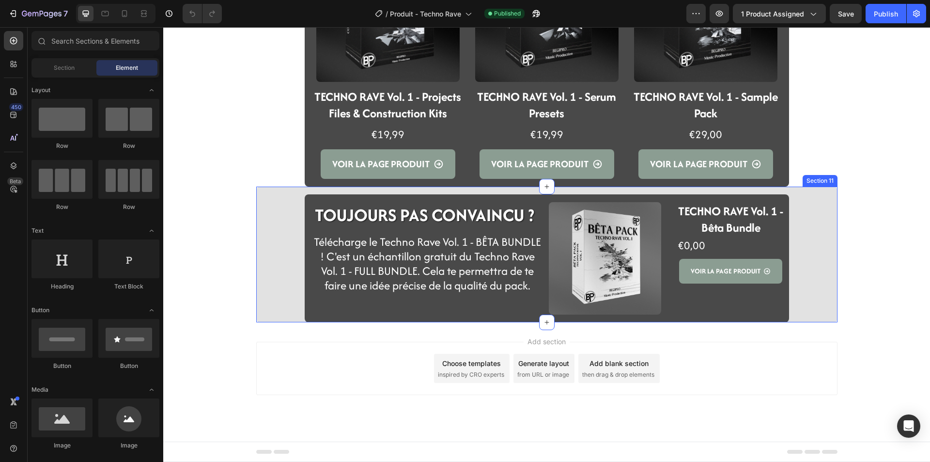
click at [281, 315] on div "TOUJOURS PAS CONVAINCU ? Heading Row Télécharge le Techno Rave Vol. 1 - BÊTA BU…" at bounding box center [546, 258] width 581 height 128
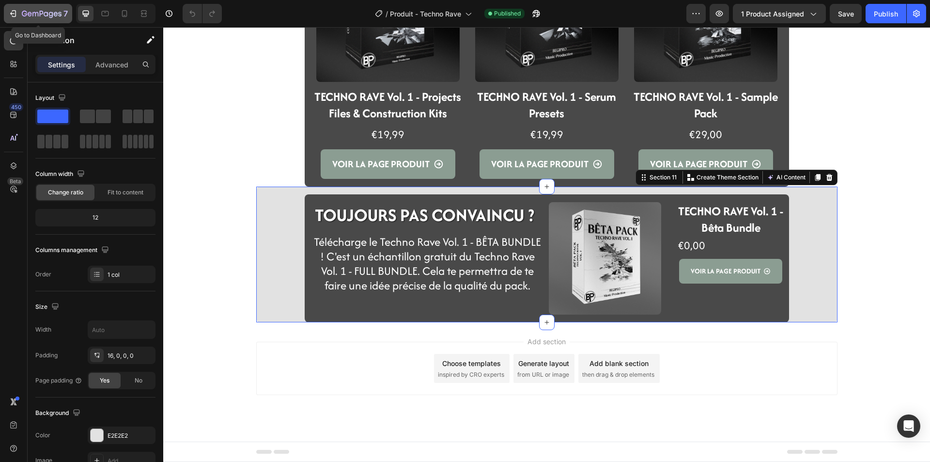
click at [65, 11] on p "7" at bounding box center [65, 14] width 4 height 12
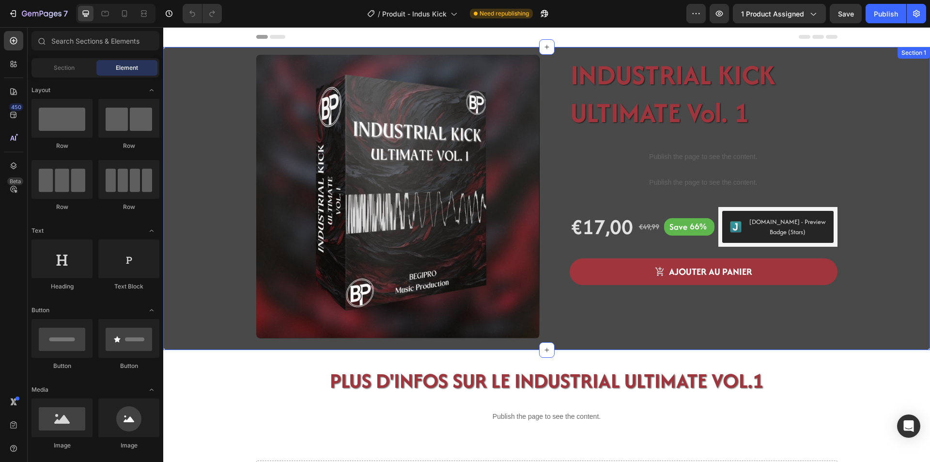
click at [230, 305] on div "Product Images INDUSTRIAL KICK ULTIMATE Vol. 1 Product Title Publish the page t…" at bounding box center [547, 202] width 752 height 295
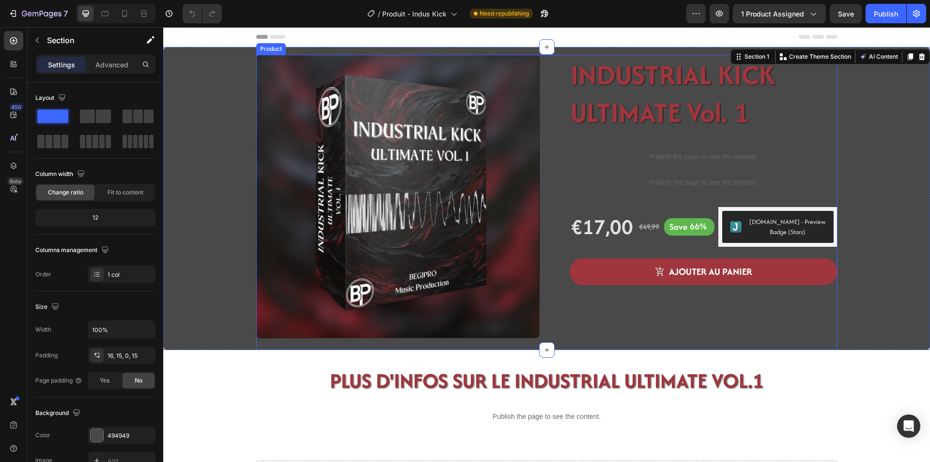
click at [265, 343] on div "Product Images" at bounding box center [397, 202] width 283 height 295
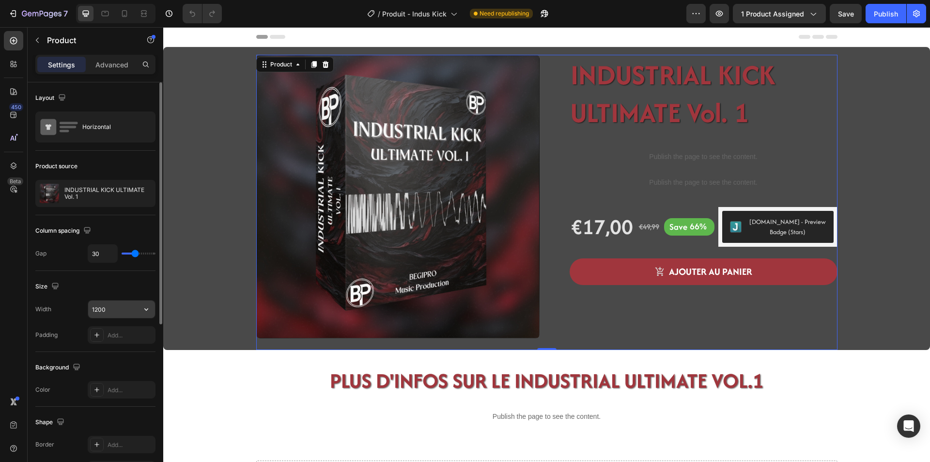
click at [130, 306] on input "1200" at bounding box center [121, 308] width 67 height 17
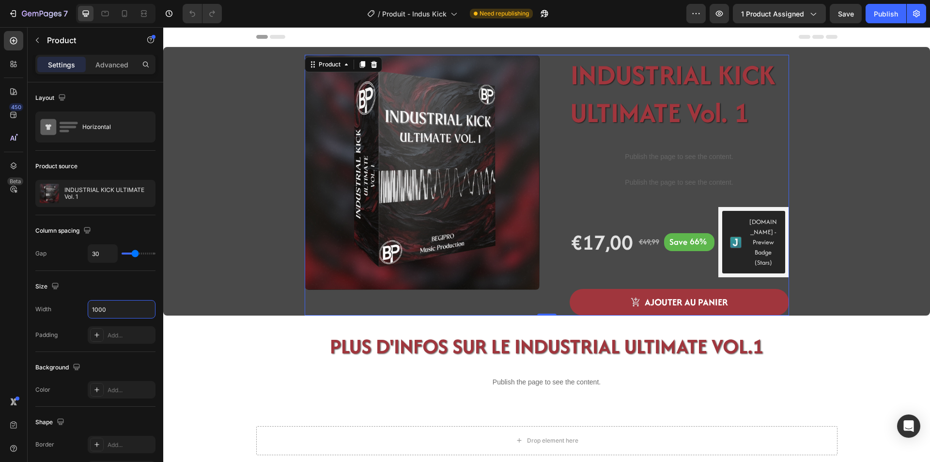
type input "1000"
click at [621, 92] on h1 "INDUSTRIAL KICK ULTIMATE Vol. 1" at bounding box center [679, 94] width 219 height 78
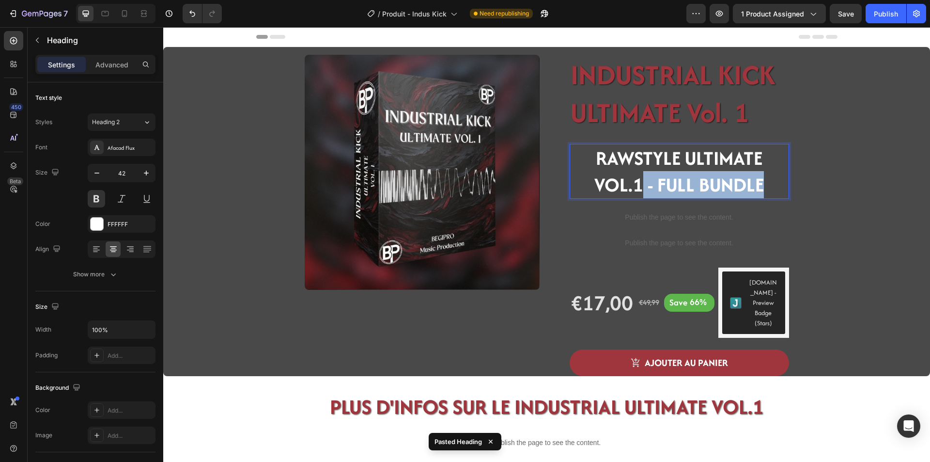
drag, startPoint x: 759, startPoint y: 179, endPoint x: 636, endPoint y: 185, distance: 123.7
click at [636, 185] on strong "RAWSTYLE ULTIMATE VOL.1 - FULL BUNDLE" at bounding box center [679, 171] width 170 height 54
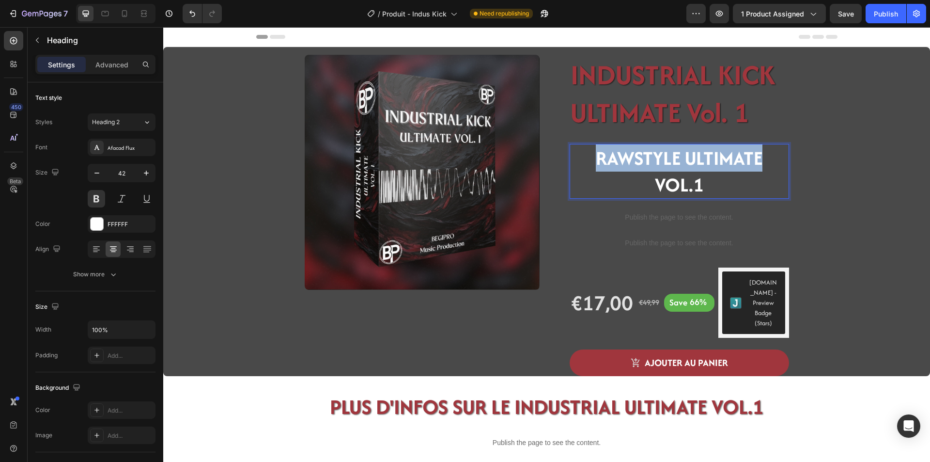
drag, startPoint x: 758, startPoint y: 159, endPoint x: 598, endPoint y: 157, distance: 159.9
click at [598, 157] on strong "RAWSTYLE ULTIMATE VOL.1" at bounding box center [679, 171] width 167 height 54
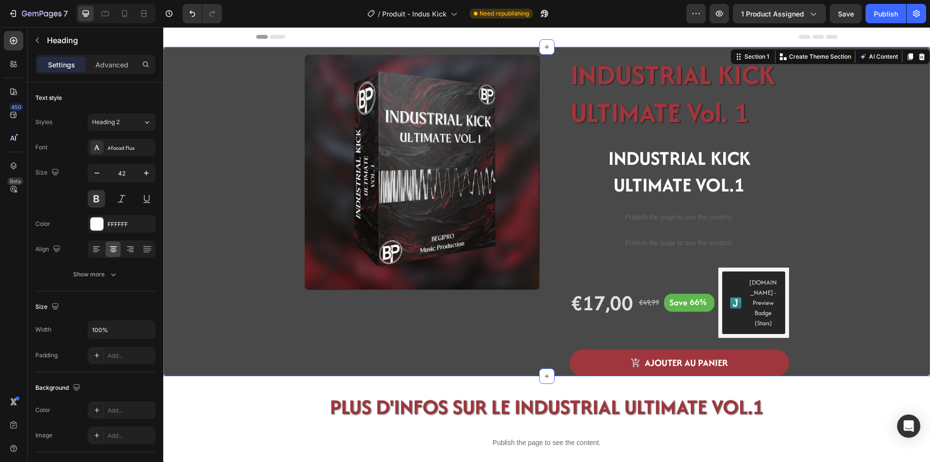
click at [824, 182] on div "Product Images INDUSTRIAL KICK ULTIMATE Vol. 1 Product Title ⁠⁠⁠⁠⁠⁠⁠ INDUSTRIAL…" at bounding box center [547, 215] width 752 height 321
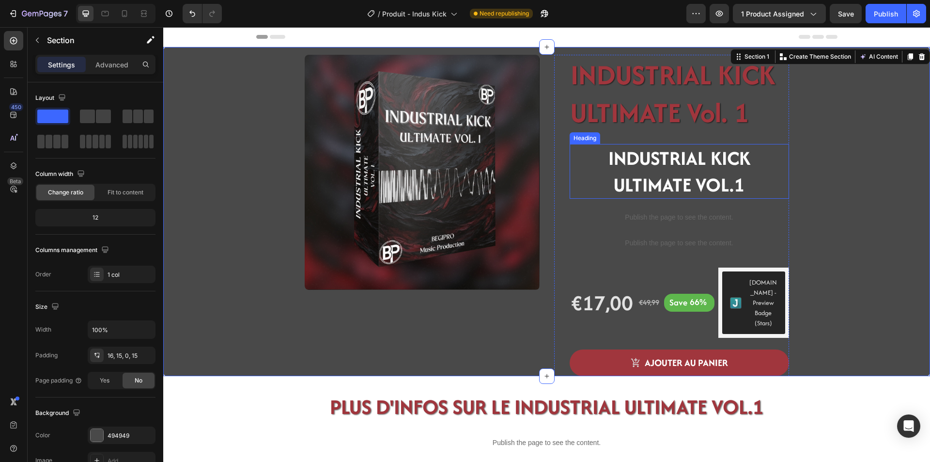
click at [745, 183] on p "⁠⁠⁠⁠⁠⁠⁠ INDUSTRIAL KICK ULTIMATE VOL.1" at bounding box center [679, 171] width 217 height 53
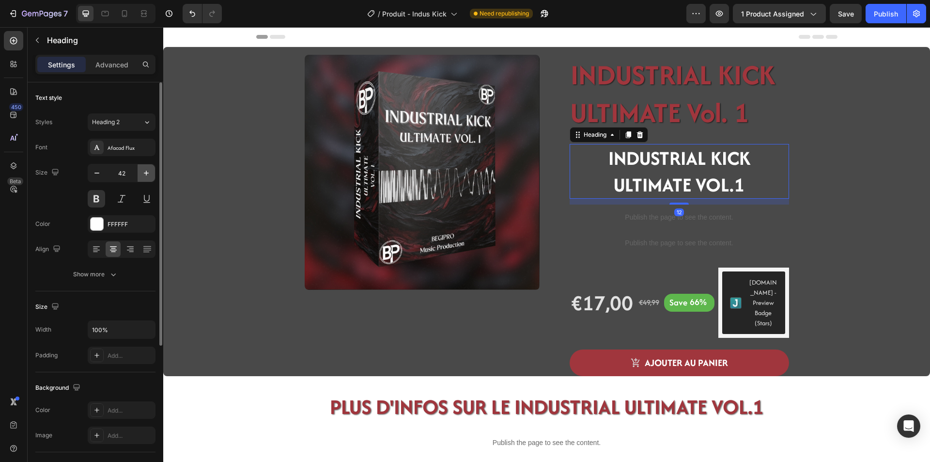
click at [149, 171] on icon "button" at bounding box center [146, 173] width 10 height 10
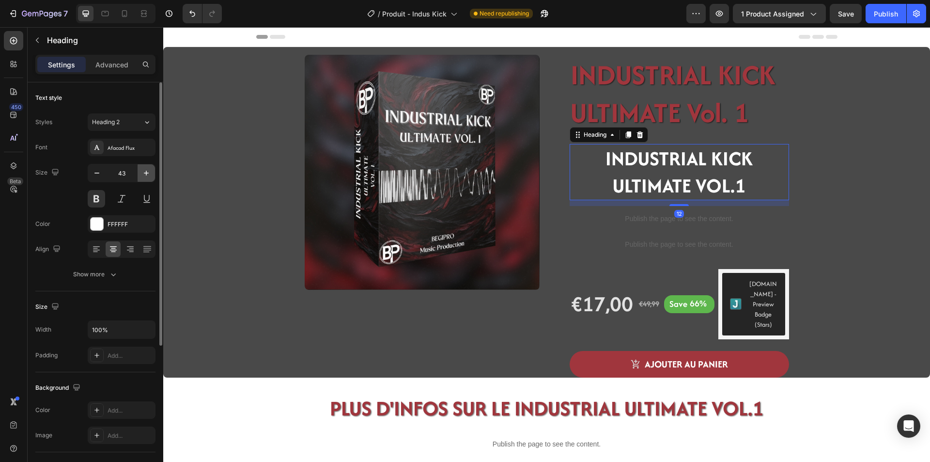
click at [149, 171] on icon "button" at bounding box center [146, 173] width 10 height 10
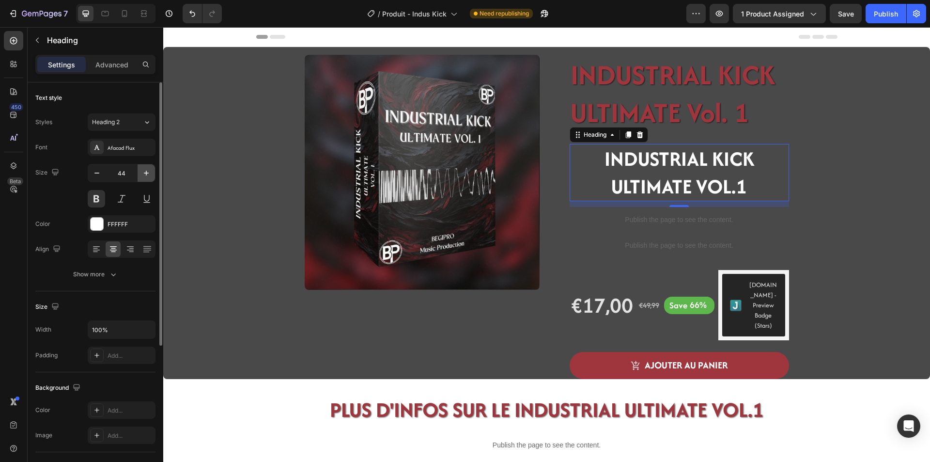
click at [149, 171] on icon "button" at bounding box center [146, 173] width 10 height 10
click at [148, 172] on icon "button" at bounding box center [146, 173] width 10 height 10
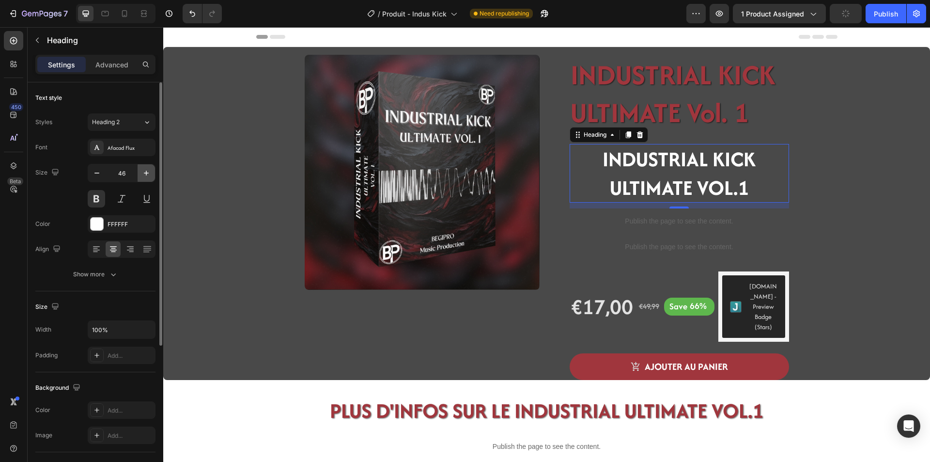
click at [148, 172] on icon "button" at bounding box center [146, 173] width 10 height 10
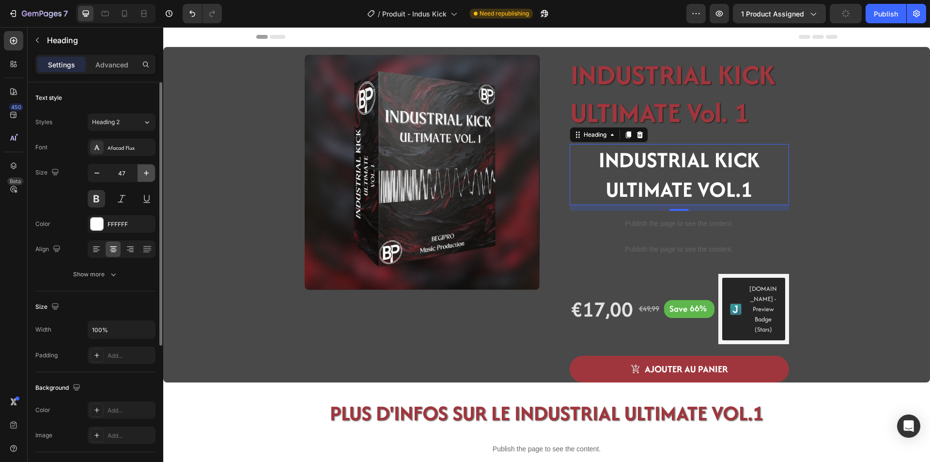
click at [148, 172] on icon "button" at bounding box center [146, 173] width 10 height 10
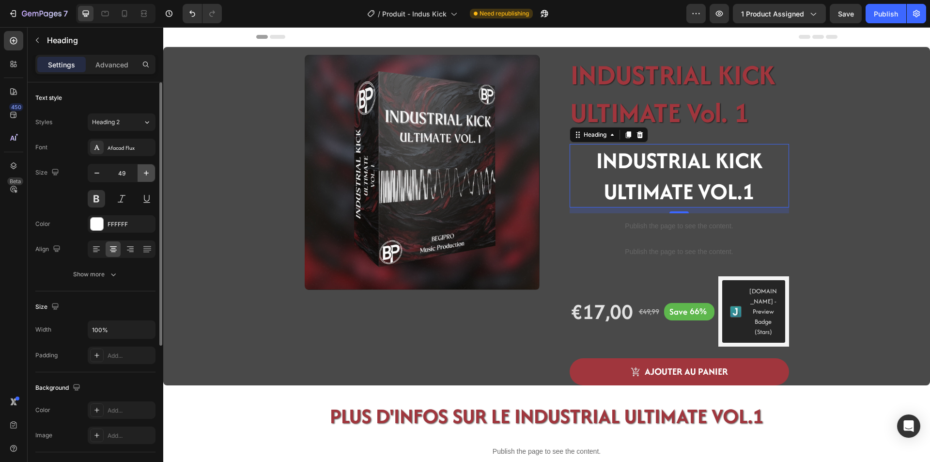
click at [148, 172] on icon "button" at bounding box center [146, 173] width 10 height 10
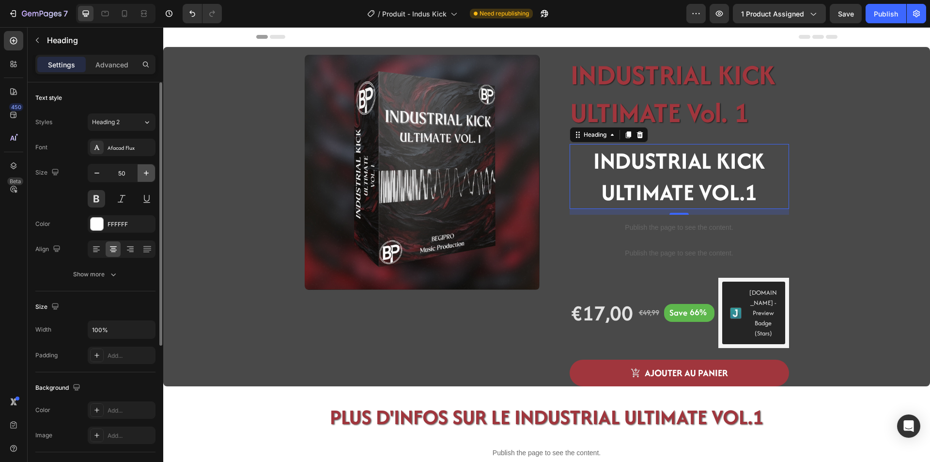
click at [147, 172] on icon "button" at bounding box center [146, 173] width 10 height 10
click at [145, 173] on icon "button" at bounding box center [146, 173] width 5 height 5
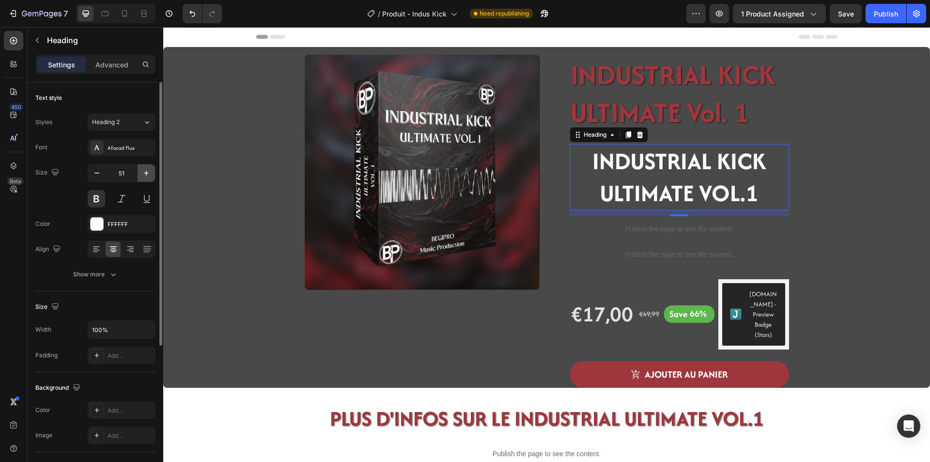
click at [145, 173] on icon "button" at bounding box center [146, 173] width 5 height 5
click at [142, 174] on icon "button" at bounding box center [146, 173] width 10 height 10
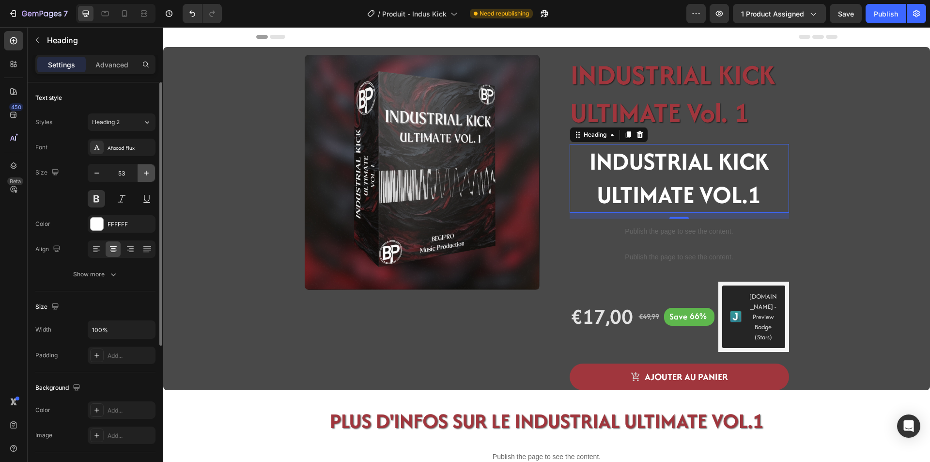
click at [142, 174] on icon "button" at bounding box center [146, 173] width 10 height 10
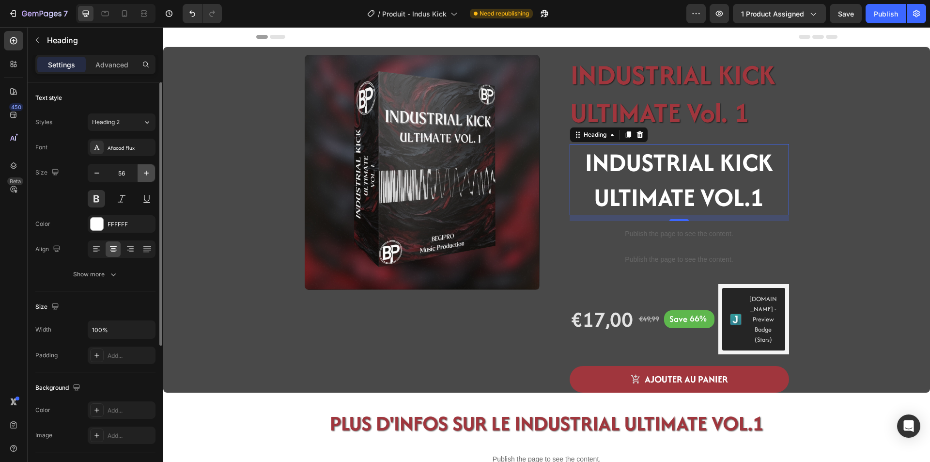
click at [142, 174] on icon "button" at bounding box center [146, 173] width 10 height 10
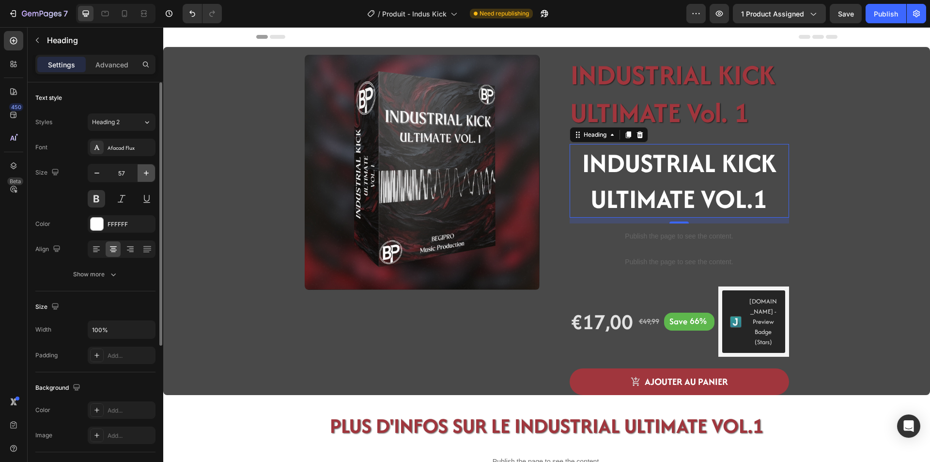
click at [142, 174] on icon "button" at bounding box center [146, 173] width 10 height 10
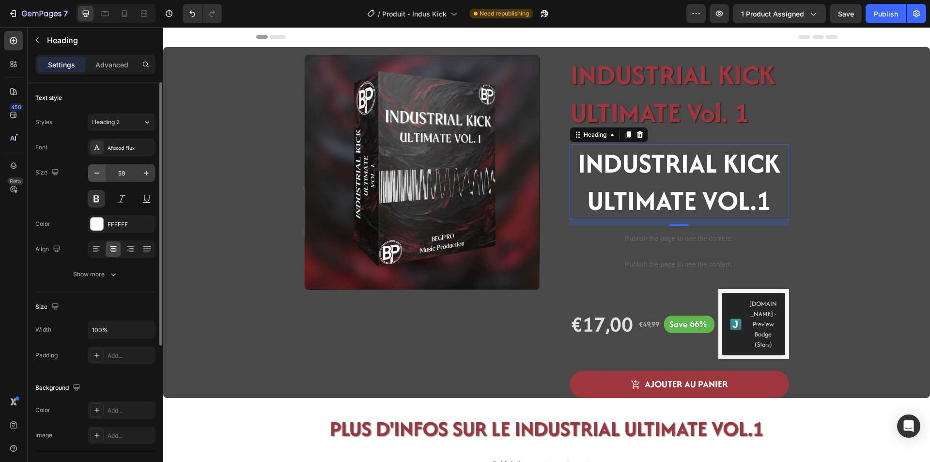
click at [95, 177] on icon "button" at bounding box center [97, 173] width 10 height 10
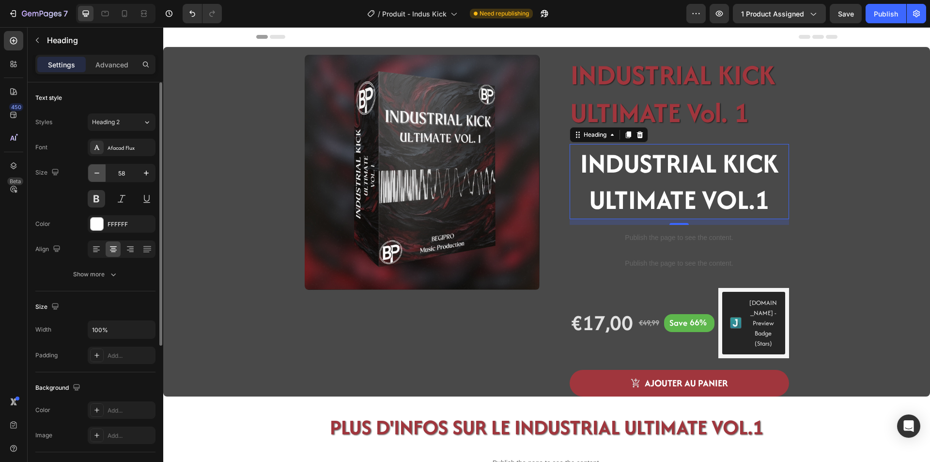
click at [95, 177] on icon "button" at bounding box center [97, 173] width 10 height 10
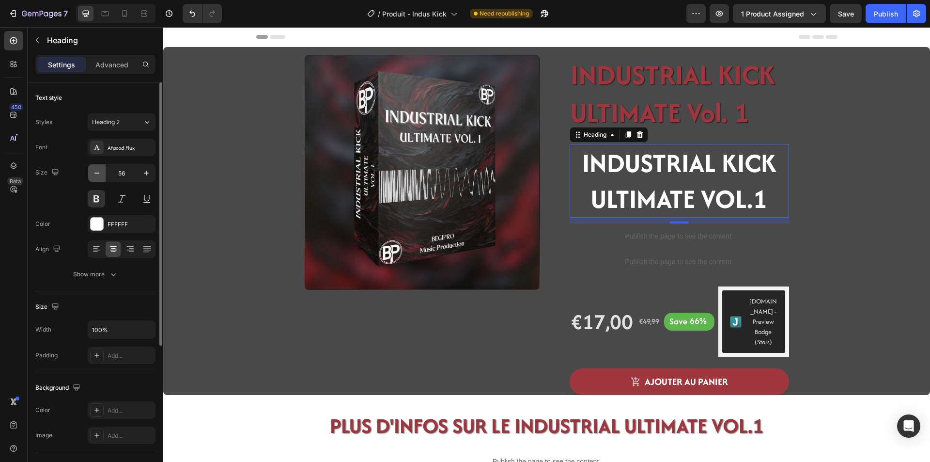
click at [95, 177] on icon "button" at bounding box center [97, 173] width 10 height 10
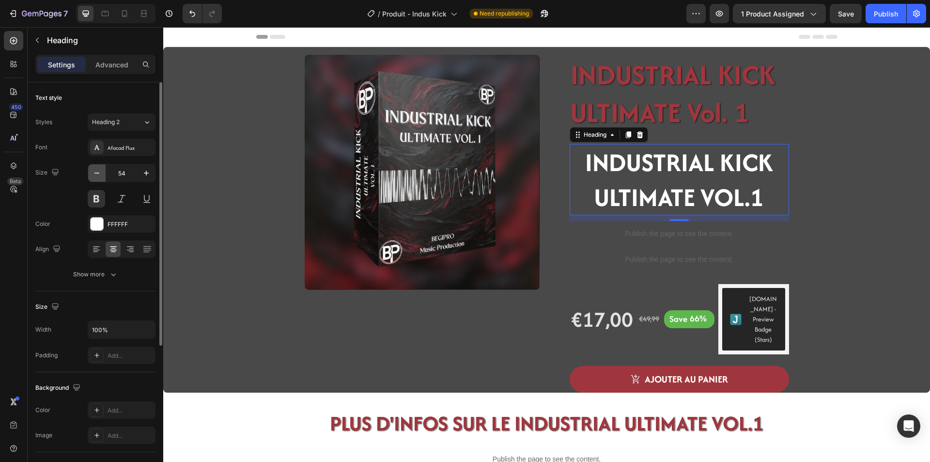
click at [95, 177] on icon "button" at bounding box center [97, 173] width 10 height 10
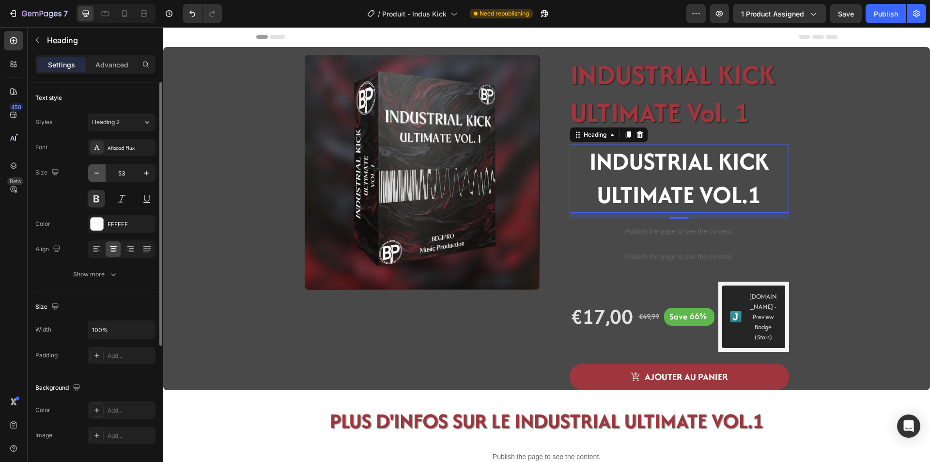
click at [95, 177] on icon "button" at bounding box center [97, 173] width 10 height 10
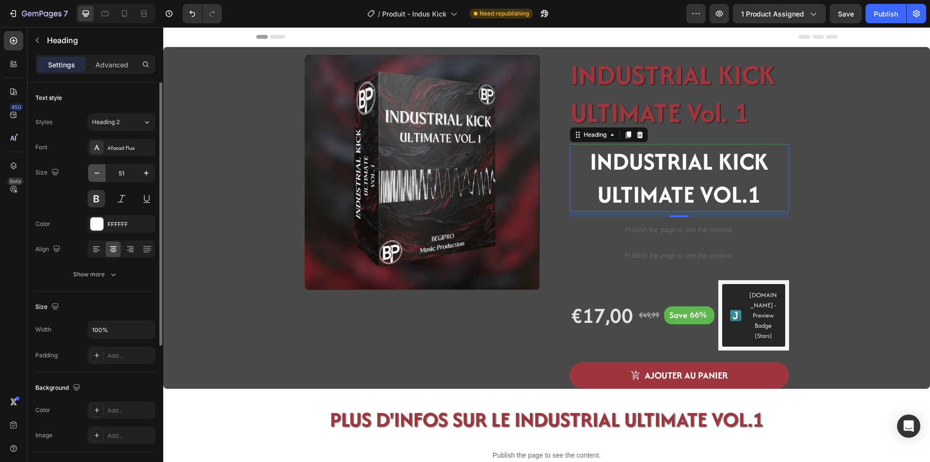
click at [95, 177] on icon "button" at bounding box center [97, 173] width 10 height 10
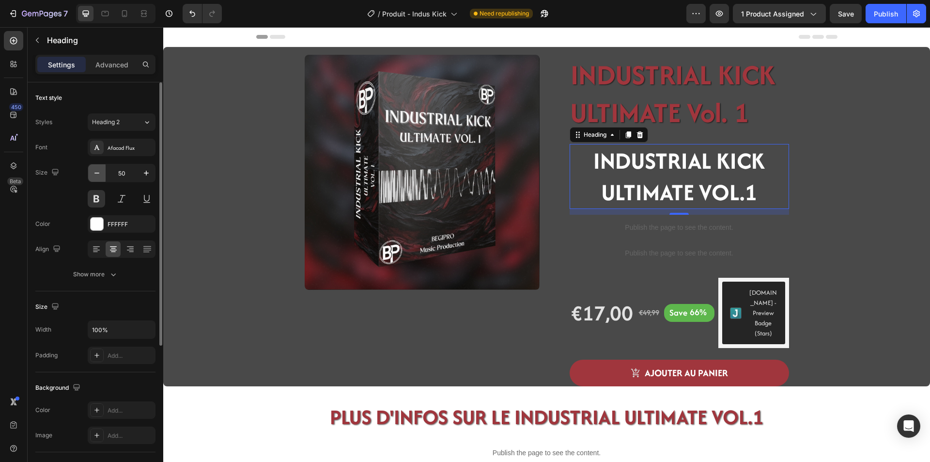
click at [95, 177] on icon "button" at bounding box center [97, 173] width 10 height 10
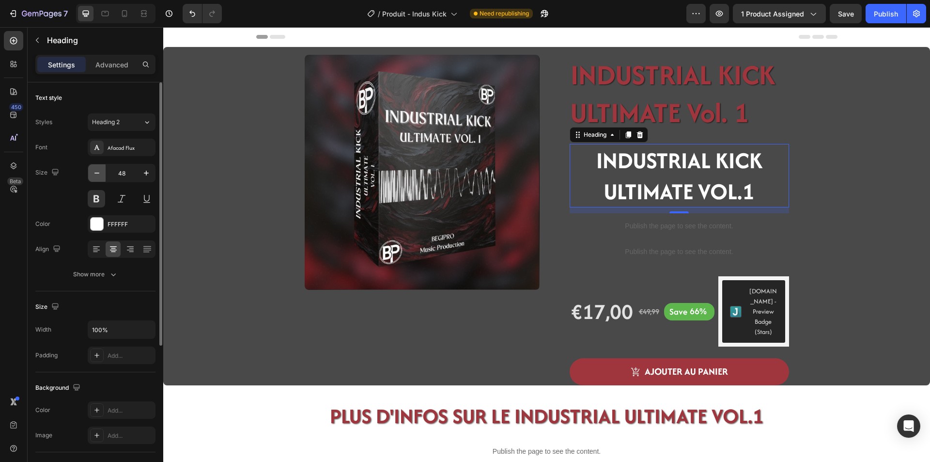
click at [95, 177] on icon "button" at bounding box center [97, 173] width 10 height 10
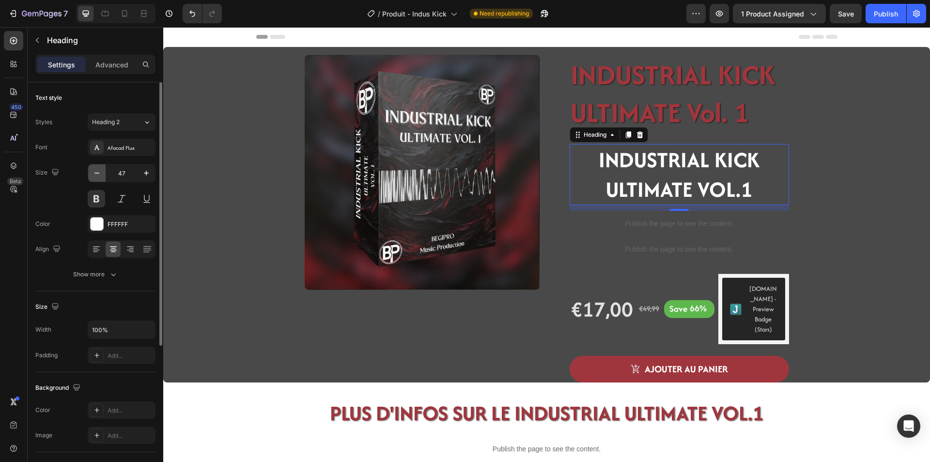
click at [95, 177] on icon "button" at bounding box center [97, 173] width 10 height 10
type input "46"
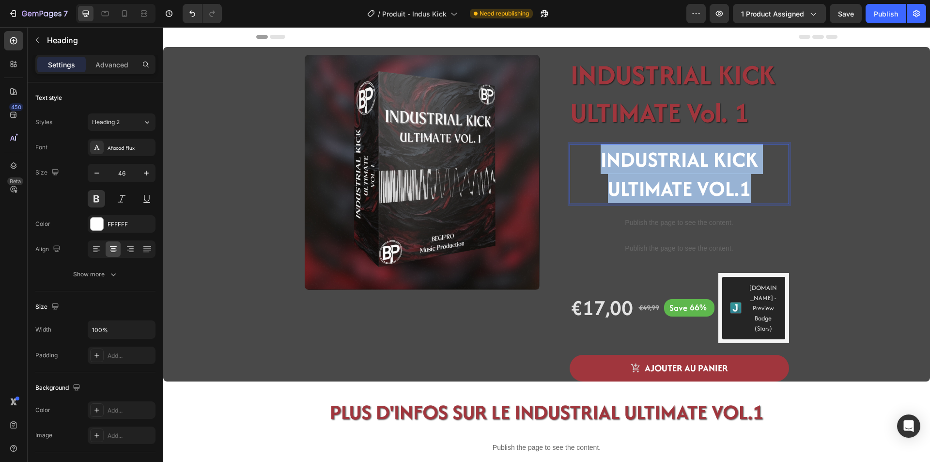
drag, startPoint x: 748, startPoint y: 187, endPoint x: 597, endPoint y: 165, distance: 152.4
click at [597, 165] on p "INDUSTRIAL KICK ULTIMATE VOL.1" at bounding box center [679, 174] width 217 height 58
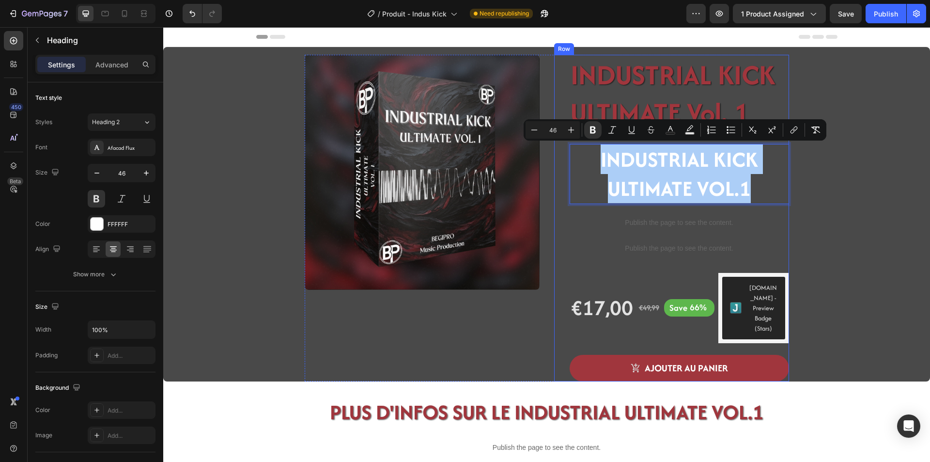
click at [556, 235] on div "INDUSTRIAL KICK ULTIMATE Vol. 1 Product Title INDUSTRIAL KICK ULTIMATE VOL.1 He…" at bounding box center [671, 218] width 235 height 326
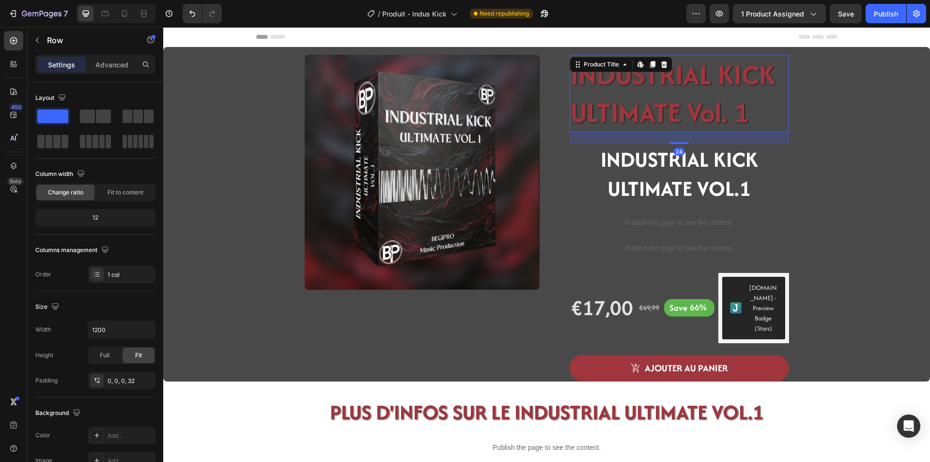
click at [618, 110] on h1 "INDUSTRIAL KICK ULTIMATE Vol. 1" at bounding box center [679, 94] width 219 height 78
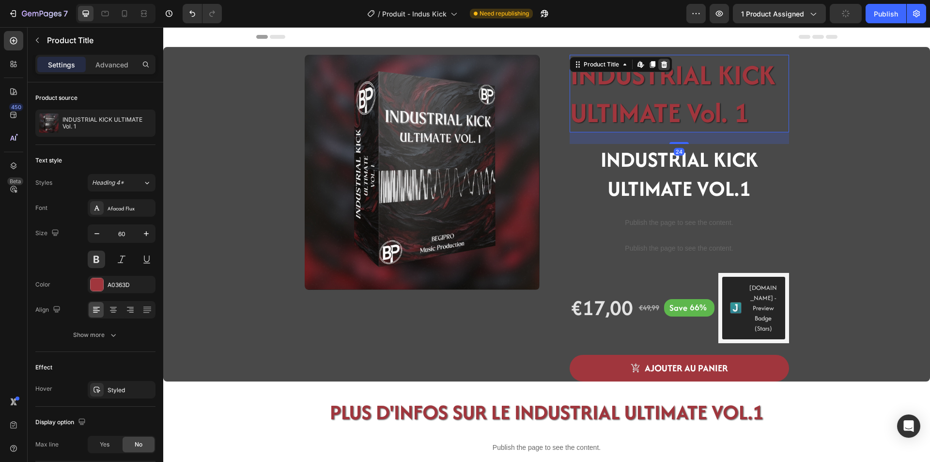
click at [660, 65] on icon at bounding box center [664, 65] width 8 height 8
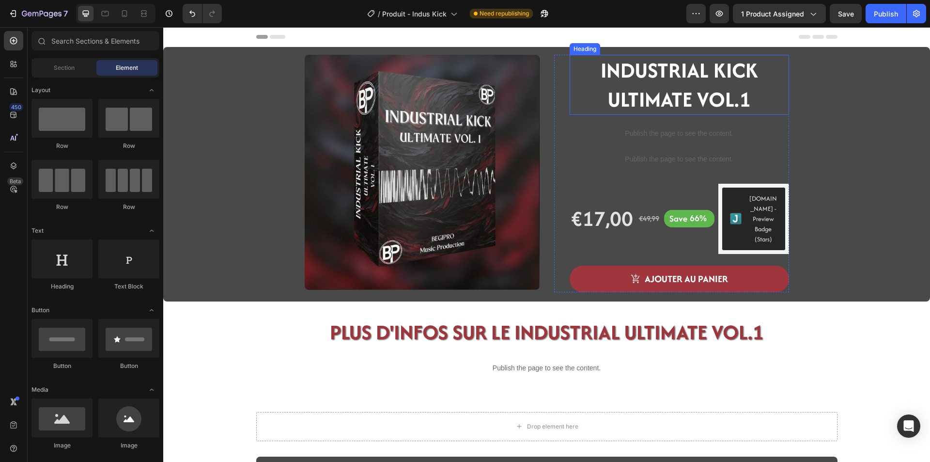
click at [667, 93] on strong "INDUSTRIAL KICK ULTIMATE VOL.1" at bounding box center [679, 84] width 157 height 59
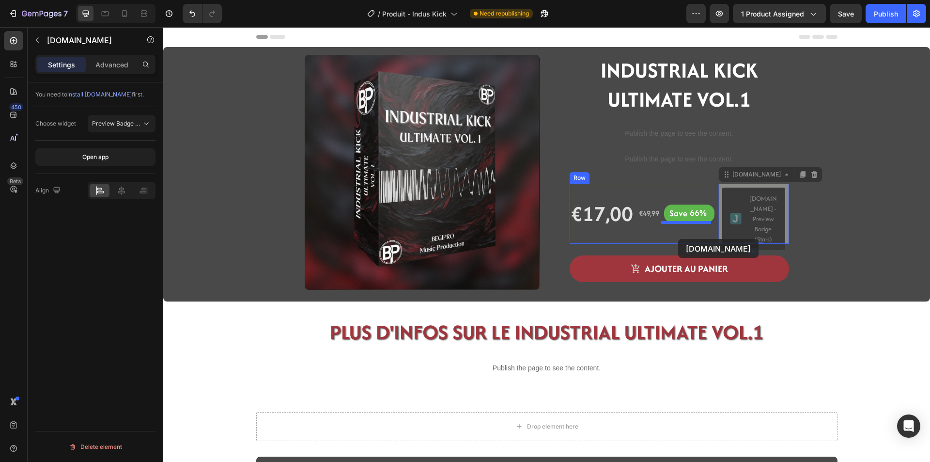
drag, startPoint x: 726, startPoint y: 192, endPoint x: 678, endPoint y: 239, distance: 66.5
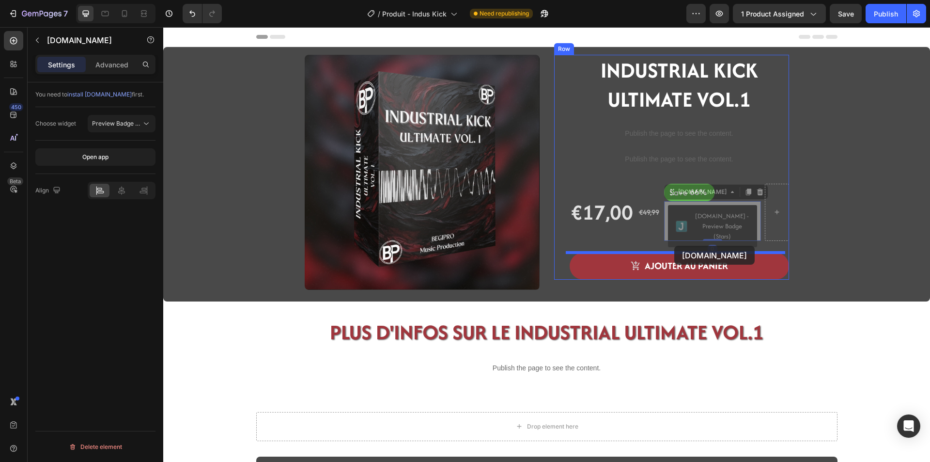
drag, startPoint x: 686, startPoint y: 203, endPoint x: 674, endPoint y: 246, distance: 44.2
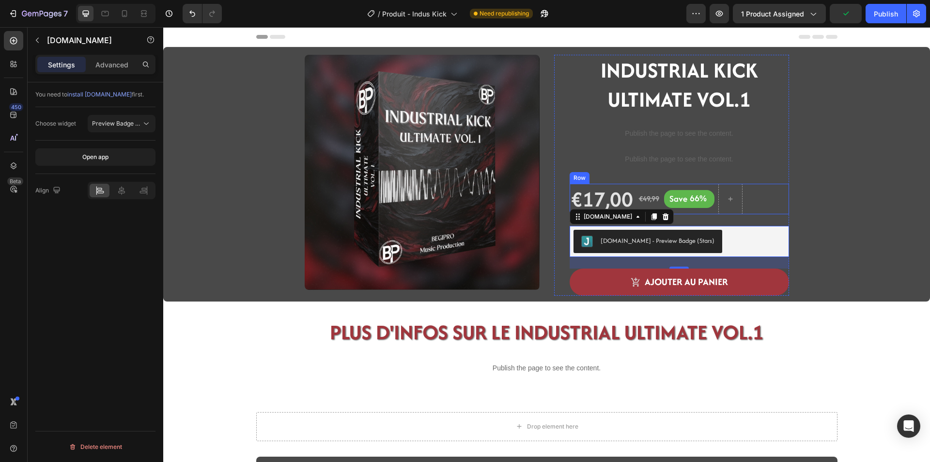
click at [744, 203] on div "€17,00 Product Price Product Price €49,99 Product Price Product Price Save 66% …" at bounding box center [679, 199] width 219 height 31
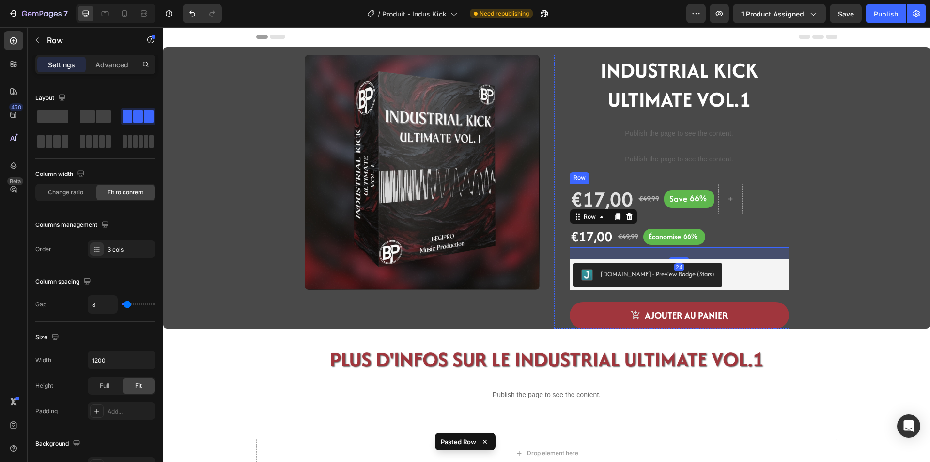
click at [761, 209] on div "€17,00 Product Price Product Price €49,99 Product Price Product Price Save 66% …" at bounding box center [679, 199] width 219 height 31
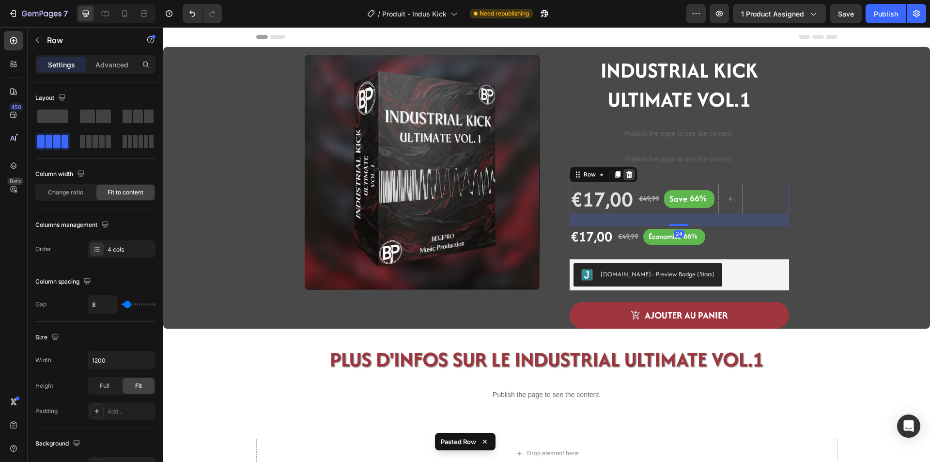
click at [626, 176] on icon at bounding box center [629, 174] width 6 height 7
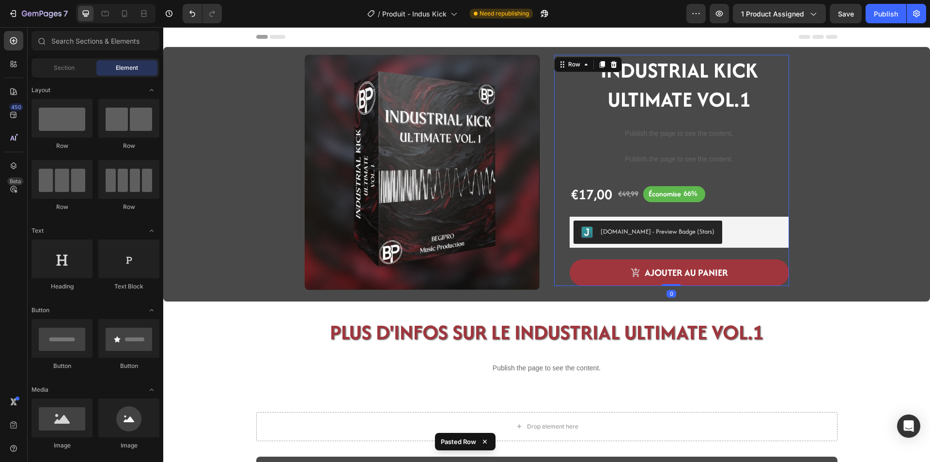
click at [728, 173] on div "⁠⁠⁠⁠⁠⁠⁠ INDUSTRIAL KICK ULTIMATE VOL.1 Heading Publish the page to see the cont…" at bounding box center [679, 170] width 219 height 231
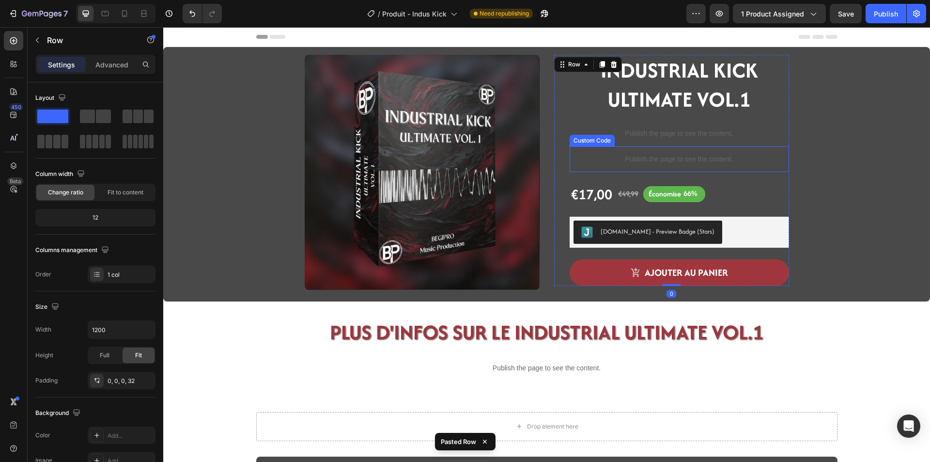
click at [726, 159] on p "Publish the page to see the content." at bounding box center [679, 159] width 219 height 10
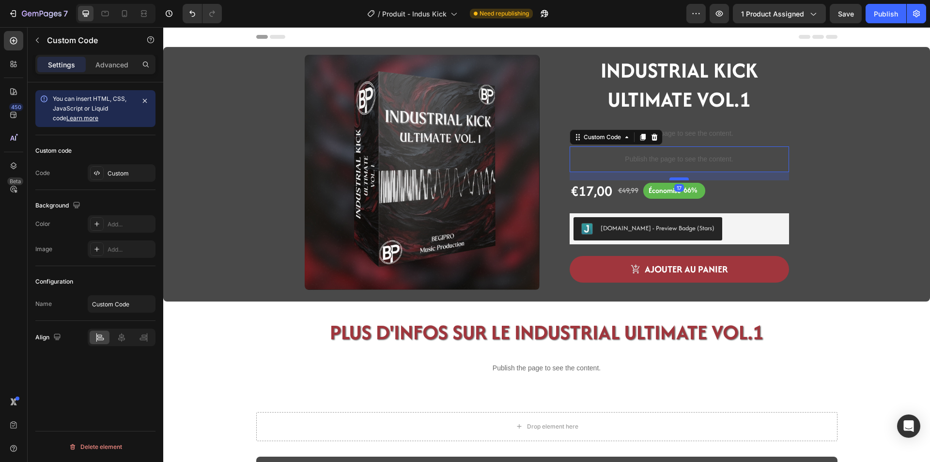
click at [678, 179] on div at bounding box center [678, 178] width 19 height 3
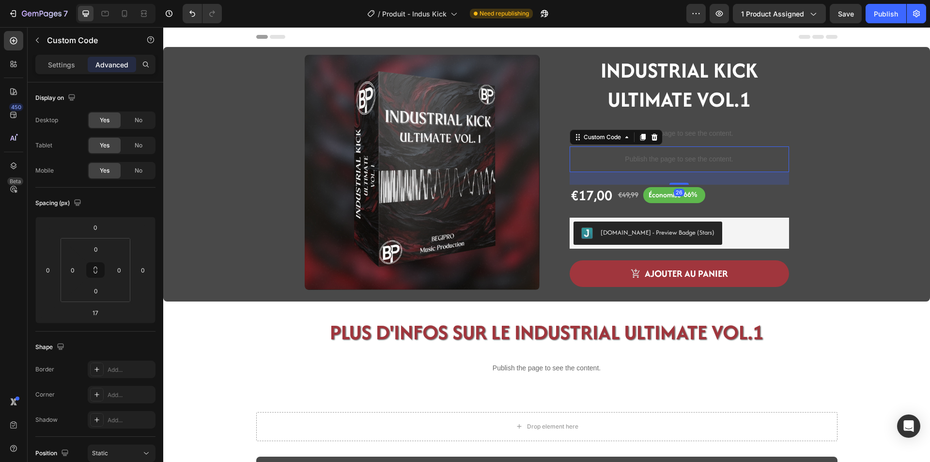
click at [674, 184] on div at bounding box center [678, 184] width 19 height 2
click at [103, 319] on input "26" at bounding box center [95, 312] width 19 height 15
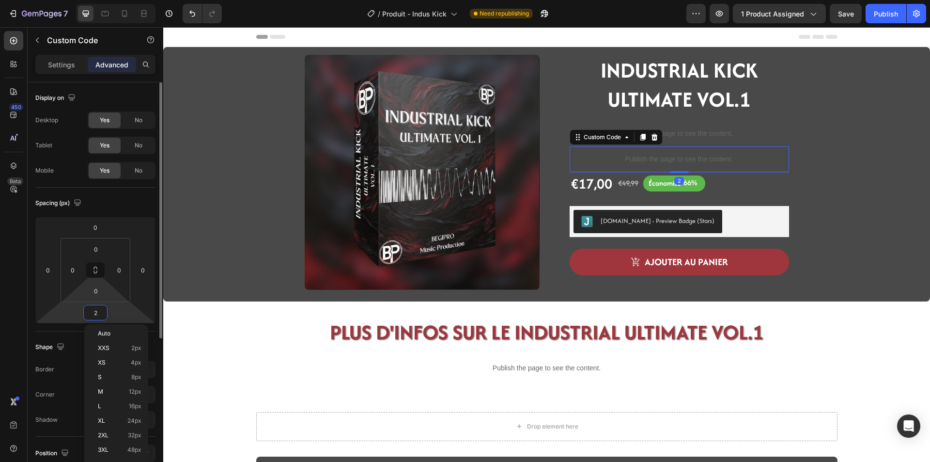
type input "24"
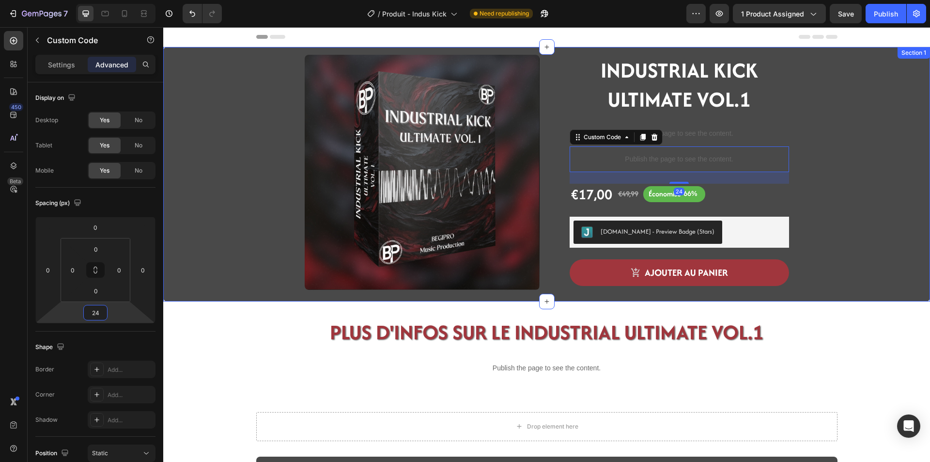
click at [831, 290] on div "Product Images ⁠⁠⁠⁠⁠⁠⁠ INDUSTRIAL KICK ULTIMATE VOL.1 Heading Publish the page …" at bounding box center [547, 178] width 752 height 247
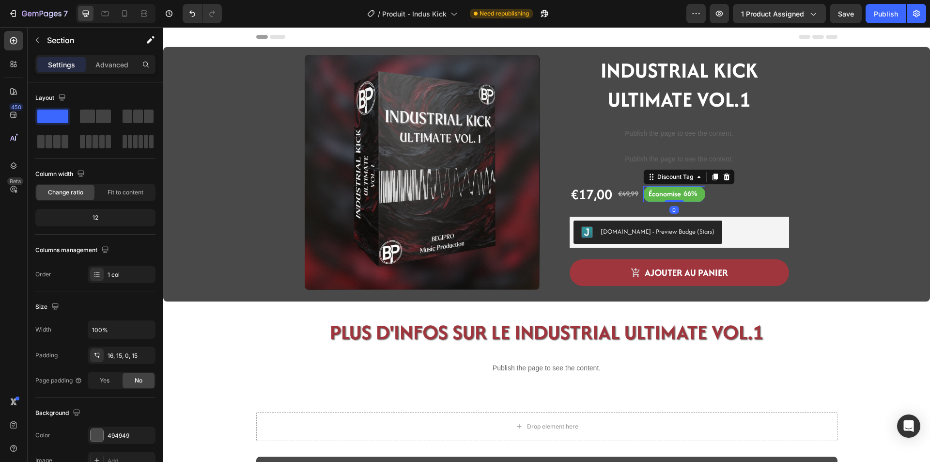
click at [698, 197] on div at bounding box center [699, 193] width 3 height 13
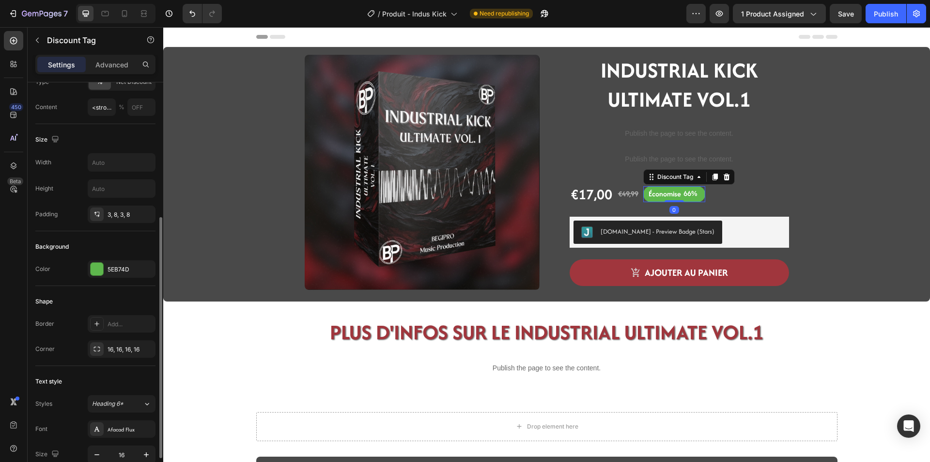
scroll to position [279, 0]
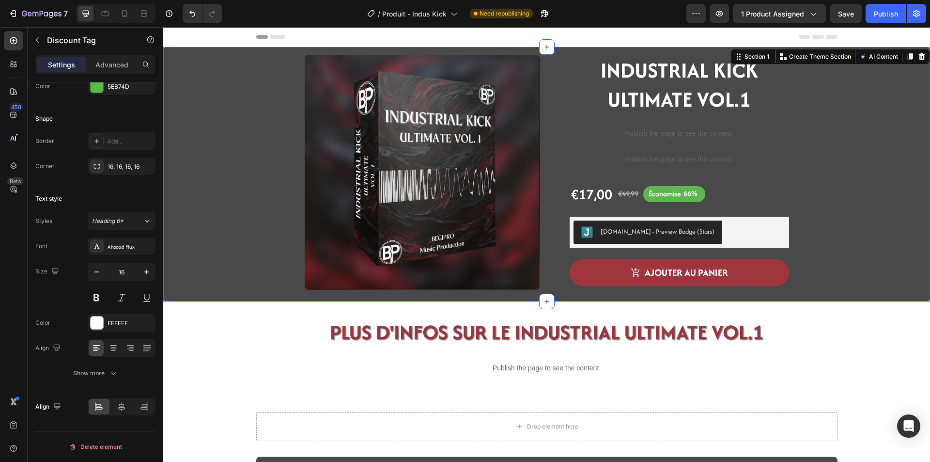
click at [826, 250] on div "Product Images ⁠⁠⁠⁠⁠⁠⁠ INDUSTRIAL KICK ULTIMATE VOL.1 Heading Publish the page …" at bounding box center [547, 178] width 752 height 247
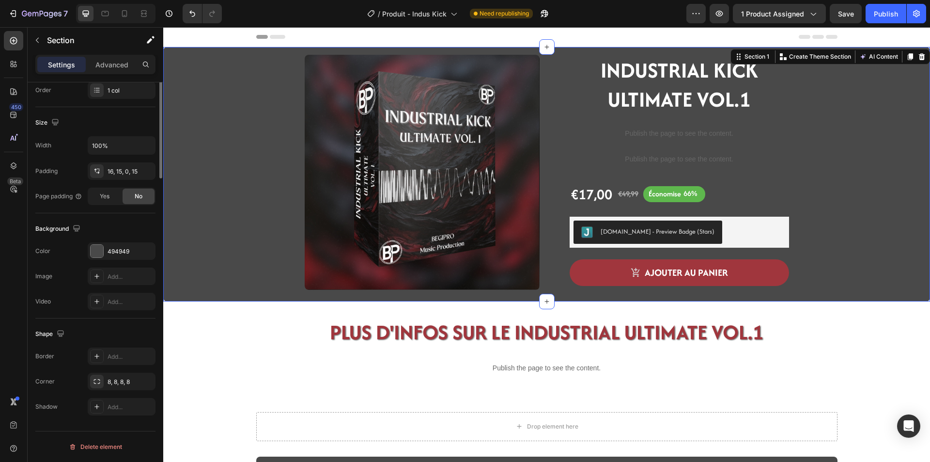
scroll to position [0, 0]
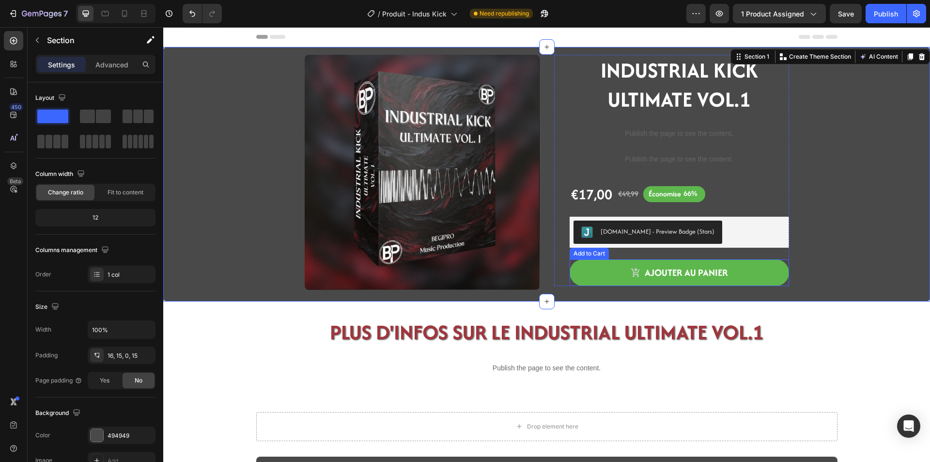
click at [605, 273] on button "ajouter au panier" at bounding box center [679, 272] width 219 height 27
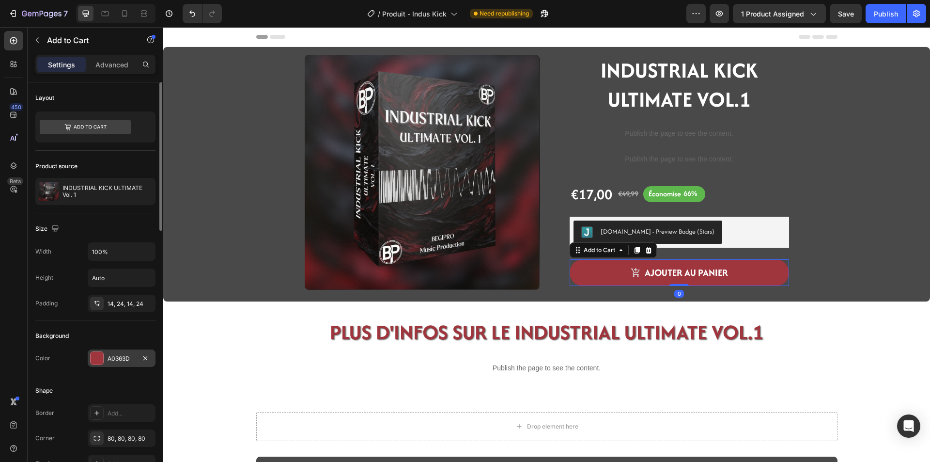
click at [116, 361] on div "A0363D" at bounding box center [122, 358] width 28 height 9
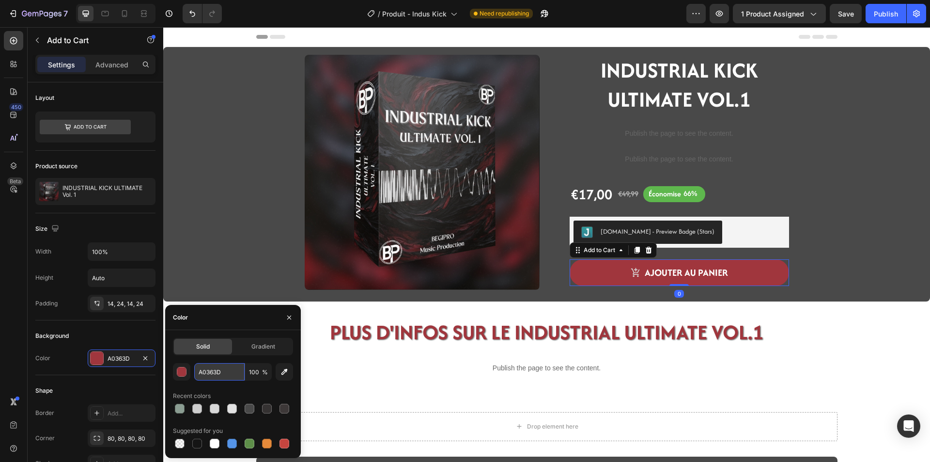
click at [211, 369] on input "A0363D" at bounding box center [219, 371] width 50 height 17
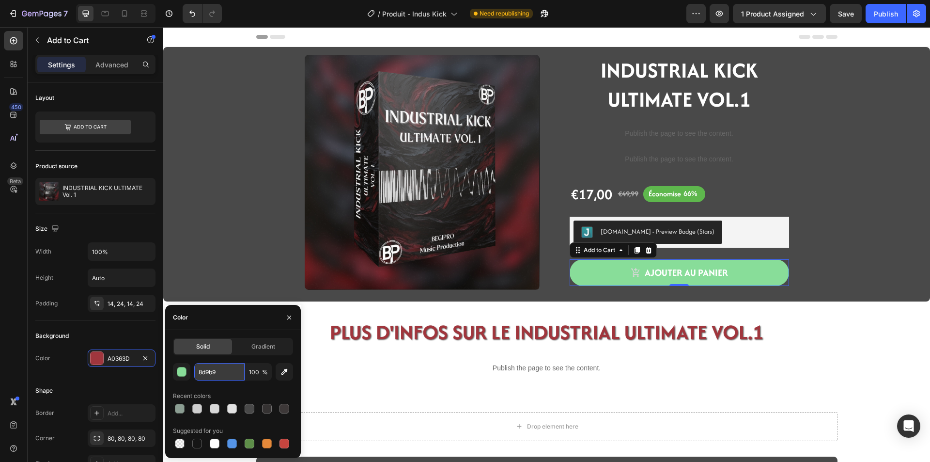
type input "8d9b92"
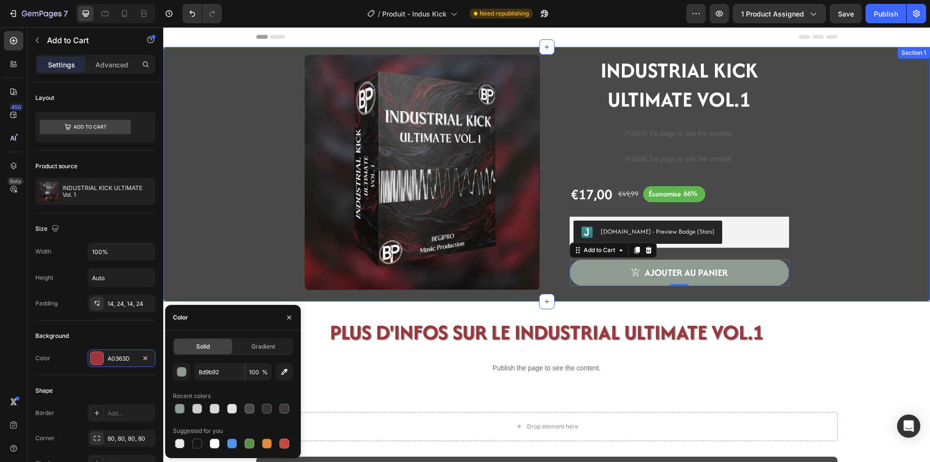
click at [858, 270] on div "Product Images ⁠⁠⁠⁠⁠⁠⁠ INDUSTRIAL KICK ULTIMATE VOL.1 Heading Publish the page …" at bounding box center [547, 178] width 752 height 247
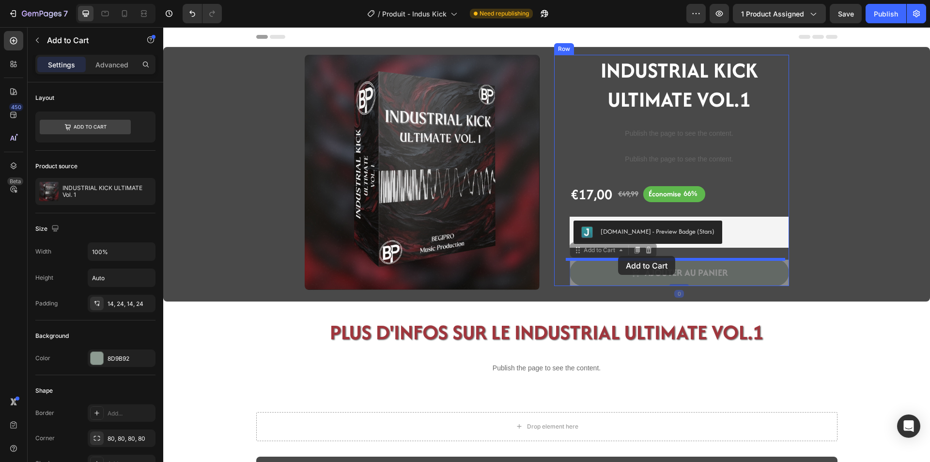
drag, startPoint x: 617, startPoint y: 272, endPoint x: 618, endPoint y: 256, distance: 16.5
click at [618, 256] on div "Header Product Images ⁠⁠⁠⁠⁠⁠⁠ INDUSTRIAL KICK ULTIMATE VOL.1 Heading Publish th…" at bounding box center [546, 412] width 767 height 770
drag, startPoint x: 617, startPoint y: 270, endPoint x: 647, endPoint y: 246, distance: 38.5
click at [647, 246] on div "Header Product Images ⁠⁠⁠⁠⁠⁠⁠ INDUSTRIAL KICK ULTIMATE VOL.1 Heading Publish th…" at bounding box center [546, 412] width 767 height 770
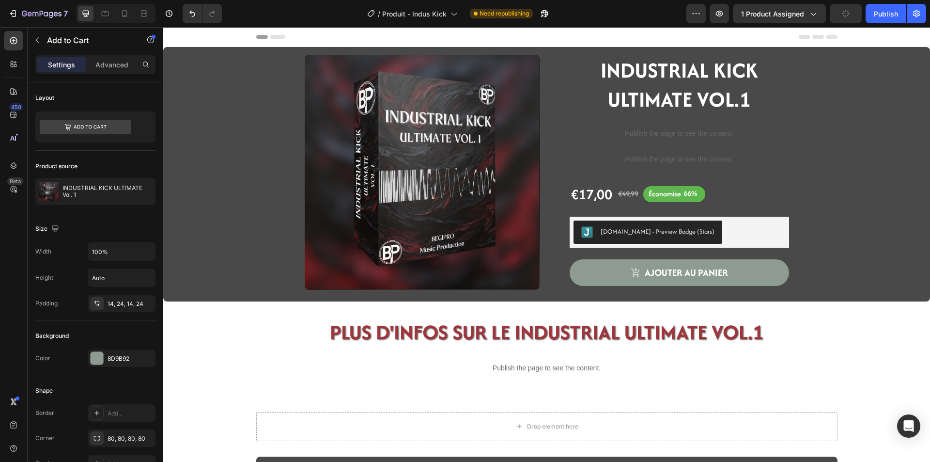
click at [866, 374] on div "Product Images ⁠⁠⁠⁠⁠⁠⁠ INDUSTRIAL KICK ULTIMATE VOL.1 Heading Publish the page …" at bounding box center [546, 352] width 767 height 610
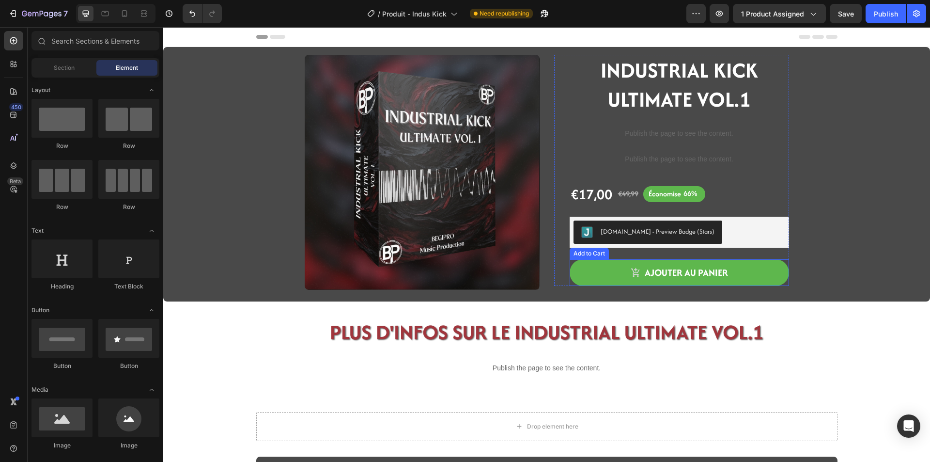
click at [619, 285] on button "ajouter au panier" at bounding box center [679, 272] width 219 height 27
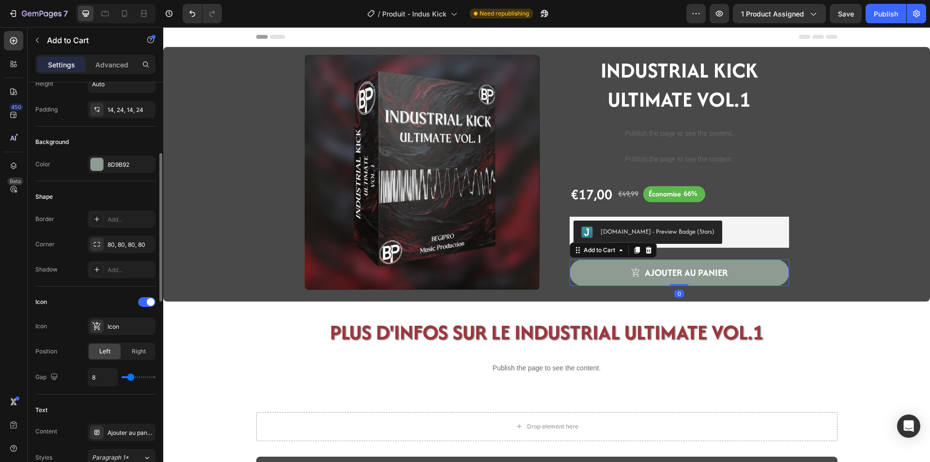
scroll to position [388, 0]
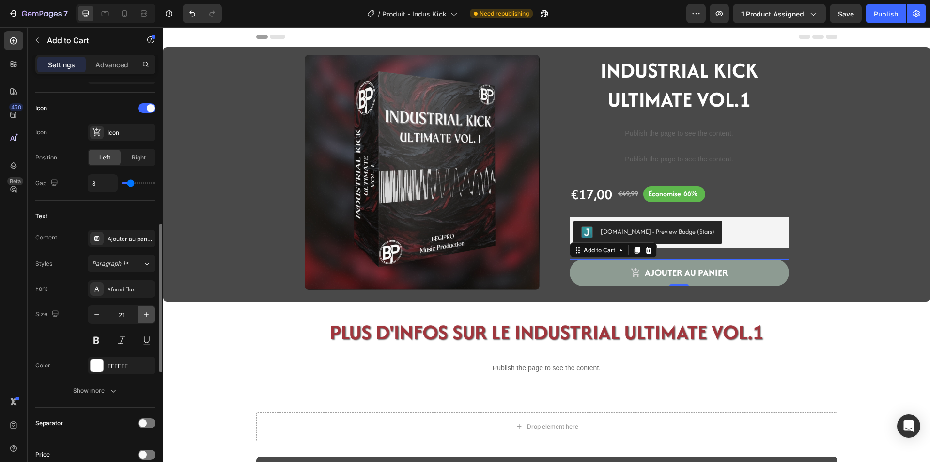
click at [139, 311] on button "button" at bounding box center [146, 314] width 17 height 17
type input "23"
click at [240, 394] on div "Product Images ⁠⁠⁠⁠⁠⁠⁠ INDUSTRIAL KICK ULTIMATE VOL.1 Heading Publish the page …" at bounding box center [546, 352] width 767 height 610
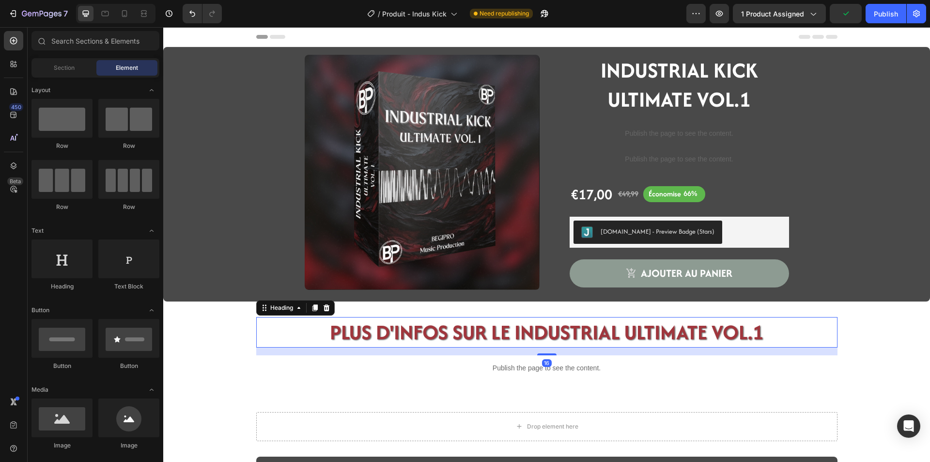
click at [424, 329] on h2 "PLUS D'INFOS SUR LE INDUSTRIAL ULTIMATE VOL.1" at bounding box center [546, 332] width 581 height 31
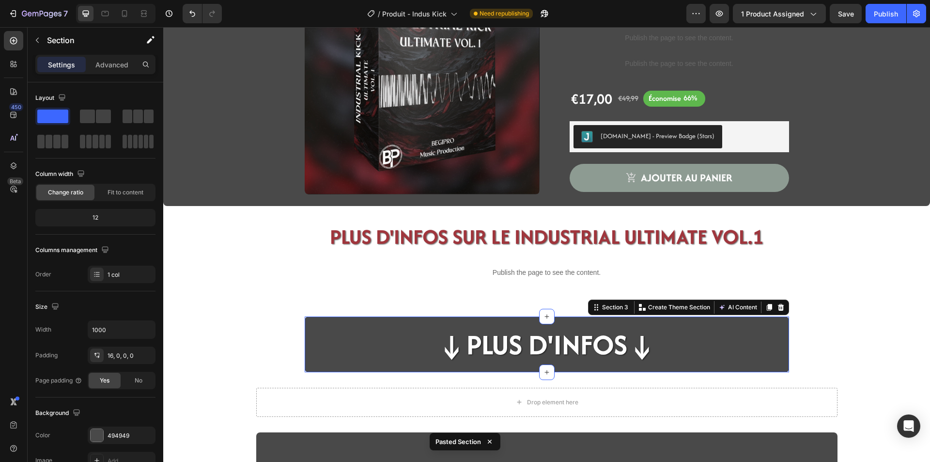
scroll to position [145, 0]
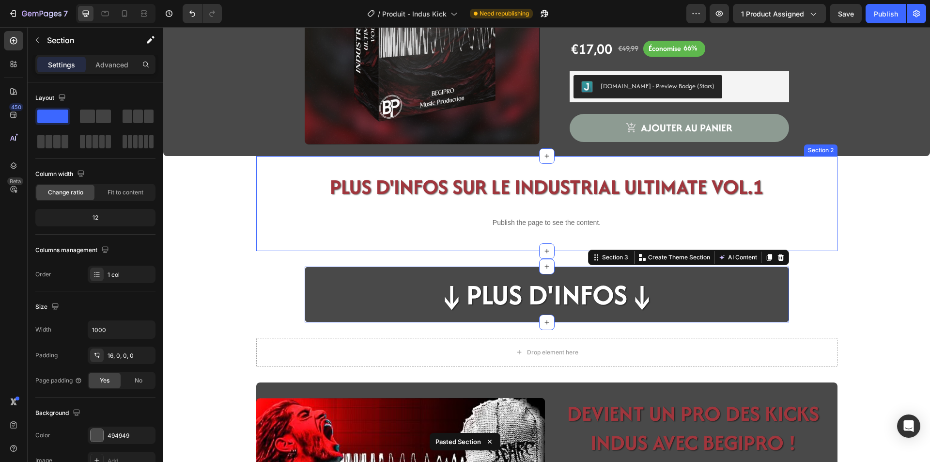
click at [296, 245] on div "PLUS D'INFOS SUR LE INDUSTRIAL ULTIMATE VOL.1 Heading Publish the page to see t…" at bounding box center [546, 203] width 581 height 95
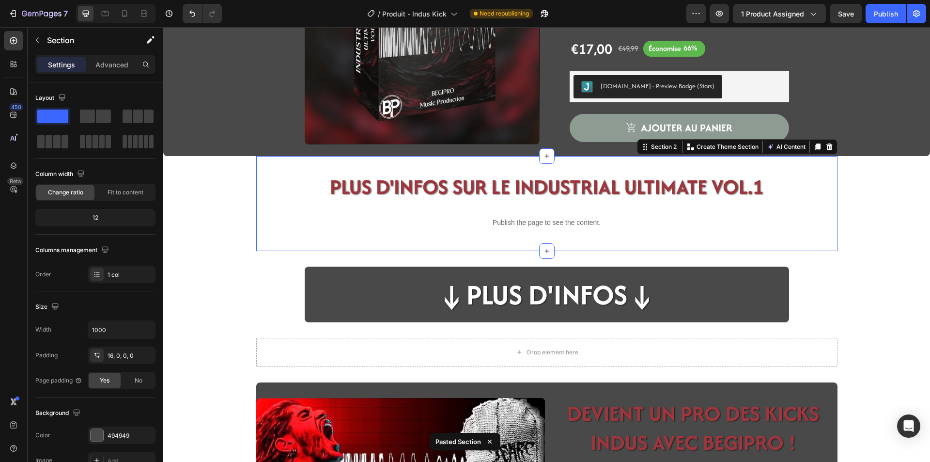
scroll to position [184, 0]
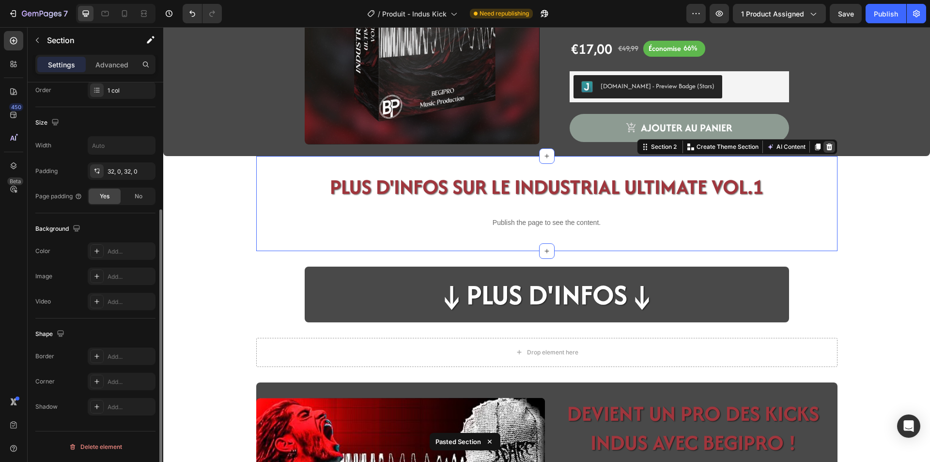
click at [826, 147] on icon at bounding box center [829, 146] width 6 height 7
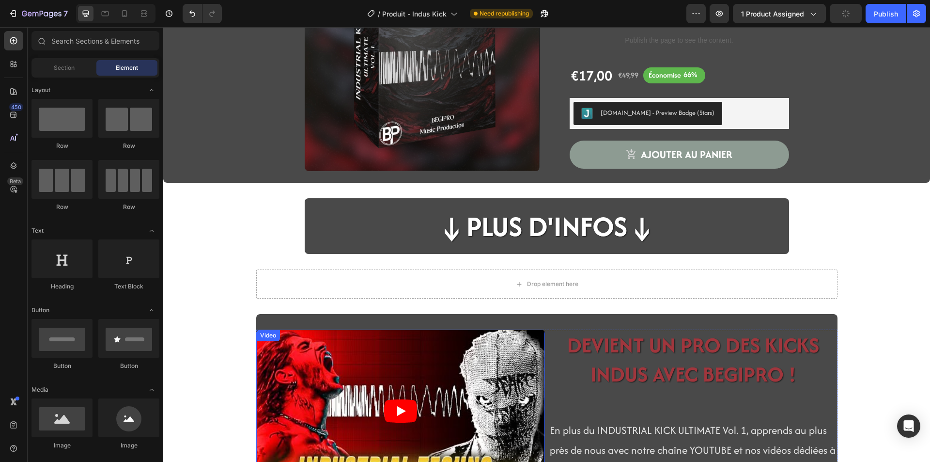
scroll to position [118, 0]
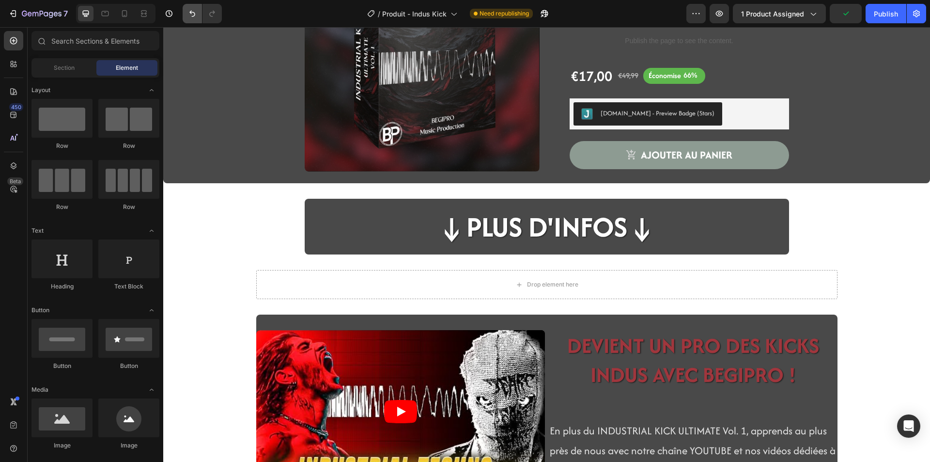
click at [186, 8] on button "Undo/Redo" at bounding box center [192, 13] width 19 height 19
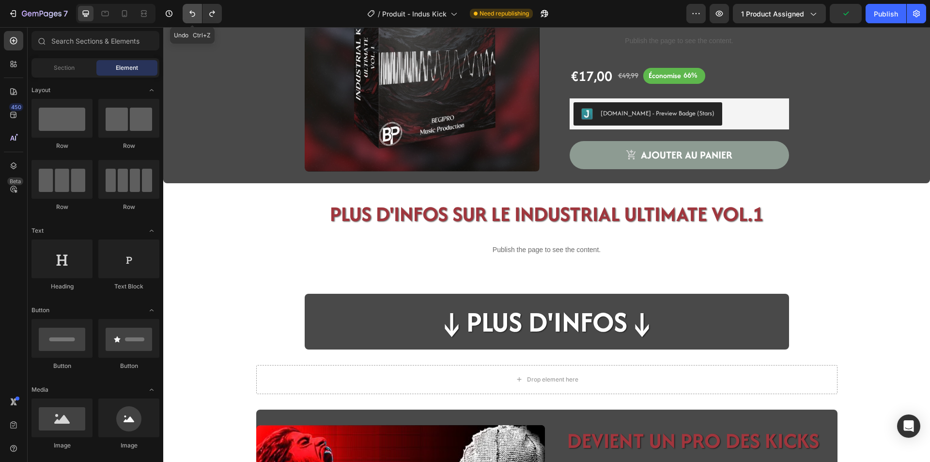
click at [186, 8] on button "Undo/Redo" at bounding box center [192, 13] width 19 height 19
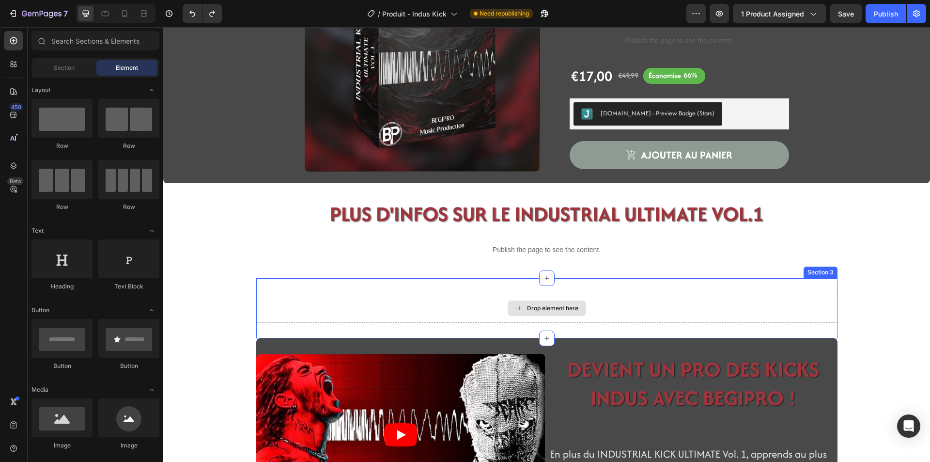
click at [451, 294] on div "Drop element here" at bounding box center [546, 308] width 581 height 29
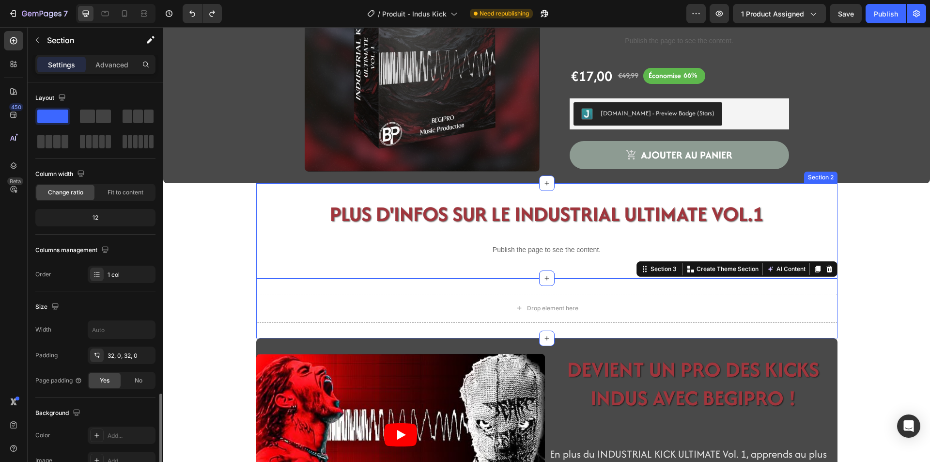
click at [376, 185] on div "PLUS D'INFOS SUR LE INDUSTRIAL ULTIMATE VOL.1 Heading Publish the page to see t…" at bounding box center [546, 230] width 581 height 95
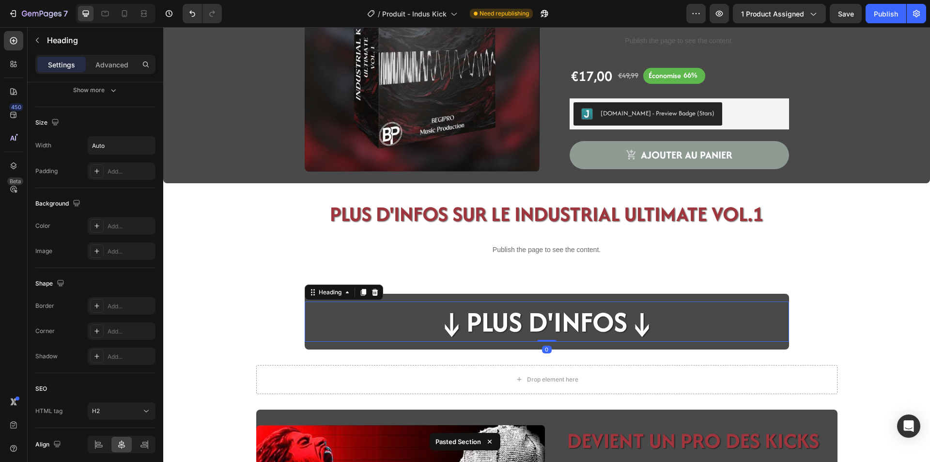
scroll to position [0, 0]
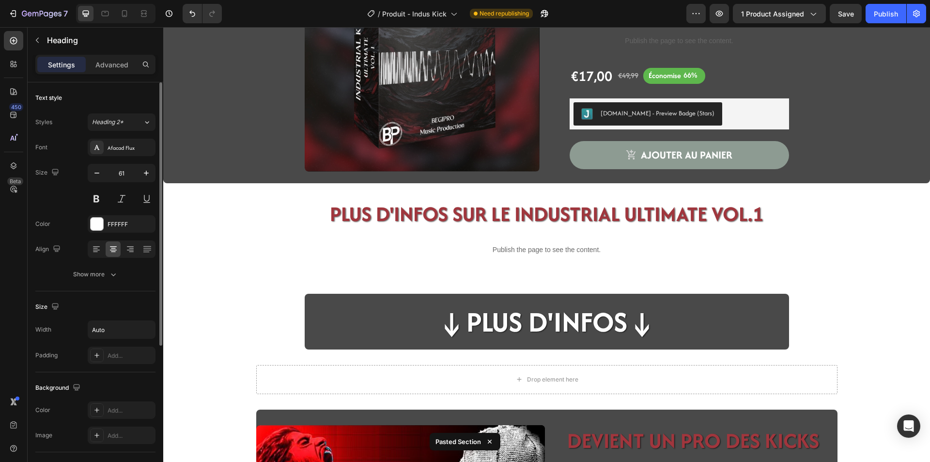
click at [204, 318] on div "Product Images INDUSTRIAL KICK ULTIMATE VOL.1 Heading Publish the page to see t…" at bounding box center [546, 270] width 767 height 682
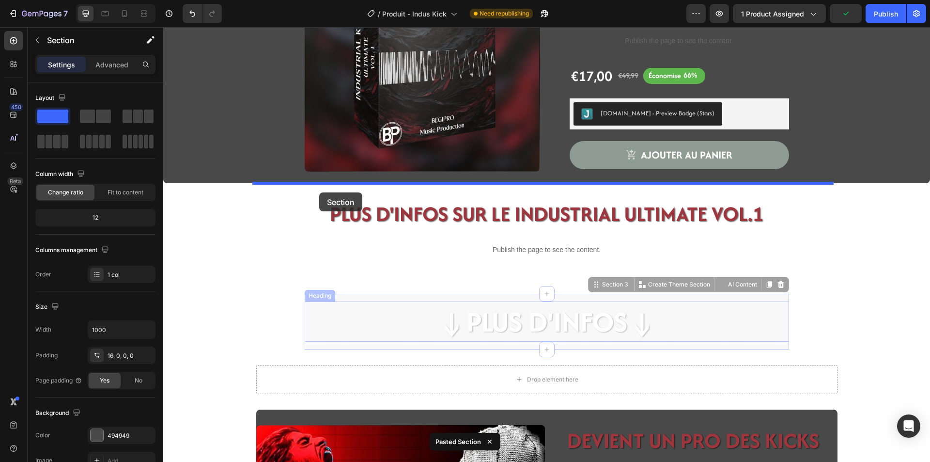
drag, startPoint x: 309, startPoint y: 343, endPoint x: 319, endPoint y: 192, distance: 151.0
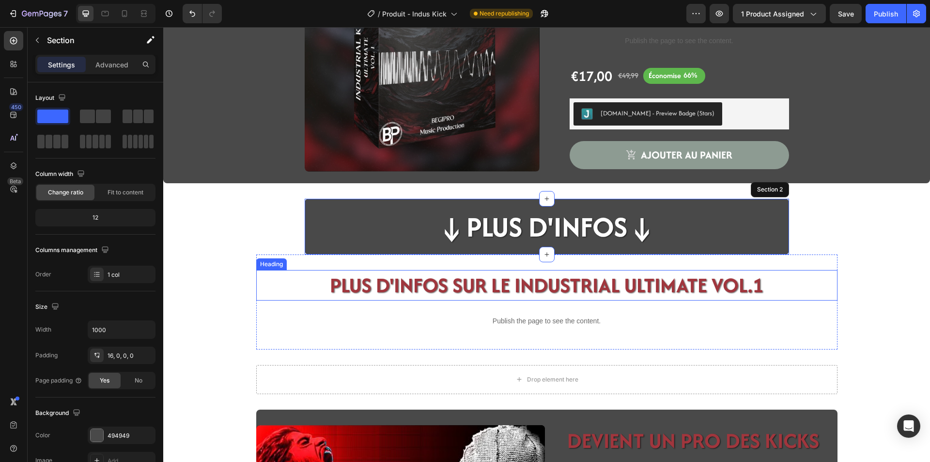
click at [459, 271] on h2 "PLUS D'INFOS SUR LE INDUSTRIAL ULTIMATE VOL.1" at bounding box center [546, 285] width 581 height 31
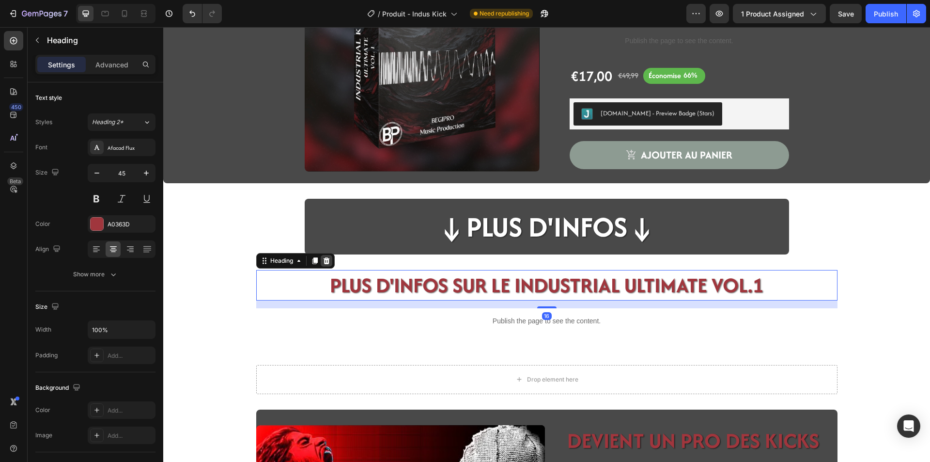
click at [321, 262] on div at bounding box center [327, 261] width 12 height 12
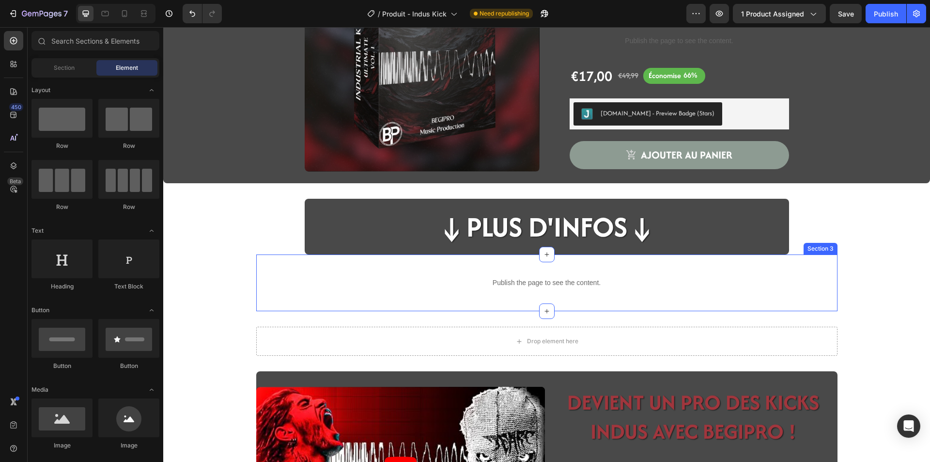
click at [488, 262] on div "Publish the page to see the content. Custom Code Section 3" at bounding box center [546, 282] width 581 height 57
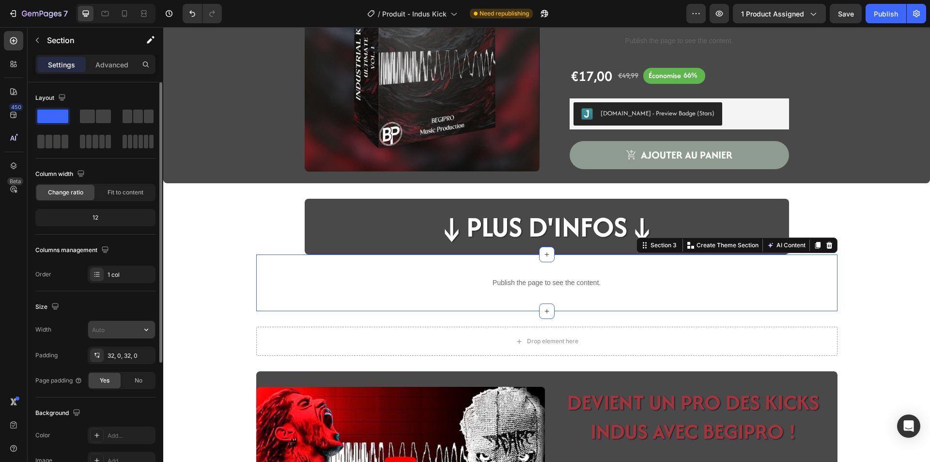
click at [124, 327] on input "text" at bounding box center [121, 329] width 67 height 17
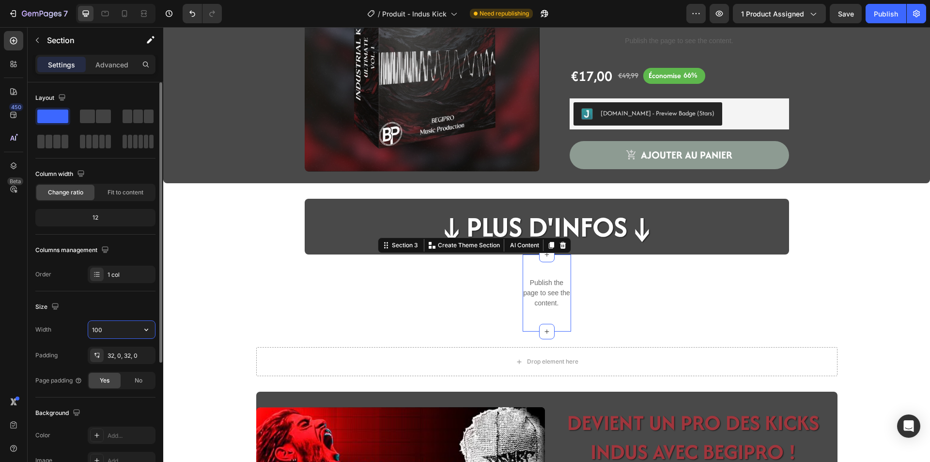
type input "1000"
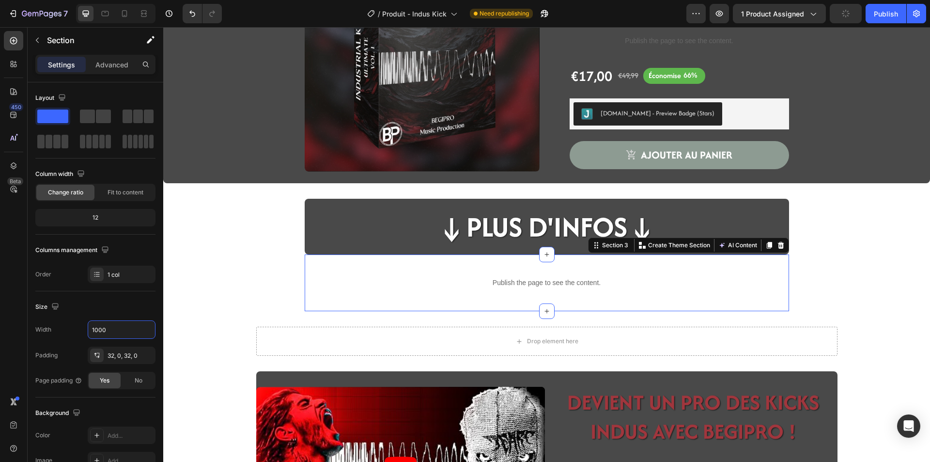
click at [198, 306] on div "Product Images INDUSTRIAL KICK ULTIMATE VOL.1 Heading Publish the page to see t…" at bounding box center [546, 251] width 767 height 644
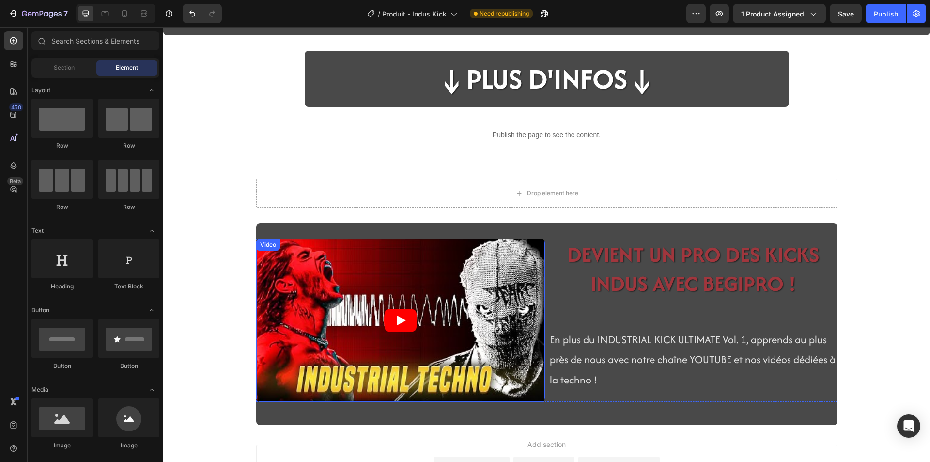
scroll to position [264, 0]
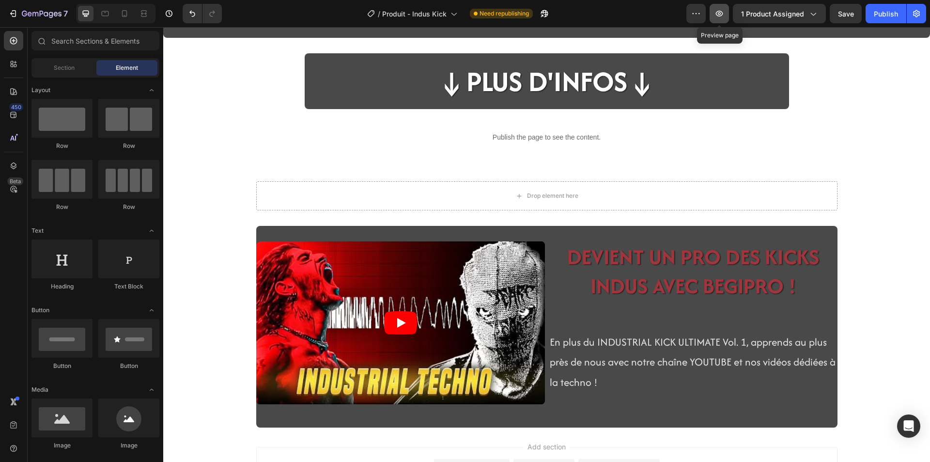
click at [724, 16] on icon "button" at bounding box center [719, 14] width 10 height 10
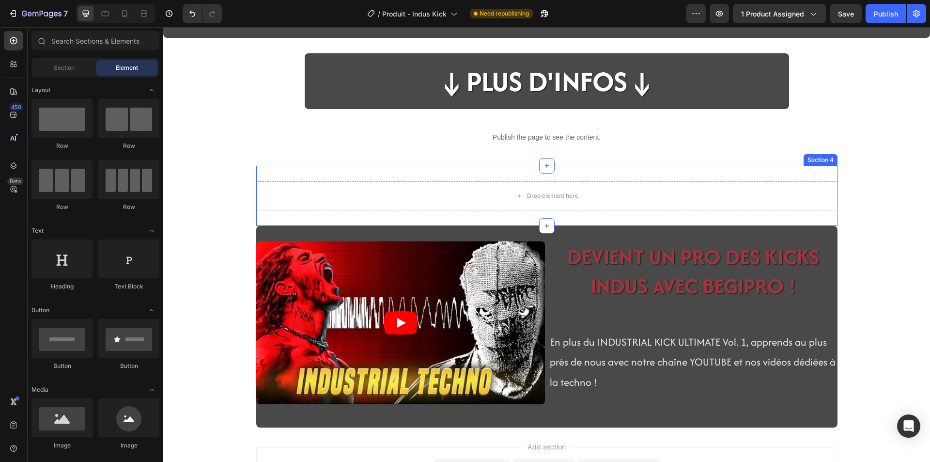
click at [259, 218] on div "Drop element here Section 4" at bounding box center [546, 196] width 581 height 60
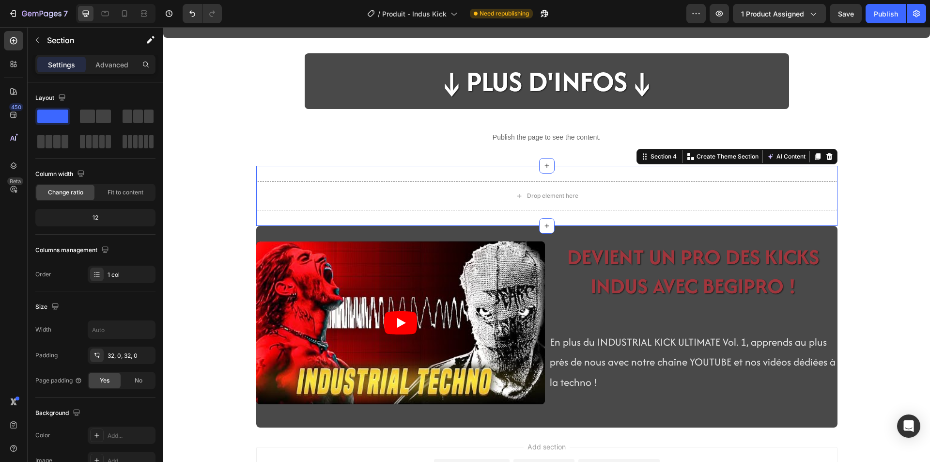
click at [832, 155] on div "Section 4 You can create reusable sections Create Theme Section AI Content Writ…" at bounding box center [736, 157] width 201 height 16
click at [826, 155] on icon at bounding box center [829, 156] width 6 height 7
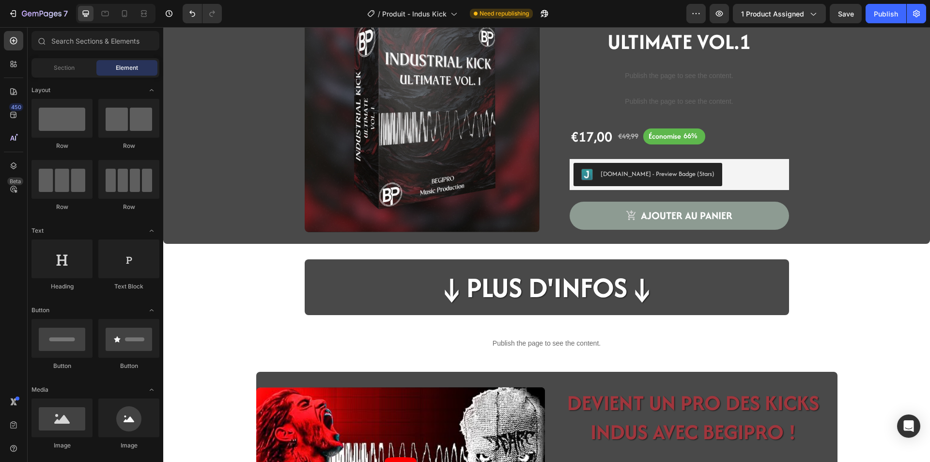
scroll to position [48, 0]
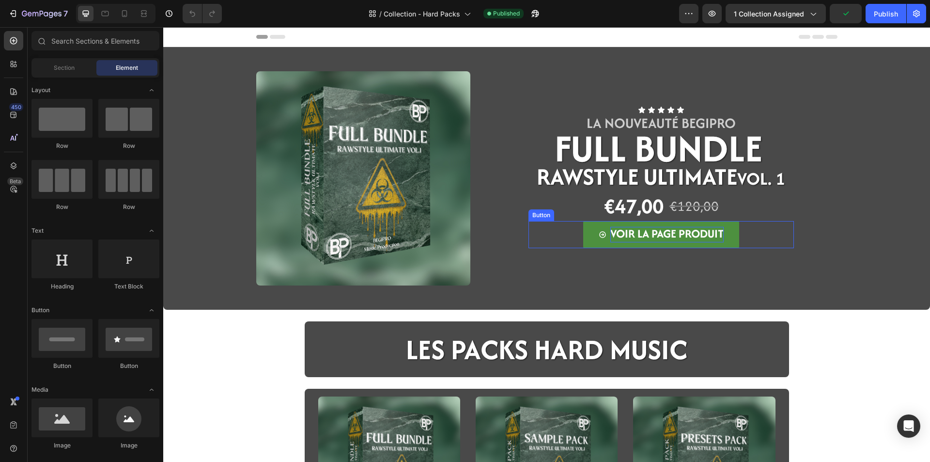
click at [610, 232] on span "VOIR LA PAGE PRODUIT" at bounding box center [666, 233] width 113 height 16
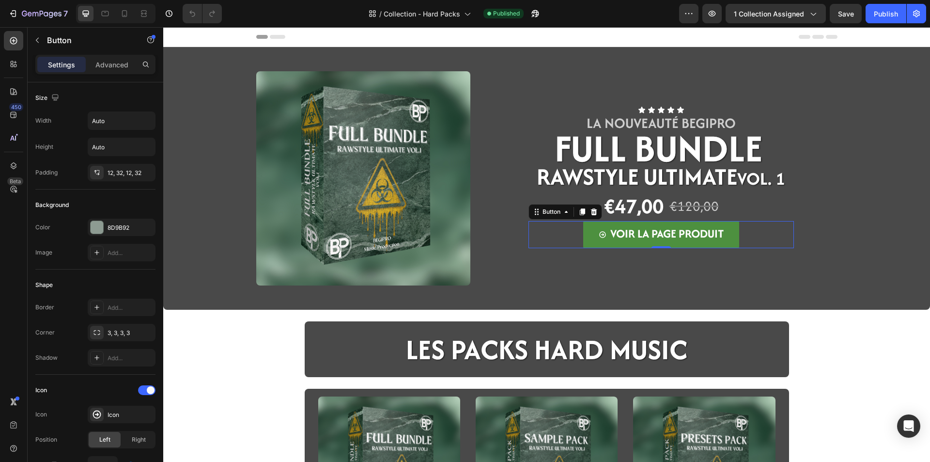
click at [583, 239] on link "VOIR LA PAGE PRODUIT" at bounding box center [661, 234] width 156 height 27
click at [94, 62] on div "Advanced" at bounding box center [112, 65] width 48 height 16
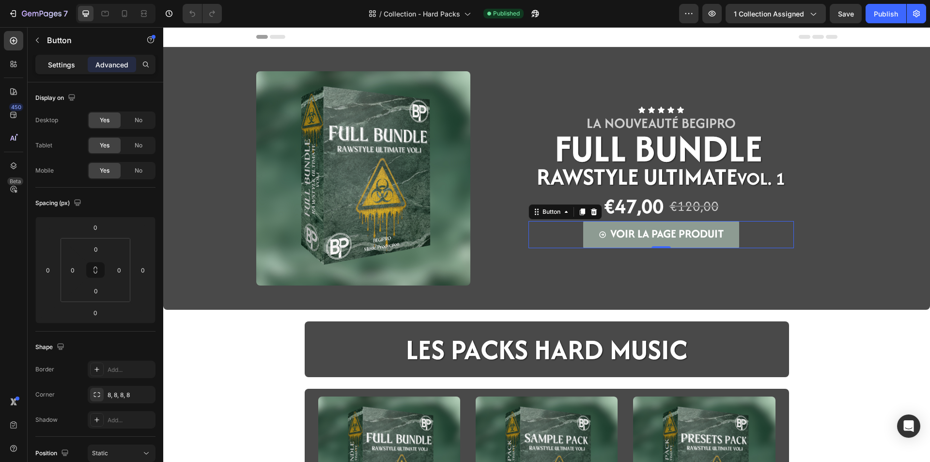
click at [59, 63] on p "Settings" at bounding box center [61, 65] width 27 height 10
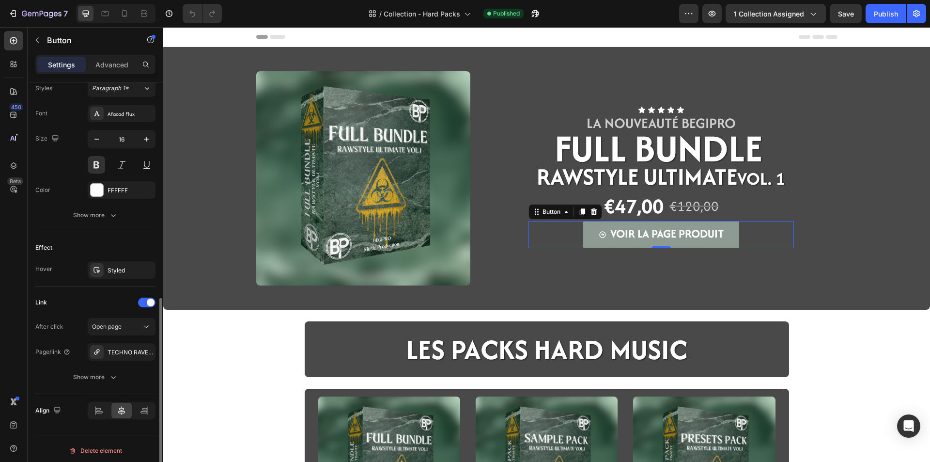
scroll to position [440, 0]
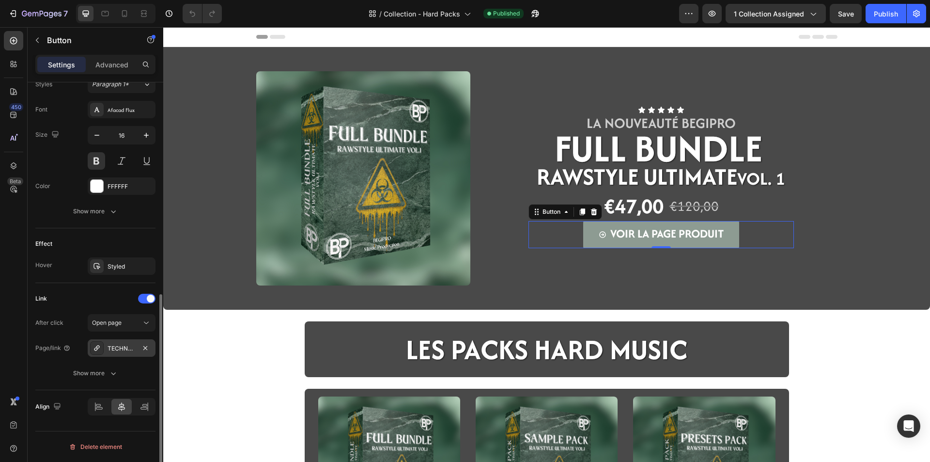
click at [133, 345] on div "TECHNO RAVE Vol. 1 - Full Bundle" at bounding box center [122, 348] width 28 height 9
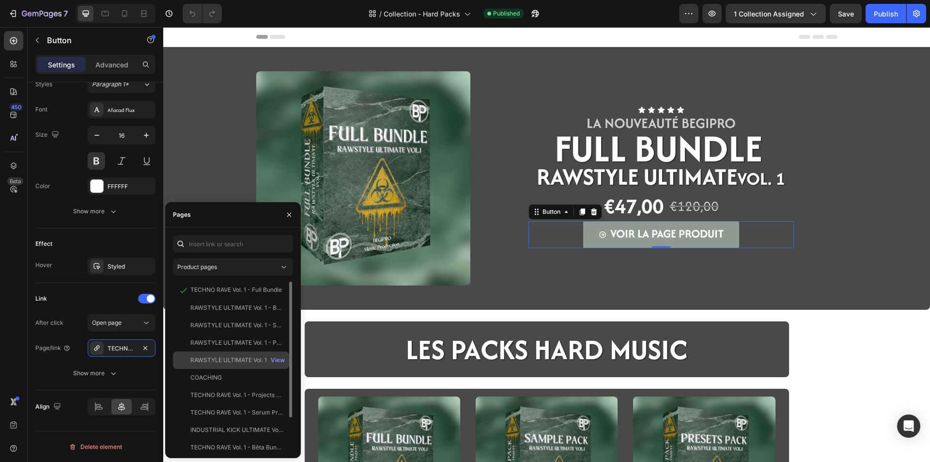
click at [239, 369] on div "RAWSTYLE ULTIMATE Vol. 1 - Full Bundle View" at bounding box center [231, 377] width 116 height 17
click at [346, 312] on div "Image Icon Icon Icon Icon Icon Icon List LA NOUVEAUTé BEGIPRO Text Block FULL B…" at bounding box center [546, 348] width 767 height 602
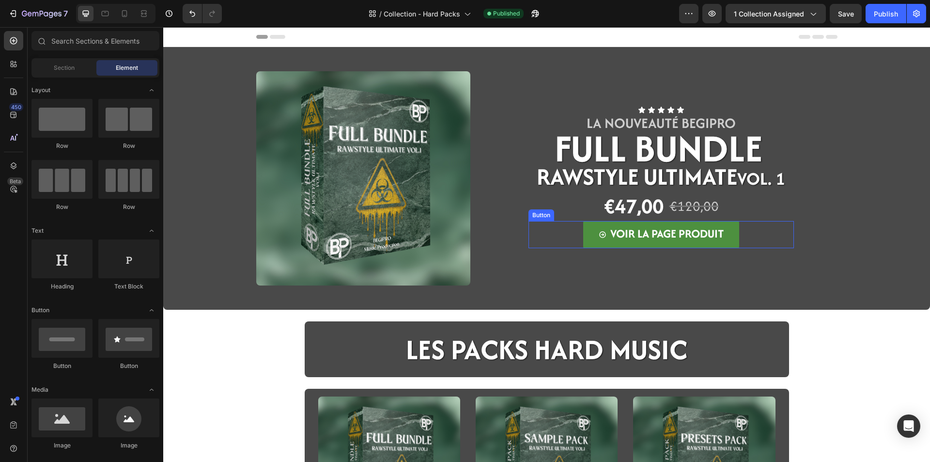
click at [583, 247] on link "VOIR LA PAGE PRODUIT" at bounding box center [661, 234] width 156 height 27
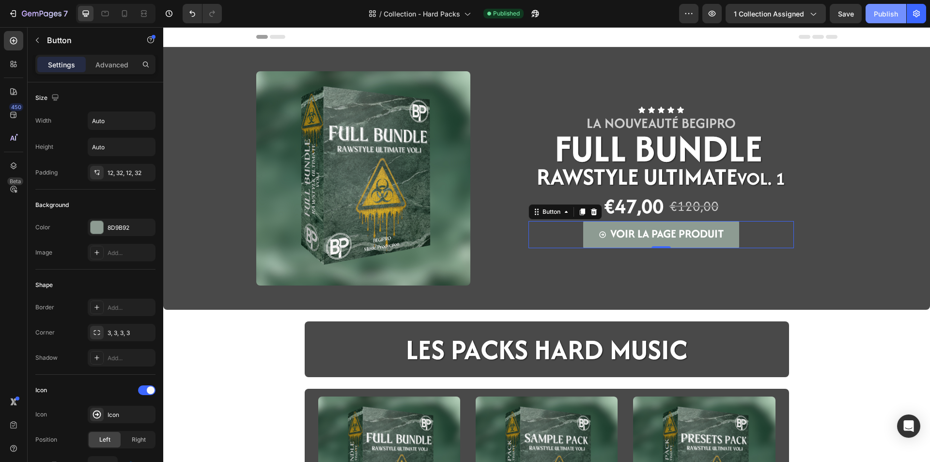
click at [887, 19] on button "Publish" at bounding box center [886, 13] width 41 height 19
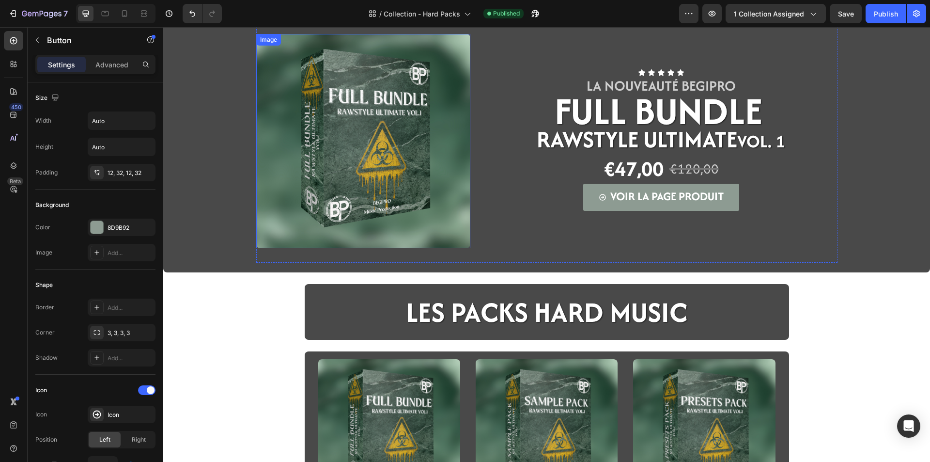
scroll to position [36, 0]
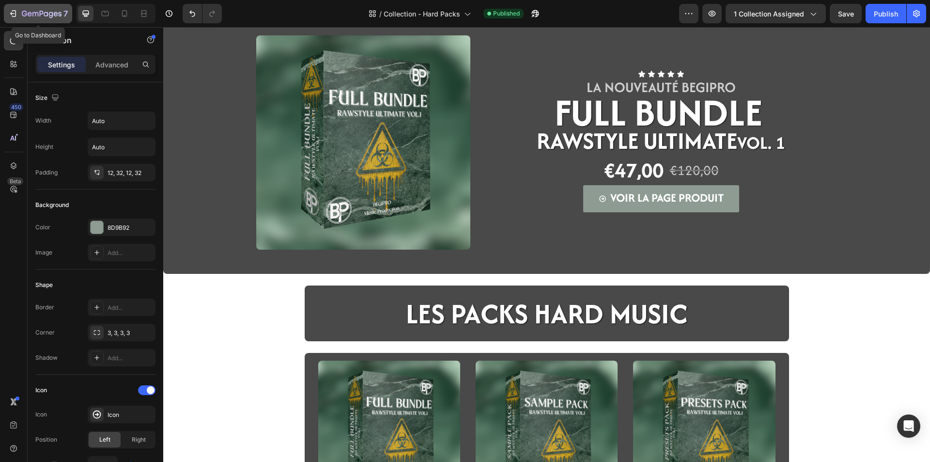
click at [32, 8] on div "7" at bounding box center [45, 14] width 46 height 12
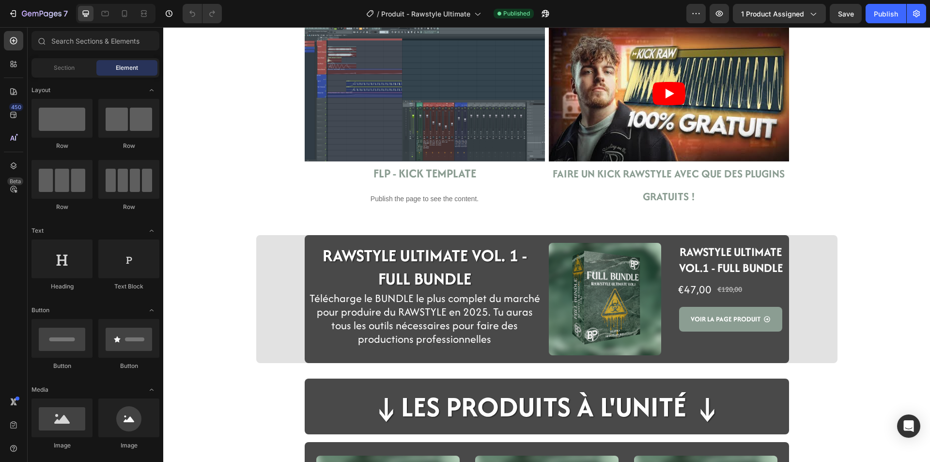
scroll to position [1963, 0]
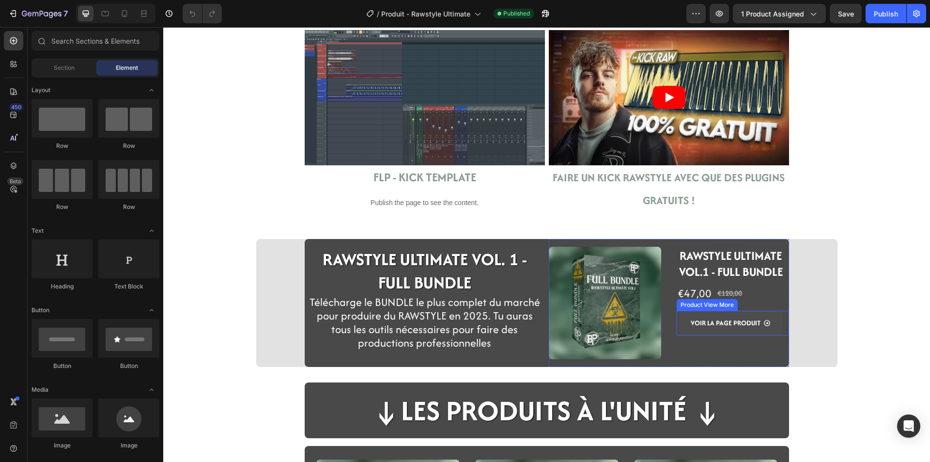
click at [681, 328] on button "VOIR LA PAGE PRODUIT" at bounding box center [730, 322] width 103 height 25
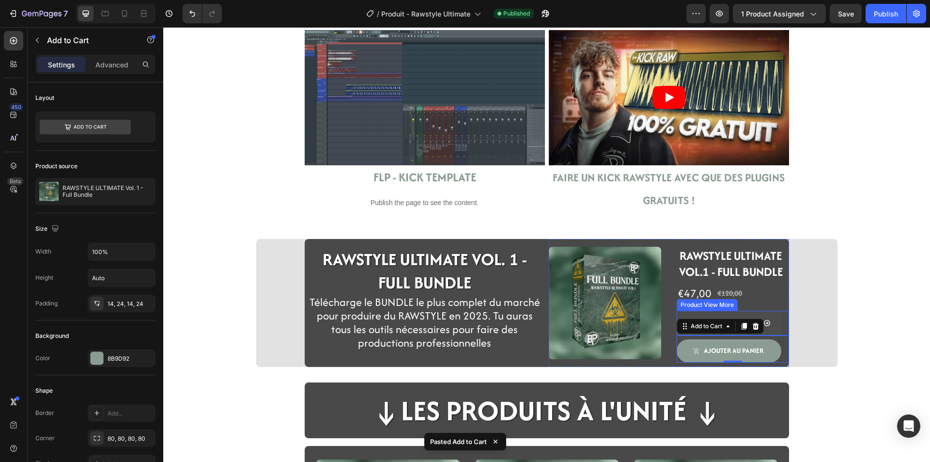
click at [679, 314] on button "VOIR LA PAGE PRODUIT" at bounding box center [730, 322] width 103 height 25
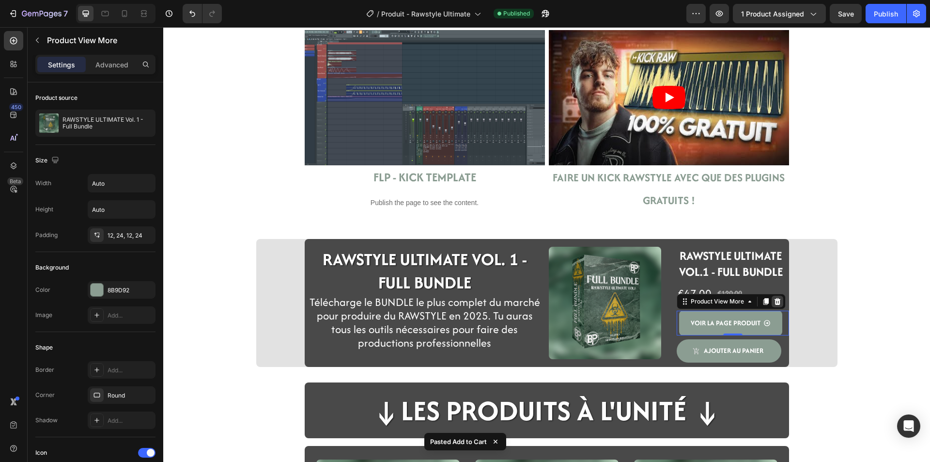
click at [774, 301] on icon at bounding box center [778, 301] width 8 height 8
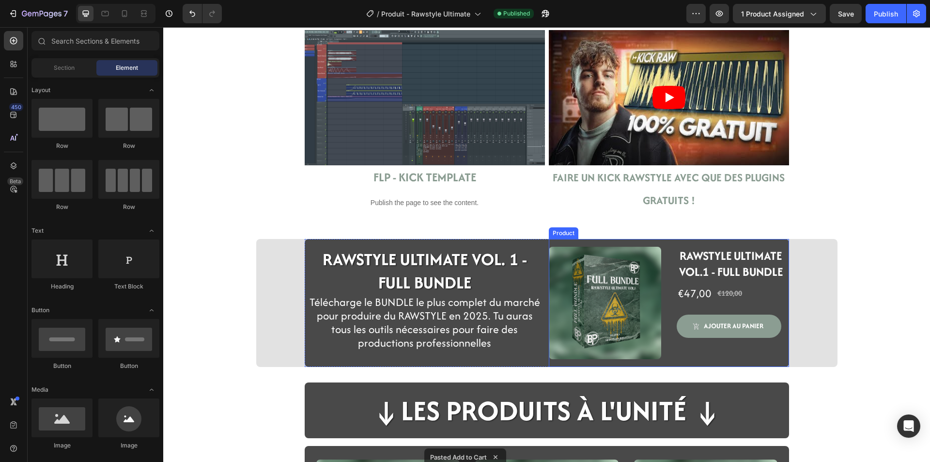
click at [685, 305] on div "RAWSTYLE ULTIMATE VOL.1 - FULL BUNDLE Heading €47,00 Product Price Product Pric…" at bounding box center [733, 303] width 112 height 128
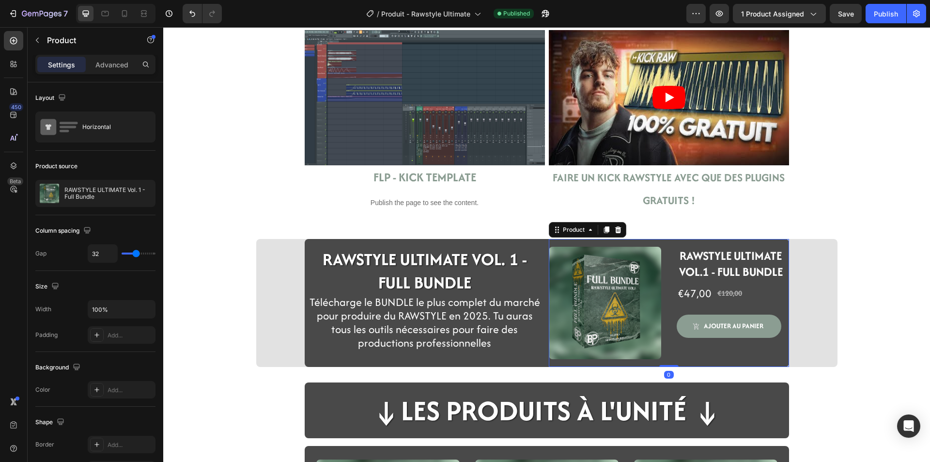
click at [681, 308] on div "RAWSTYLE ULTIMATE VOL.1 - FULL BUNDLE Heading €47,00 Product Price Product Pric…" at bounding box center [733, 303] width 112 height 128
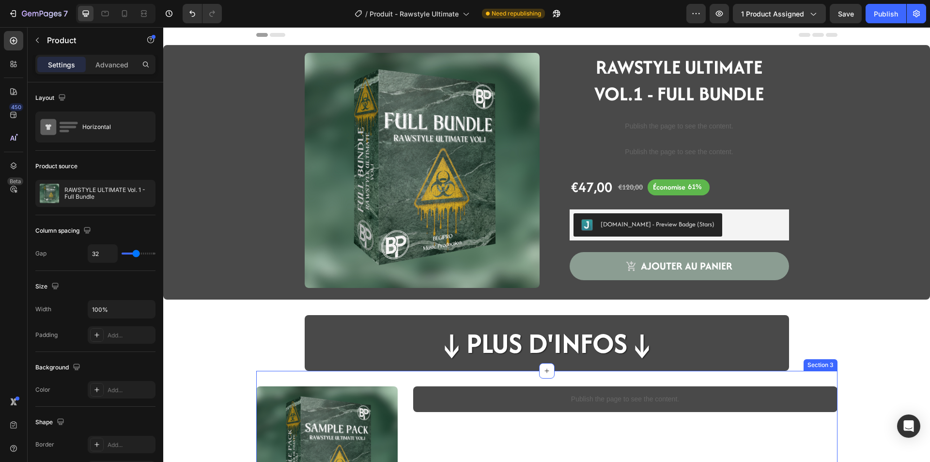
scroll to position [0, 0]
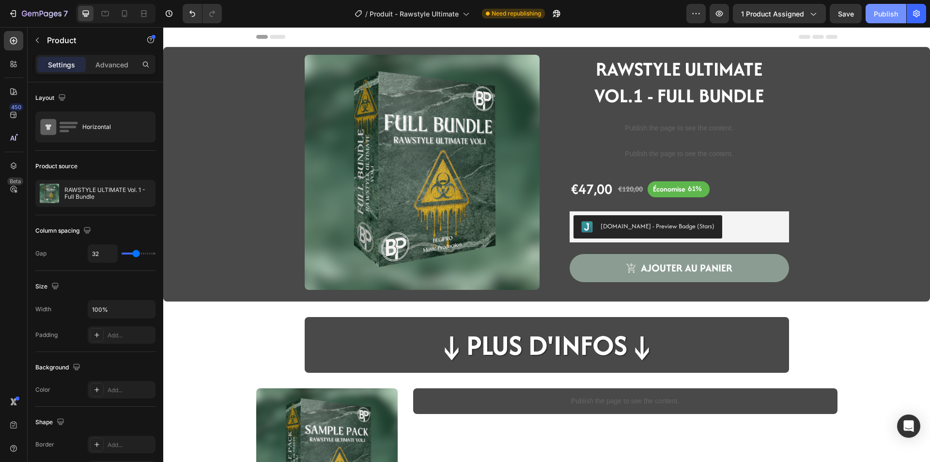
click at [881, 13] on div "Publish" at bounding box center [886, 14] width 24 height 10
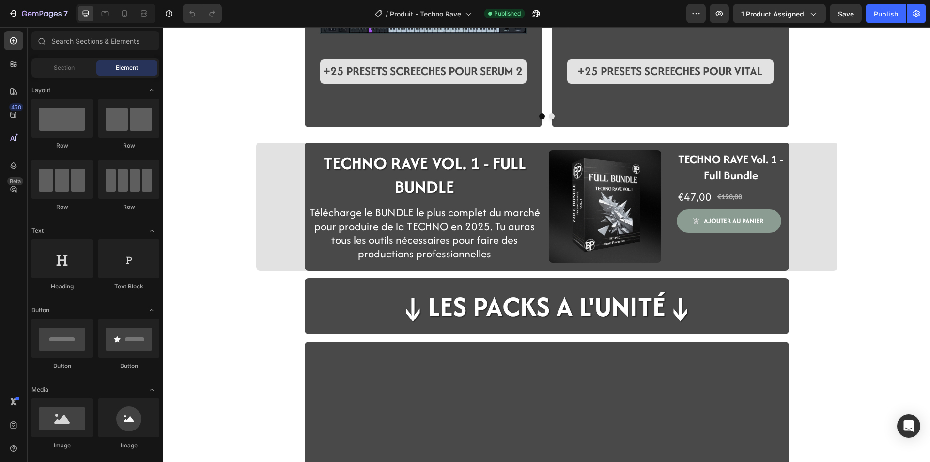
scroll to position [1163, 0]
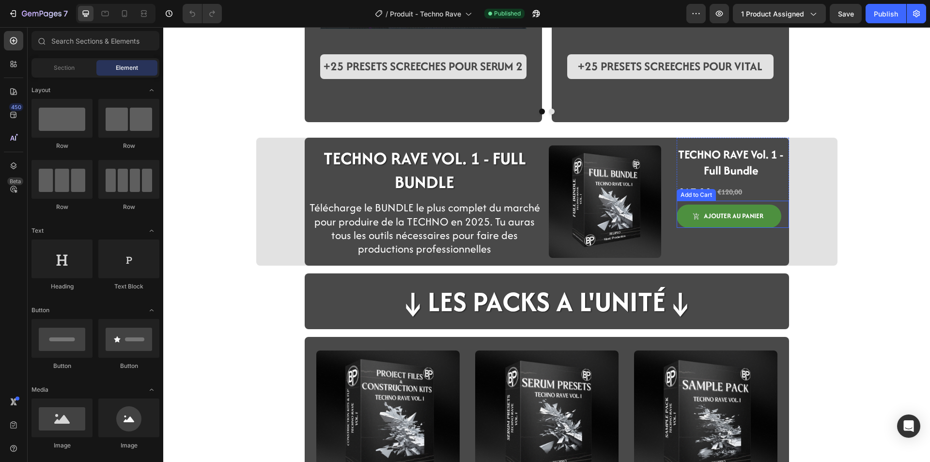
click at [680, 219] on button "ajouter au panier" at bounding box center [729, 215] width 105 height 23
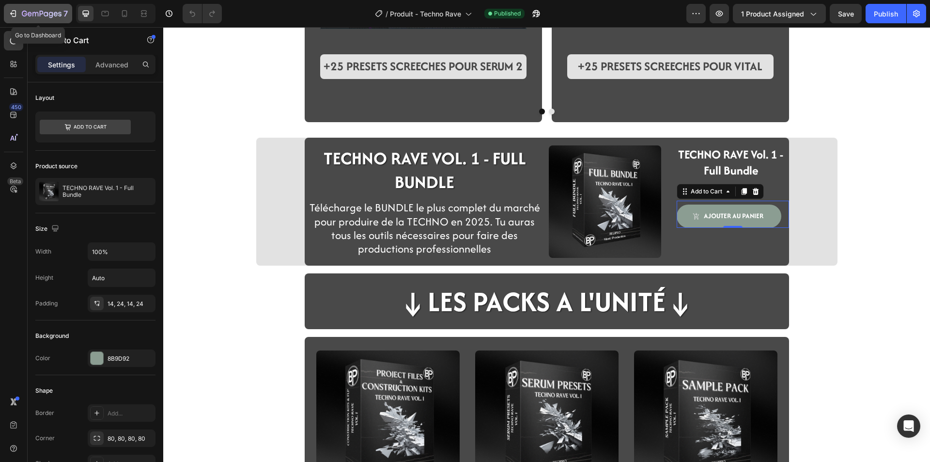
click at [62, 11] on div "7" at bounding box center [45, 14] width 46 height 12
